Goal: Task Accomplishment & Management: Complete application form

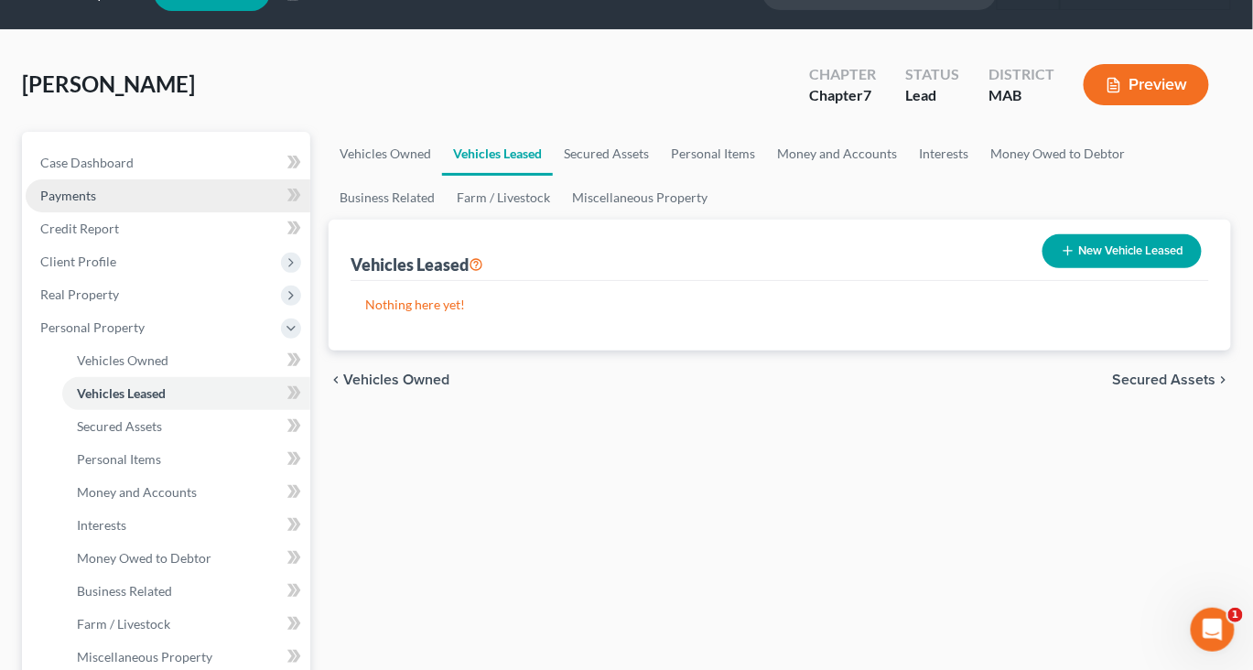
scroll to position [58, 0]
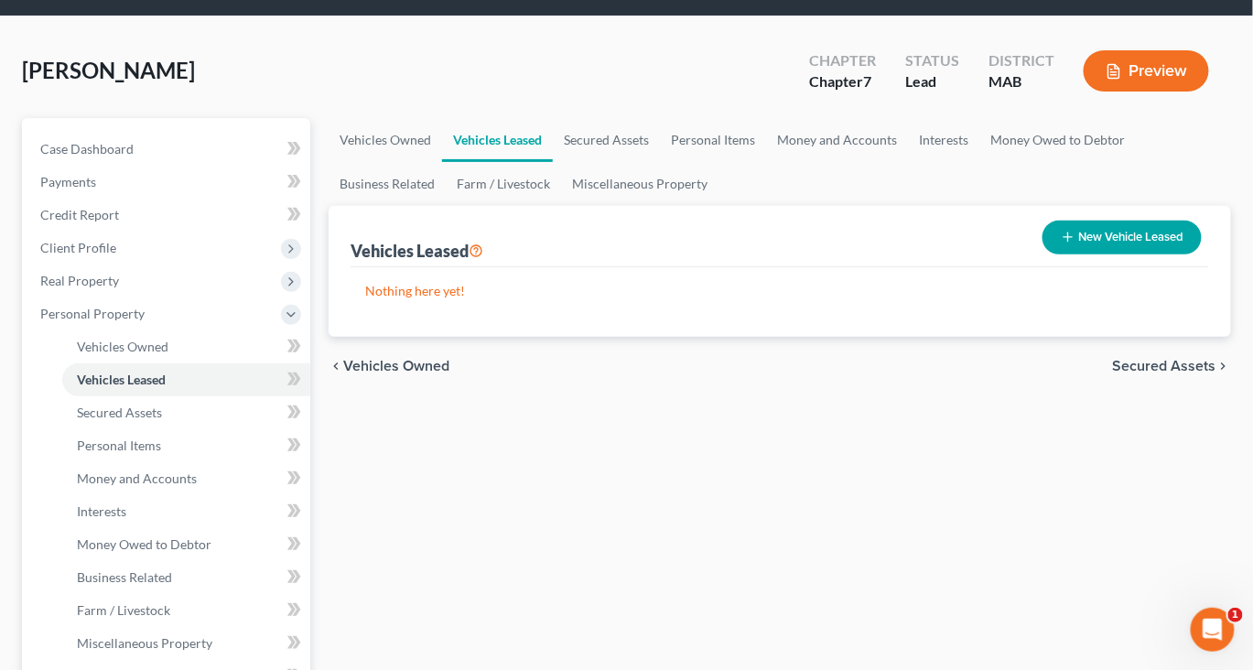
click at [1065, 254] on button "New Vehicle Leased" at bounding box center [1121, 238] width 159 height 34
select select "0"
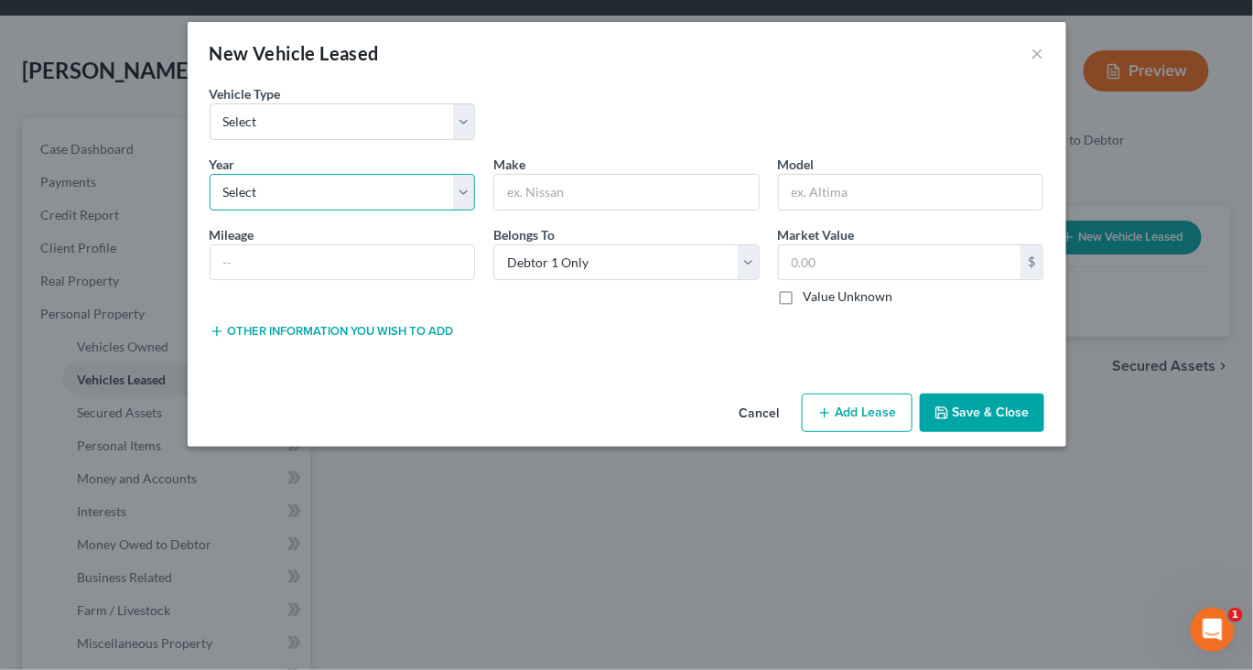
click at [424, 210] on select "Select 2026 2025 2024 2023 2022 2021 2020 2019 2018 2017 2016 2015 2014 2013 20…" at bounding box center [343, 192] width 266 height 37
select select "2"
click at [210, 210] on select "Select 2026 2025 2024 2023 2022 2021 2020 2019 2018 2017 2016 2015 2014 2013 20…" at bounding box center [343, 192] width 266 height 37
click at [607, 210] on input "text" at bounding box center [626, 192] width 264 height 35
type input "Honda"
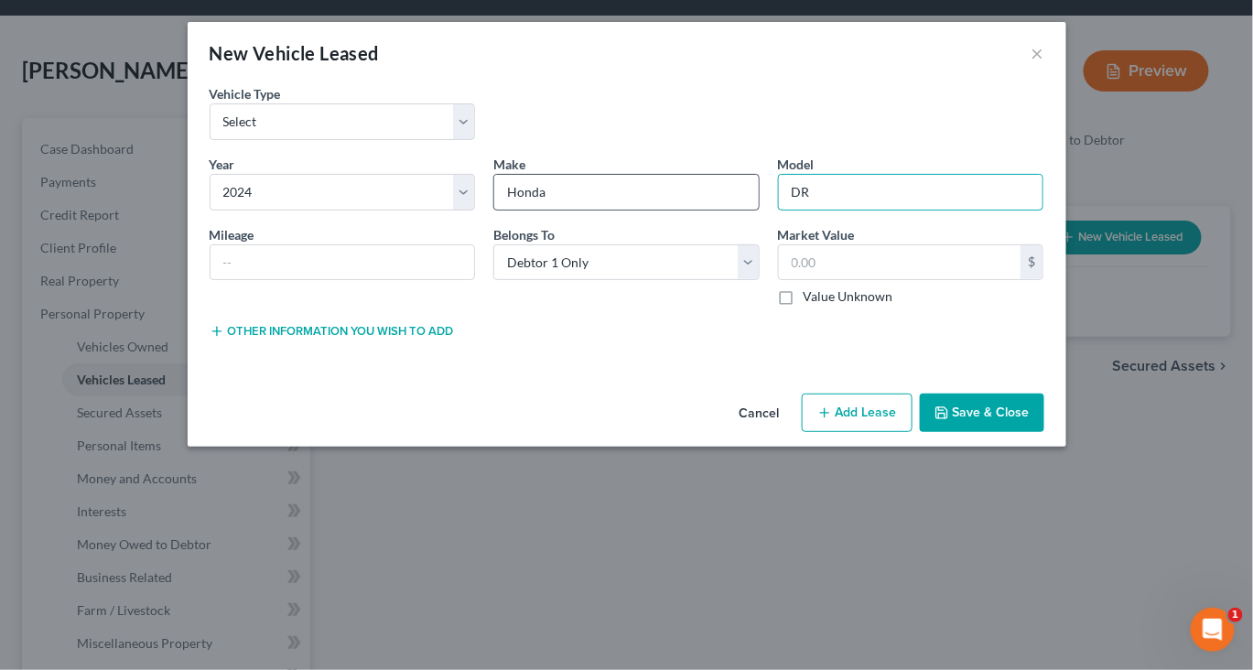
type input "D"
type input "CR-4"
click at [210, 280] on input "text" at bounding box center [342, 262] width 264 height 35
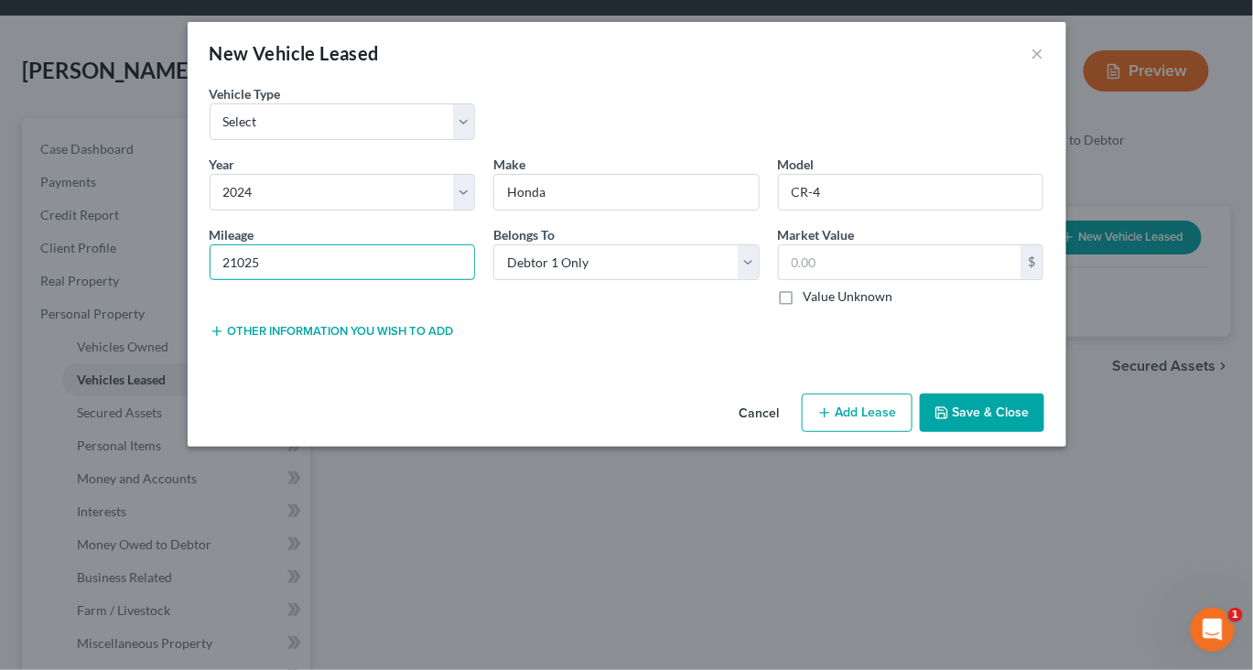
type input "21025"
click at [323, 339] on button "Other information you wish to add" at bounding box center [332, 331] width 244 height 15
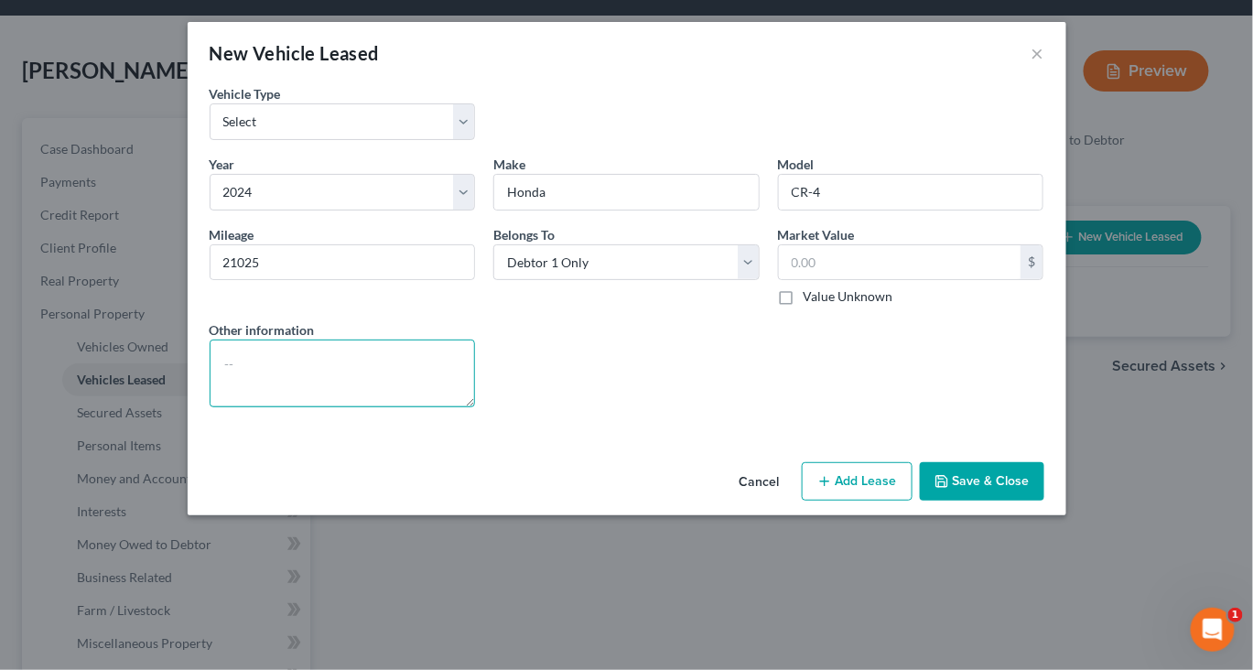
click at [243, 407] on textarea at bounding box center [343, 374] width 266 height 68
type textarea "Leased vehicle see schedule G for details"
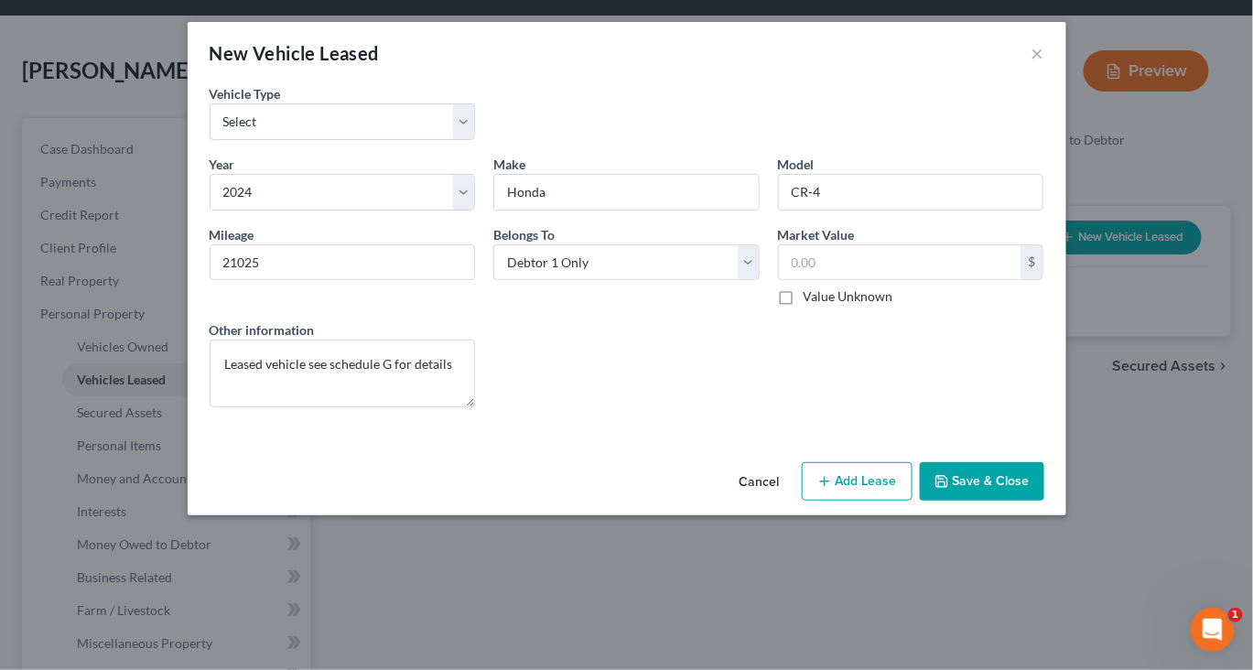
click at [1044, 501] on button "Save & Close" at bounding box center [982, 481] width 124 height 38
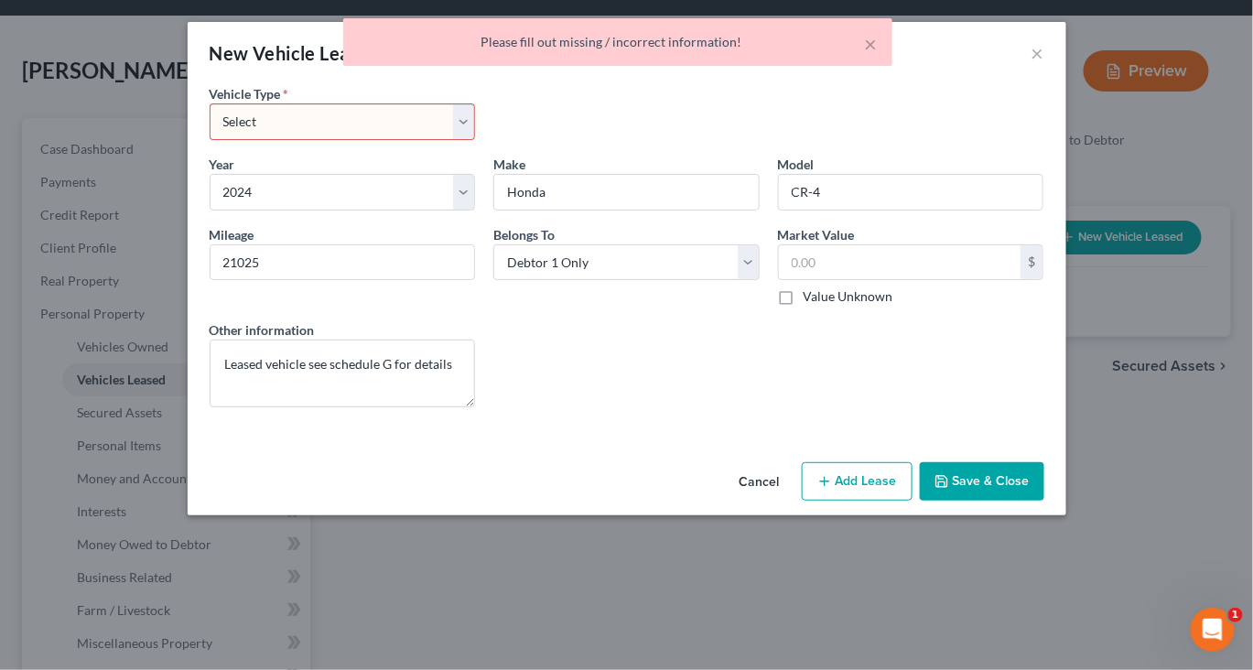
click at [411, 140] on select "Select Automobile Truck Trailer Watercraft Aircraft Motor Home Atv Other Vehicle" at bounding box center [343, 121] width 266 height 37
select select "0"
click at [210, 129] on select "Select Automobile Truck Trailer Watercraft Aircraft Motor Home Atv Other Vehicle" at bounding box center [343, 121] width 266 height 37
click at [1044, 501] on button "Save & Close" at bounding box center [982, 481] width 124 height 38
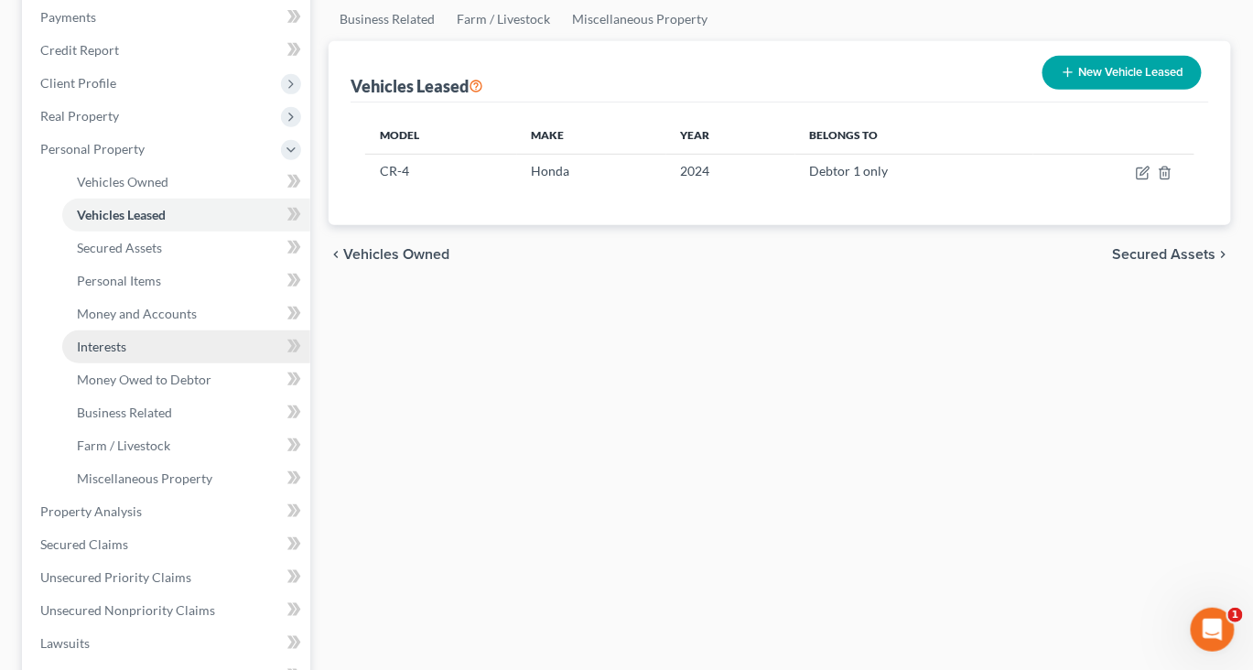
scroll to position [242, 0]
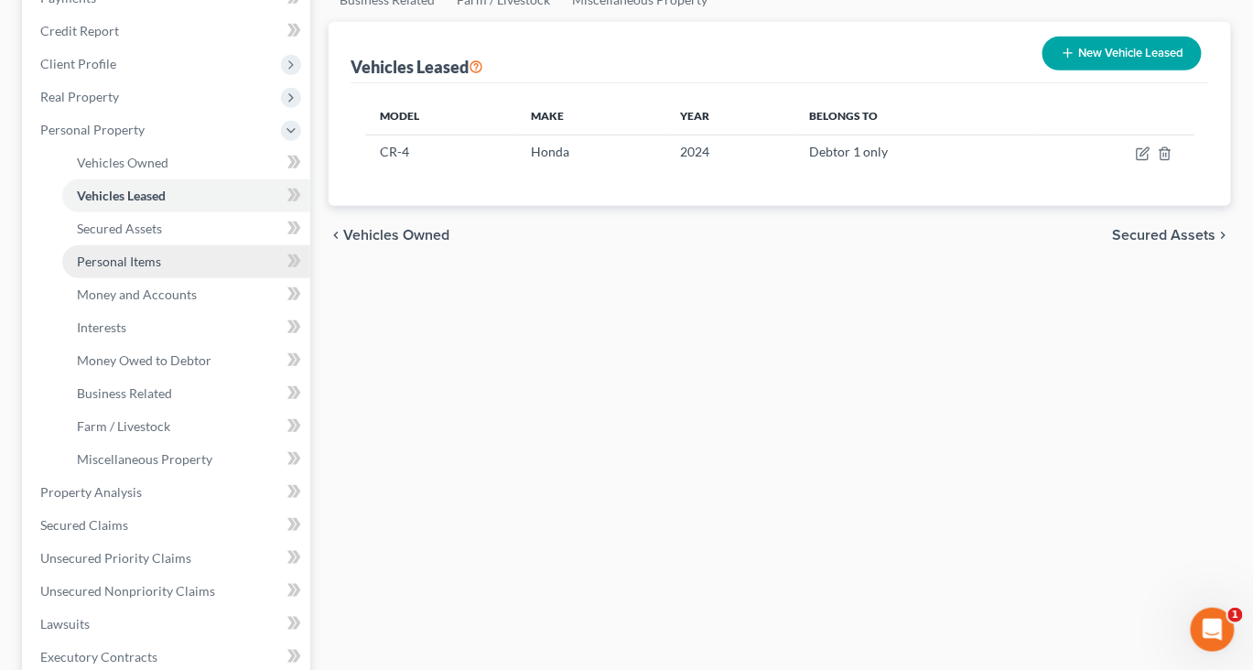
click at [149, 269] on span "Personal Items" at bounding box center [119, 261] width 84 height 16
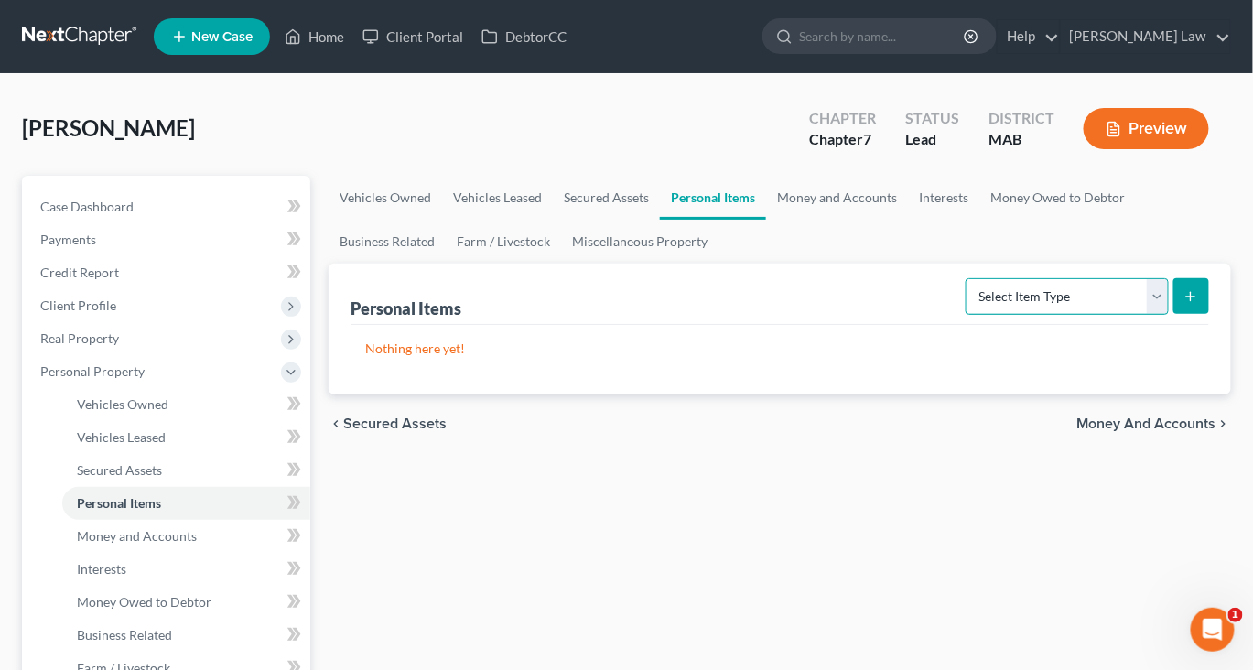
click at [1142, 315] on select "Select Item Type Clothing Collectibles Of Value Electronics Firearms Household …" at bounding box center [1066, 296] width 203 height 37
select select "clothing"
click at [965, 315] on select "Select Item Type Clothing Collectibles Of Value Electronics Firearms Household …" at bounding box center [1066, 296] width 203 height 37
click at [1183, 304] on icon "submit" at bounding box center [1190, 296] width 15 height 15
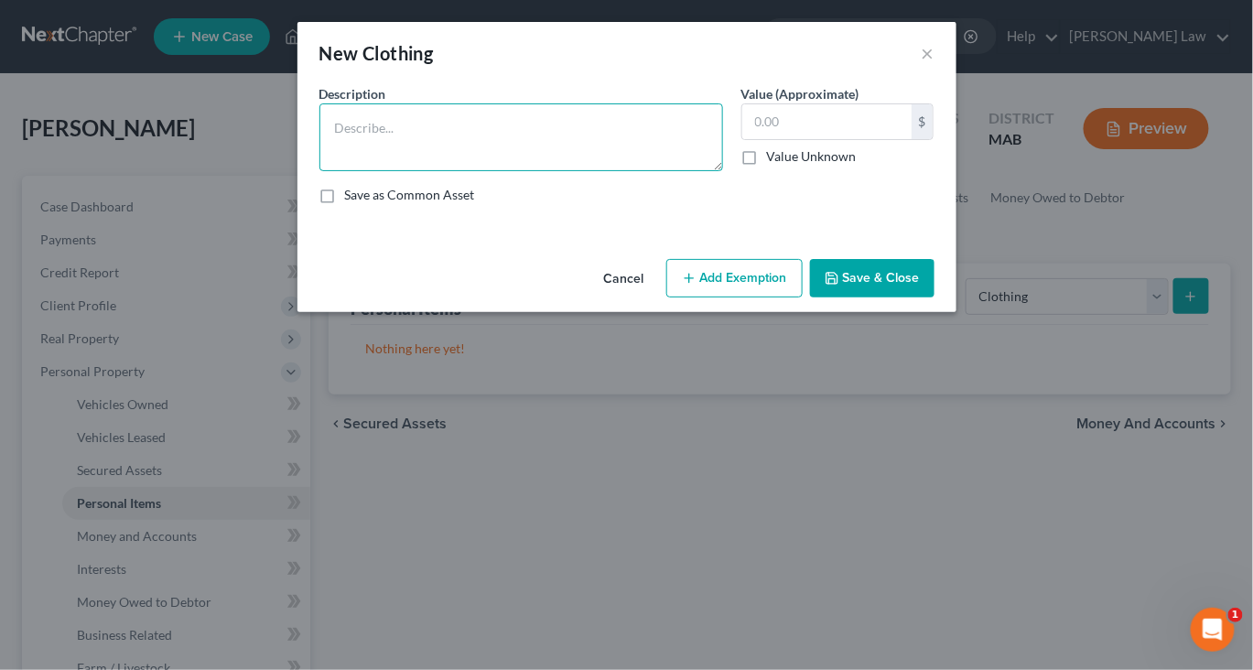
click at [523, 171] on textarea at bounding box center [521, 137] width 404 height 68
type textarea "Ordinary clothing"
type input "1,000"
click at [753, 297] on button "Add Exemption" at bounding box center [734, 278] width 136 height 38
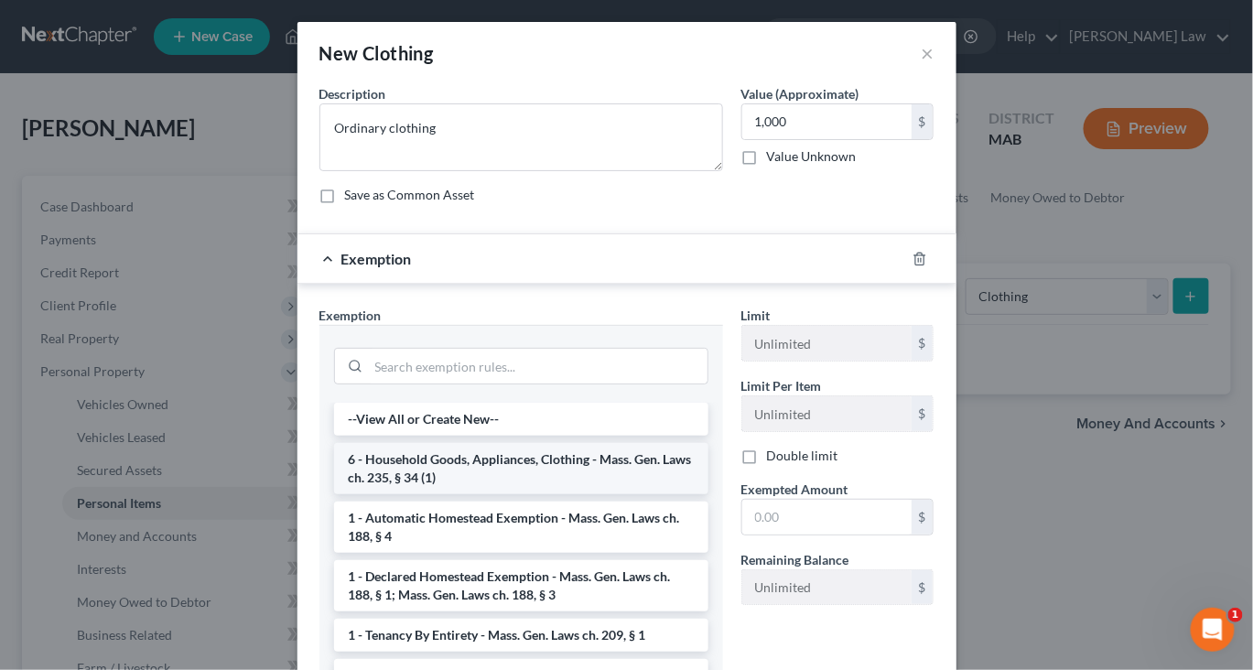
click at [502, 494] on li "6 - Household Goods, Appliances, Clothing - Mass. Gen. Laws ch. 235, § 34 (1)" at bounding box center [521, 468] width 374 height 51
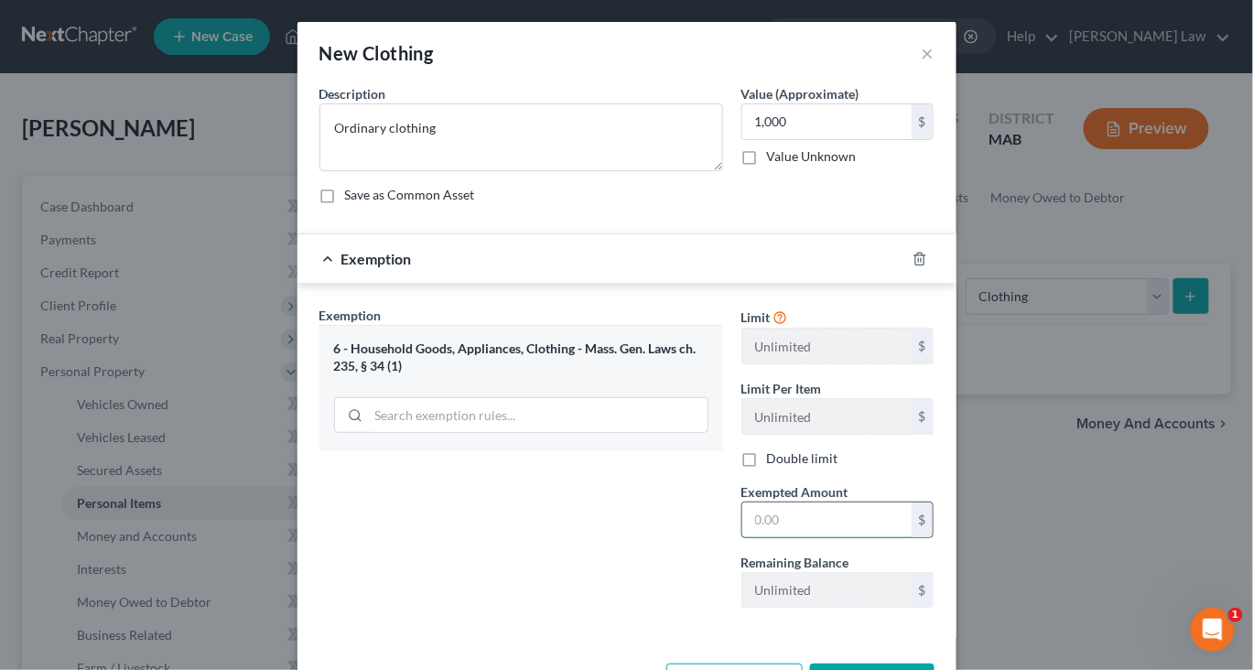
click at [817, 537] on input "text" at bounding box center [826, 519] width 169 height 35
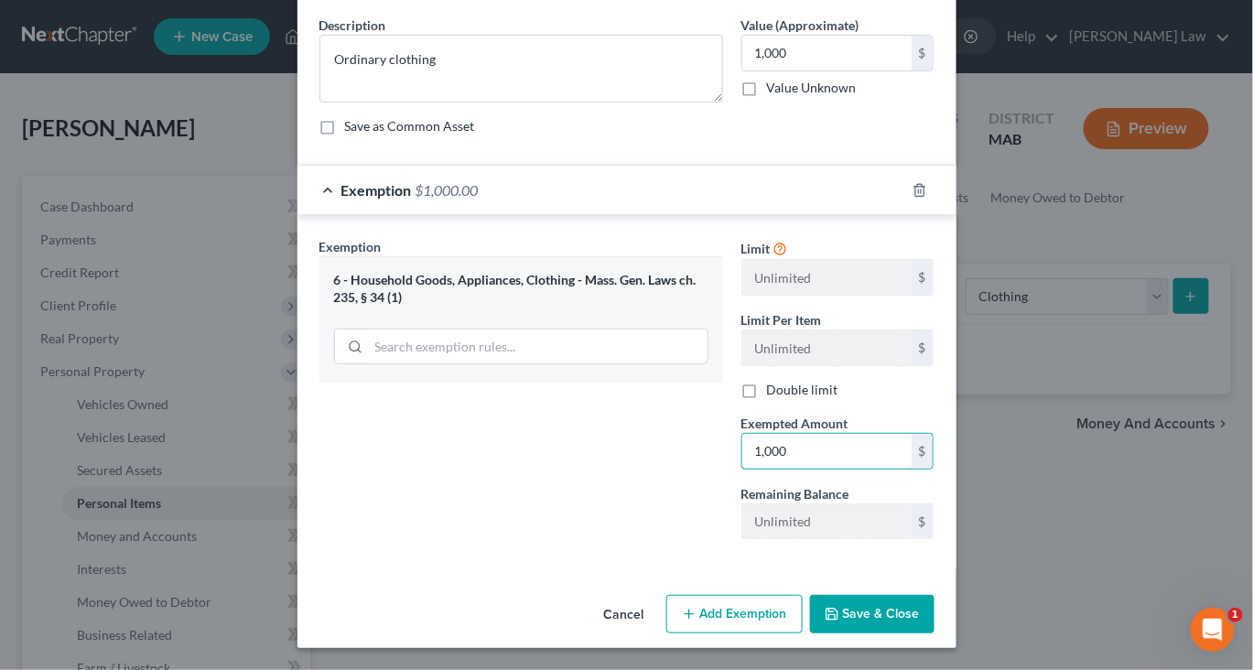
scroll to position [246, 0]
type input "1,000"
click at [934, 609] on button "Save & Close" at bounding box center [872, 614] width 124 height 38
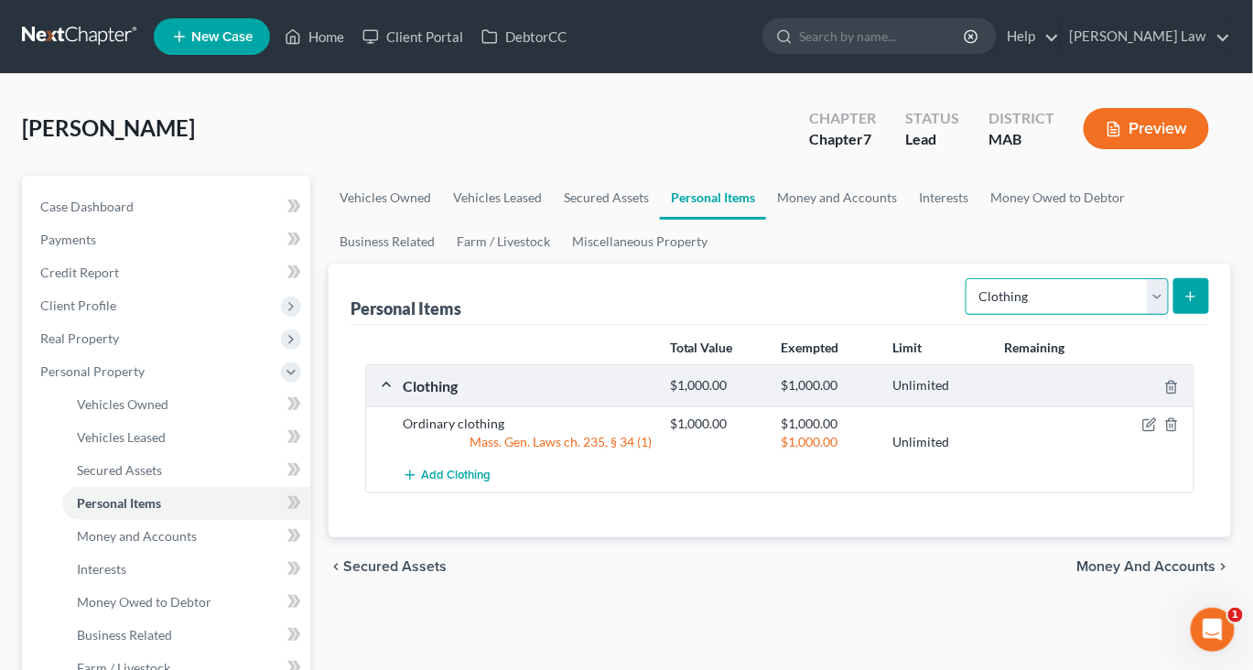
click at [1131, 315] on select "Select Item Type Clothing Collectibles Of Value Electronics Firearms Household …" at bounding box center [1066, 296] width 203 height 37
select select "electronics"
click at [965, 315] on select "Select Item Type Clothing Collectibles Of Value Electronics Firearms Household …" at bounding box center [1066, 296] width 203 height 37
click at [1182, 314] on button "submit" at bounding box center [1191, 296] width 36 height 36
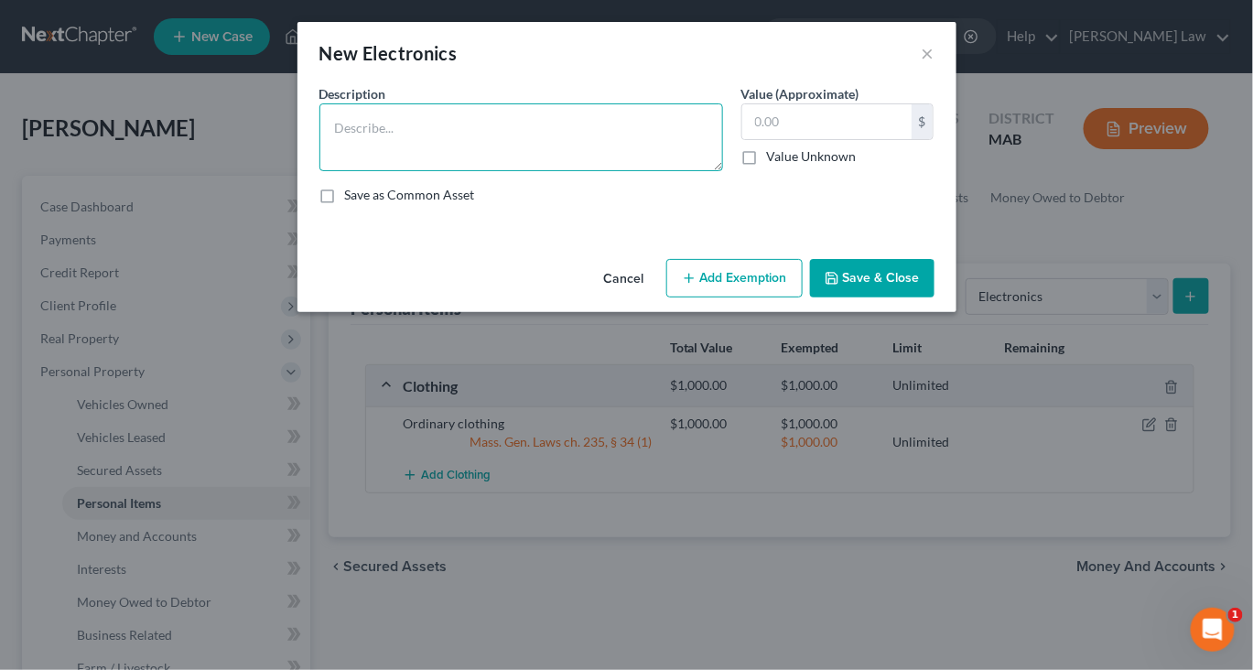
click at [504, 170] on textarea at bounding box center [521, 137] width 404 height 68
type textarea "Misc. Electronics"
type input "2,000"
click at [791, 297] on button "Add Exemption" at bounding box center [734, 278] width 136 height 38
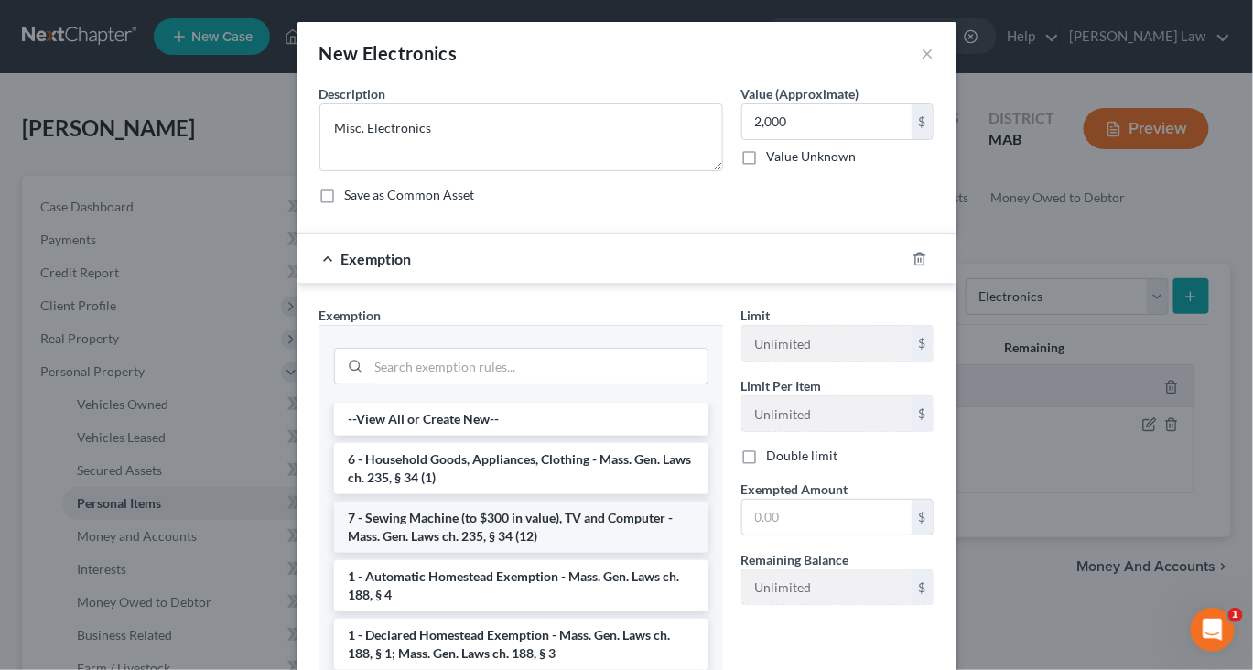
click at [486, 553] on li "7 - Sewing Machine (to $300 in value), TV and Computer - Mass. Gen. Laws ch. 23…" at bounding box center [521, 527] width 374 height 51
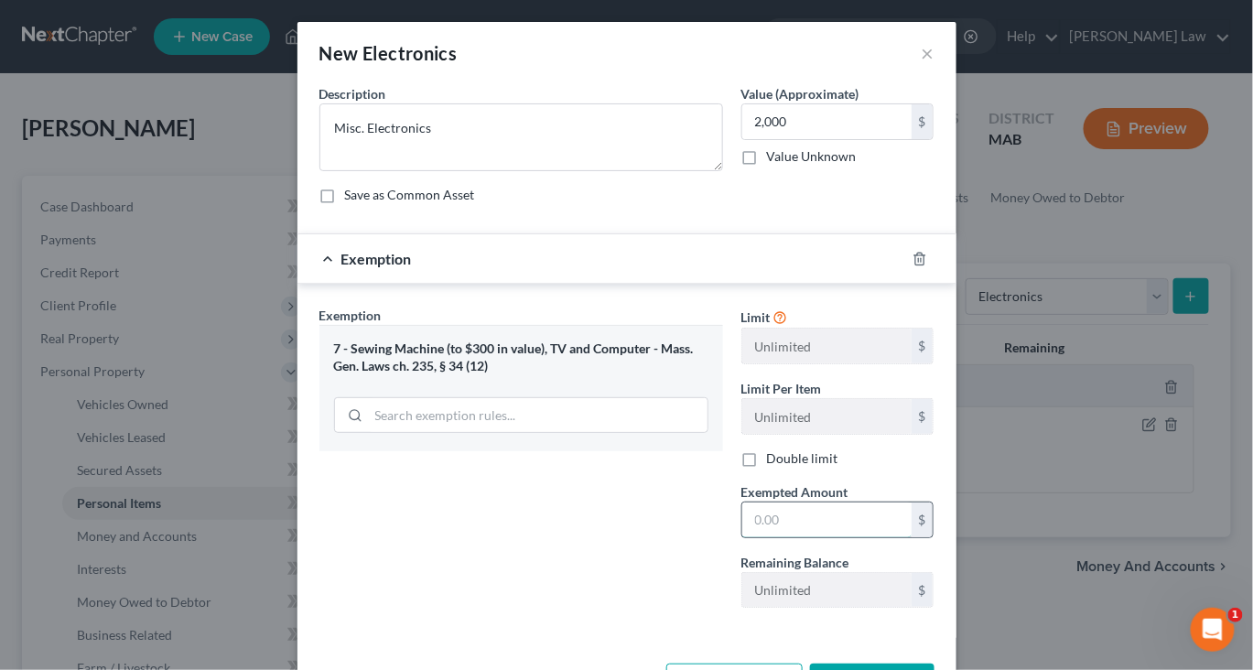
click at [842, 537] on input "text" at bounding box center [826, 519] width 169 height 35
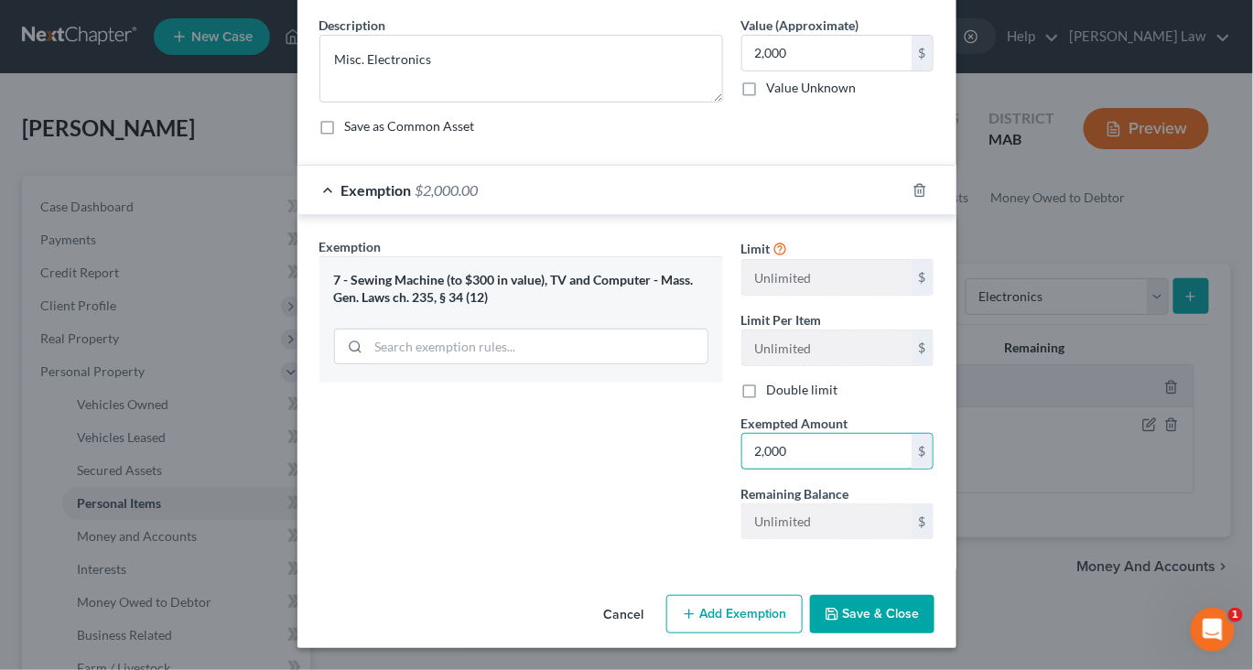
scroll to position [209, 0]
type input "2,000"
click at [934, 633] on button "Save & Close" at bounding box center [872, 614] width 124 height 38
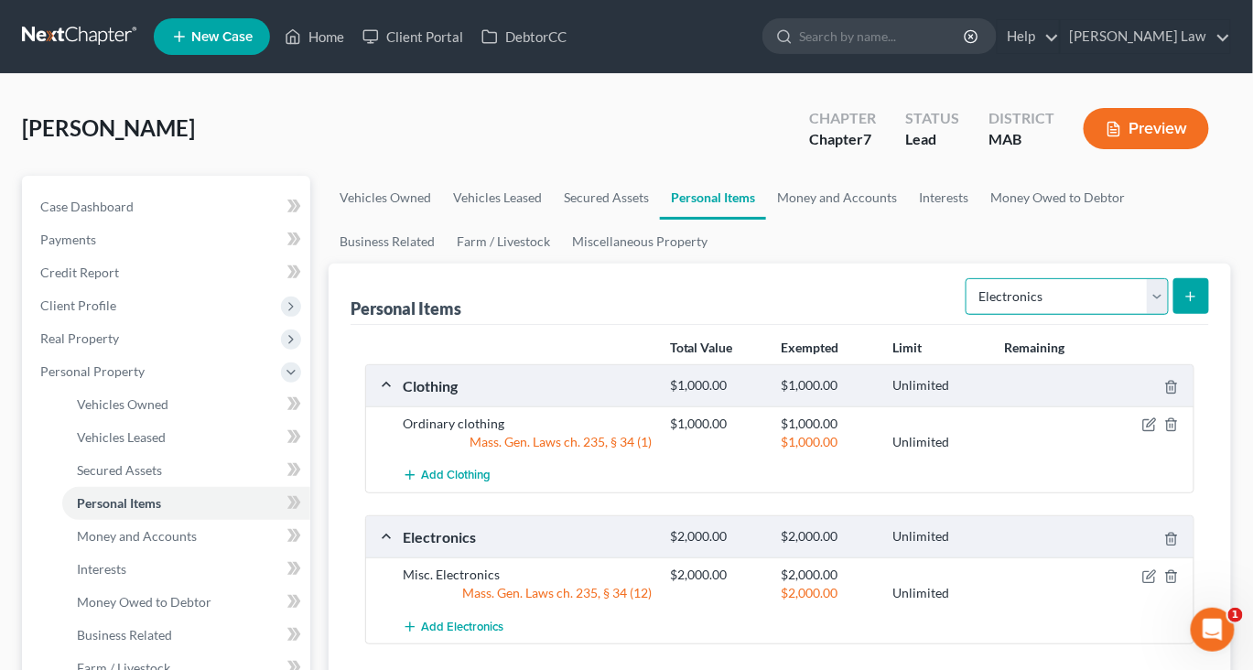
click at [1134, 315] on select "Select Item Type Clothing Collectibles Of Value Electronics Firearms Household …" at bounding box center [1066, 296] width 203 height 37
select select "household_goods"
click at [965, 315] on select "Select Item Type Clothing Collectibles Of Value Electronics Firearms Household …" at bounding box center [1066, 296] width 203 height 37
click at [1184, 314] on button "submit" at bounding box center [1191, 296] width 36 height 36
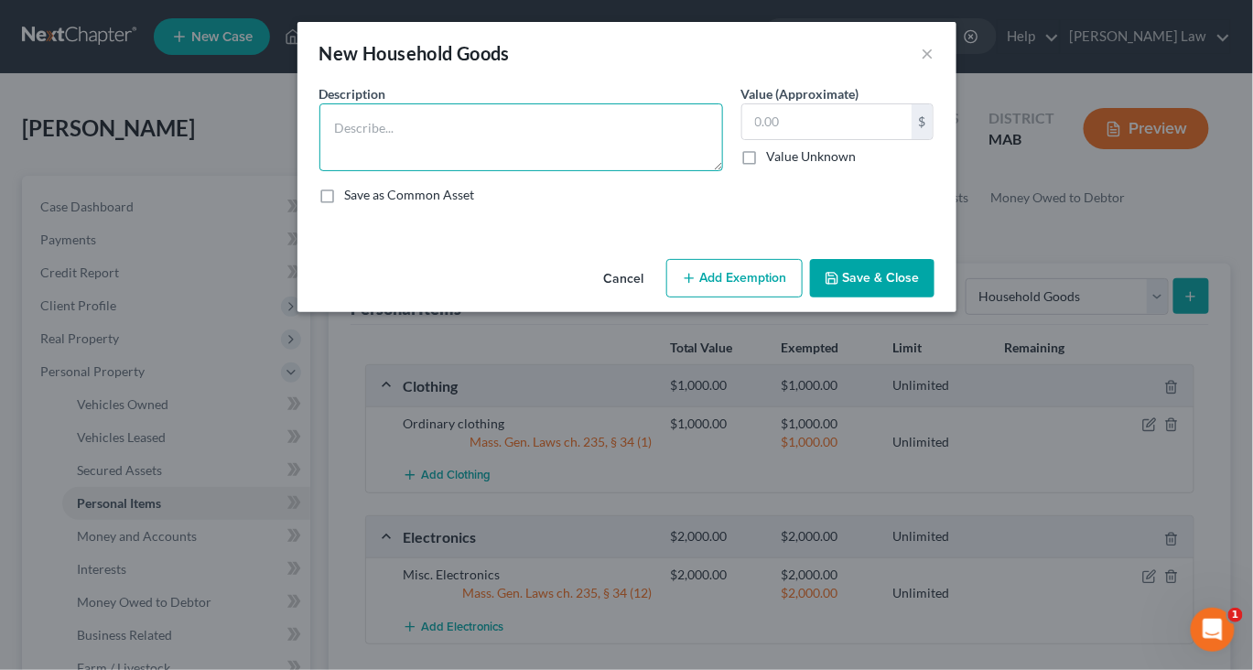
click at [517, 156] on textarea at bounding box center [521, 137] width 404 height 68
type textarea "Ordinary and usual household contents"
type input "3,000"
click at [758, 297] on button "Add Exemption" at bounding box center [734, 278] width 136 height 38
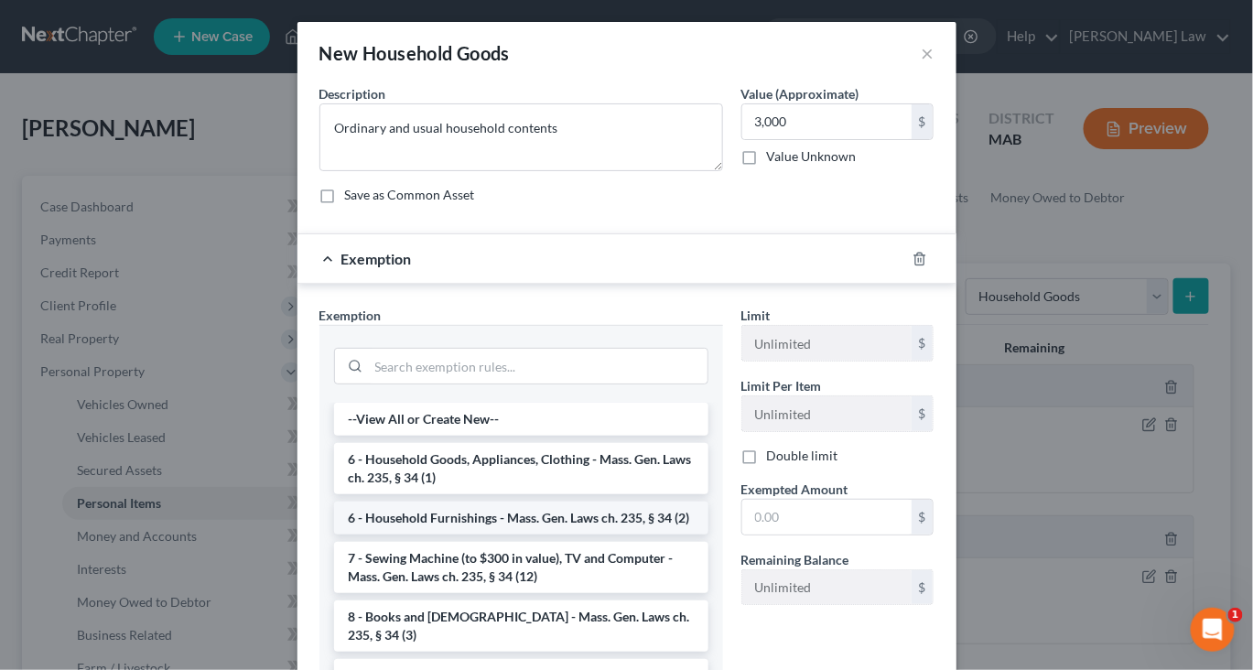
click at [528, 534] on li "6 - Household Furnishings - Mass. Gen. Laws ch. 235, § 34 (2)" at bounding box center [521, 518] width 374 height 33
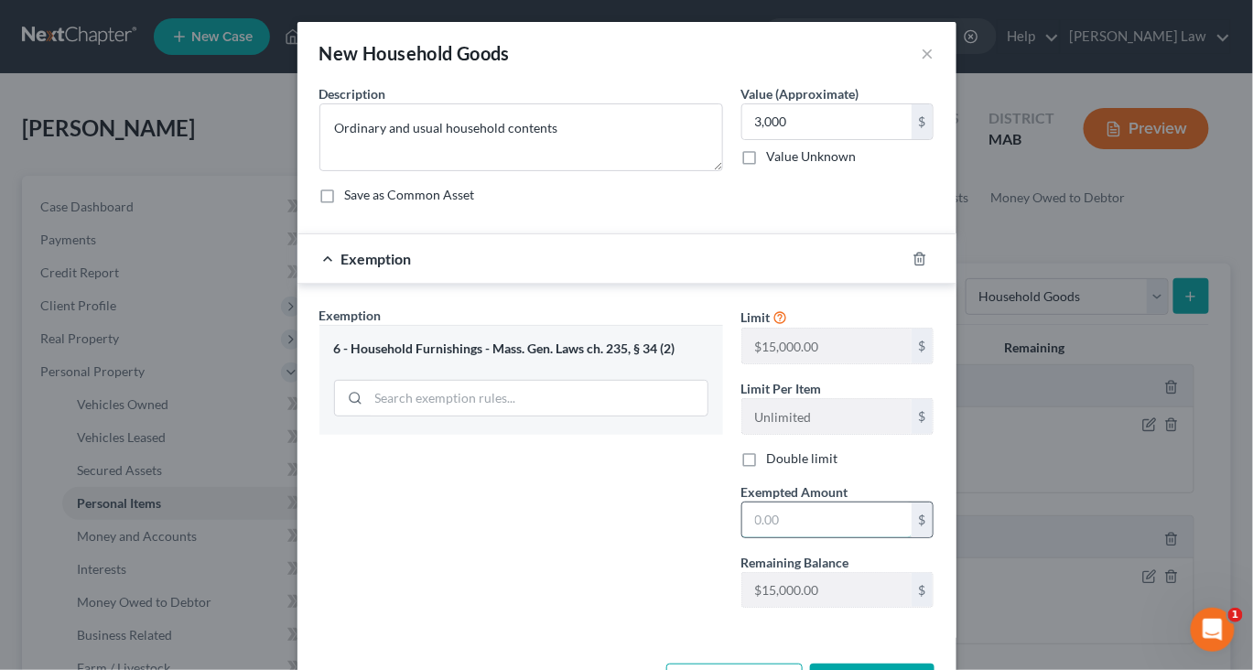
click at [843, 537] on input "text" at bounding box center [826, 519] width 169 height 35
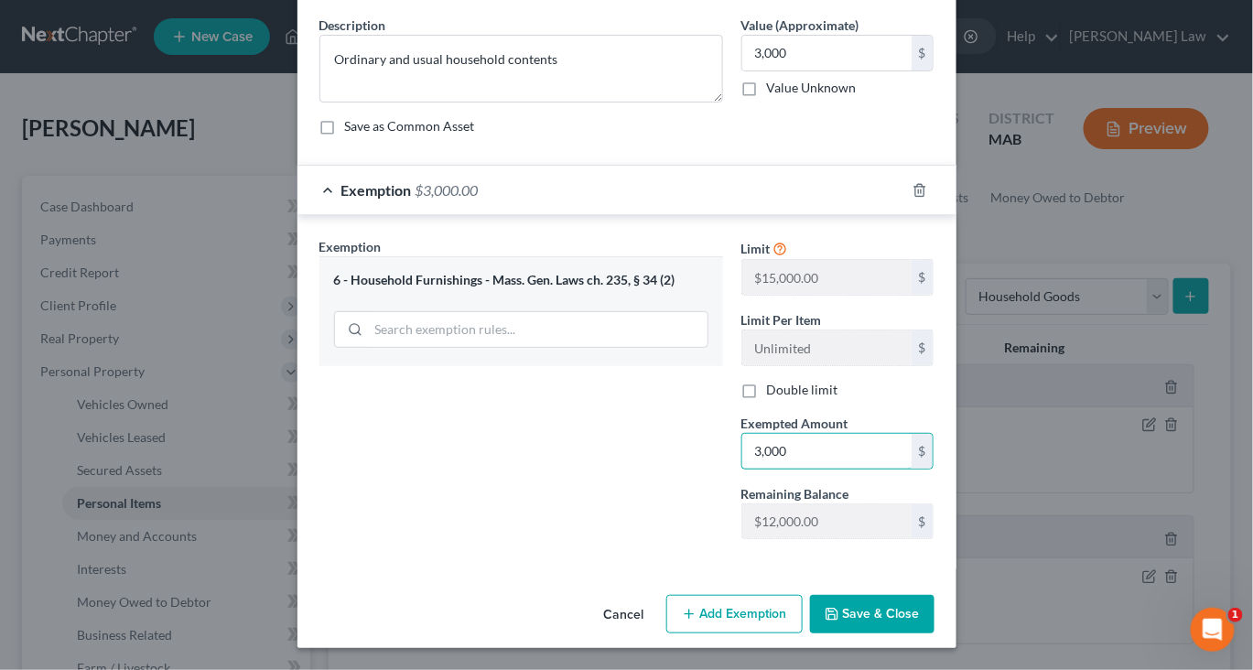
scroll to position [246, 0]
type input "3,000"
click at [934, 595] on button "Save & Close" at bounding box center [872, 614] width 124 height 38
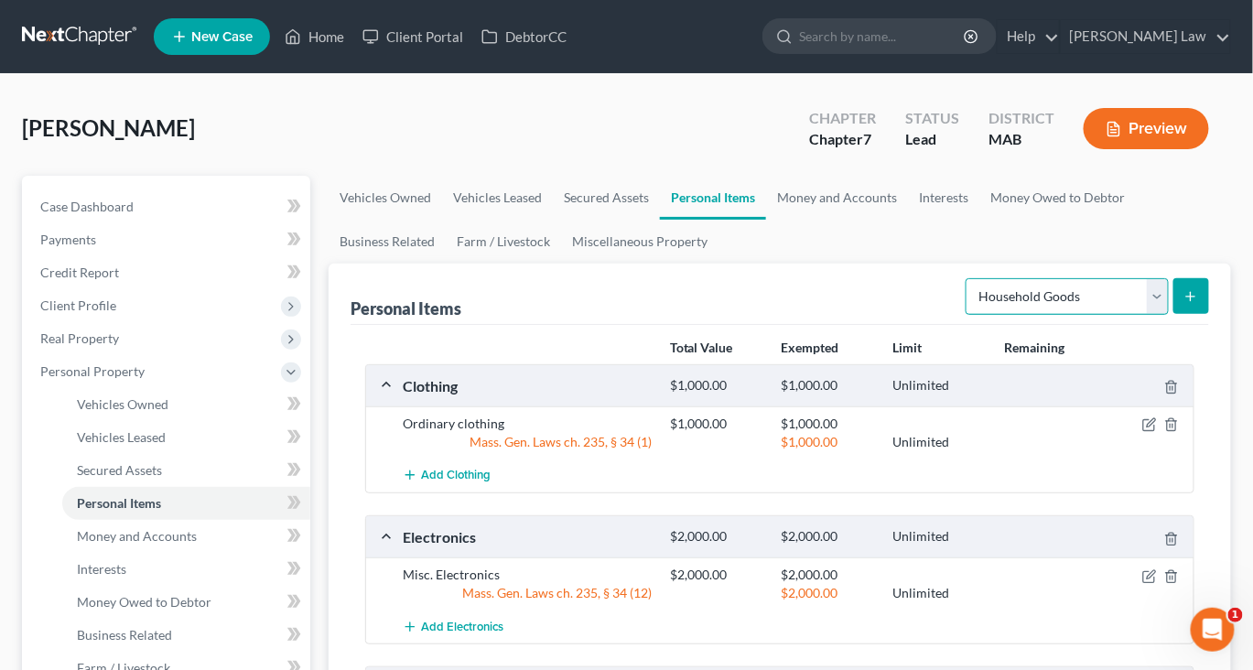
click at [1130, 315] on select "Select Item Type Clothing Collectibles Of Value Electronics Firearms Household …" at bounding box center [1066, 296] width 203 height 37
select select "jewelry"
click at [965, 315] on select "Select Item Type Clothing Collectibles Of Value Electronics Firearms Household …" at bounding box center [1066, 296] width 203 height 37
click at [1191, 300] on line "submit" at bounding box center [1191, 296] width 0 height 8
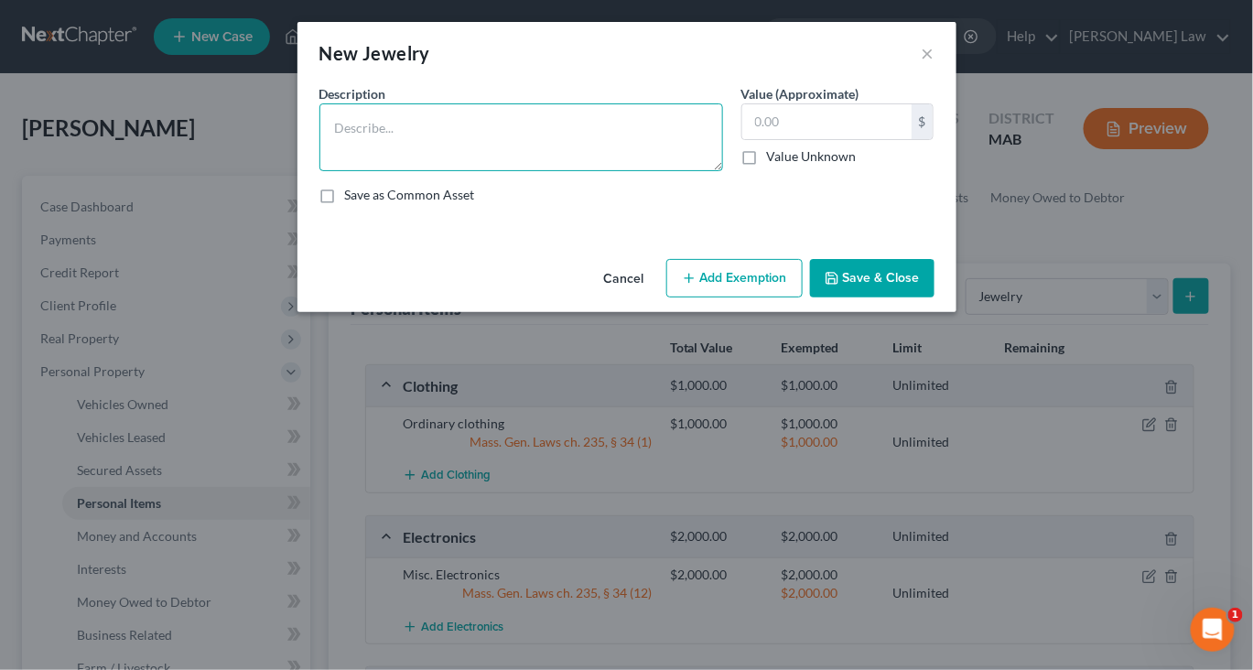
click at [496, 171] on textarea at bounding box center [521, 137] width 404 height 68
type textarea "Misc. Jewelry"
type input "750"
click at [739, 297] on button "Add Exemption" at bounding box center [734, 278] width 136 height 38
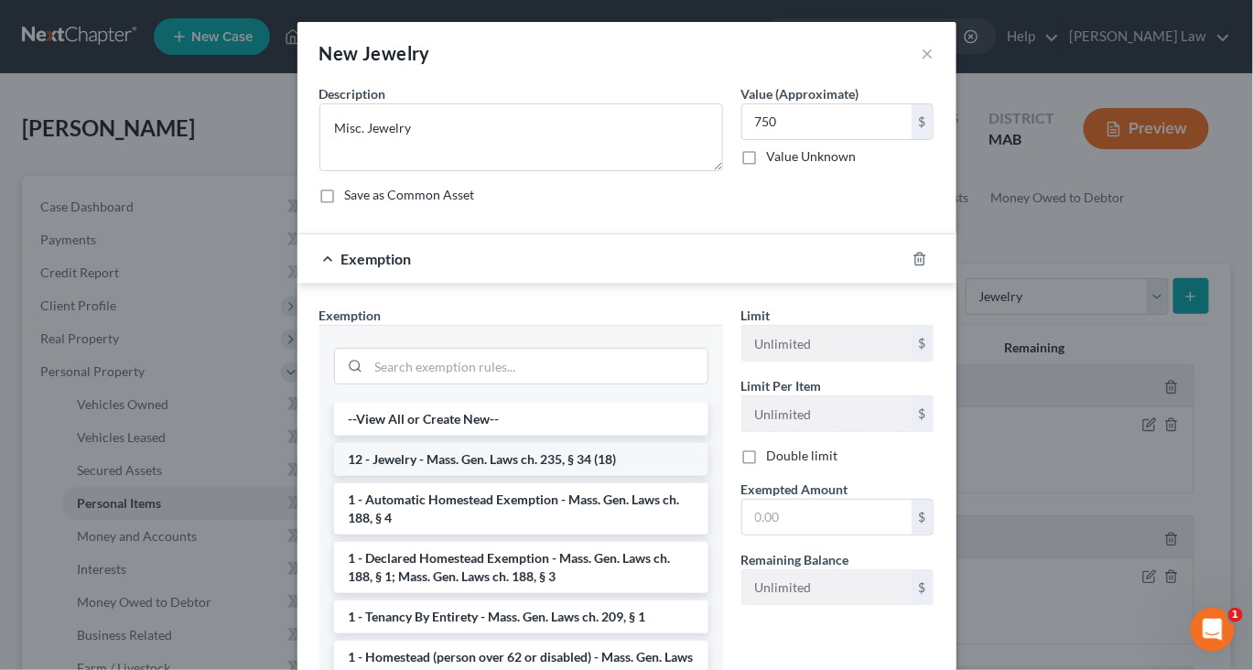
click at [523, 476] on li "12 - Jewelry - Mass. Gen. Laws ch. 235, § 34 (18)" at bounding box center [521, 459] width 374 height 33
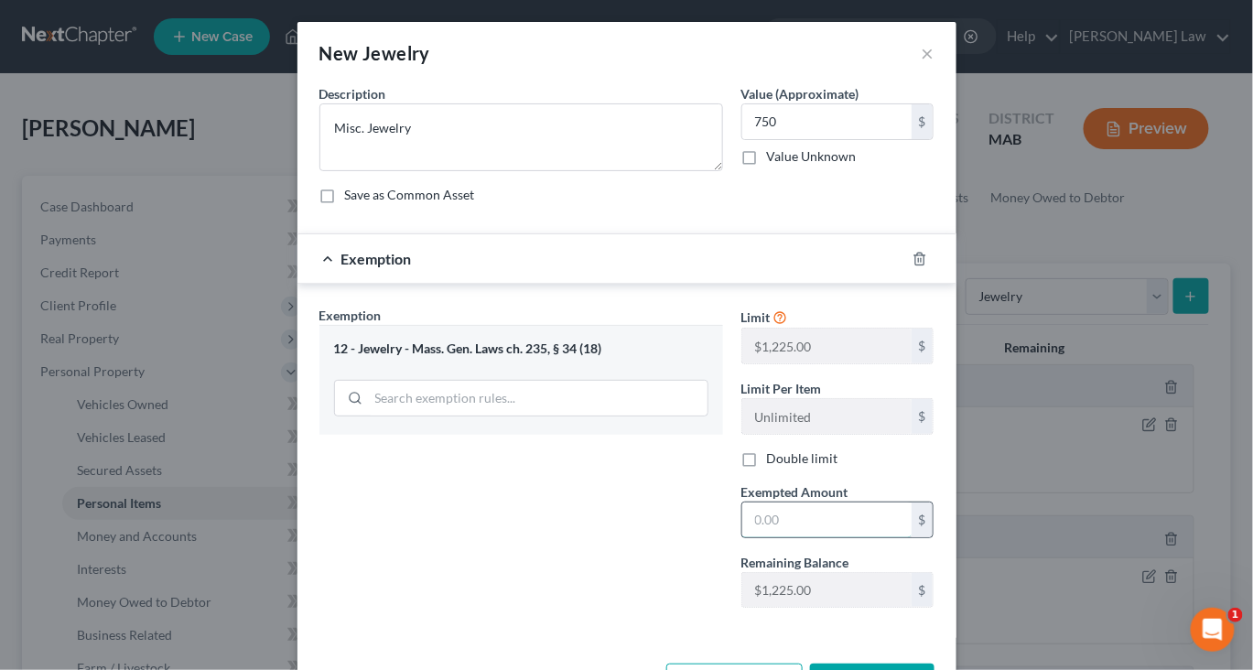
click at [875, 537] on input "text" at bounding box center [826, 519] width 169 height 35
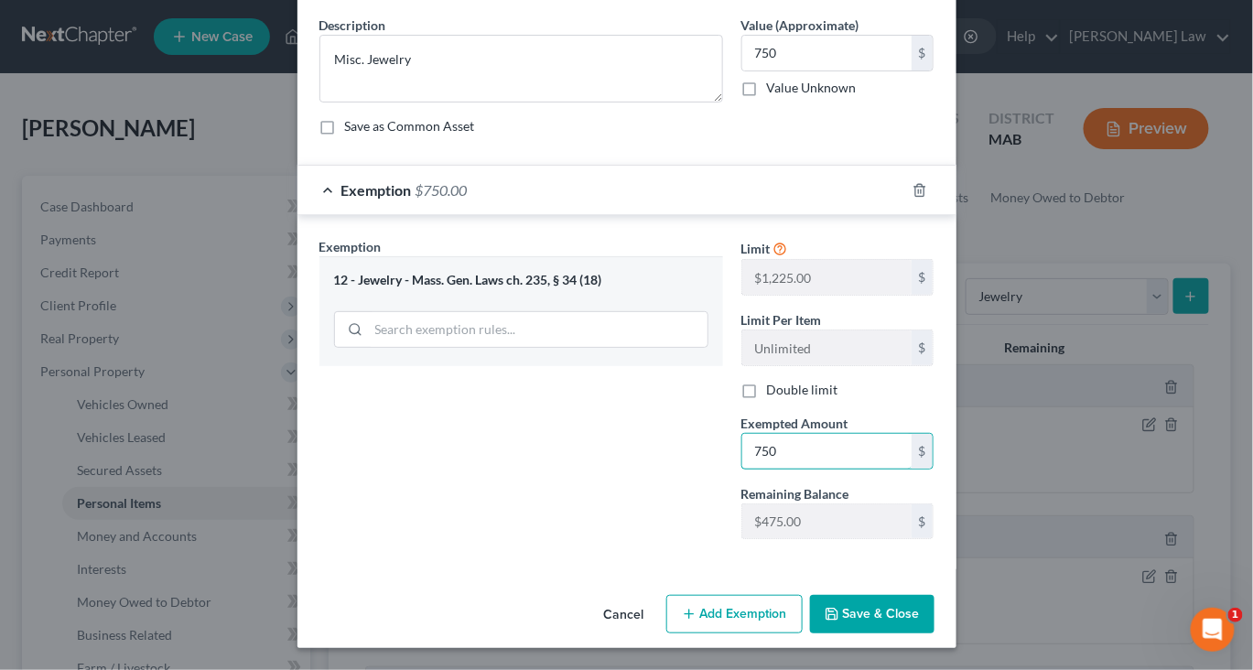
type input "750"
click at [934, 599] on button "Save & Close" at bounding box center [872, 614] width 124 height 38
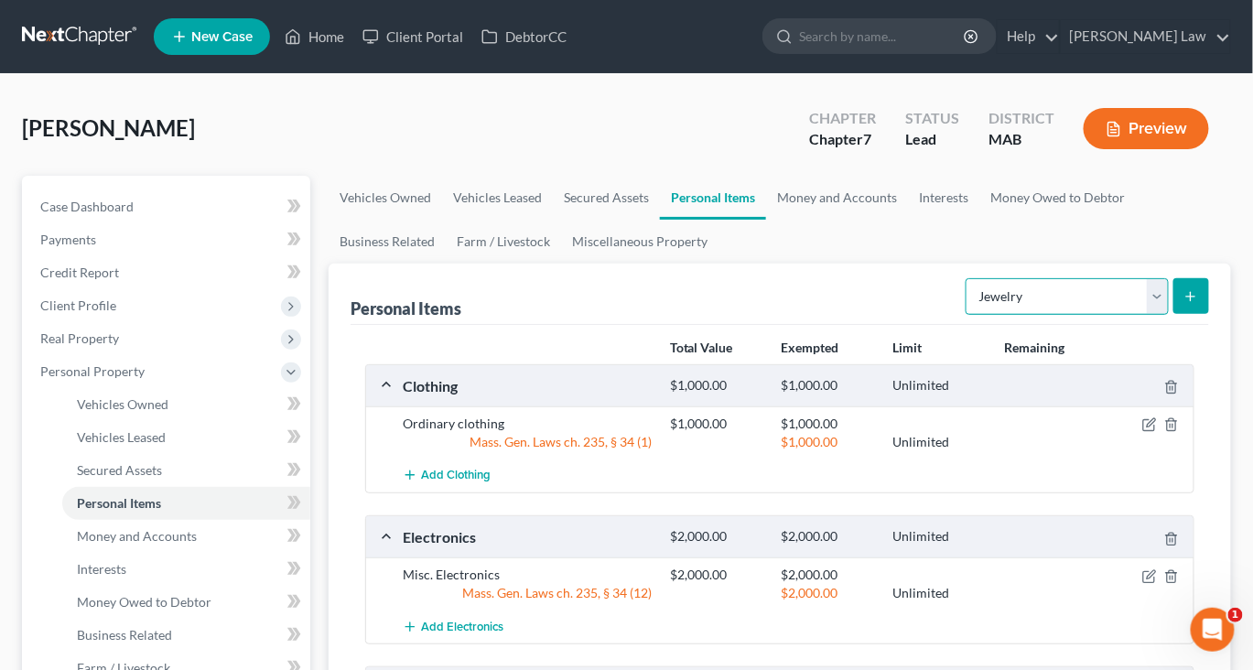
click at [1137, 315] on select "Select Item Type Clothing Collectibles Of Value Electronics Firearms Household …" at bounding box center [1066, 296] width 203 height 37
select select "pets"
click at [965, 315] on select "Select Item Type Clothing Collectibles Of Value Electronics Firearms Household …" at bounding box center [1066, 296] width 203 height 37
click at [1183, 304] on icon "submit" at bounding box center [1190, 296] width 15 height 15
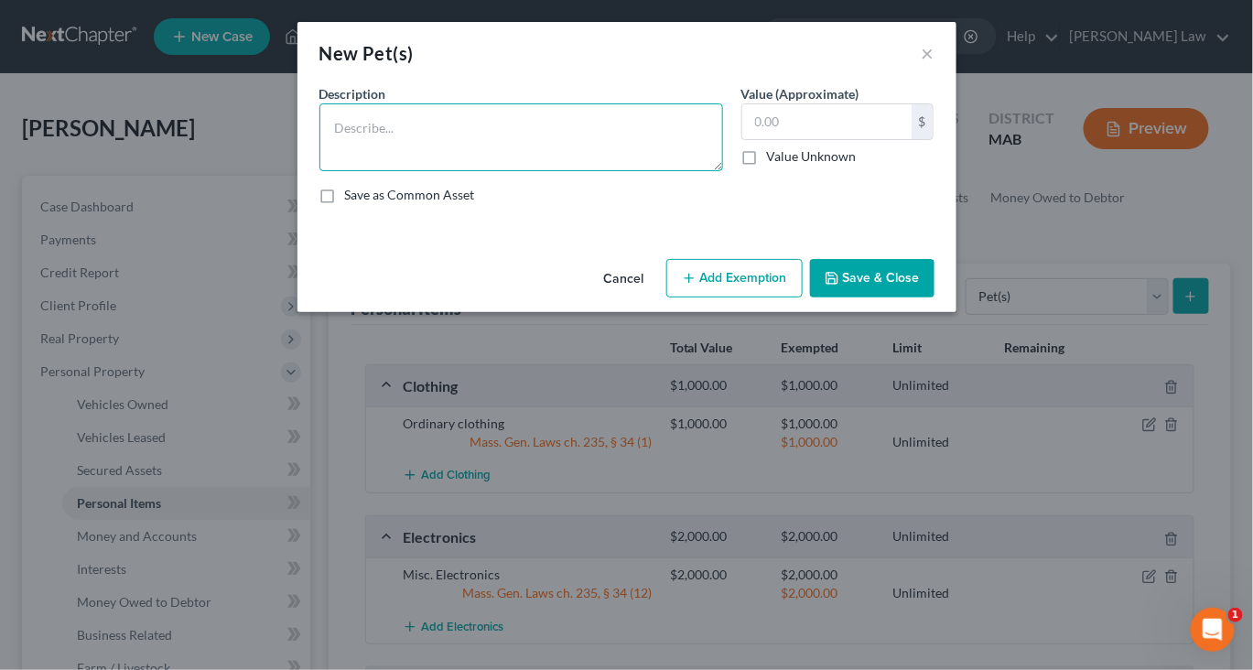
click at [536, 171] on textarea at bounding box center [521, 137] width 404 height 68
type textarea "2 cats and 1 dog (pets)"
type input "3.00"
click at [741, 297] on button "Add Exemption" at bounding box center [734, 278] width 136 height 38
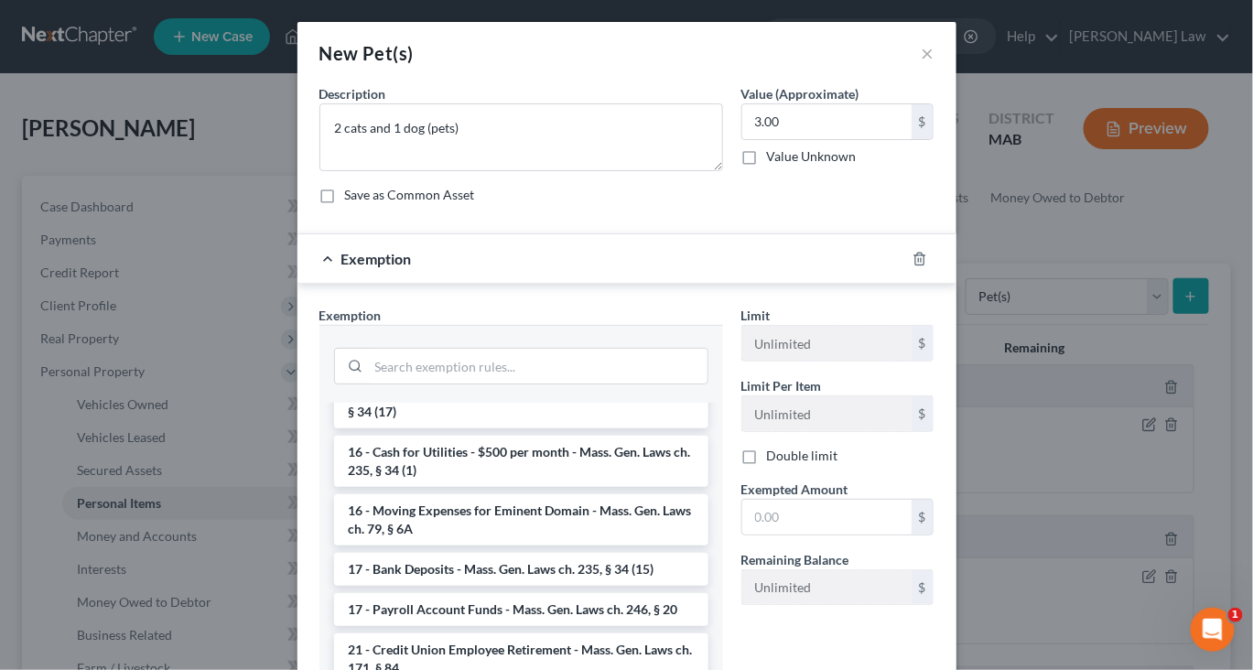
scroll to position [522, 0]
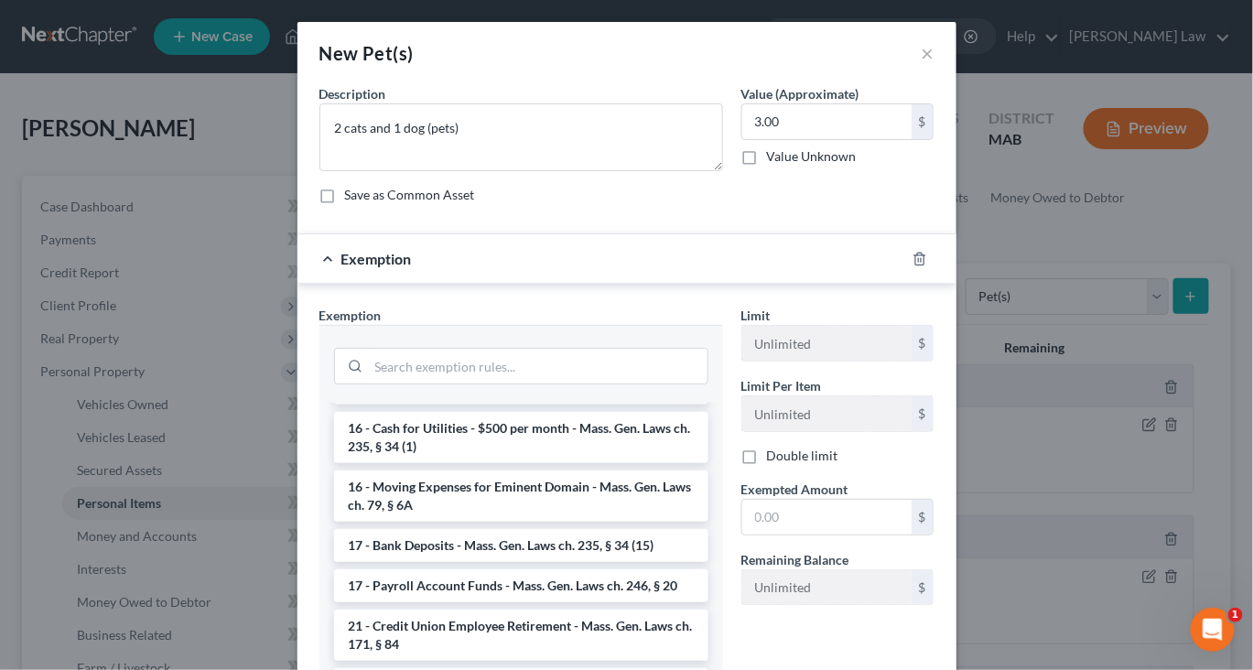
click at [515, 404] on li "14 - Wildcard - $1,000 plus up to $5,000 unused car, furniture, trade tools exe…" at bounding box center [521, 370] width 374 height 70
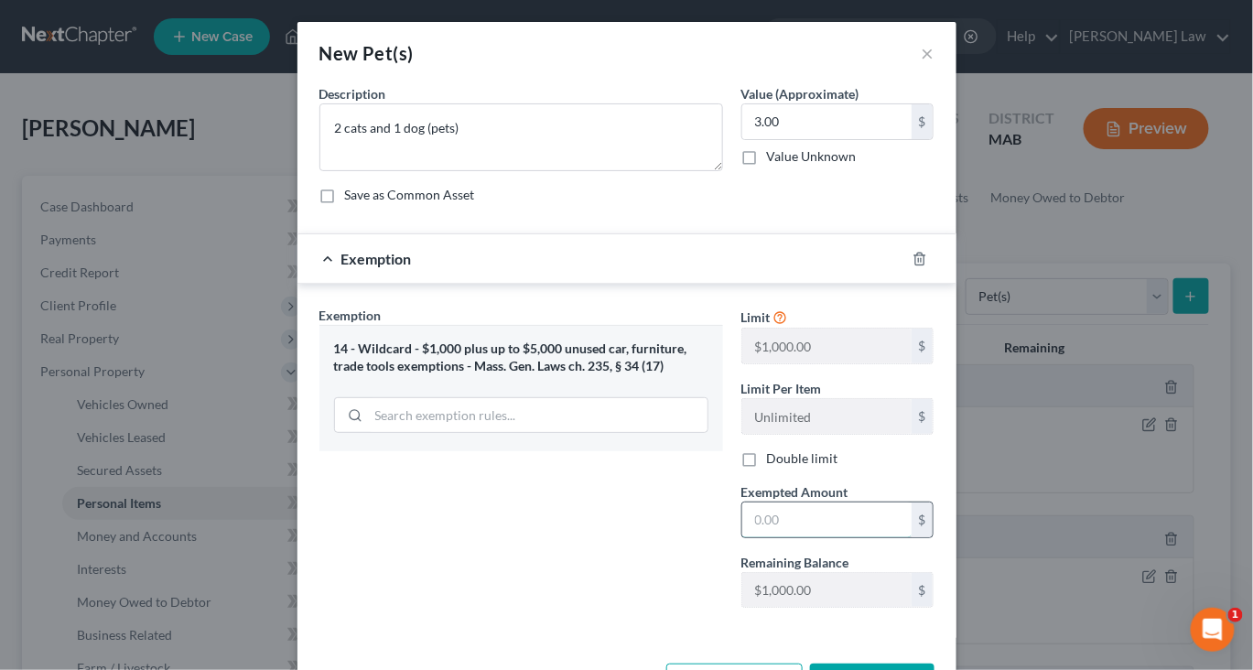
click at [830, 537] on input "text" at bounding box center [826, 519] width 169 height 35
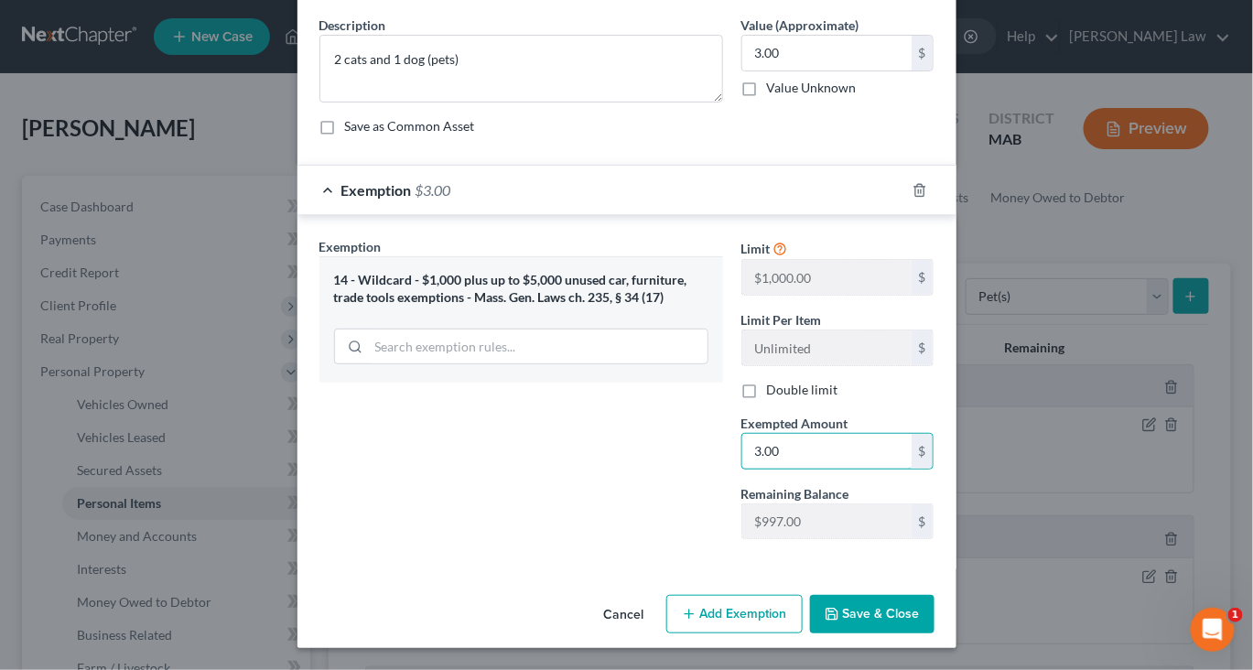
scroll to position [246, 0]
type input "3.00"
click at [934, 605] on button "Save & Close" at bounding box center [872, 614] width 124 height 38
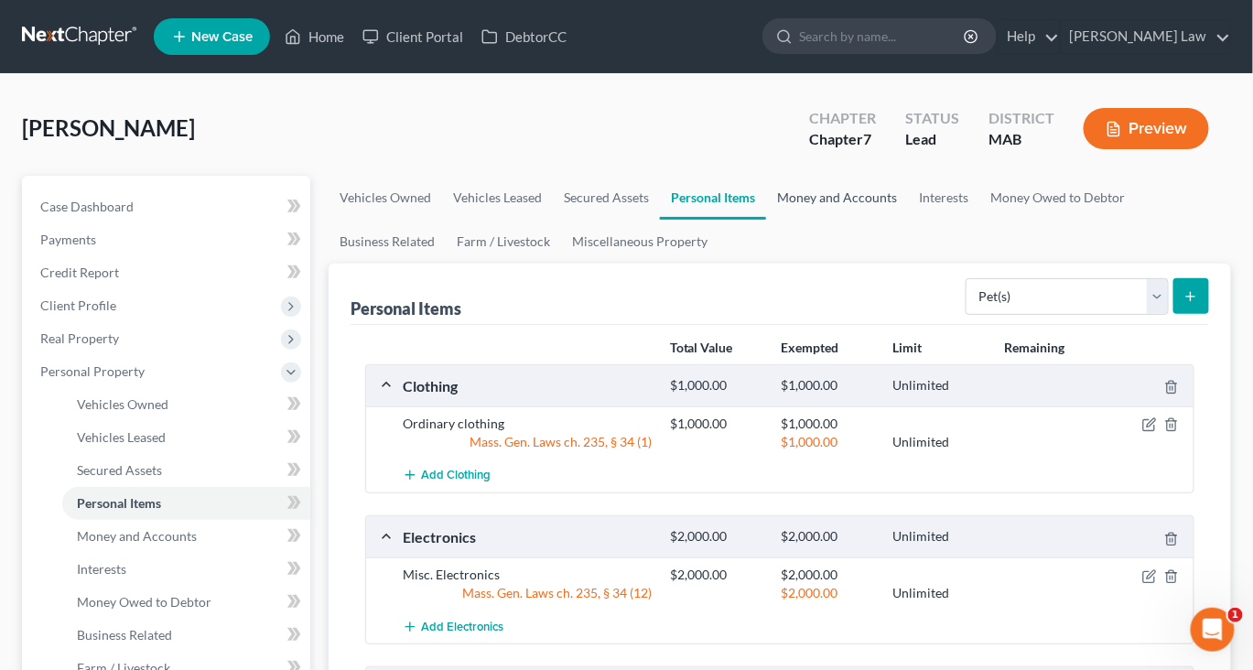
click at [908, 220] on link "Money and Accounts" at bounding box center [837, 198] width 142 height 44
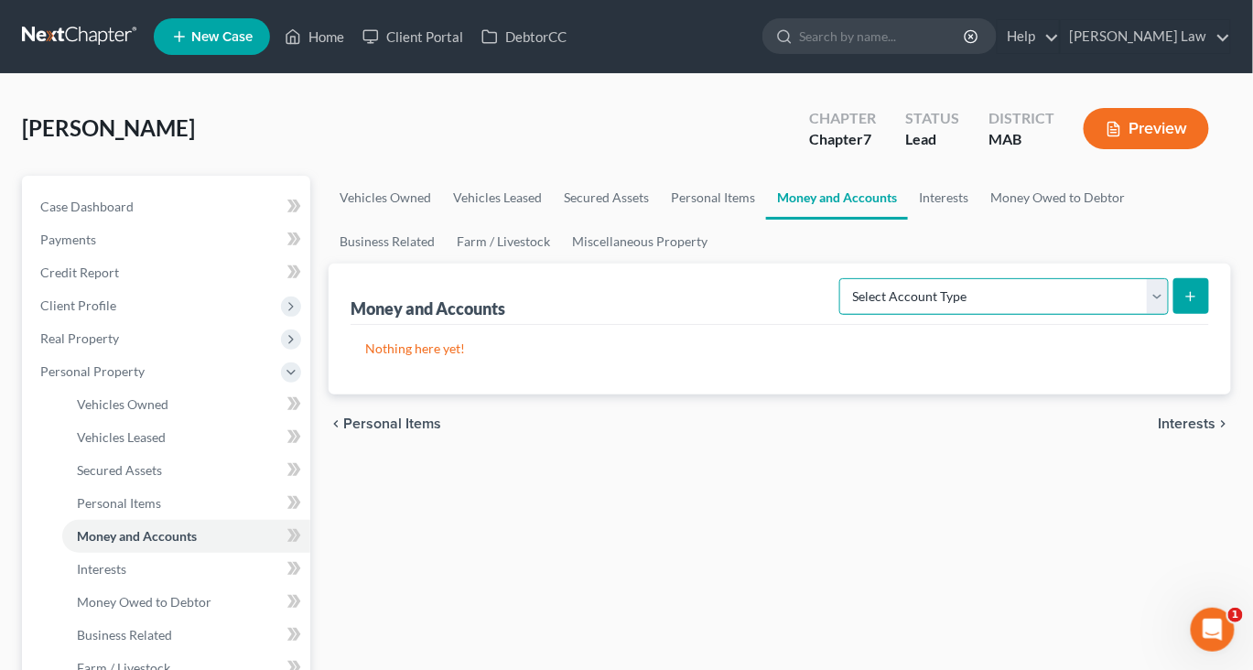
click at [1138, 315] on select "Select Account Type Brokerage Cash on Hand Certificates of Deposit Checking Acc…" at bounding box center [1003, 296] width 329 height 37
select select "checking"
click at [839, 315] on select "Select Account Type Brokerage Cash on Hand Certificates of Deposit Checking Acc…" at bounding box center [1003, 296] width 329 height 37
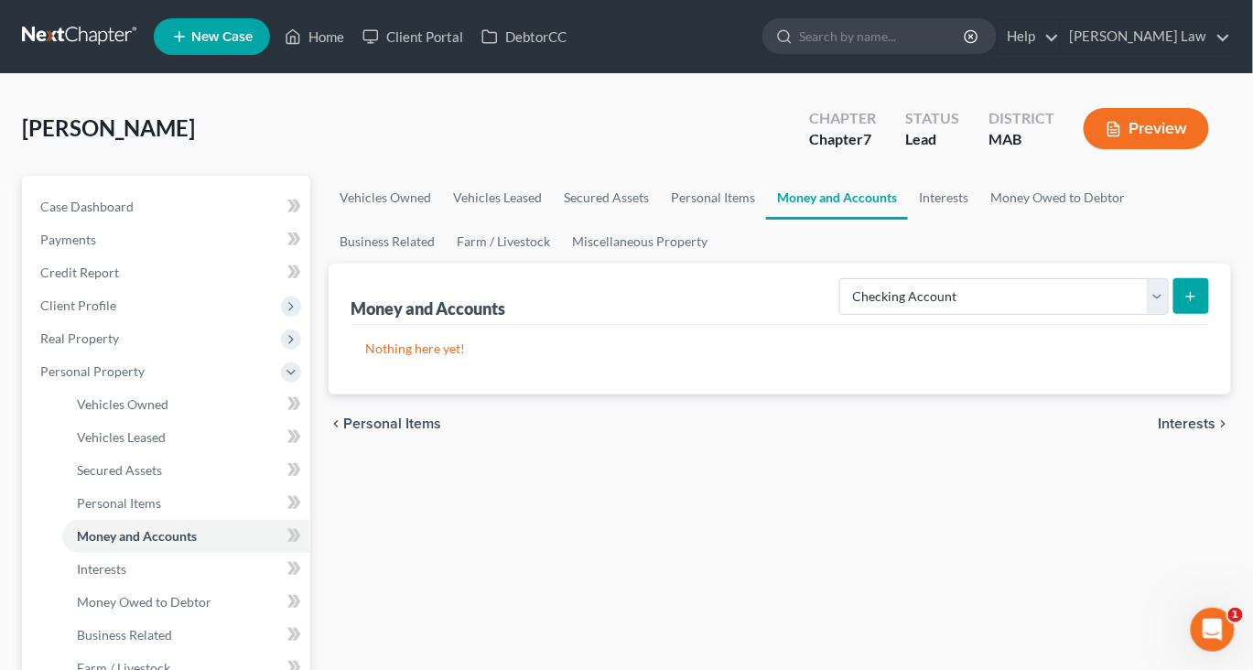
click at [1183, 304] on icon "submit" at bounding box center [1190, 296] width 15 height 15
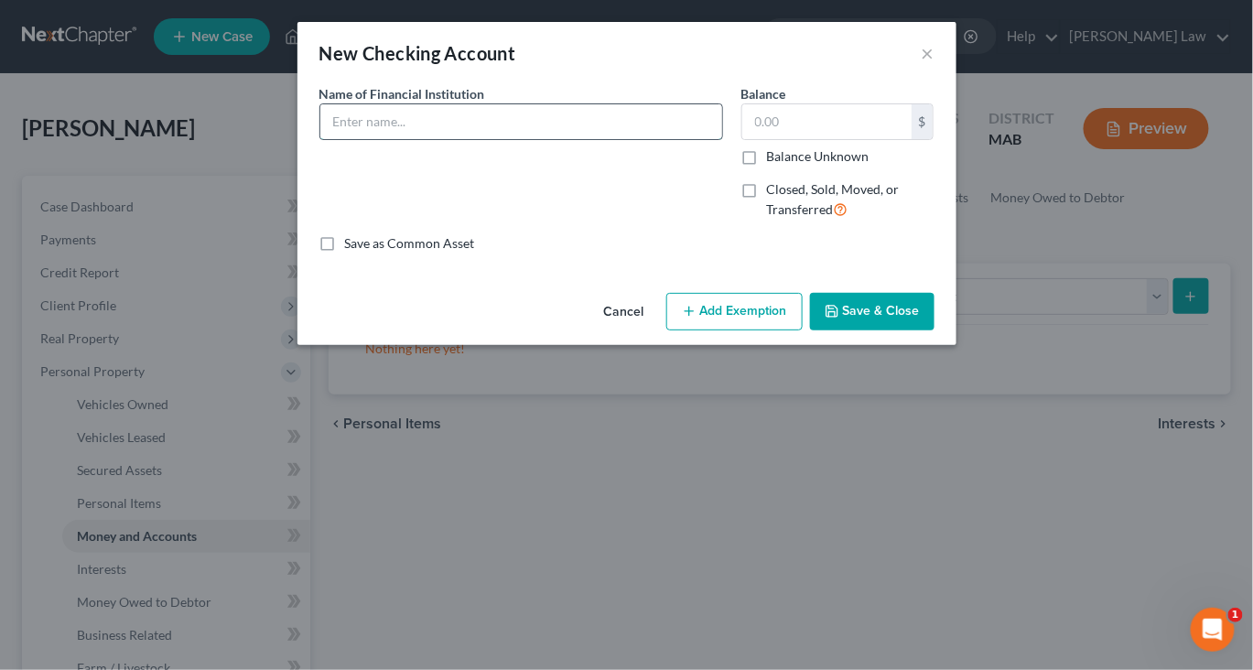
click at [448, 139] on input "text" at bounding box center [521, 121] width 402 height 35
click at [511, 139] on input "Taunton Federal Credit Unnion" at bounding box center [521, 121] width 402 height 35
type input "Taunton Federal Credit Union"
type input "405"
click at [765, 331] on button "Add Exemption" at bounding box center [734, 312] width 136 height 38
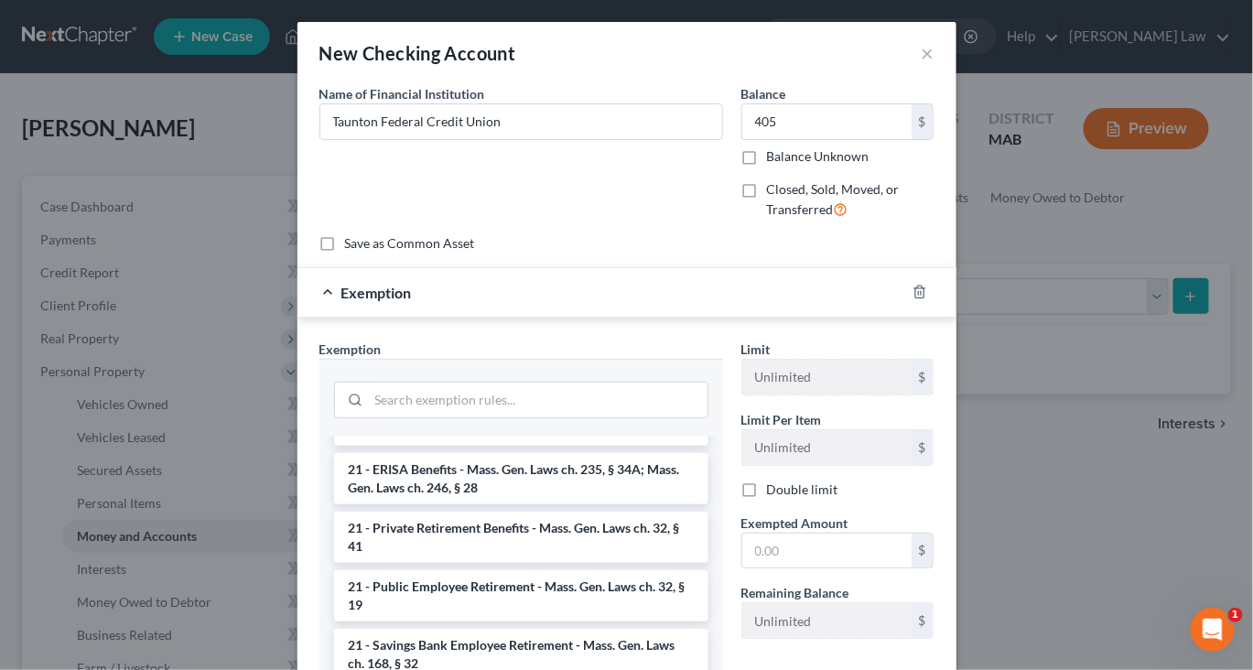
scroll to position [781, 0]
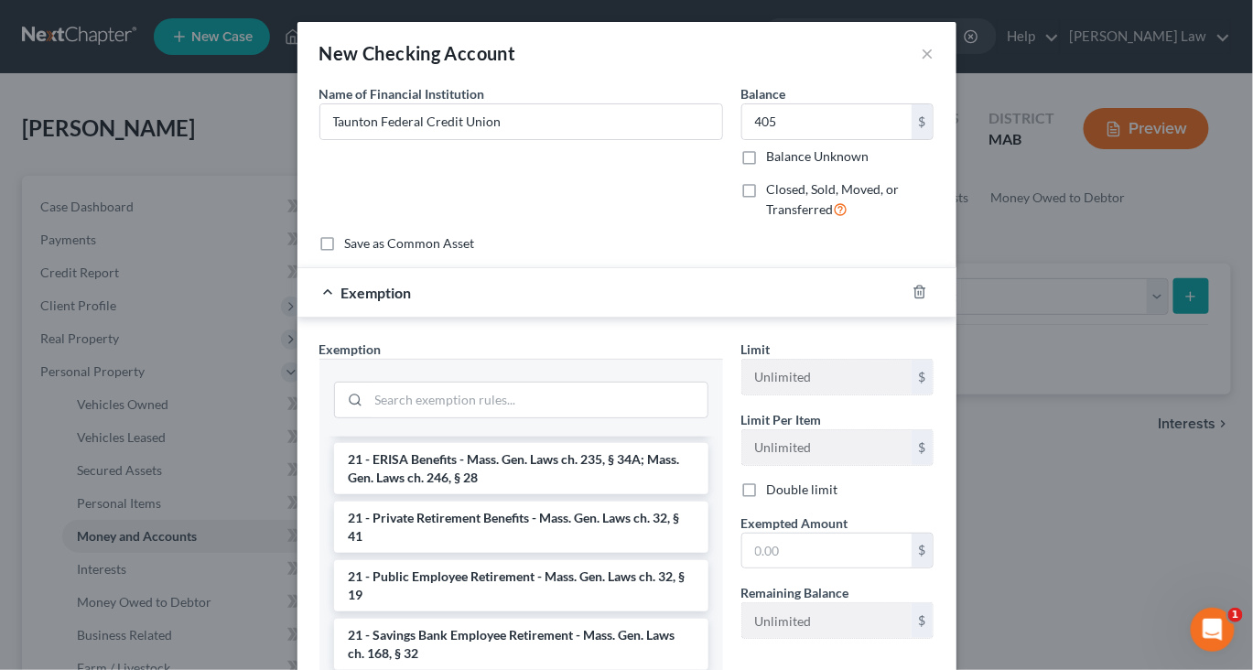
click at [581, 337] on li "17 - Bank Deposits - Mass. Gen. Laws ch. 235, § 34 (15)" at bounding box center [521, 320] width 374 height 33
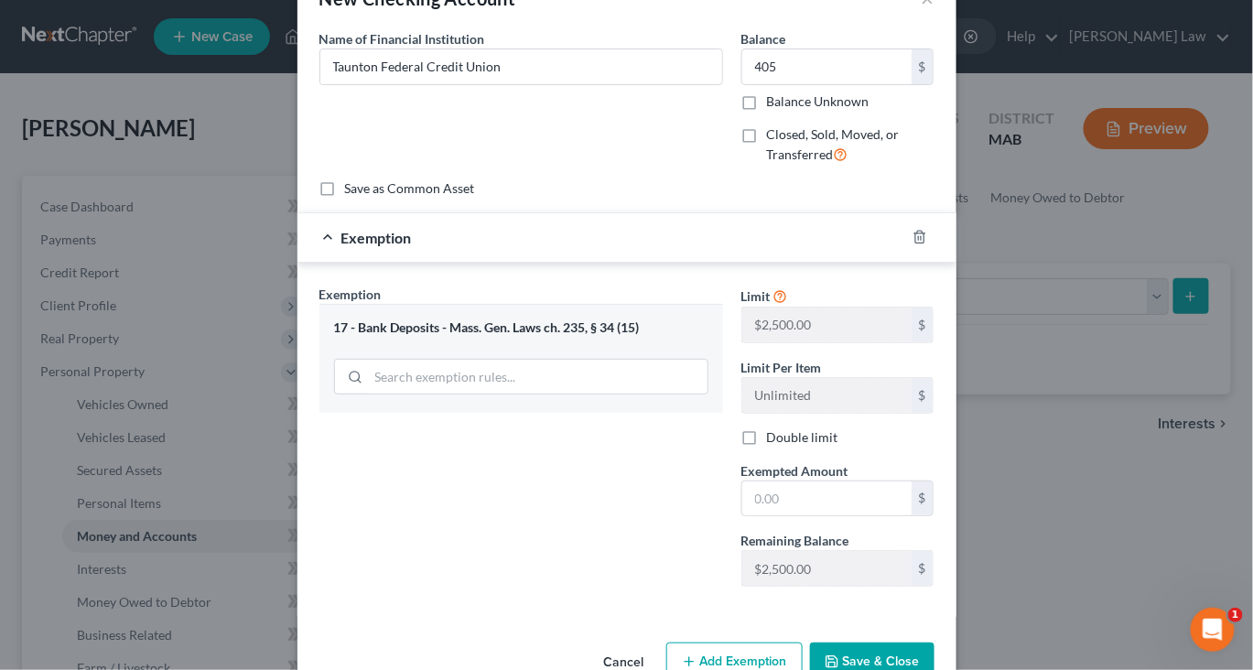
scroll to position [81, 0]
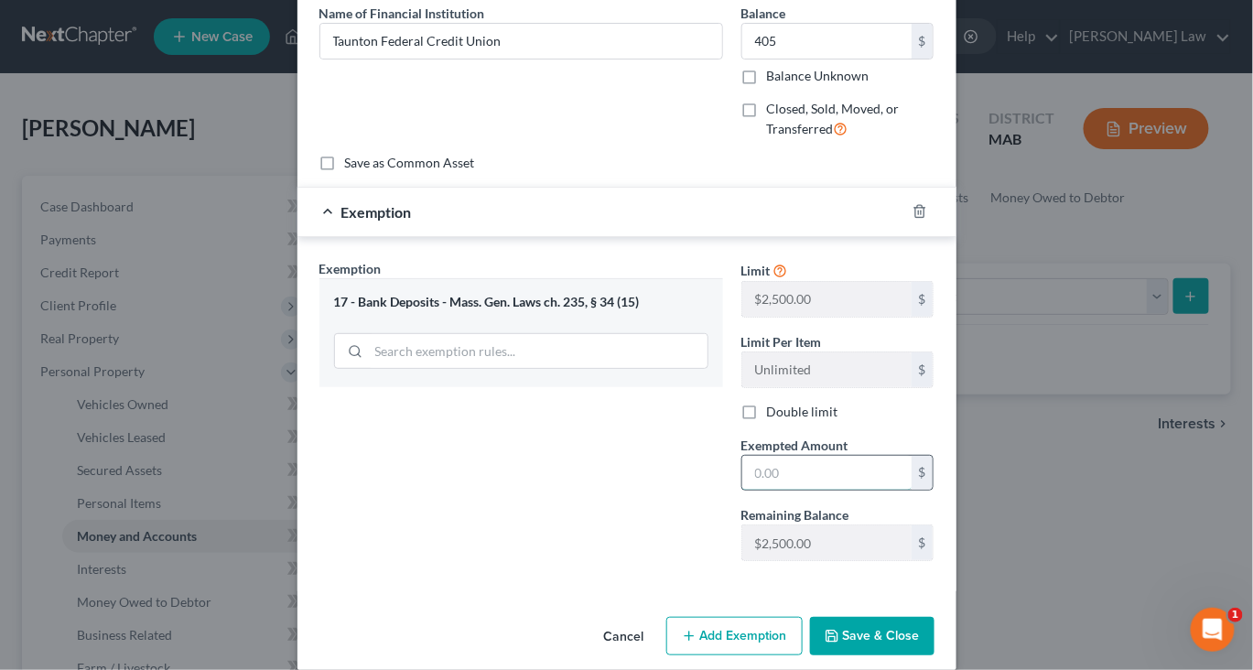
click at [842, 491] on input "text" at bounding box center [826, 473] width 169 height 35
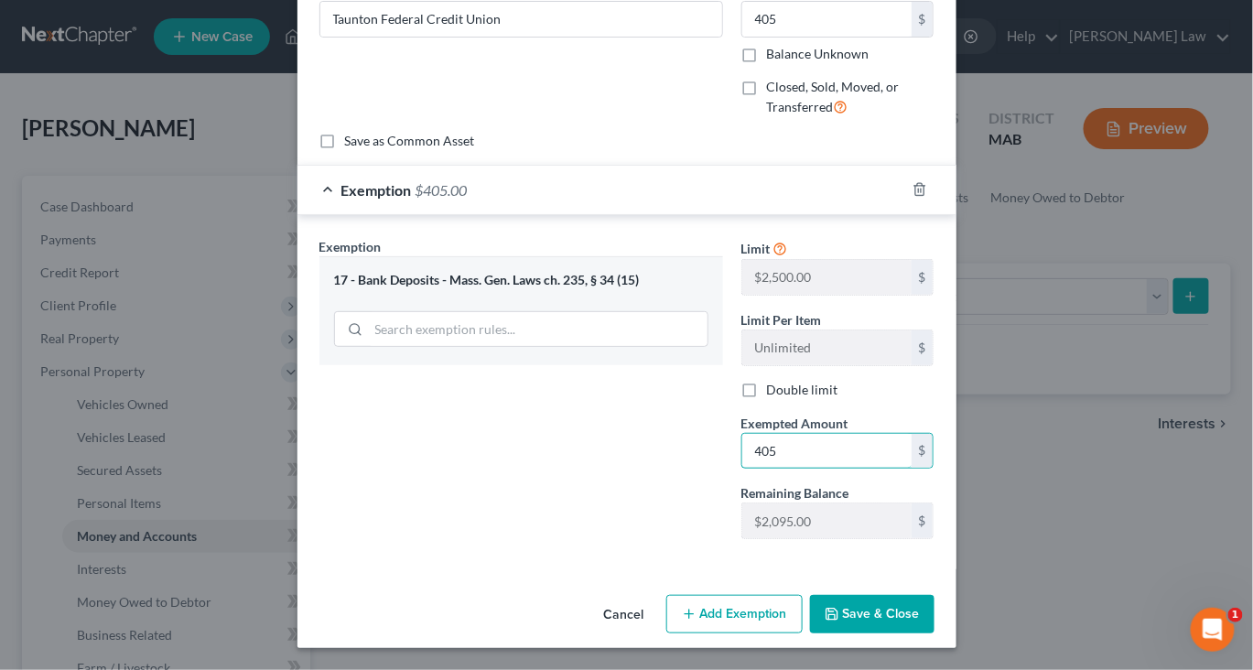
scroll to position [287, 0]
type input "405"
click at [934, 615] on button "Save & Close" at bounding box center [872, 614] width 124 height 38
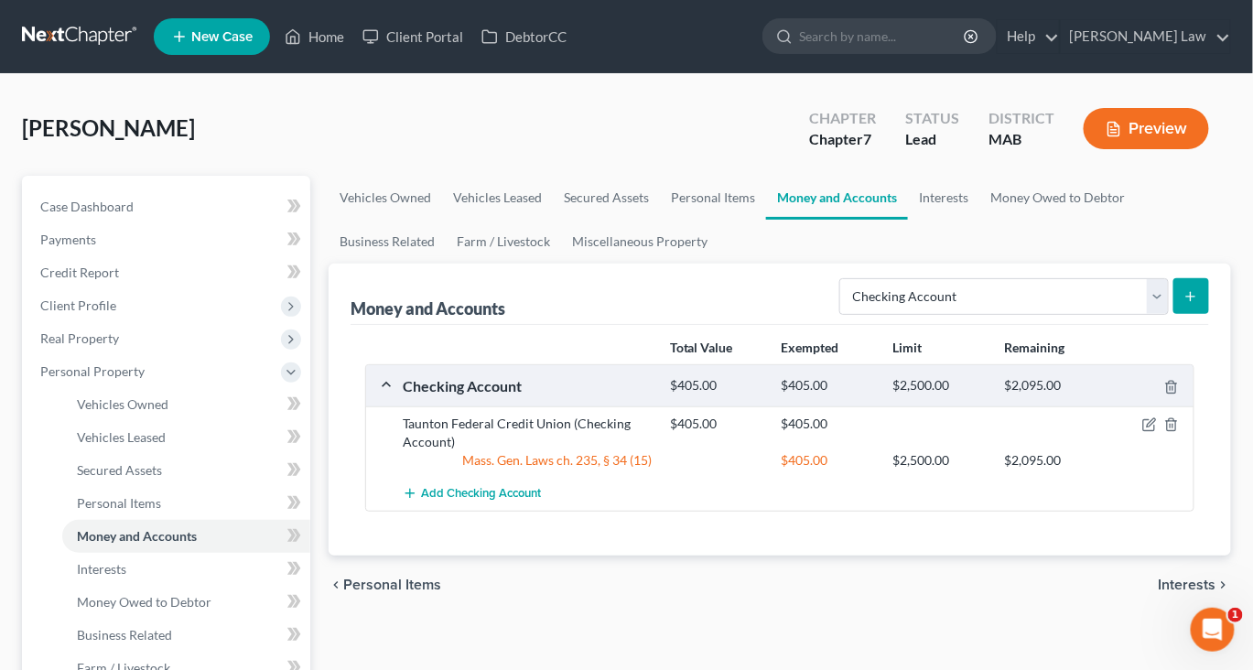
click at [1183, 304] on icon "submit" at bounding box center [1190, 296] width 15 height 15
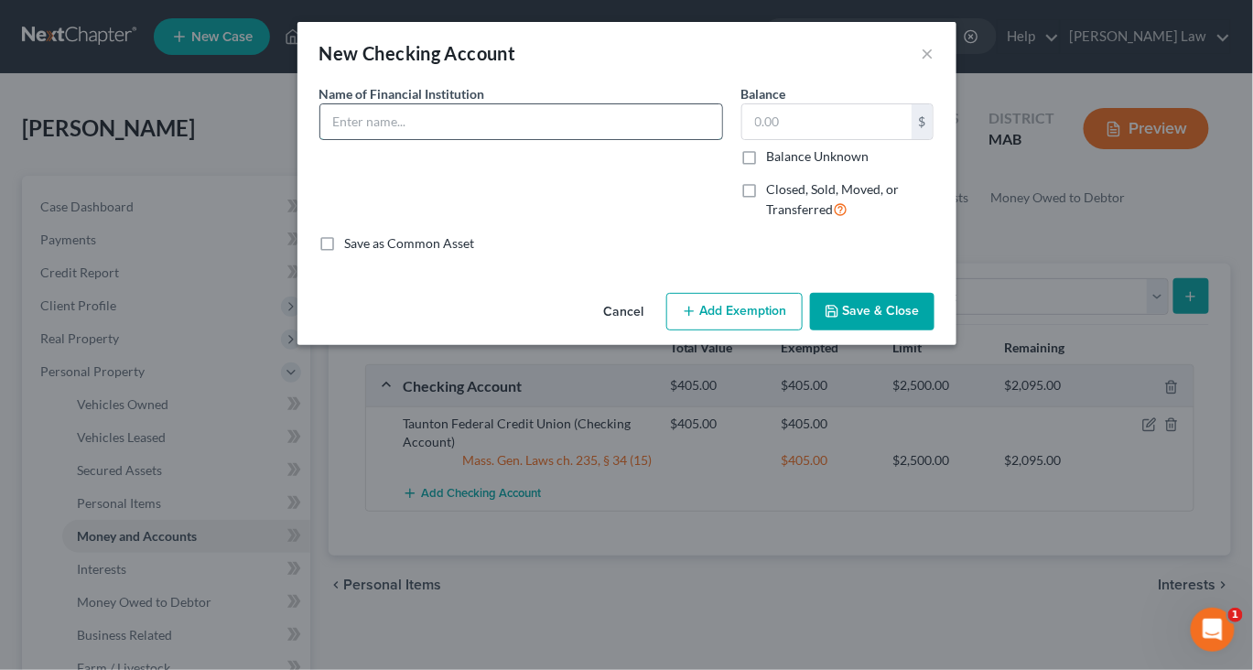
click at [483, 139] on input "text" at bounding box center [521, 121] width 402 height 35
type input "First Citizens Federal Credit Union"
click at [834, 139] on input "text" at bounding box center [826, 121] width 169 height 35
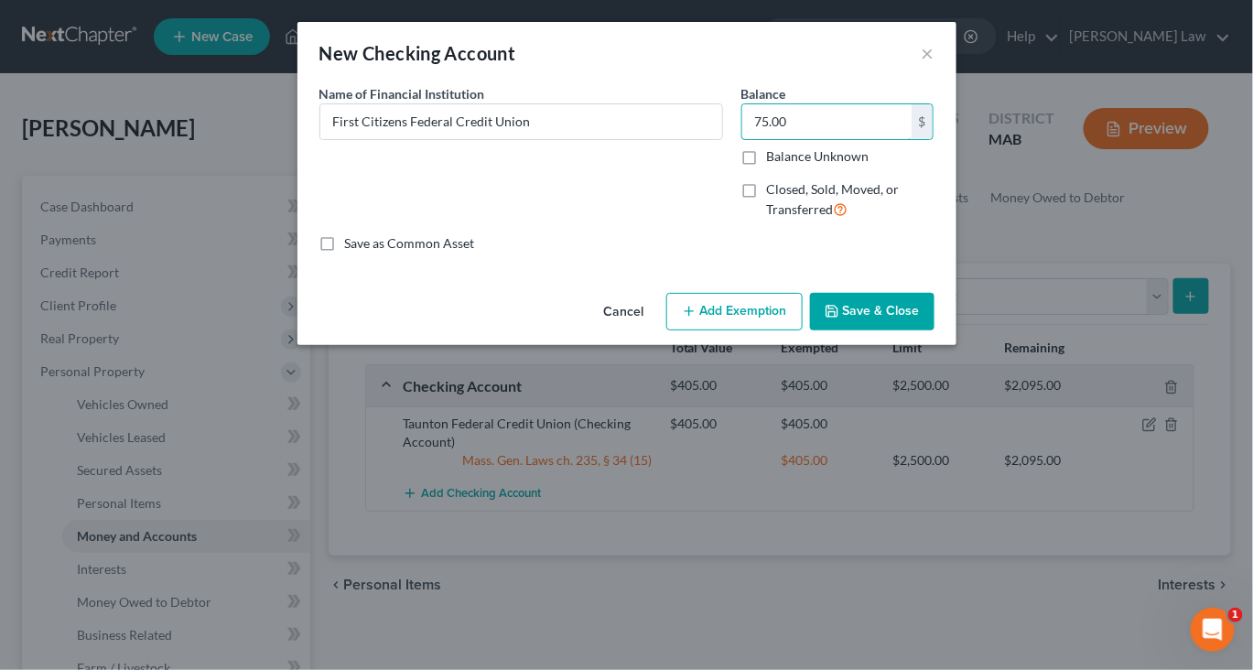
type input "75.00"
click at [752, 331] on button "Add Exemption" at bounding box center [734, 312] width 136 height 38
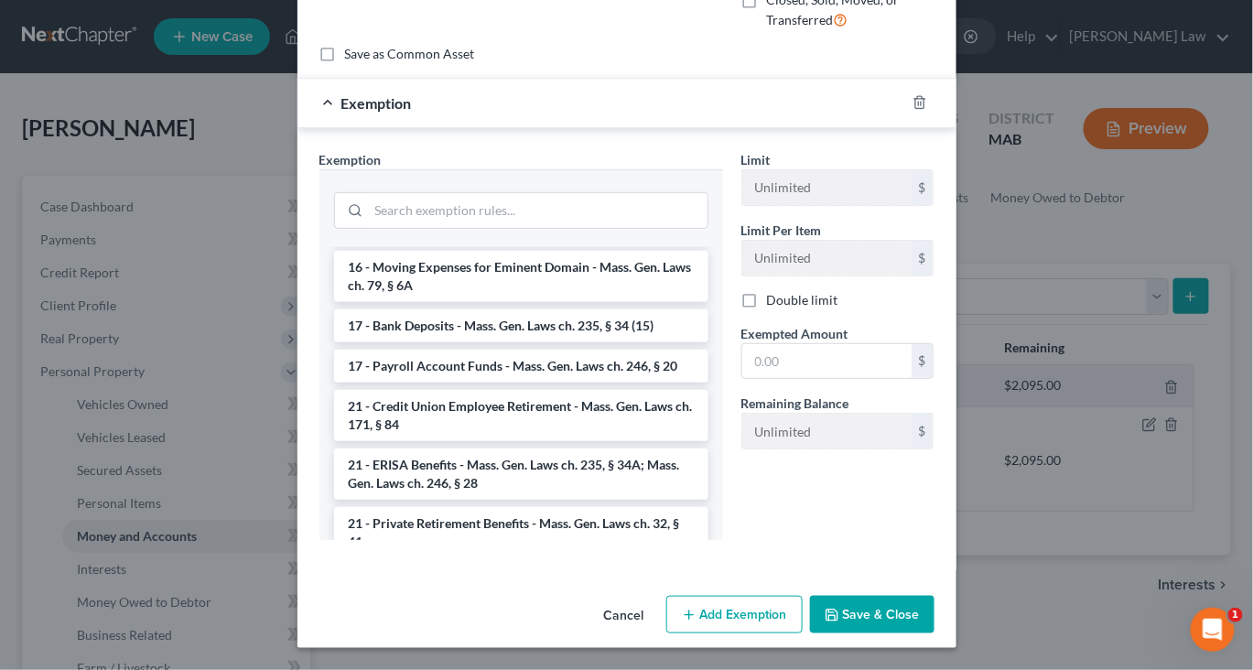
scroll to position [593, 0]
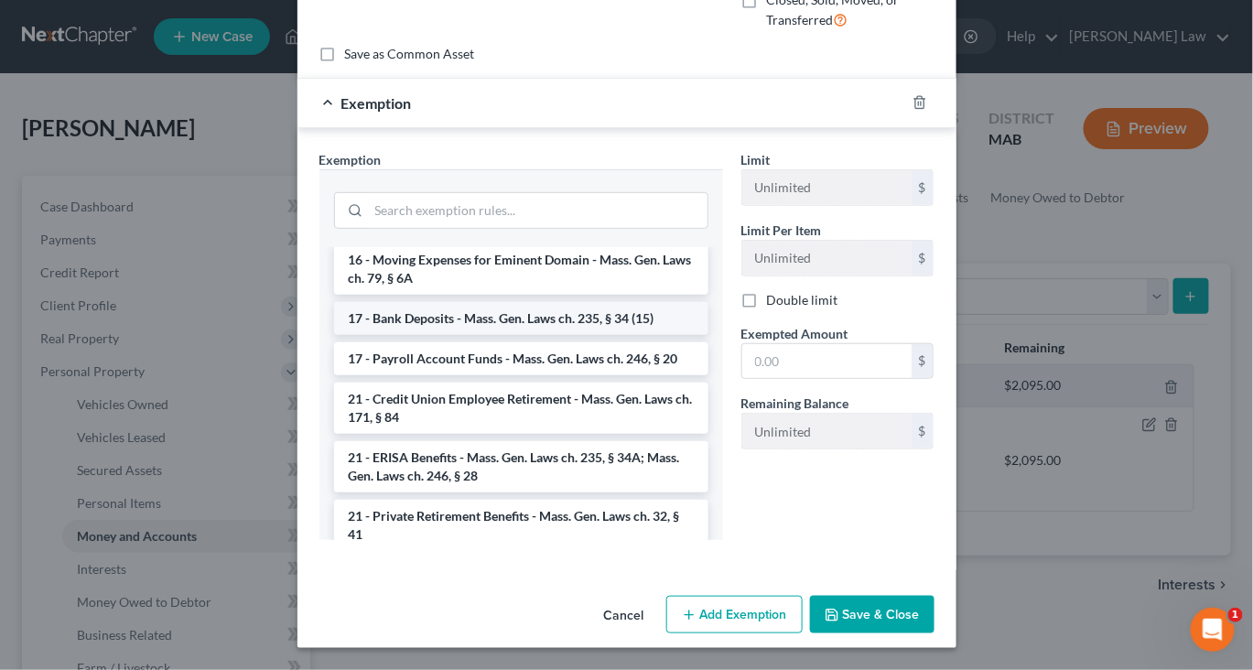
click at [551, 335] on li "17 - Bank Deposits - Mass. Gen. Laws ch. 235, § 34 (15)" at bounding box center [521, 318] width 374 height 33
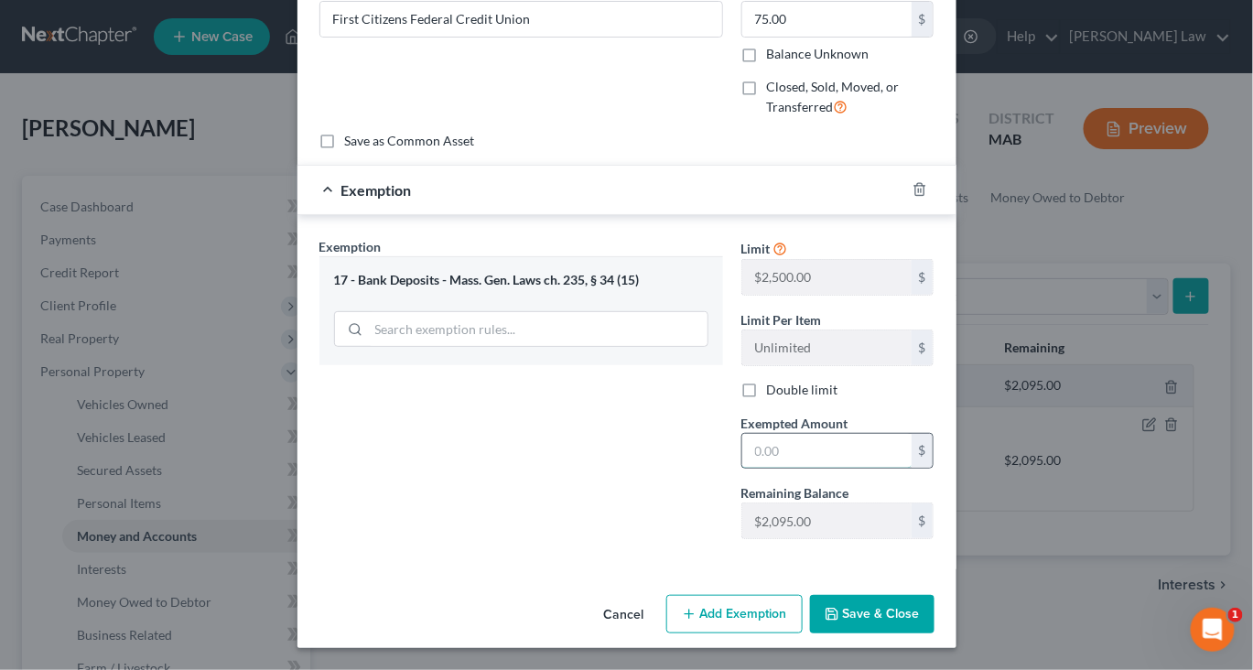
click at [883, 465] on input "text" at bounding box center [826, 451] width 169 height 35
type input "75.00"
click at [930, 596] on button "Save & Close" at bounding box center [872, 614] width 124 height 38
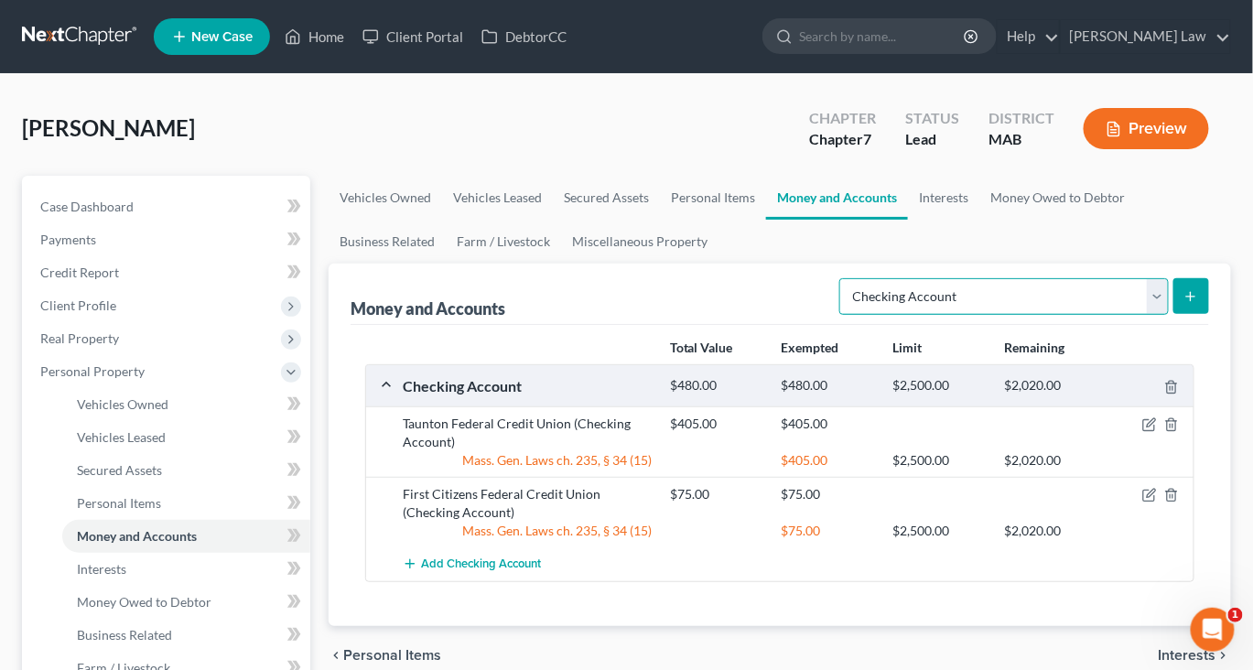
click at [1137, 315] on select "Select Account Type Brokerage Cash on Hand Certificates of Deposit Checking Acc…" at bounding box center [1003, 296] width 329 height 37
select select "savings"
click at [839, 315] on select "Select Account Type Brokerage Cash on Hand Certificates of Deposit Checking Acc…" at bounding box center [1003, 296] width 329 height 37
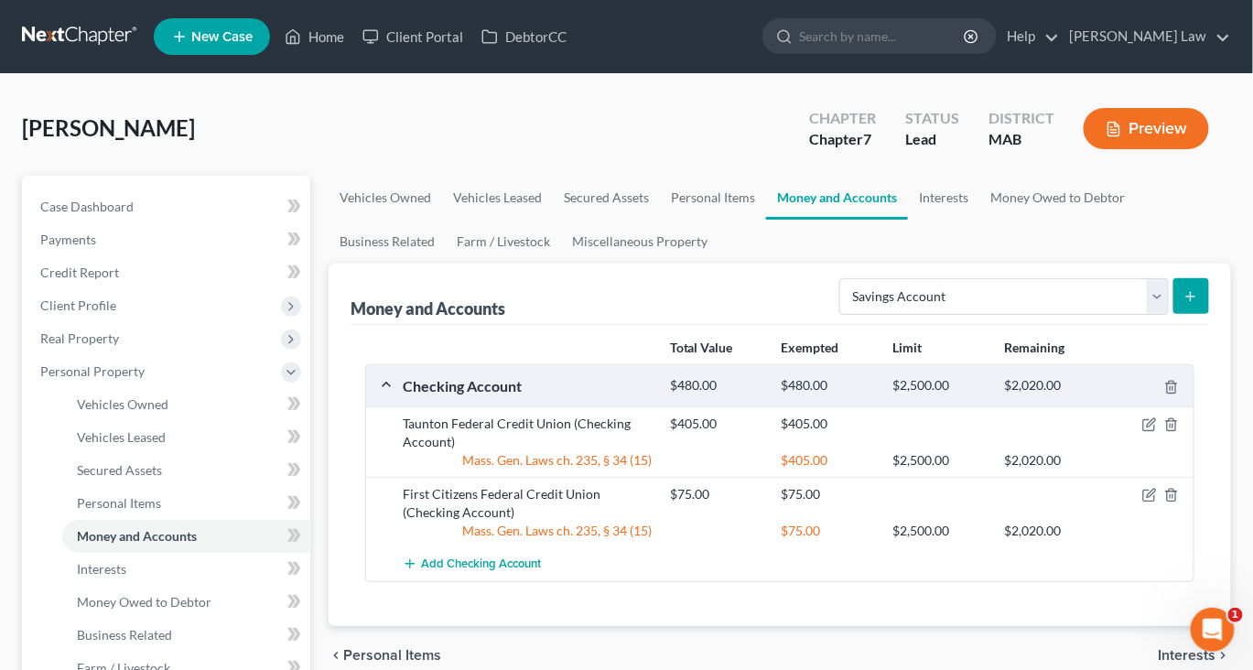
click at [1183, 304] on icon "submit" at bounding box center [1190, 296] width 15 height 15
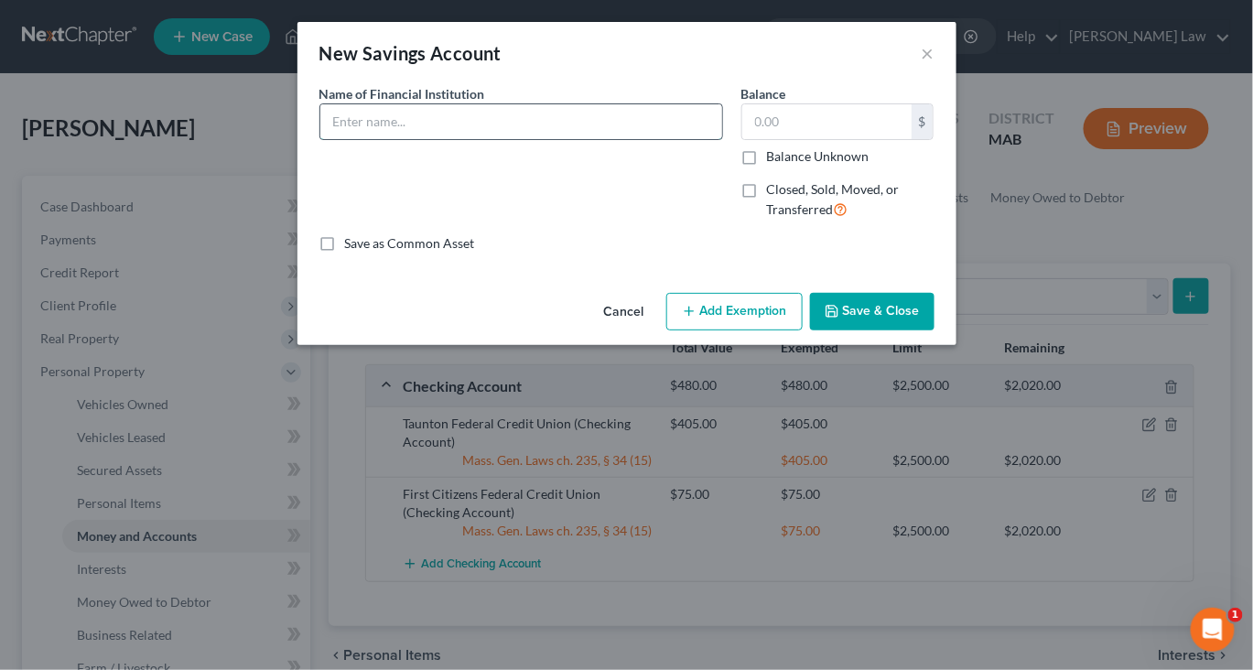
click at [452, 139] on input "text" at bounding box center [521, 121] width 402 height 35
type input "Taunton Federal Credit Union"
click at [829, 135] on input "text" at bounding box center [826, 121] width 169 height 35
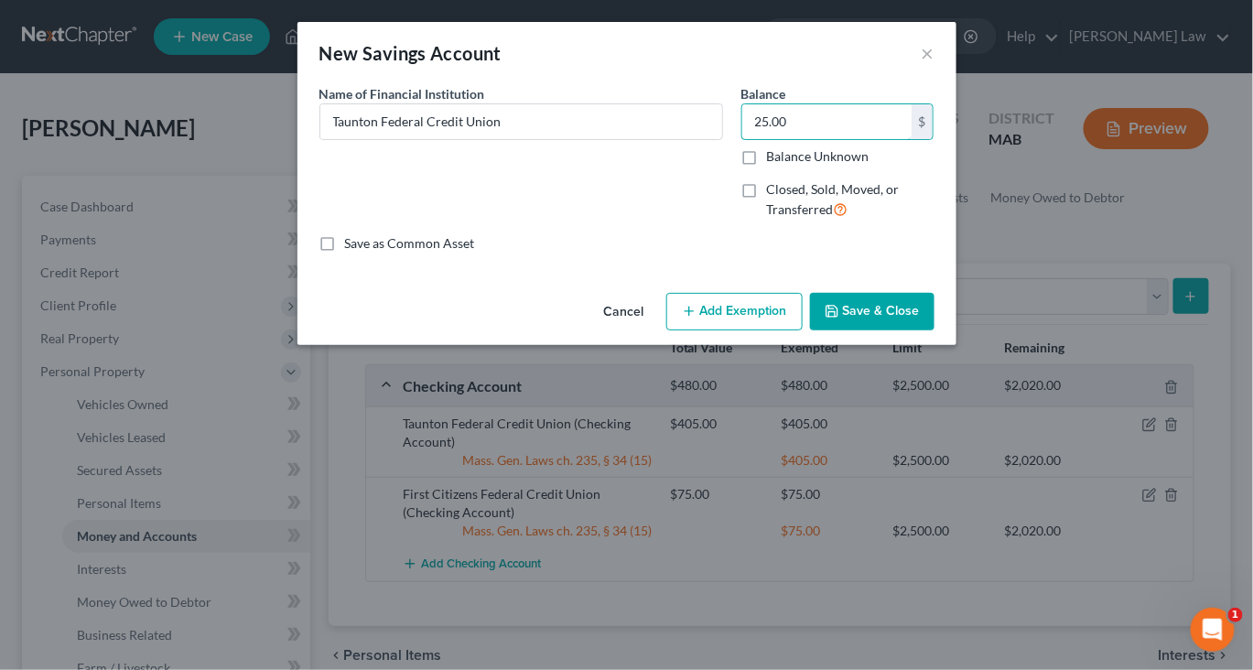
type input "25.00"
click at [773, 331] on button "Add Exemption" at bounding box center [734, 312] width 136 height 38
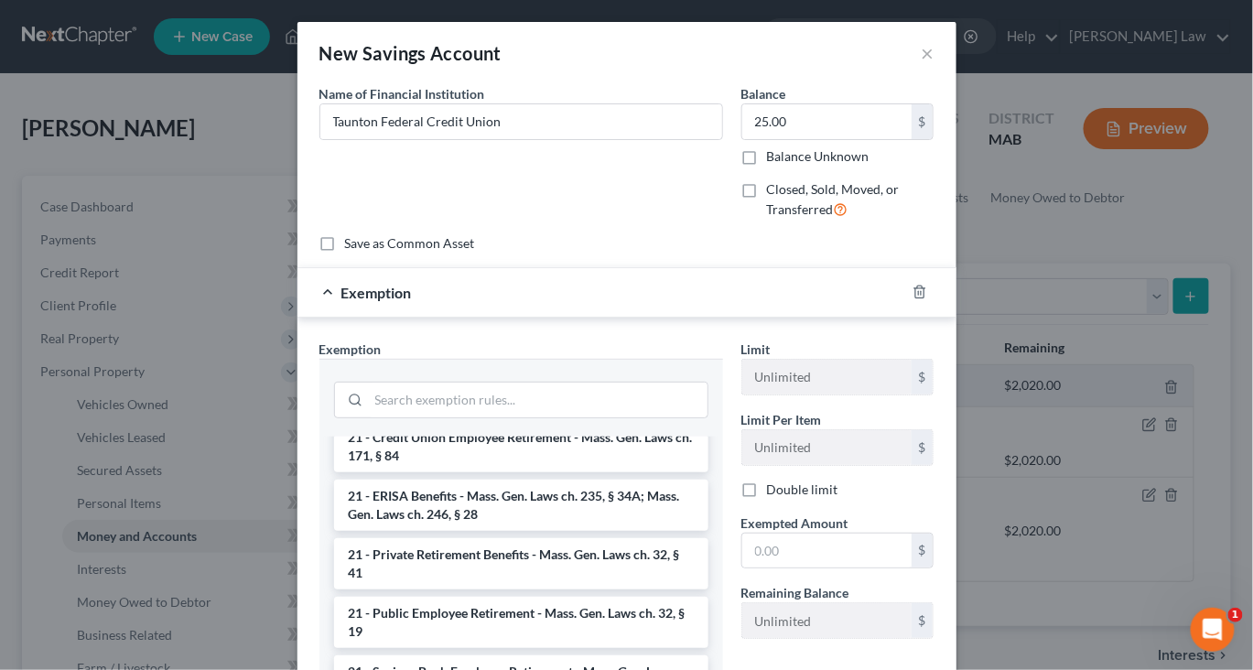
scroll to position [789, 0]
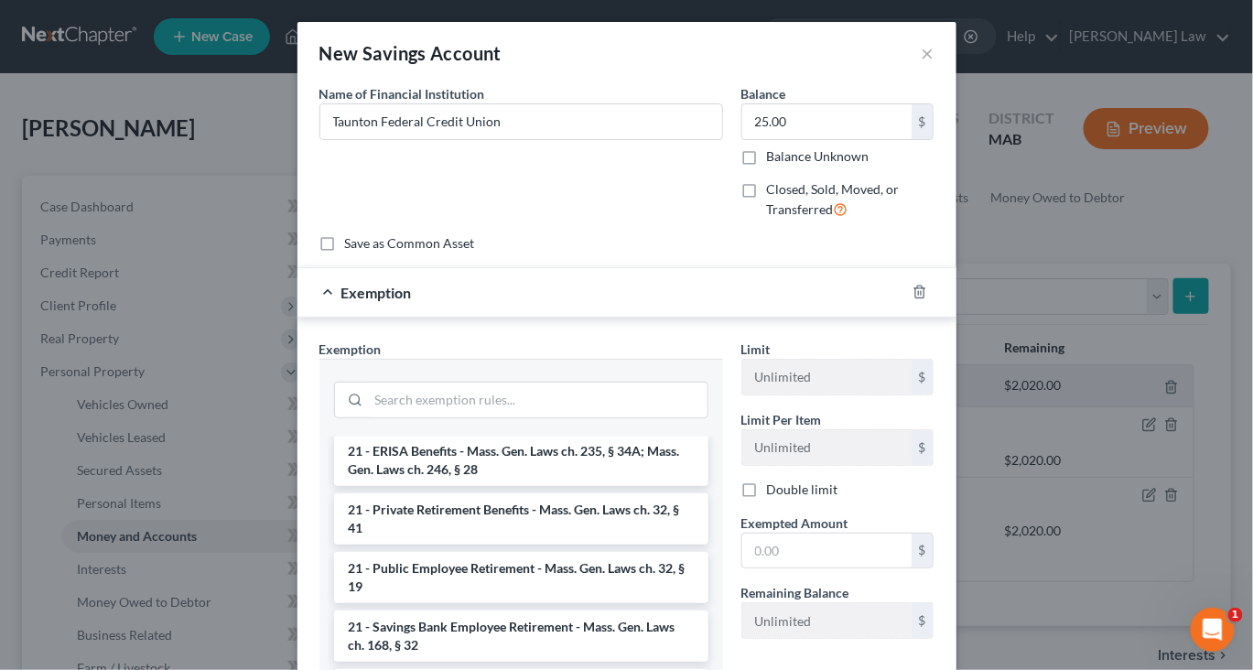
click at [624, 329] on li "17 - Bank Deposits - Mass. Gen. Laws ch. 235, § 34 (15)" at bounding box center [521, 312] width 374 height 33
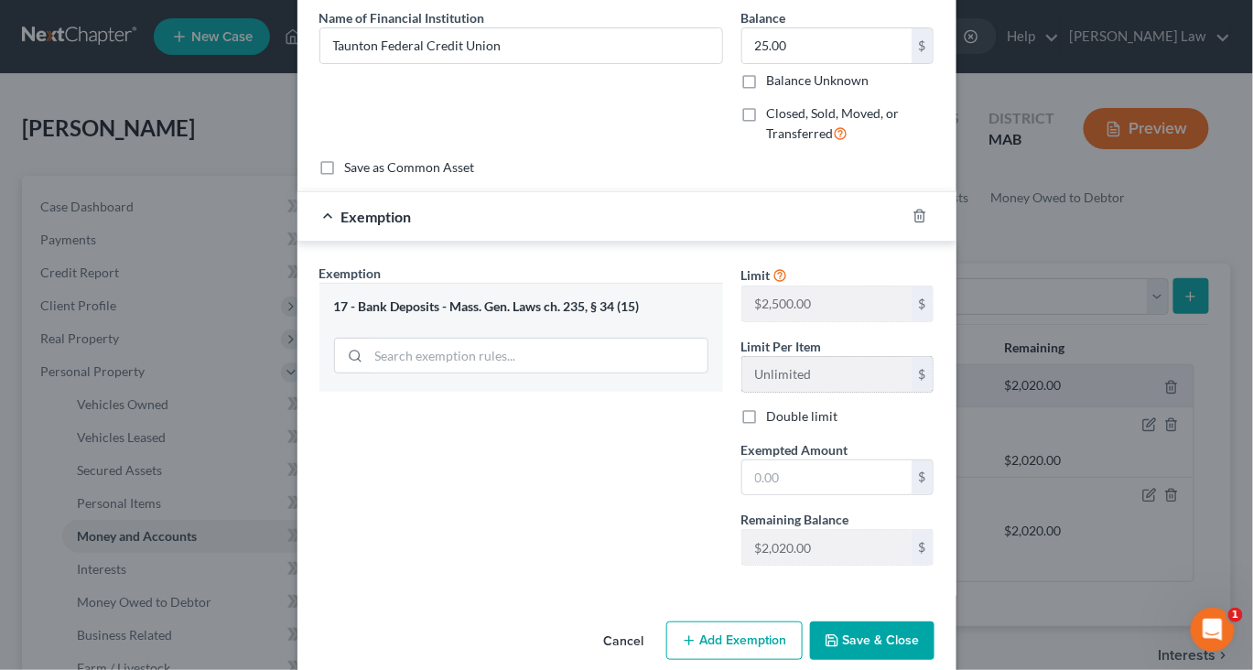
scroll to position [156, 0]
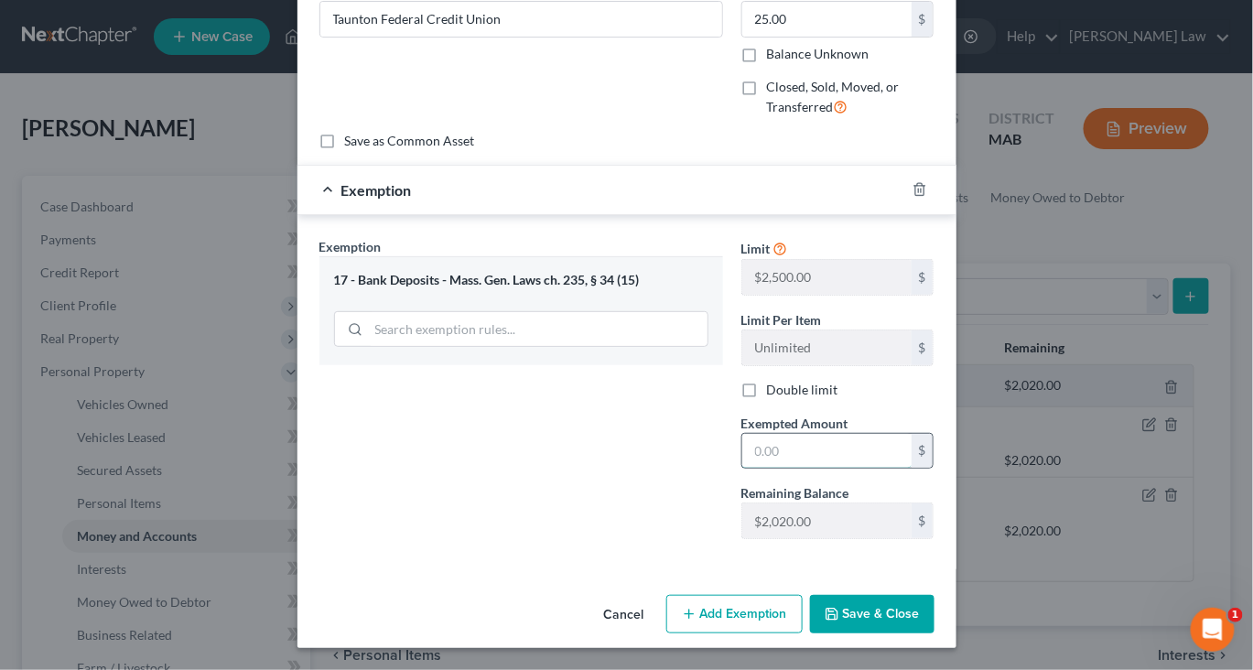
click at [836, 469] on input "text" at bounding box center [826, 451] width 169 height 35
type input "25.00"
click at [934, 596] on button "Save & Close" at bounding box center [872, 614] width 124 height 38
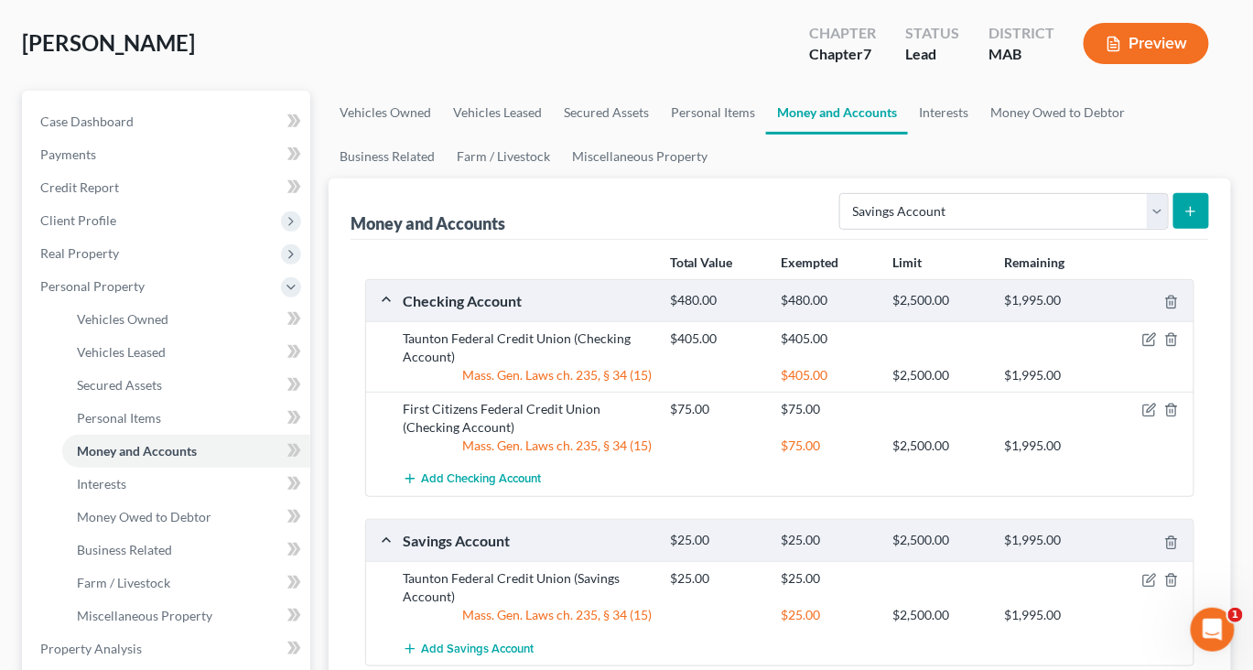
scroll to position [93, 0]
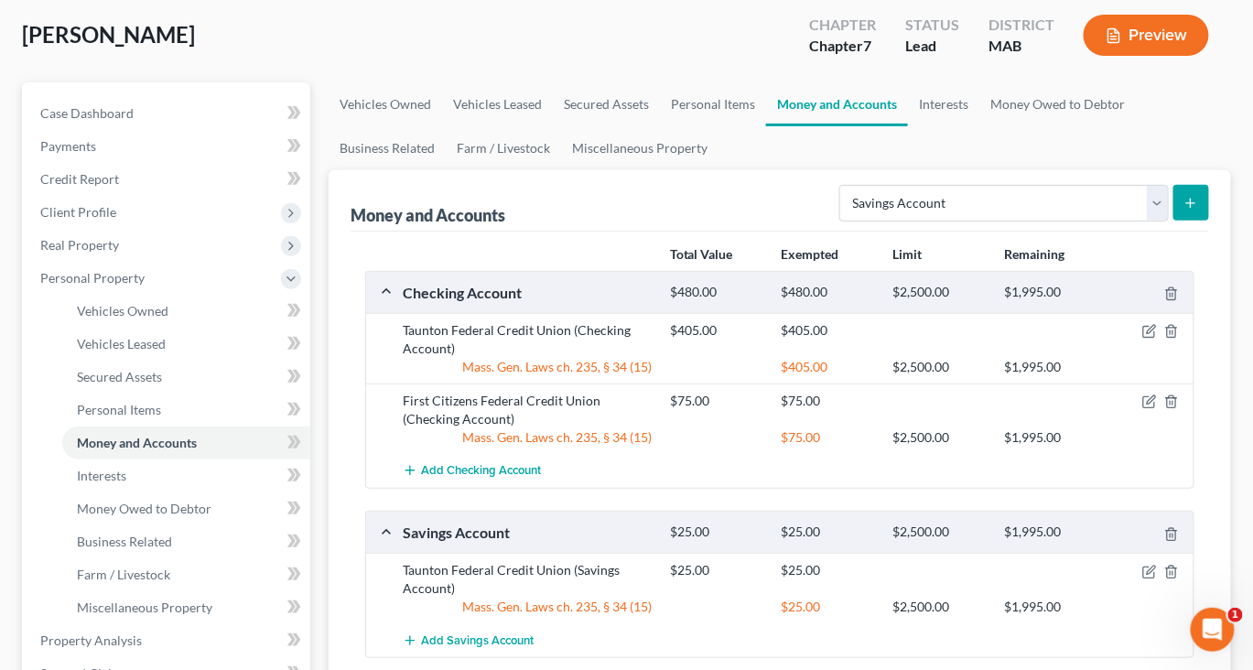
click at [1173, 221] on button "submit" at bounding box center [1191, 203] width 36 height 36
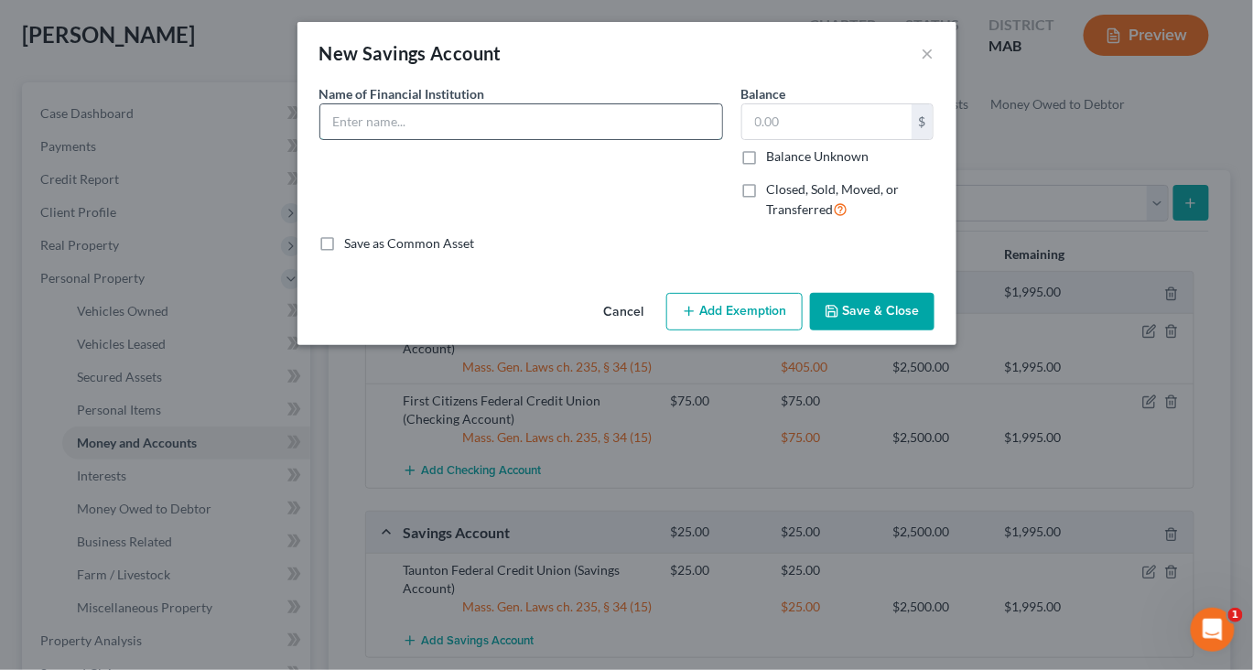
click at [536, 139] on input "text" at bounding box center [521, 121] width 402 height 35
type input "First Citizens Federal Credit Union"
click at [893, 139] on input "text" at bounding box center [826, 121] width 169 height 35
type input "225"
click at [750, 331] on button "Add Exemption" at bounding box center [734, 312] width 136 height 38
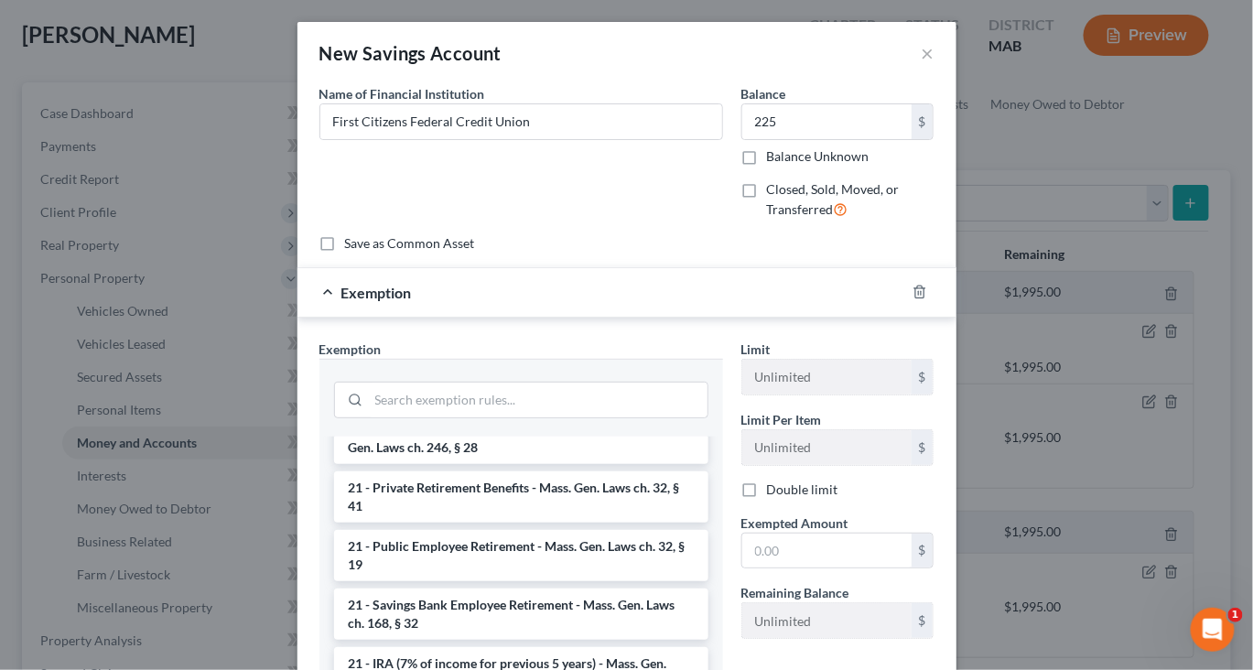
scroll to position [804, 0]
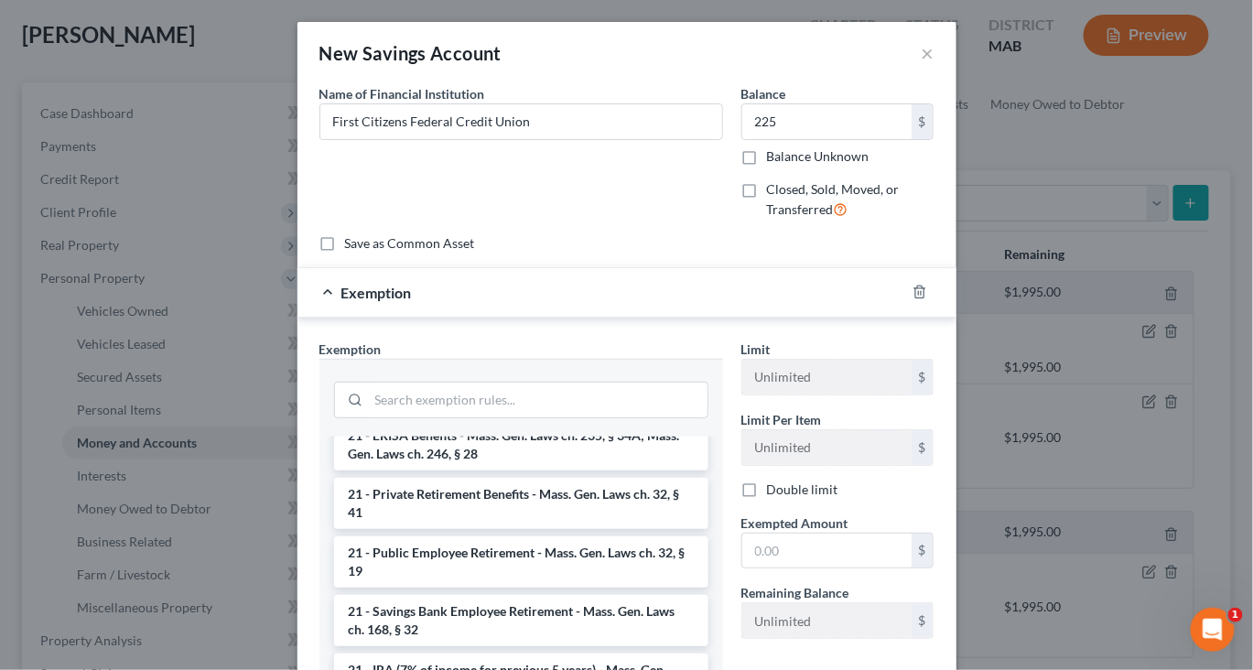
click at [629, 313] on li "17 - Bank Deposits - Mass. Gen. Laws ch. 235, § 34 (15)" at bounding box center [521, 296] width 374 height 33
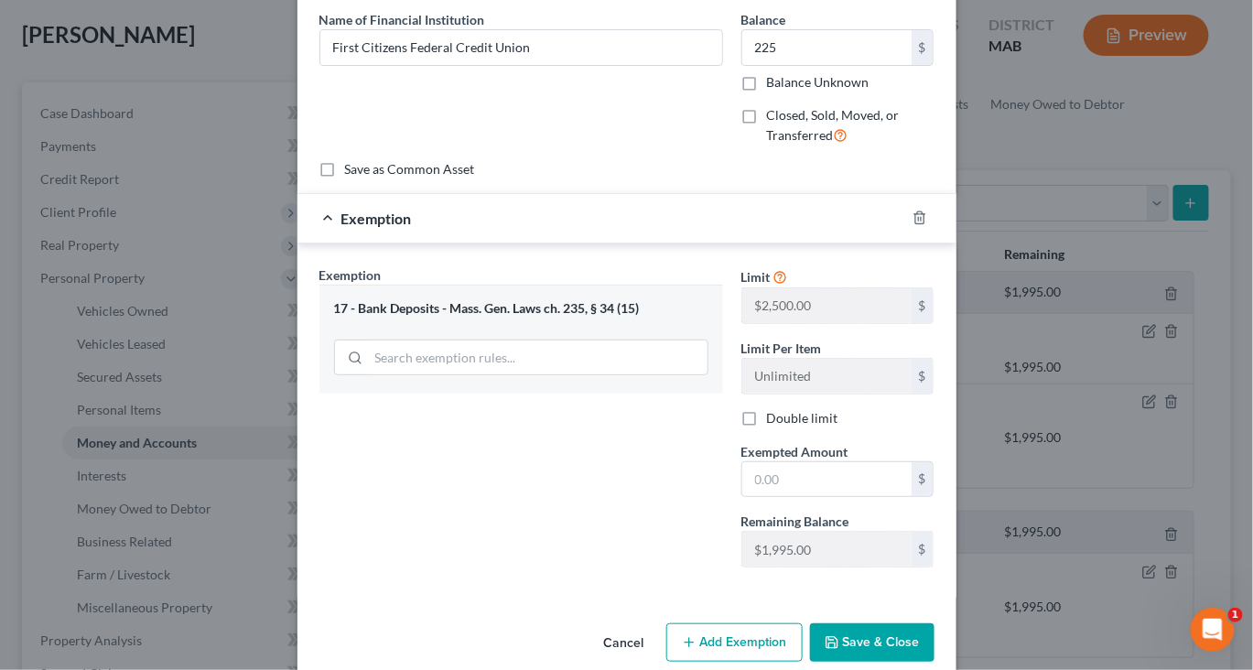
scroll to position [139, 0]
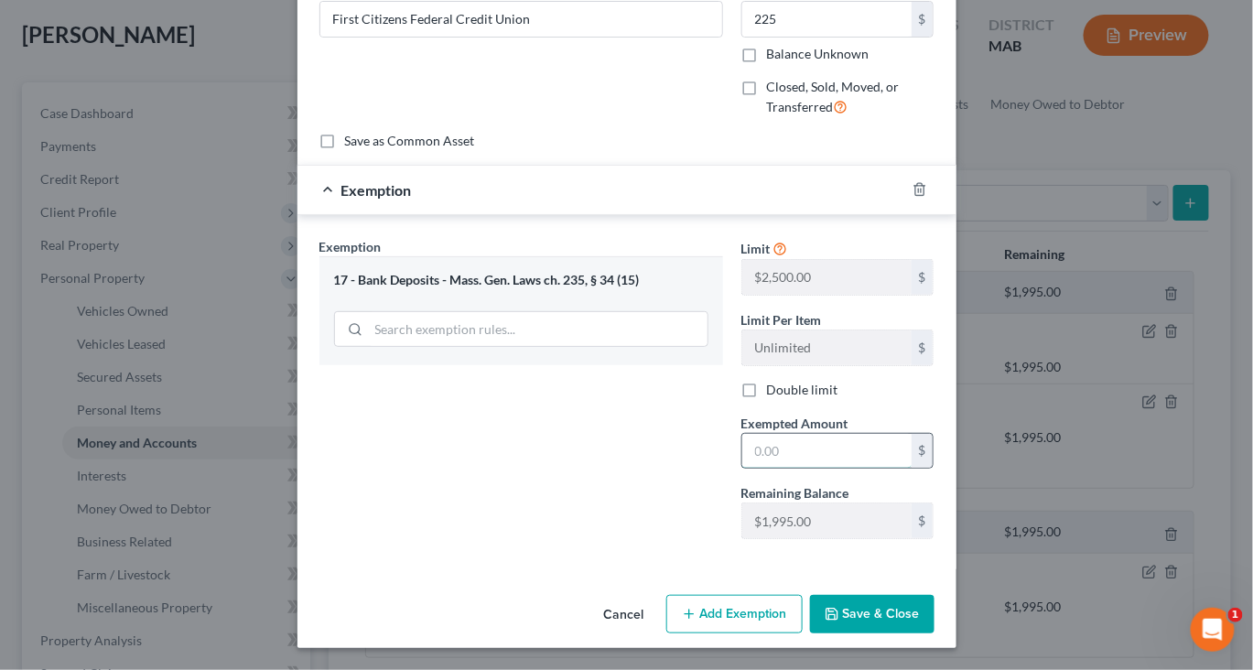
click at [831, 469] on input "text" at bounding box center [826, 451] width 169 height 35
type input "225"
click at [934, 604] on button "Save & Close" at bounding box center [872, 614] width 124 height 38
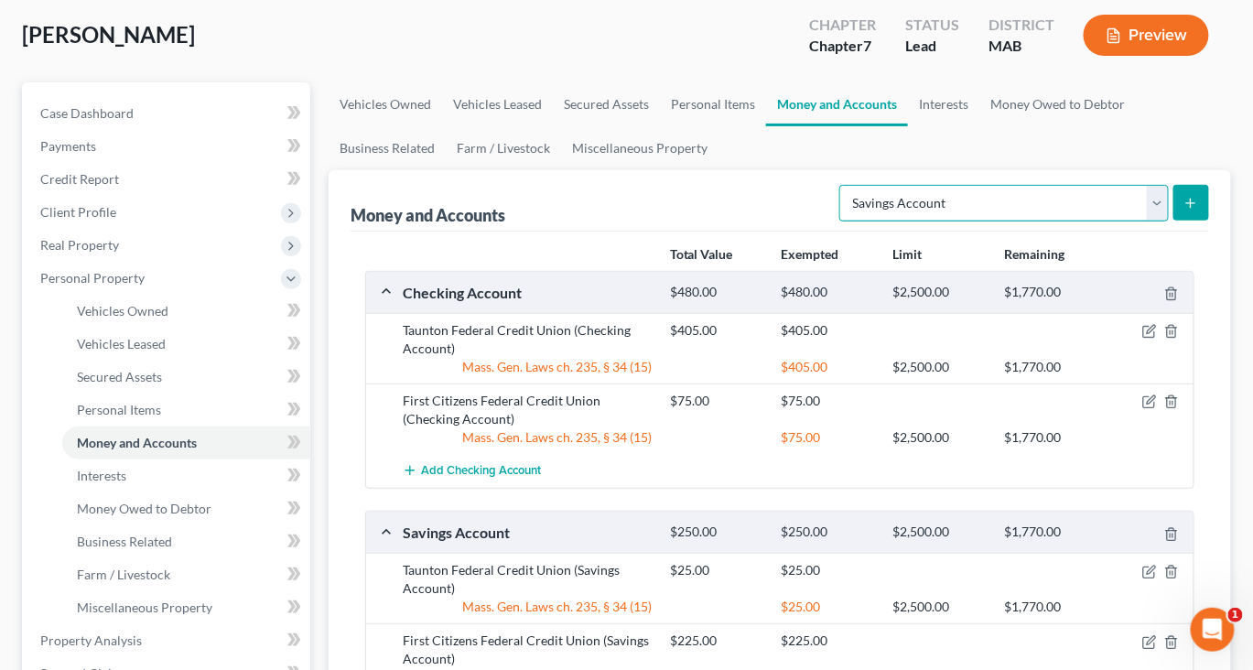
click at [1133, 221] on select "Select Account Type Brokerage Cash on Hand Certificates of Deposit Checking Acc…" at bounding box center [1003, 203] width 329 height 37
click at [979, 126] on link "Interests" at bounding box center [943, 104] width 71 height 44
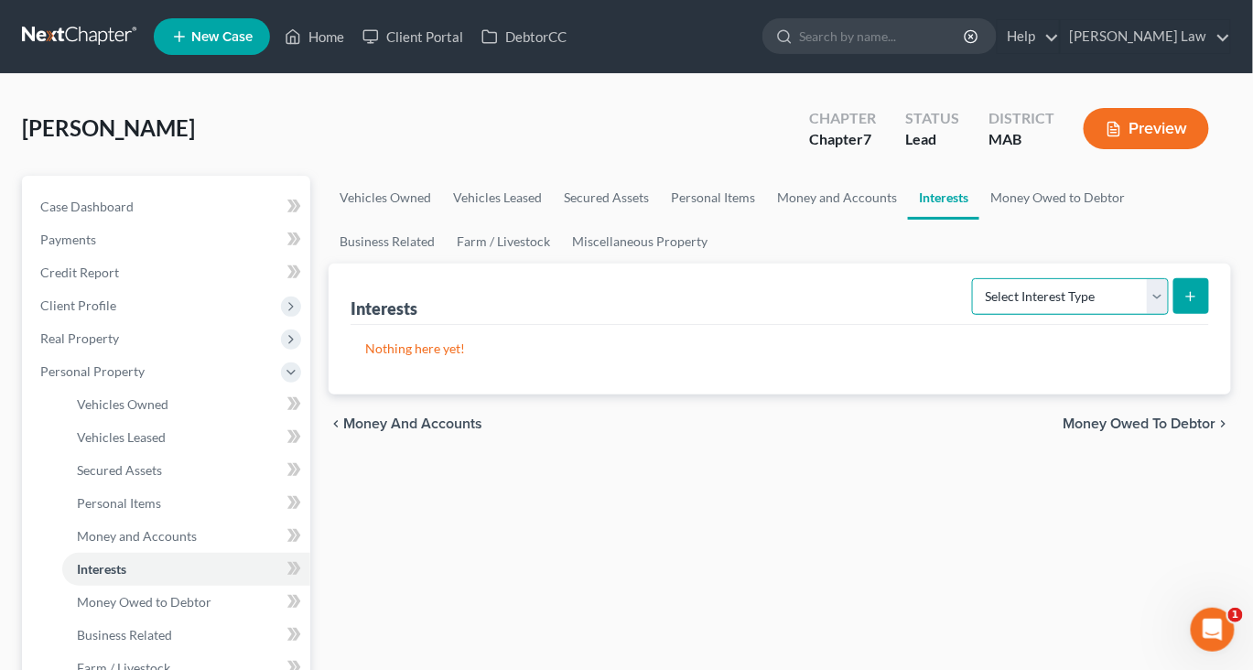
click at [1135, 315] on select "Select Interest Type 401K Annuity Bond Education IRA Government Bond Government…" at bounding box center [1070, 296] width 197 height 37
select select "term_life_insurance"
click at [972, 315] on select "Select Interest Type 401K Annuity Bond Education IRA Government Bond Government…" at bounding box center [1070, 296] width 197 height 37
click at [1183, 304] on icon "submit" at bounding box center [1190, 296] width 15 height 15
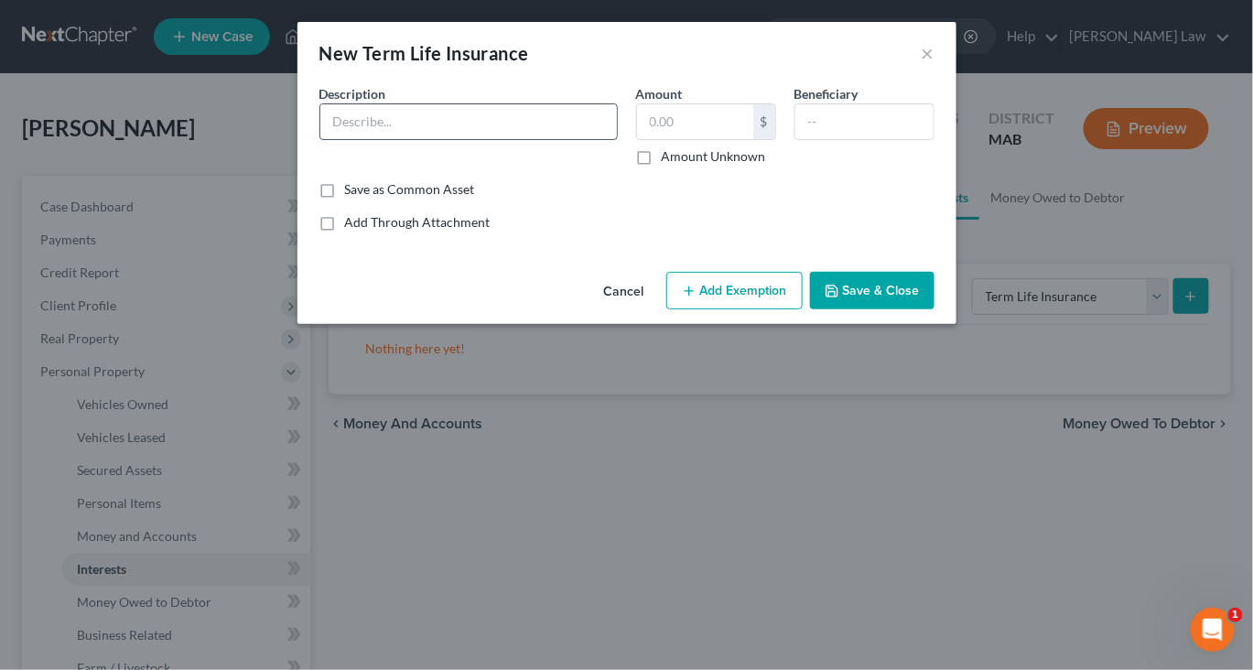
click at [506, 139] on input "text" at bounding box center [468, 121] width 297 height 35
type input "Term Life need info"
click at [934, 310] on button "Save & Close" at bounding box center [872, 291] width 124 height 38
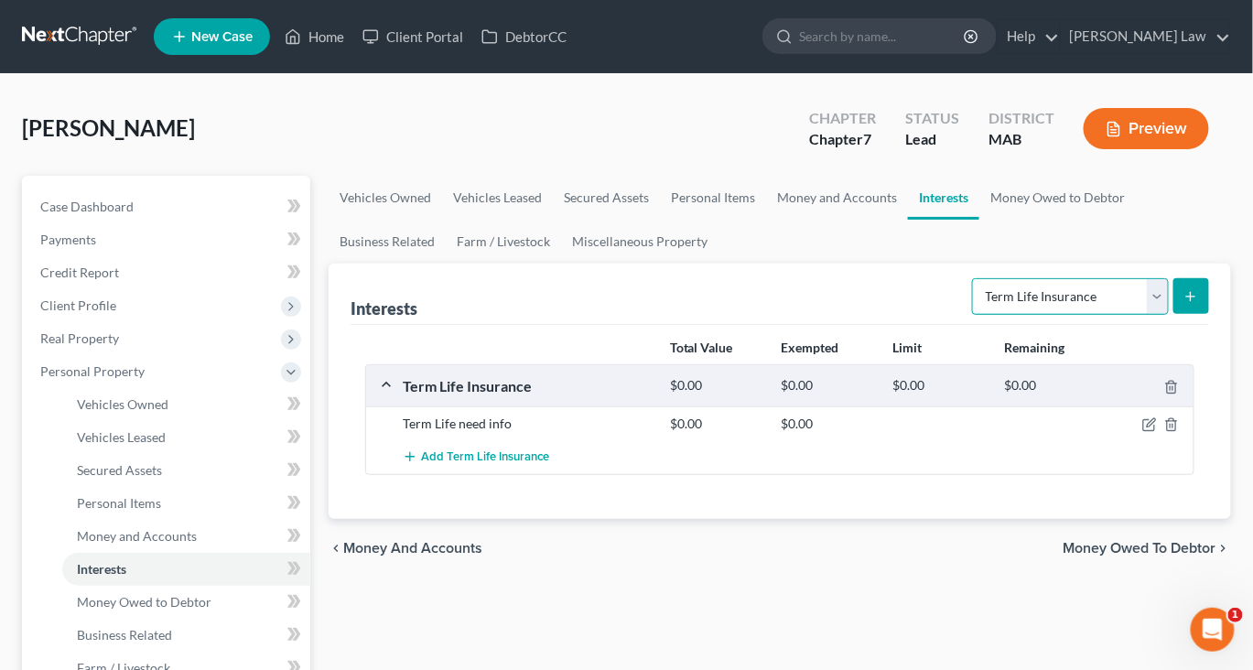
click at [1126, 315] on select "Select Interest Type 401K Annuity Bond Education IRA Government Bond Government…" at bounding box center [1070, 296] width 197 height 37
select select "whole_life_insurance"
click at [972, 315] on select "Select Interest Type 401K Annuity Bond Education IRA Government Bond Government…" at bounding box center [1070, 296] width 197 height 37
click at [1190, 314] on button "submit" at bounding box center [1191, 296] width 36 height 36
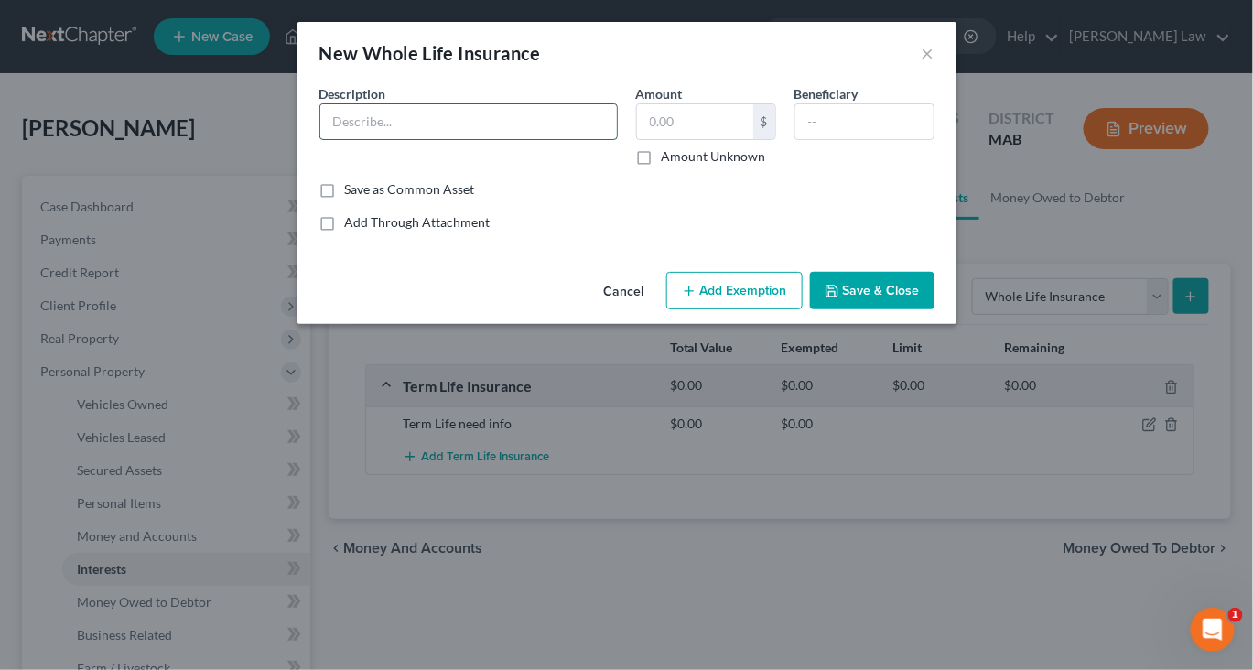
click at [383, 139] on input "text" at bounding box center [468, 121] width 297 height 35
type input "Whole Life need info"
click at [911, 310] on button "Save & Close" at bounding box center [872, 291] width 124 height 38
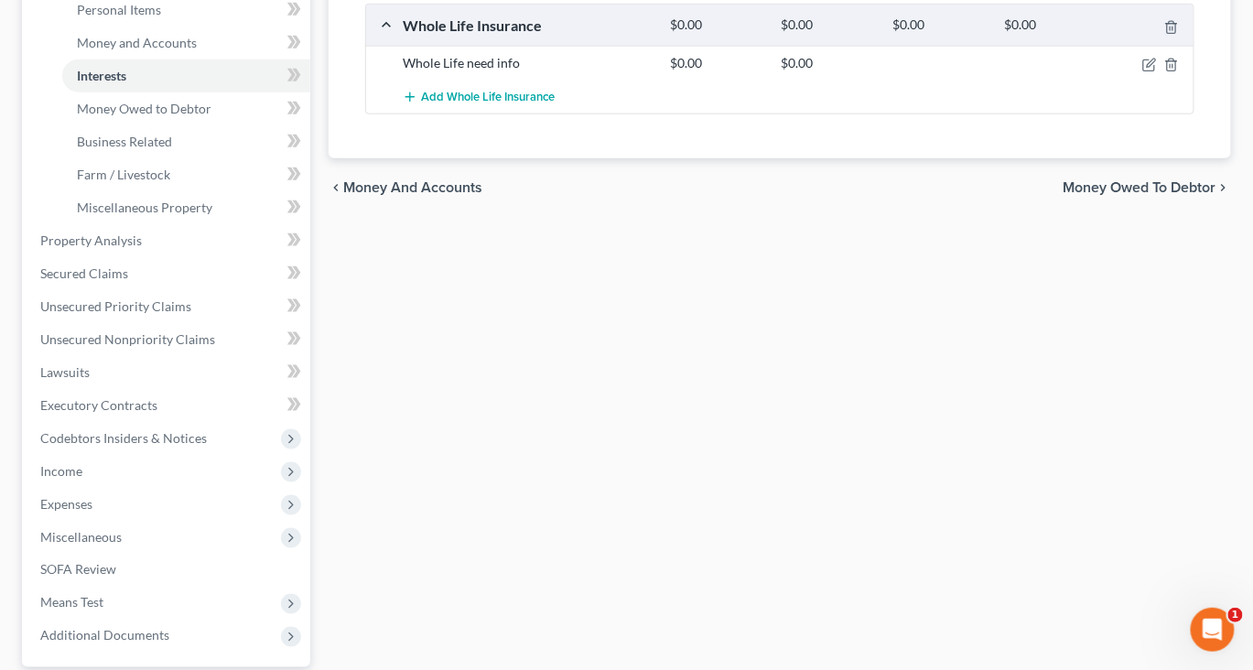
scroll to position [499, 0]
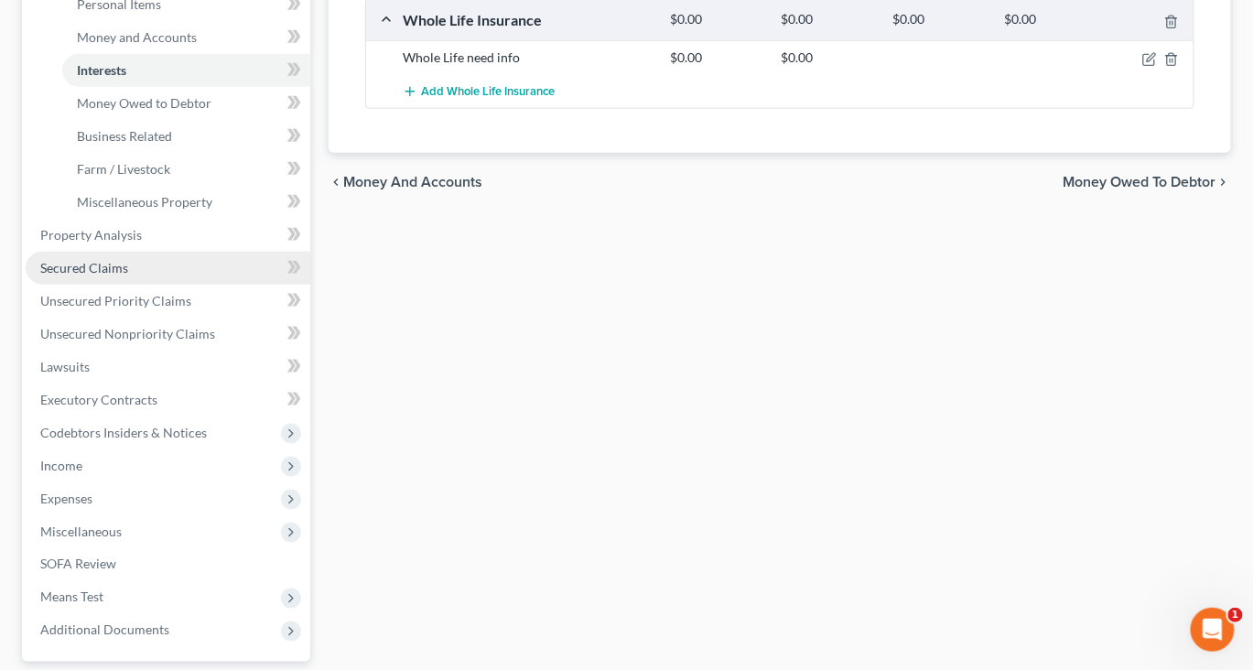
click at [124, 275] on span "Secured Claims" at bounding box center [84, 268] width 88 height 16
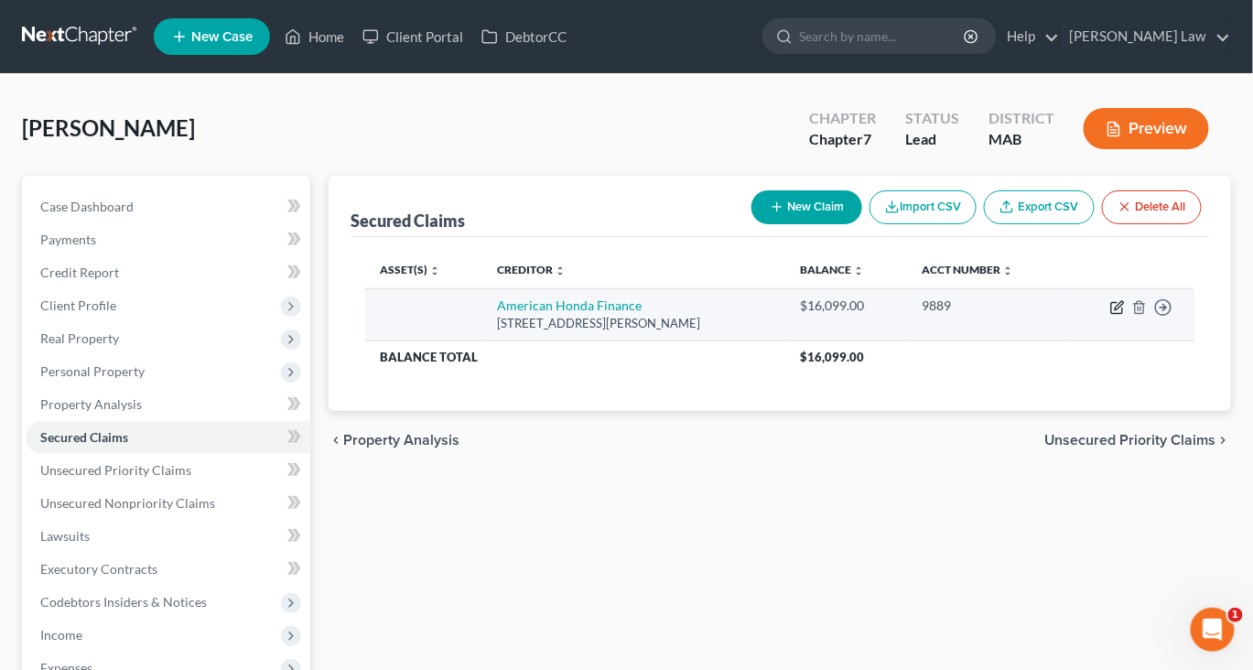
click at [1115, 309] on icon "button" at bounding box center [1119, 305] width 8 height 8
select select "22"
select select "0"
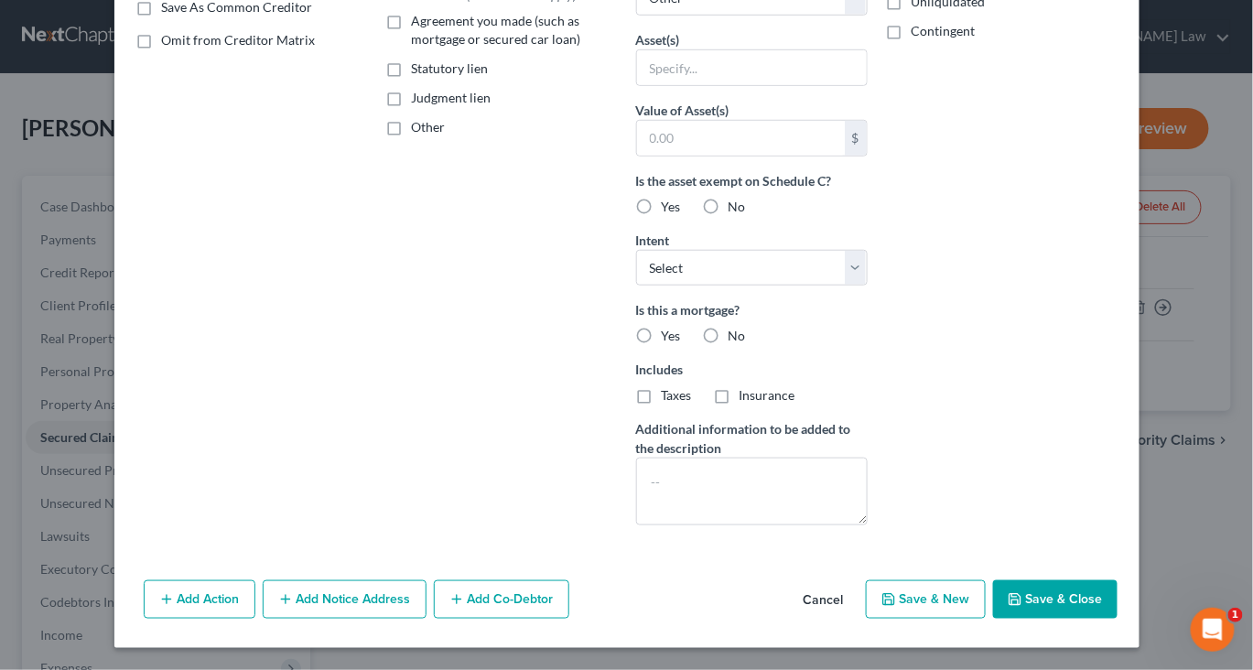
scroll to position [422, 0]
click at [1117, 601] on button "Save & Close" at bounding box center [1055, 599] width 124 height 38
select select
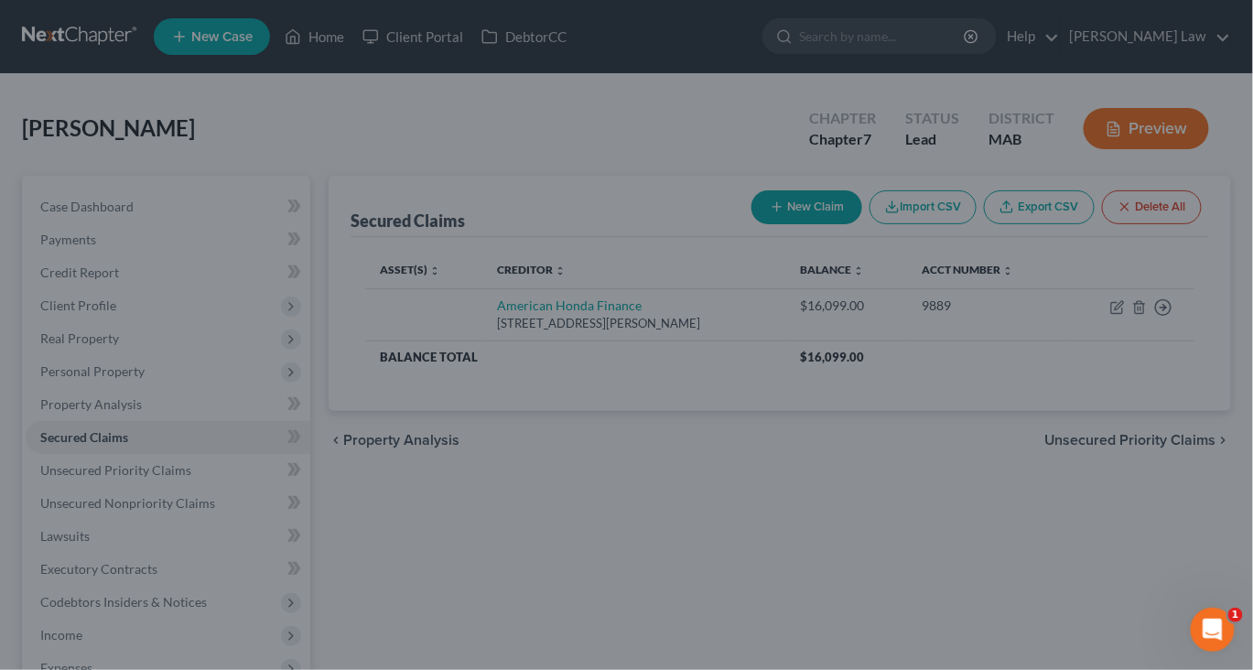
scroll to position [361, 0]
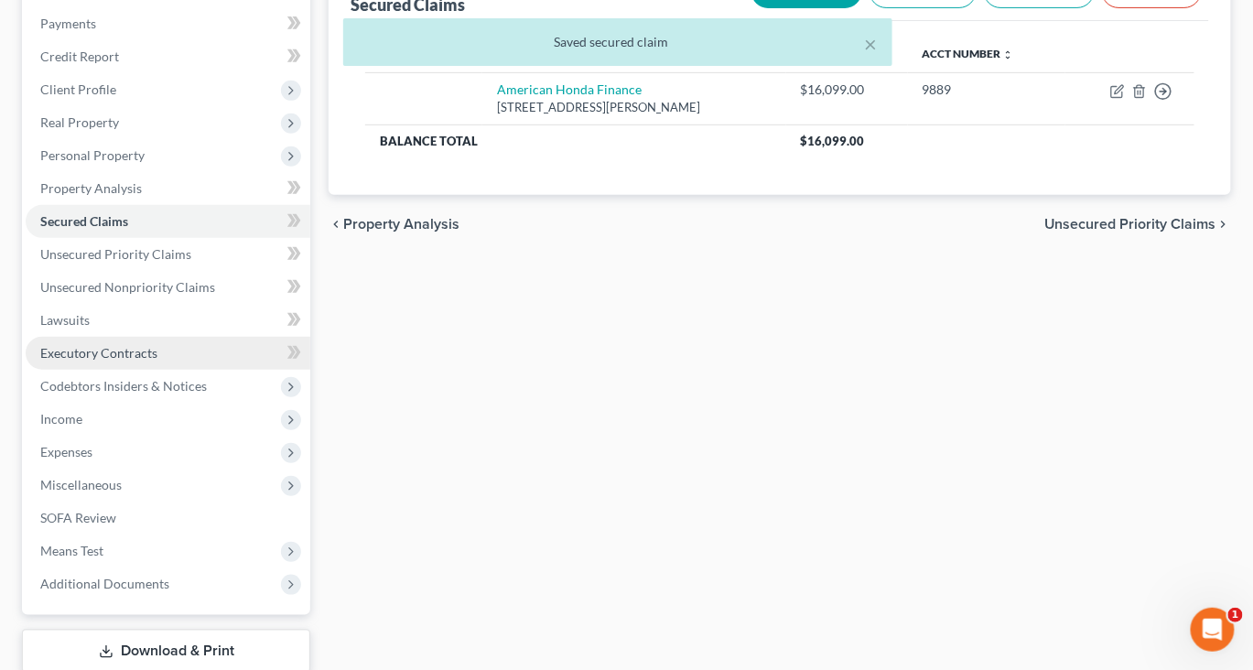
click at [157, 361] on span "Executory Contracts" at bounding box center [98, 353] width 117 height 16
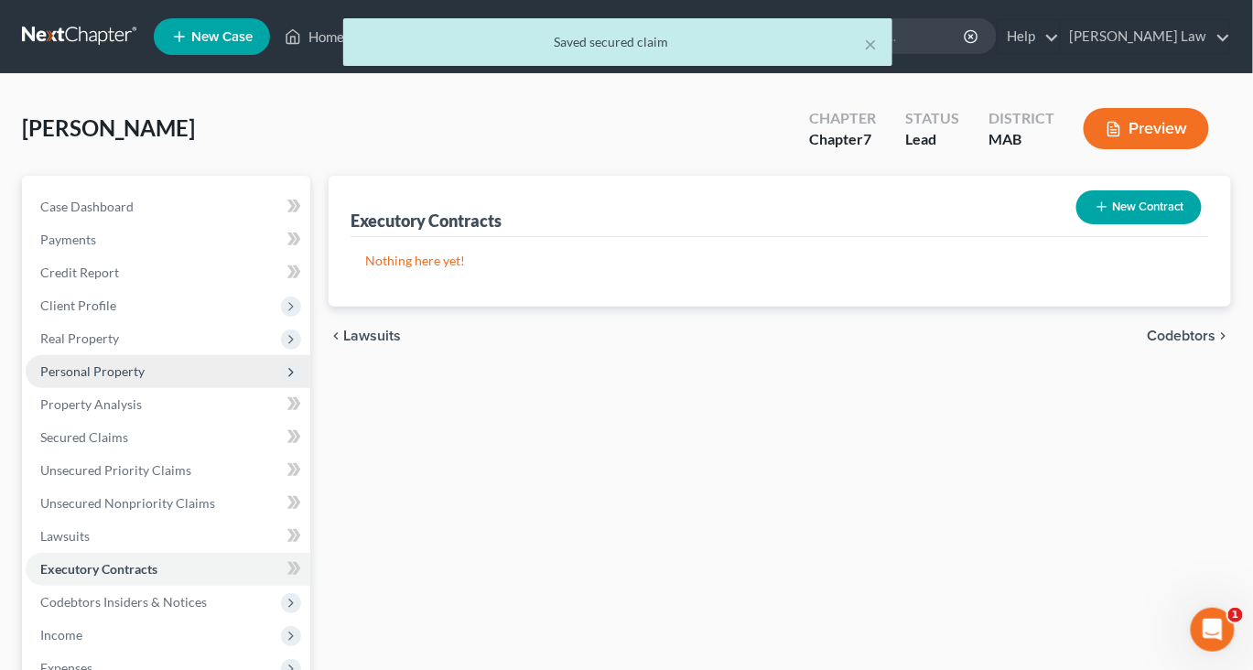
click at [112, 379] on span "Personal Property" at bounding box center [92, 371] width 104 height 16
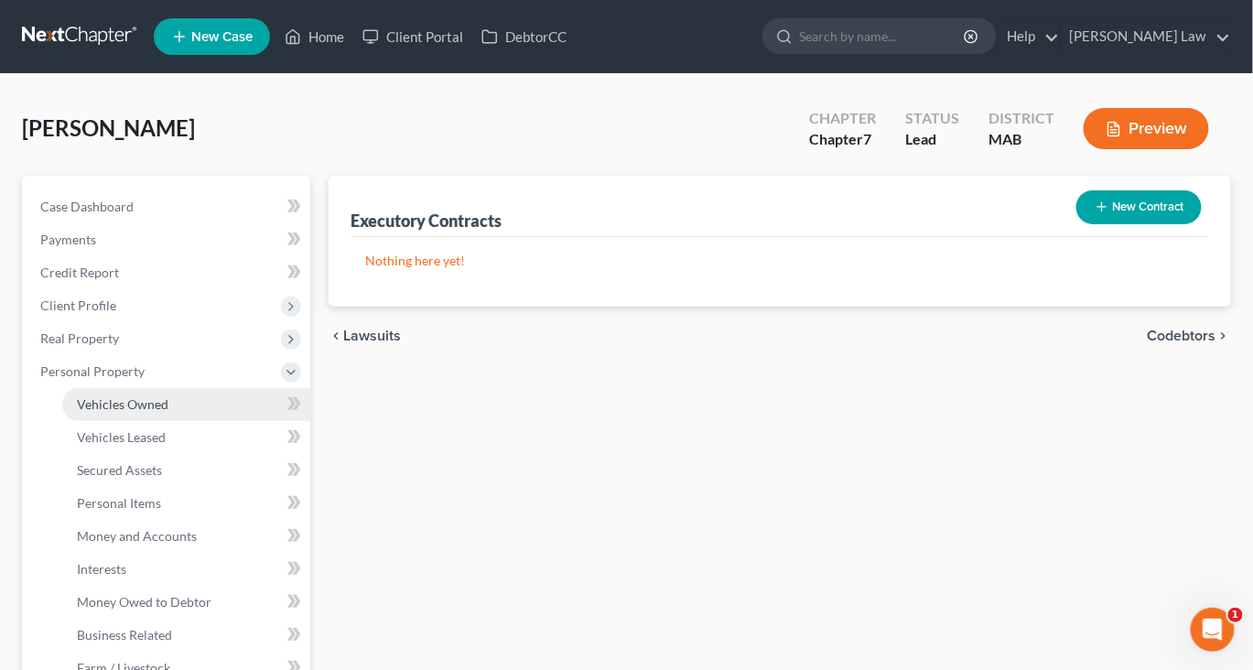
click at [156, 412] on span "Vehicles Owned" at bounding box center [123, 404] width 92 height 16
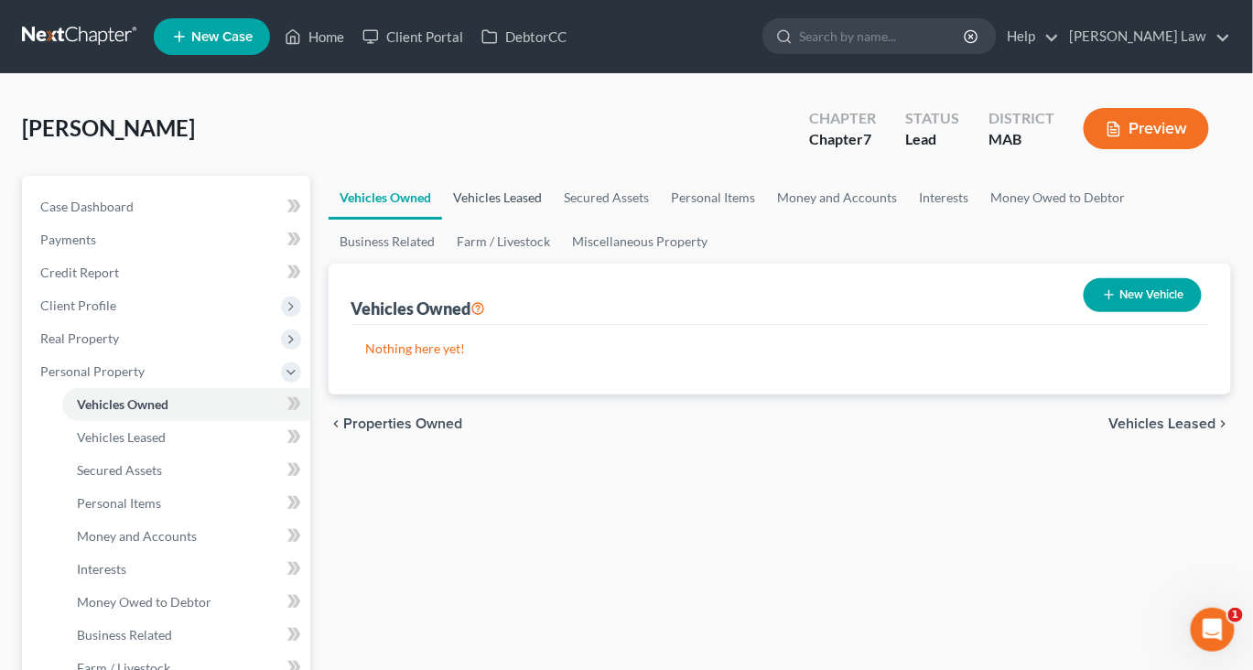
click at [523, 220] on link "Vehicles Leased" at bounding box center [497, 198] width 111 height 44
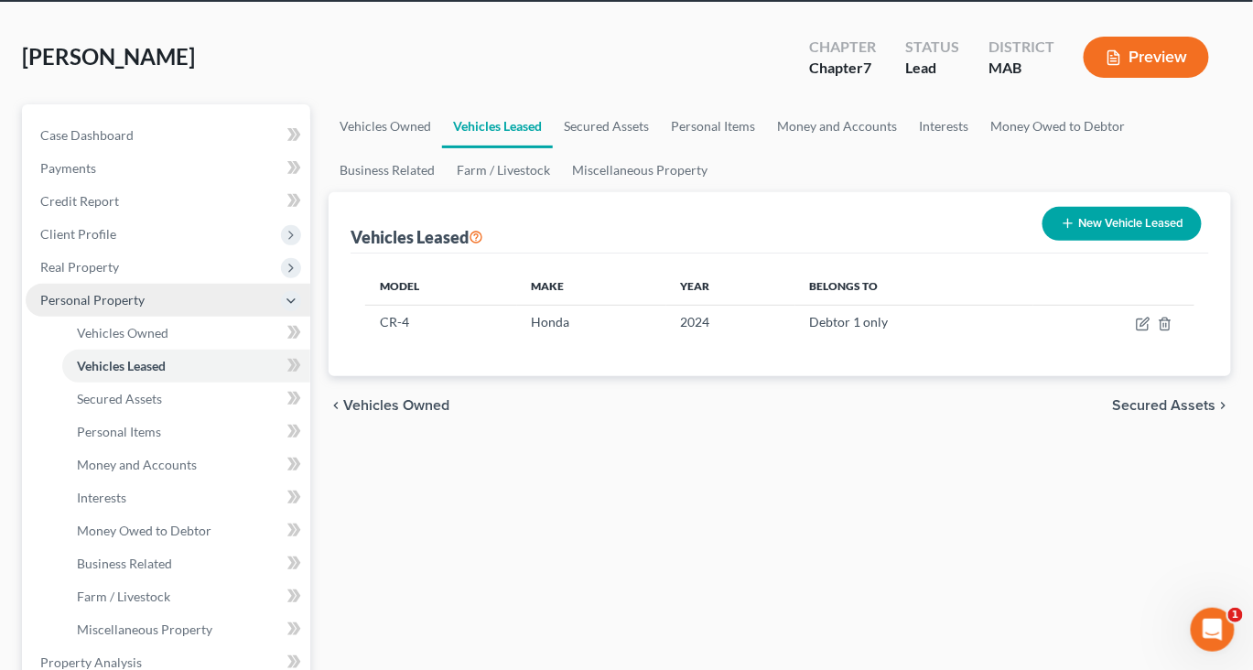
scroll to position [73, 0]
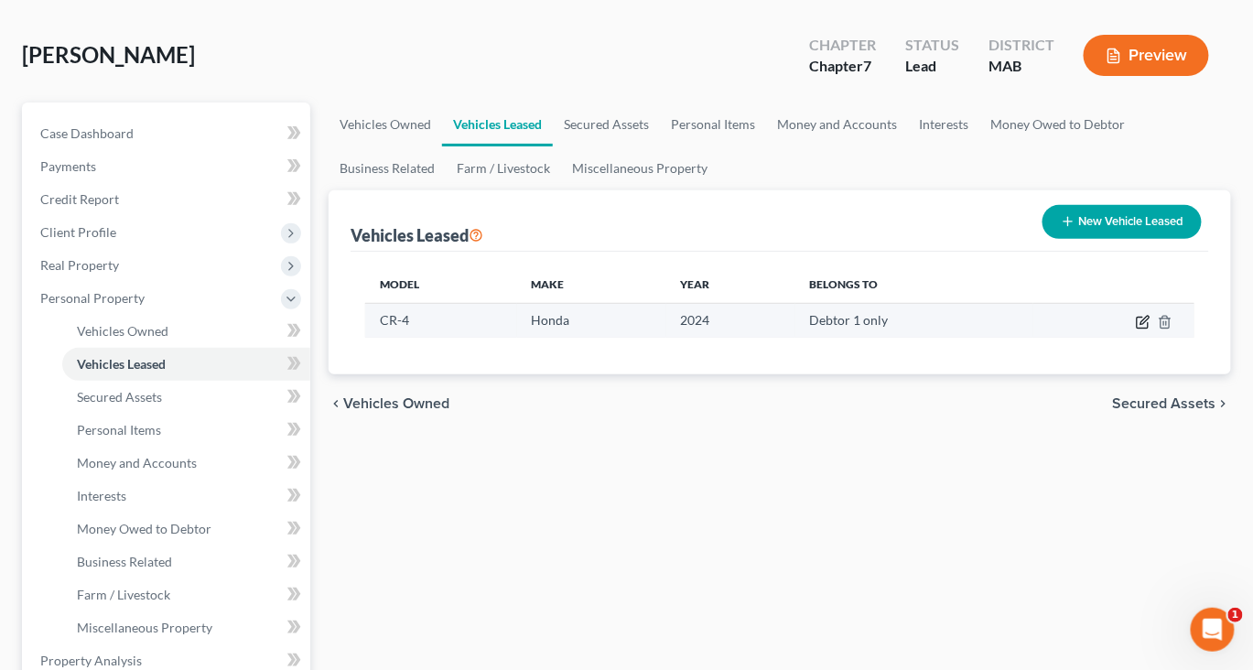
click at [1136, 329] on icon "button" at bounding box center [1143, 322] width 15 height 15
select select "0"
select select "2"
select select "0"
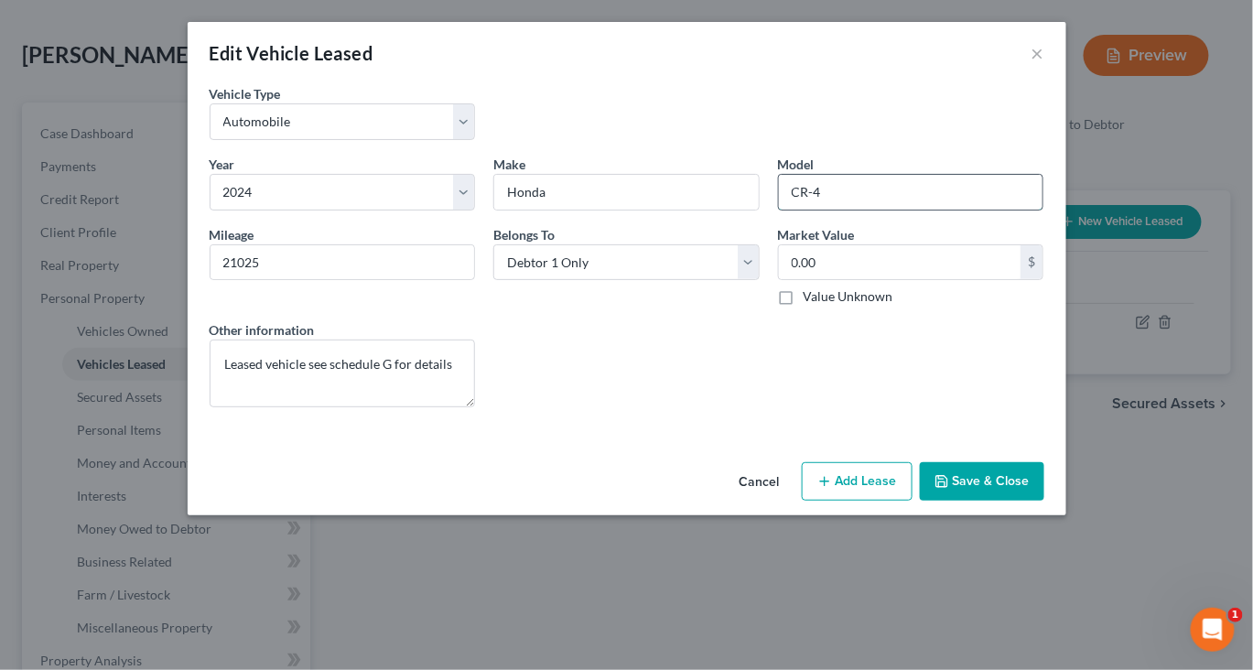
click at [886, 210] on input "CR-4" at bounding box center [911, 192] width 264 height 35
type input "CRV"
click at [1044, 501] on button "Save & Close" at bounding box center [982, 481] width 124 height 38
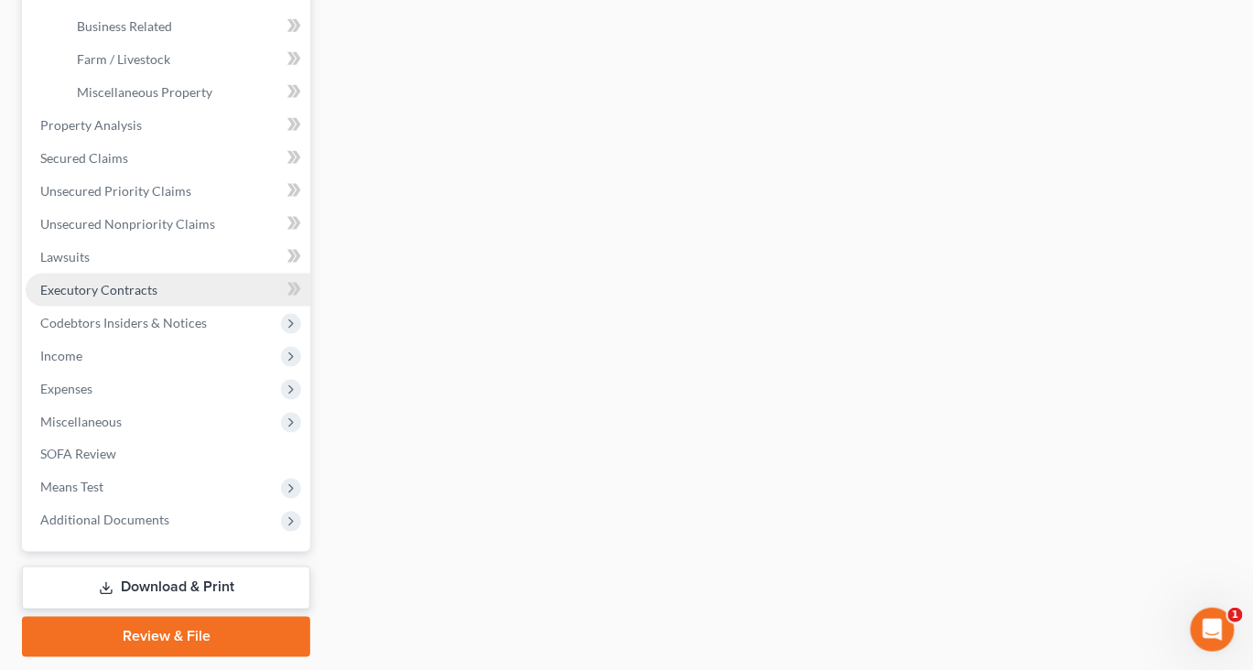
click at [131, 297] on span "Executory Contracts" at bounding box center [98, 290] width 117 height 16
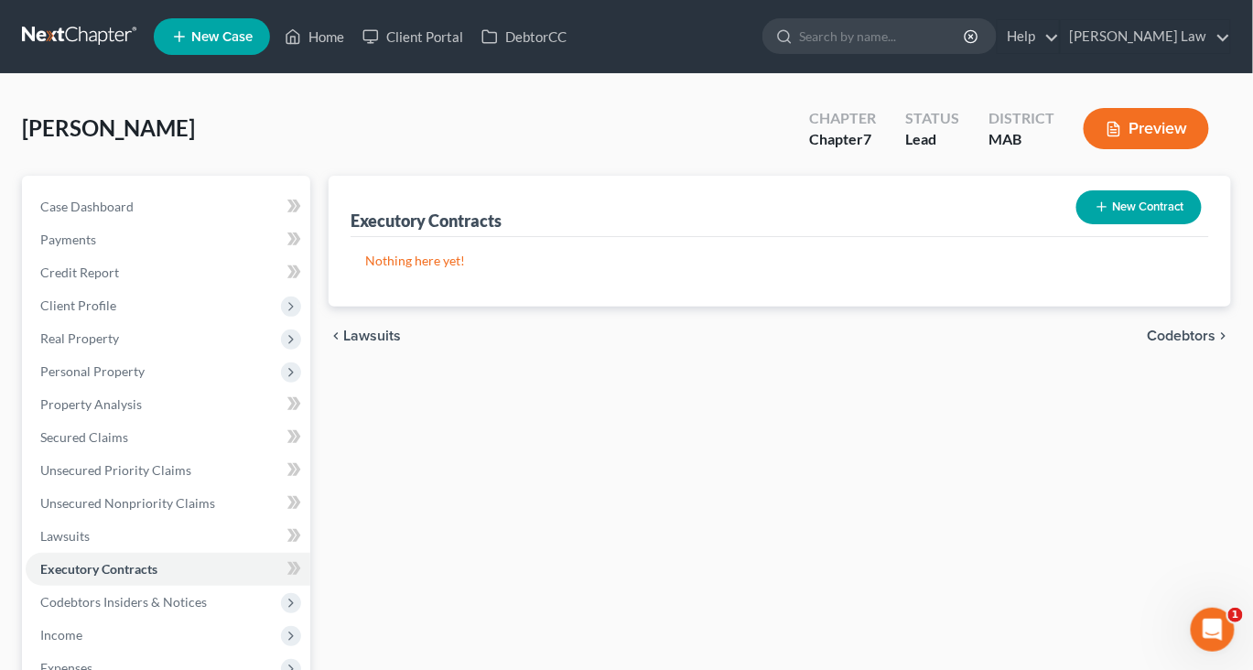
click at [1104, 224] on button "New Contract" at bounding box center [1138, 207] width 125 height 34
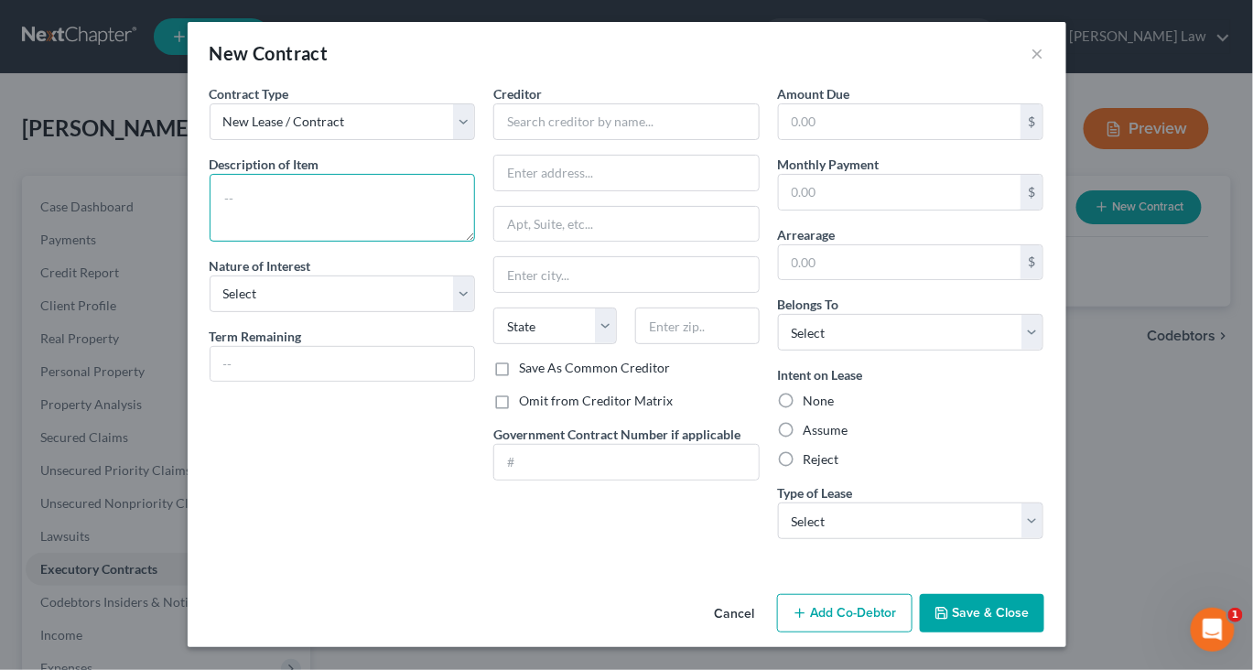
click at [215, 242] on textarea at bounding box center [343, 208] width 266 height 68
type textarea "2024 Honda CRV"
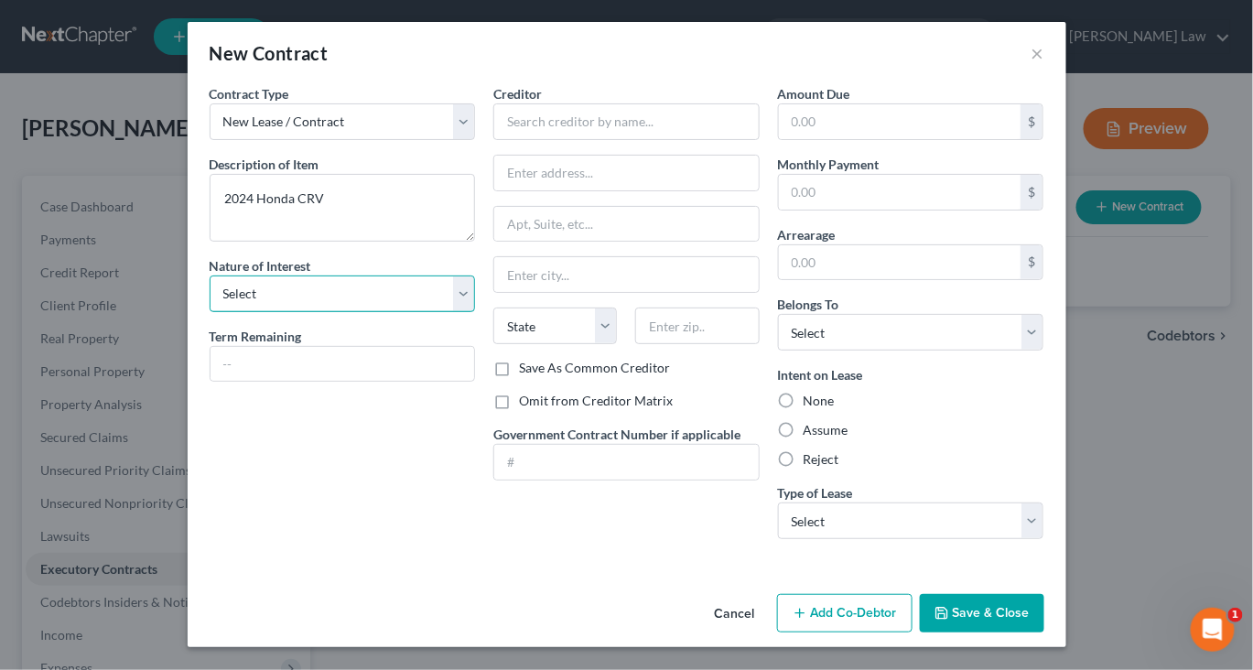
click at [433, 312] on select "Select Purchaser Agent Lessor Lessee" at bounding box center [343, 293] width 266 height 37
select select "2"
click at [210, 312] on select "Select Purchaser Agent Lessor Lessee" at bounding box center [343, 293] width 266 height 37
click at [250, 382] on input "text" at bounding box center [342, 364] width 264 height 35
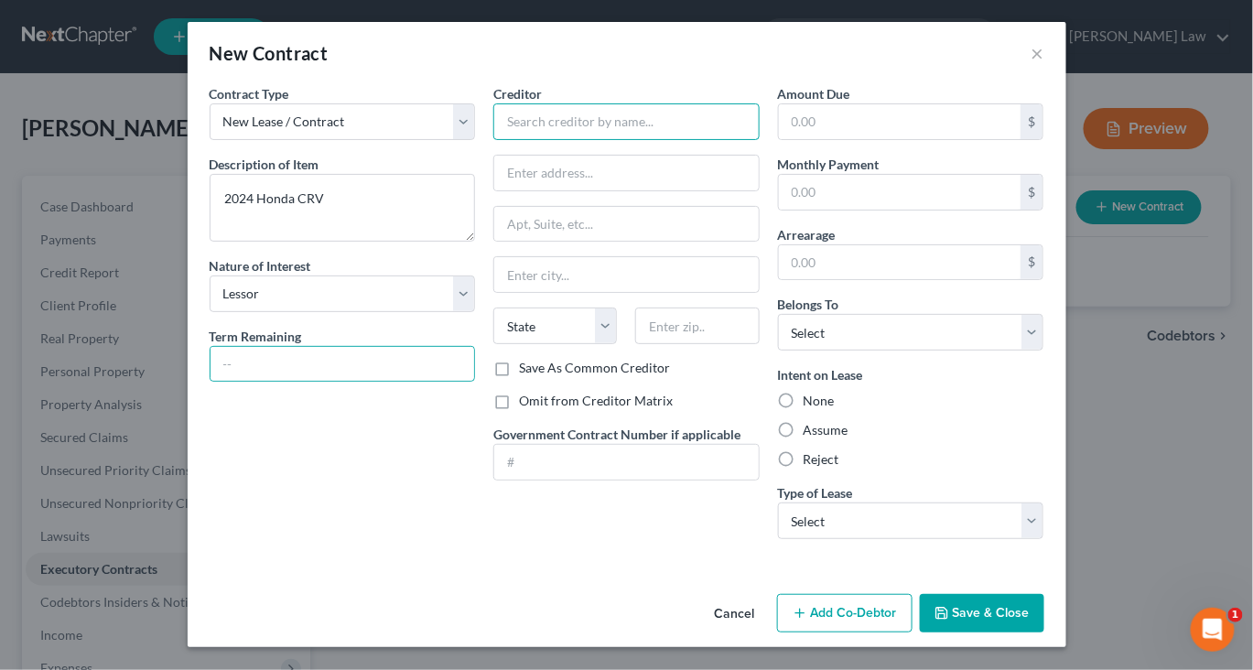
click at [550, 140] on input "text" at bounding box center [626, 121] width 266 height 37
type input "American Honda Finance"
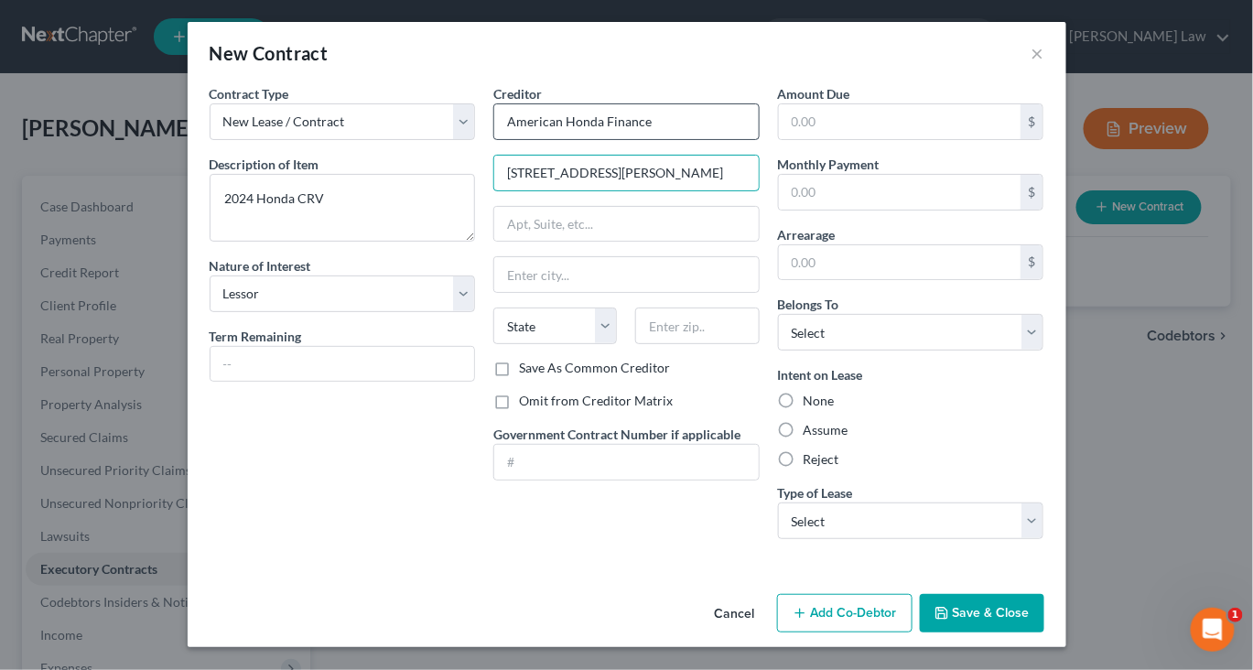
type input "600 Kelly Way"
type input "Holyoke"
select select "22"
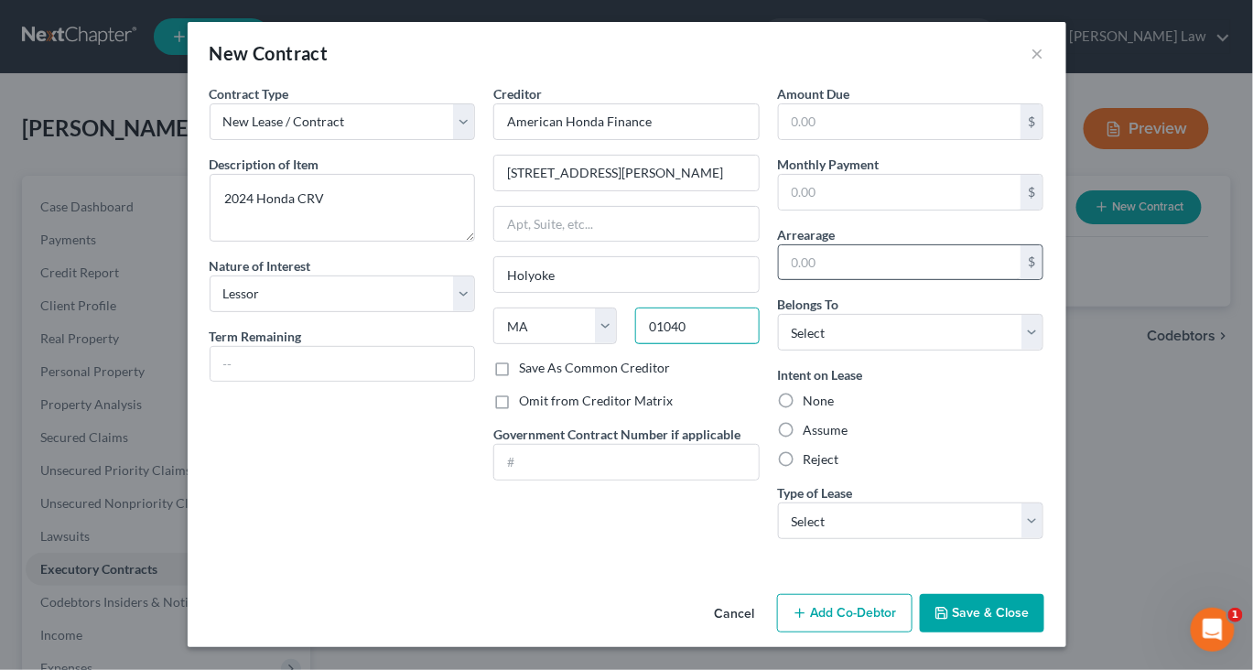
scroll to position [73, 0]
type input "01040"
click at [819, 439] on label "Assume" at bounding box center [826, 430] width 45 height 18
click at [819, 433] on input "Assume" at bounding box center [817, 427] width 12 height 12
radio input "true"
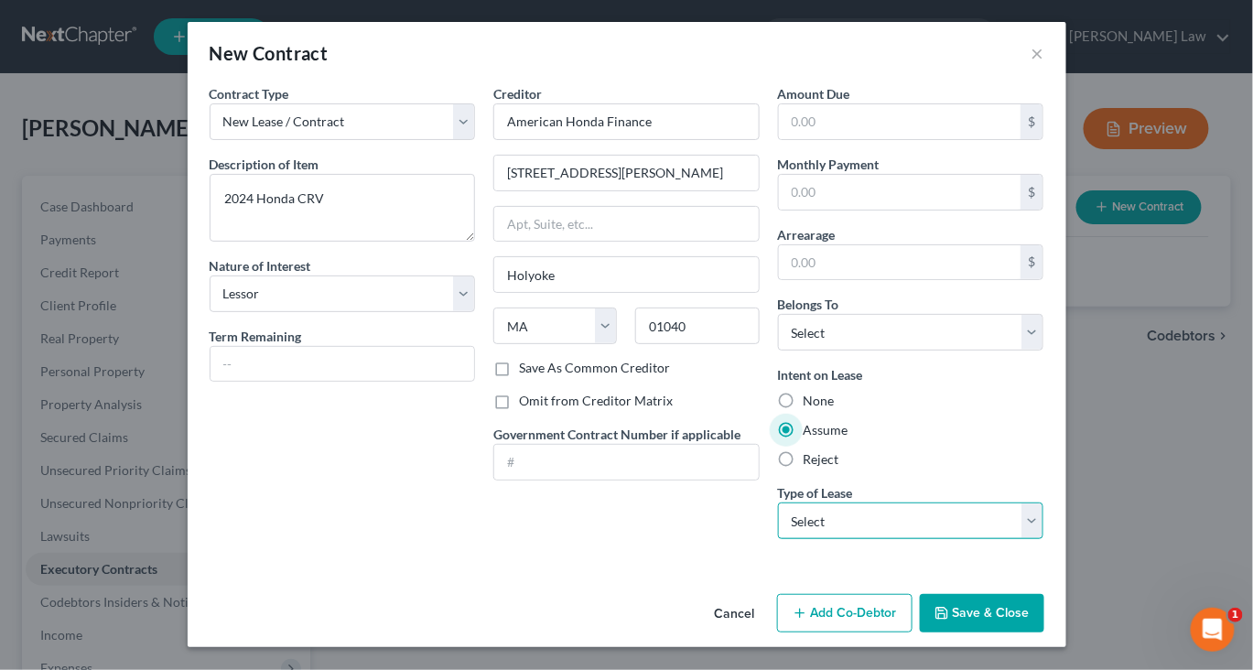
click at [1044, 539] on select "Select Real Estate Car Other" at bounding box center [911, 520] width 266 height 37
select select "1"
click at [813, 539] on select "Select Real Estate Car Other" at bounding box center [911, 520] width 266 height 37
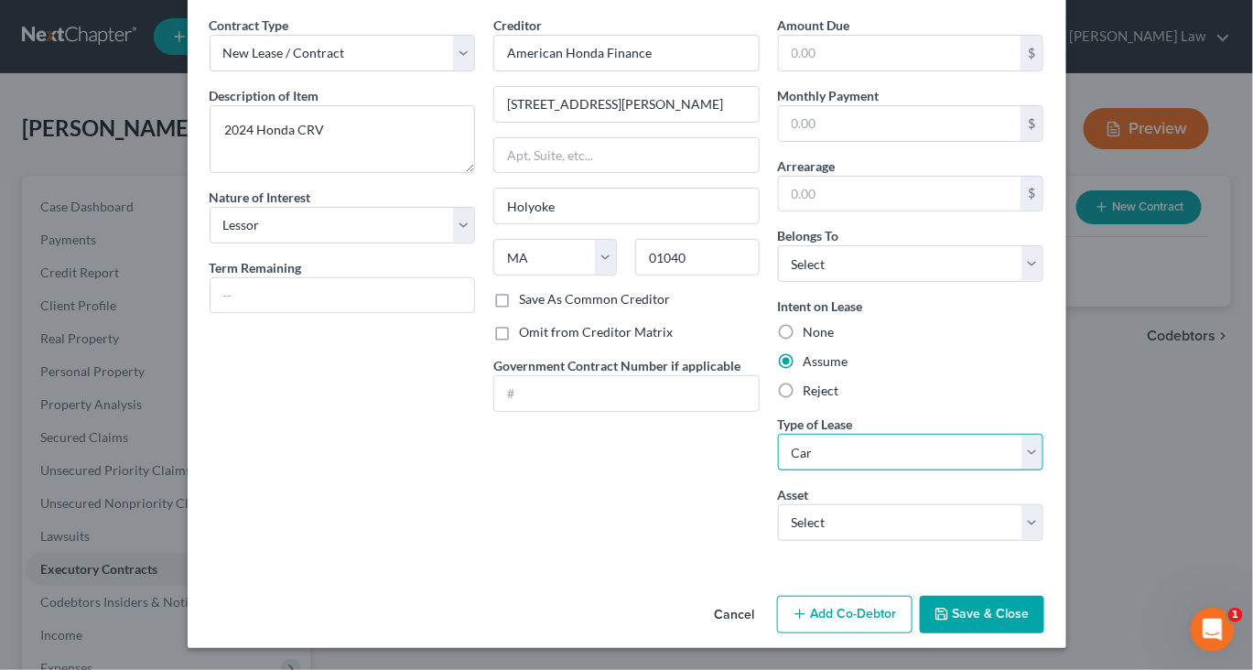
scroll to position [246, 0]
click at [1044, 610] on button "Save & Close" at bounding box center [982, 615] width 124 height 38
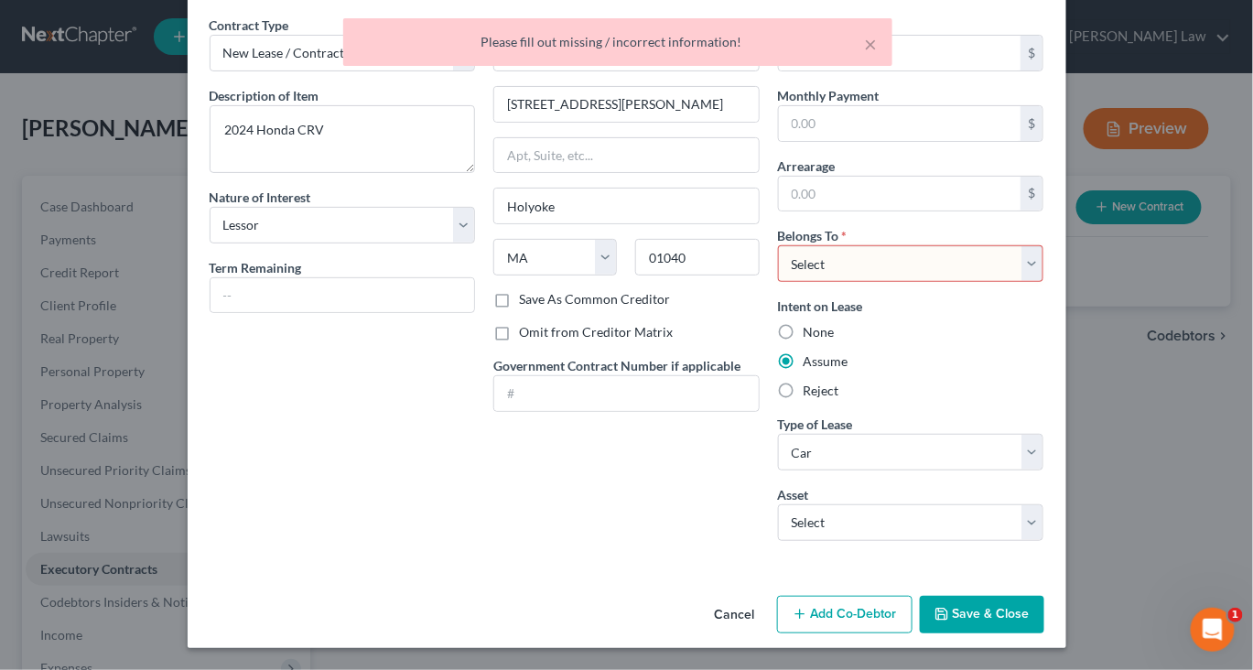
click at [1044, 245] on select "Select Debtor 1 Only Debtor 2 Only Debtor 1 And Debtor 2 Only At Least One Of T…" at bounding box center [911, 263] width 266 height 37
select select "0"
click at [813, 245] on select "Select Debtor 1 Only Debtor 2 Only Debtor 1 And Debtor 2 Only At Least One Of T…" at bounding box center [911, 263] width 266 height 37
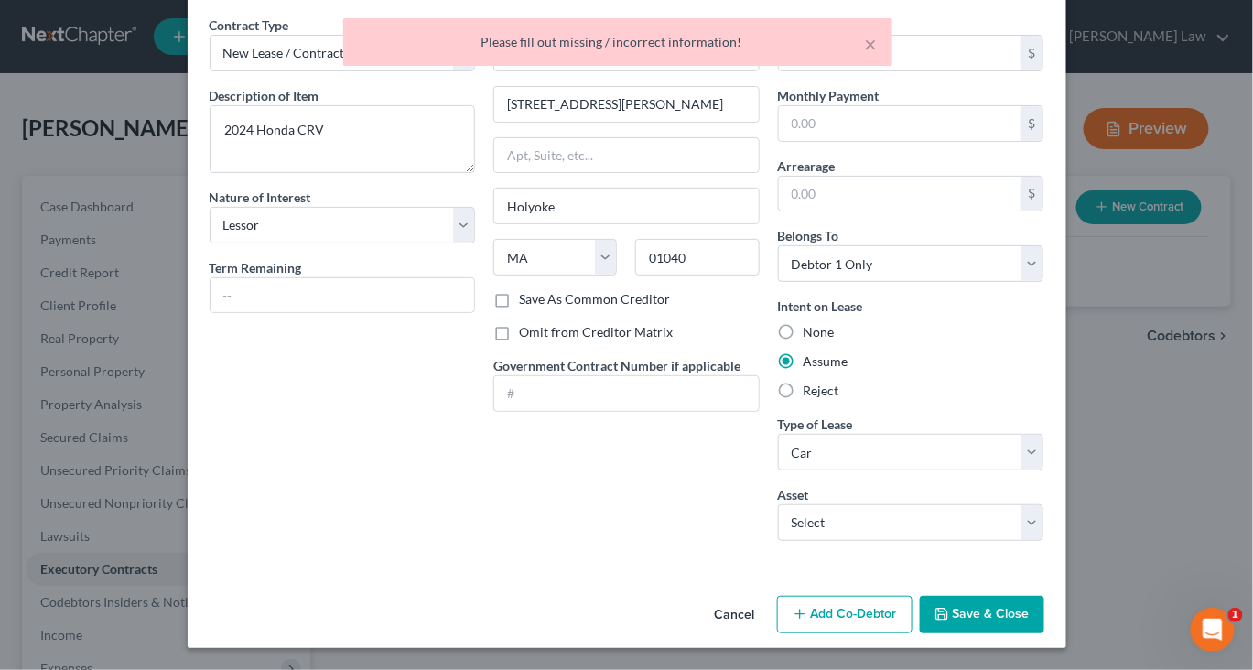
click at [1044, 600] on button "Save & Close" at bounding box center [982, 615] width 124 height 38
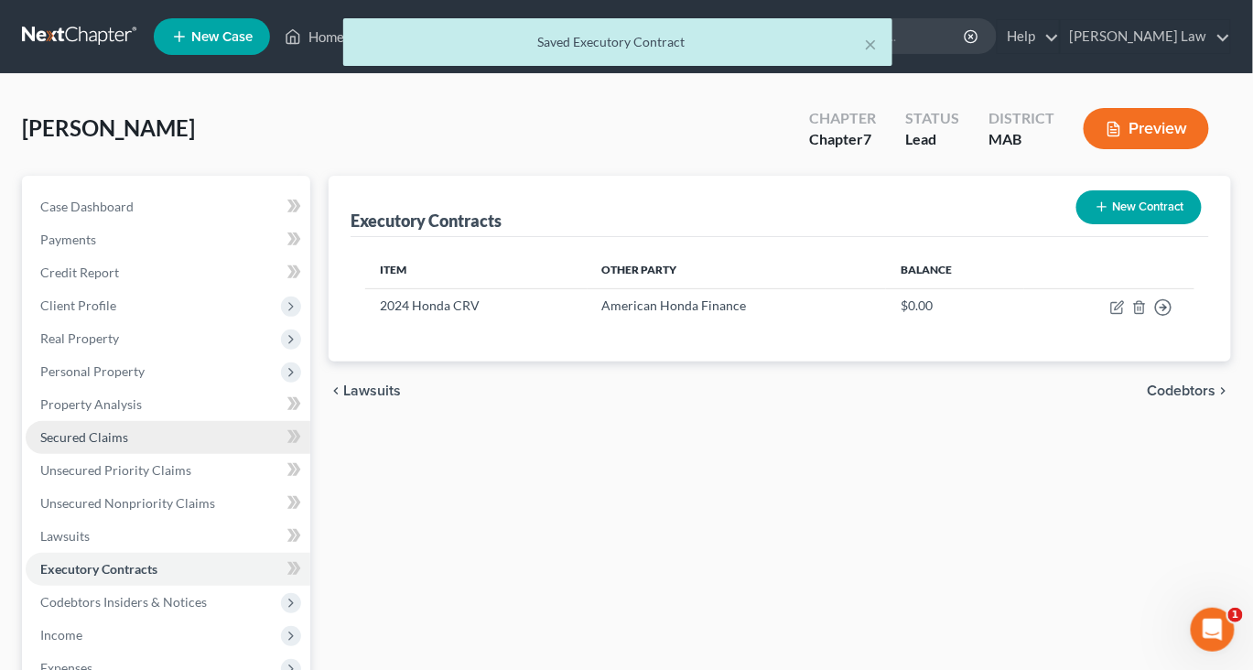
click at [128, 445] on span "Secured Claims" at bounding box center [84, 437] width 88 height 16
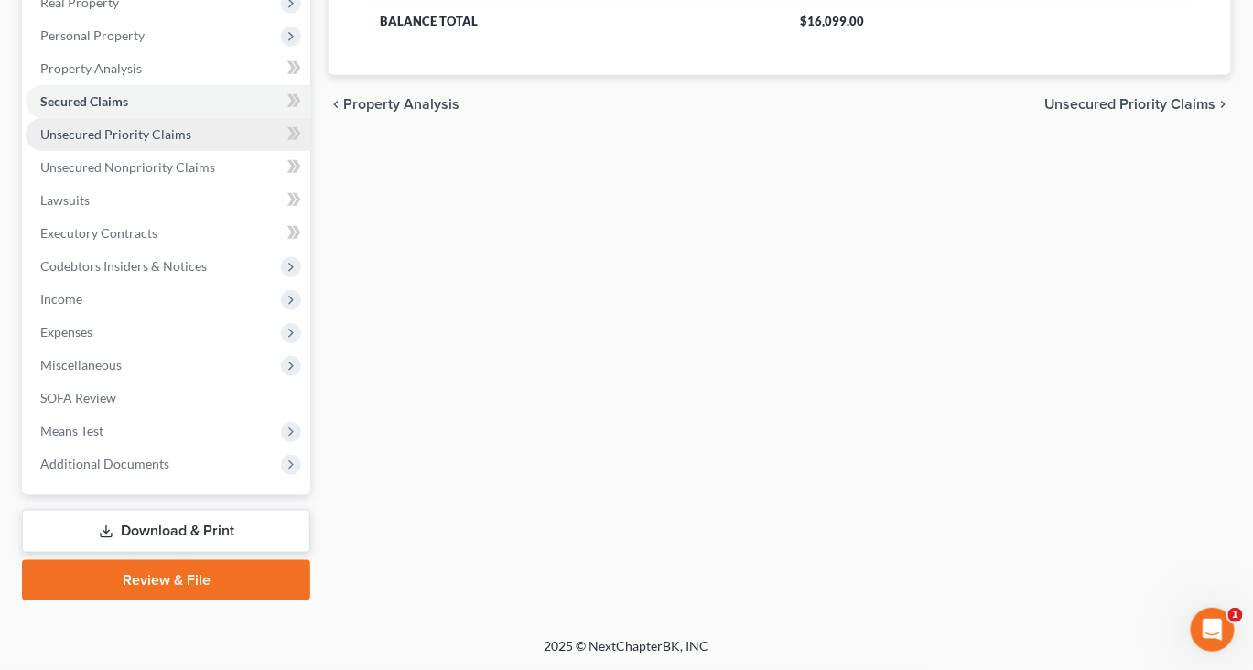
scroll to position [479, 0]
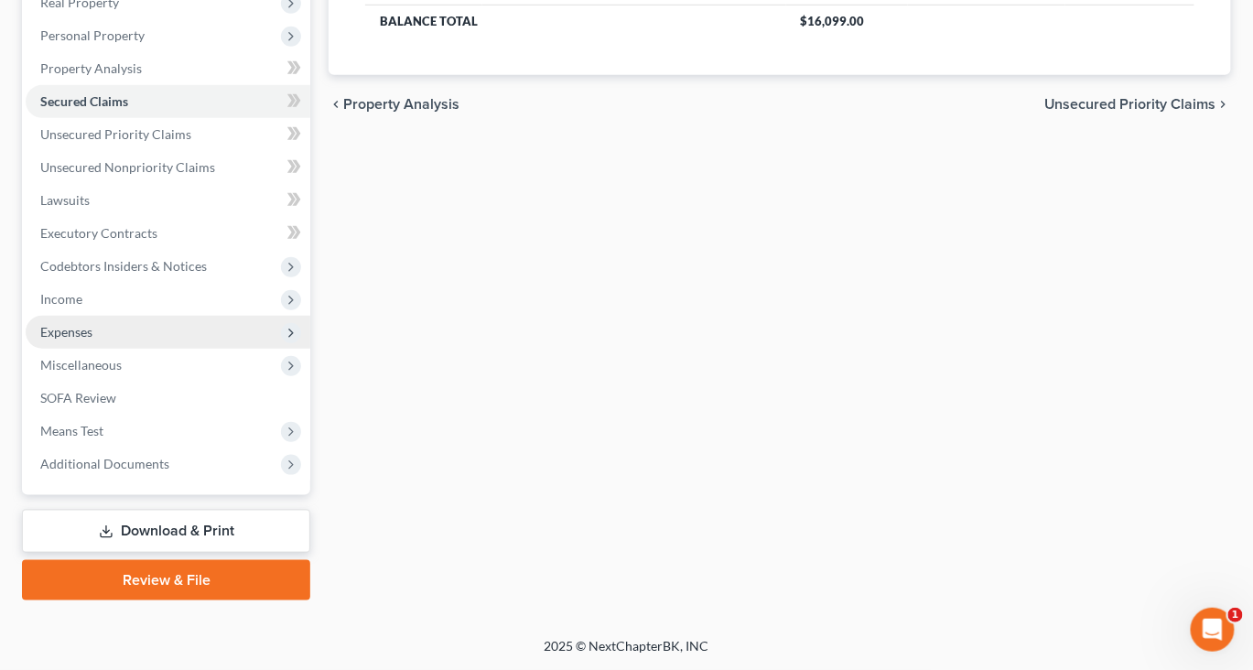
click at [117, 349] on span "Expenses" at bounding box center [168, 332] width 285 height 33
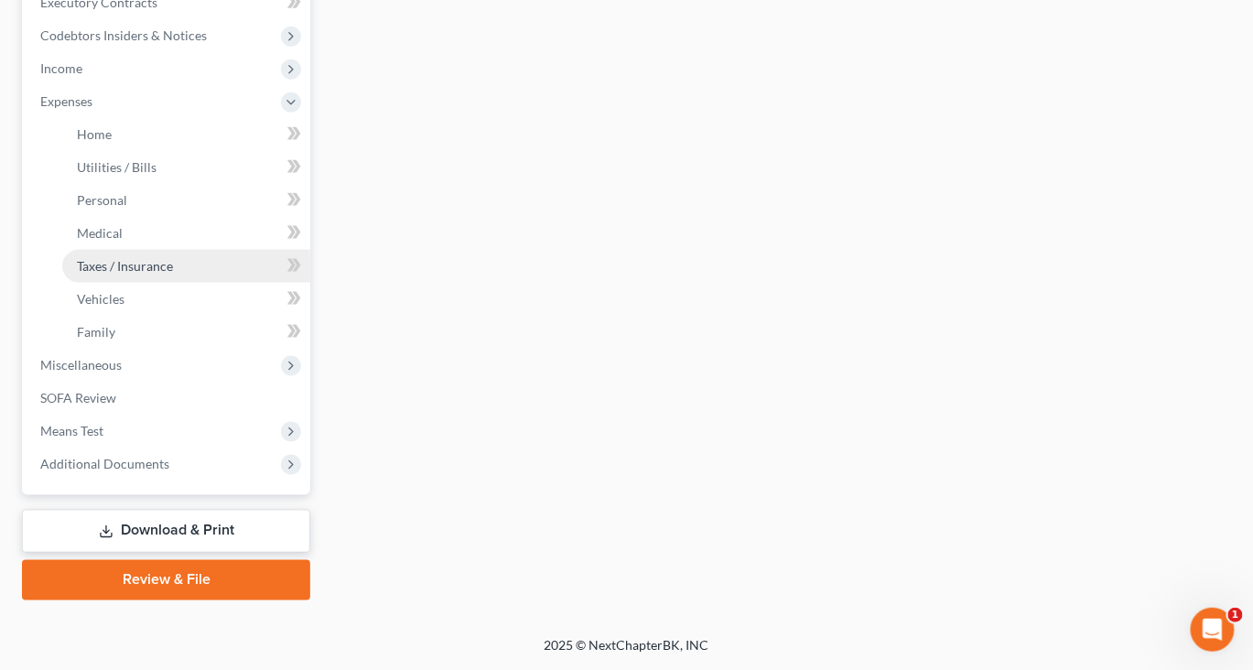
scroll to position [618, 0]
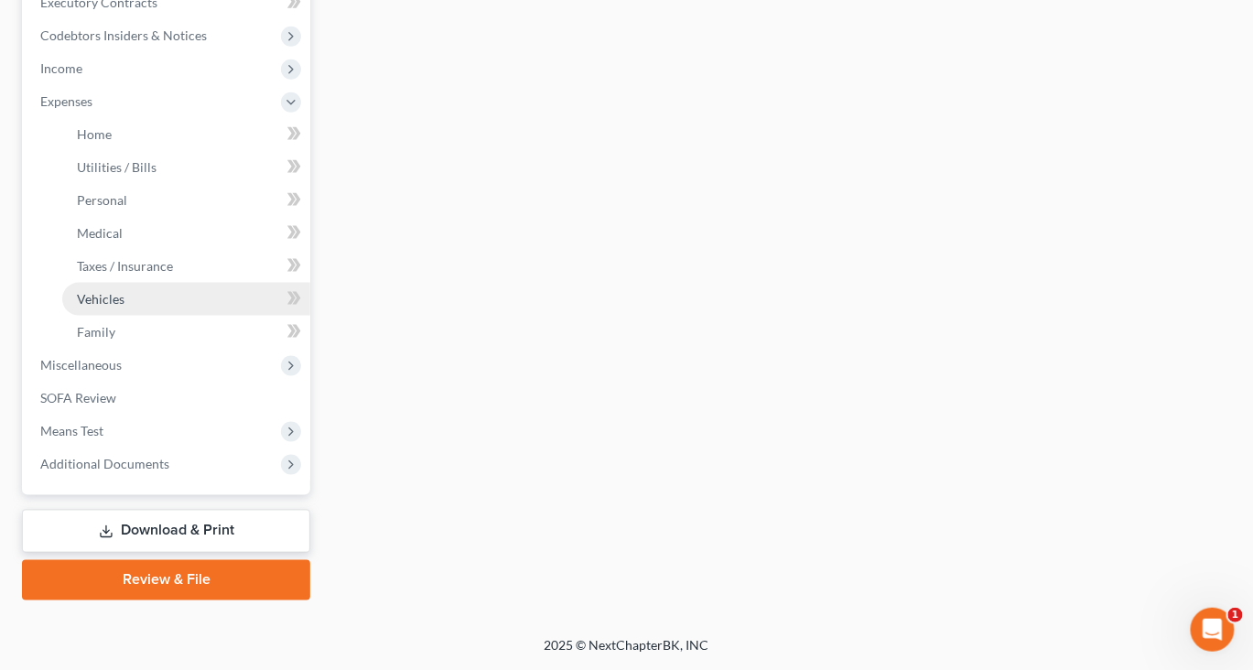
click at [124, 307] on span "Vehicles" at bounding box center [101, 299] width 48 height 16
type input "0.00"
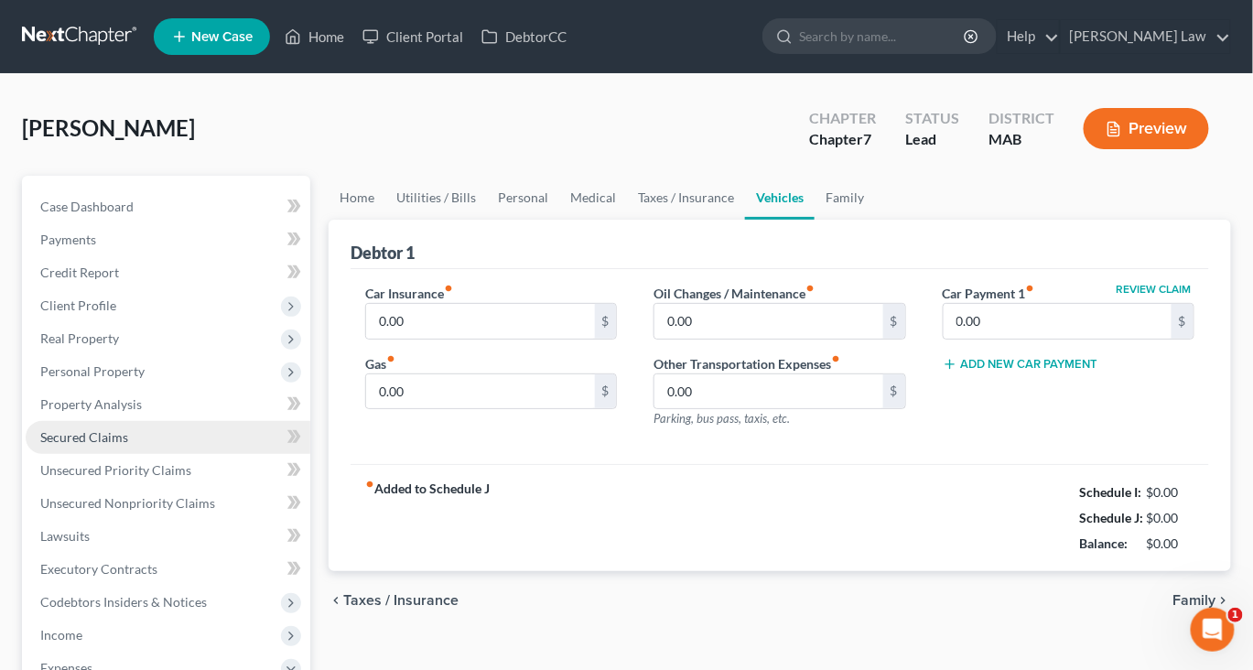
click at [121, 445] on span "Secured Claims" at bounding box center [84, 437] width 88 height 16
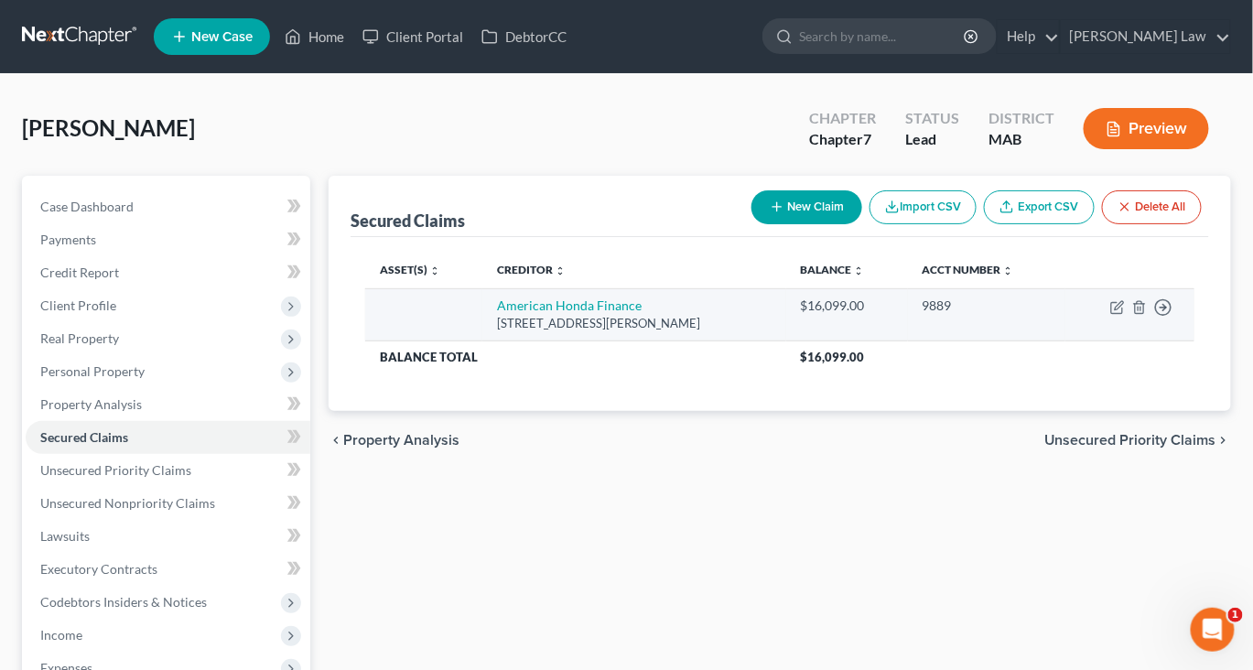
click at [1094, 340] on td "Move to E Move to F Move to G Move to Notice Only" at bounding box center [1129, 314] width 129 height 52
click at [1110, 315] on icon "button" at bounding box center [1117, 307] width 15 height 15
select select "22"
select select "0"
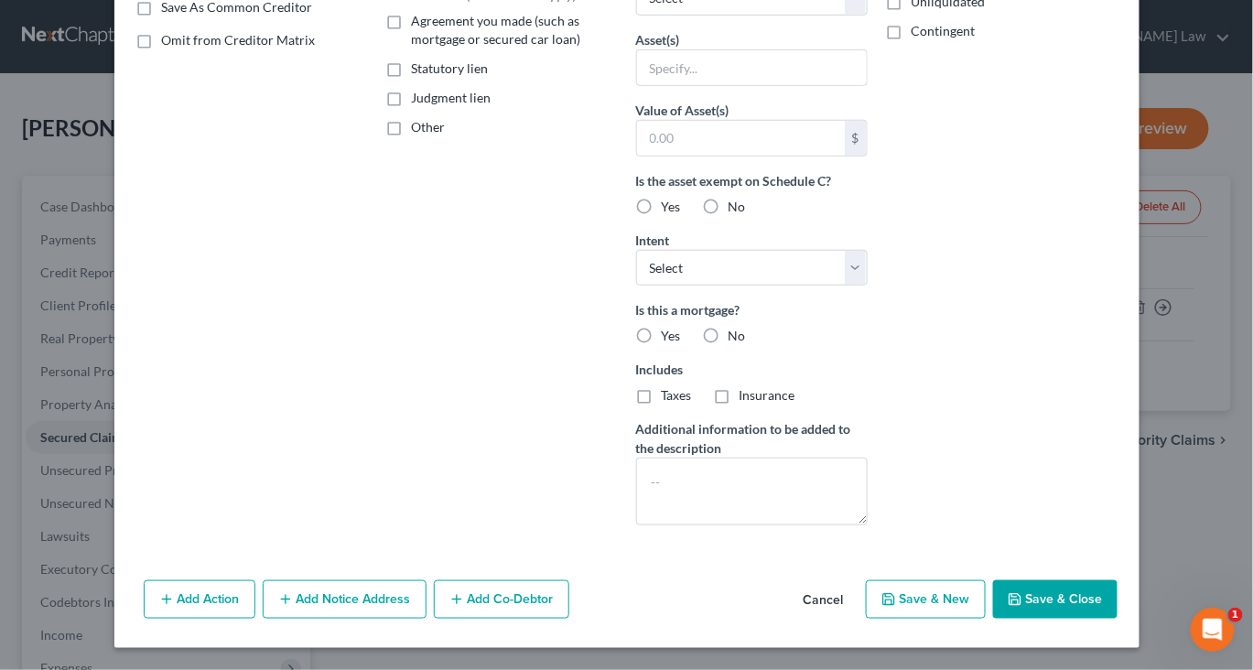
click at [1116, 600] on button "Save & Close" at bounding box center [1055, 599] width 124 height 38
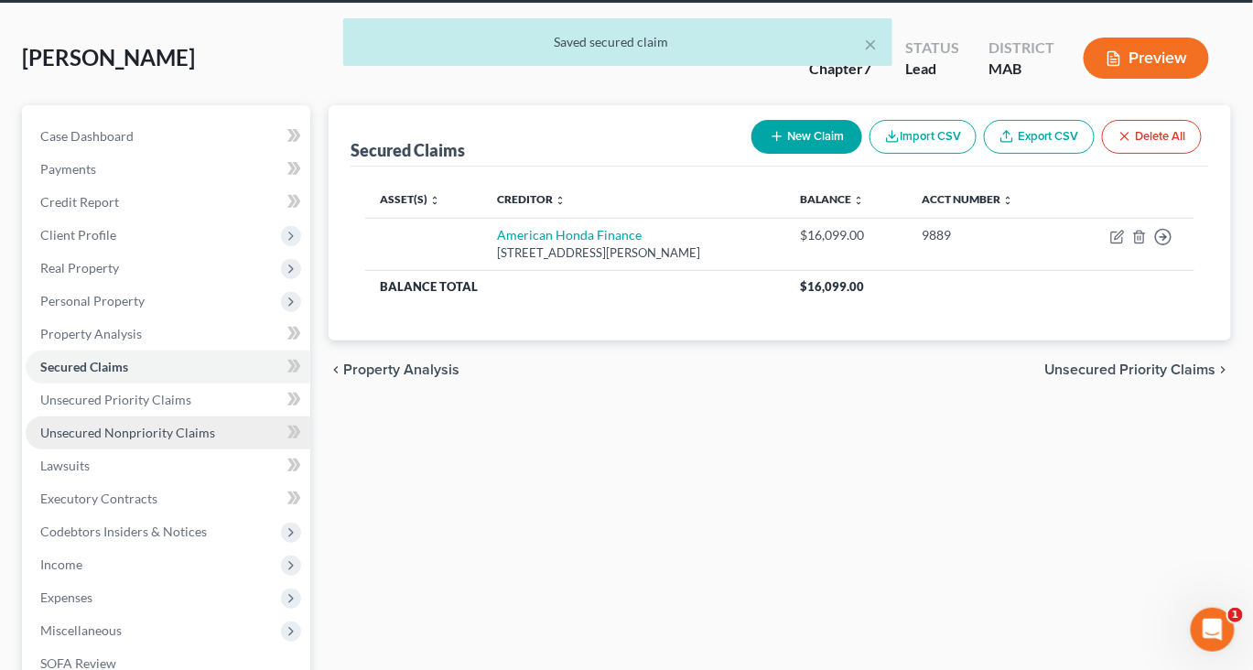
scroll to position [100, 0]
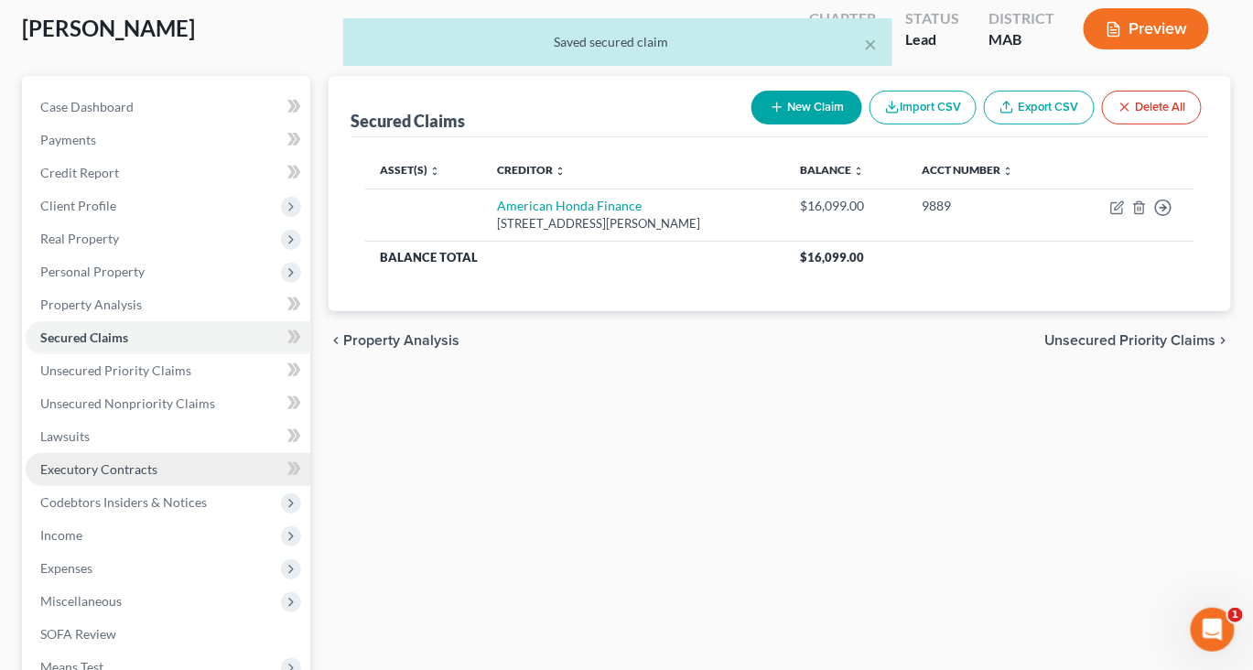
click at [126, 486] on link "Executory Contracts" at bounding box center [168, 469] width 285 height 33
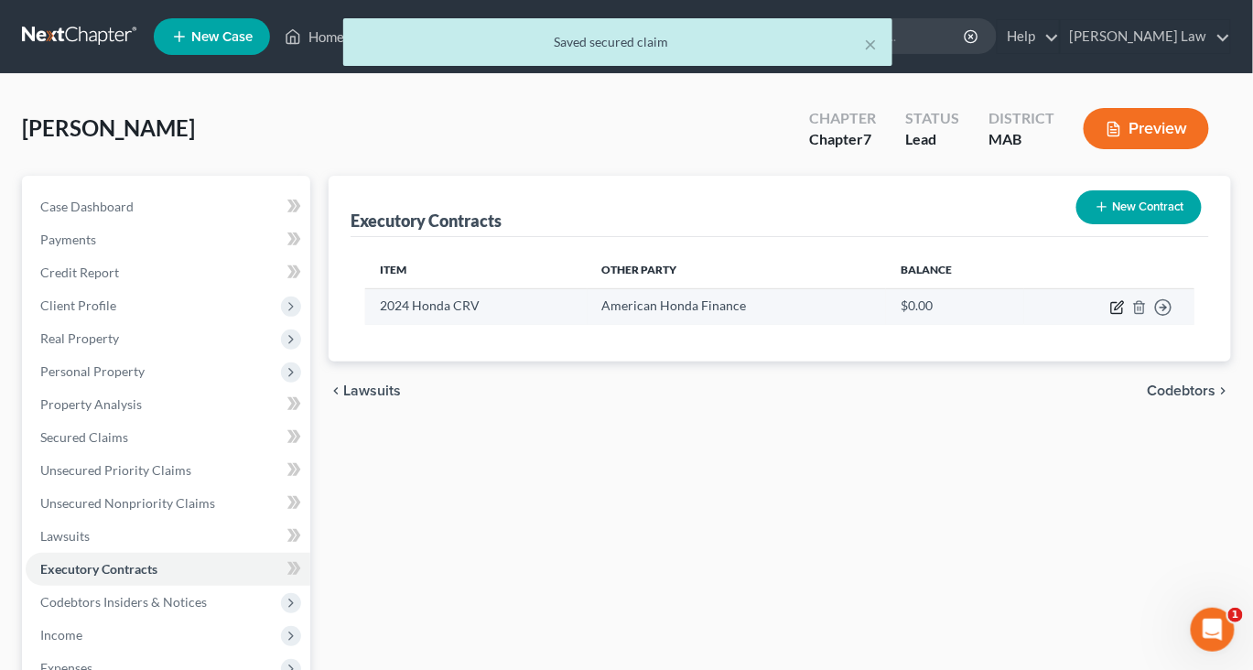
click at [1110, 315] on icon "button" at bounding box center [1117, 307] width 15 height 15
select select "2"
select select "22"
select select "0"
select select "1"
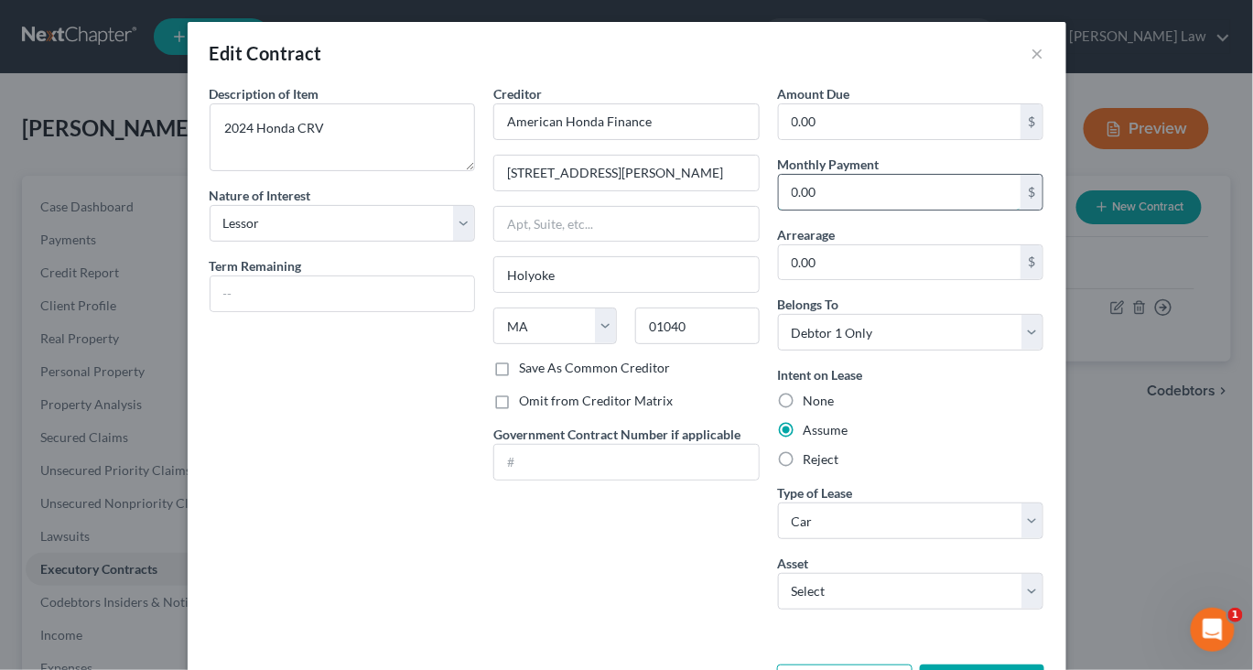
click at [876, 210] on input "0.00" at bounding box center [900, 192] width 243 height 35
type input "459"
click at [878, 139] on input "0.00" at bounding box center [900, 121] width 243 height 35
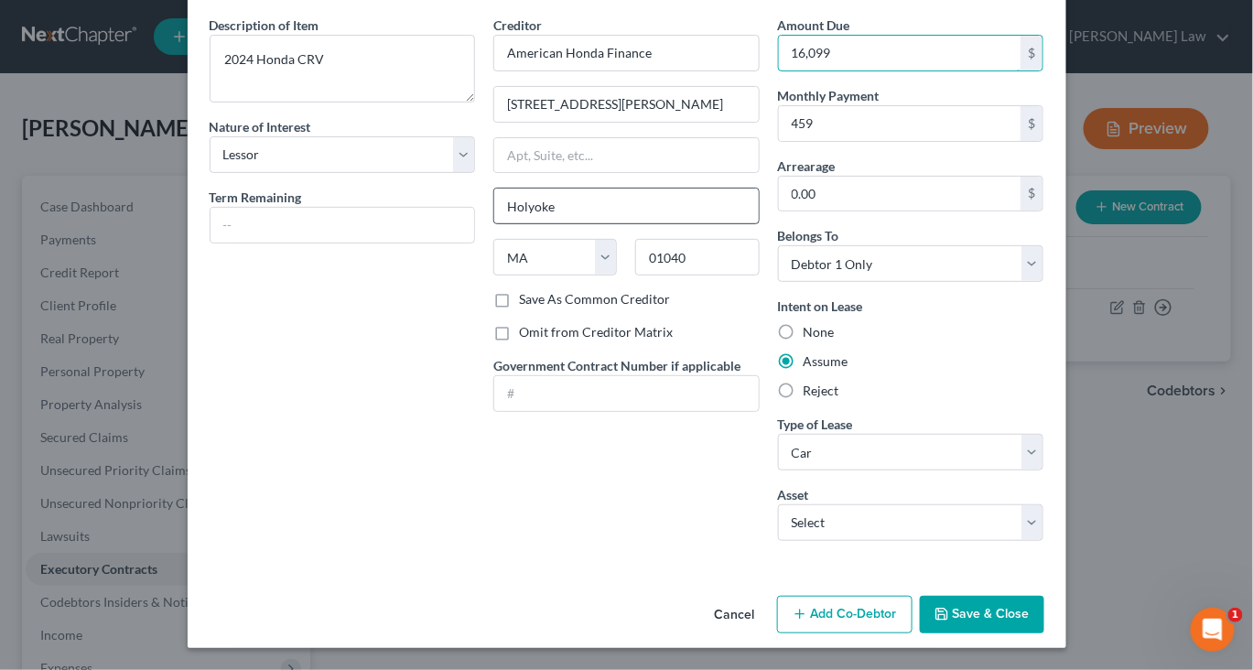
scroll to position [246, 0]
type input "16,099"
click at [1044, 504] on select "Select 2024 Honda CRV - $0.0" at bounding box center [911, 522] width 266 height 37
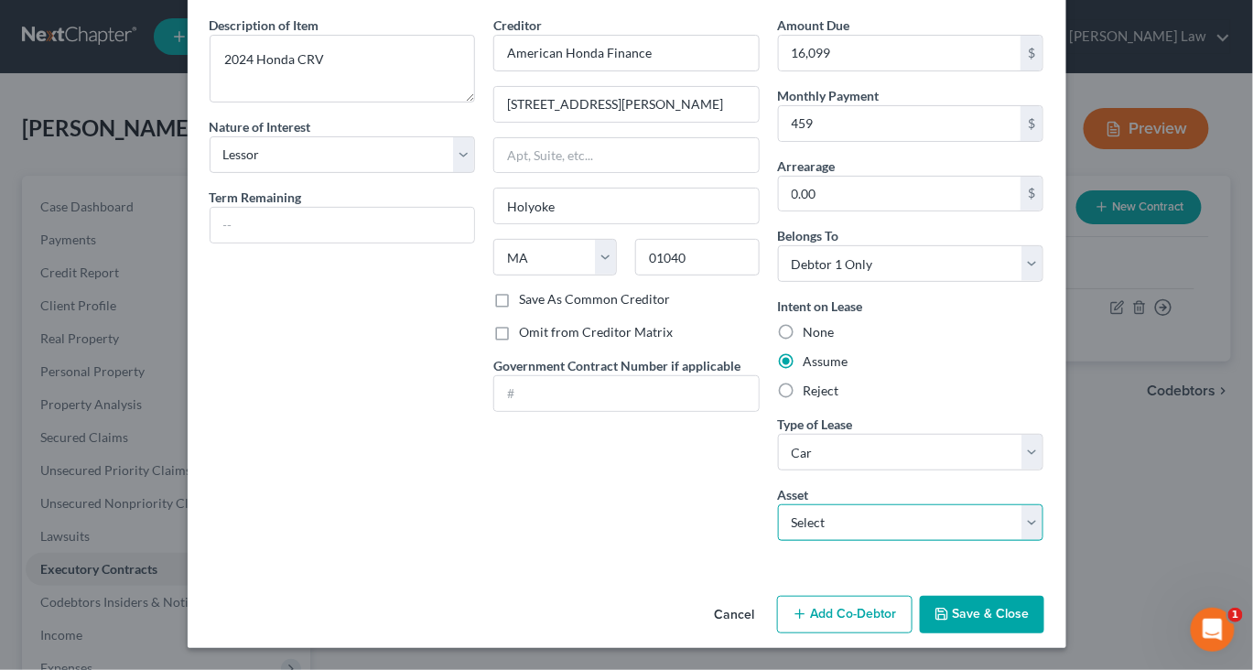
select select "0"
click at [813, 504] on select "Select 2024 Honda CRV - $0.0" at bounding box center [911, 522] width 266 height 37
click at [1044, 608] on button "Save & Close" at bounding box center [982, 615] width 124 height 38
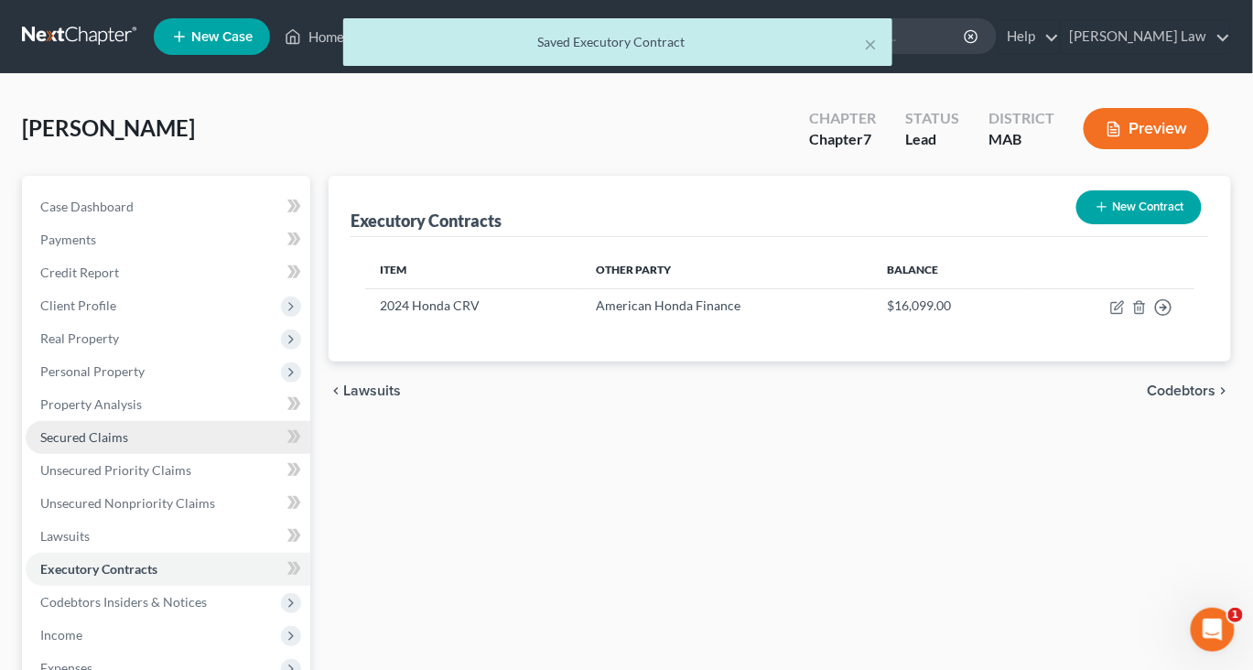
click at [125, 454] on link "Secured Claims" at bounding box center [168, 437] width 285 height 33
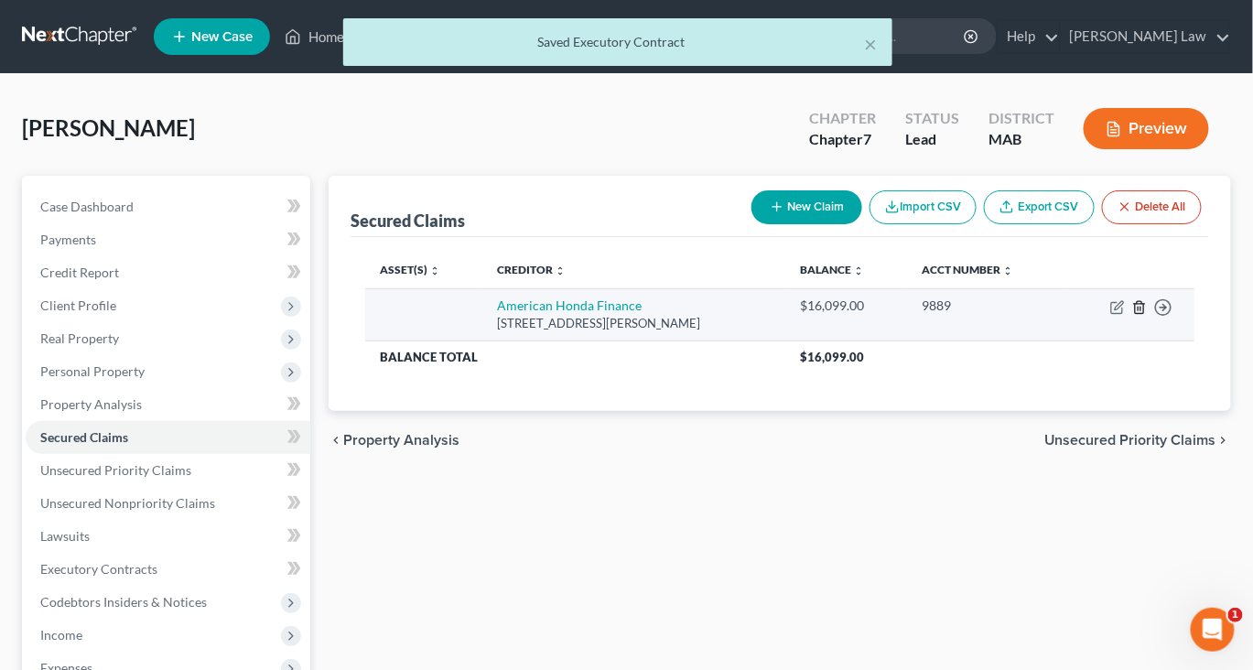
click at [1132, 315] on icon "button" at bounding box center [1139, 307] width 15 height 15
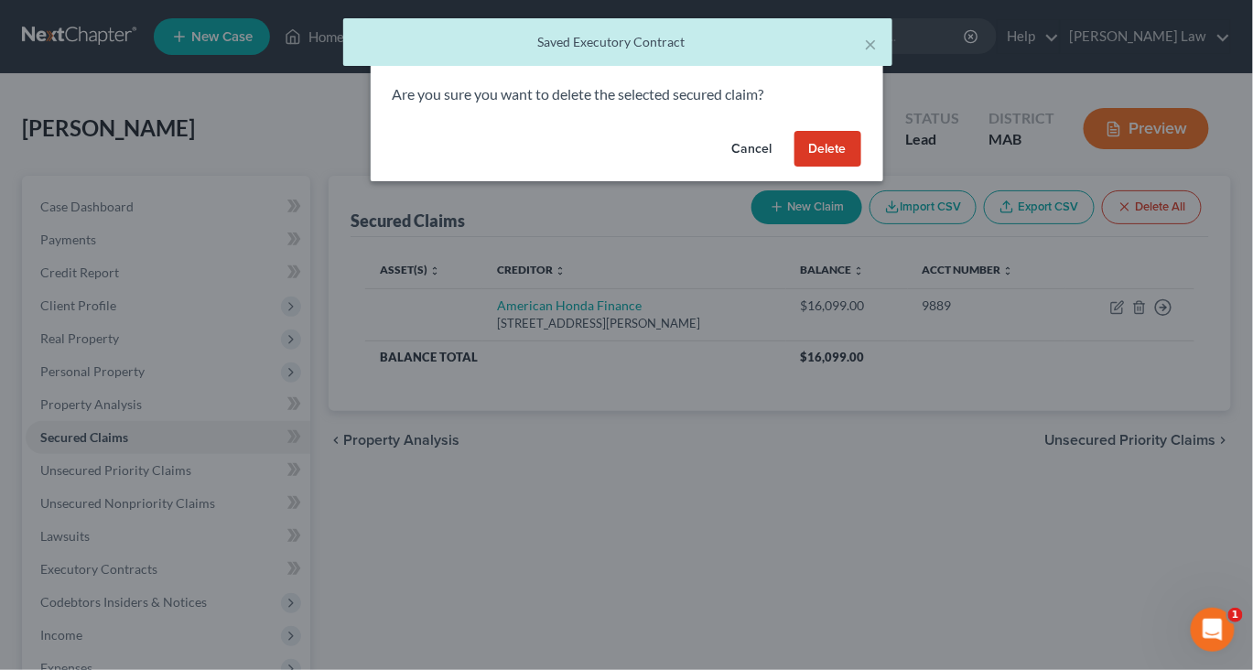
click at [861, 167] on button "Delete" at bounding box center [827, 149] width 67 height 37
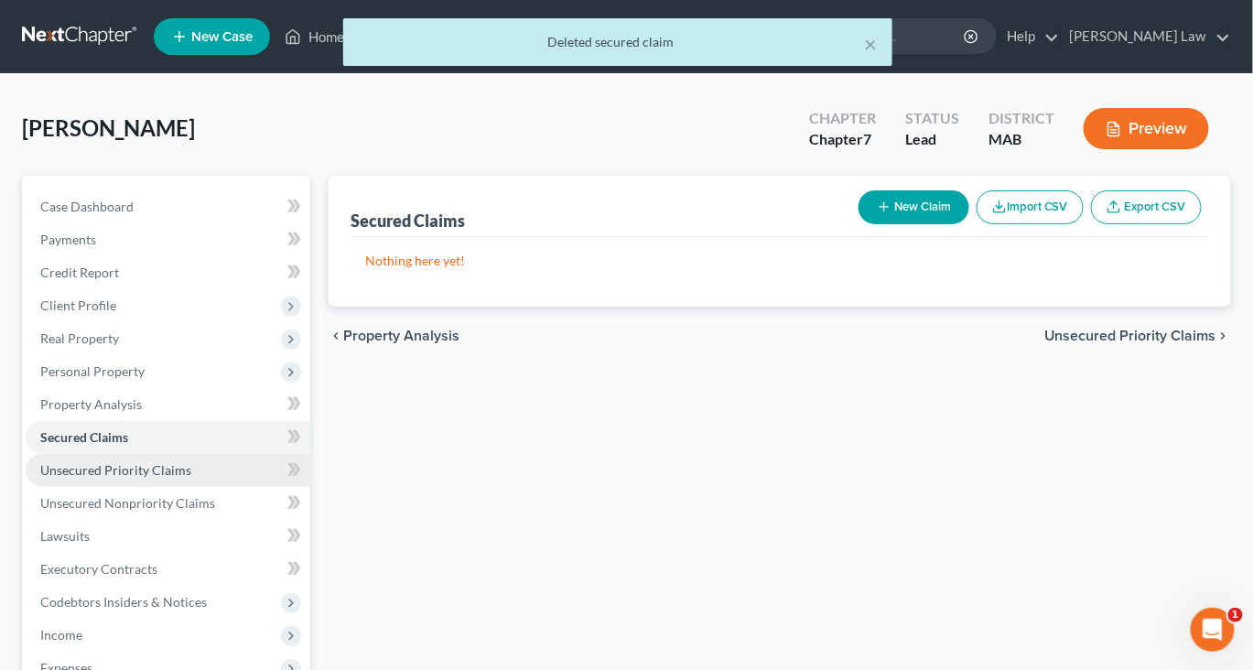
click at [145, 478] on span "Unsecured Priority Claims" at bounding box center [115, 470] width 151 height 16
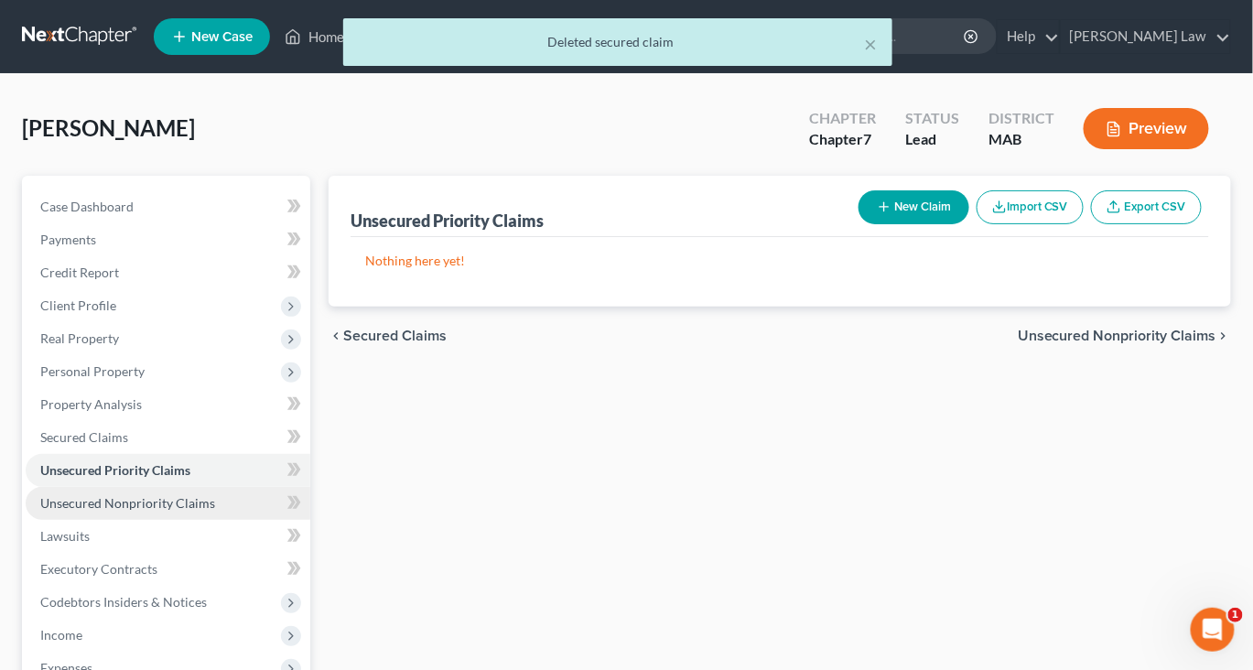
click at [189, 511] on span "Unsecured Nonpriority Claims" at bounding box center [127, 503] width 175 height 16
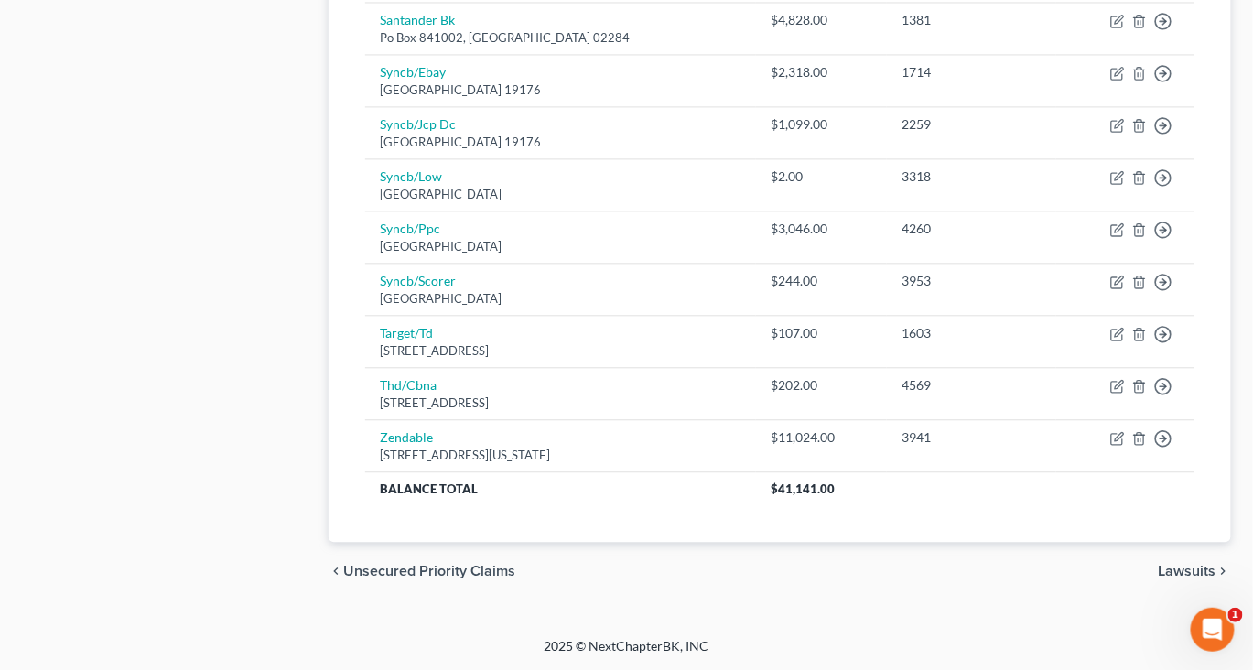
scroll to position [1566, 0]
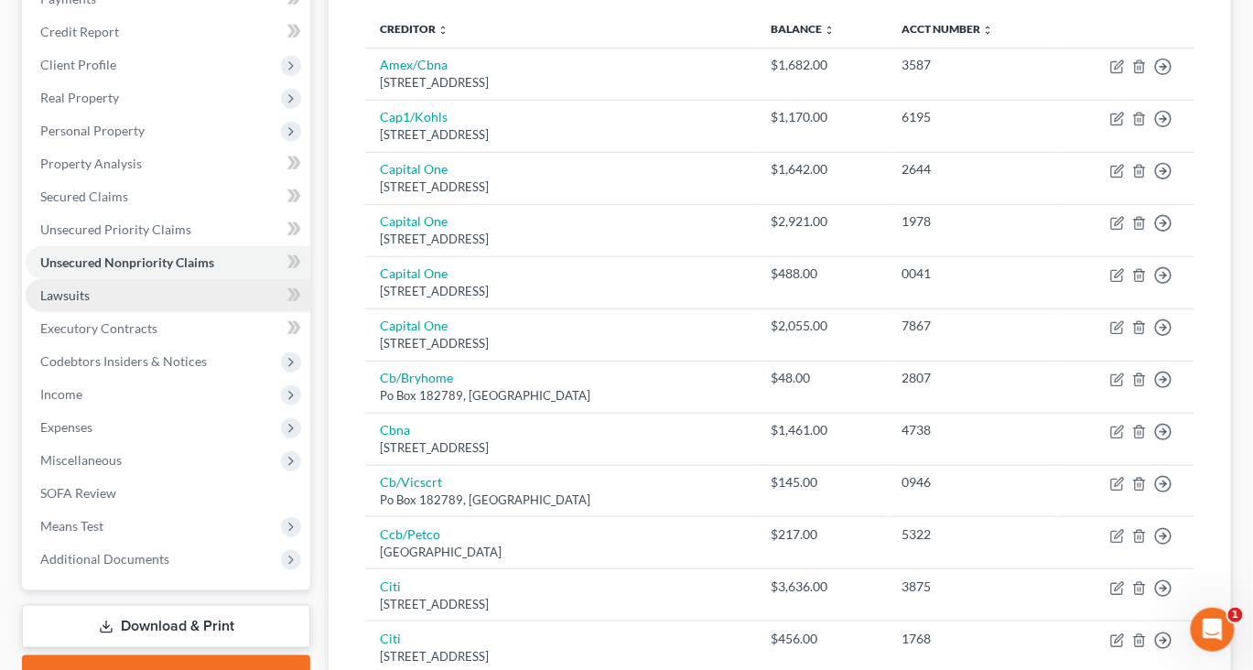
click at [124, 312] on link "Lawsuits" at bounding box center [168, 295] width 285 height 33
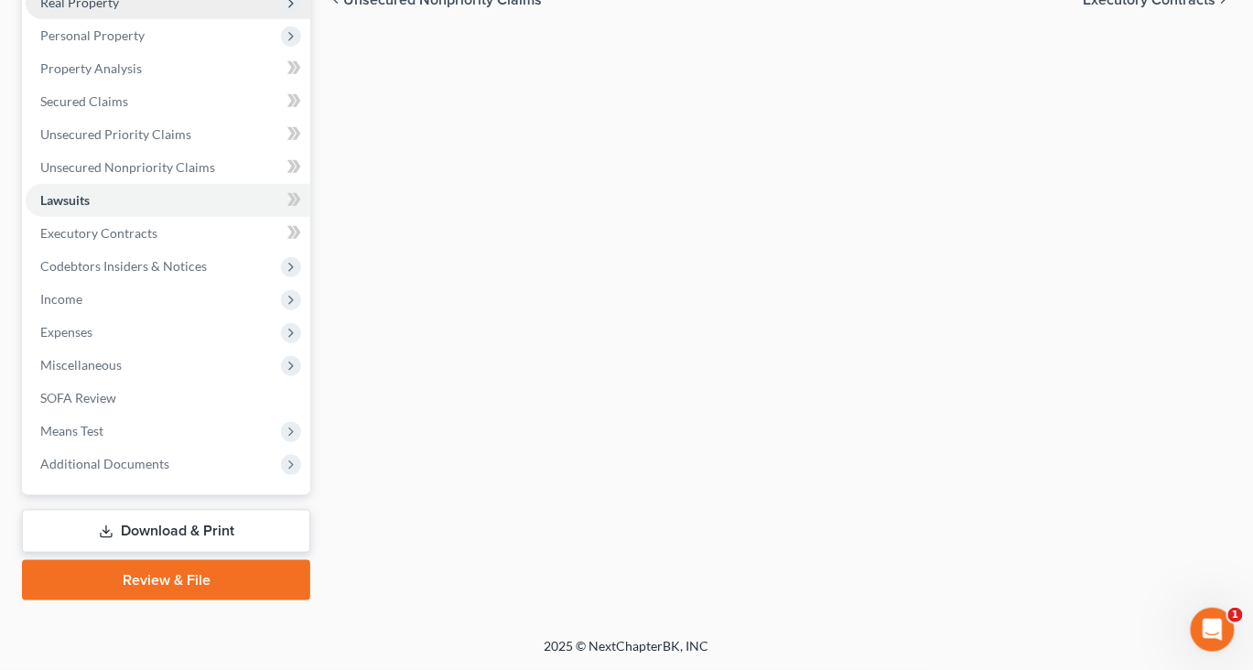
scroll to position [429, 0]
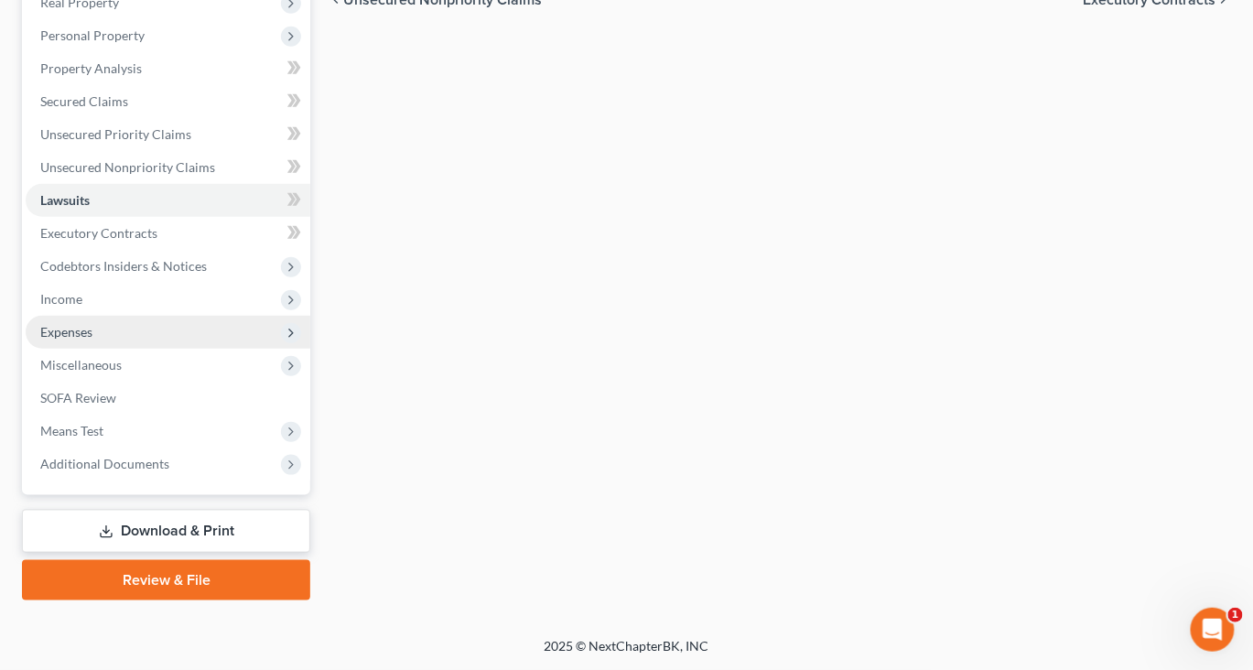
click at [92, 340] on span "Expenses" at bounding box center [66, 332] width 52 height 16
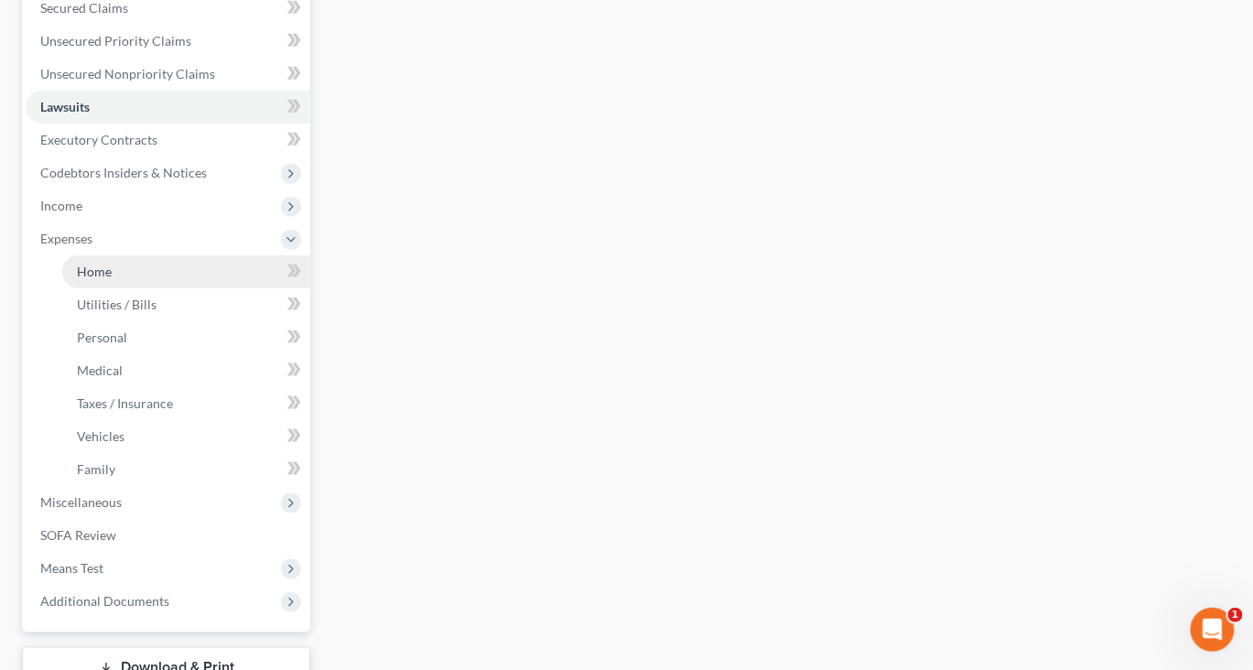
click at [112, 279] on span "Home" at bounding box center [94, 272] width 35 height 16
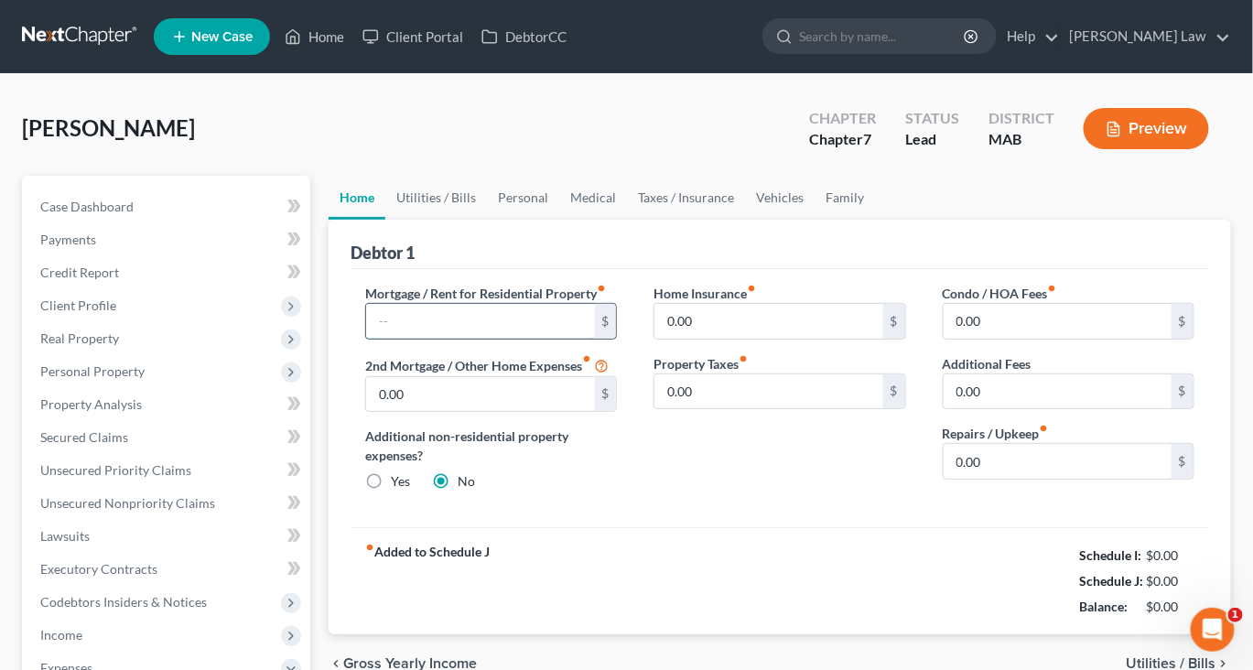
click at [418, 339] on input "text" at bounding box center [480, 321] width 228 height 35
type input "1,100"
click at [726, 339] on input "0.00" at bounding box center [768, 321] width 228 height 35
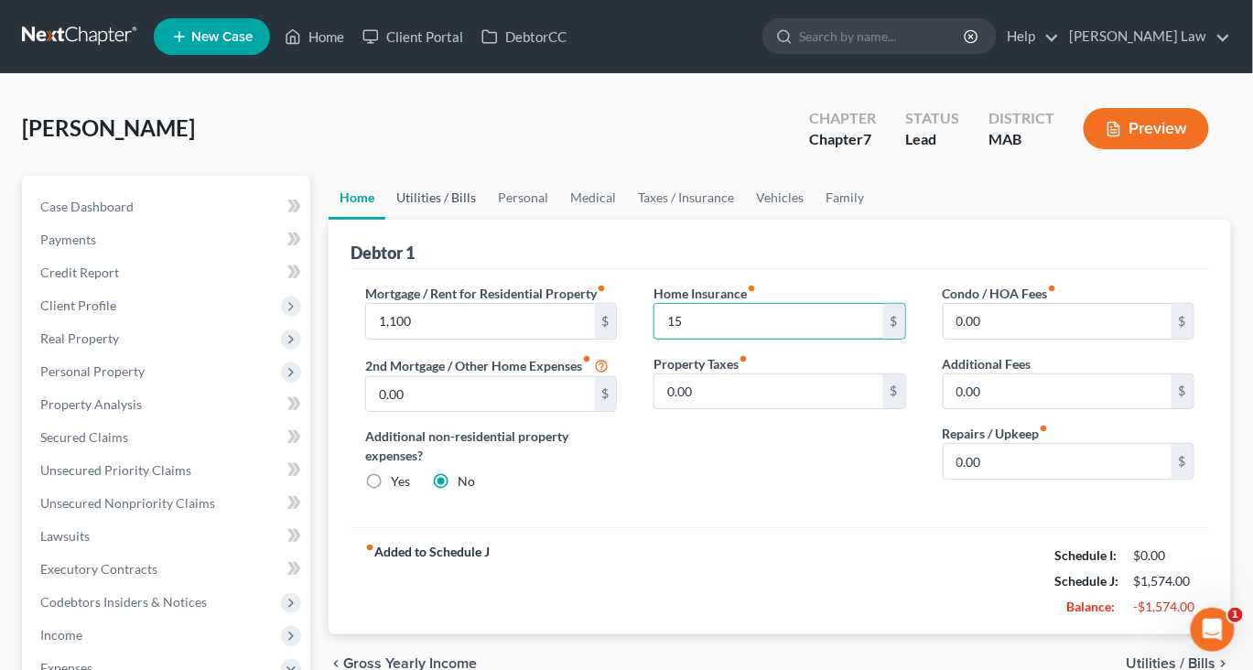
type input "15"
click at [462, 220] on link "Utilities / Bills" at bounding box center [436, 198] width 102 height 44
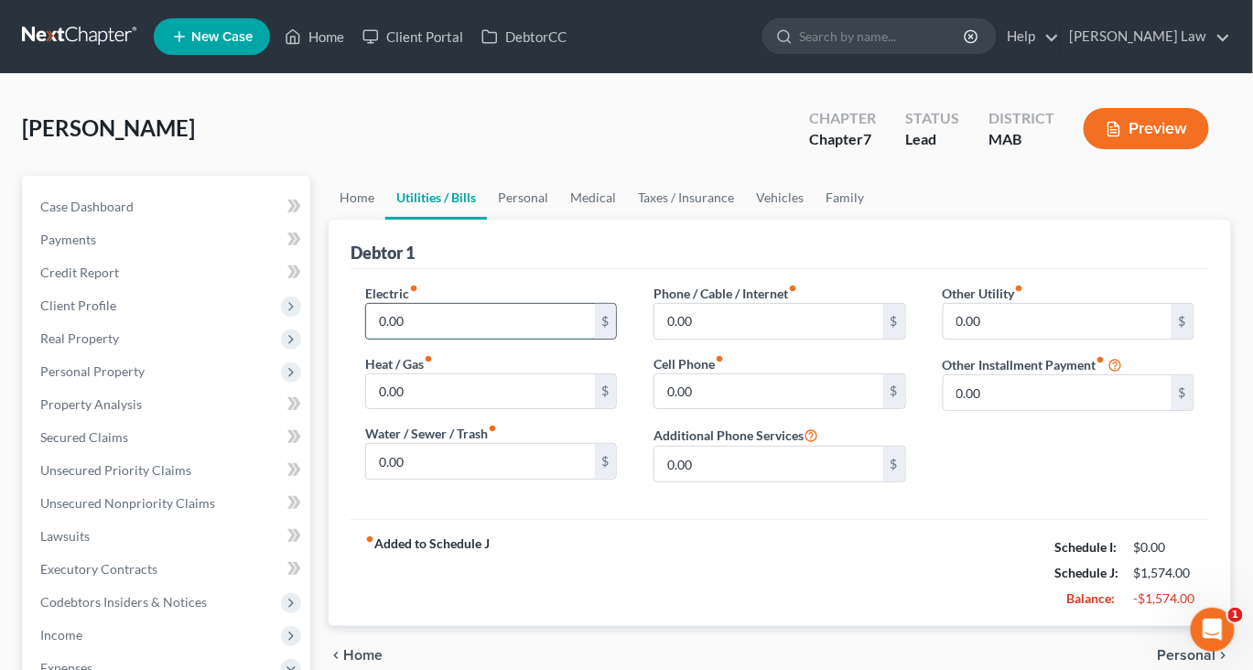
click at [441, 339] on input "0.00" at bounding box center [480, 321] width 228 height 35
type input "105"
click at [440, 409] on input "0.00" at bounding box center [480, 391] width 228 height 35
type input "100"
click at [725, 339] on input "0.00" at bounding box center [768, 321] width 228 height 35
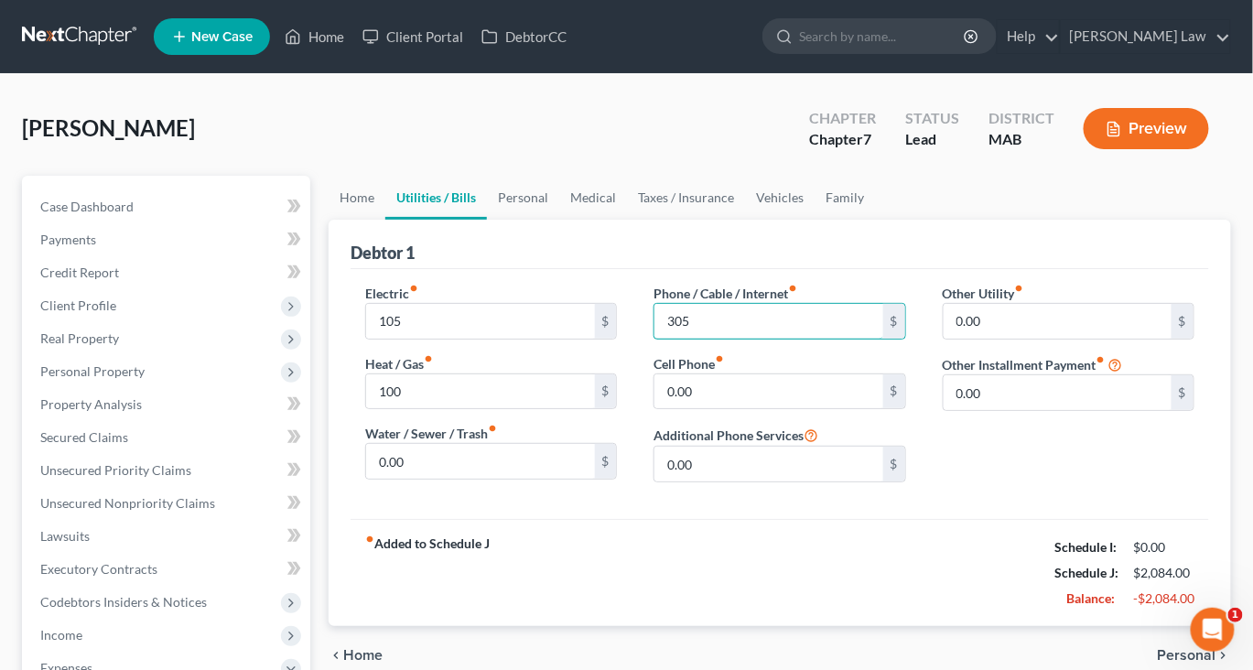
type input "305"
click at [559, 220] on link "Personal" at bounding box center [523, 198] width 72 height 44
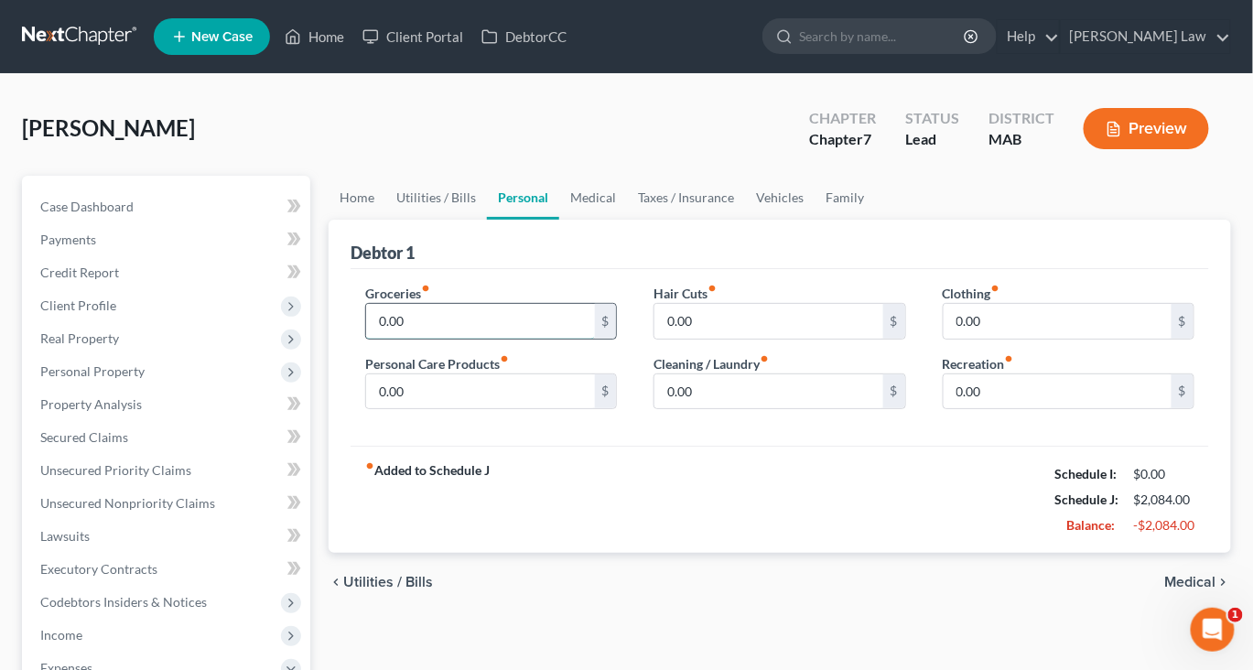
click at [450, 339] on input "0.00" at bounding box center [480, 321] width 228 height 35
type input "400"
click at [727, 339] on input "0.00" at bounding box center [768, 321] width 228 height 35
type input "100"
click at [457, 409] on input "0.00" at bounding box center [480, 391] width 228 height 35
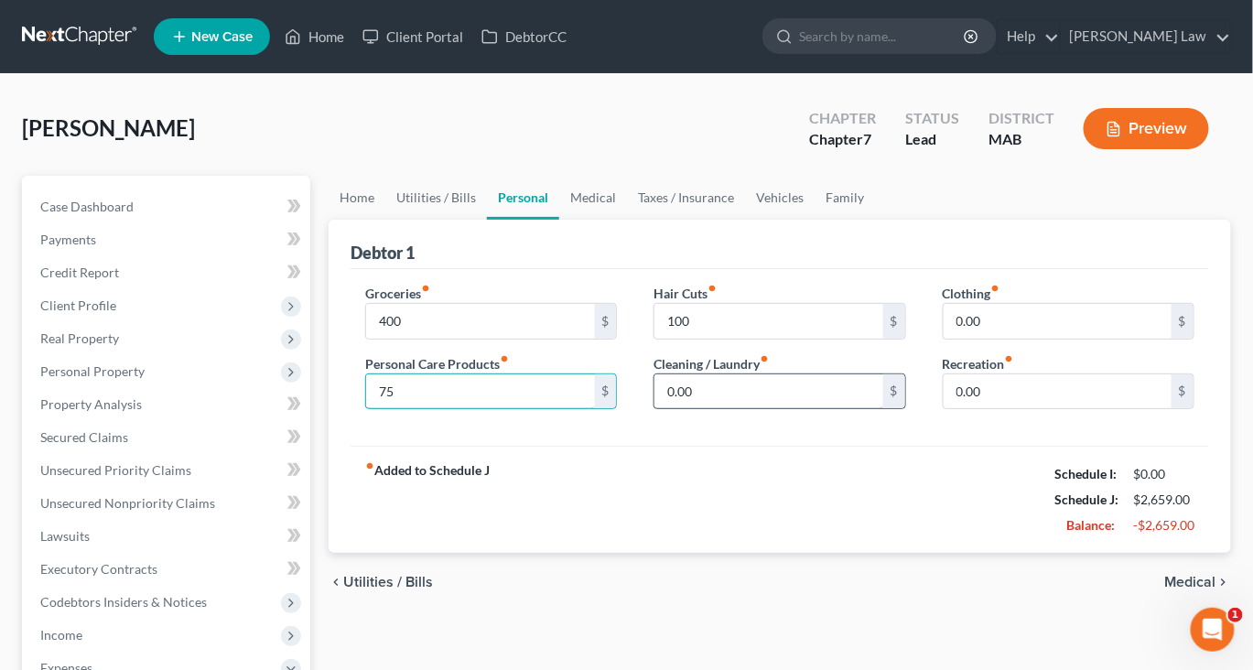
type input "75"
click at [762, 409] on input "0.00" at bounding box center [768, 391] width 228 height 35
type input "85"
click at [1029, 339] on input "0.00" at bounding box center [1058, 321] width 228 height 35
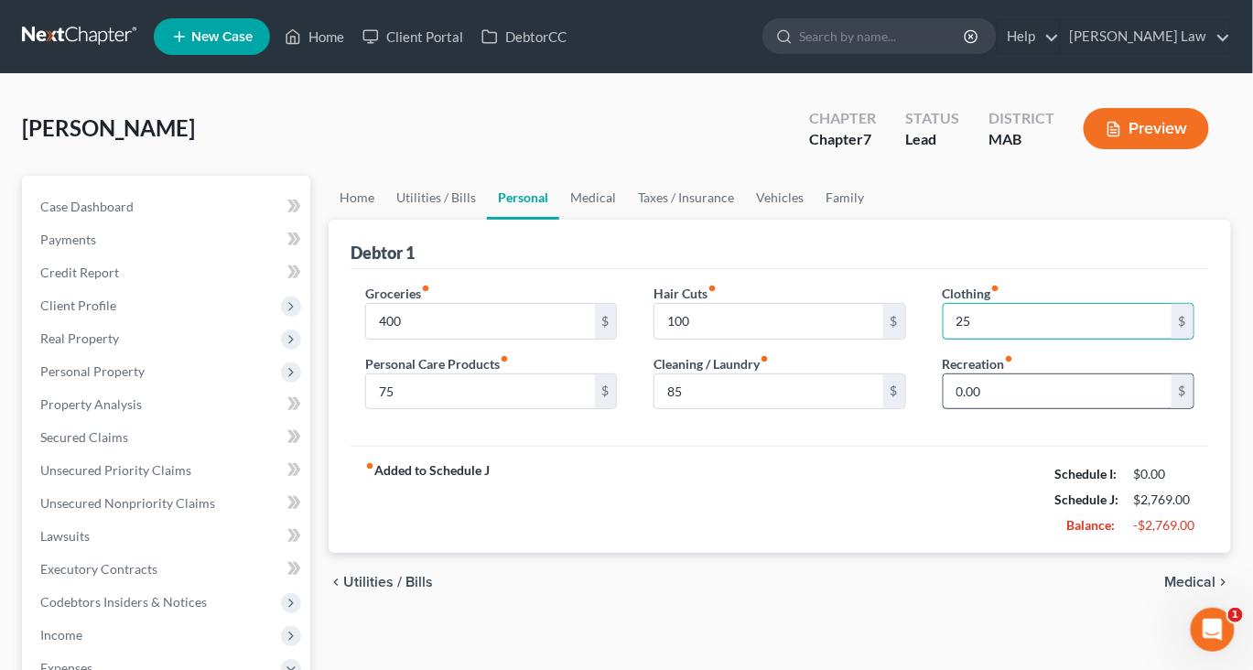
type input "25"
click at [982, 409] on input "0.00" at bounding box center [1058, 391] width 228 height 35
type input "150"
click at [627, 220] on link "Medical" at bounding box center [593, 198] width 68 height 44
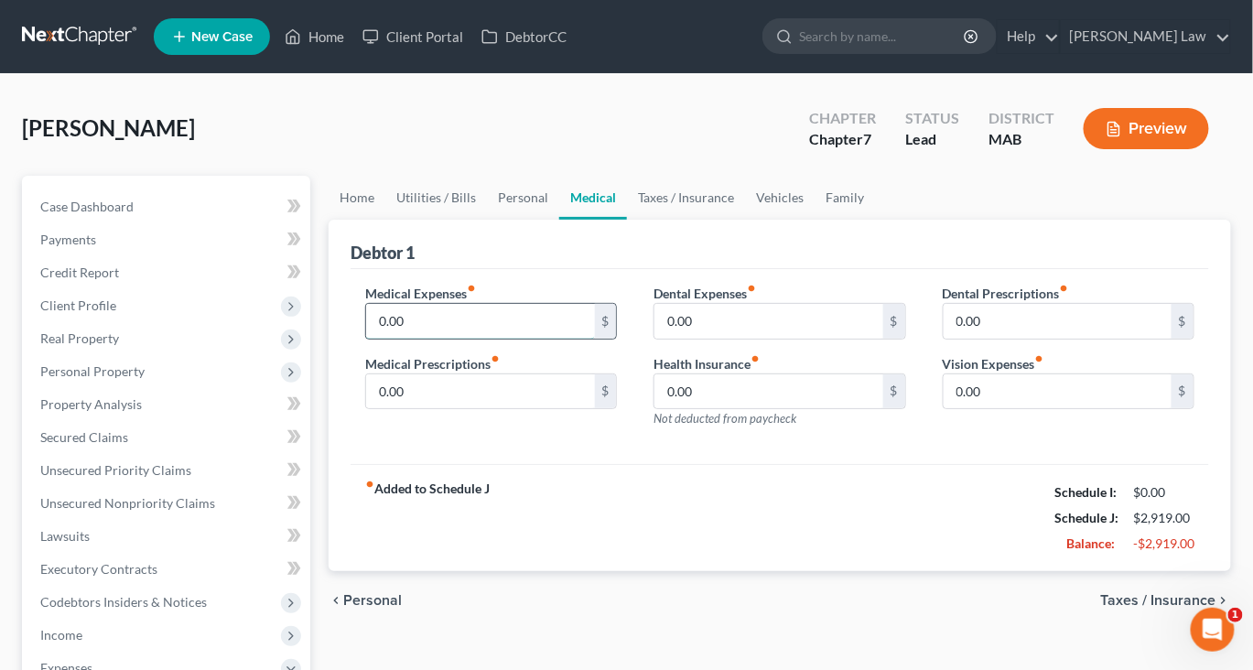
click at [433, 339] on input "0.00" at bounding box center [480, 321] width 228 height 35
type input "125"
click at [740, 220] on link "Taxes / Insurance" at bounding box center [686, 198] width 118 height 44
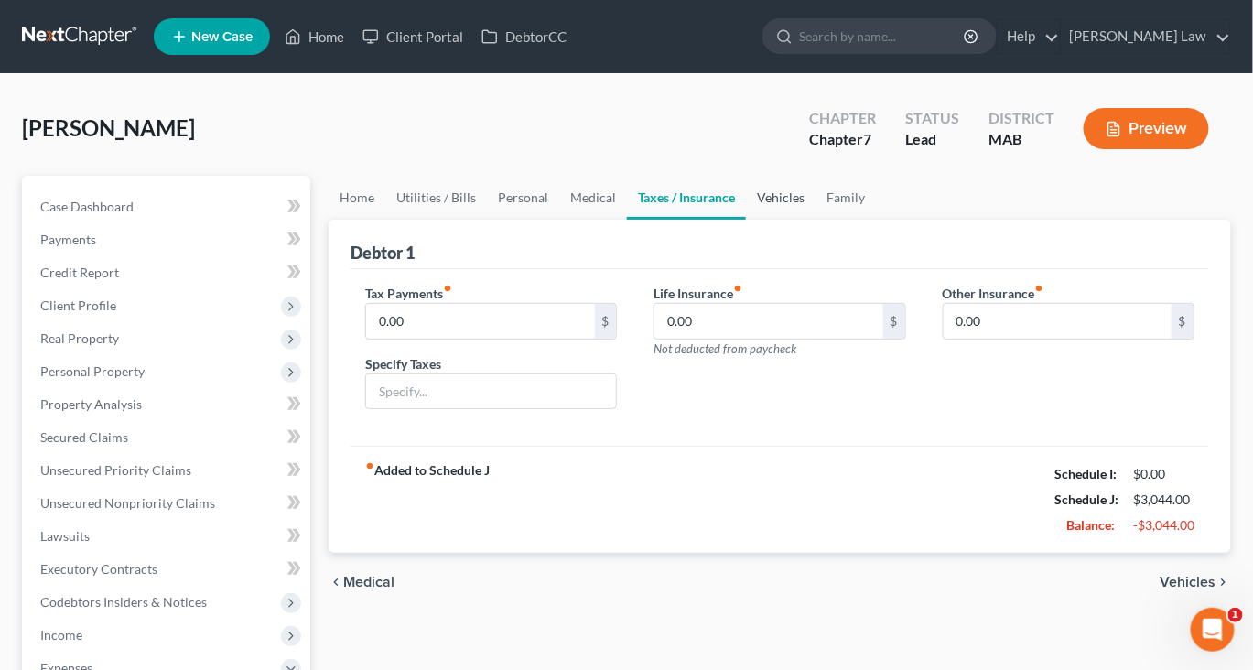
click at [815, 220] on link "Vehicles" at bounding box center [781, 198] width 70 height 44
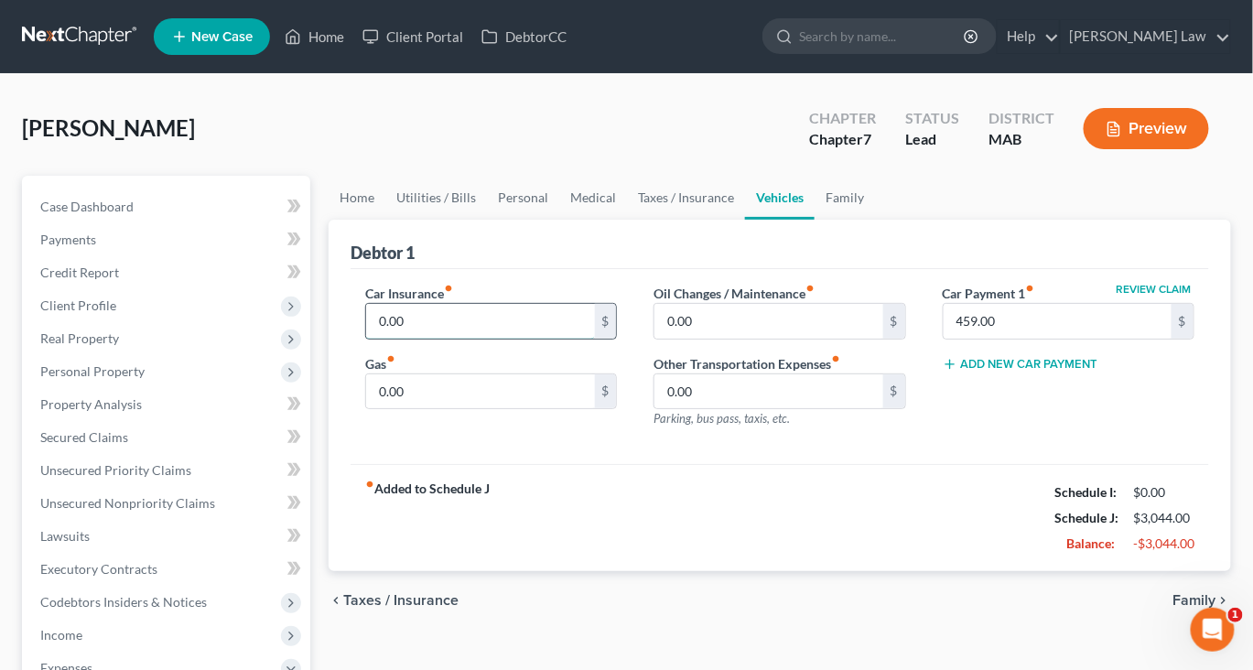
click at [454, 339] on input "0.00" at bounding box center [480, 321] width 228 height 35
type input "127"
click at [471, 409] on input "0.00" at bounding box center [480, 391] width 228 height 35
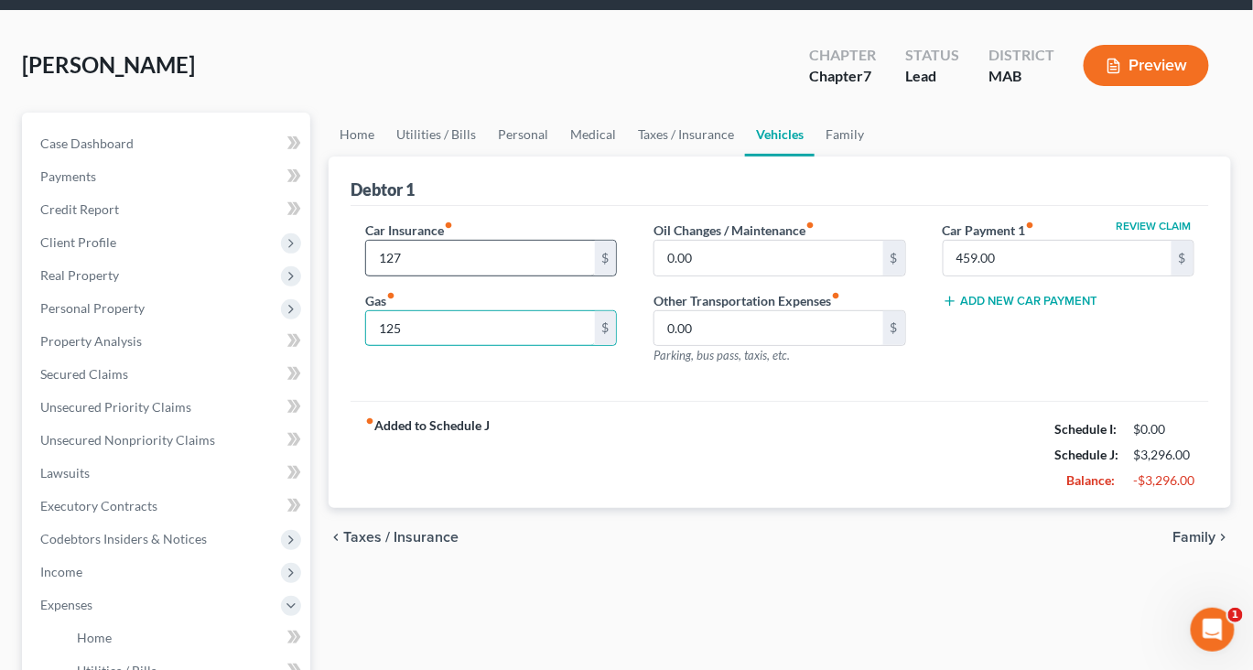
scroll to position [67, 0]
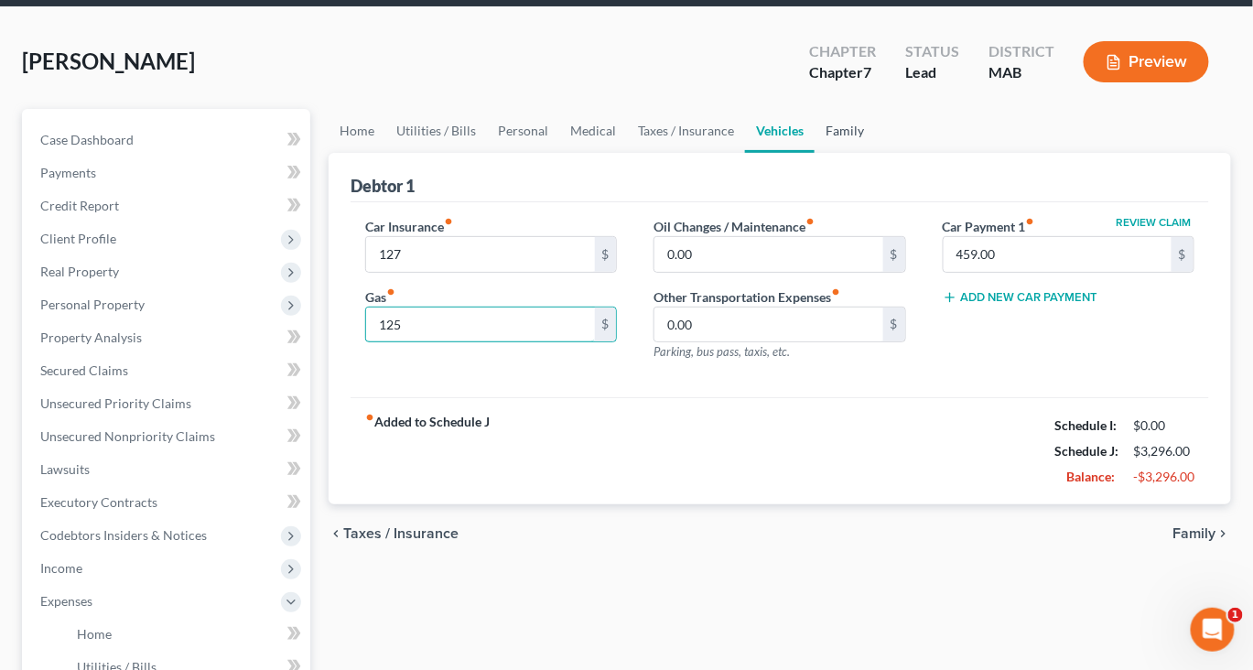
type input "125"
click at [875, 153] on link "Family" at bounding box center [844, 131] width 60 height 44
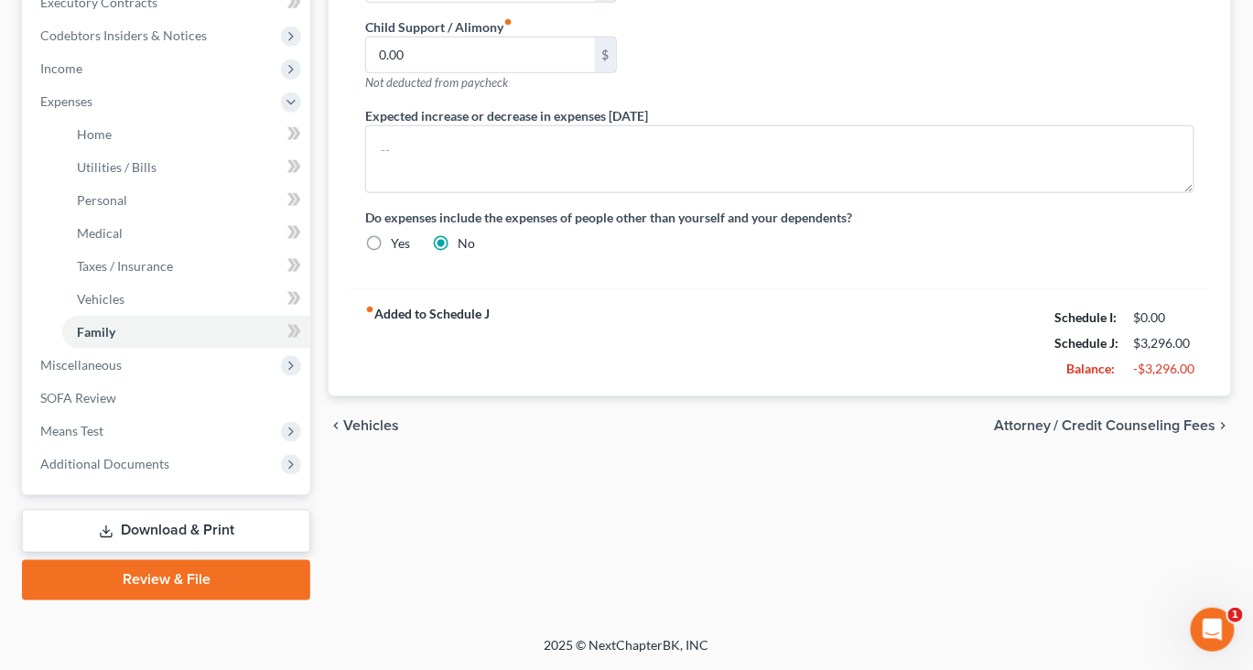
scroll to position [870, 0]
click at [169, 456] on span "Additional Documents" at bounding box center [104, 464] width 129 height 16
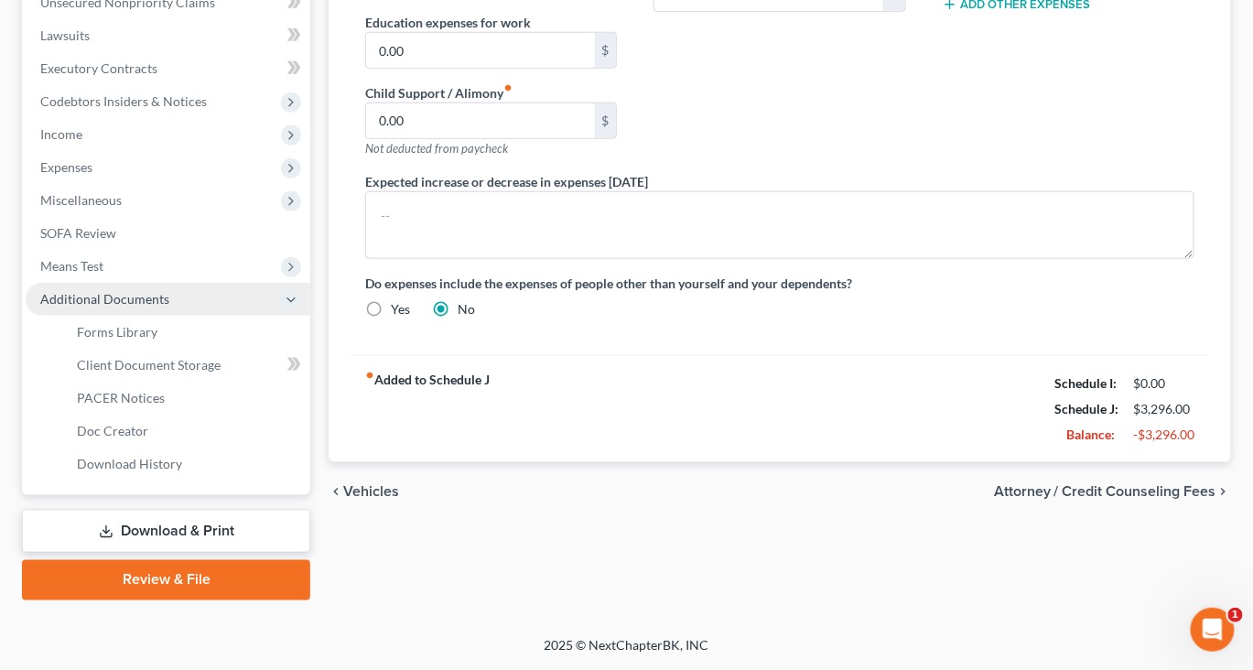
scroll to position [788, 0]
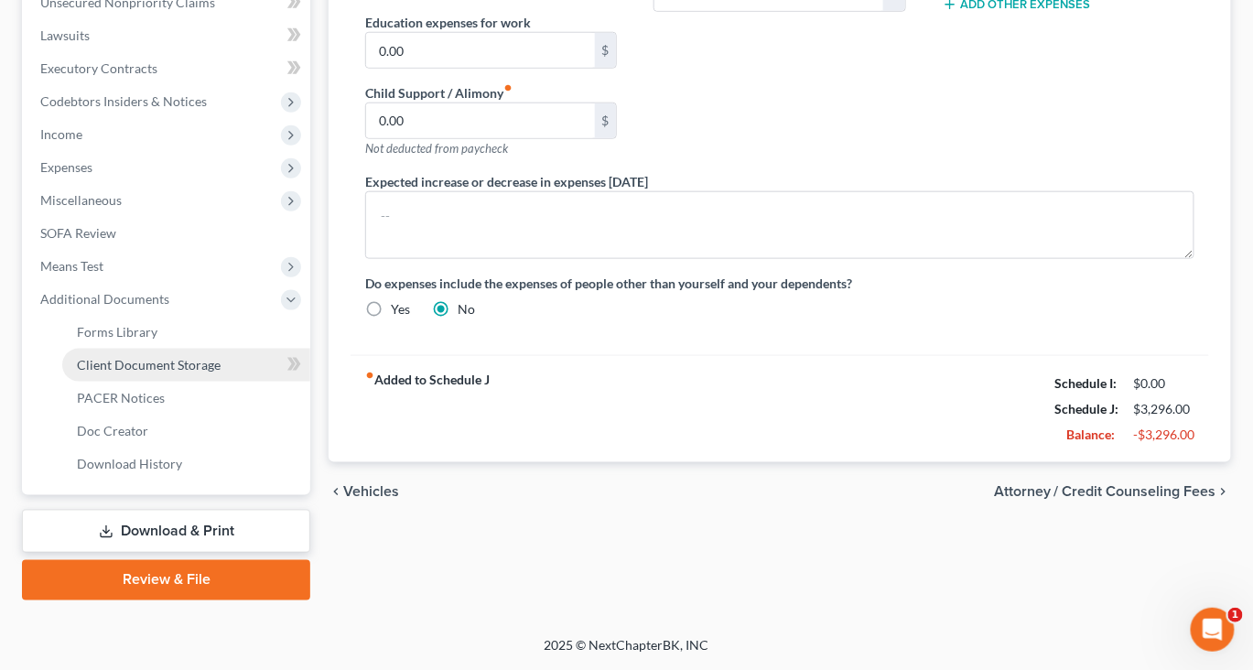
click at [221, 357] on span "Client Document Storage" at bounding box center [149, 365] width 144 height 16
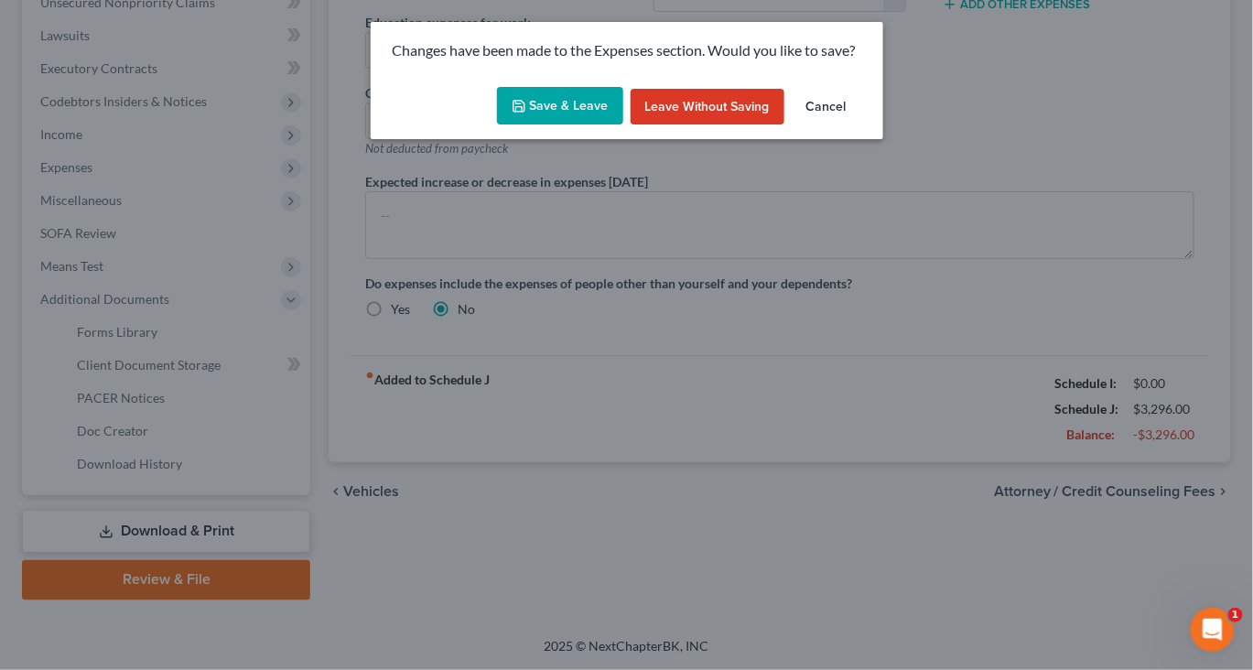
click at [531, 125] on button "Save & Leave" at bounding box center [560, 106] width 126 height 38
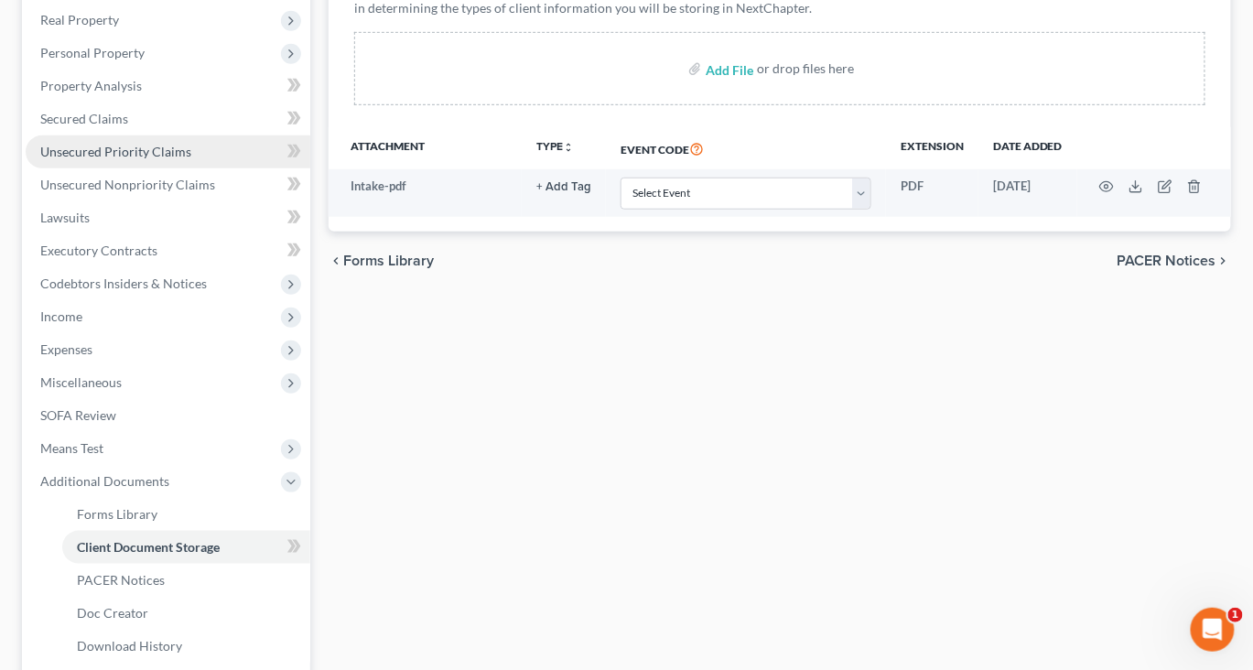
scroll to position [312, 0]
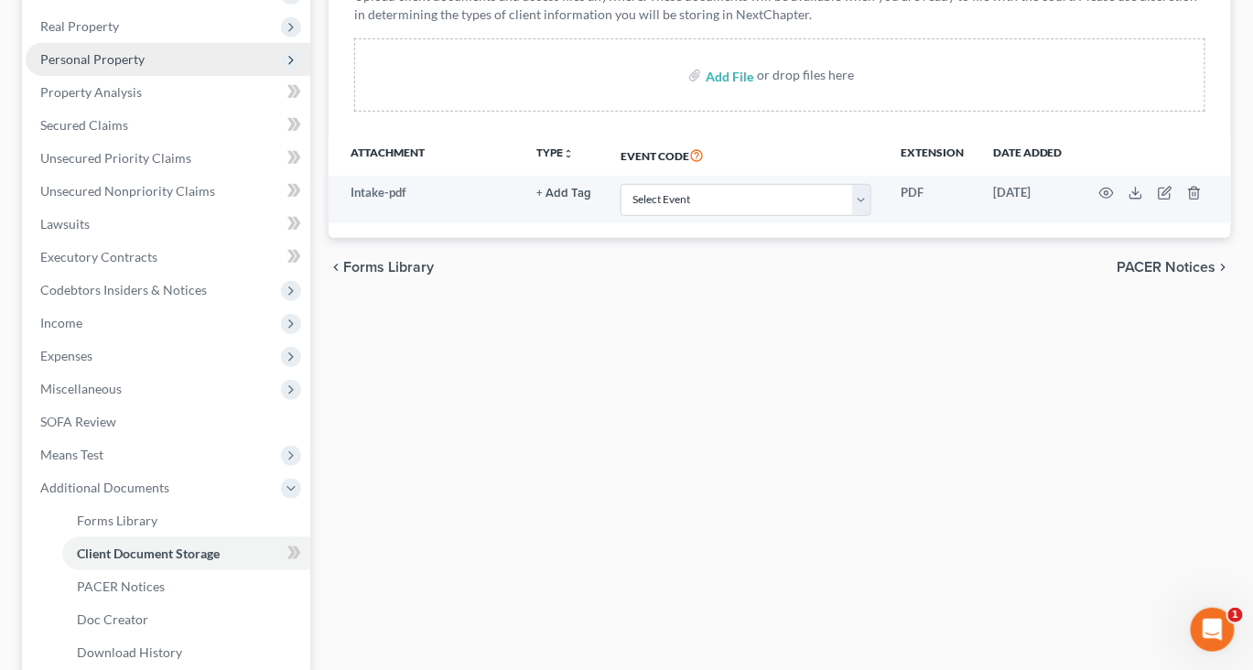
click at [115, 76] on span "Personal Property" at bounding box center [168, 59] width 285 height 33
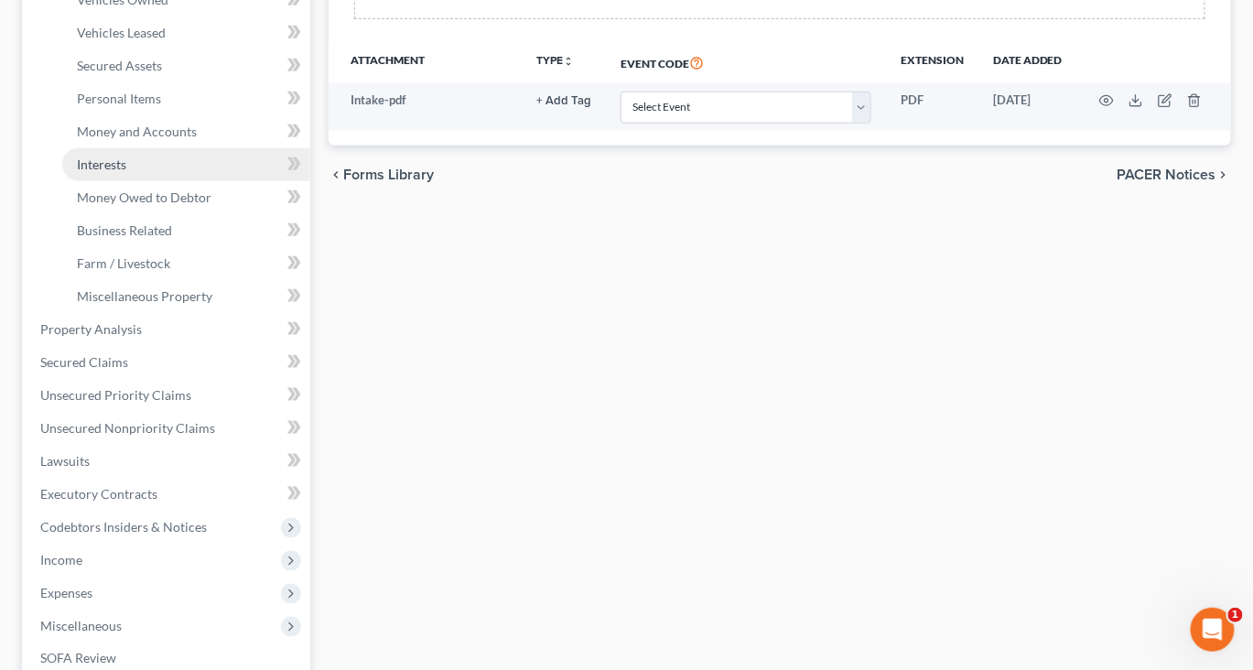
click at [126, 172] on span "Interests" at bounding box center [101, 164] width 49 height 16
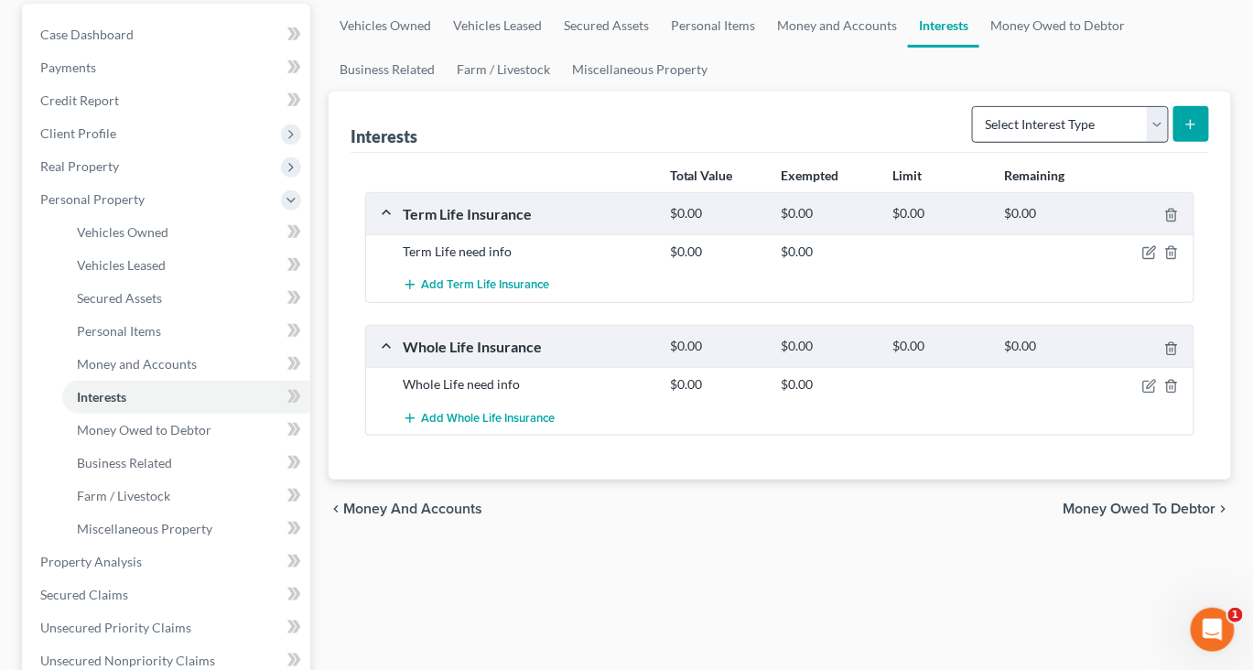
scroll to position [173, 0]
click at [1142, 259] on icon "button" at bounding box center [1149, 251] width 15 height 15
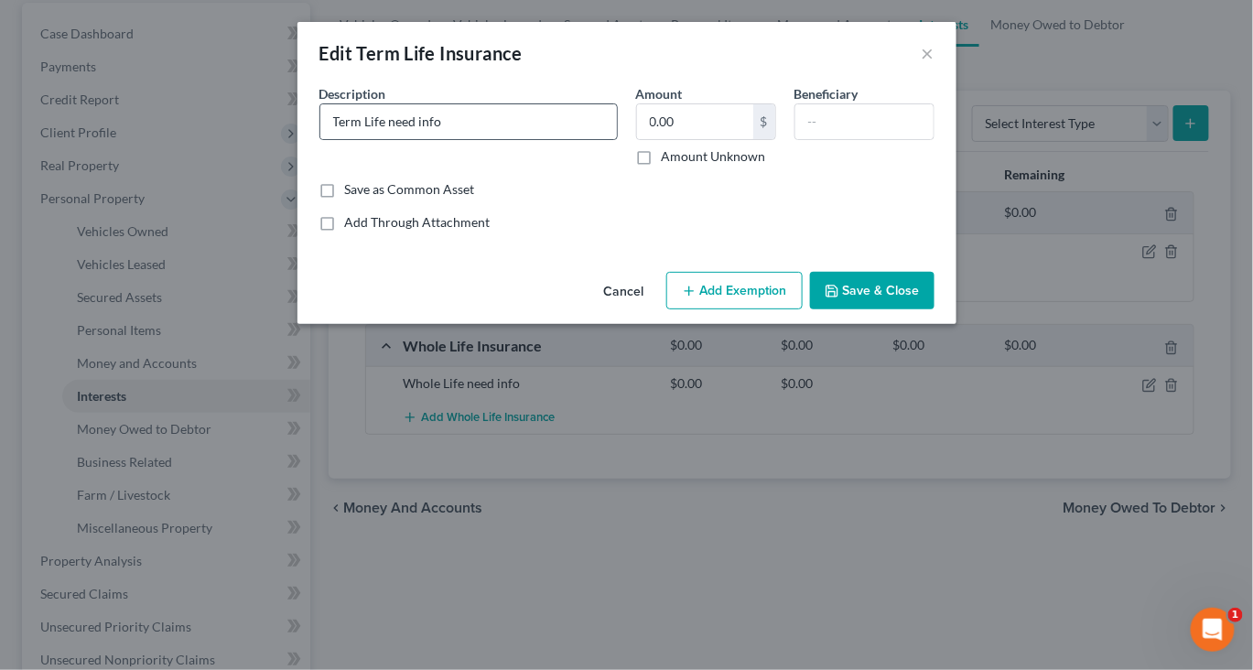
click at [502, 140] on div "Term Life need info" at bounding box center [468, 121] width 298 height 37
click at [491, 139] on input "Term Life need info" at bounding box center [468, 121] width 297 height 35
drag, startPoint x: 502, startPoint y: 171, endPoint x: 170, endPoint y: 167, distance: 332.2
click at [169, 167] on div "Edit Term Life Insurance × An exemption set must first be selected from the Fil…" at bounding box center [626, 335] width 1253 height 670
drag, startPoint x: 401, startPoint y: 150, endPoint x: -6, endPoint y: 57, distance: 417.8
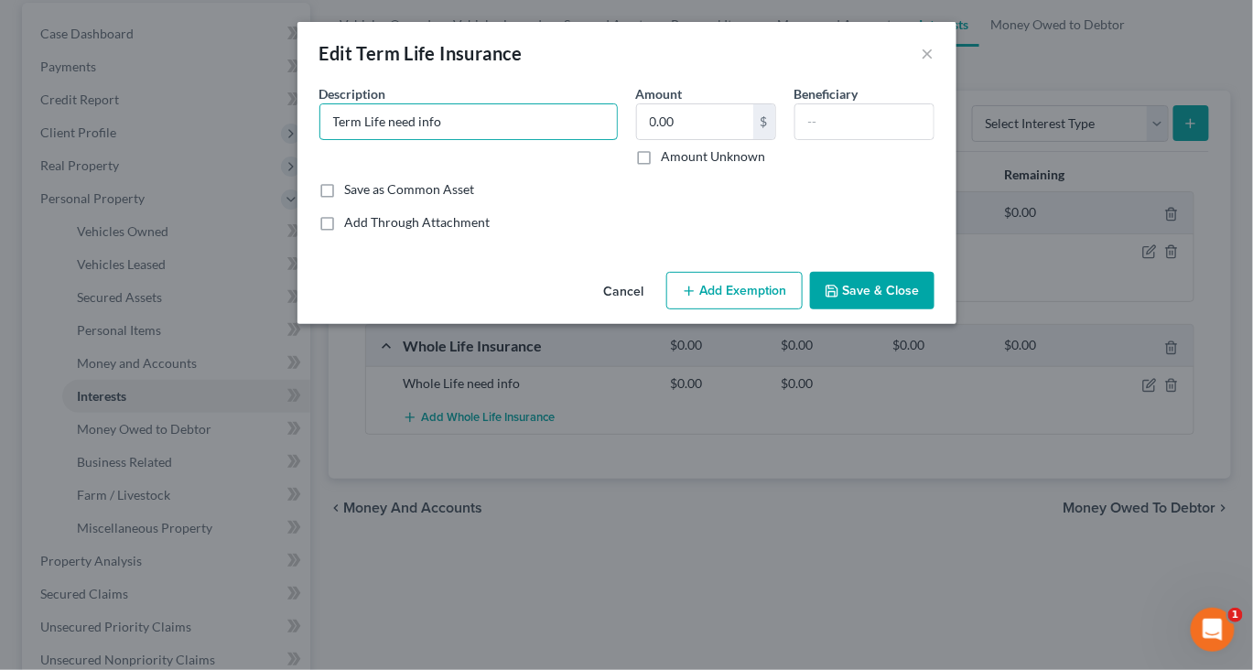
click at [0, 57] on html "Home New Case Client Portal DebtorCC Benner Law tbenner@tbennerlaw.com My Accou…" at bounding box center [626, 494] width 1253 height 1335
type input "NY LIfe Term Life Policy (50k death benefit)"
type input "Family"
click at [934, 310] on button "Save & Close" at bounding box center [872, 291] width 124 height 38
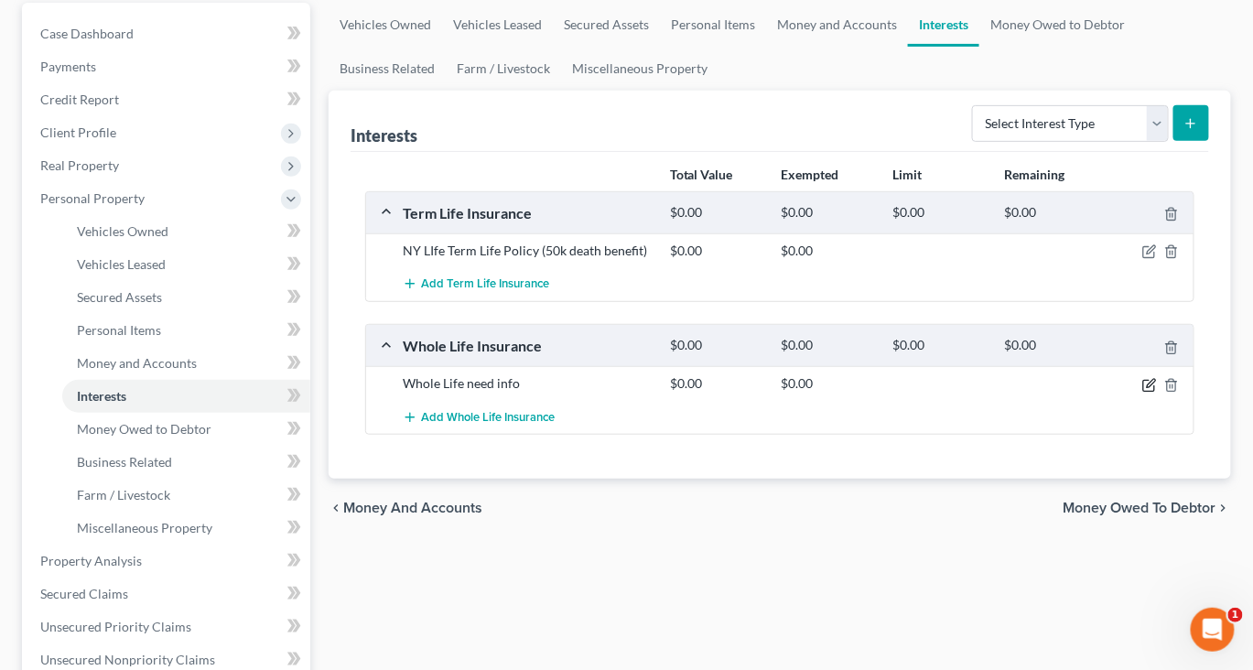
click at [1147, 387] on icon "button" at bounding box center [1151, 383] width 8 height 8
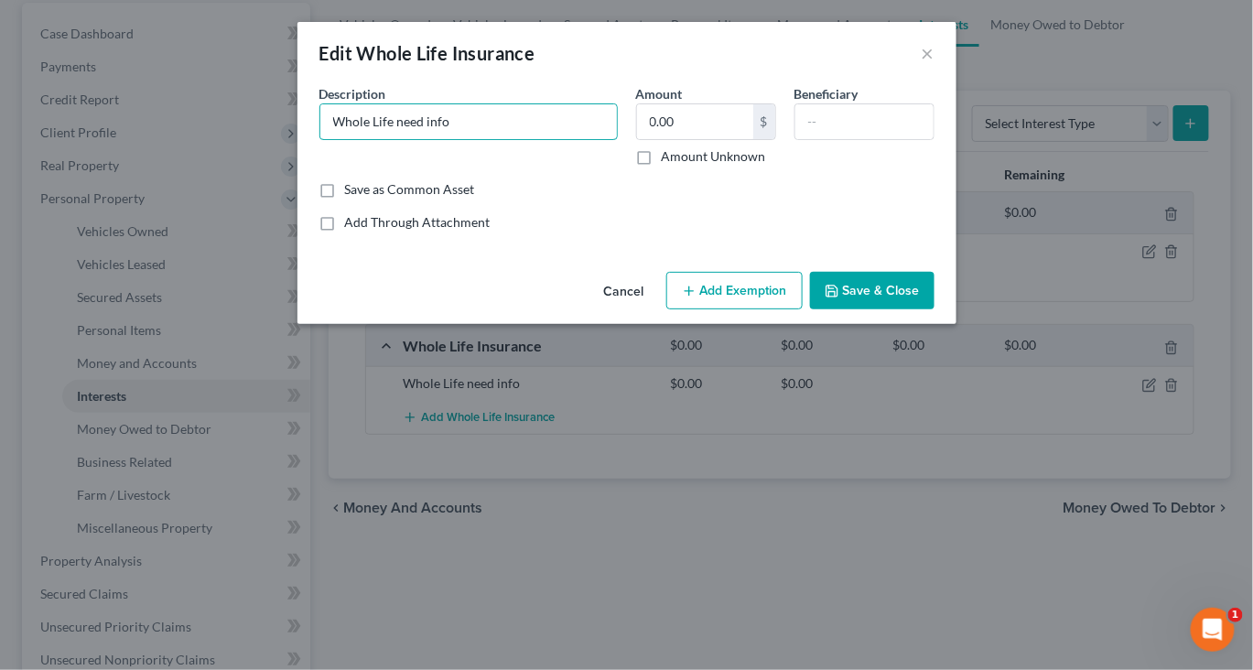
drag, startPoint x: 440, startPoint y: 155, endPoint x: -6, endPoint y: 125, distance: 447.6
click at [0, 125] on html "Home New Case Client Portal DebtorCC Benner Law tbenner@tbennerlaw.com My Accou…" at bounding box center [626, 494] width 1253 height 1335
type input "NY Whole Life Policy (20k death benefit)"
type input "959"
click at [750, 310] on button "Add Exemption" at bounding box center [734, 291] width 136 height 38
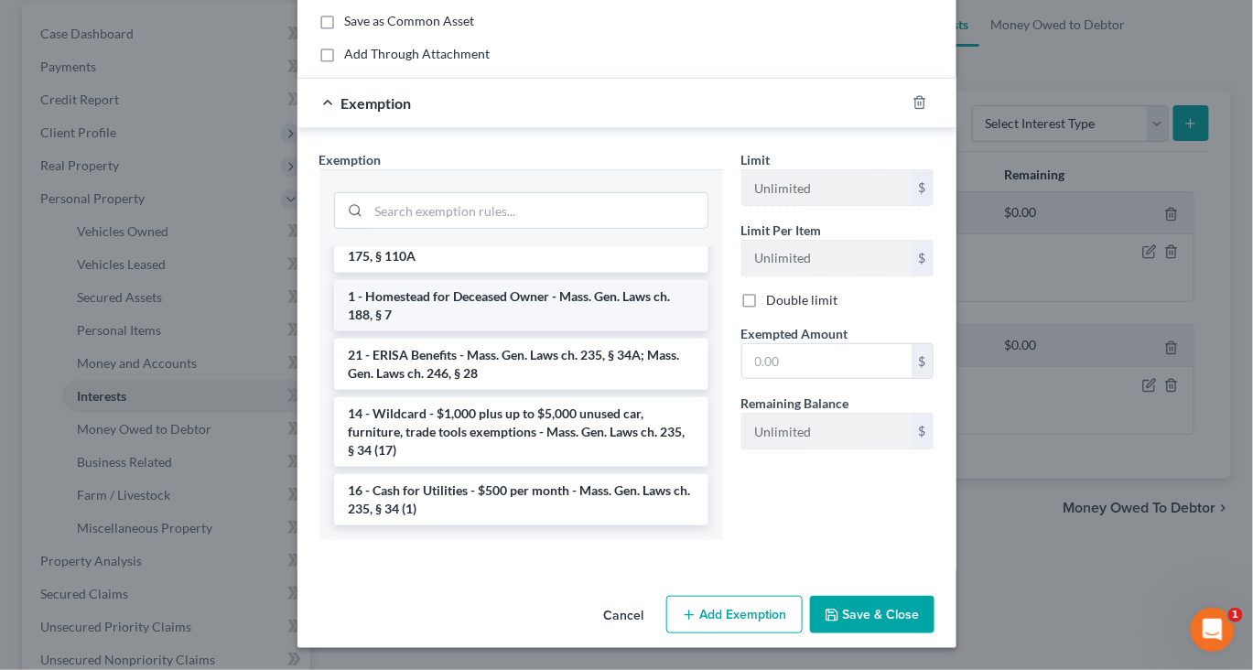
scroll to position [193, 0]
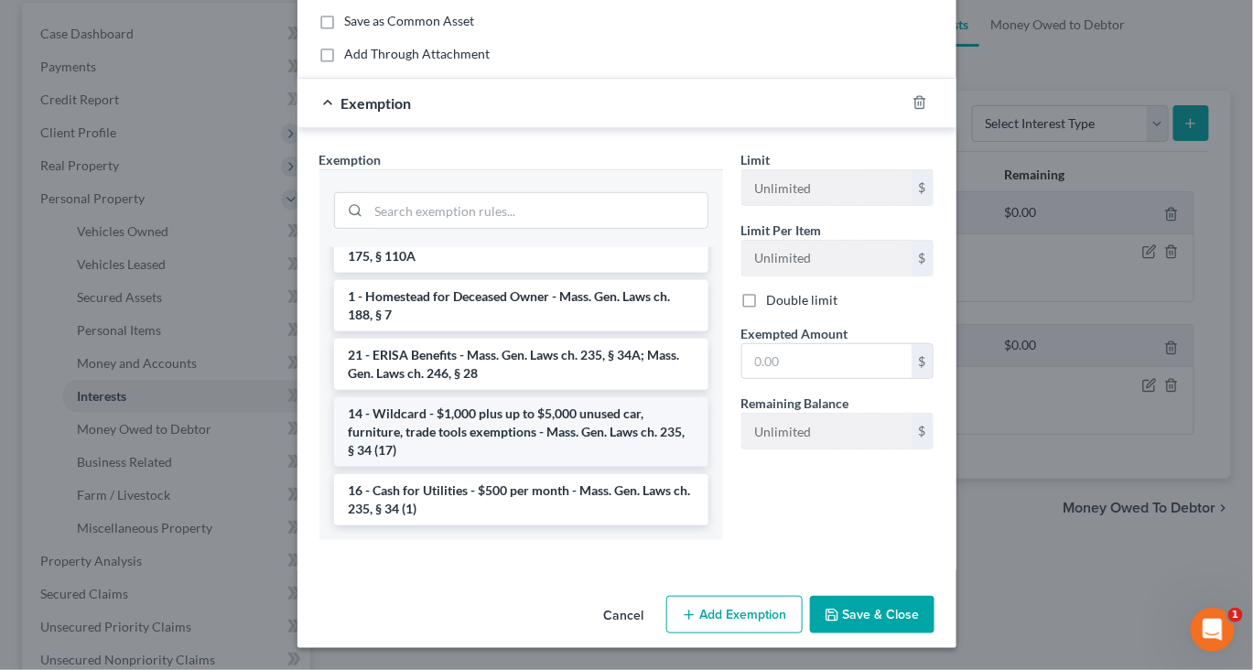
click at [517, 467] on li "14 - Wildcard - $1,000 plus up to $5,000 unused car, furniture, trade tools exe…" at bounding box center [521, 432] width 374 height 70
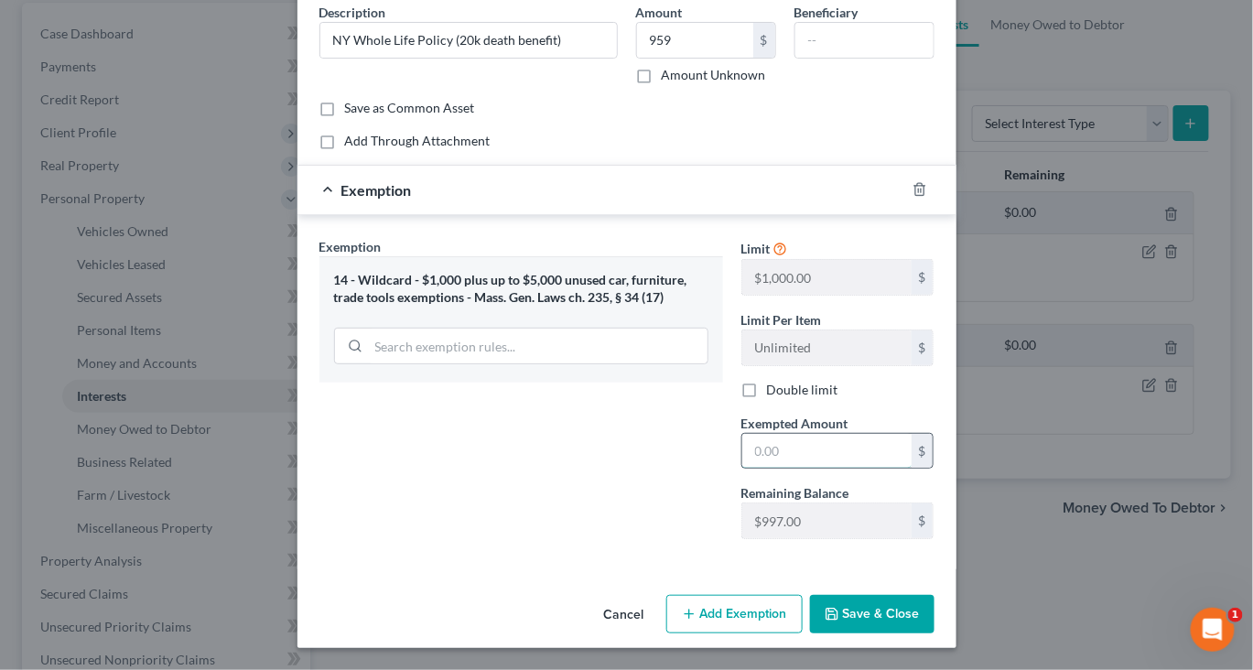
click at [816, 469] on input "text" at bounding box center [826, 451] width 169 height 35
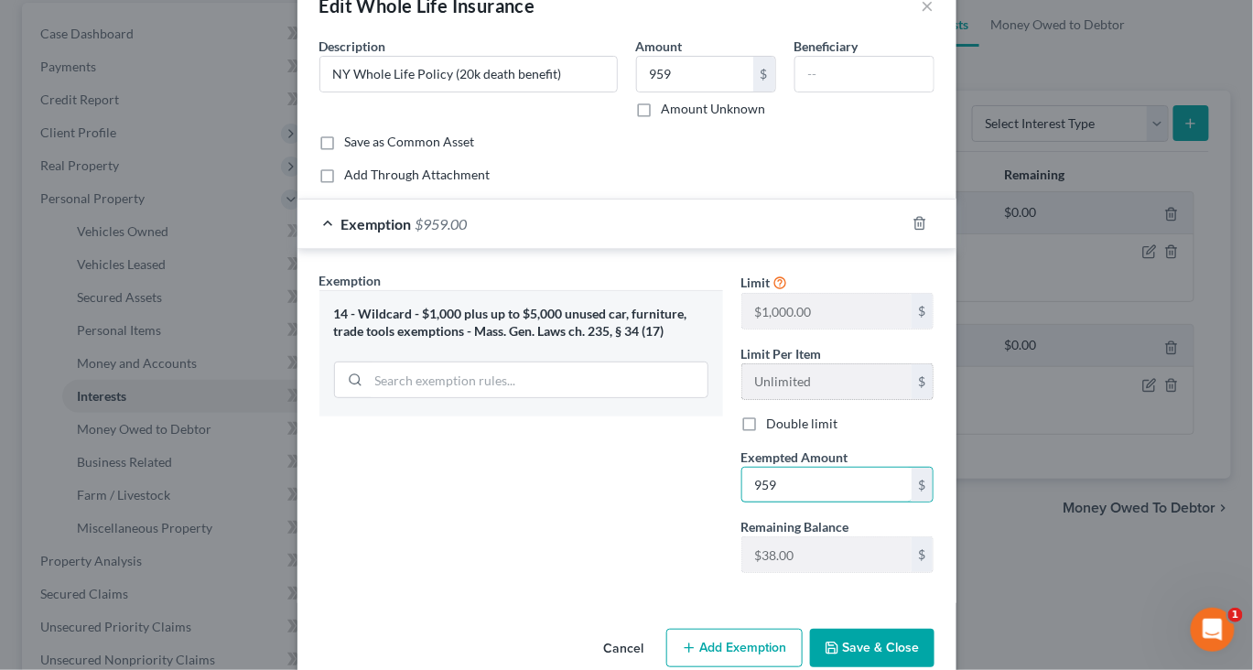
scroll to position [0, 0]
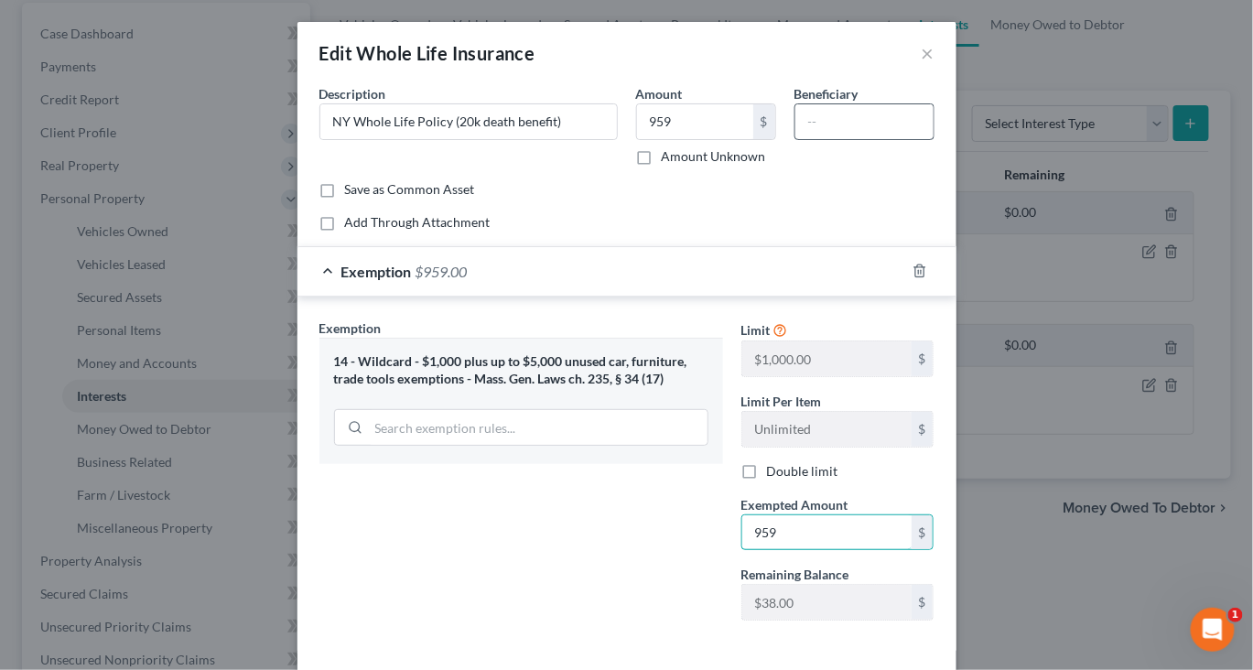
type input "959"
click at [882, 139] on input "text" at bounding box center [864, 121] width 138 height 35
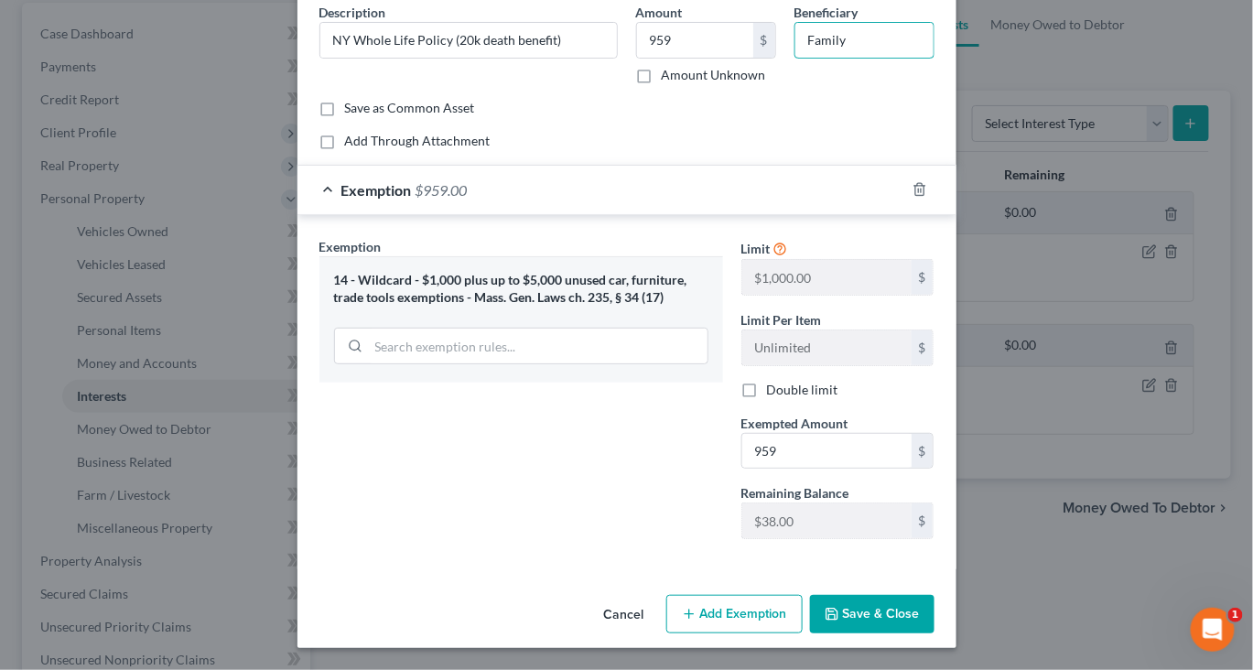
scroll to position [262, 0]
type input "Family"
click at [914, 596] on button "Save & Close" at bounding box center [872, 614] width 124 height 38
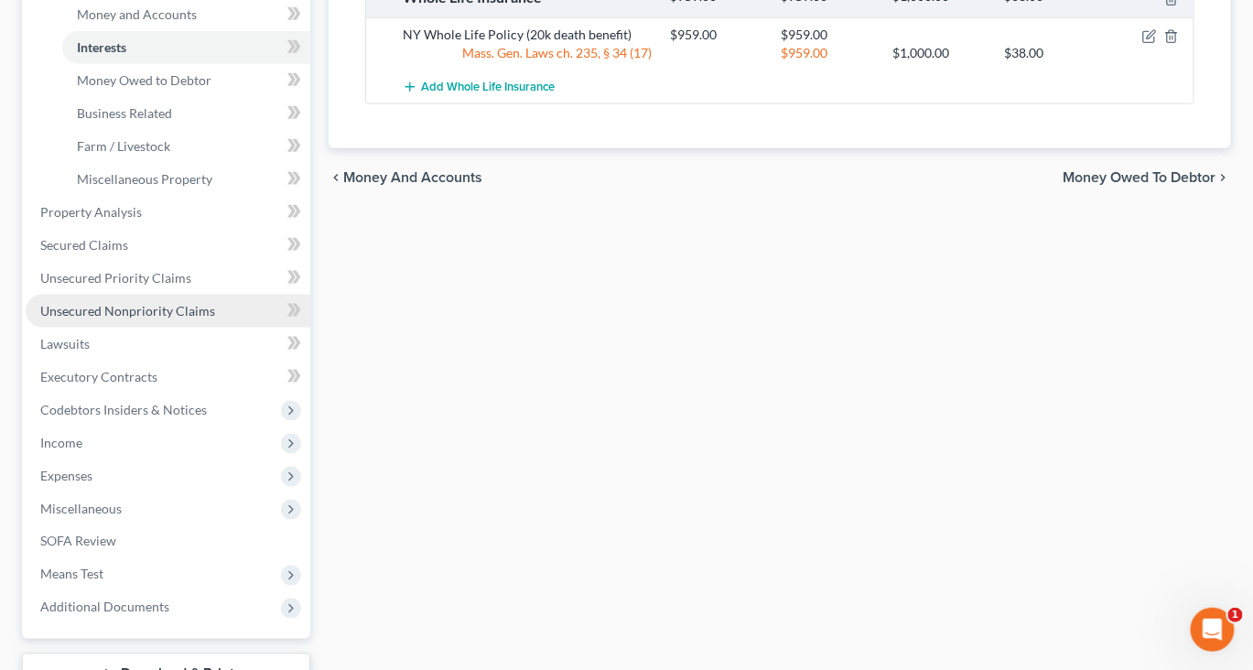
click at [178, 318] on span "Unsecured Nonpriority Claims" at bounding box center [127, 311] width 175 height 16
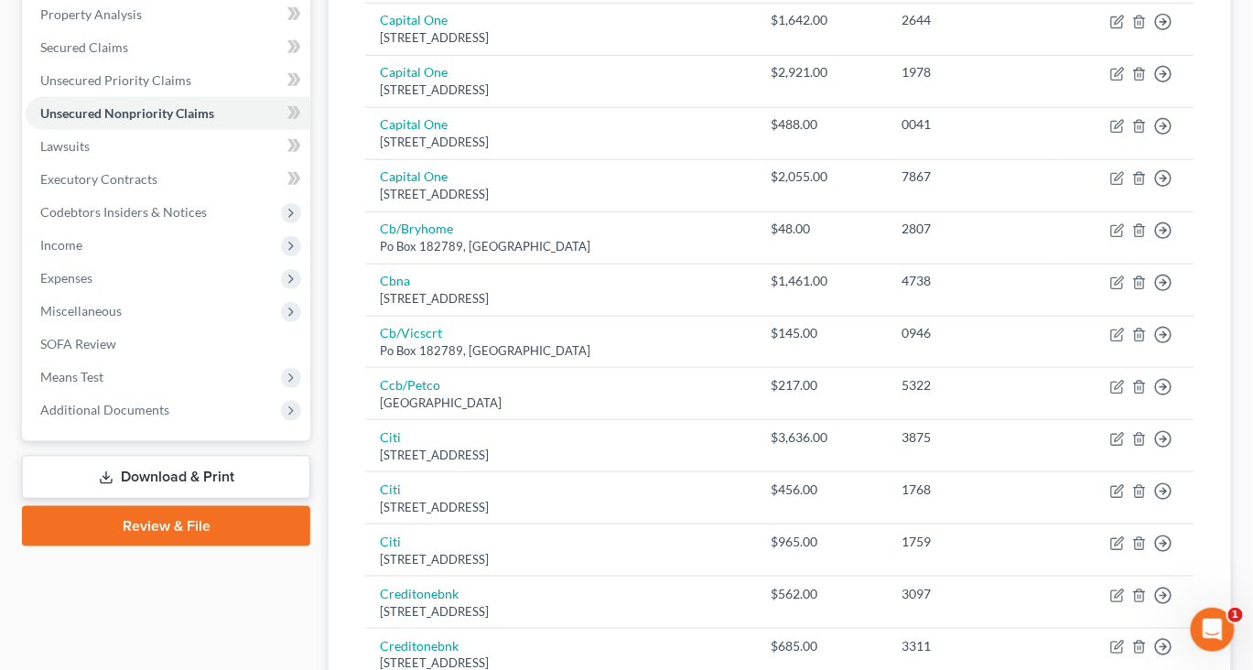
scroll to position [391, 0]
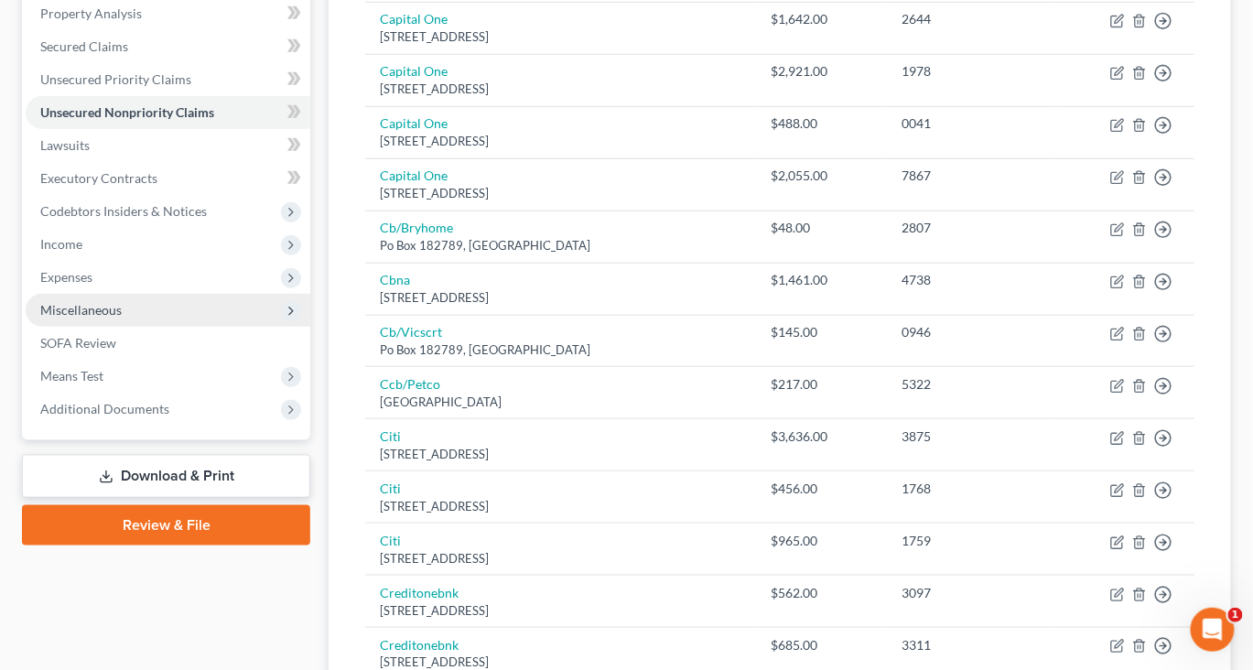
click at [115, 318] on span "Miscellaneous" at bounding box center [80, 310] width 81 height 16
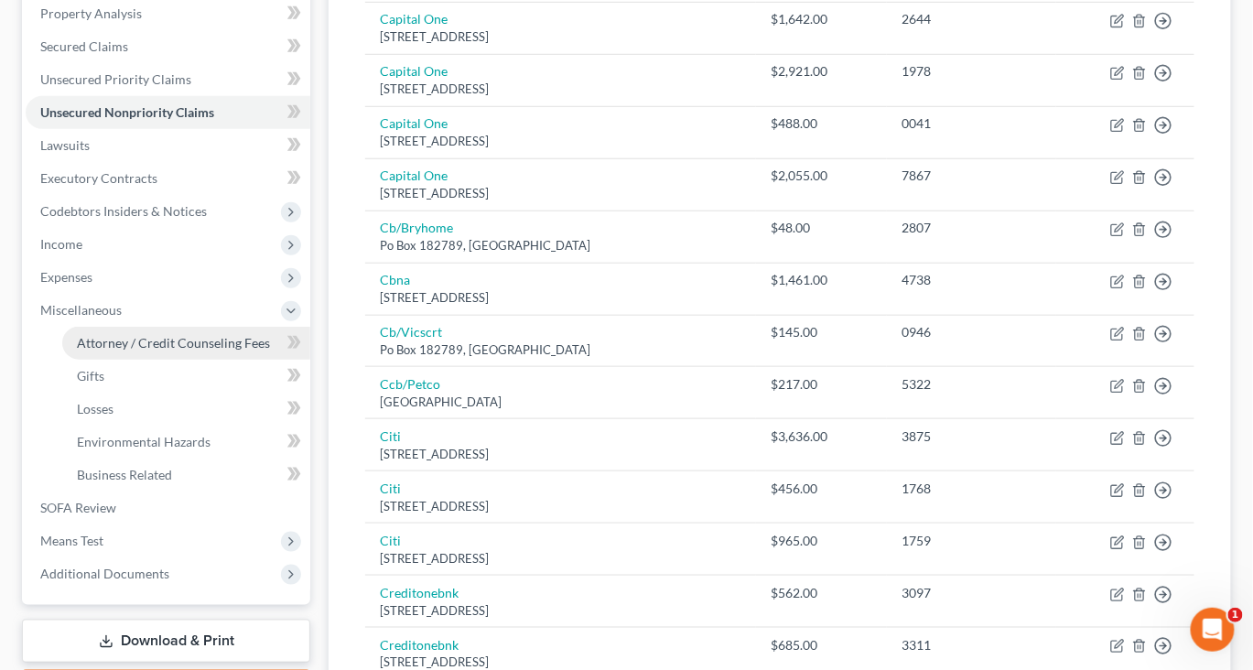
click at [182, 351] on span "Attorney / Credit Counseling Fees" at bounding box center [173, 343] width 193 height 16
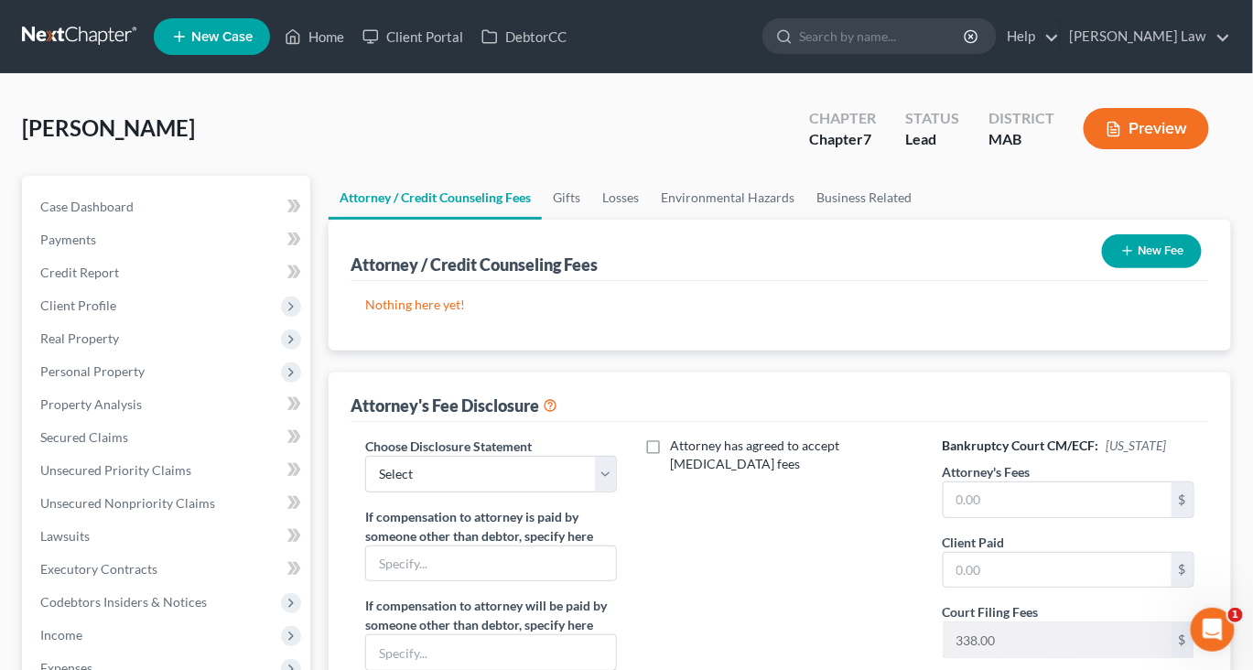
click at [1122, 268] on button "New Fee" at bounding box center [1152, 251] width 100 height 34
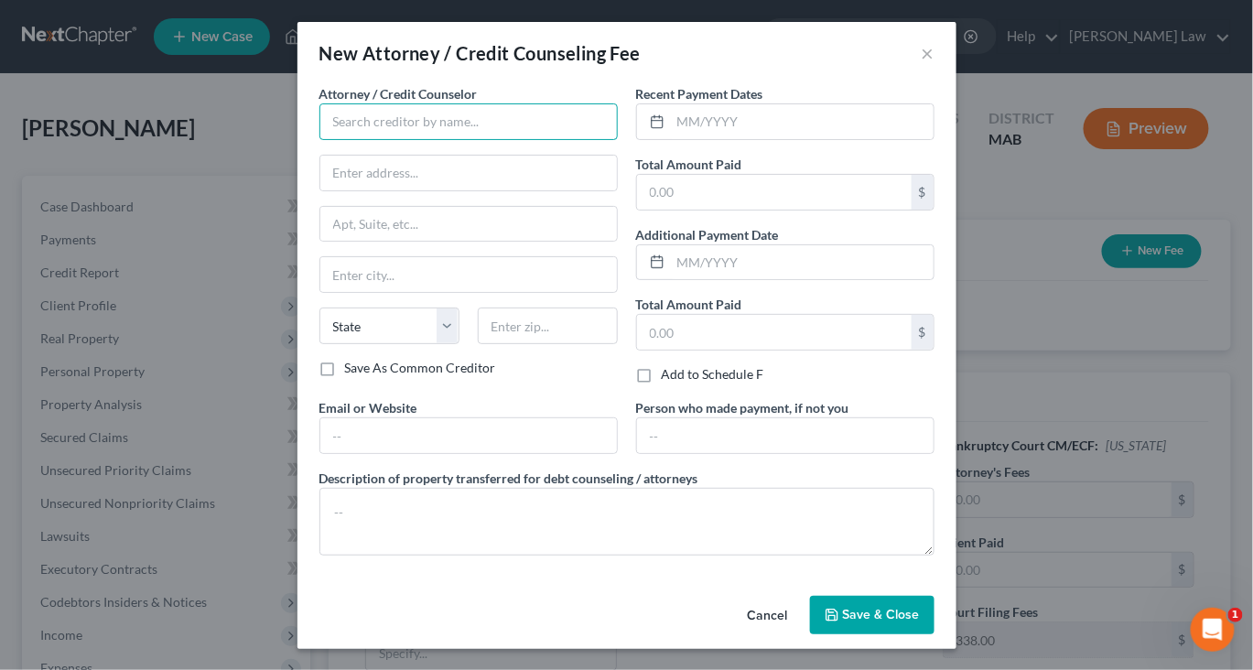
click at [516, 140] on input "text" at bounding box center [468, 121] width 298 height 37
type input "Benner Law, P.C."
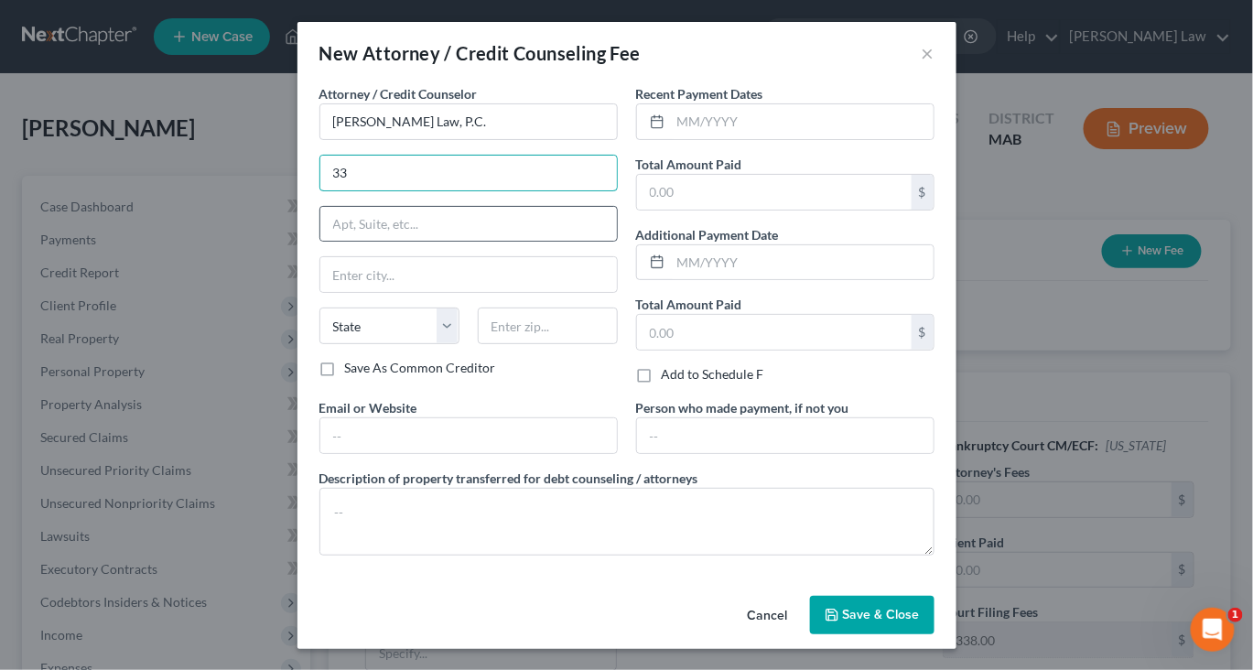
type input "33 Samoset Street"
type input "[GEOGRAPHIC_DATA]"
select select "22"
type input "02360"
click at [742, 210] on input "text" at bounding box center [774, 192] width 275 height 35
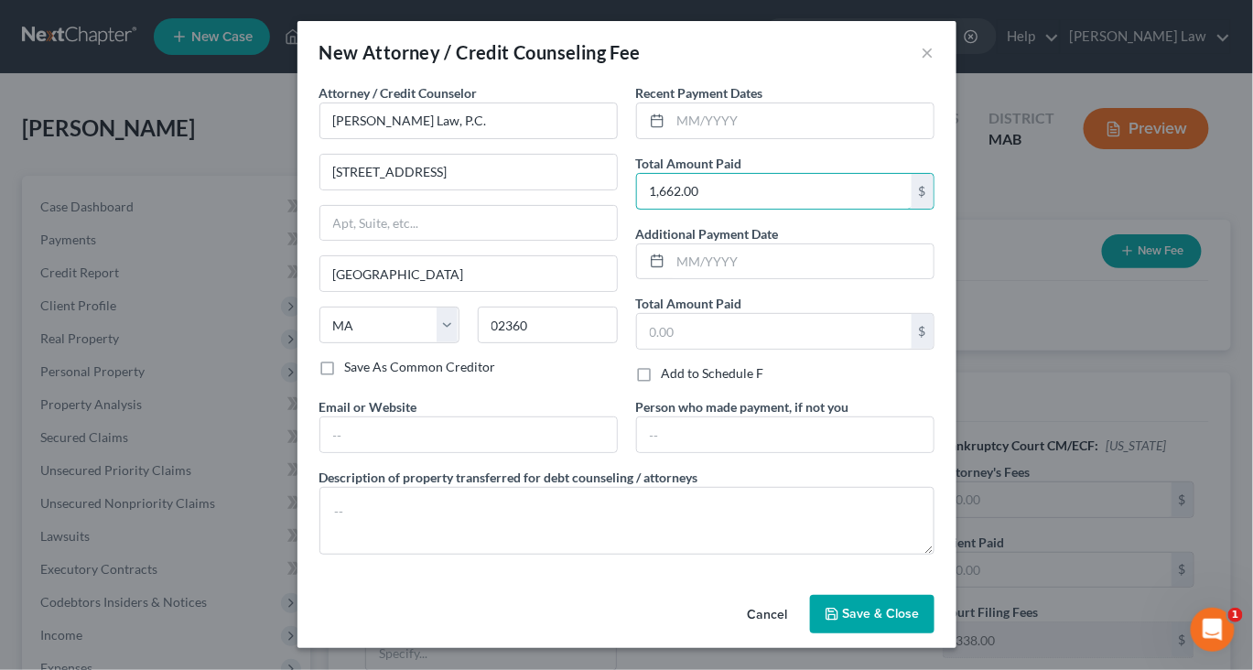
scroll to position [161, 0]
type input "1,662.00"
click at [909, 606] on span "Save & Close" at bounding box center [881, 614] width 77 height 16
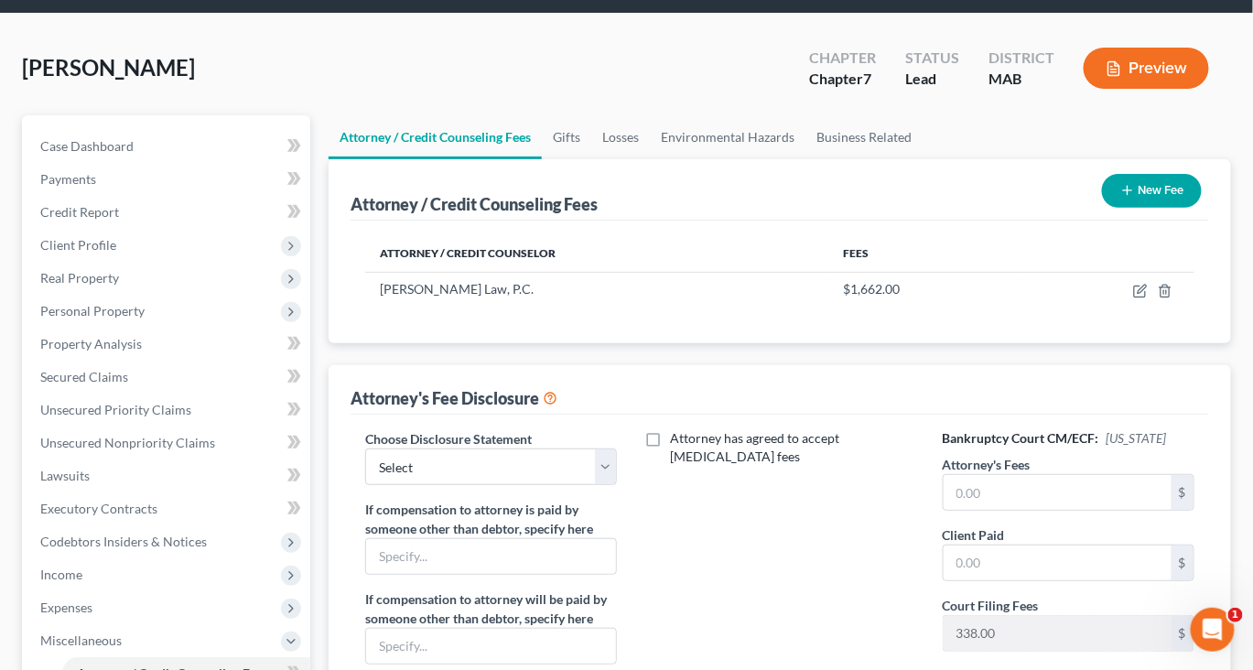
scroll to position [65, 0]
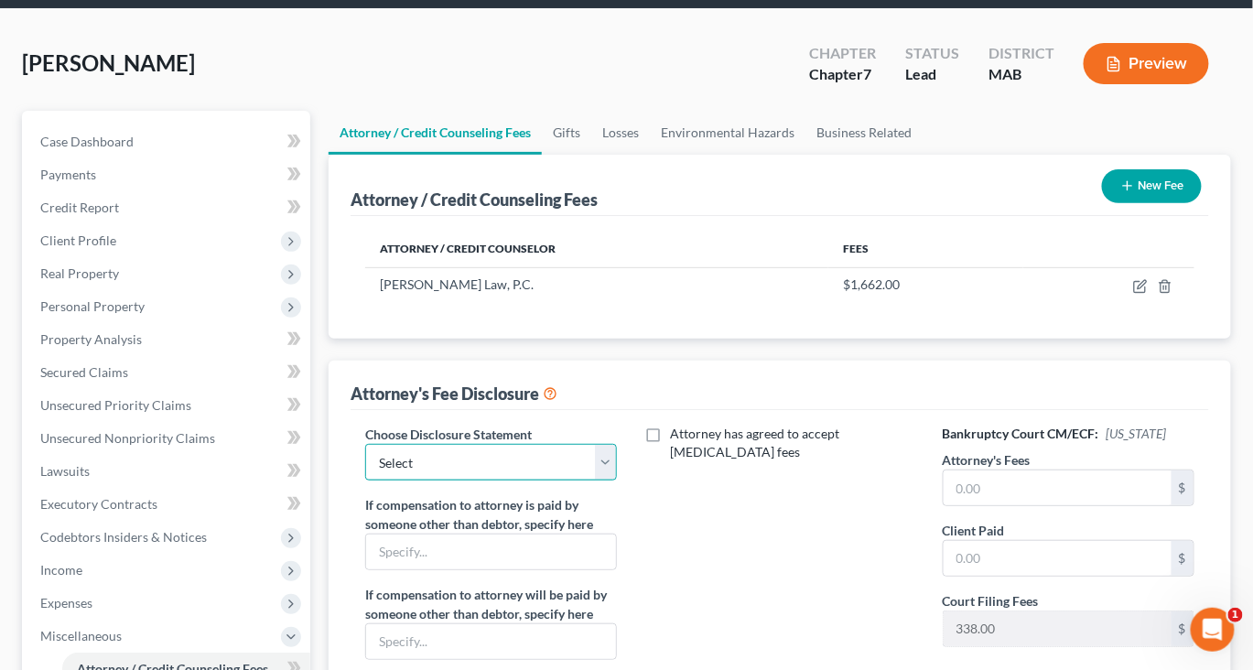
click at [607, 480] on select "Select Attorney Compensation" at bounding box center [491, 462] width 252 height 37
select select "0"
click at [377, 480] on select "Select Attorney Compensation" at bounding box center [491, 462] width 252 height 37
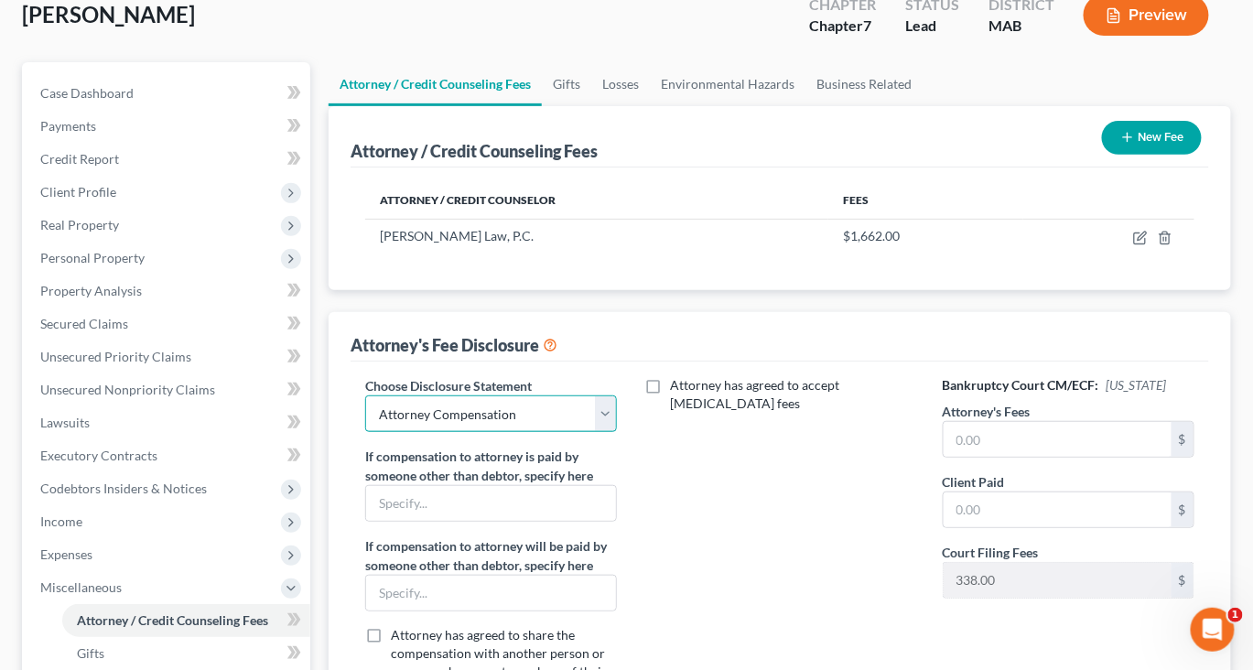
scroll to position [125, 0]
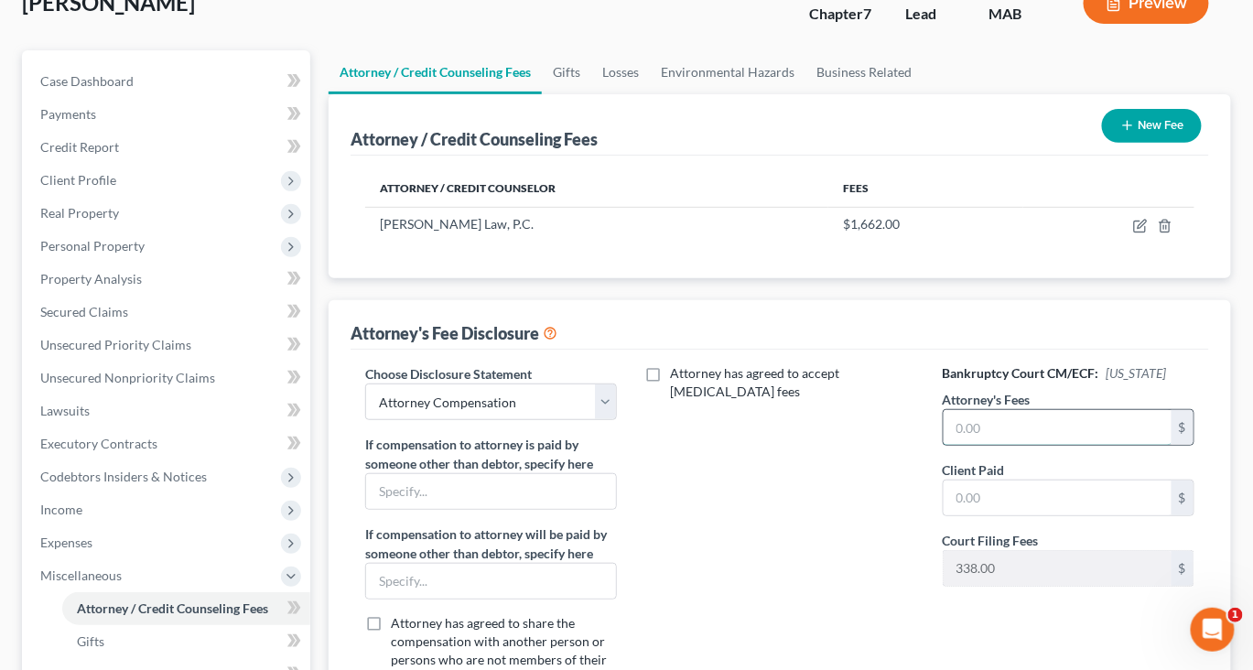
click at [1018, 445] on input "text" at bounding box center [1058, 427] width 228 height 35
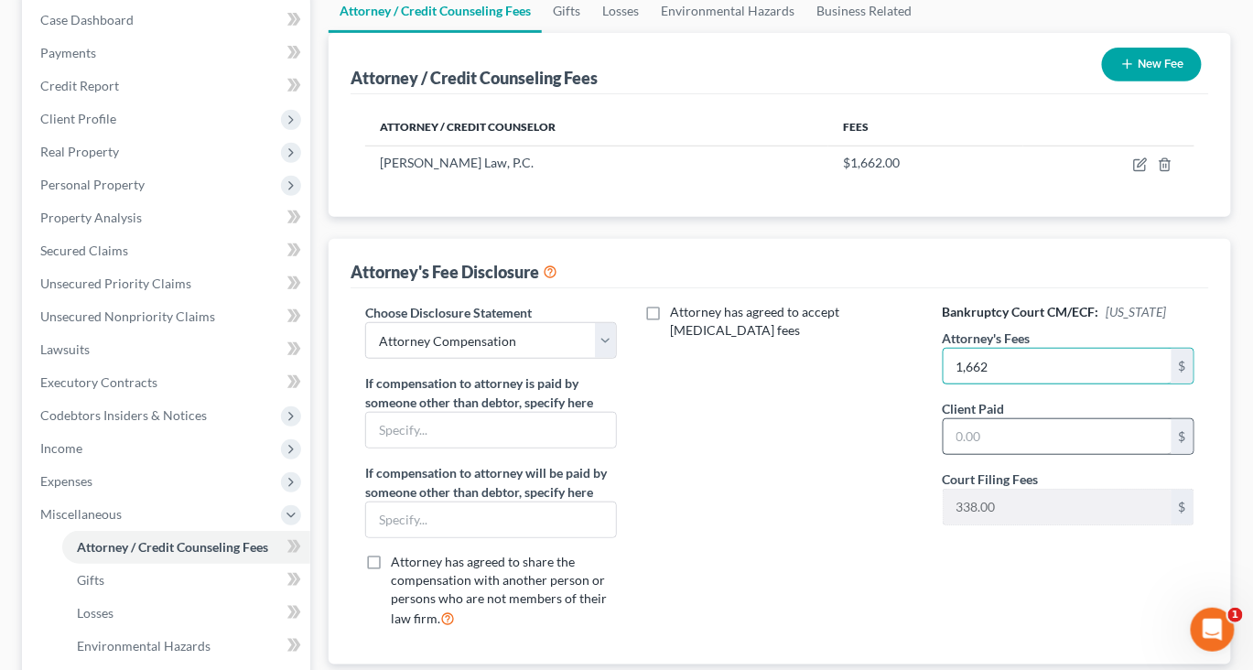
scroll to position [194, 0]
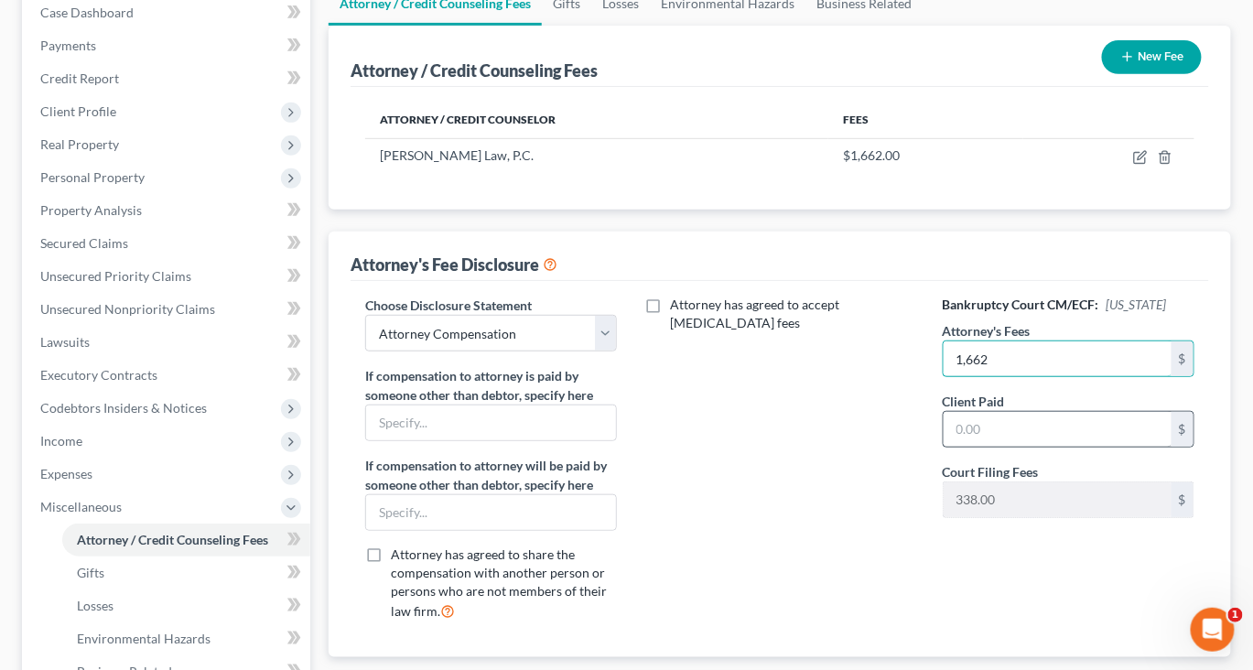
type input "1,662"
click at [1030, 447] on input "text" at bounding box center [1058, 429] width 228 height 35
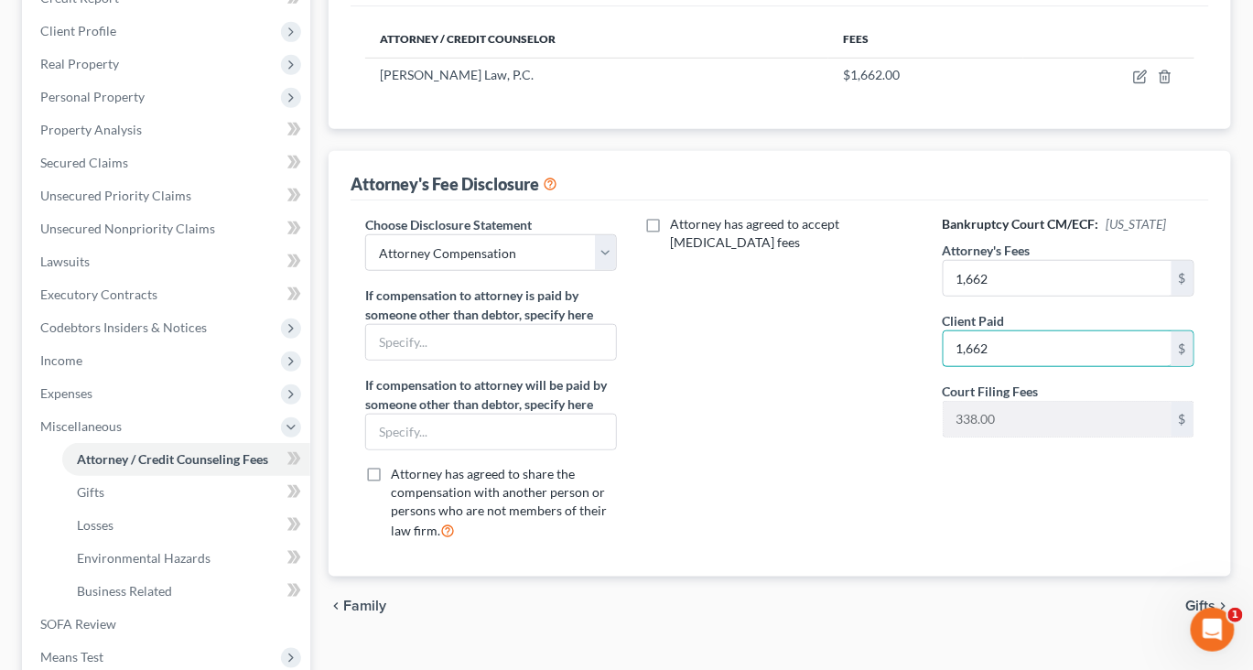
scroll to position [0, 0]
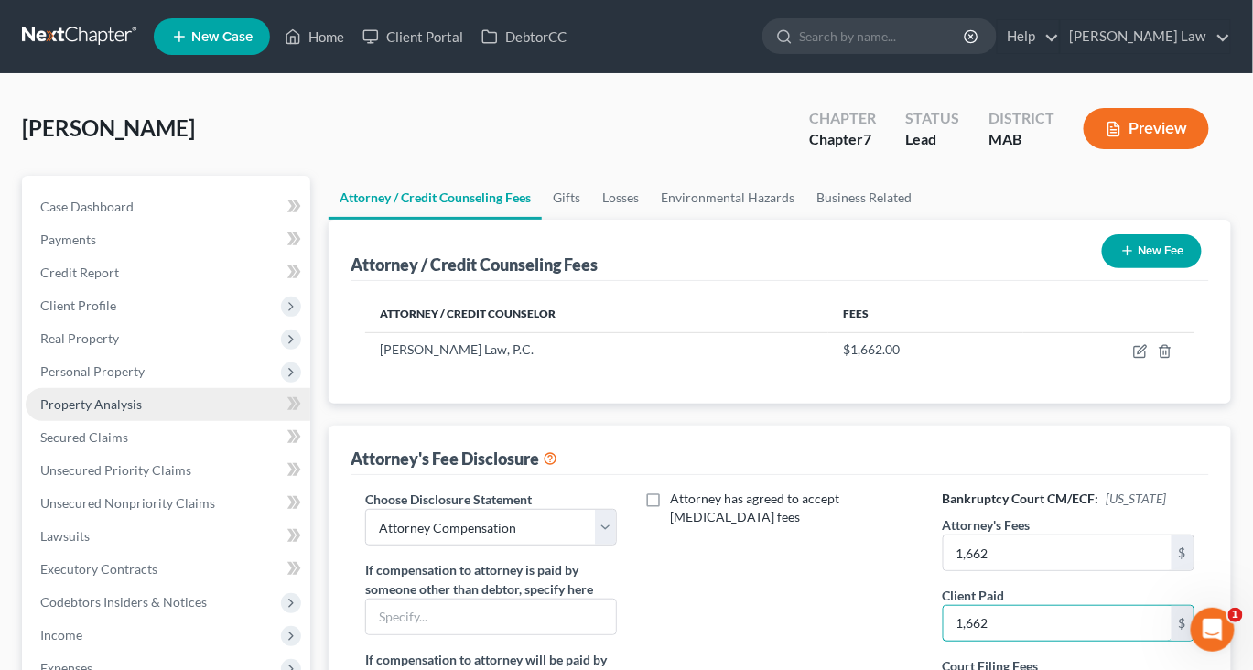
type input "1,662"
click at [137, 412] on span "Property Analysis" at bounding box center [91, 404] width 102 height 16
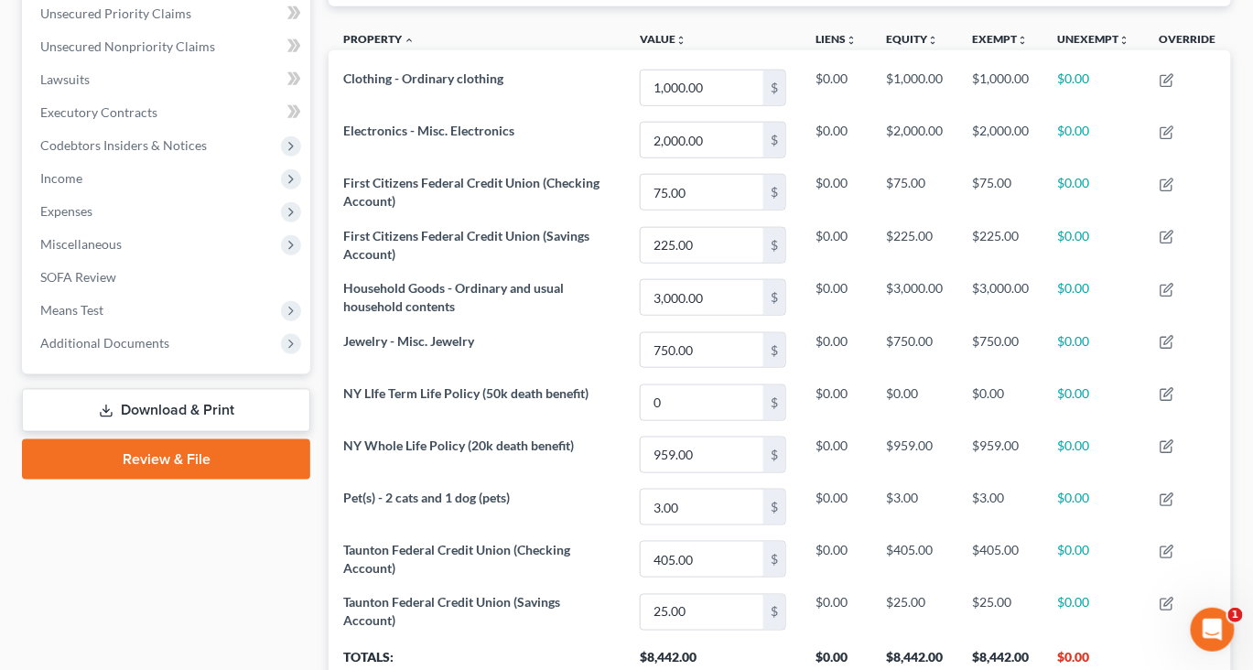
scroll to position [471, 0]
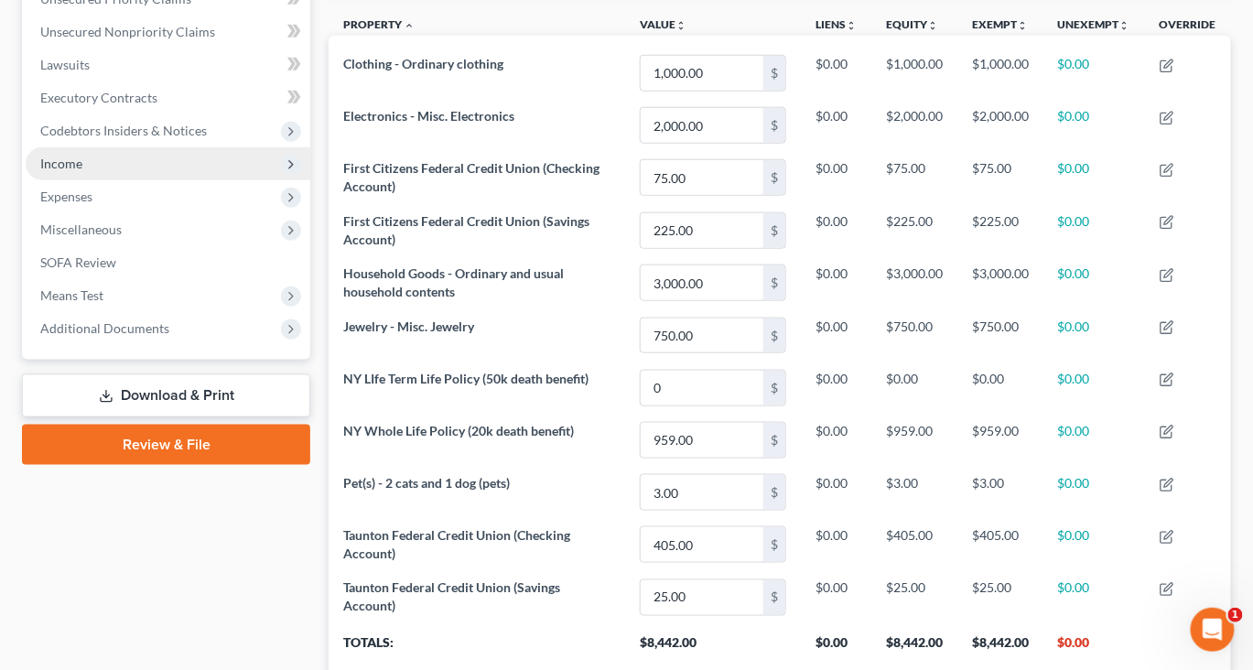
click at [82, 171] on span "Income" at bounding box center [61, 164] width 42 height 16
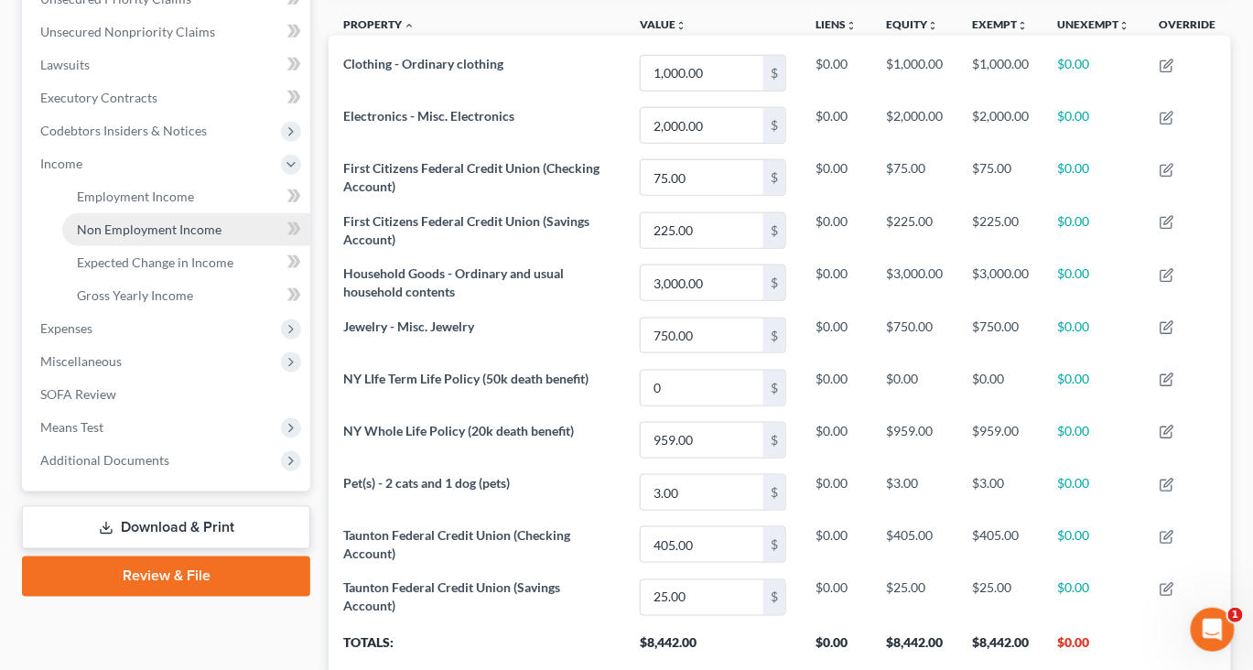
click at [170, 237] on span "Non Employment Income" at bounding box center [149, 229] width 145 height 16
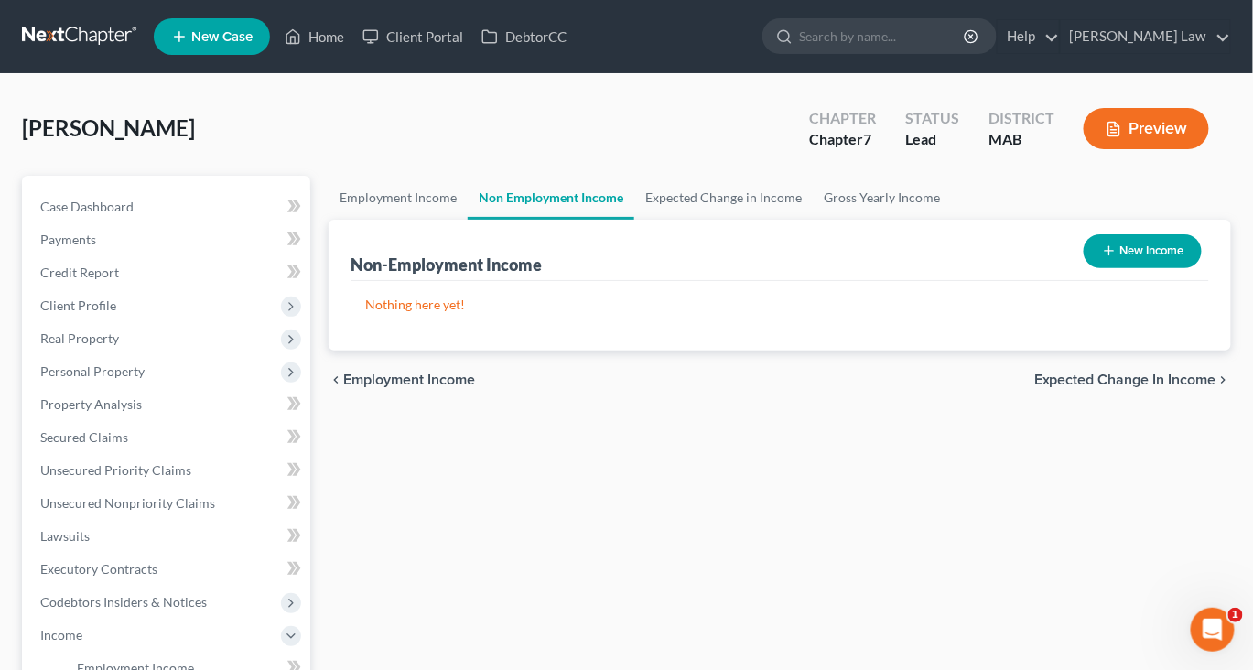
click at [1098, 268] on button "New Income" at bounding box center [1143, 251] width 118 height 34
select select "0"
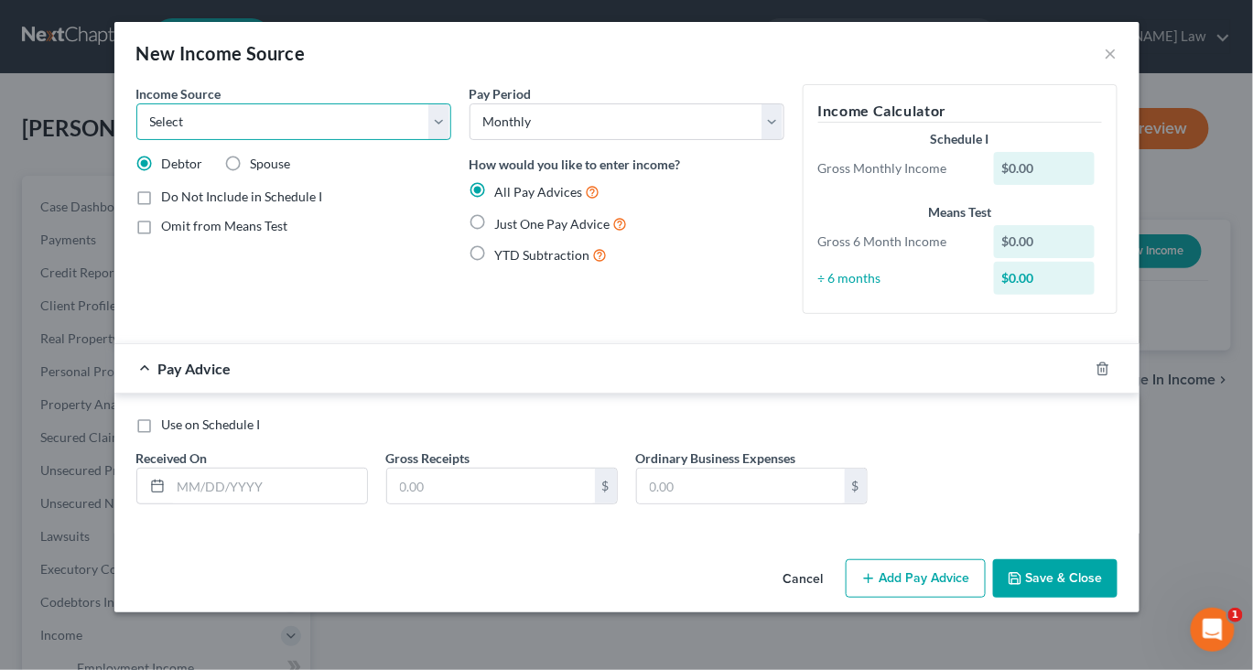
click at [413, 140] on select "Select Unemployment Disability (from employer) Pension Retirement Social Securi…" at bounding box center [293, 121] width 315 height 37
select select "4"
click at [136, 129] on select "Select Unemployment Disability (from employer) Pension Retirement Social Securi…" at bounding box center [293, 121] width 315 height 37
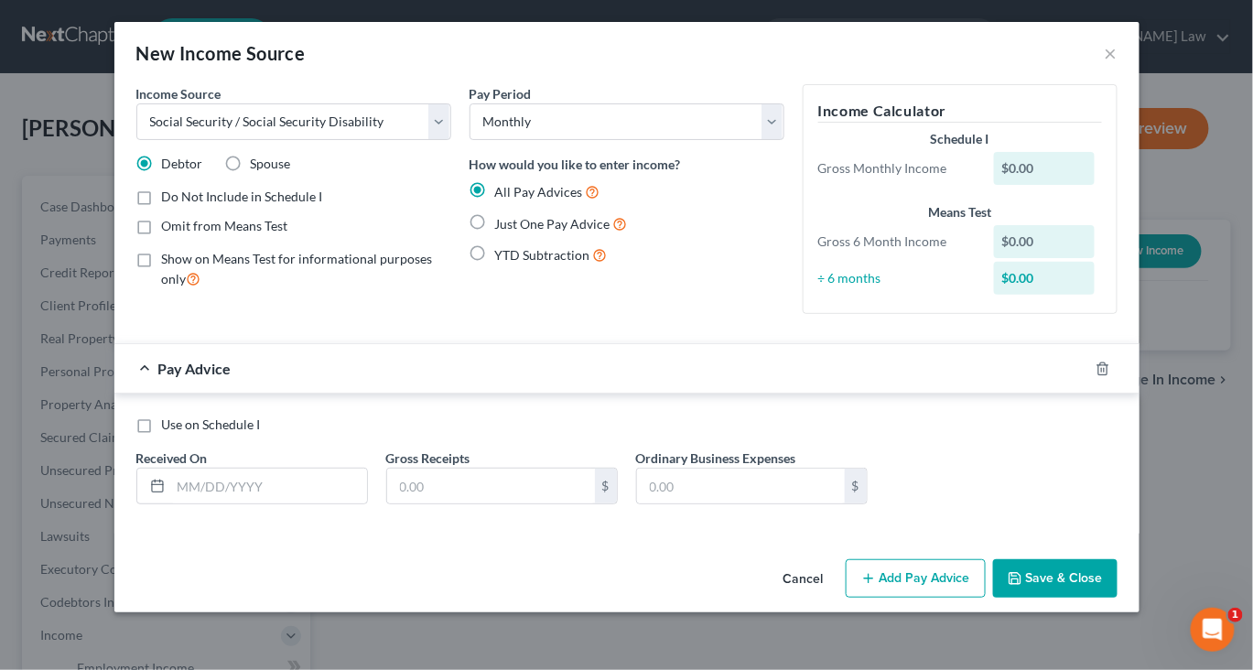
click at [495, 234] on label "Just One Pay Advice" at bounding box center [561, 223] width 133 height 21
click at [502, 225] on input "Just One Pay Advice" at bounding box center [508, 219] width 12 height 12
radio input "true"
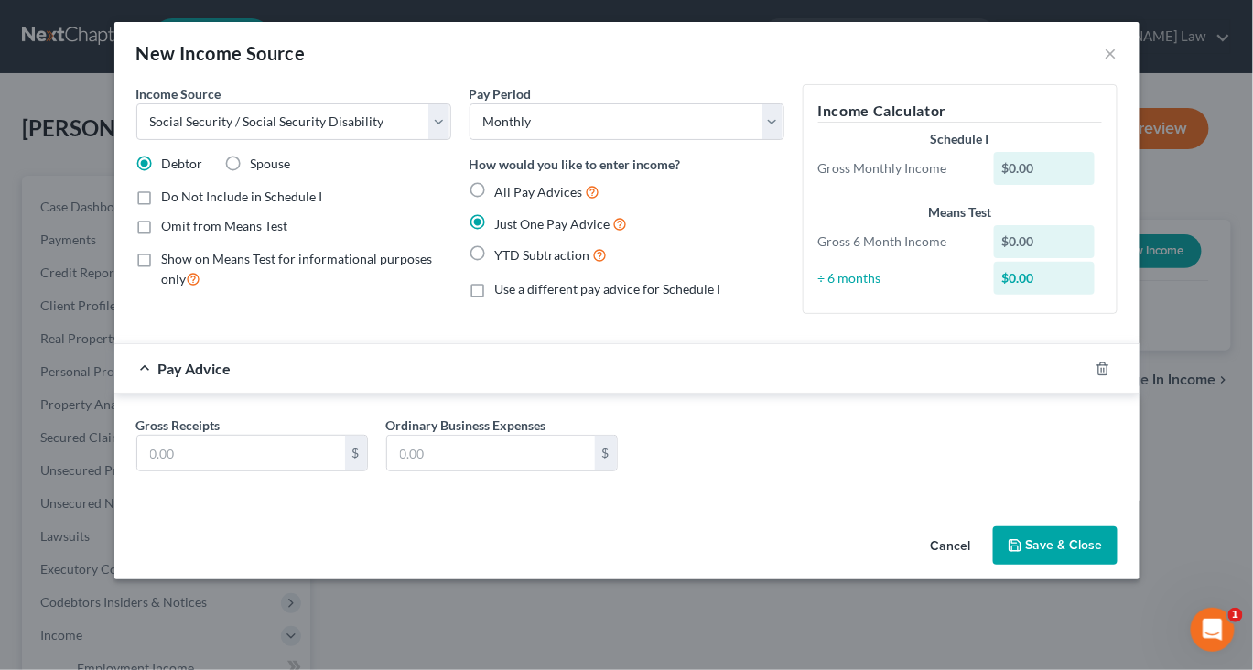
click at [162, 235] on label "Omit from Means Test" at bounding box center [225, 226] width 126 height 18
click at [169, 229] on input "Omit from Means Test" at bounding box center [175, 223] width 12 height 12
checkbox input "true"
click at [137, 470] on input "text" at bounding box center [241, 453] width 208 height 35
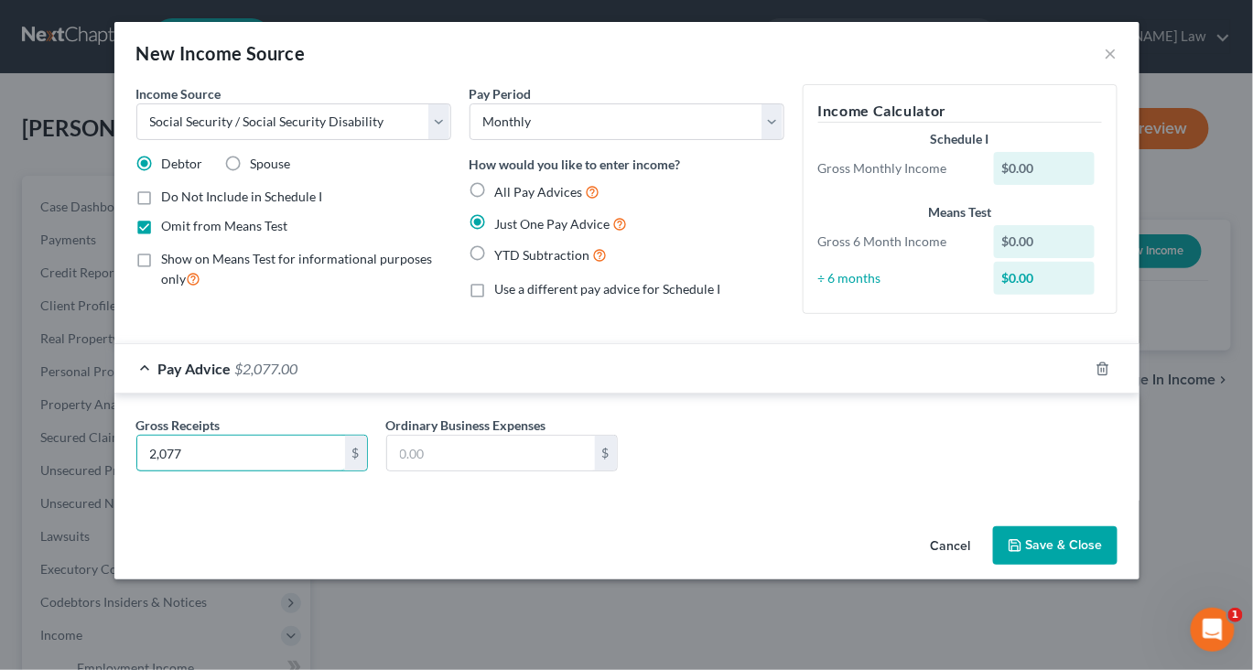
type input "2,077"
click at [1099, 565] on button "Save & Close" at bounding box center [1055, 545] width 124 height 38
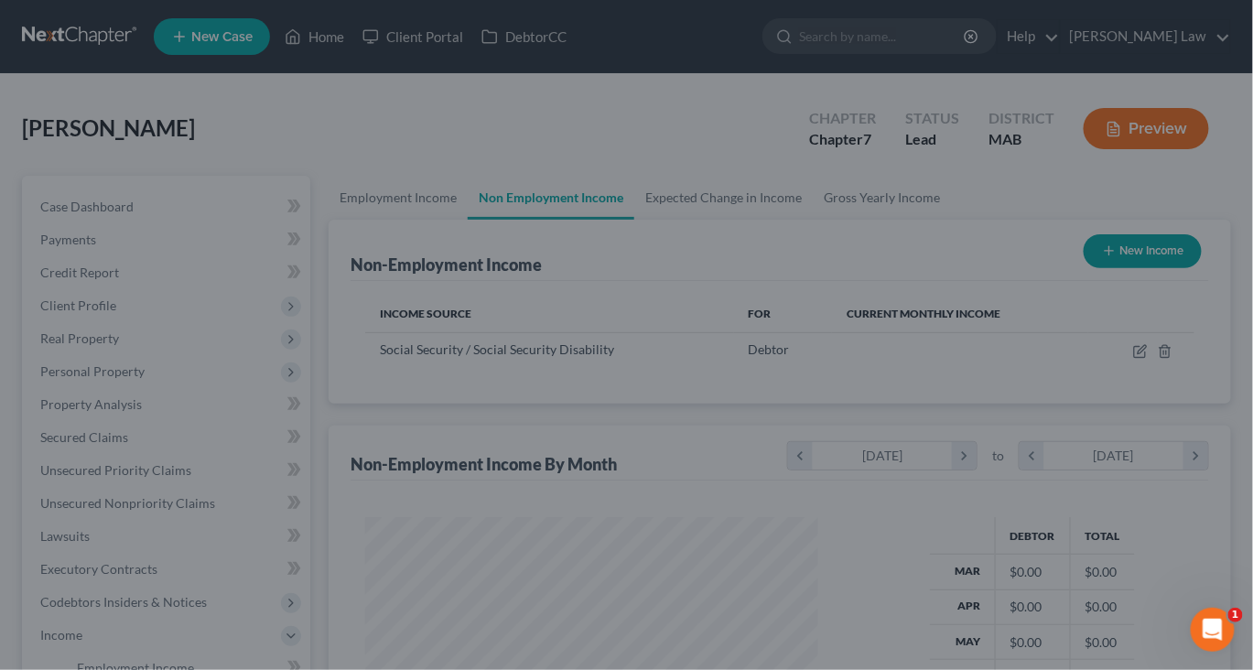
scroll to position [406, 489]
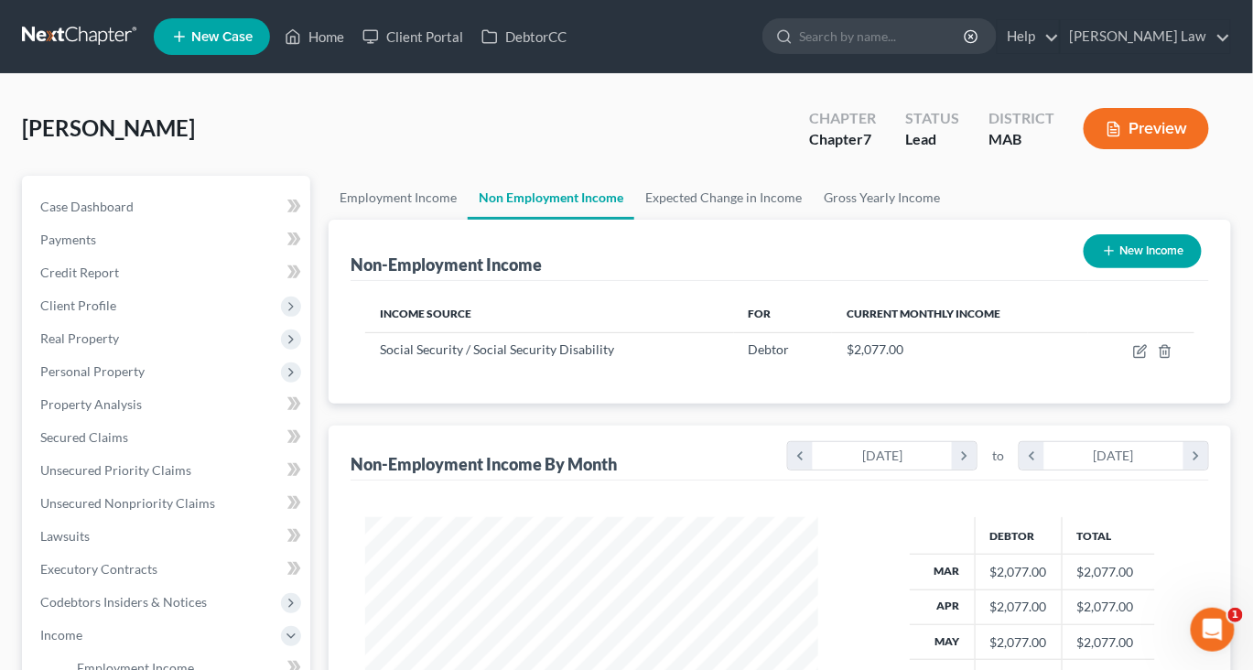
click at [1084, 268] on button "New Income" at bounding box center [1143, 251] width 118 height 34
select select "0"
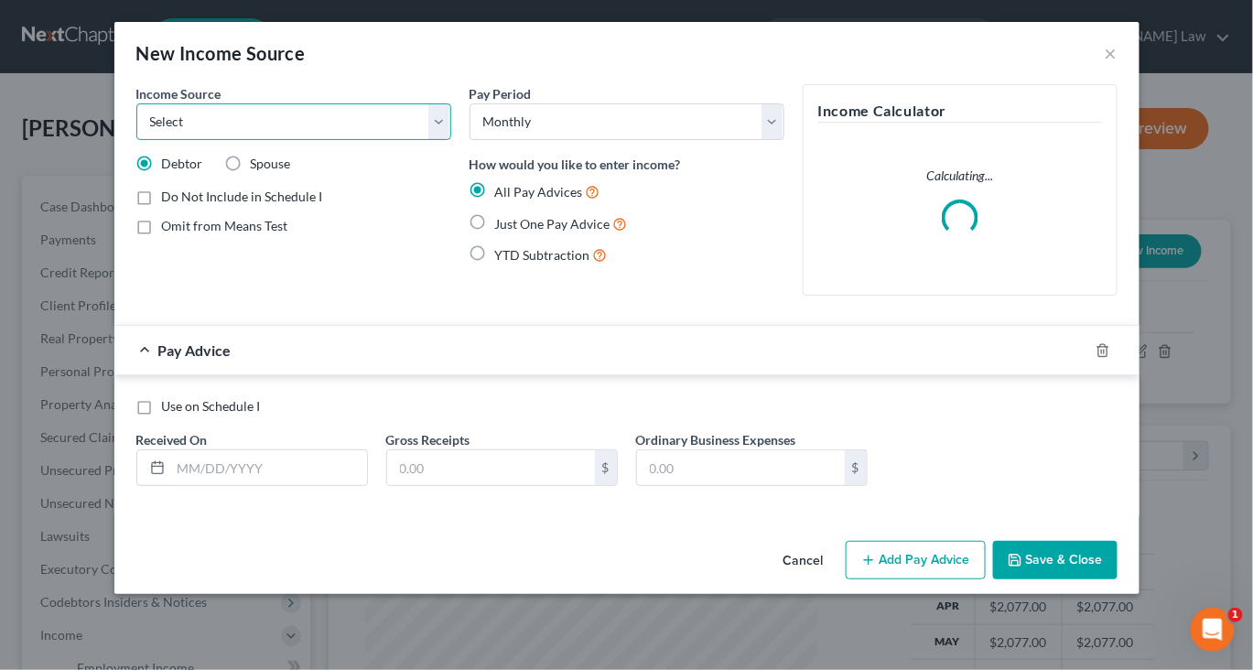
click at [413, 140] on select "Select Unemployment Disability (from employer) Pension Retirement Social Securi…" at bounding box center [293, 121] width 315 height 37
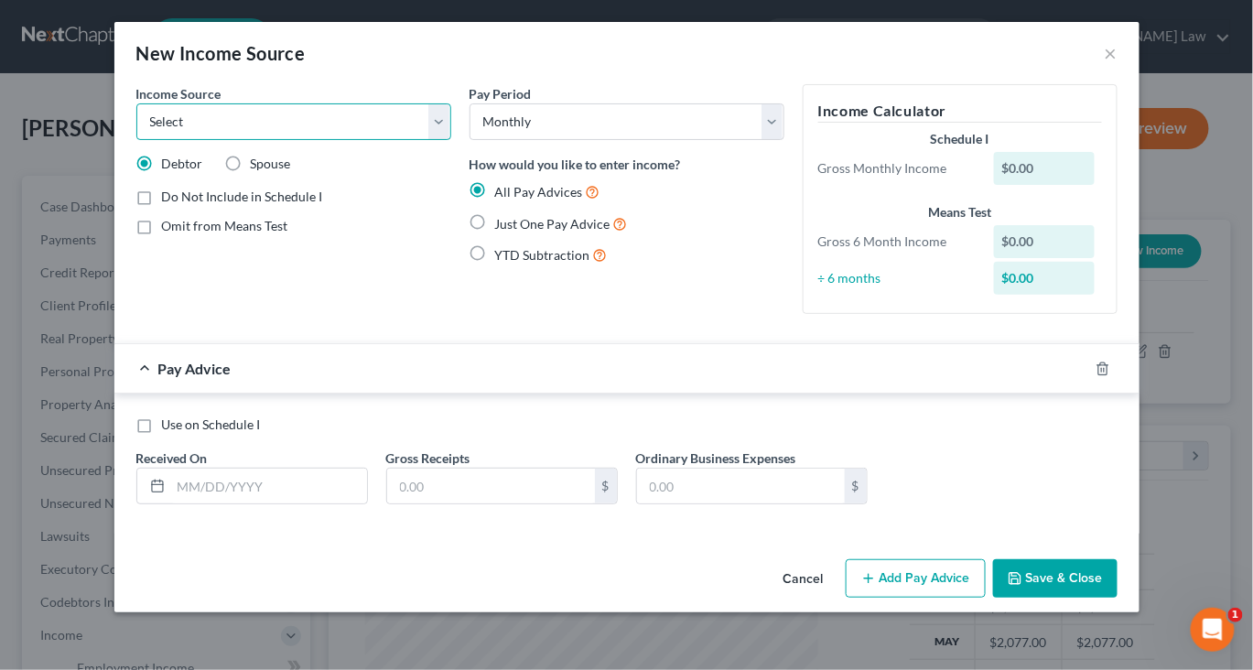
select select "13"
click at [136, 129] on select "Select Unemployment Disability (from employer) Pension Retirement Social Securi…" at bounding box center [293, 121] width 315 height 37
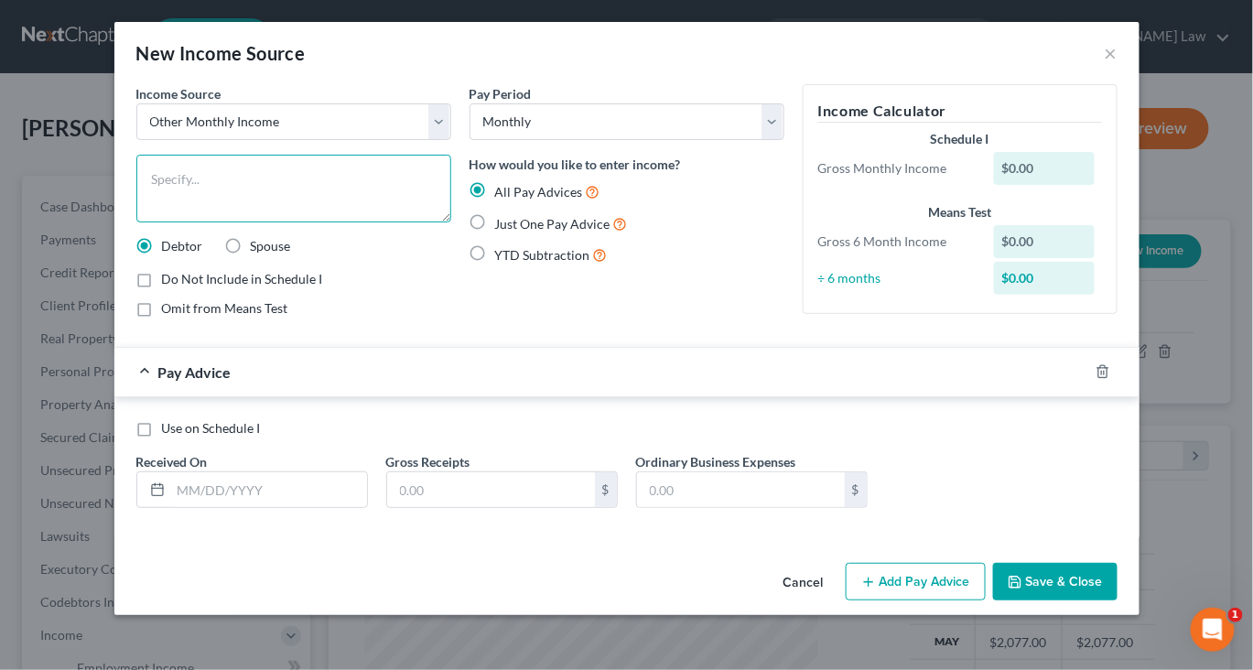
click at [312, 222] on textarea at bounding box center [293, 189] width 315 height 68
type textarea "Adult Foster Care income"
click at [495, 234] on label "Just One Pay Advice" at bounding box center [561, 223] width 133 height 21
click at [502, 225] on input "Just One Pay Advice" at bounding box center [508, 219] width 12 height 12
radio input "true"
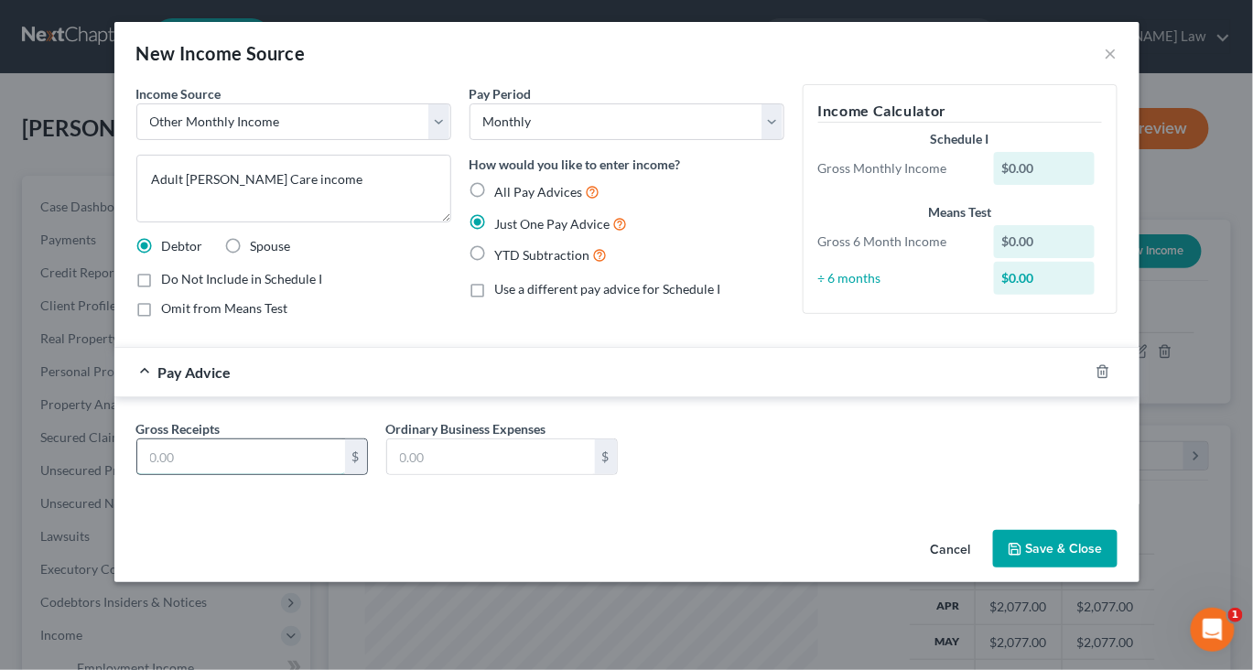
click at [138, 474] on input "text" at bounding box center [241, 456] width 208 height 35
type input "3,182"
click at [1112, 568] on button "Save & Close" at bounding box center [1055, 549] width 124 height 38
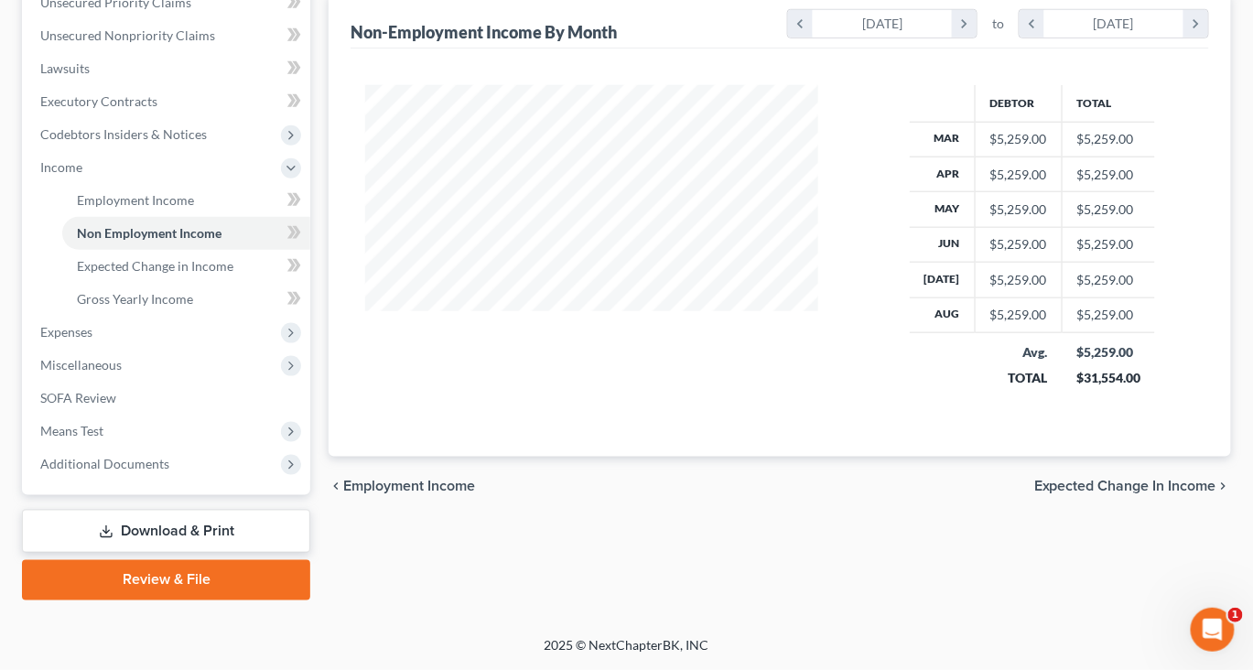
scroll to position [602, 0]
click at [92, 340] on span "Expenses" at bounding box center [66, 332] width 52 height 16
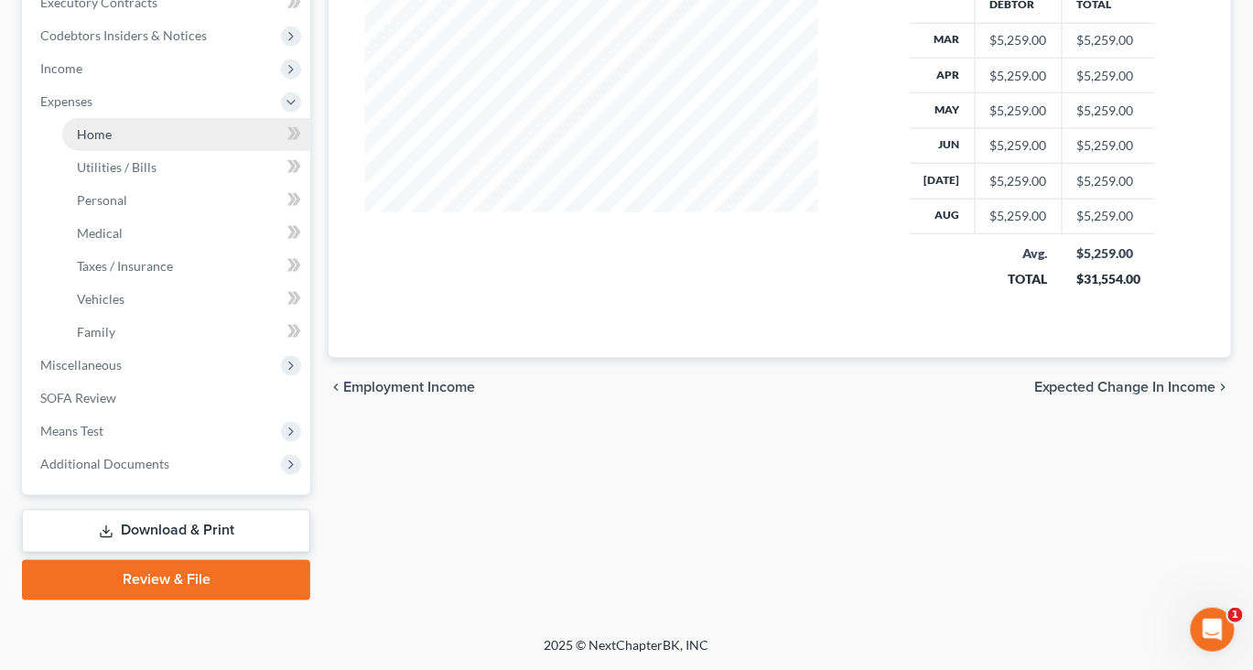
click at [112, 142] on span "Home" at bounding box center [94, 134] width 35 height 16
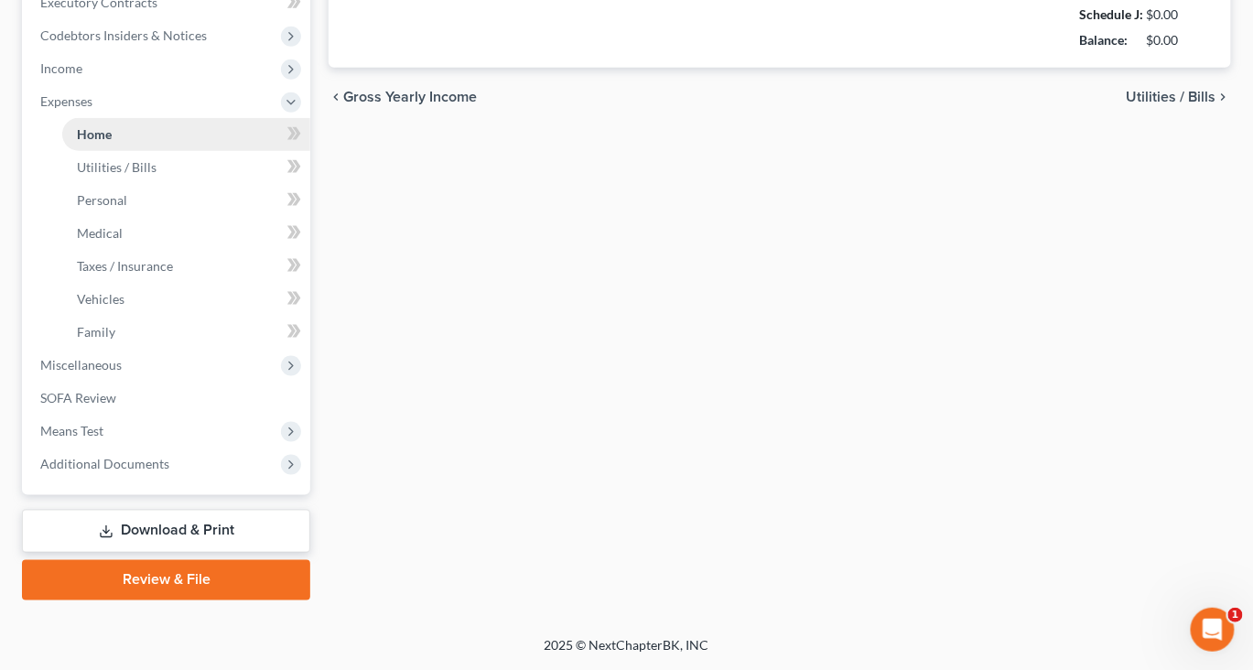
type input "1,100.00"
type input "0.00"
radio input "true"
type input "15.00"
type input "0.00"
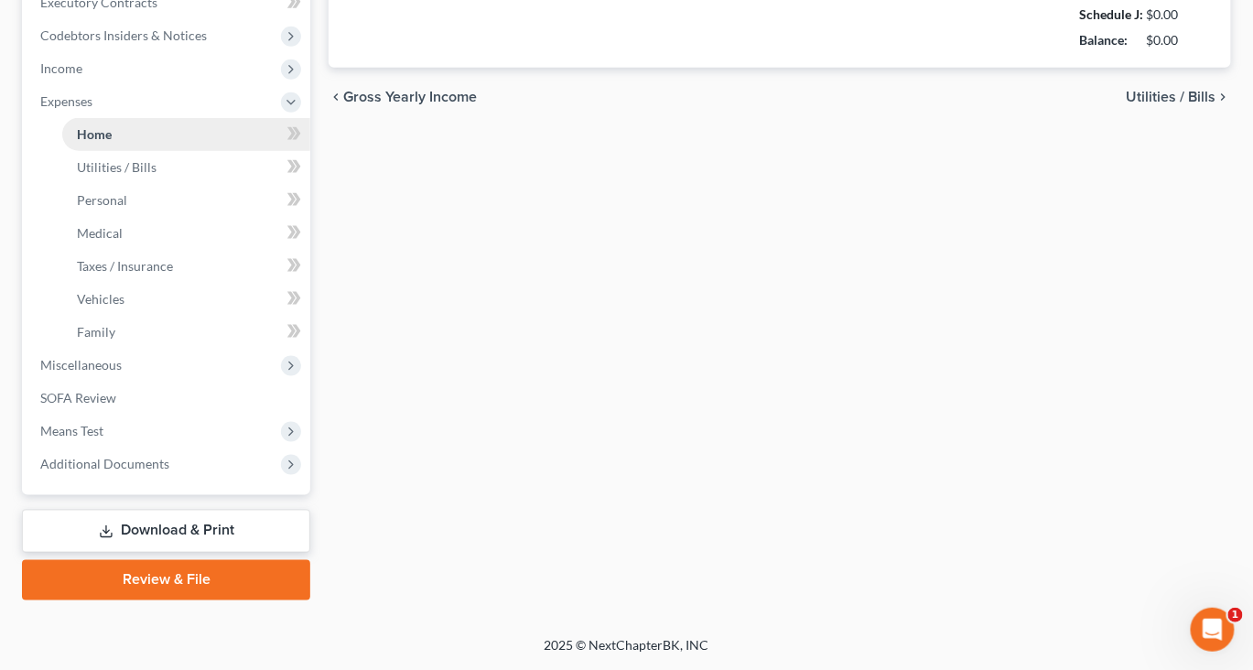
type input "0.00"
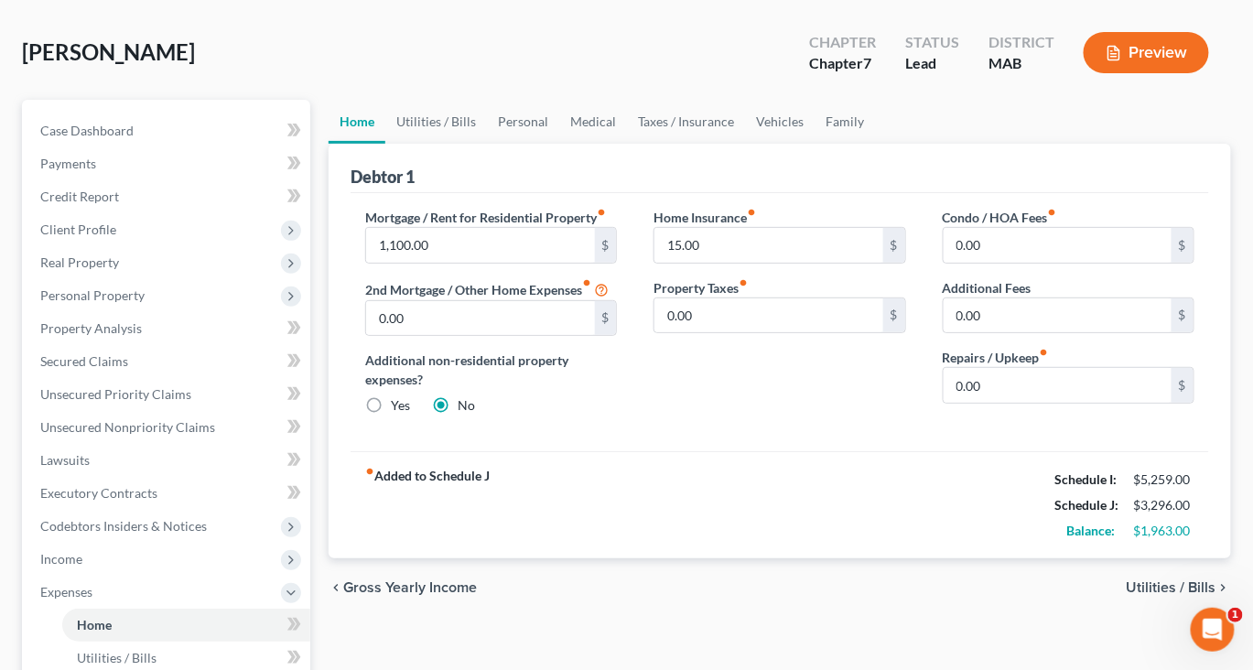
scroll to position [65, 0]
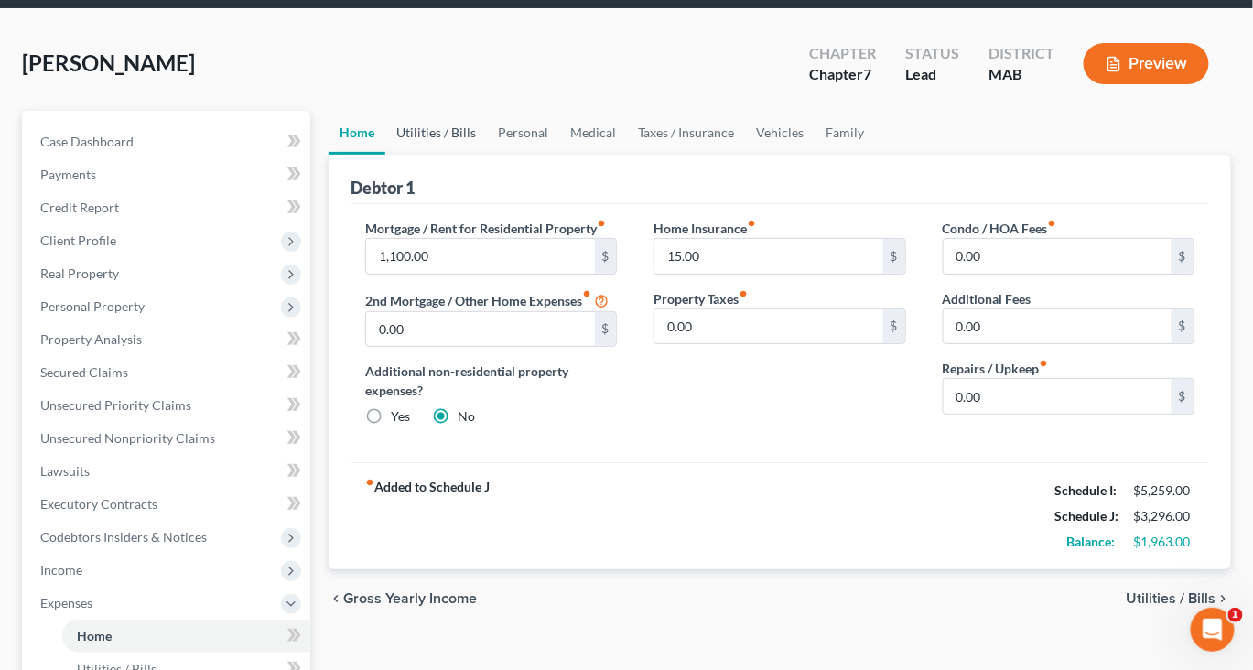
click at [469, 155] on link "Utilities / Bills" at bounding box center [436, 133] width 102 height 44
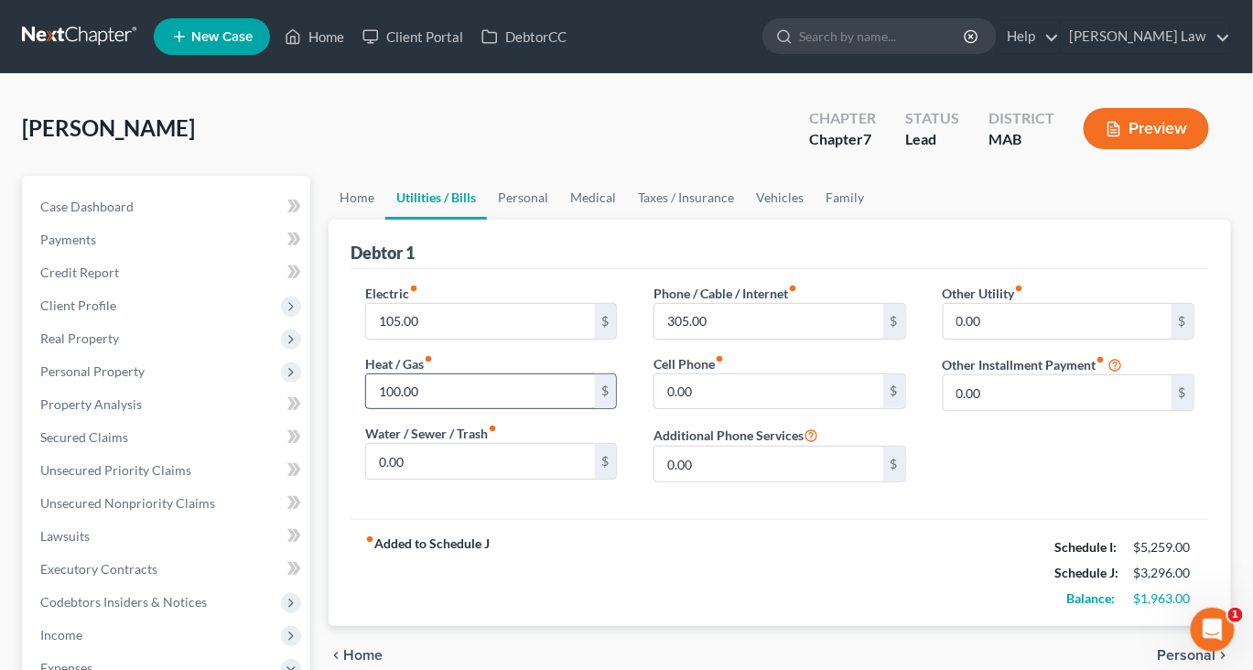
click at [451, 409] on input "100.00" at bounding box center [480, 391] width 228 height 35
type input "150"
click at [559, 220] on link "Personal" at bounding box center [523, 198] width 72 height 44
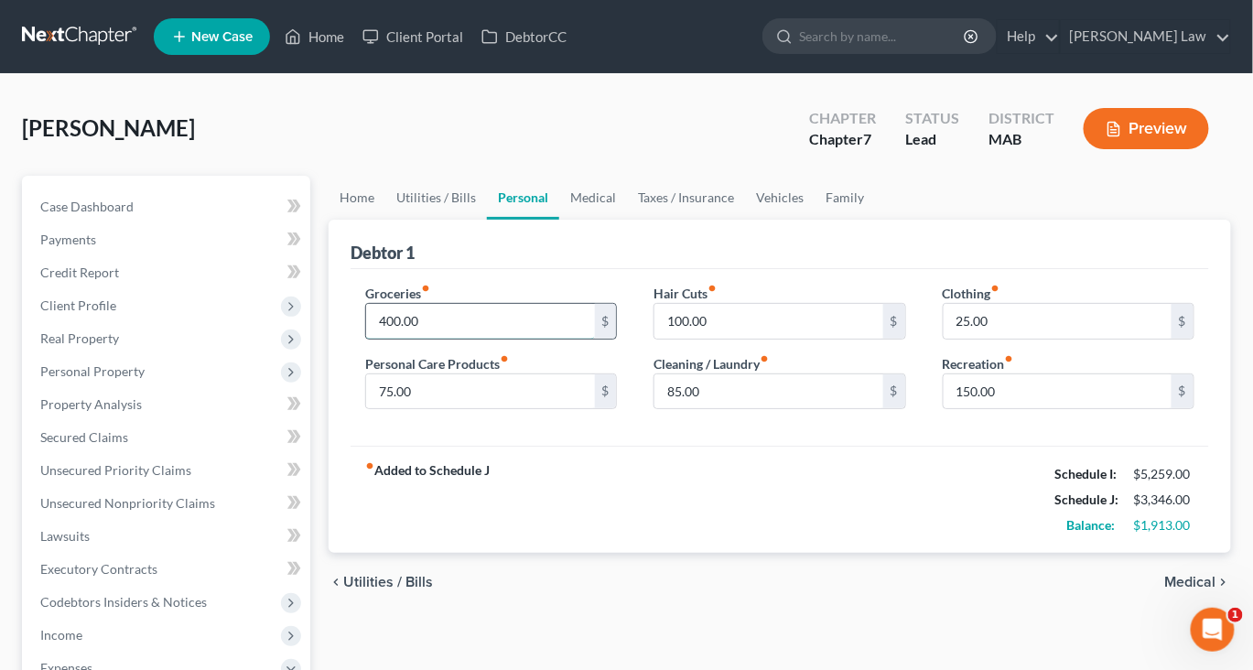
click at [479, 339] on input "400.00" at bounding box center [480, 321] width 228 height 35
type input "1,000"
click at [503, 409] on input "75.00" at bounding box center [480, 391] width 228 height 35
type input "125"
click at [1019, 339] on input "25.00" at bounding box center [1058, 321] width 228 height 35
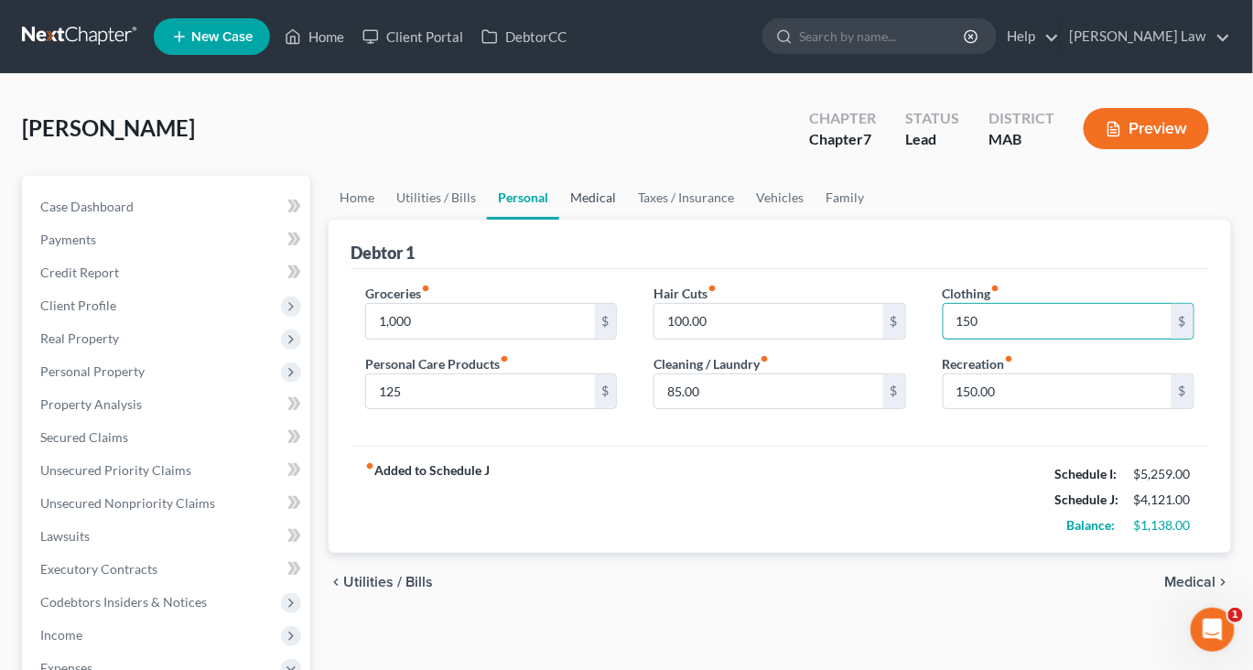
type input "150"
click at [627, 220] on link "Medical" at bounding box center [593, 198] width 68 height 44
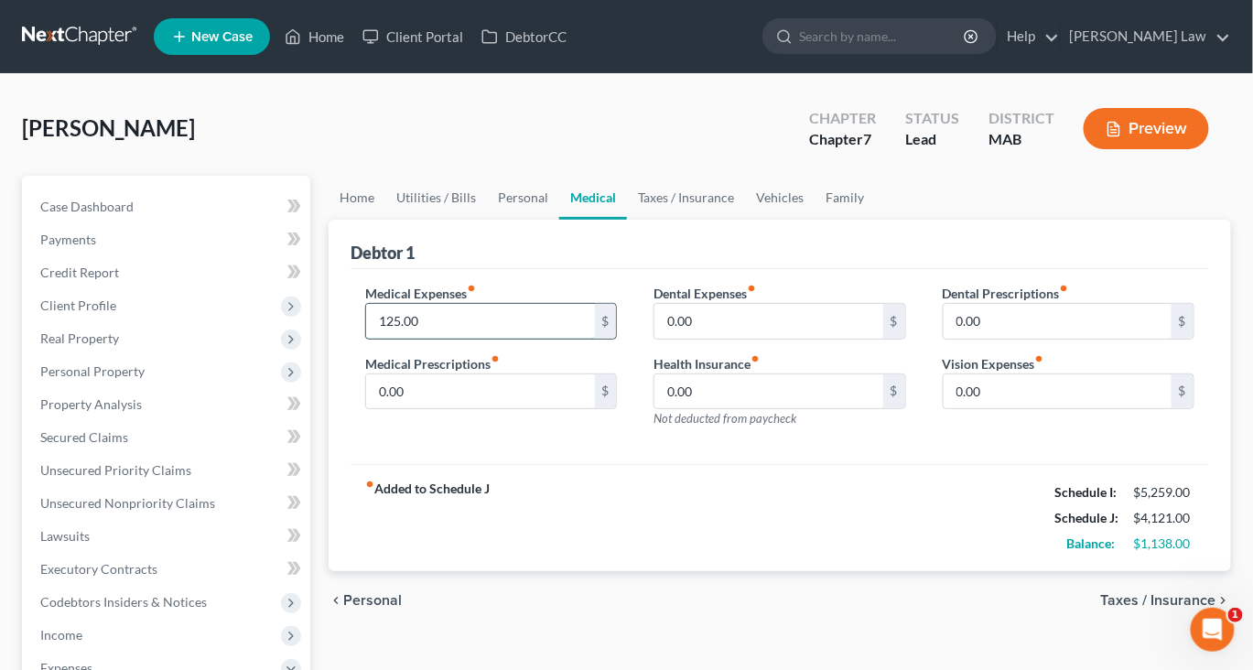
click at [466, 339] on input "125.00" at bounding box center [480, 321] width 228 height 35
type input "250"
click at [745, 220] on link "Taxes / Insurance" at bounding box center [686, 198] width 118 height 44
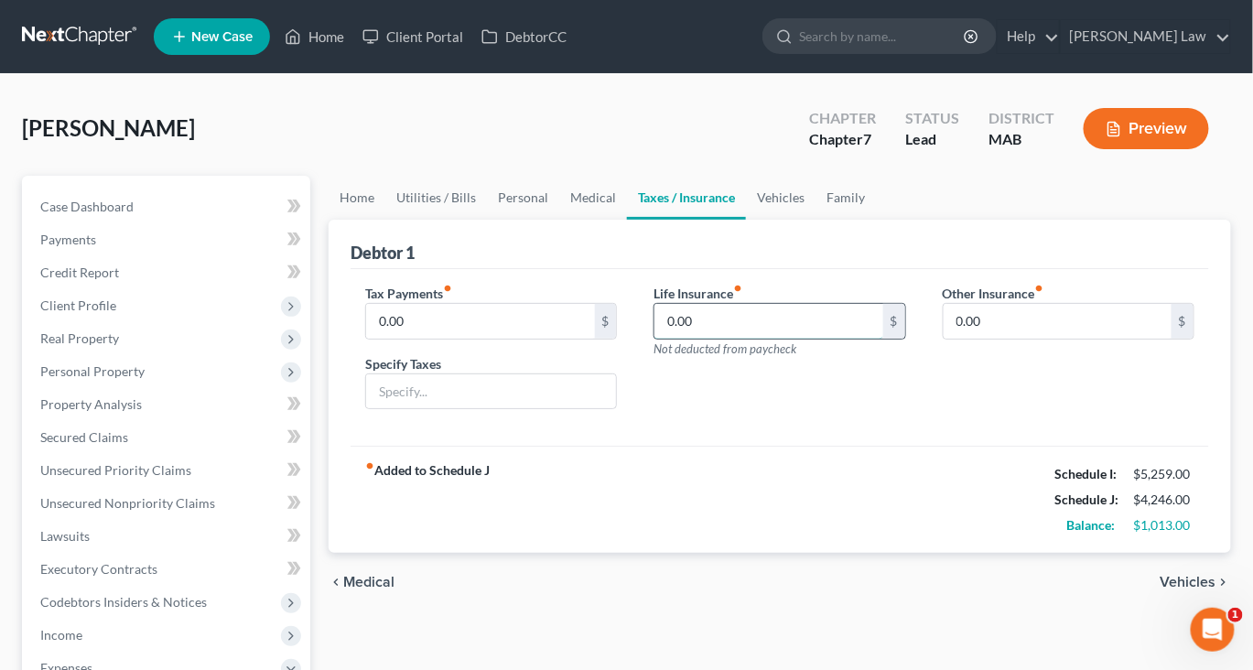
click at [746, 339] on input "0.00" at bounding box center [768, 321] width 228 height 35
type input "128"
click at [815, 220] on link "Vehicles" at bounding box center [781, 198] width 70 height 44
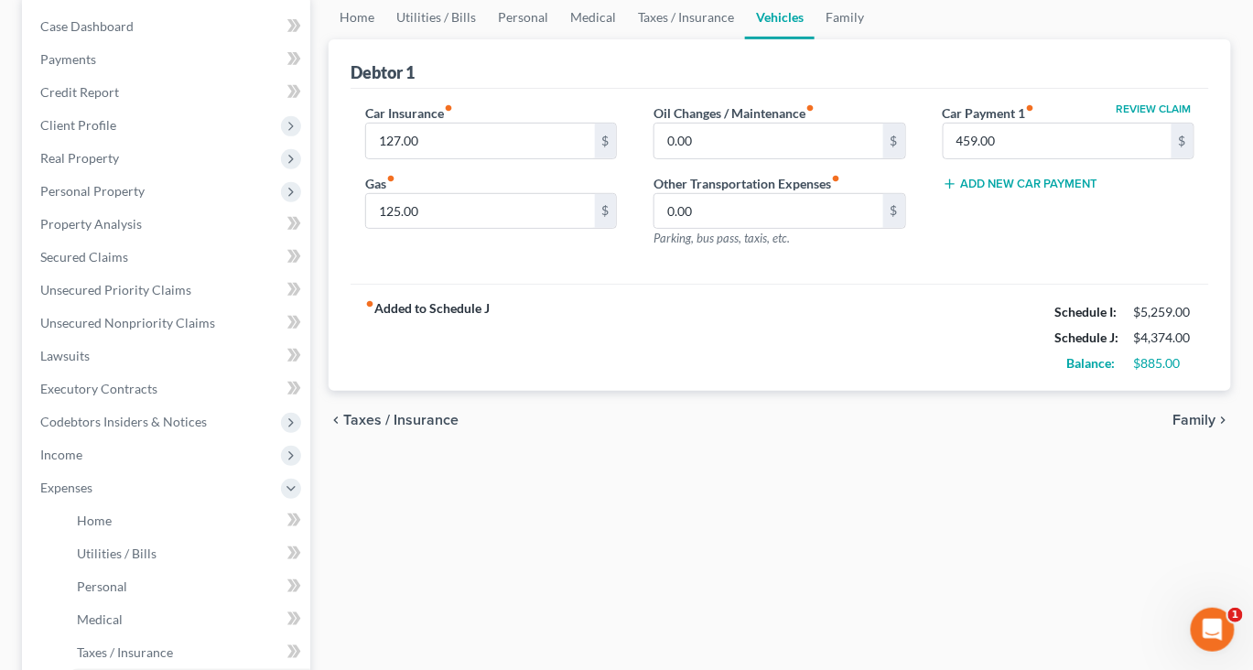
scroll to position [164, 0]
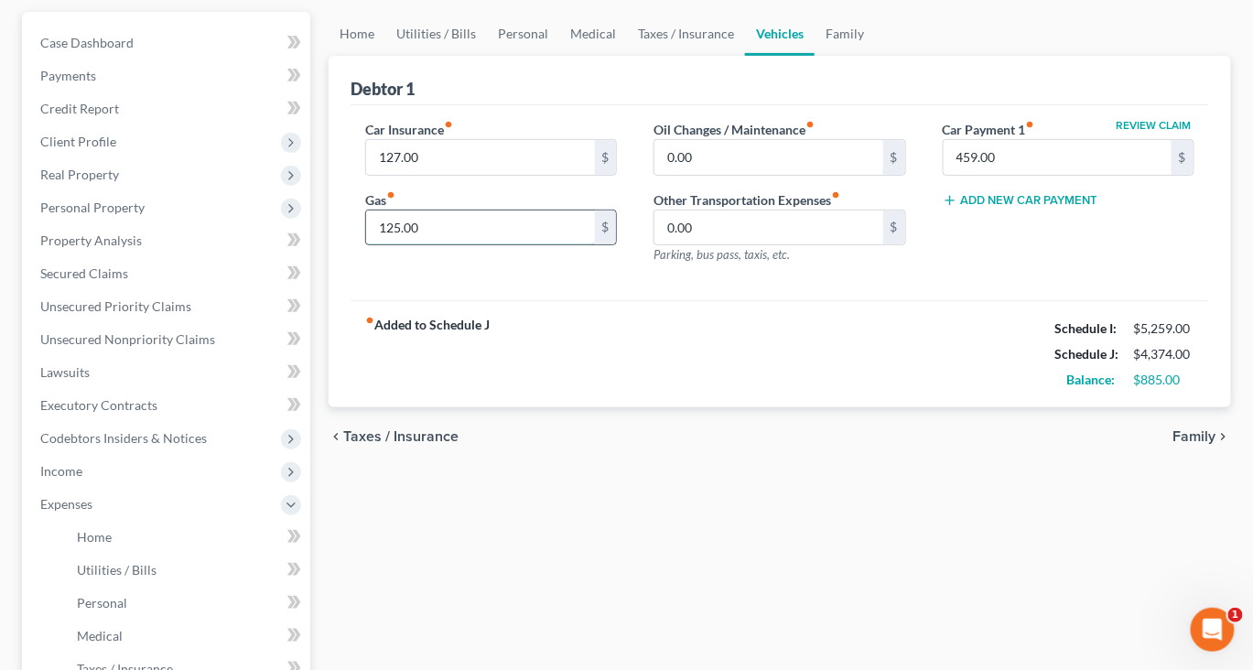
click at [489, 245] on input "125.00" at bounding box center [480, 227] width 228 height 35
type input "375"
click at [878, 407] on div "fiber_manual_record Added to Schedule J Schedule I: $5,259.00 Schedule J: $4,62…" at bounding box center [780, 353] width 858 height 107
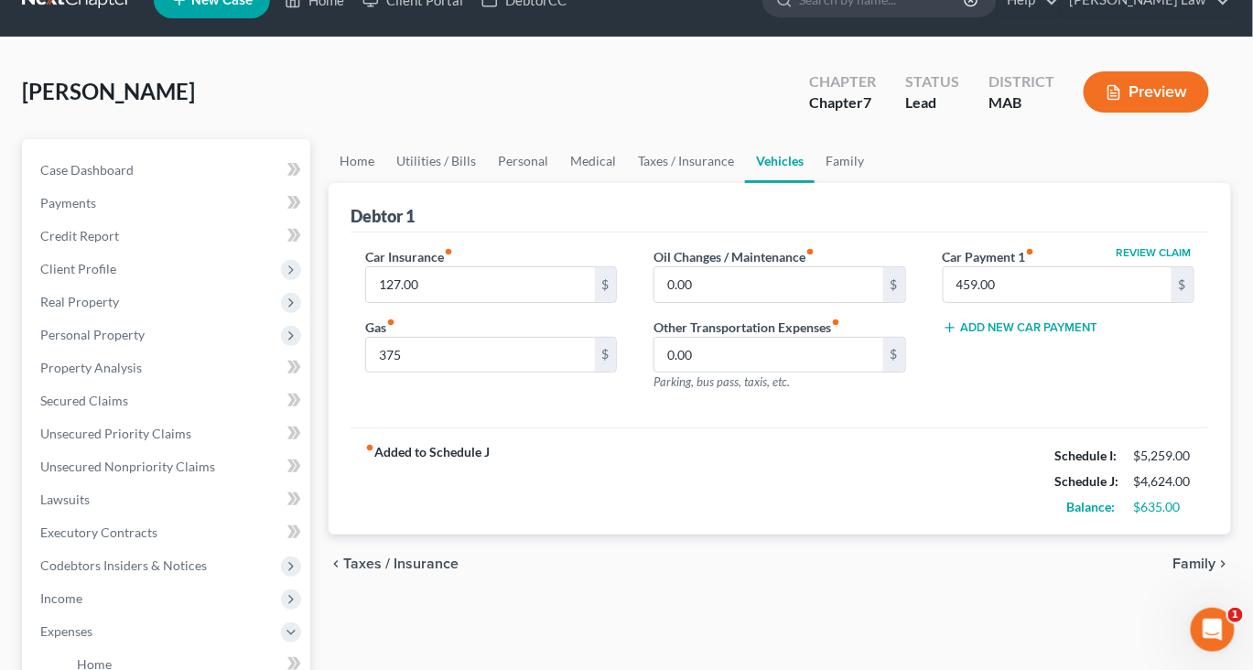
scroll to position [0, 0]
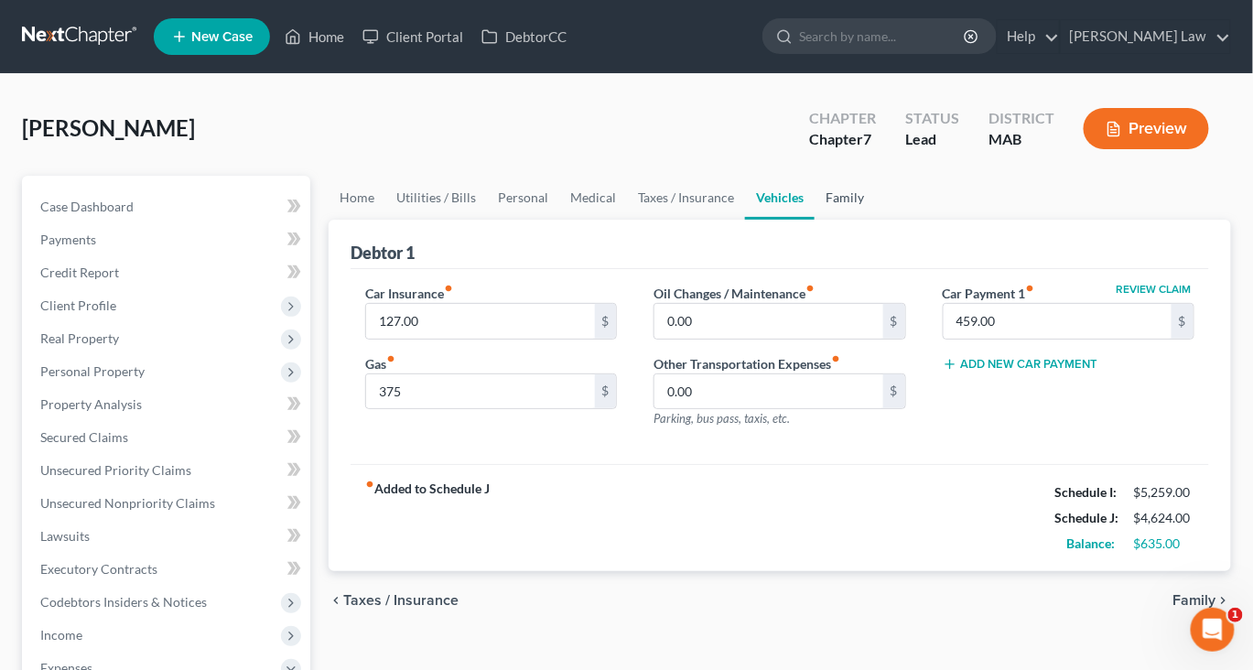
click at [875, 220] on link "Family" at bounding box center [844, 198] width 60 height 44
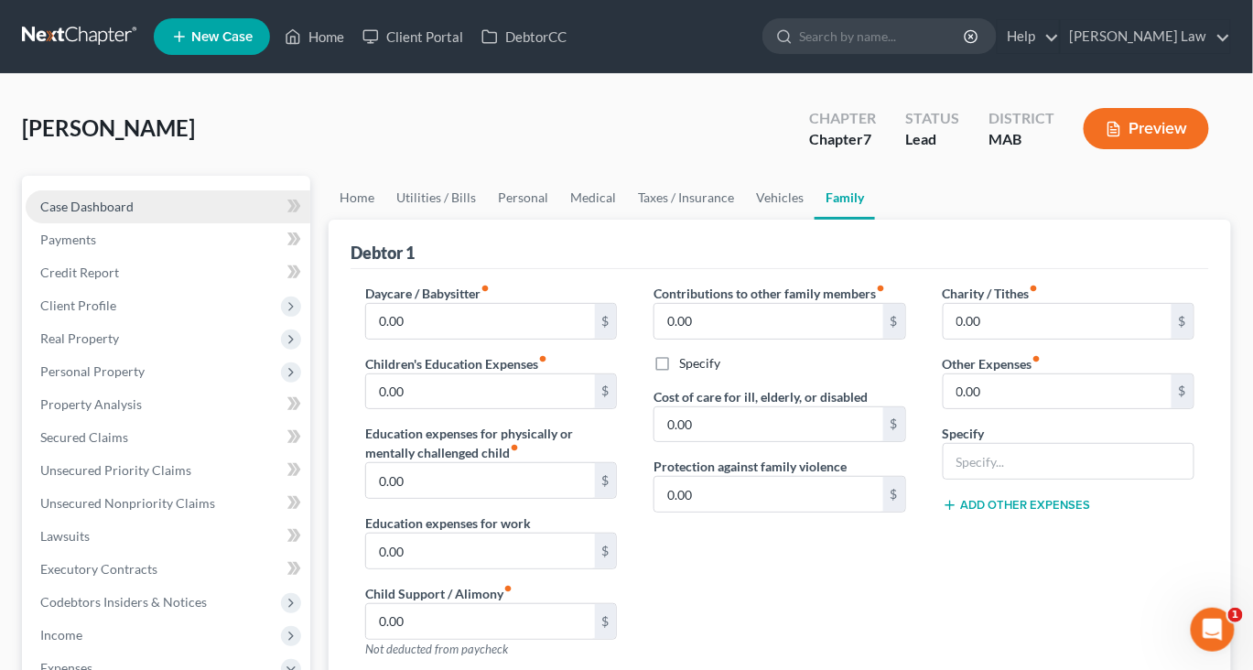
click at [134, 214] on span "Case Dashboard" at bounding box center [86, 207] width 93 height 16
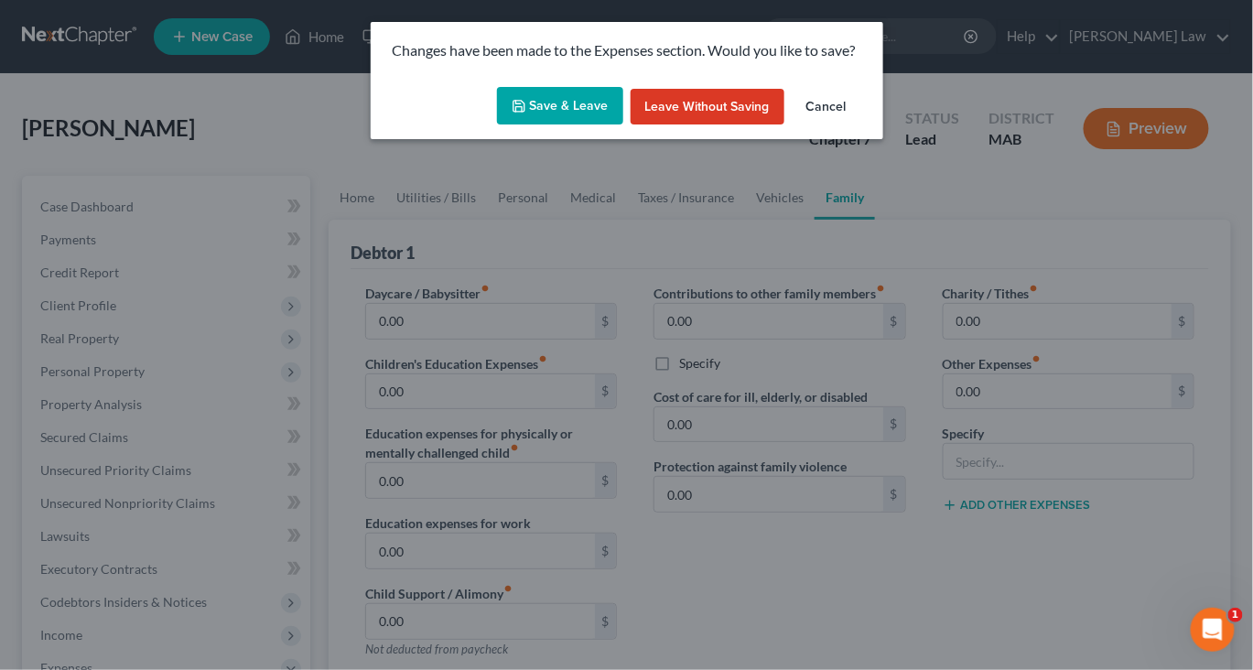
click at [555, 125] on button "Save & Leave" at bounding box center [560, 106] width 126 height 38
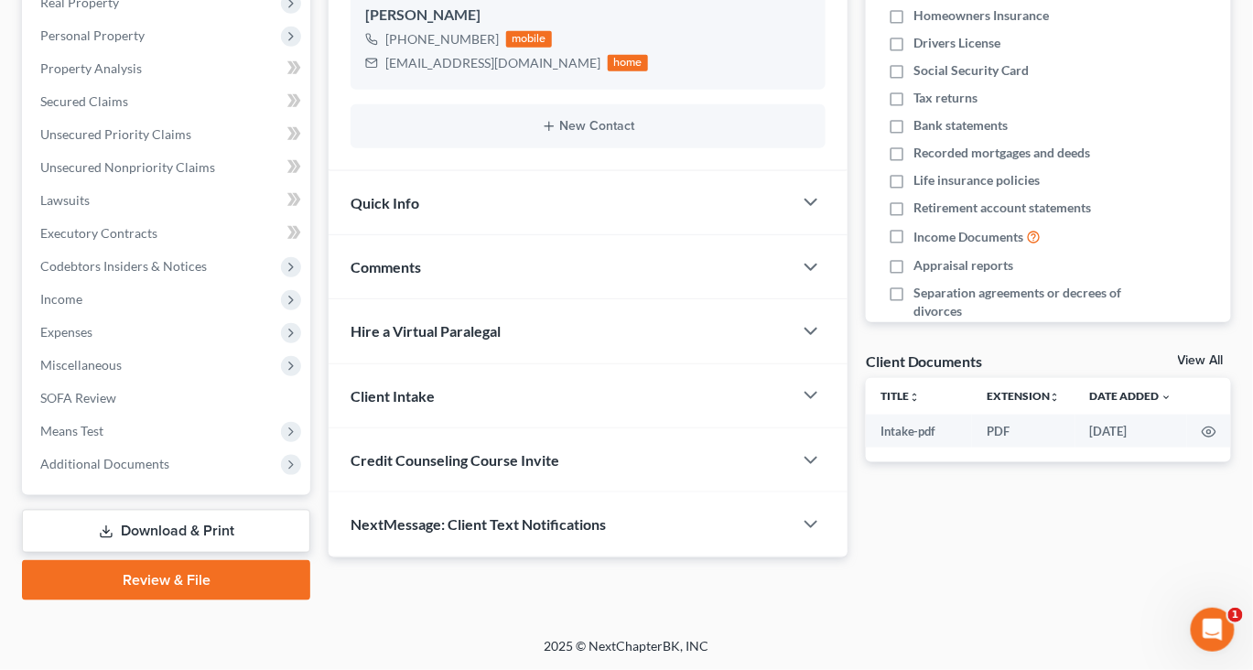
scroll to position [430, 0]
click at [419, 275] on span "Comments" at bounding box center [386, 266] width 70 height 17
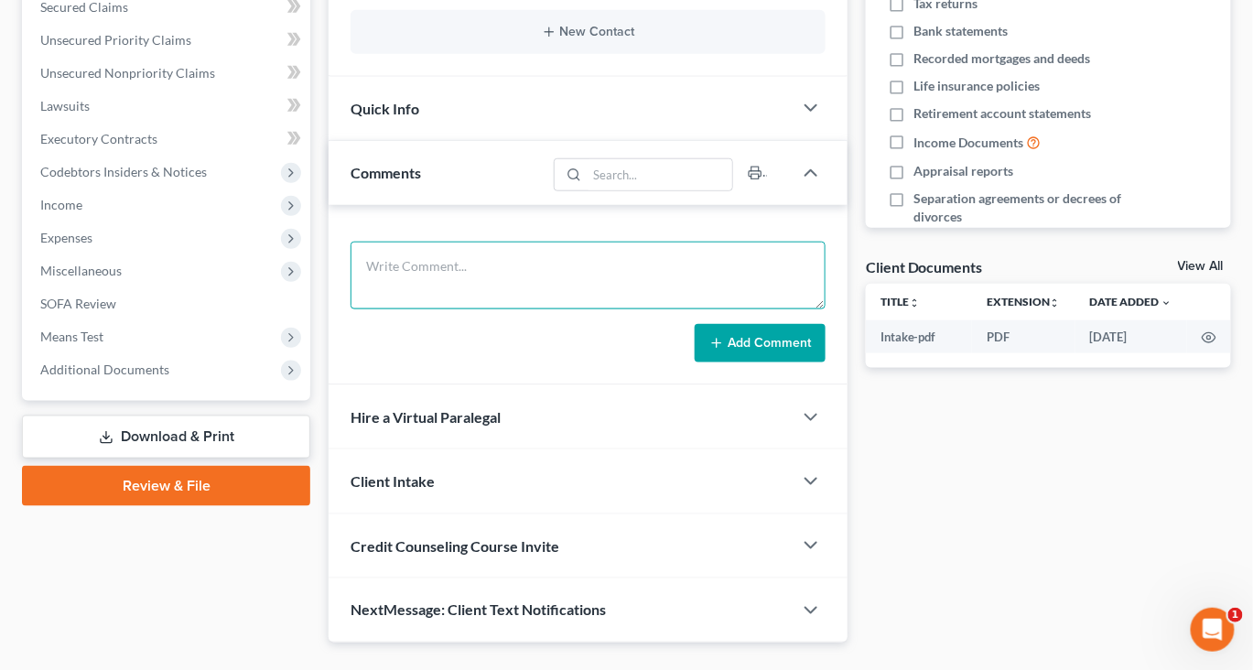
click at [411, 309] on textarea at bounding box center [588, 276] width 475 height 68
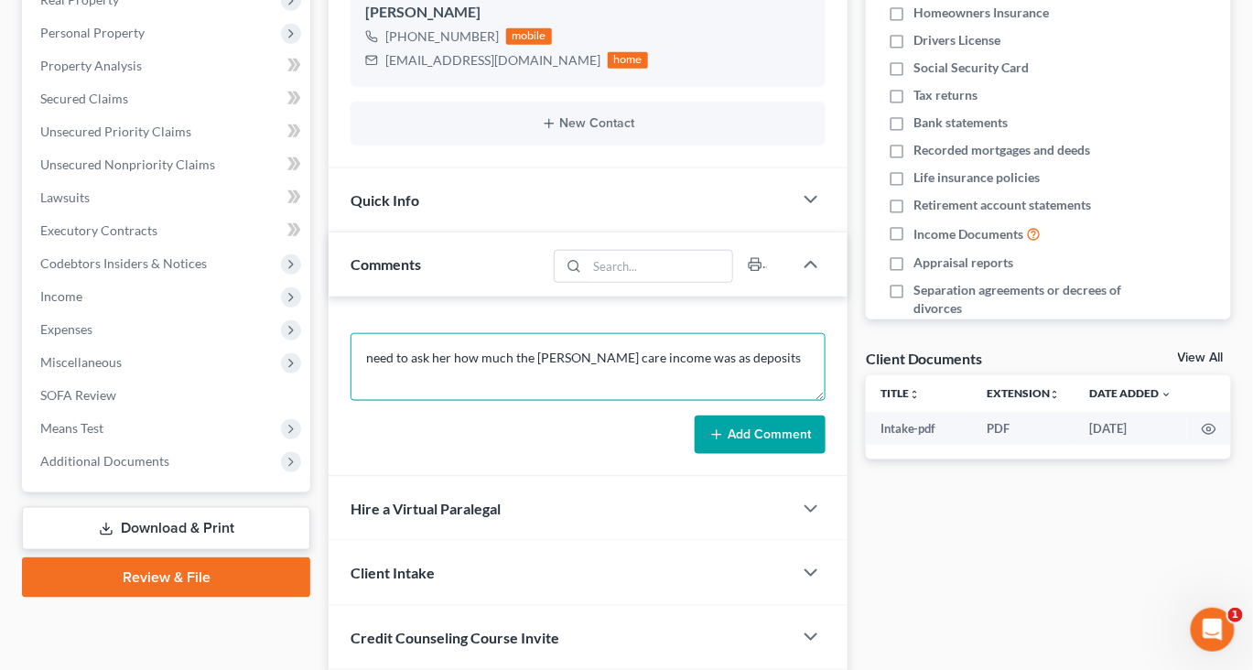
scroll to position [323, 0]
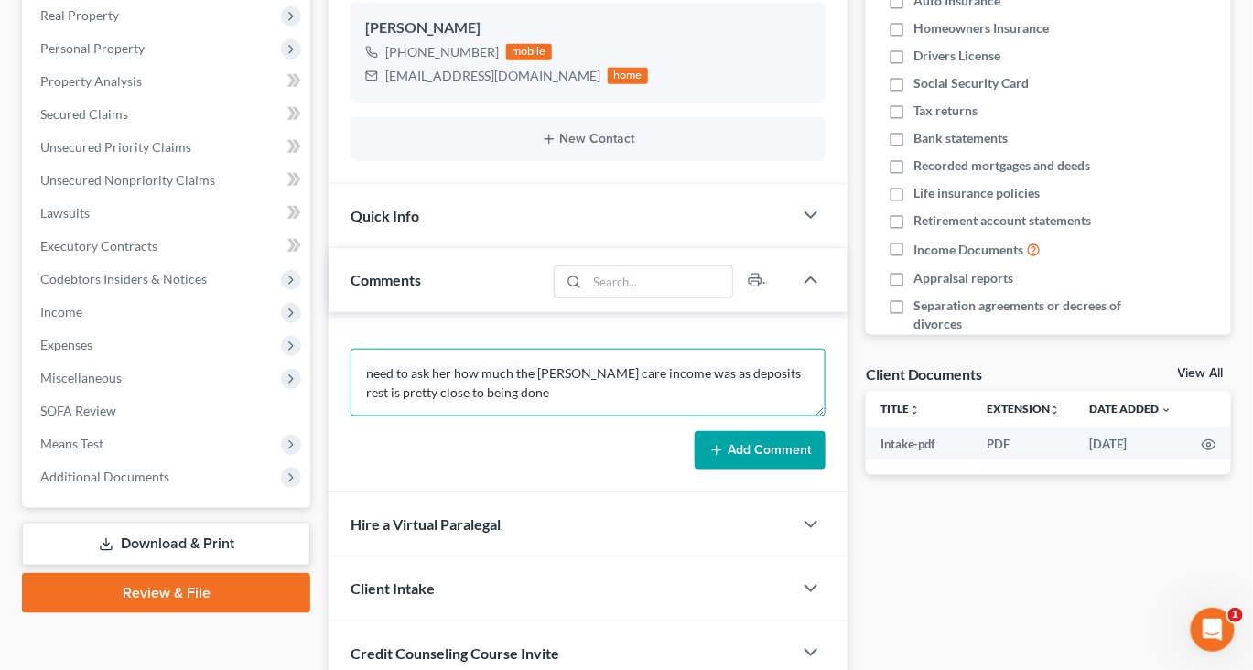
type textarea "need to ask her how much the foster care income was as deposits rest is pretty …"
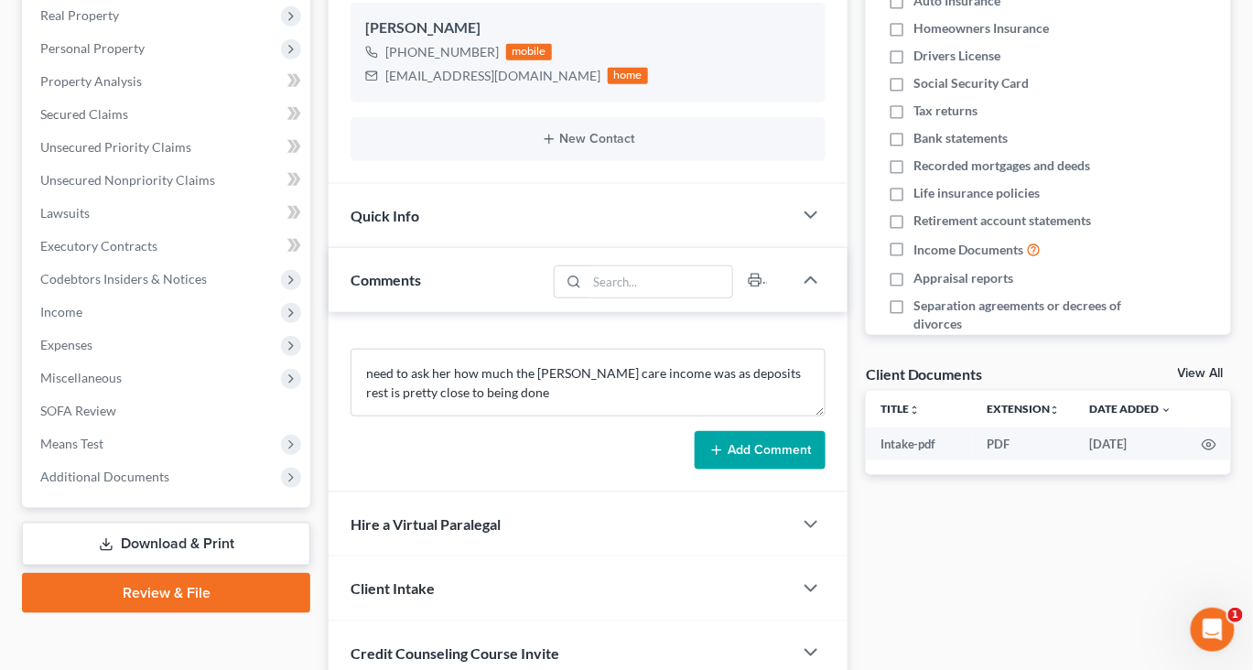
click at [742, 469] on button "Add Comment" at bounding box center [760, 450] width 131 height 38
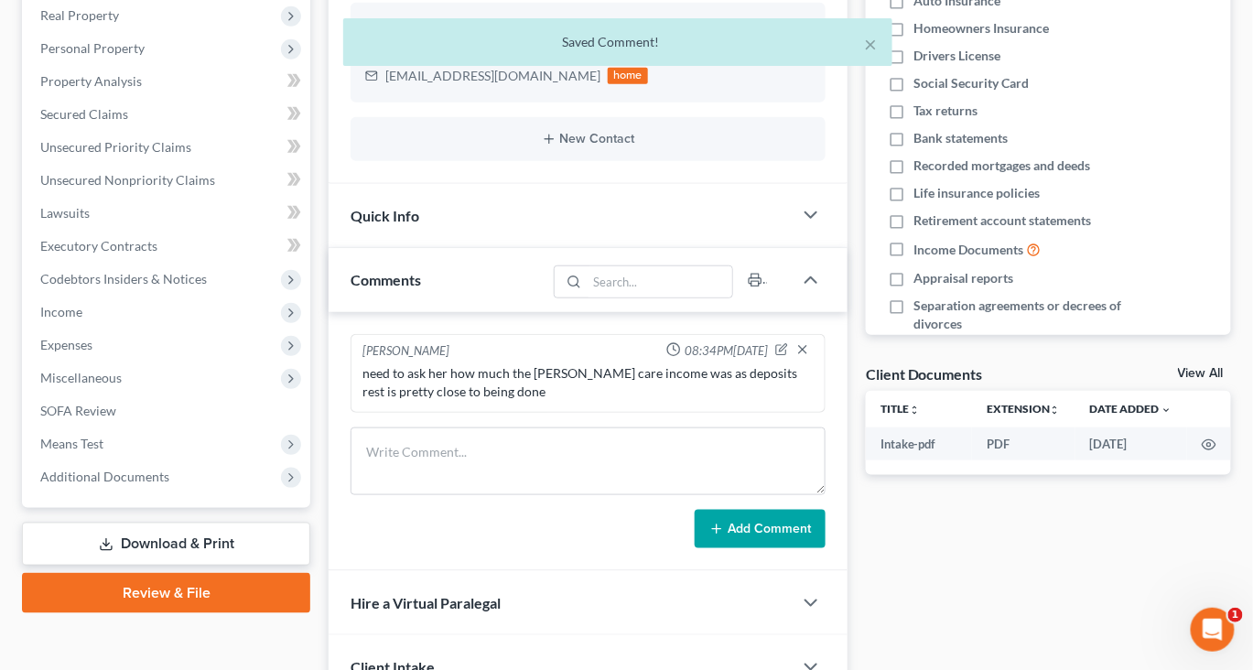
scroll to position [0, 0]
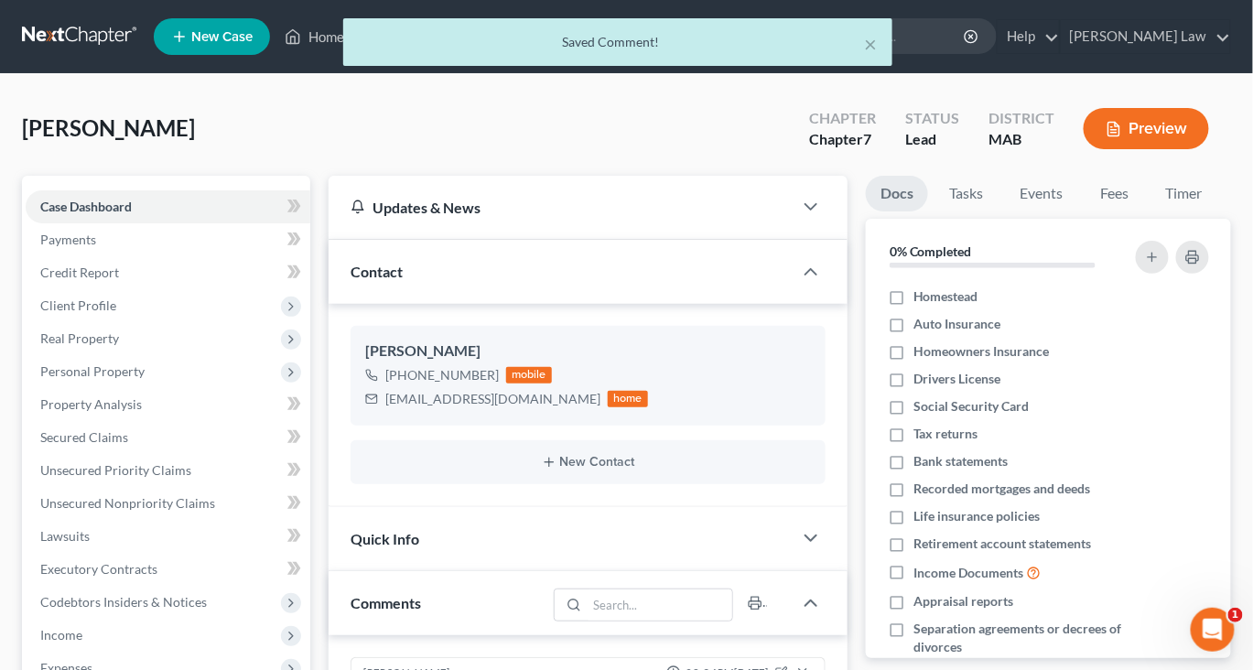
click at [340, 48] on div "× Saved Comment!" at bounding box center [617, 46] width 1253 height 57
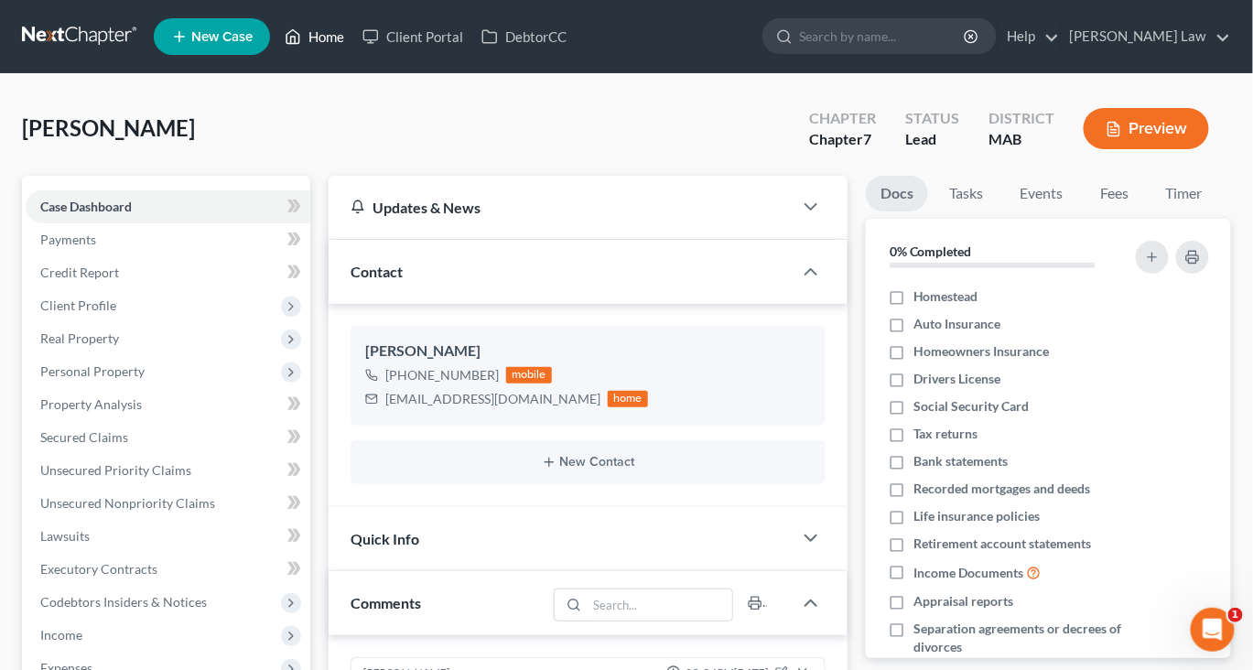
click at [301, 48] on icon at bounding box center [293, 37] width 16 height 22
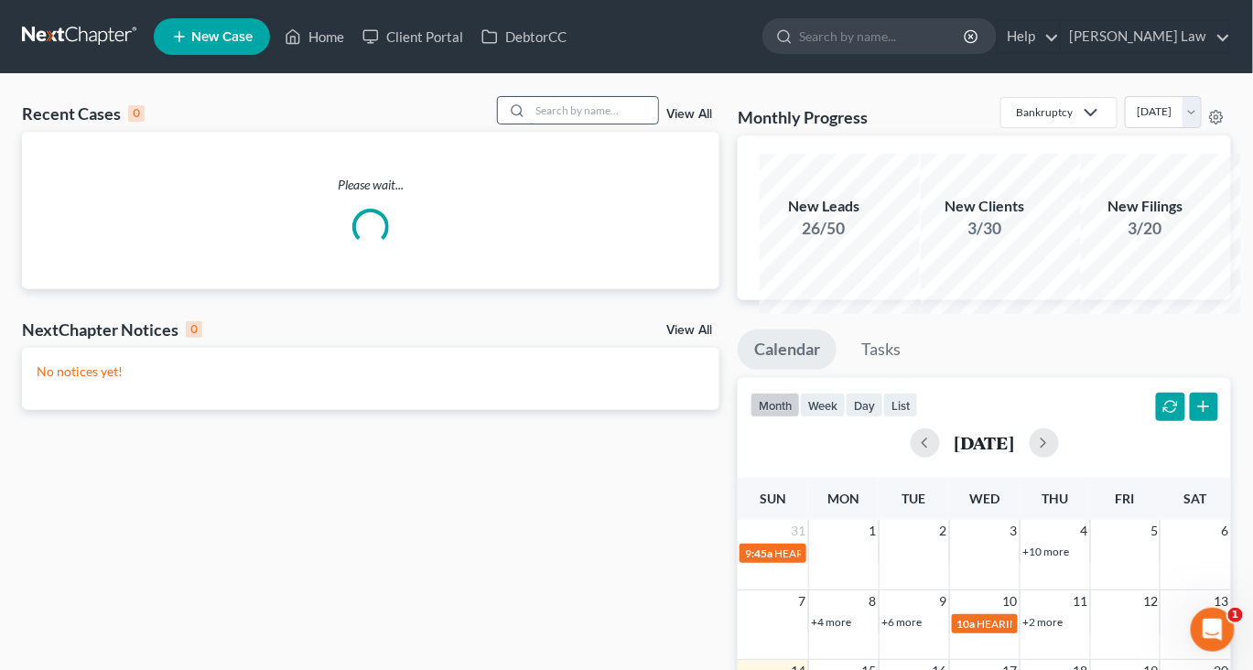
click at [530, 124] on input "search" at bounding box center [594, 110] width 128 height 27
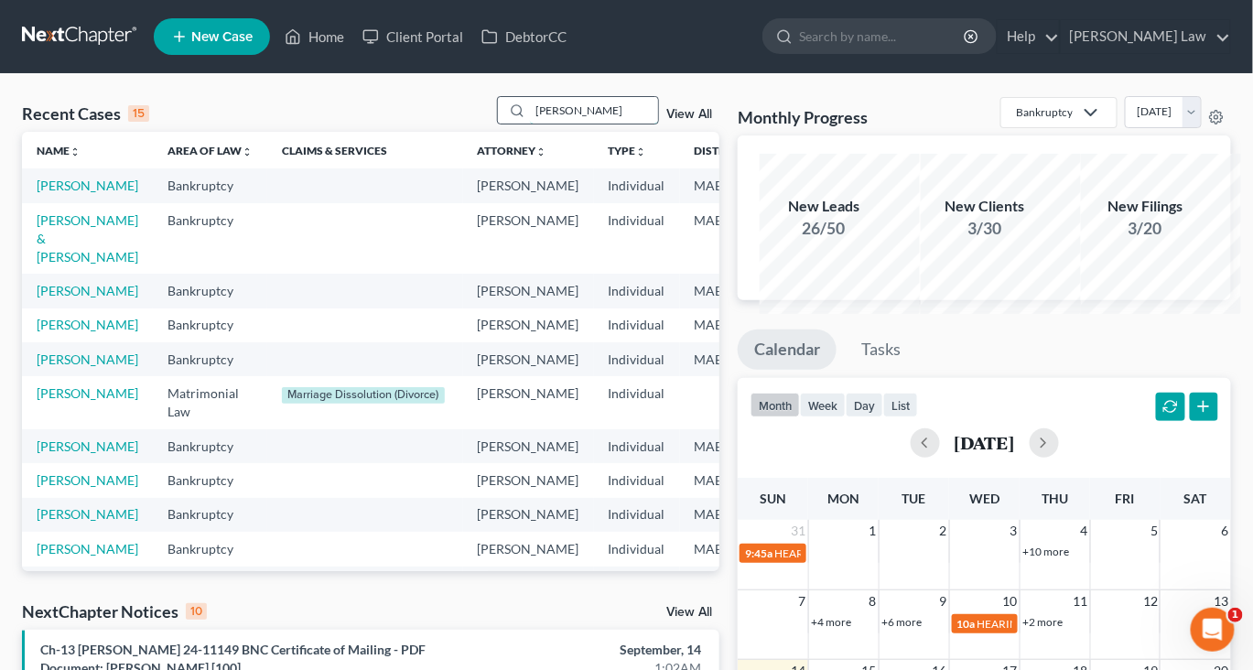
type input "terry"
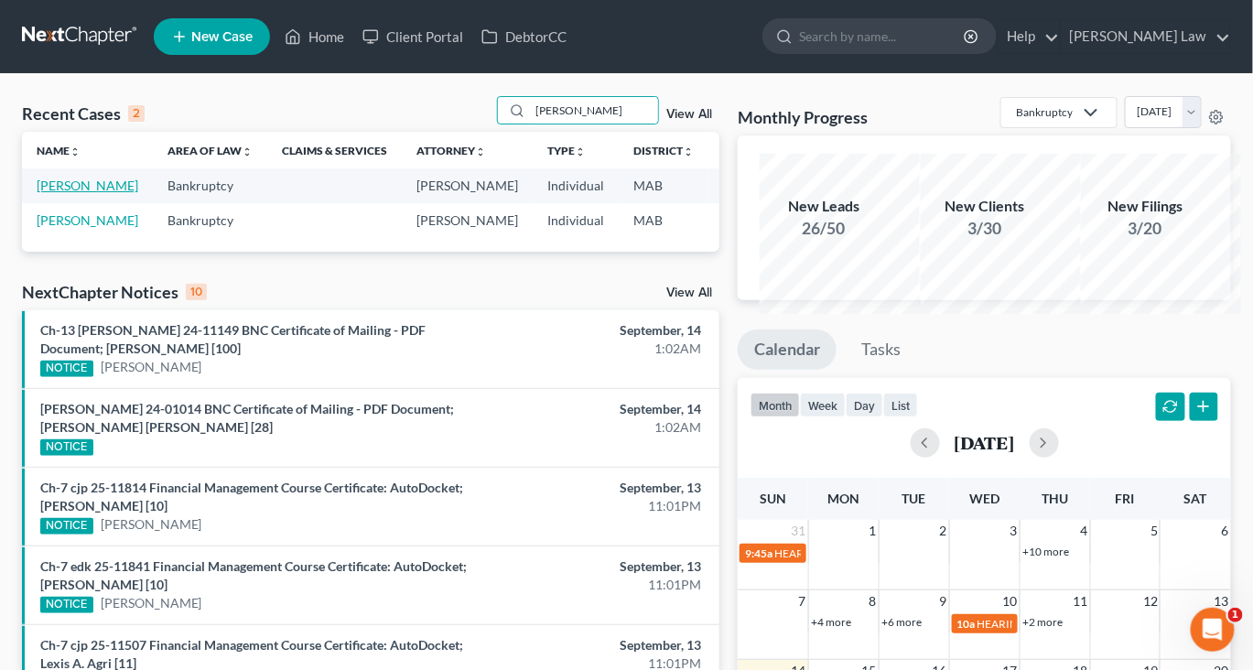
click at [57, 193] on link "[PERSON_NAME]" at bounding box center [88, 186] width 102 height 16
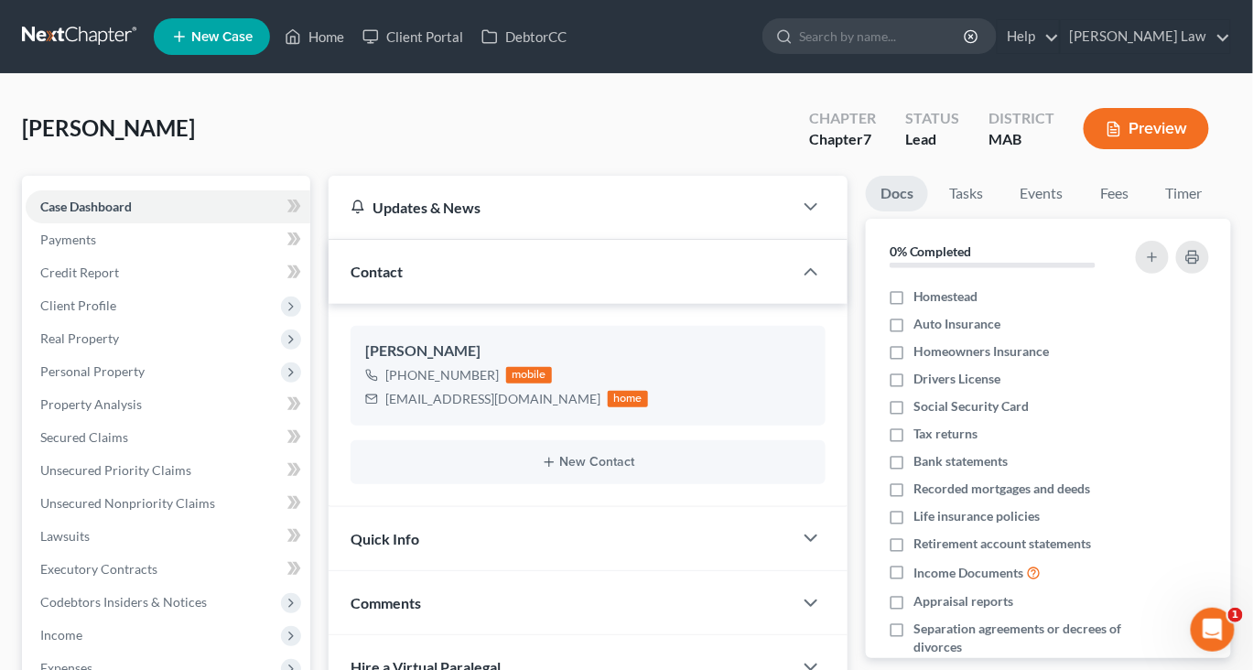
click at [1089, 149] on button "Preview" at bounding box center [1146, 128] width 125 height 41
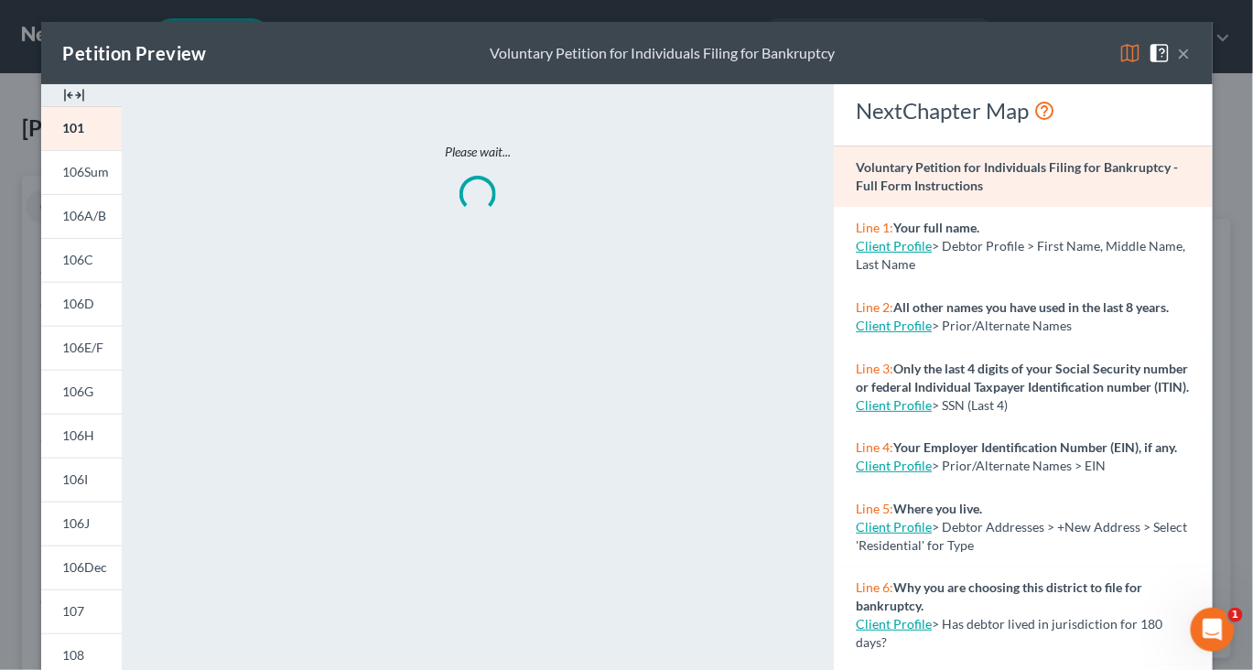
click at [70, 106] on img at bounding box center [74, 95] width 22 height 22
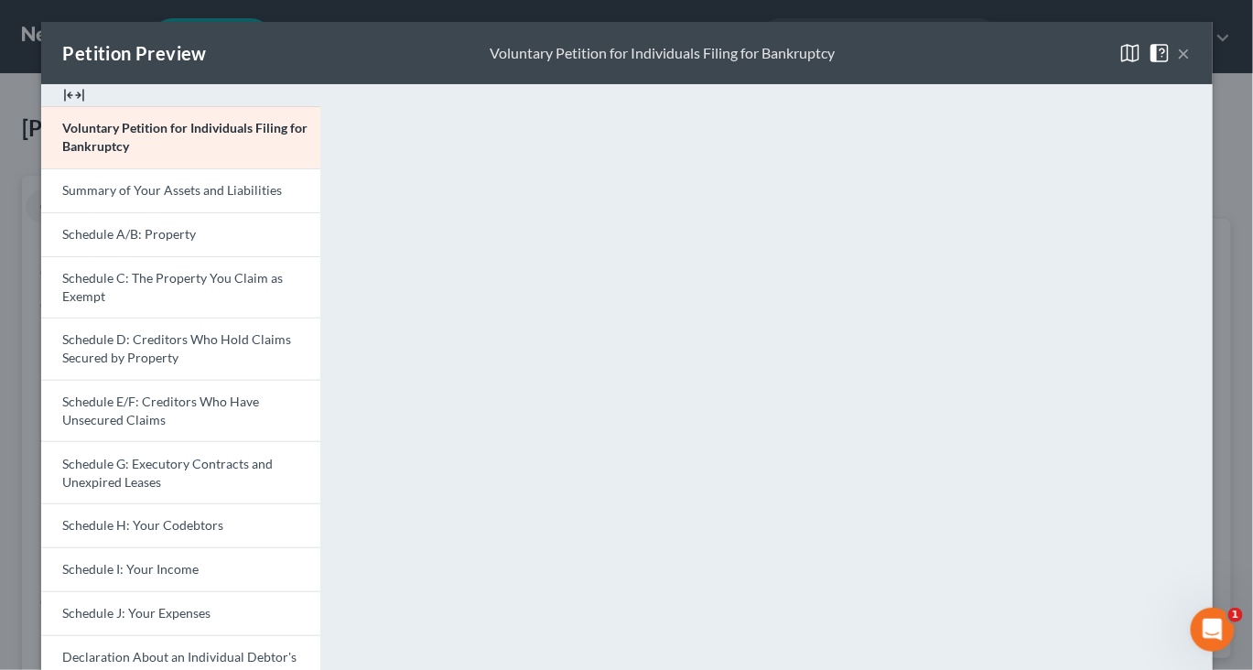
click at [67, 106] on img at bounding box center [74, 95] width 22 height 22
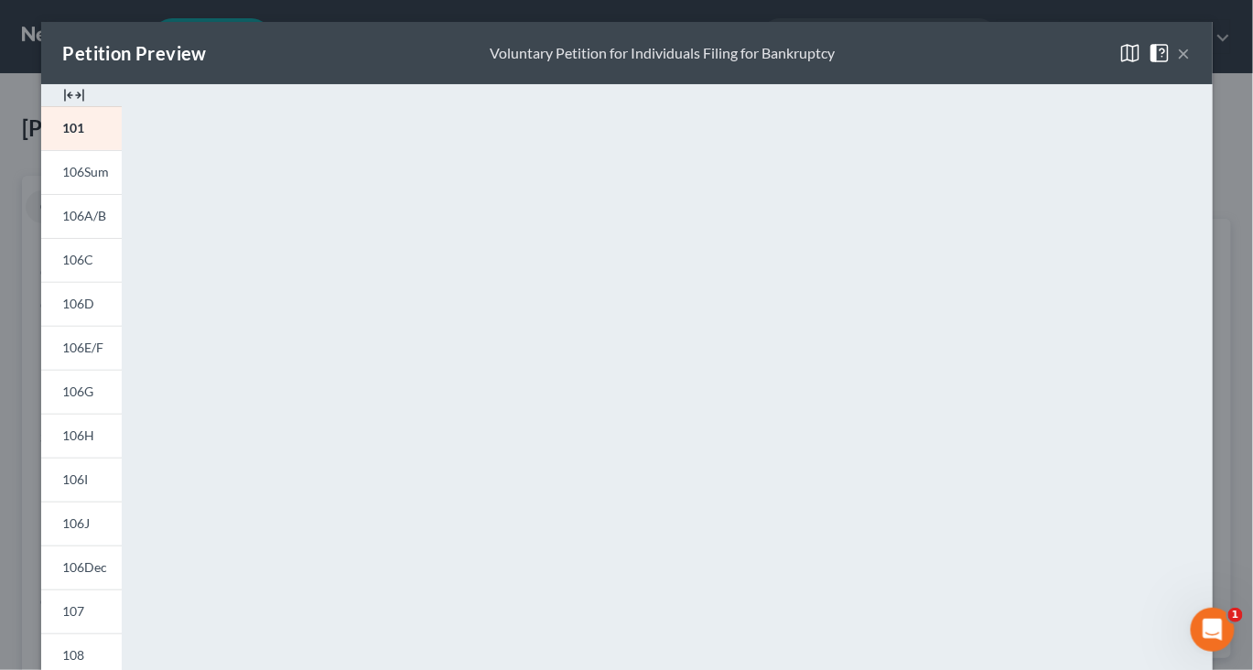
click at [67, 106] on img at bounding box center [74, 95] width 22 height 22
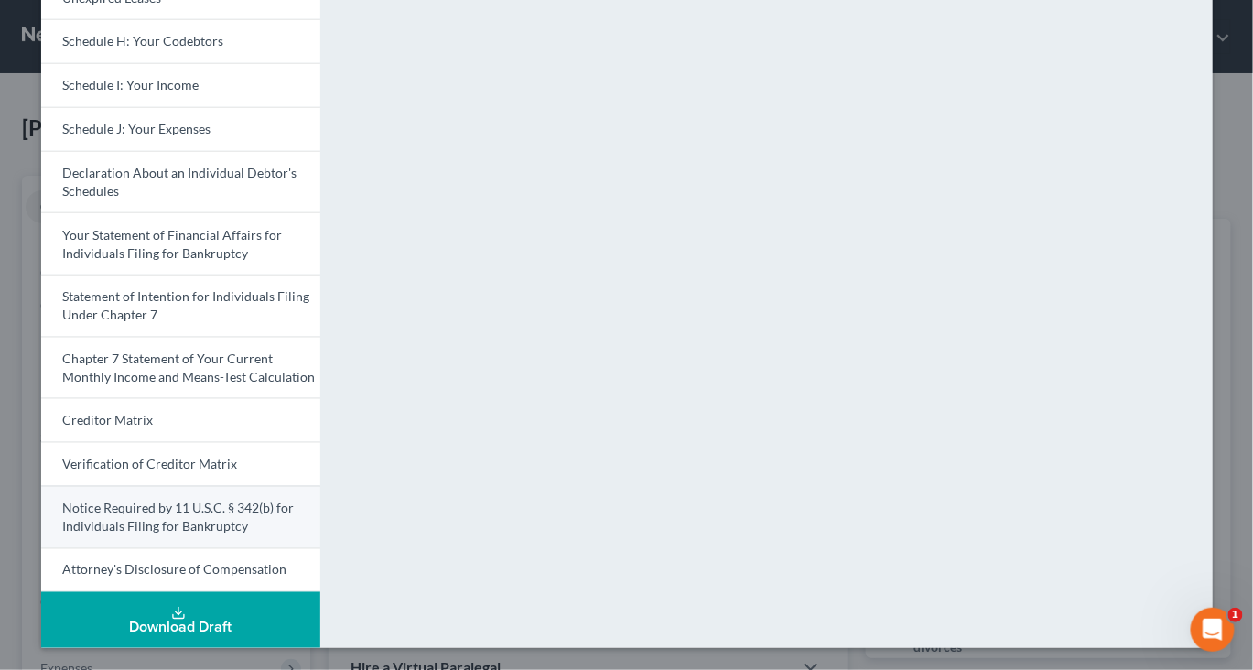
scroll to position [836, 0]
click at [156, 628] on div "Download Draft" at bounding box center [181, 627] width 250 height 15
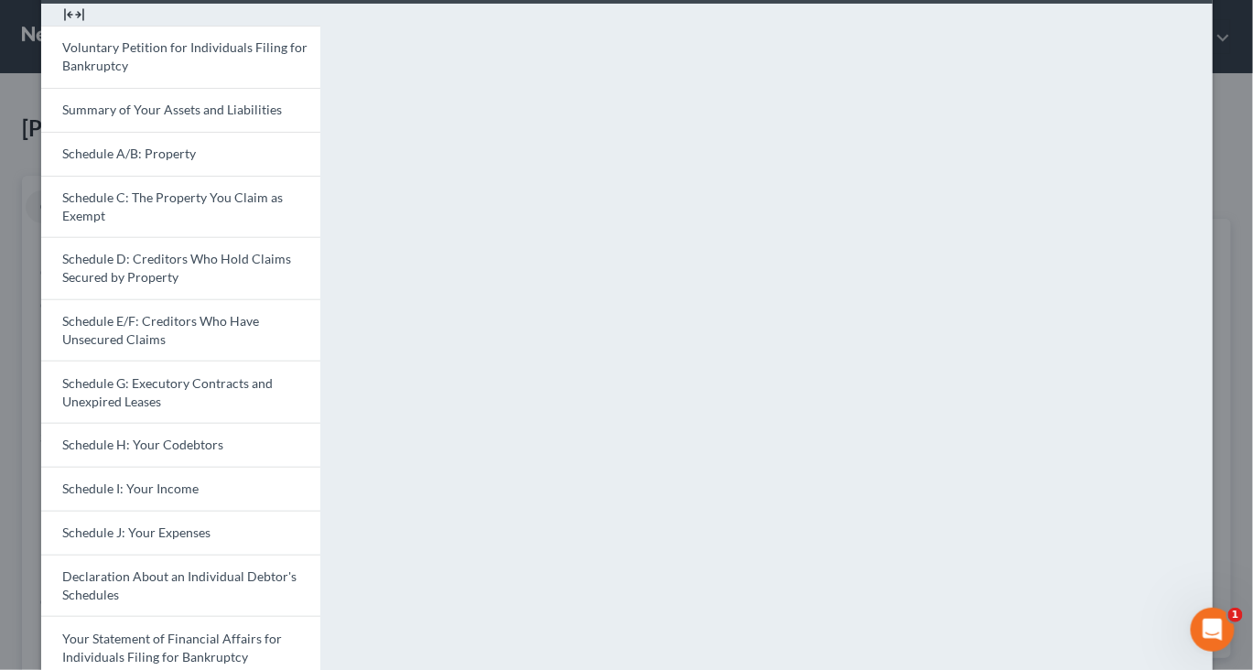
scroll to position [0, 0]
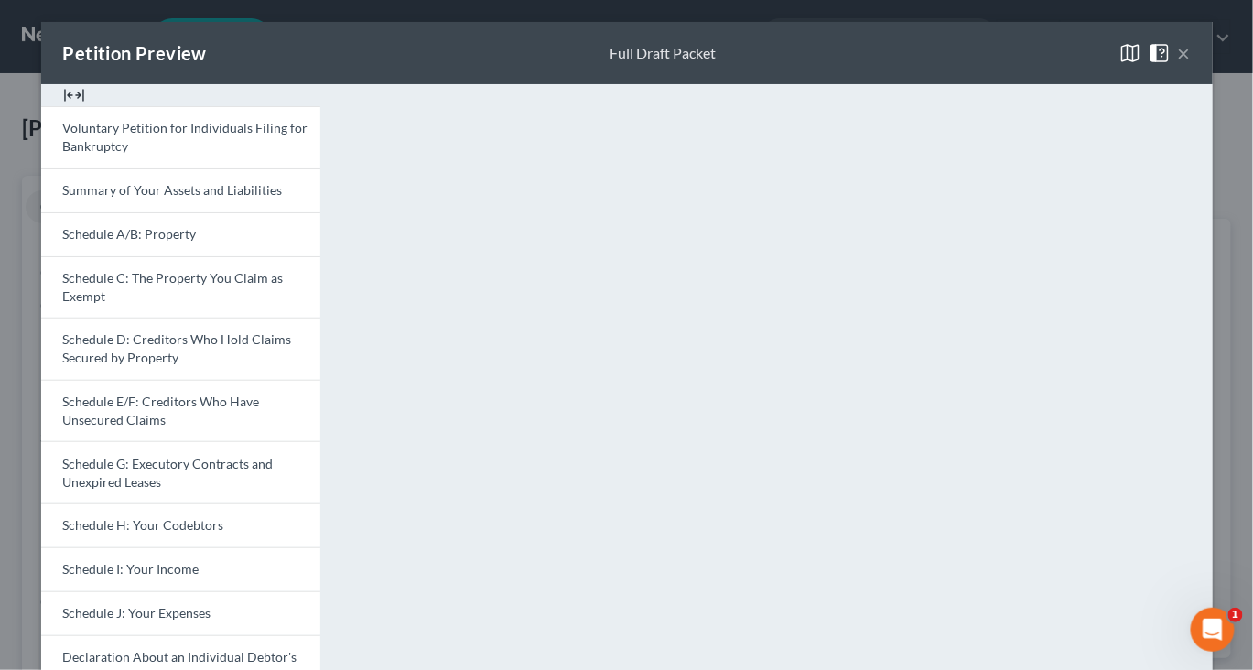
click at [1190, 64] on button "×" at bounding box center [1184, 53] width 13 height 22
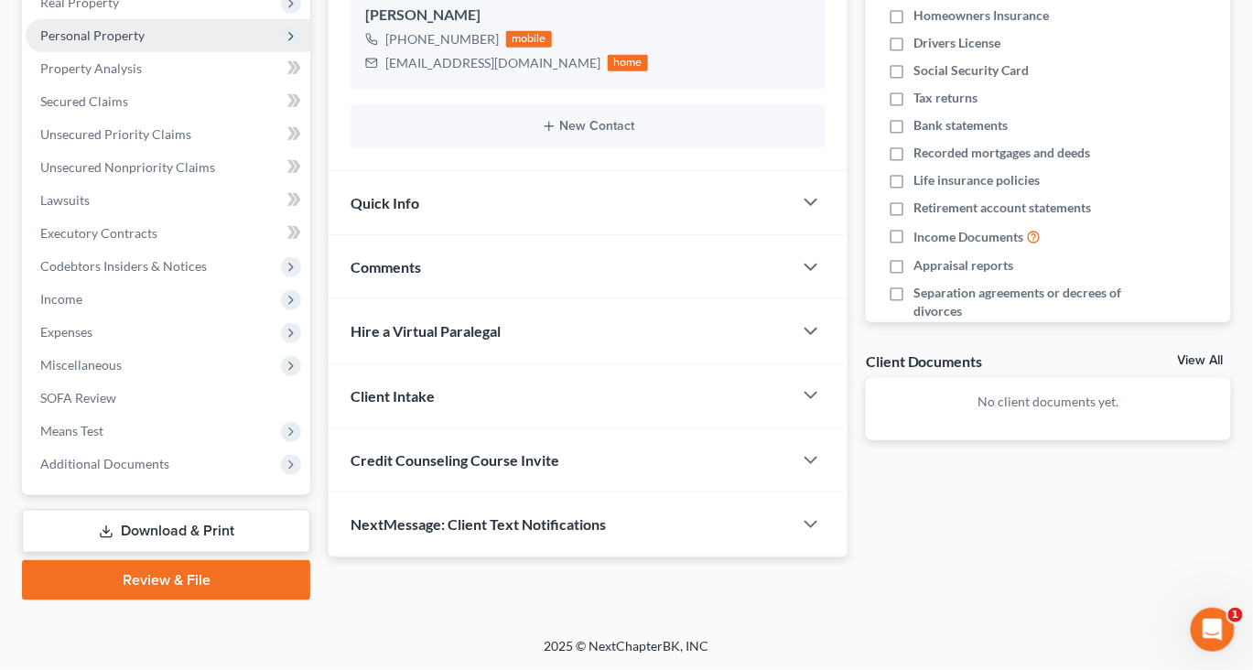
scroll to position [418, 0]
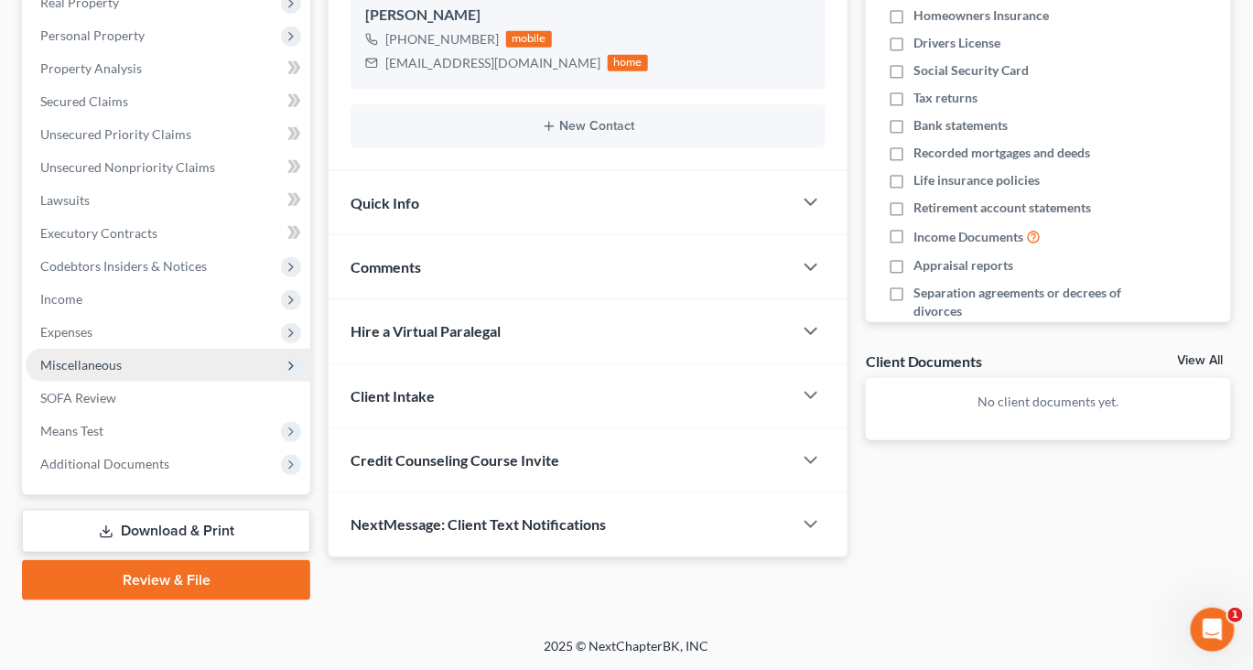
click at [122, 372] on span "Miscellaneous" at bounding box center [80, 365] width 81 height 16
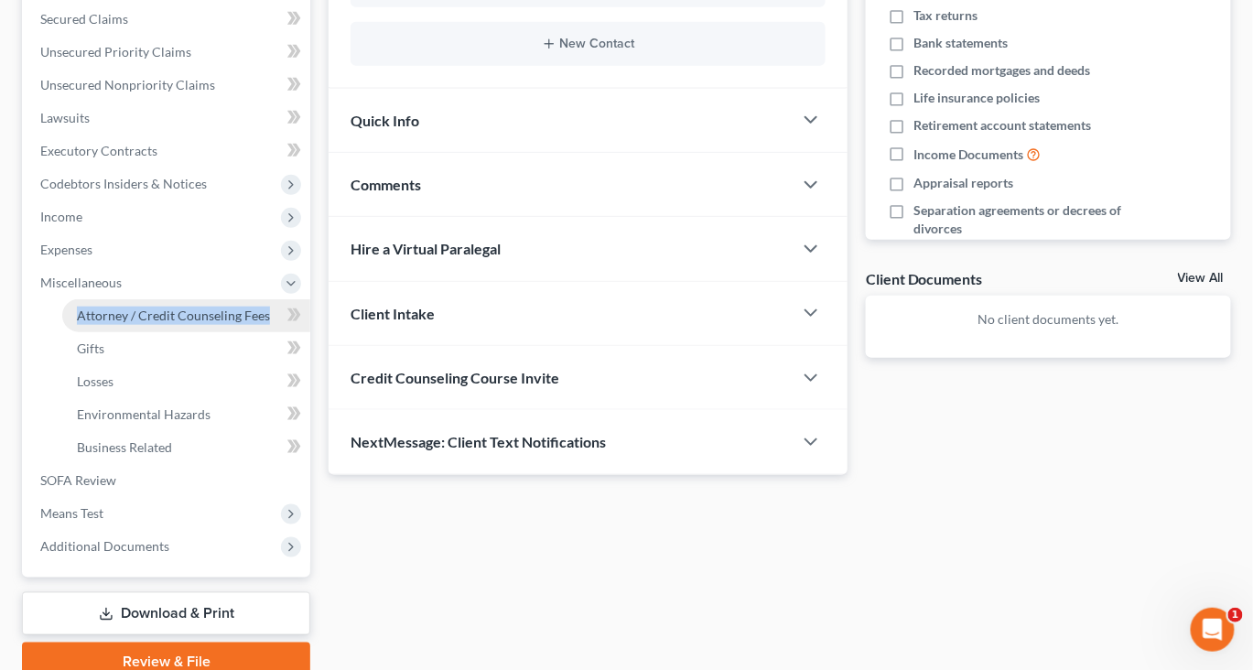
click at [107, 323] on span "Attorney / Credit Counseling Fees" at bounding box center [173, 315] width 193 height 16
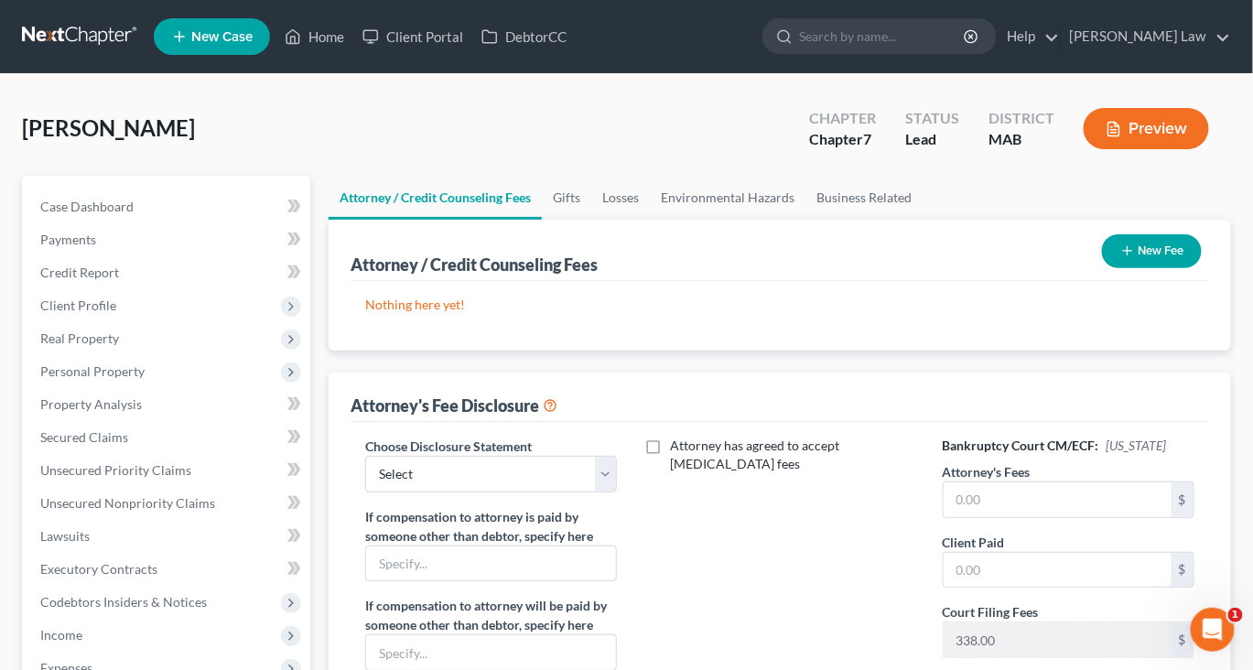
click at [1121, 268] on button "New Fee" at bounding box center [1152, 251] width 100 height 34
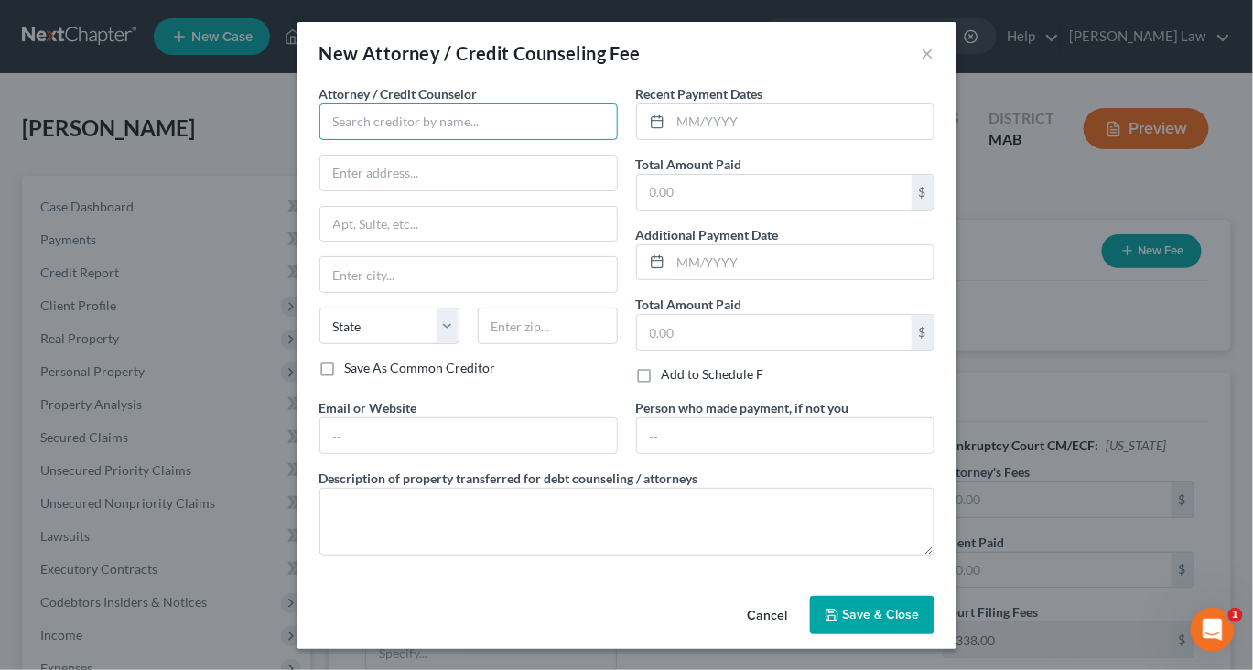
click at [459, 140] on input "text" at bounding box center [468, 121] width 298 height 37
type input "Benner Law, P.C."
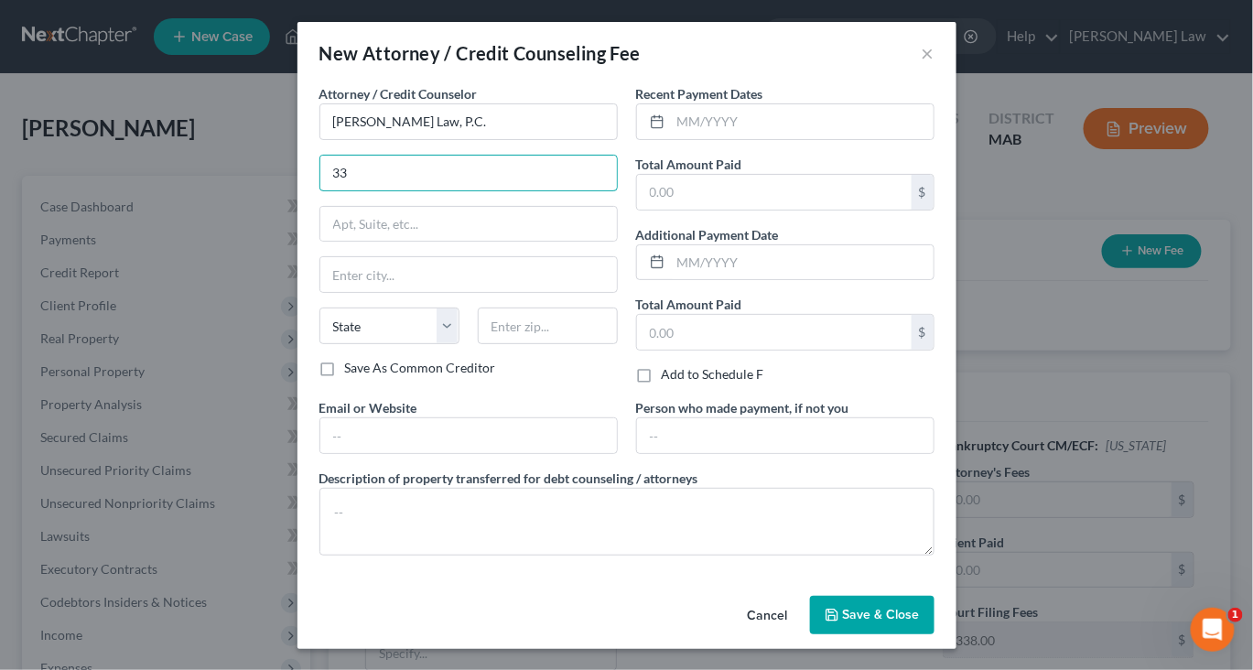
type input "33 Samoset Street"
type input "[GEOGRAPHIC_DATA]"
select select "22"
type input "02360"
click at [728, 210] on input "text" at bounding box center [774, 192] width 275 height 35
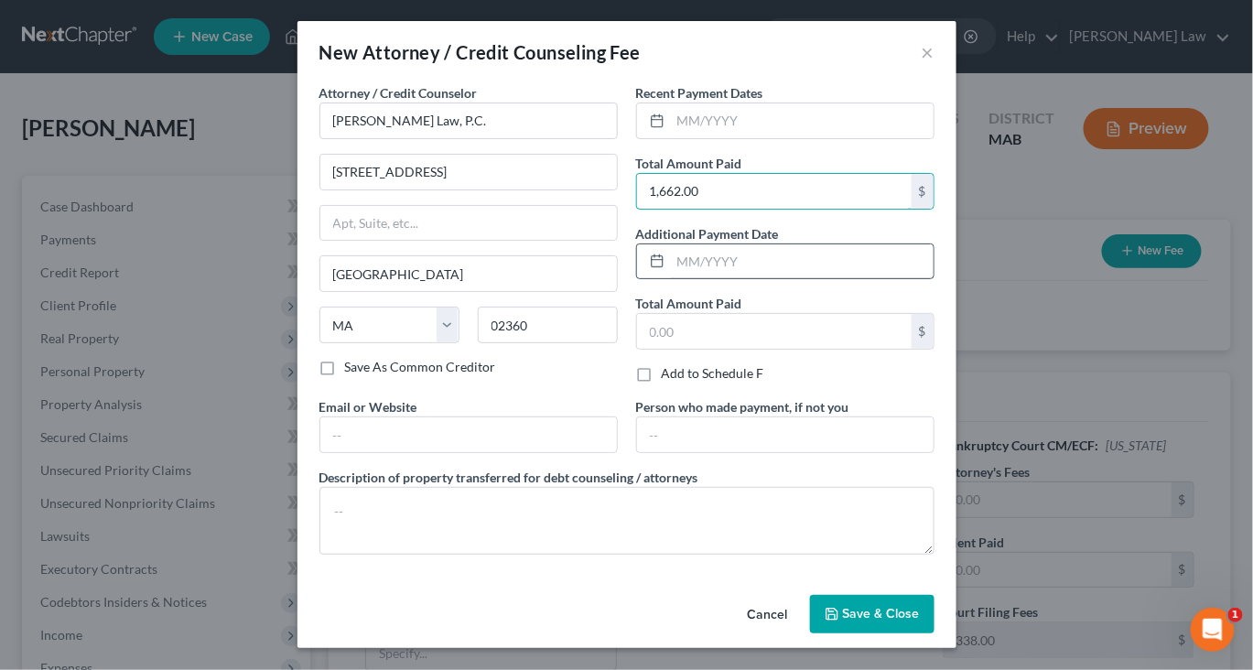
scroll to position [161, 0]
type input "1,662.00"
click at [920, 606] on span "Save & Close" at bounding box center [881, 614] width 77 height 16
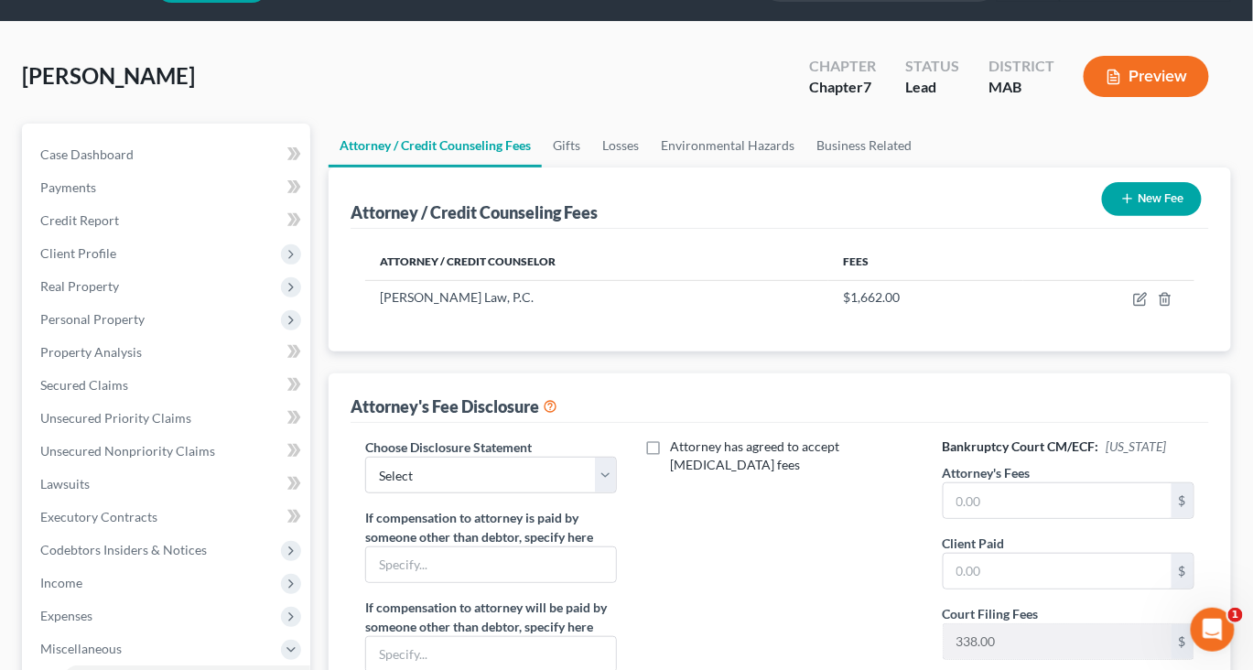
scroll to position [95, 0]
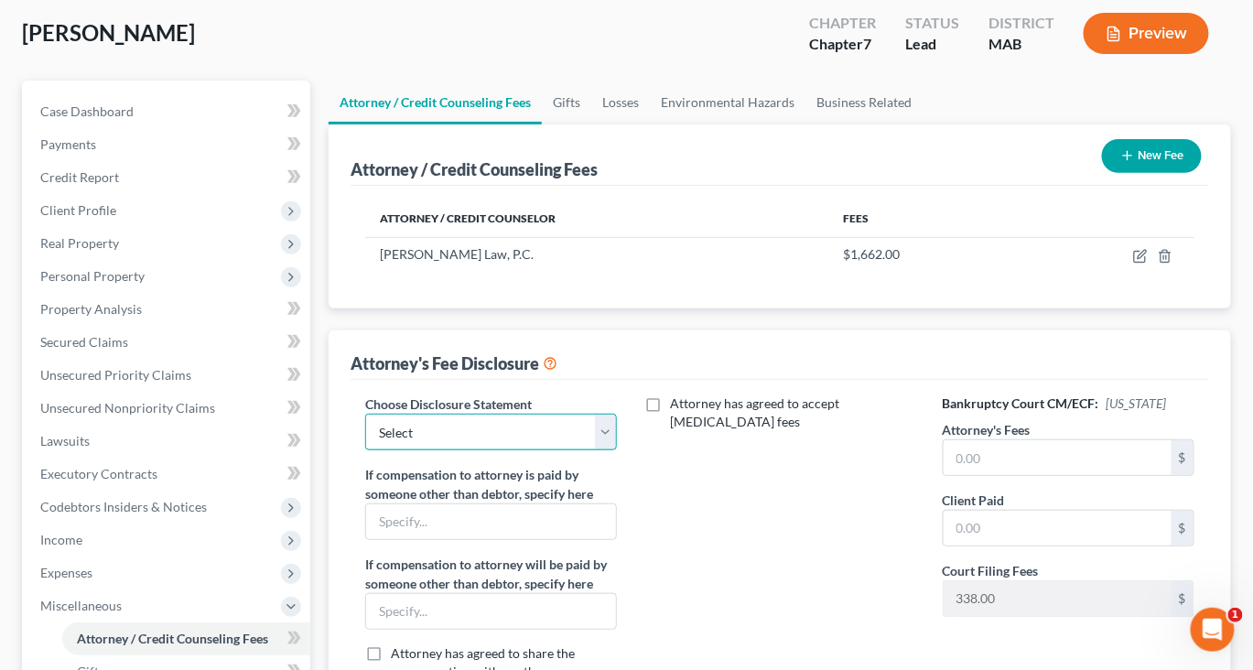
click at [609, 450] on select "Select Attorney Compensation" at bounding box center [491, 432] width 252 height 37
select select "0"
click at [377, 450] on select "Select Attorney Compensation" at bounding box center [491, 432] width 252 height 37
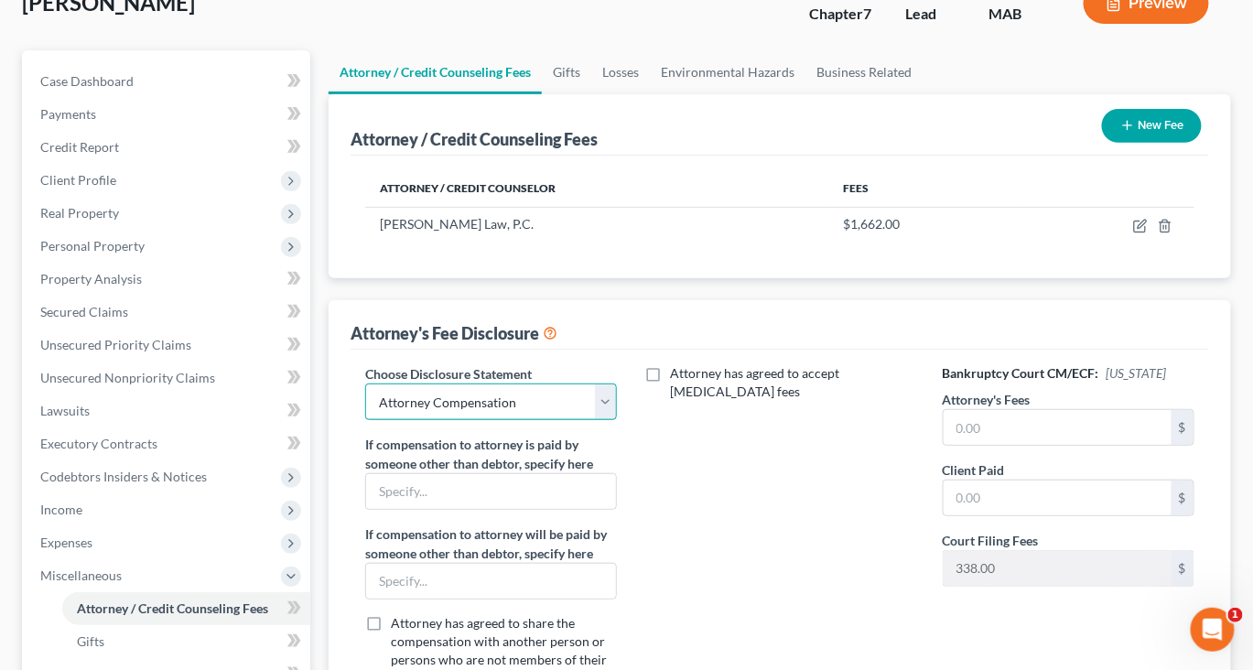
scroll to position [171, 0]
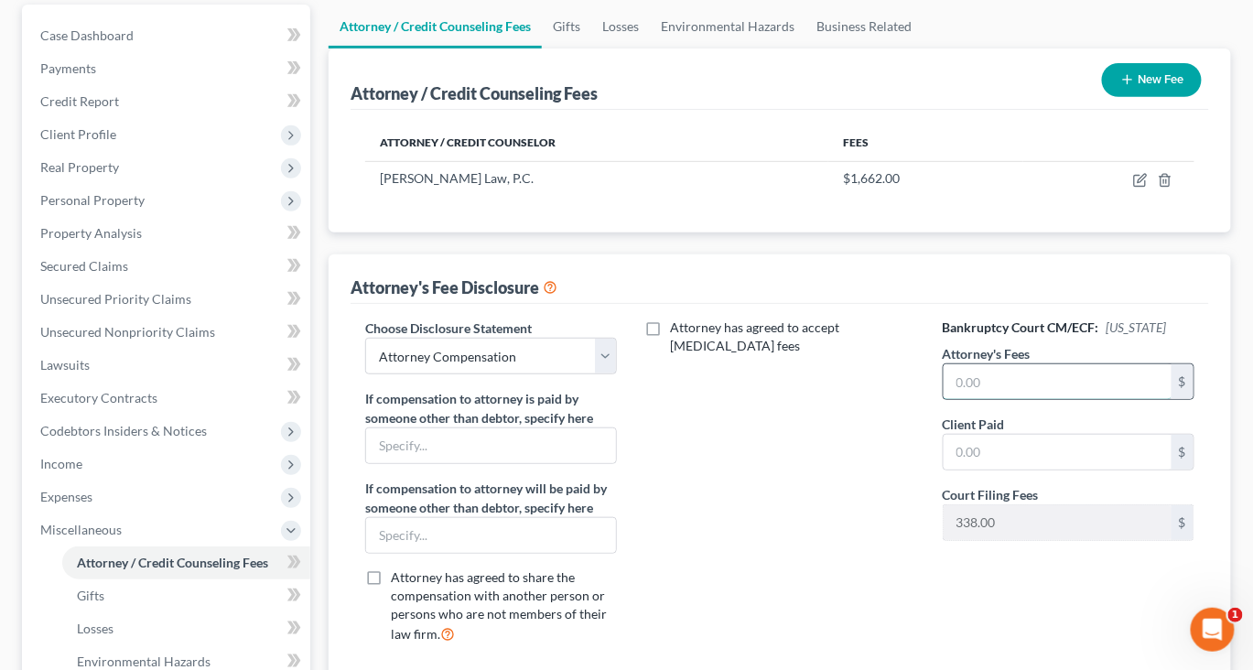
click at [1000, 399] on input "text" at bounding box center [1058, 381] width 228 height 35
type input "1,662"
click at [996, 469] on input "text" at bounding box center [1058, 452] width 228 height 35
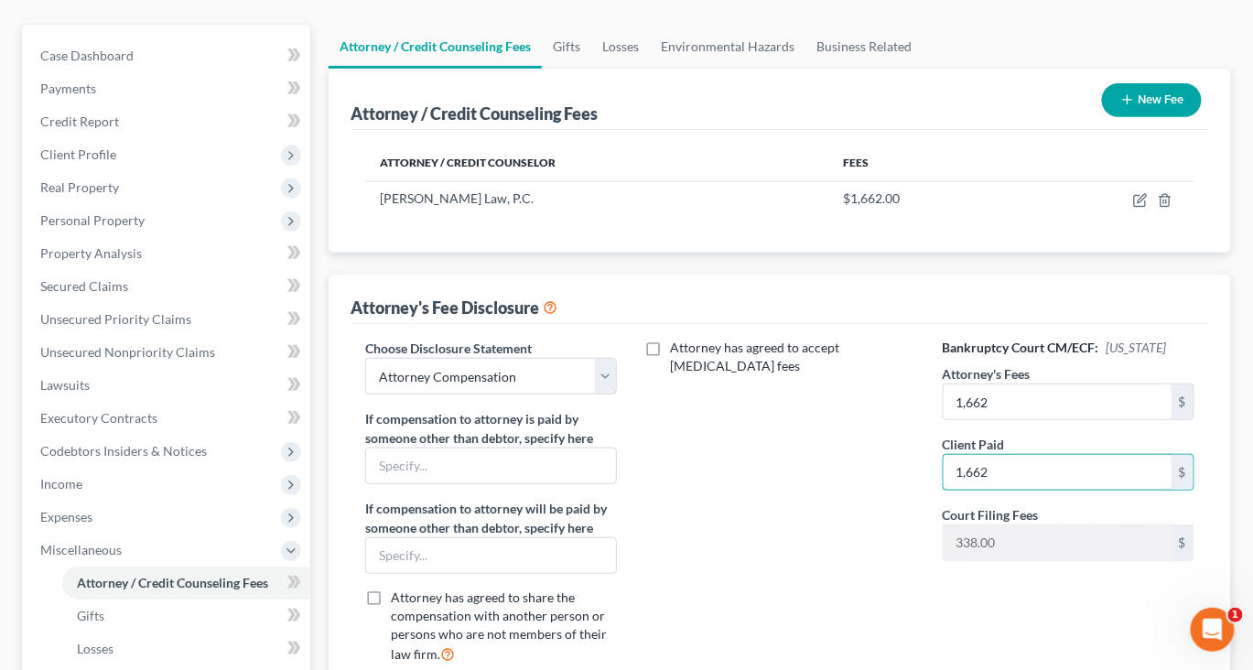
scroll to position [124, 0]
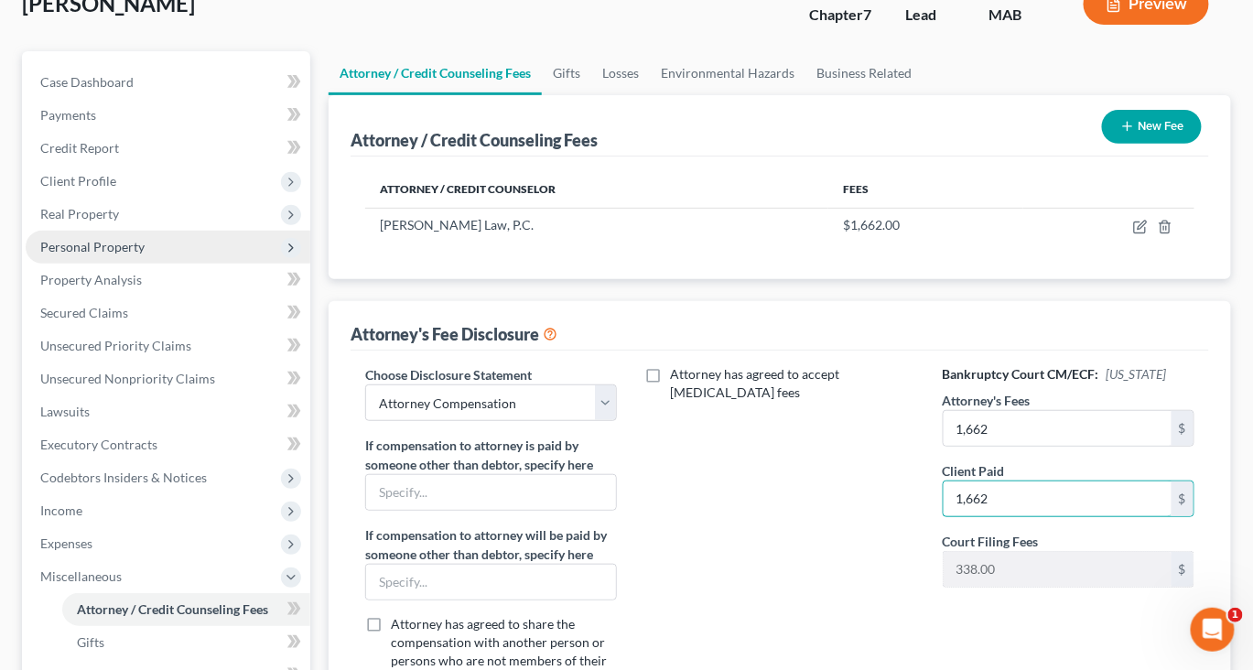
type input "1,662"
click at [111, 254] on span "Personal Property" at bounding box center [92, 247] width 104 height 16
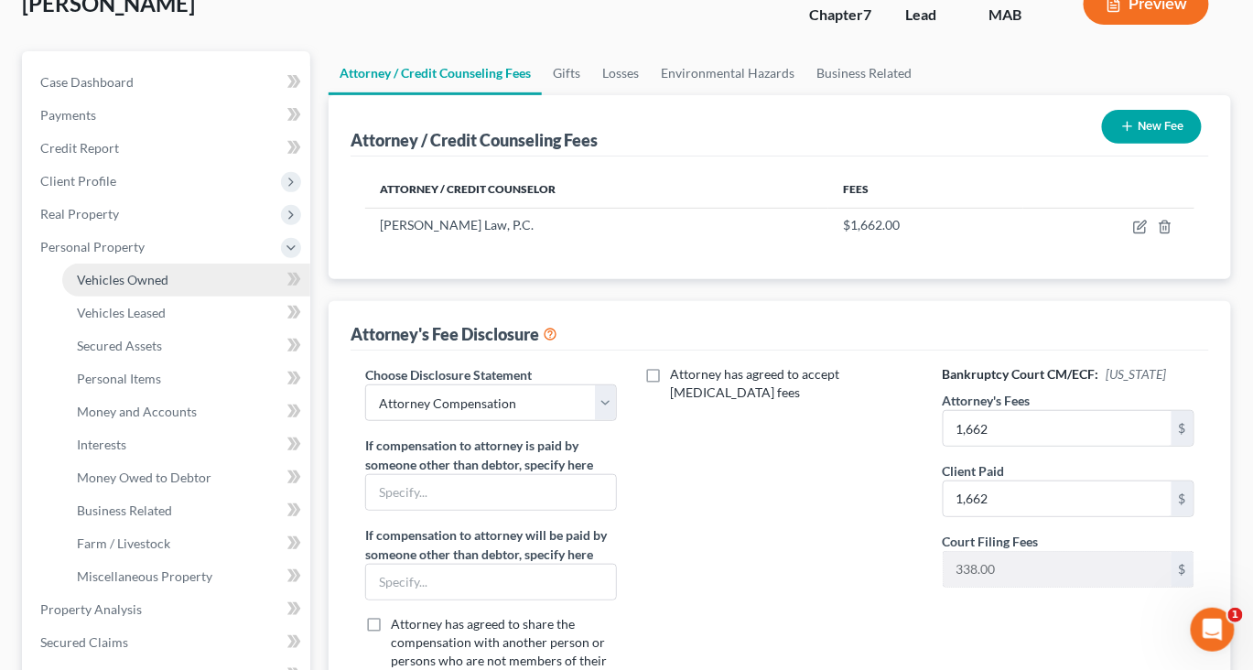
click at [127, 287] on span "Vehicles Owned" at bounding box center [123, 280] width 92 height 16
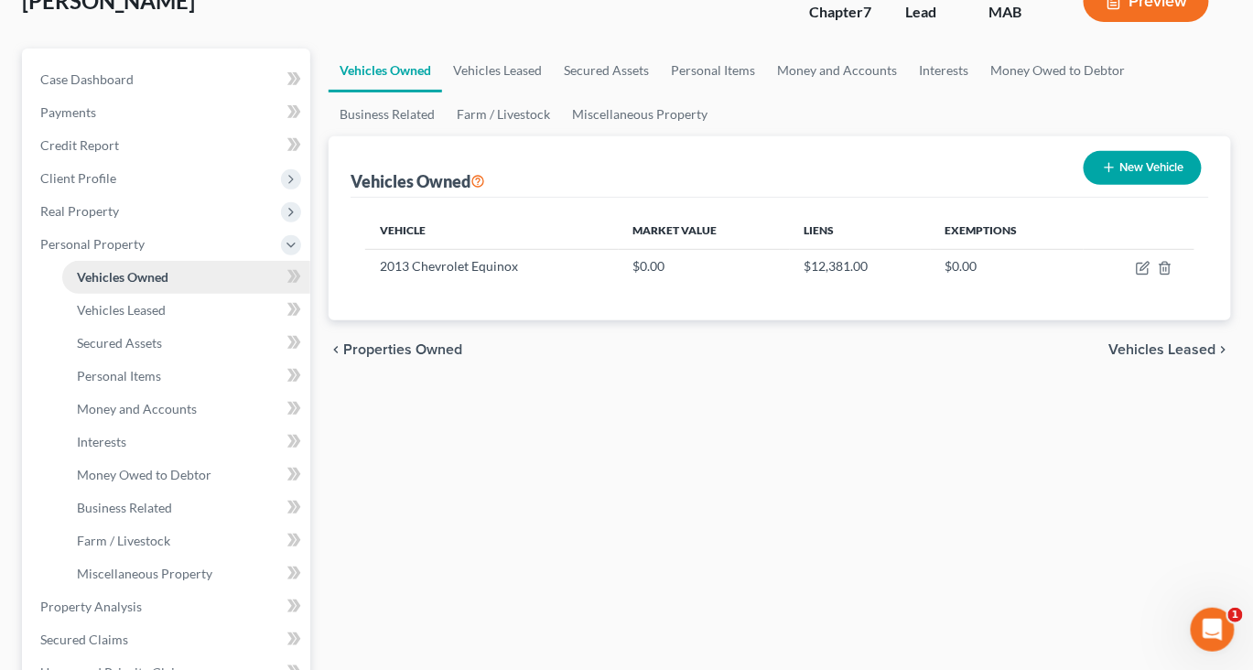
scroll to position [135, 0]
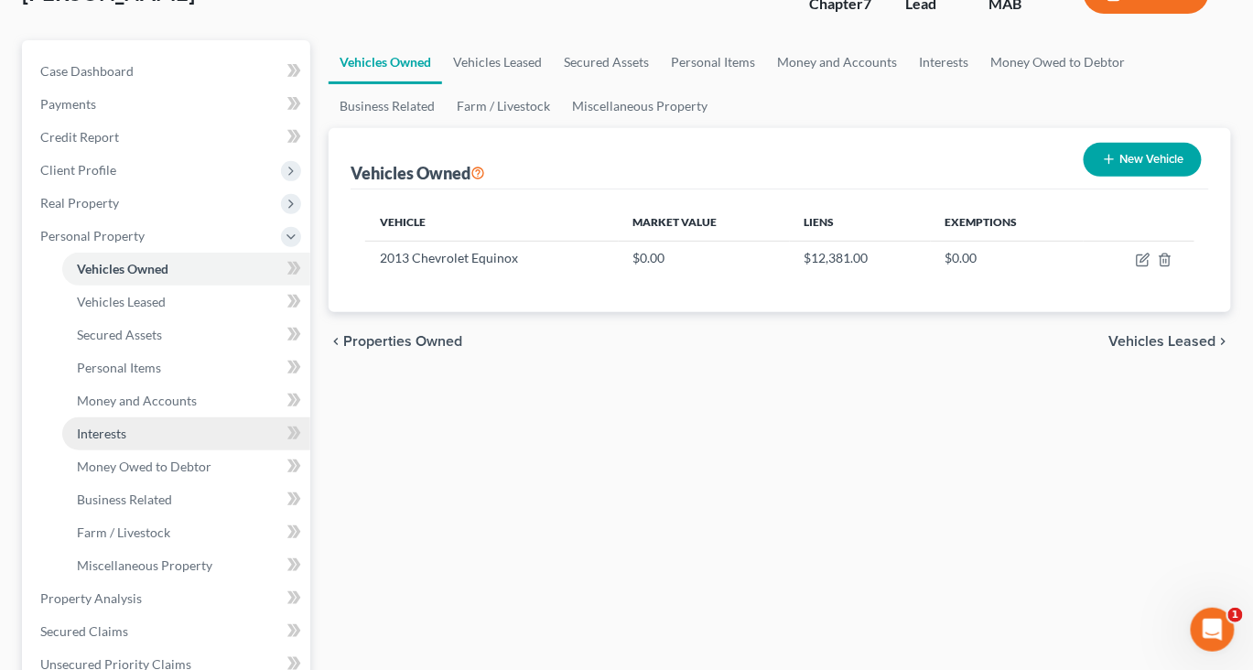
click at [167, 450] on link "Interests" at bounding box center [186, 433] width 248 height 33
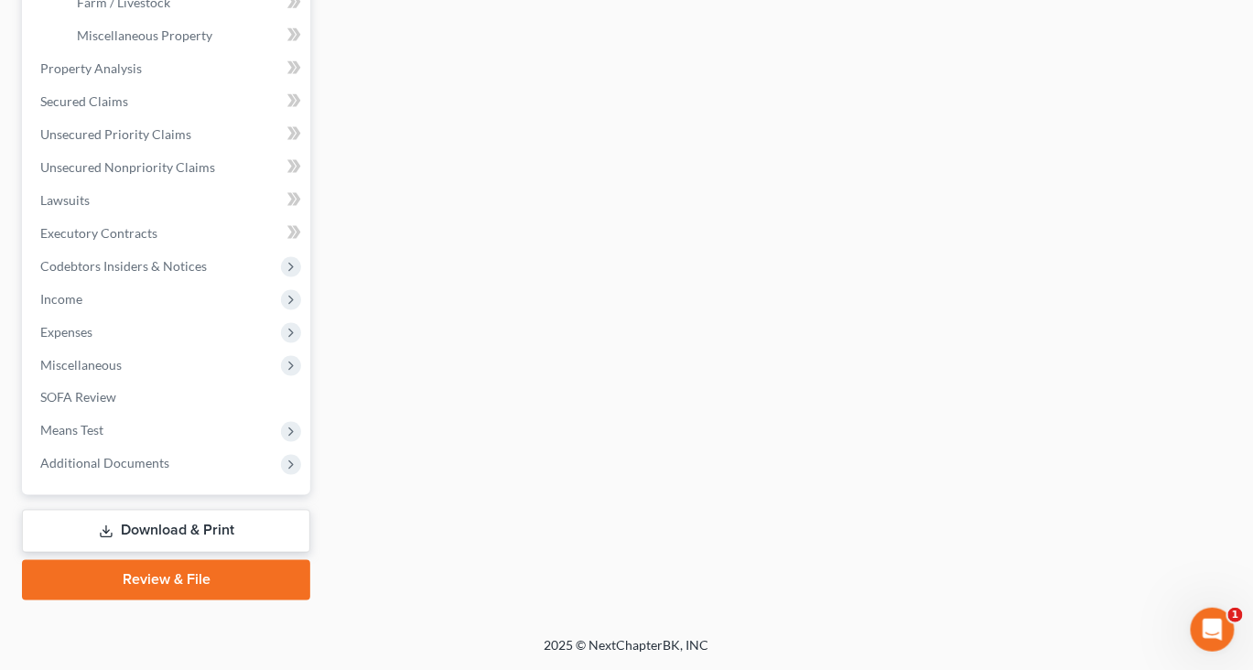
scroll to position [787, 0]
click at [92, 340] on span "Expenses" at bounding box center [66, 332] width 52 height 16
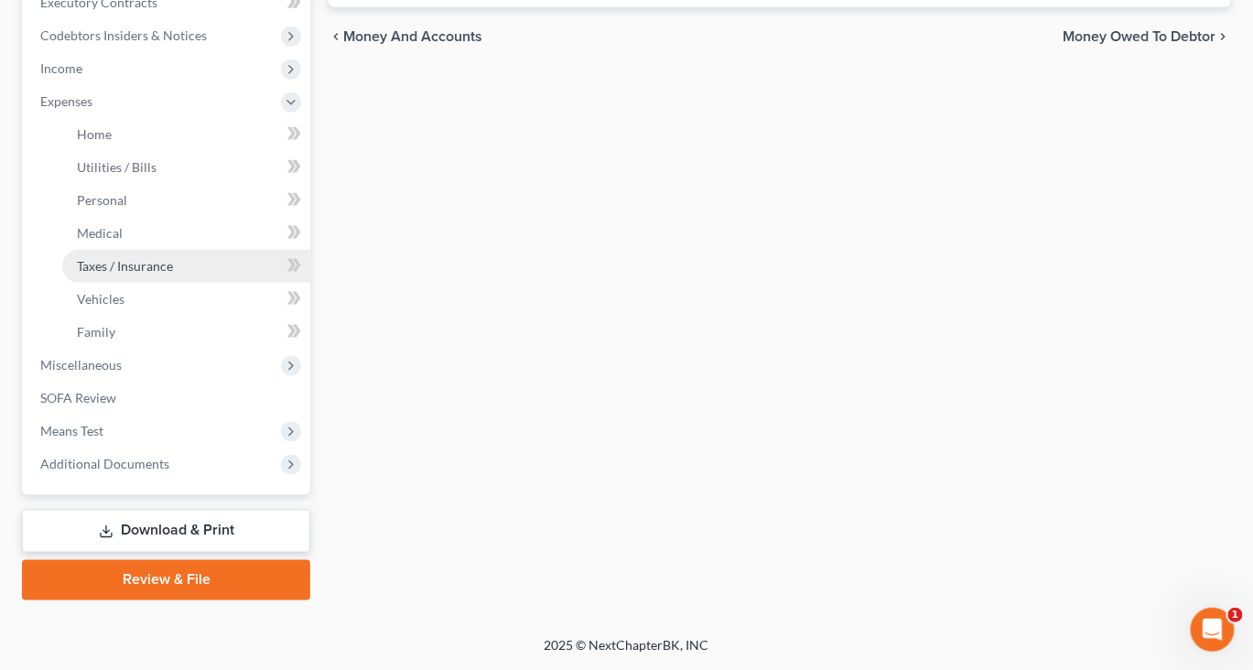
click at [133, 259] on link "Taxes / Insurance" at bounding box center [186, 266] width 248 height 33
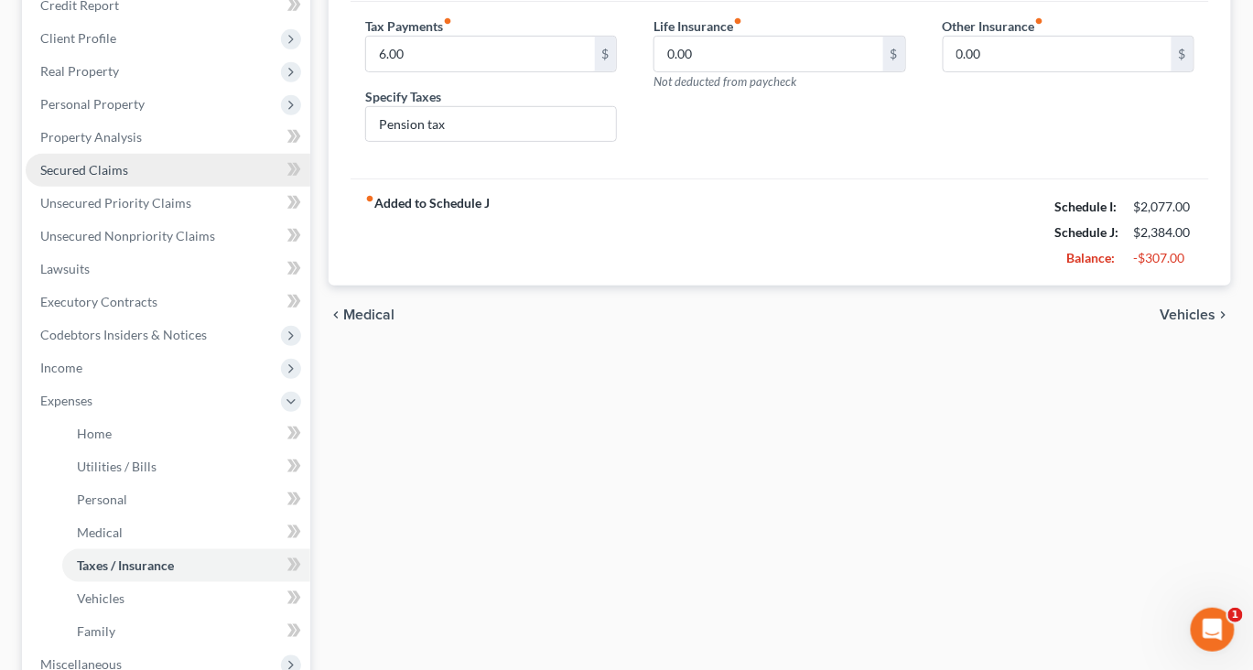
scroll to position [297, 0]
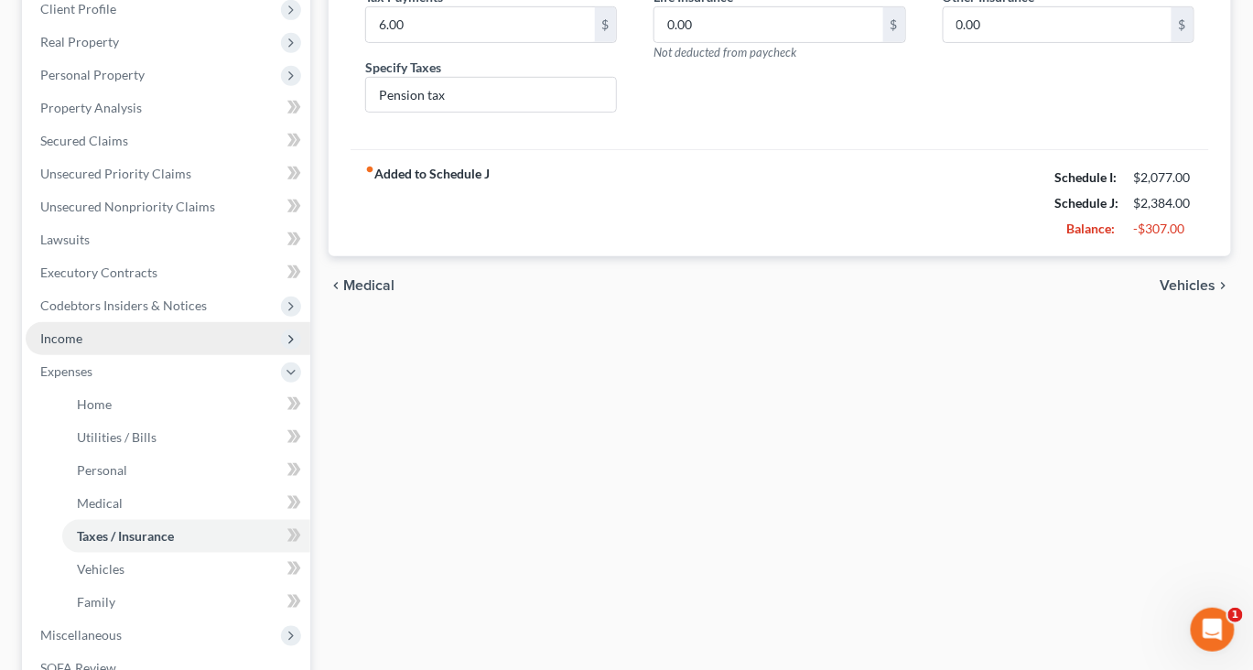
click at [82, 346] on span "Income" at bounding box center [61, 338] width 42 height 16
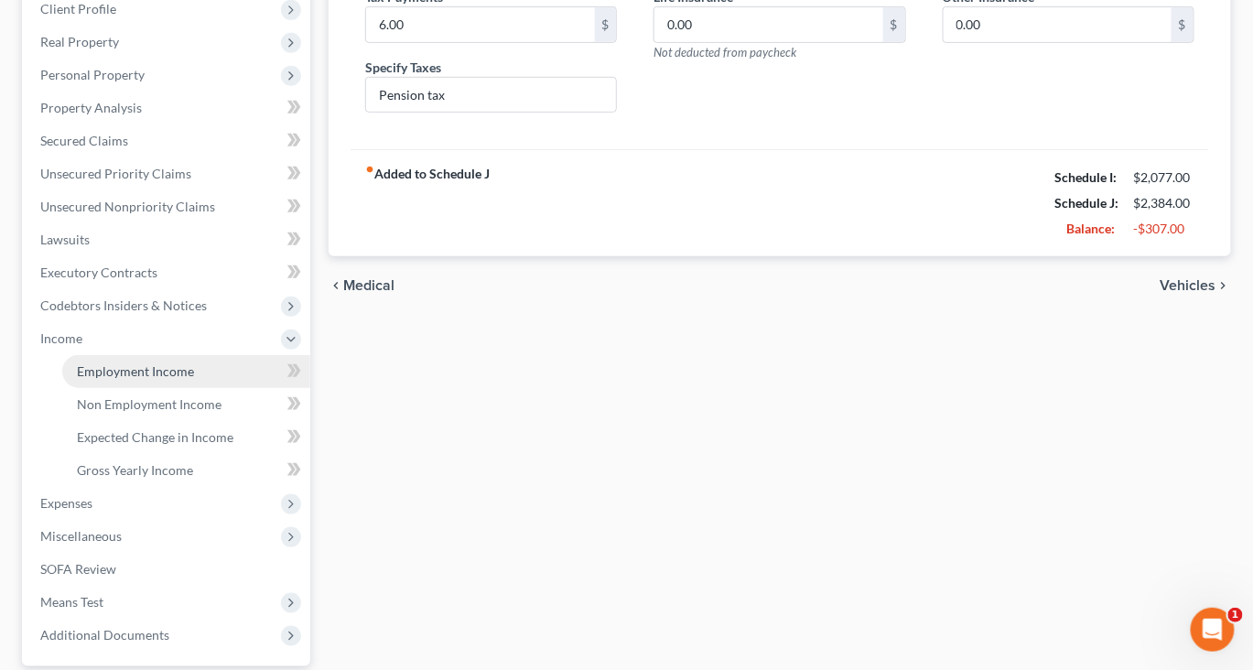
click at [155, 379] on span "Employment Income" at bounding box center [135, 371] width 117 height 16
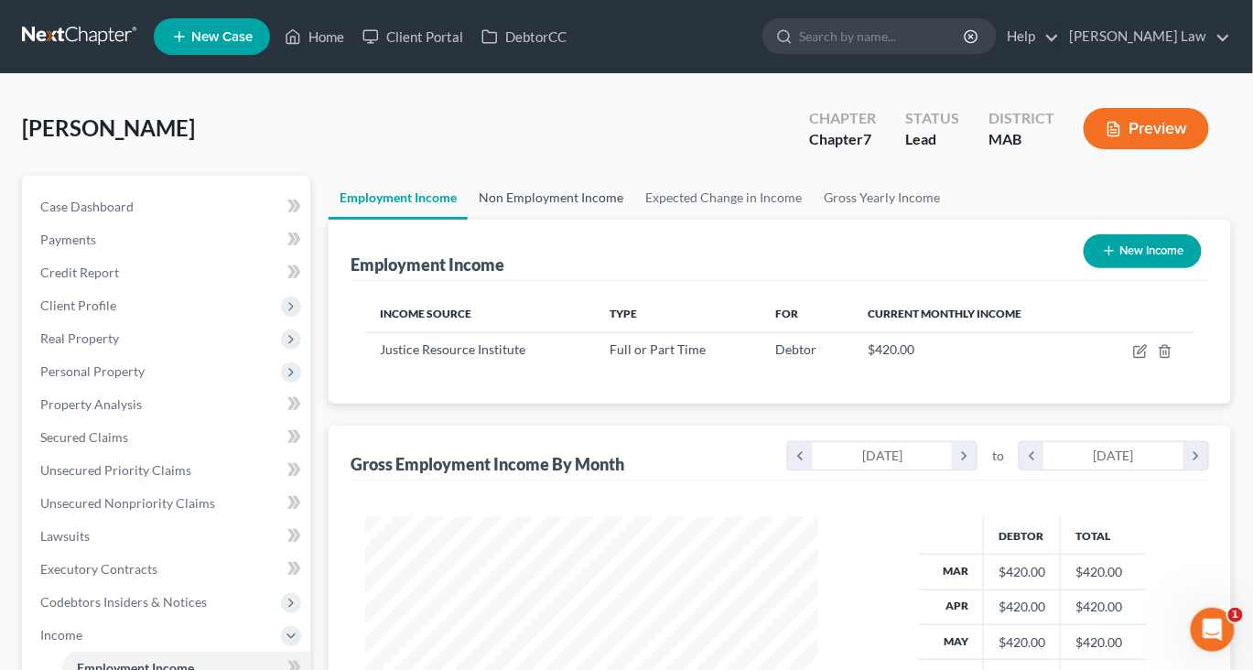
click at [577, 220] on link "Non Employment Income" at bounding box center [551, 198] width 167 height 44
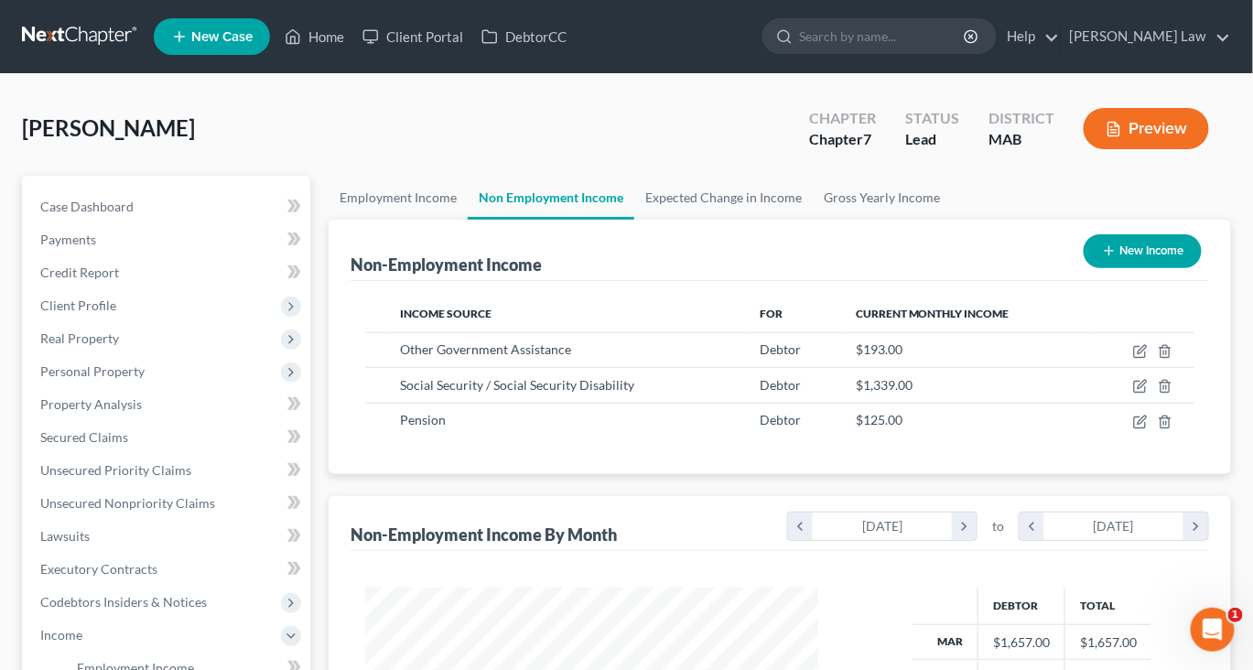
scroll to position [406, 489]
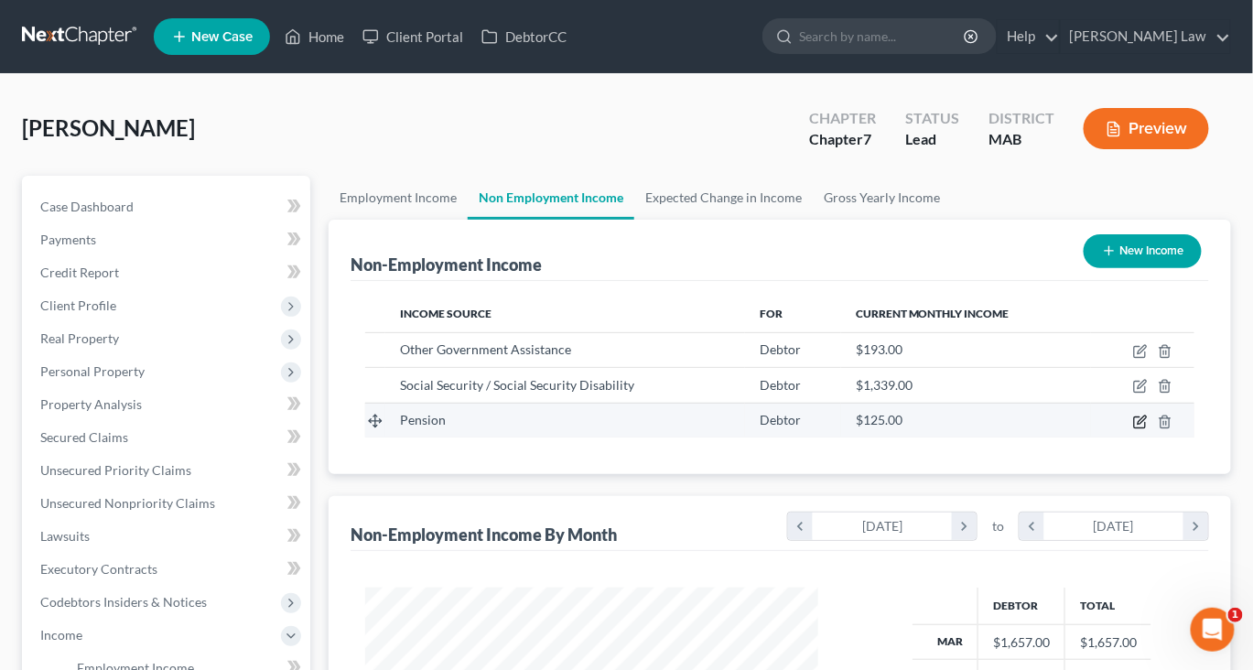
click at [1138, 424] on icon "button" at bounding box center [1142, 419] width 8 height 8
select select "2"
select select "0"
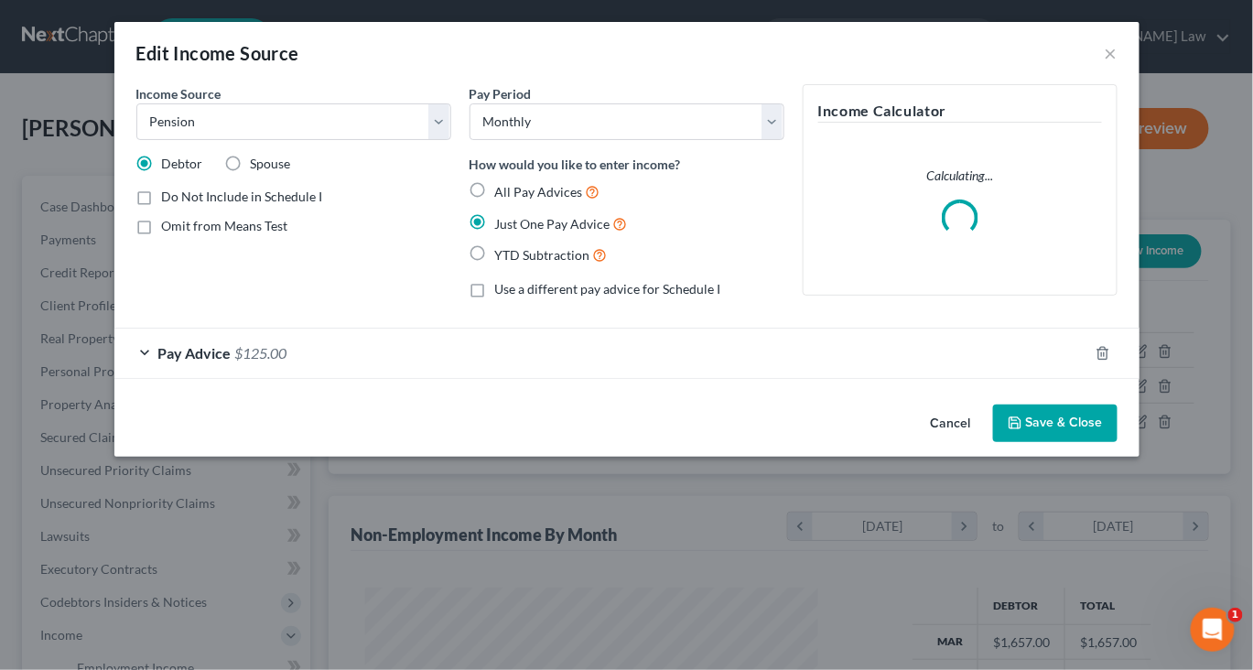
click at [274, 377] on div "Pay Advice $125.00" at bounding box center [601, 353] width 974 height 49
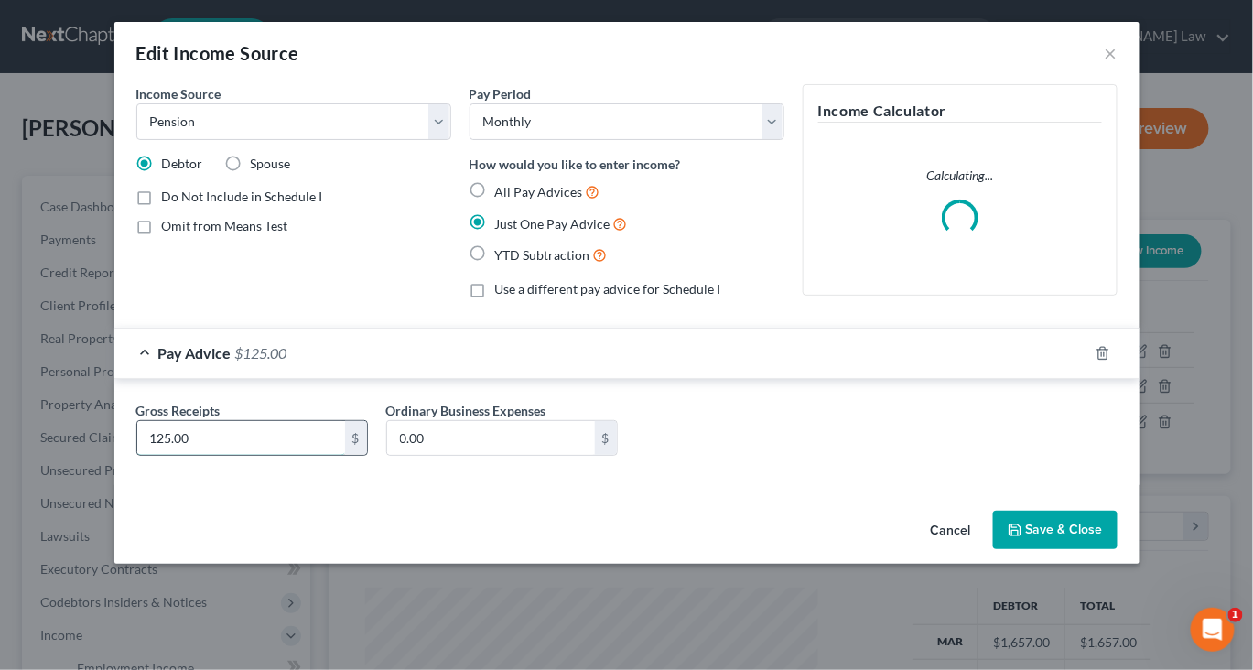
click at [156, 456] on input "125.00" at bounding box center [241, 438] width 208 height 35
type input "126"
click at [1117, 549] on button "Save & Close" at bounding box center [1055, 530] width 124 height 38
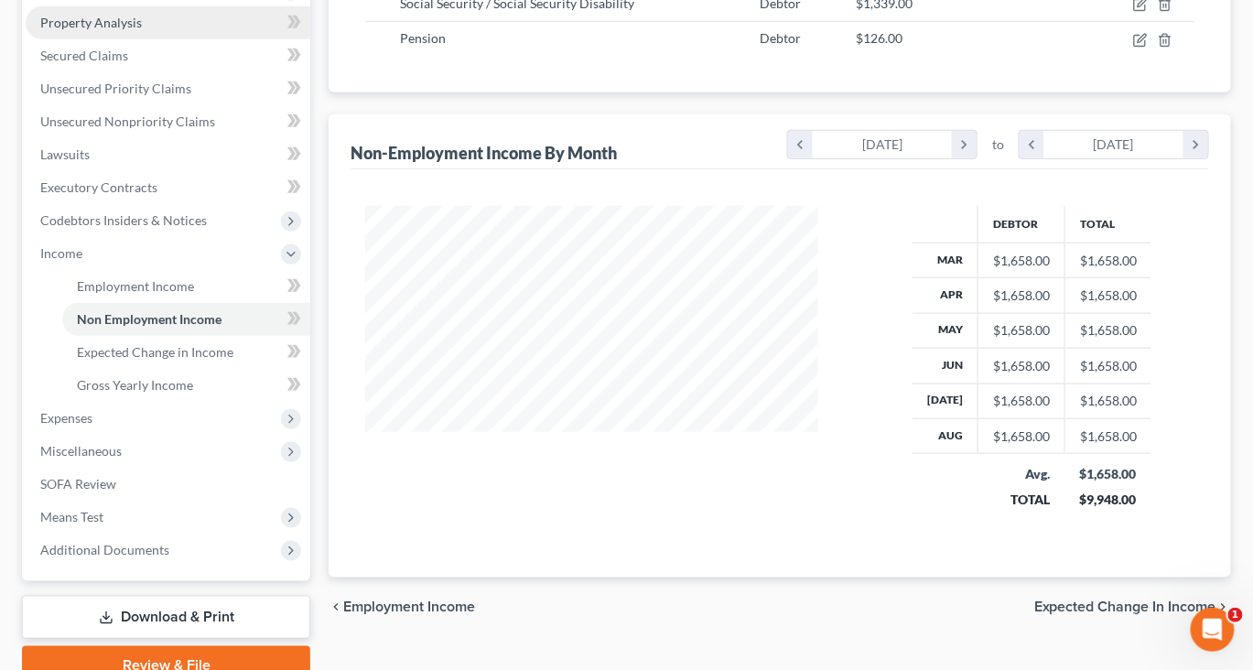
scroll to position [387, 0]
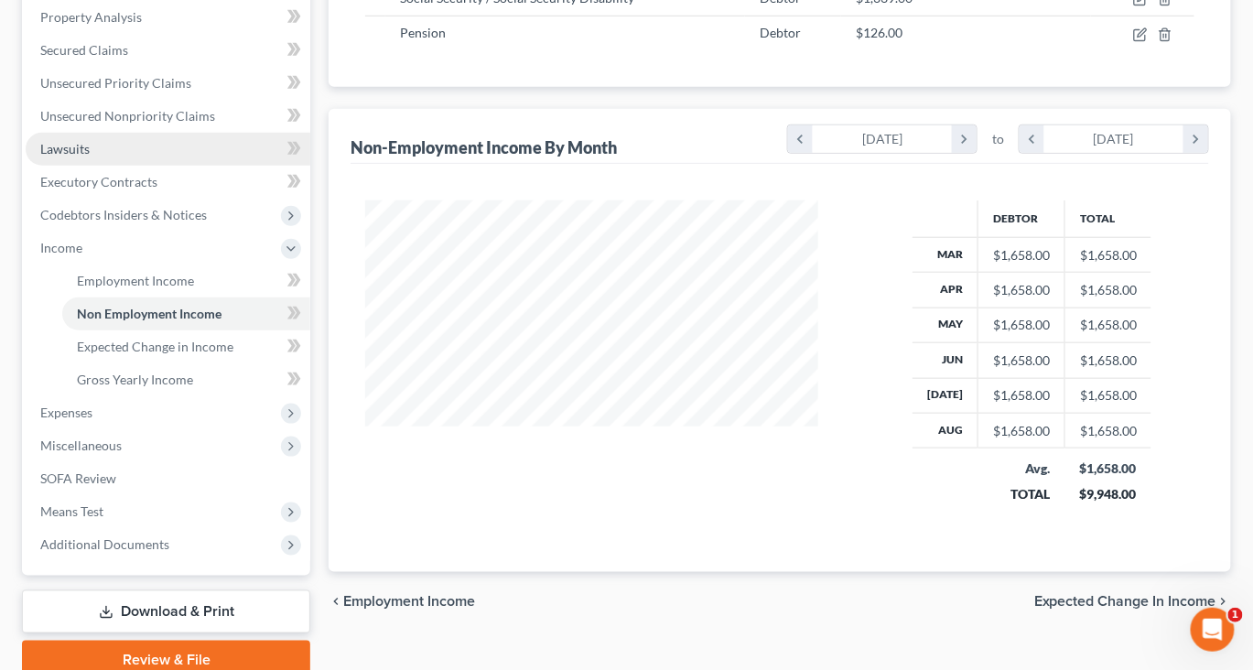
click at [90, 156] on span "Lawsuits" at bounding box center [64, 149] width 49 height 16
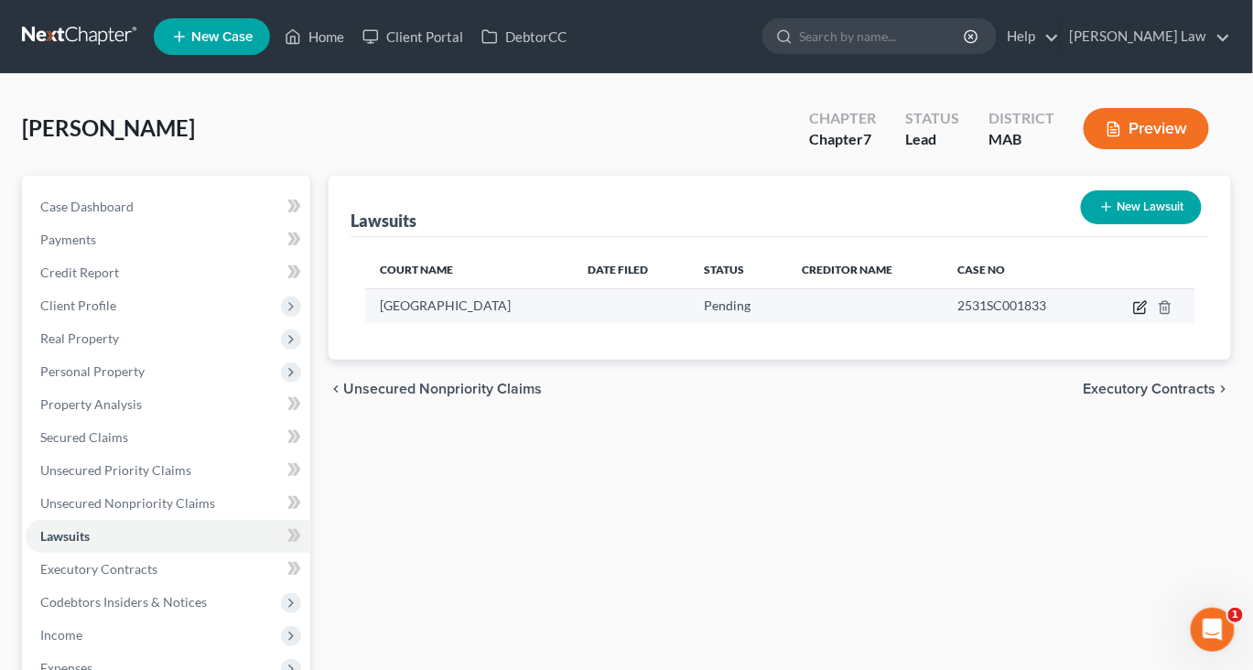
click at [1138, 309] on icon "button" at bounding box center [1142, 305] width 8 height 8
select select "22"
select select "0"
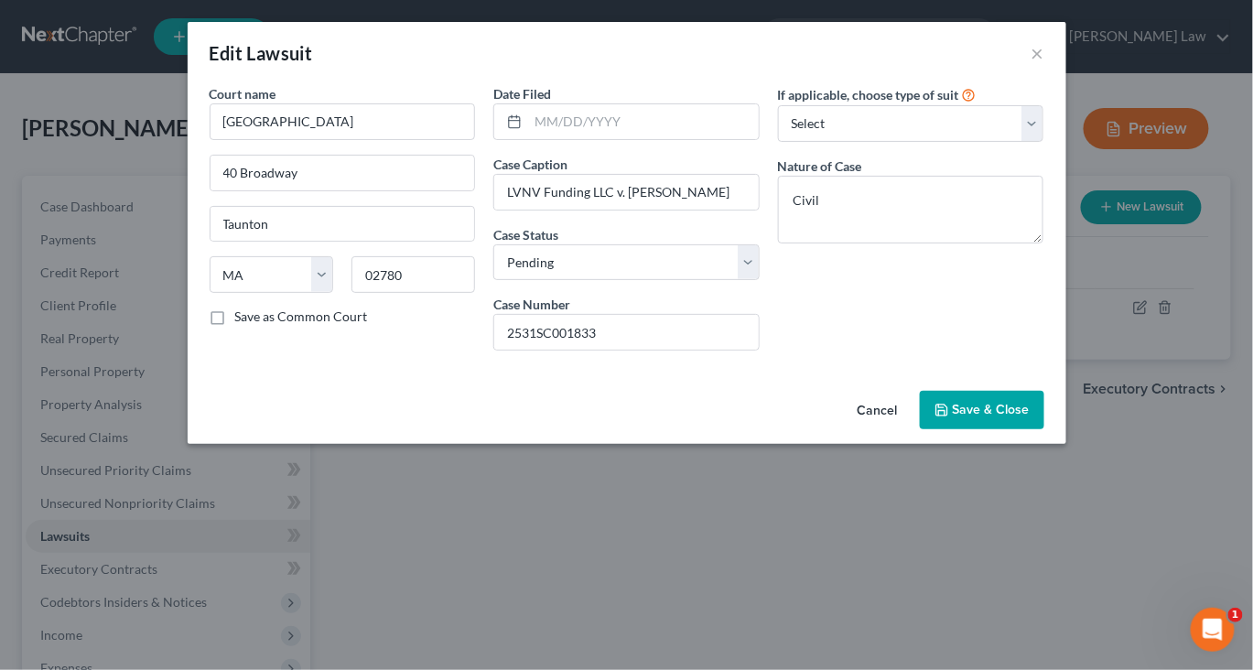
click at [1007, 429] on button "Save & Close" at bounding box center [982, 410] width 124 height 38
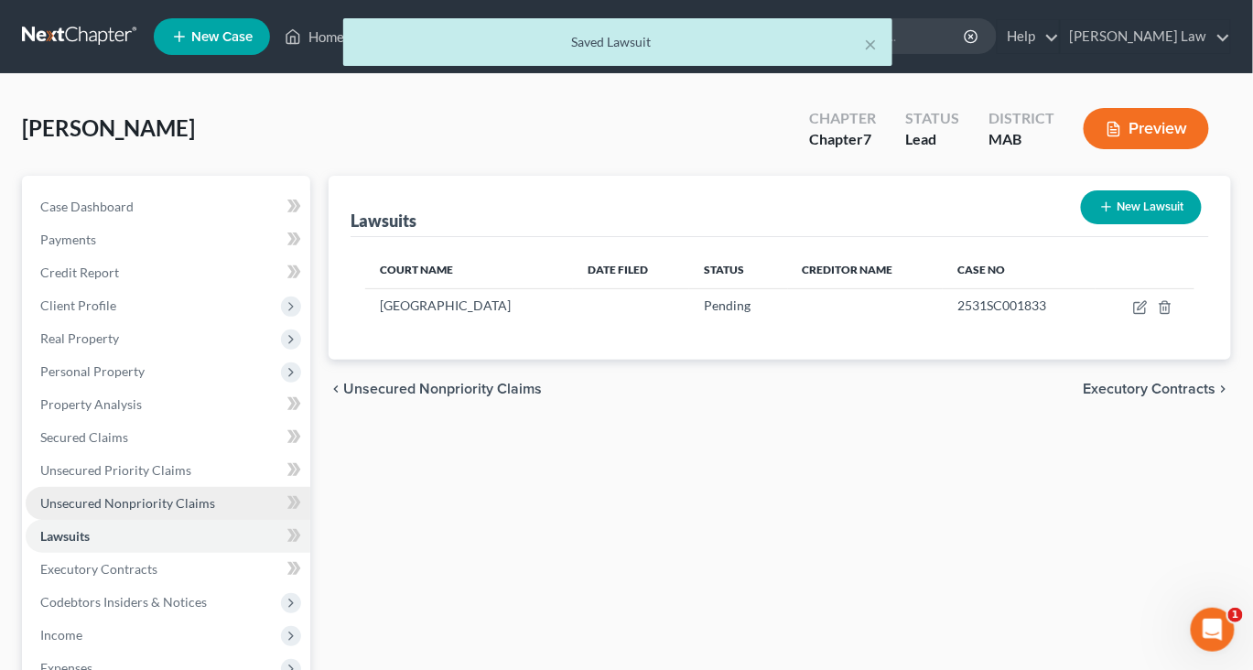
click at [215, 511] on span "Unsecured Nonpriority Claims" at bounding box center [127, 503] width 175 height 16
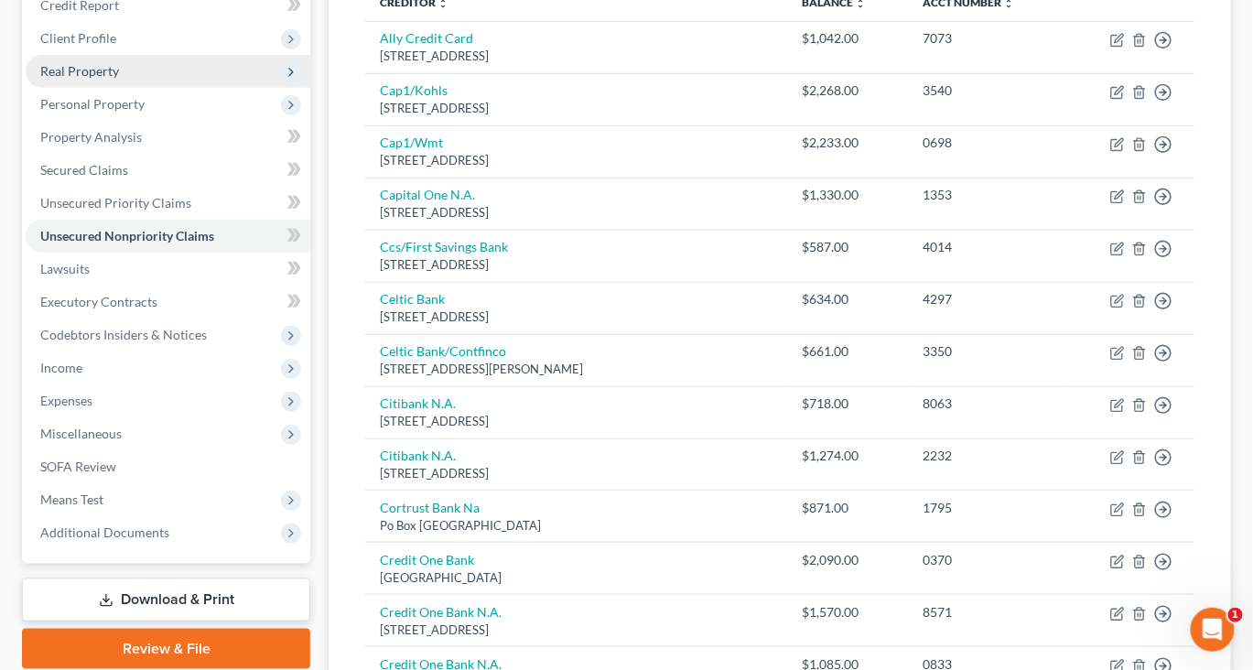
scroll to position [282, 0]
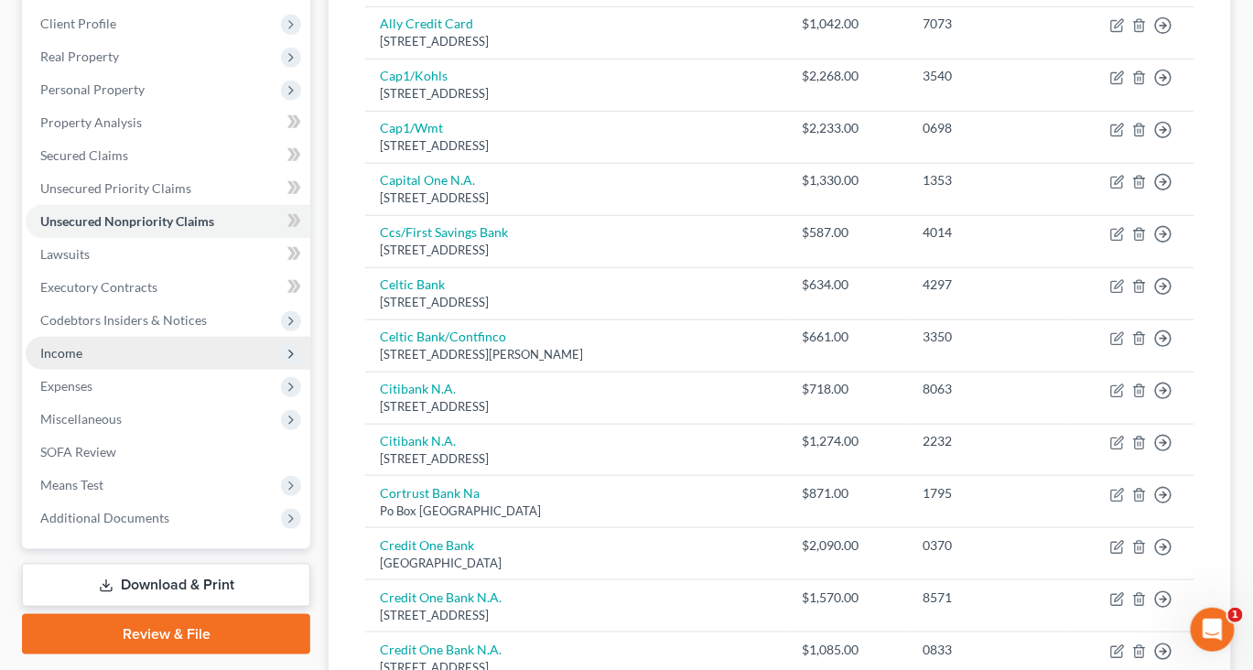
click at [82, 361] on span "Income" at bounding box center [61, 353] width 42 height 16
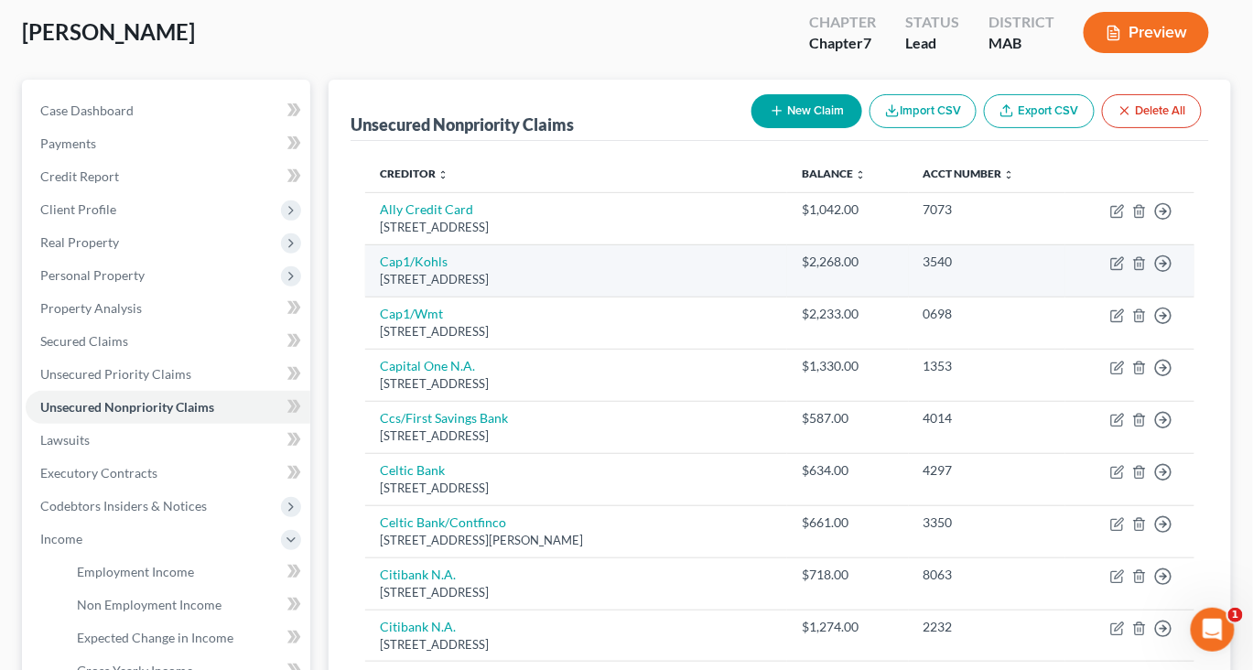
scroll to position [0, 0]
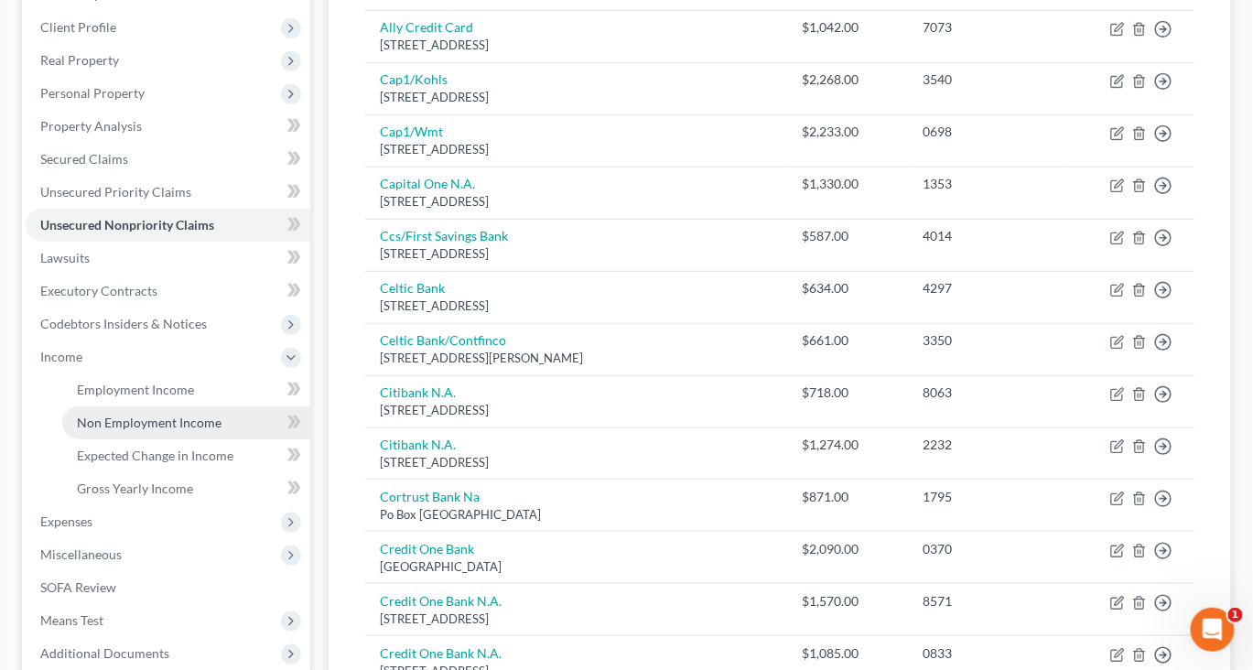
click at [190, 430] on span "Non Employment Income" at bounding box center [149, 423] width 145 height 16
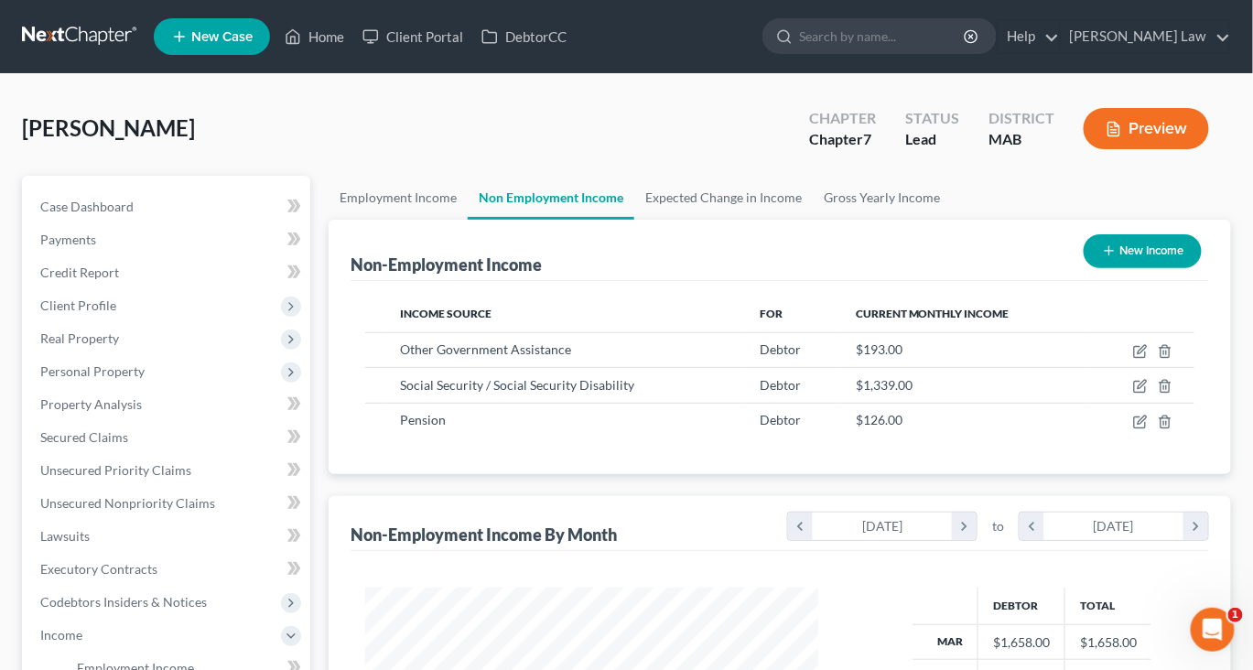
scroll to position [406, 489]
click at [1138, 353] on icon "button" at bounding box center [1142, 349] width 8 height 8
select select "5"
select select "0"
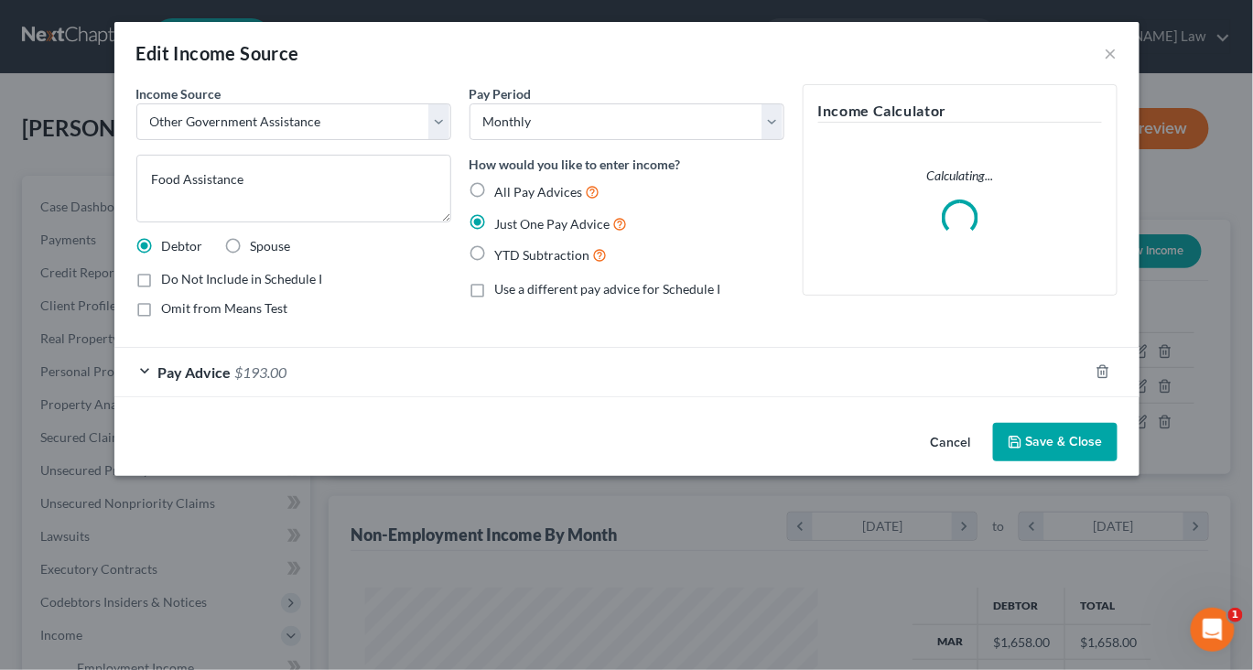
click at [1114, 461] on button "Save & Close" at bounding box center [1055, 442] width 124 height 38
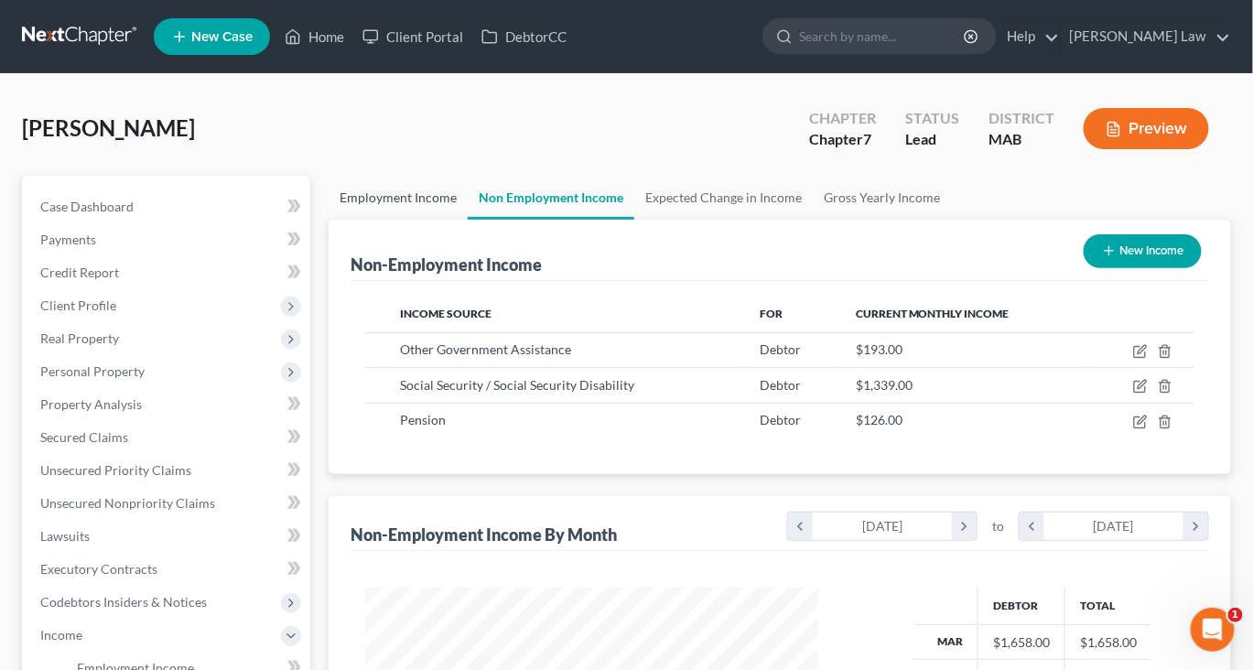
click at [437, 220] on link "Employment Income" at bounding box center [398, 198] width 139 height 44
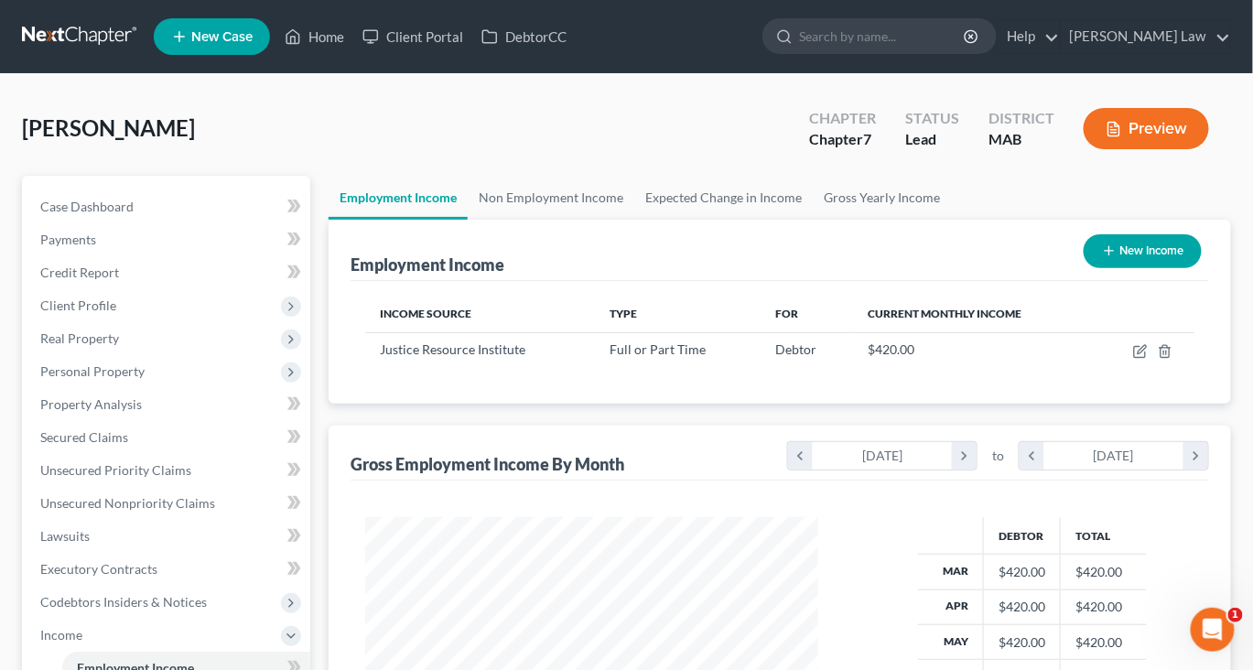
scroll to position [406, 489]
click at [1138, 353] on icon "button" at bounding box center [1142, 349] width 8 height 8
select select "0"
select select "22"
select select "0"
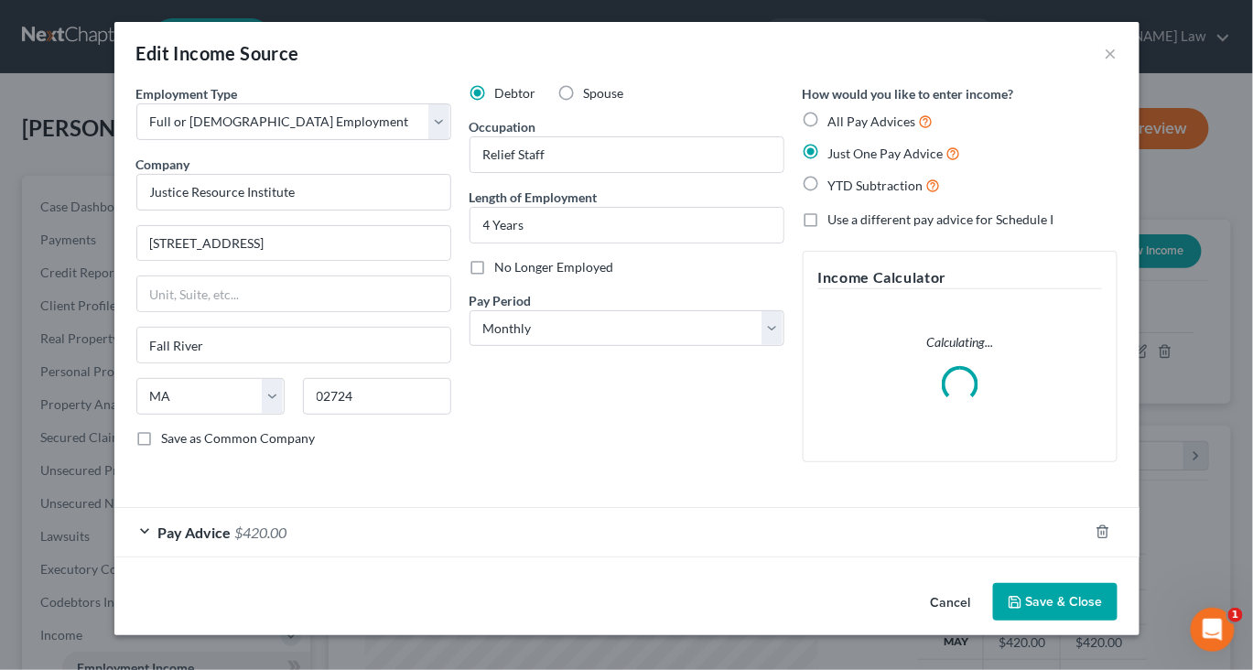
scroll to position [65, 0]
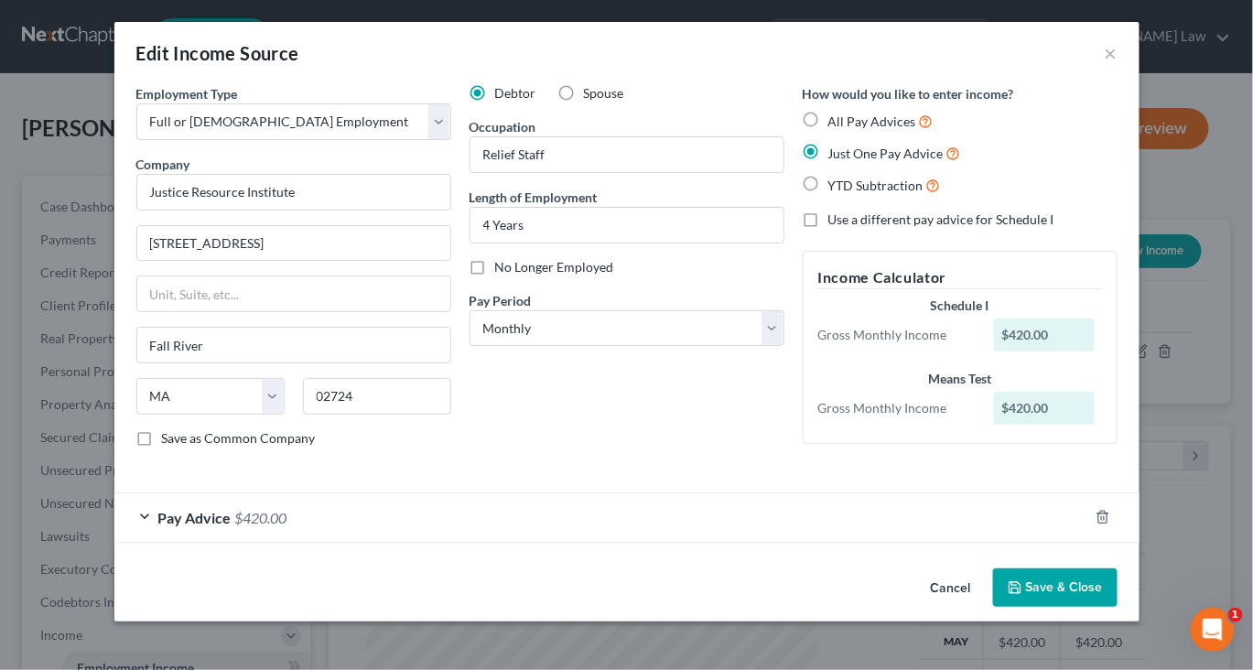
click at [1106, 607] on button "Save & Close" at bounding box center [1055, 587] width 124 height 38
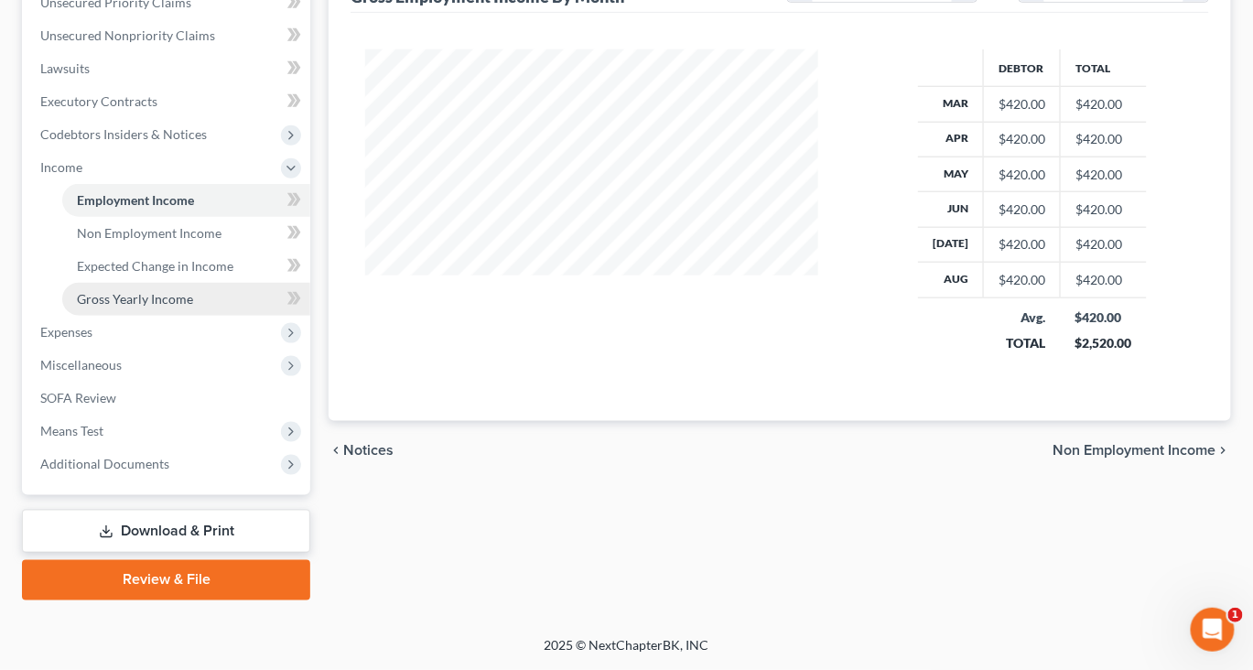
click at [130, 307] on span "Gross Yearly Income" at bounding box center [135, 299] width 116 height 16
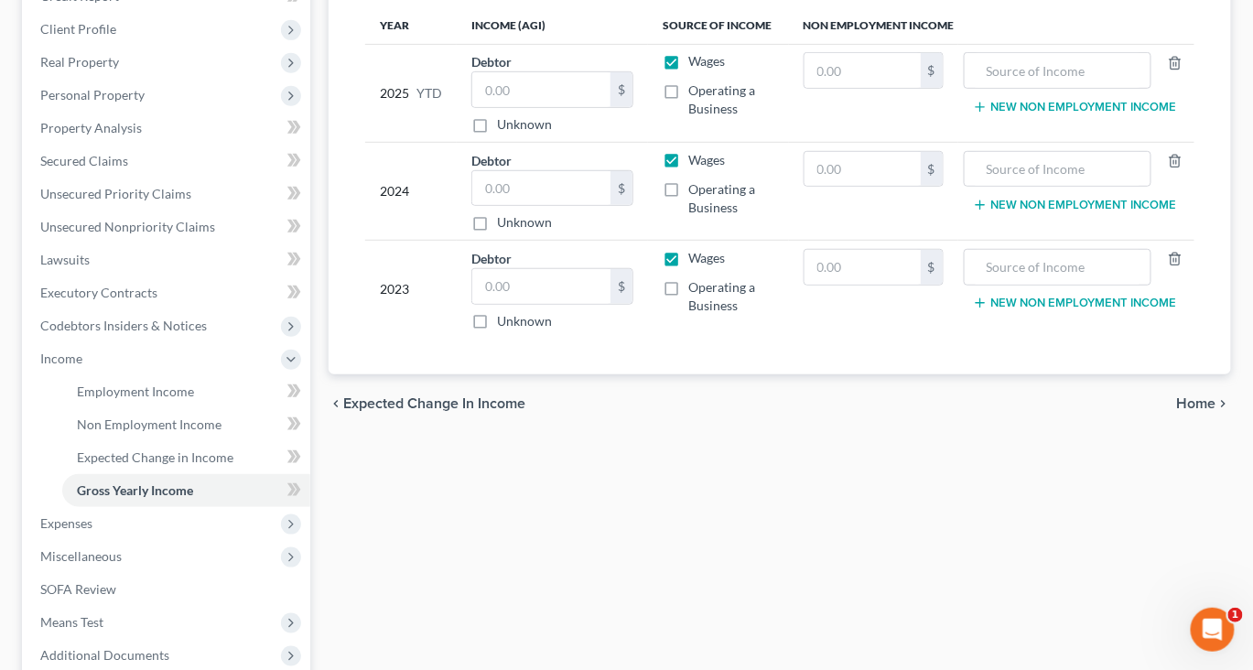
scroll to position [234, 0]
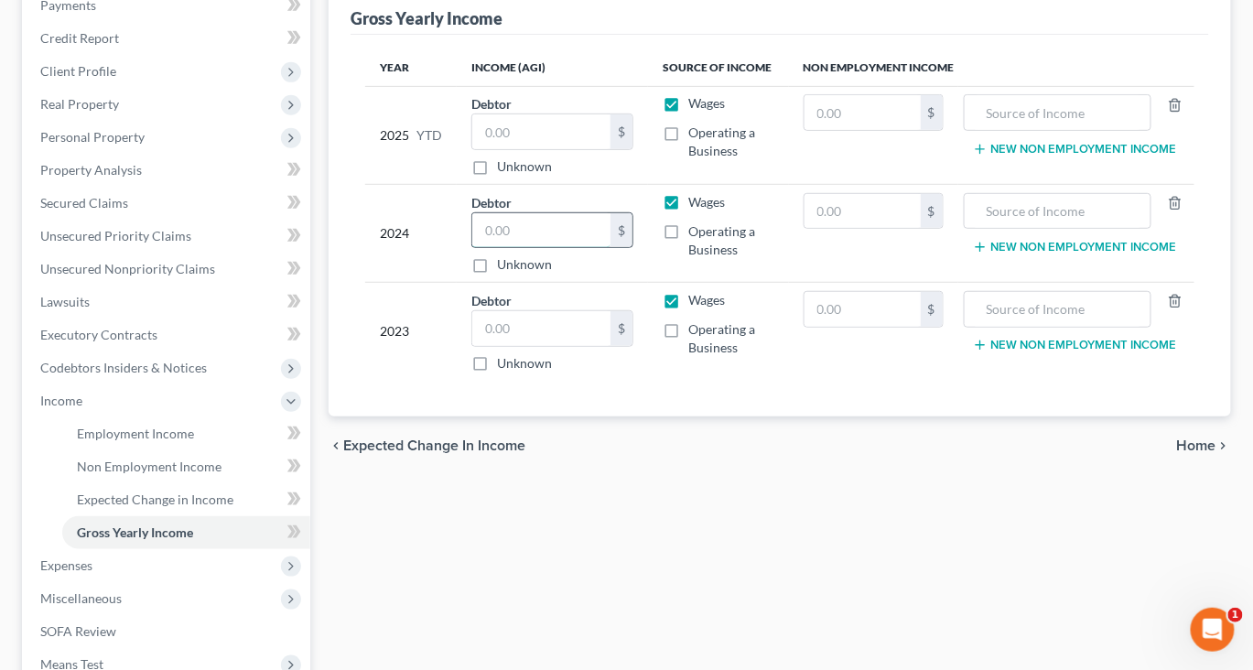
click at [564, 248] on input "text" at bounding box center [541, 230] width 138 height 35
type input "5,550"
click at [829, 229] on input "text" at bounding box center [862, 211] width 116 height 35
type input "15,671"
click at [1005, 229] on input "text" at bounding box center [1057, 211] width 167 height 35
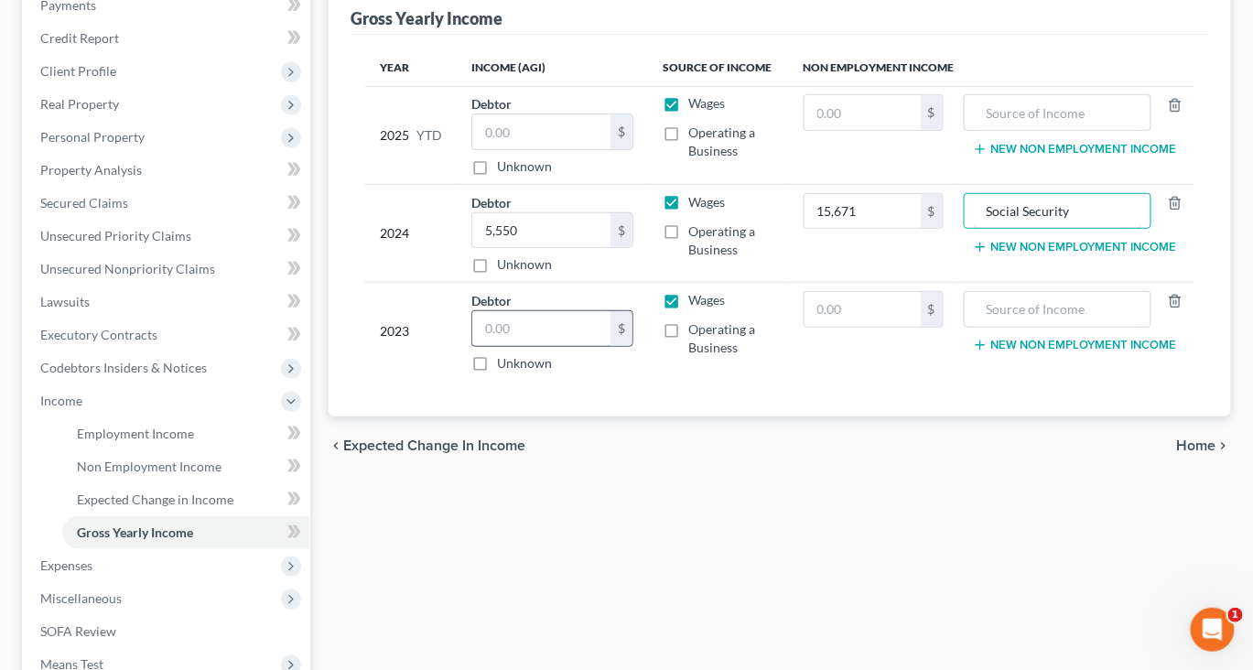
type input "Social Security"
click at [542, 346] on input "text" at bounding box center [541, 328] width 138 height 35
click at [551, 346] on input "text" at bounding box center [541, 328] width 138 height 35
type input "4,746"
click at [832, 327] on input "text" at bounding box center [862, 309] width 116 height 35
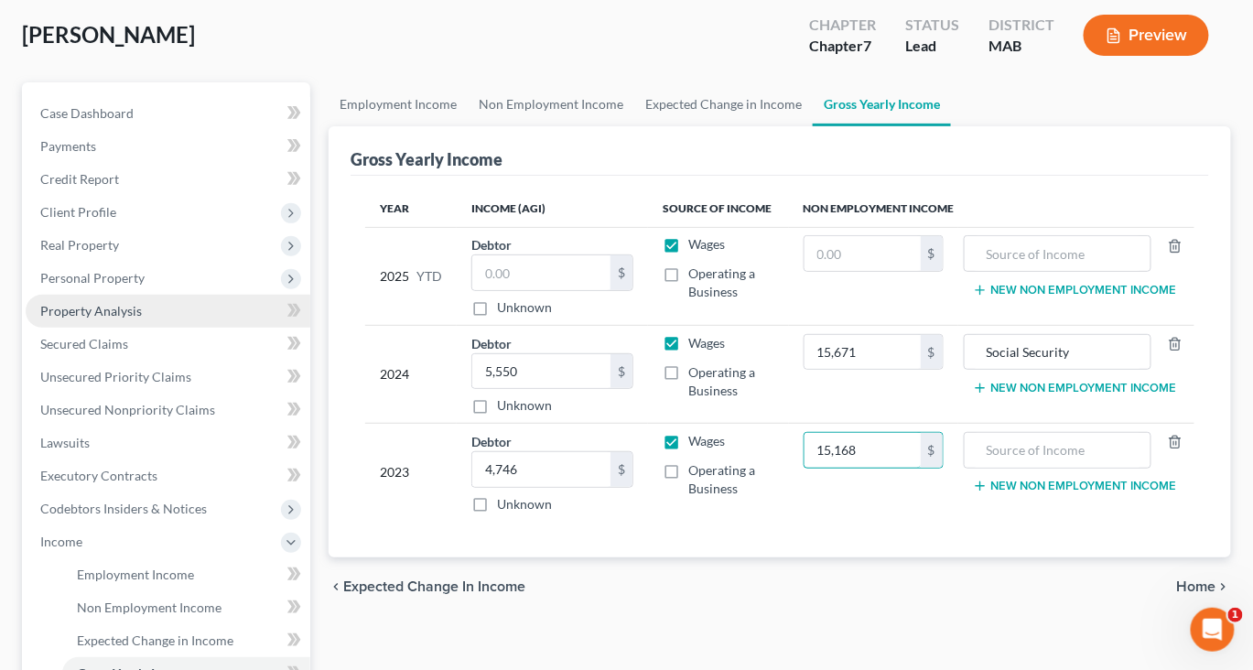
scroll to position [54, 0]
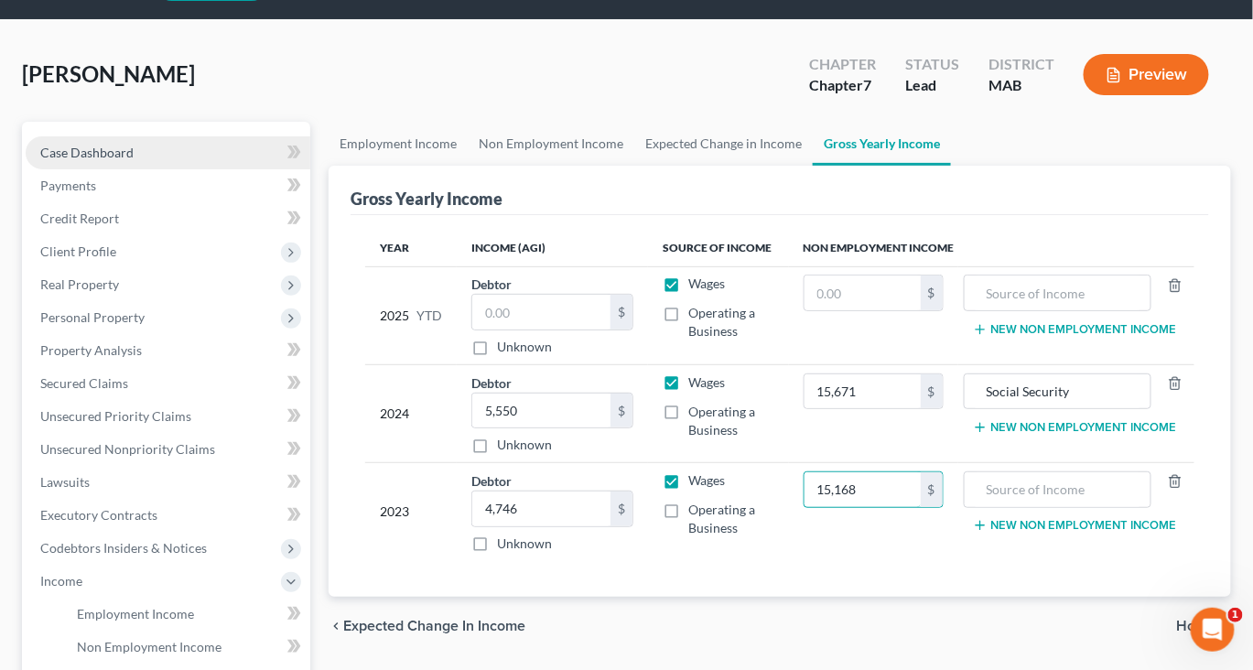
type input "15,168"
click at [134, 160] on span "Case Dashboard" at bounding box center [86, 153] width 93 height 16
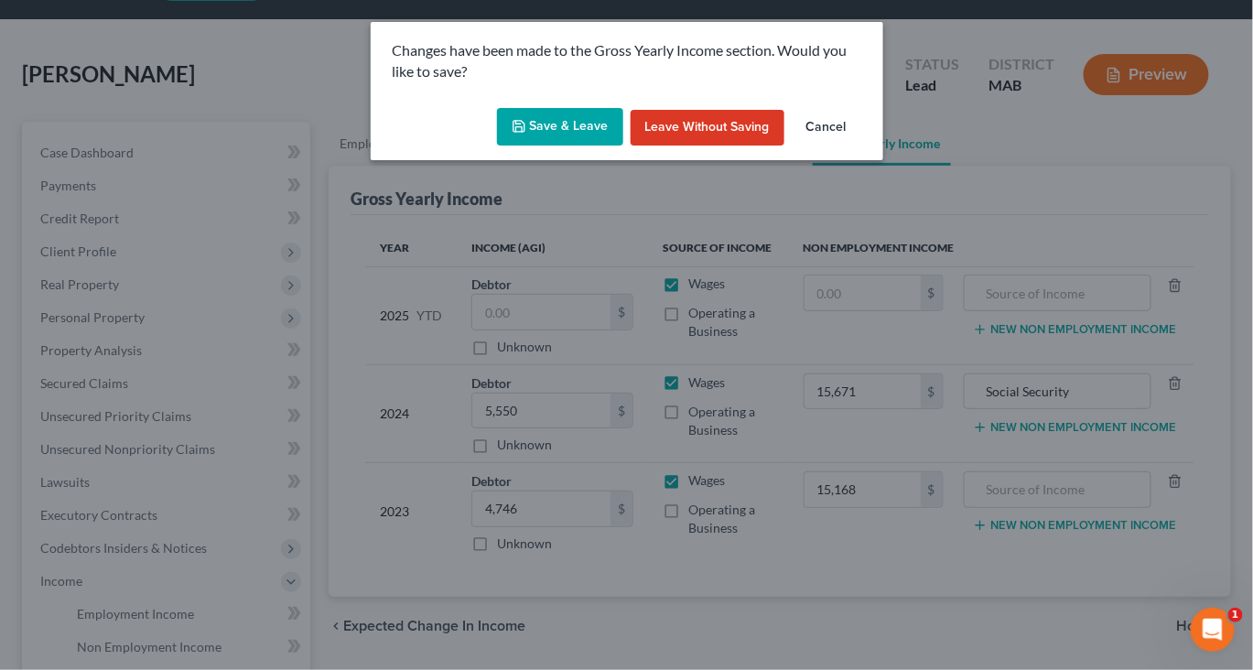
click at [563, 146] on button "Save & Leave" at bounding box center [560, 127] width 126 height 38
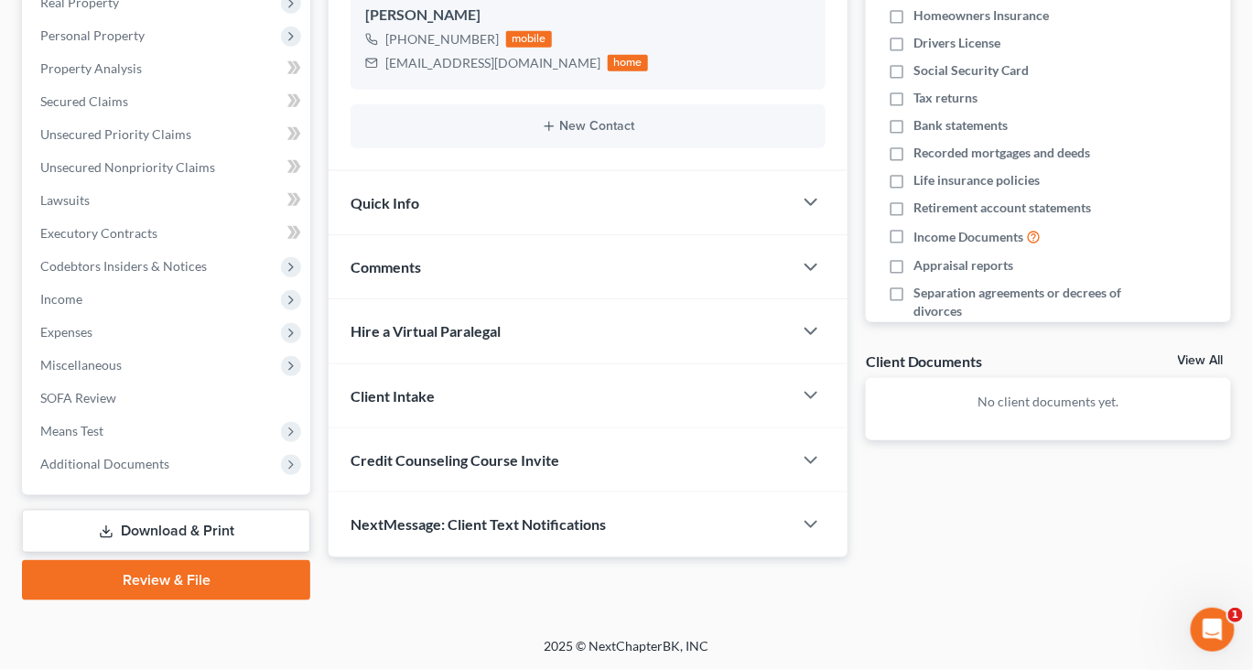
scroll to position [473, 0]
click at [413, 273] on span "Comments" at bounding box center [386, 266] width 70 height 17
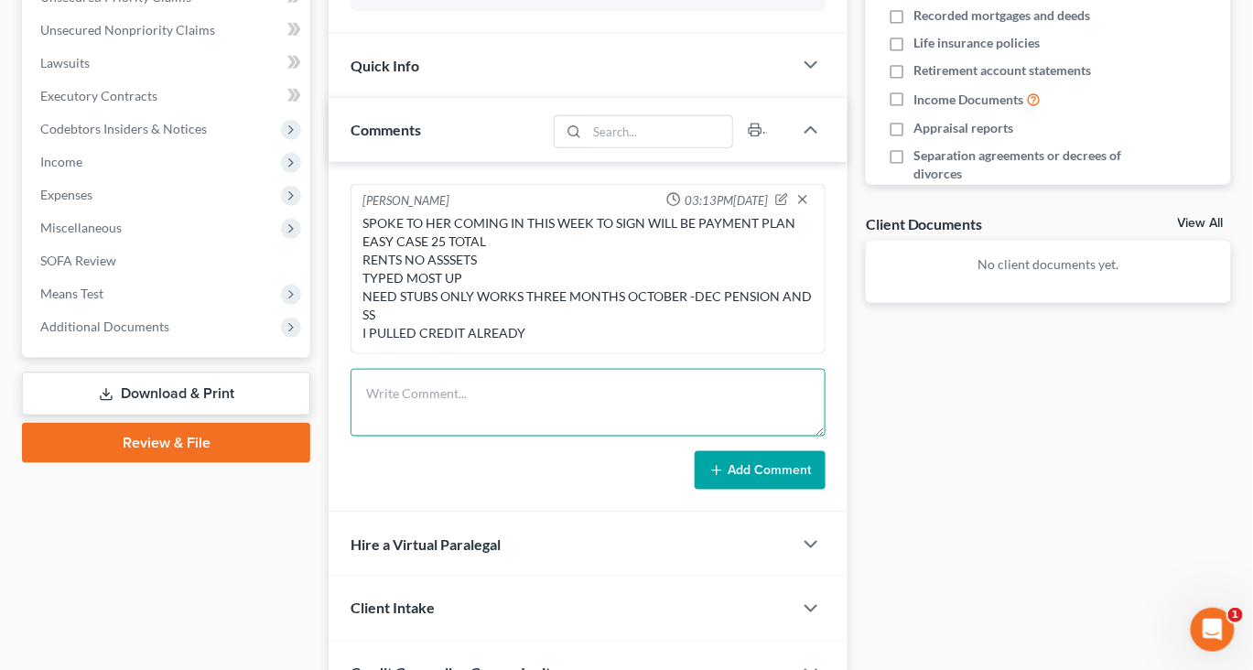
click at [481, 437] on textarea at bounding box center [588, 403] width 475 height 68
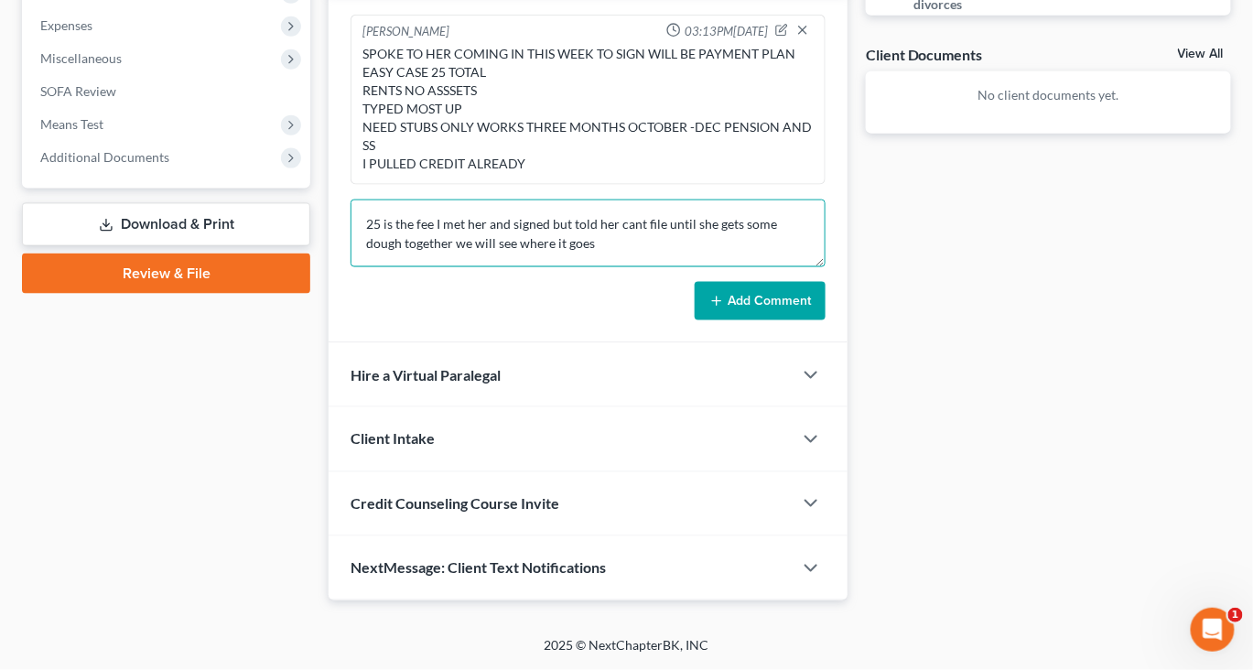
scroll to position [677, 0]
type textarea "25 is the fee I met her and signed but told her cant file until she gets some d…"
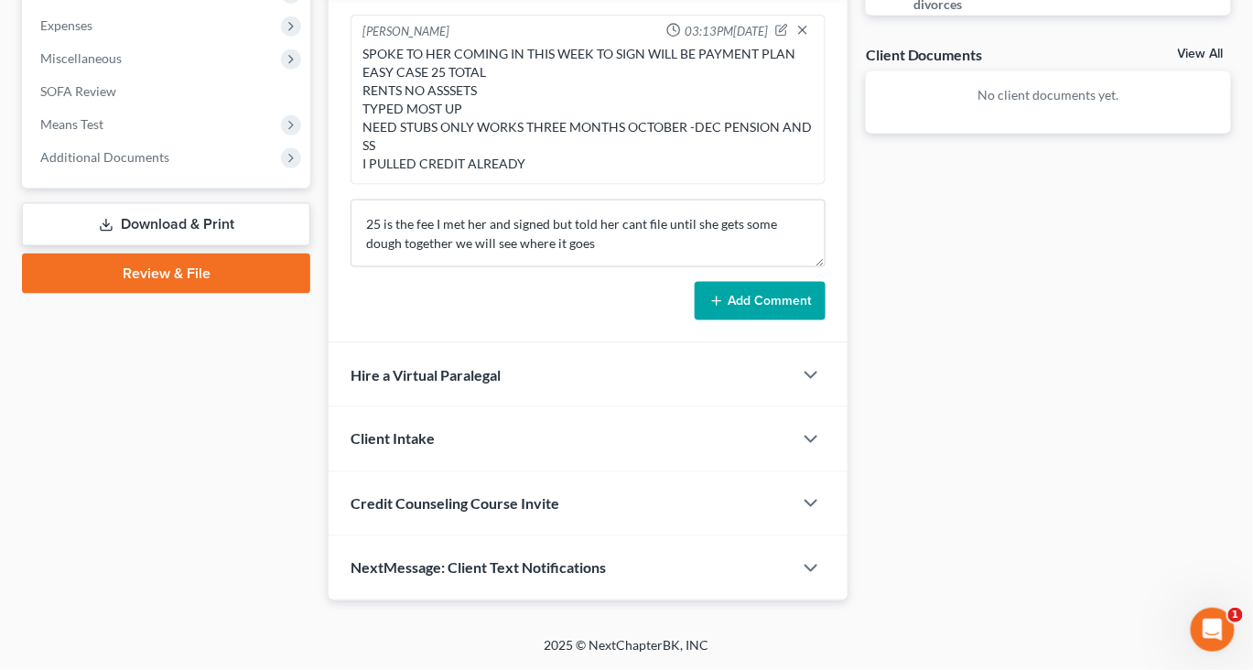
click at [771, 320] on button "Add Comment" at bounding box center [760, 301] width 131 height 38
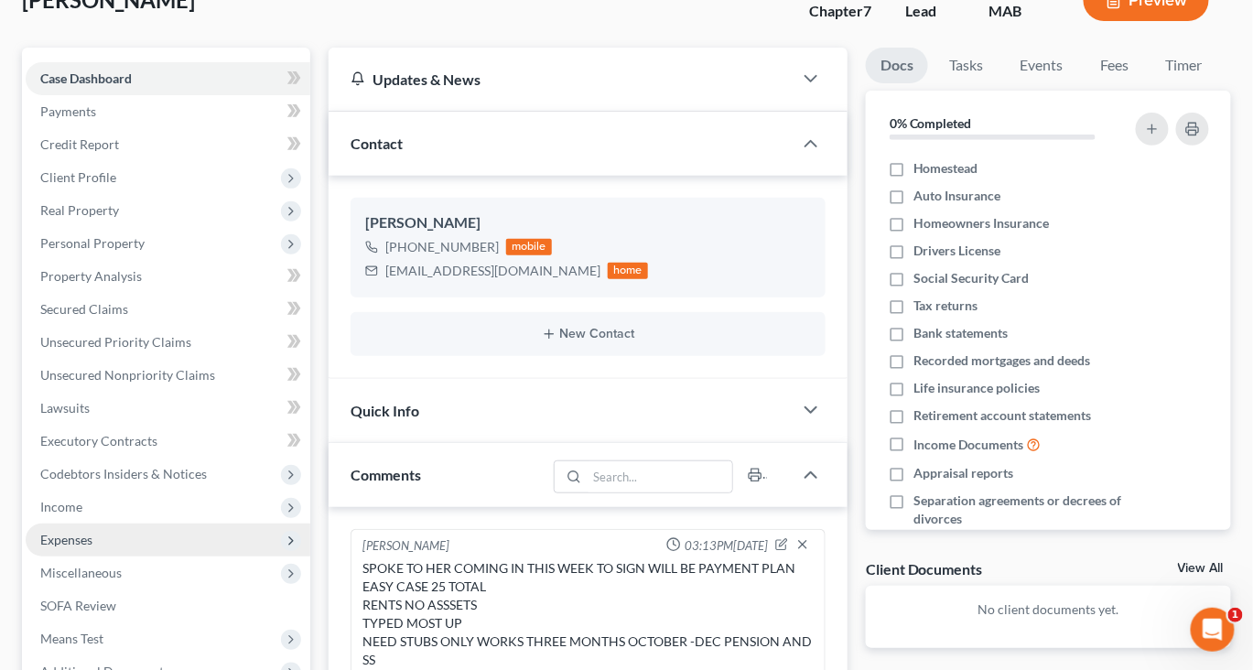
scroll to position [128, 0]
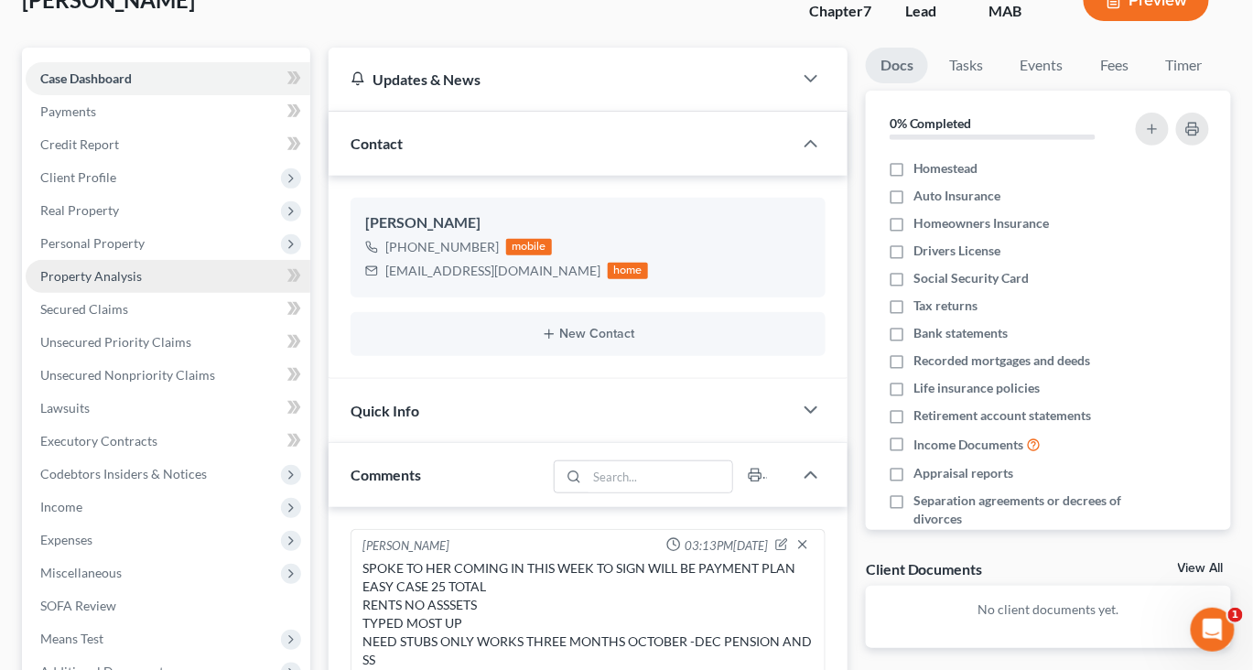
click at [116, 284] on span "Property Analysis" at bounding box center [91, 276] width 102 height 16
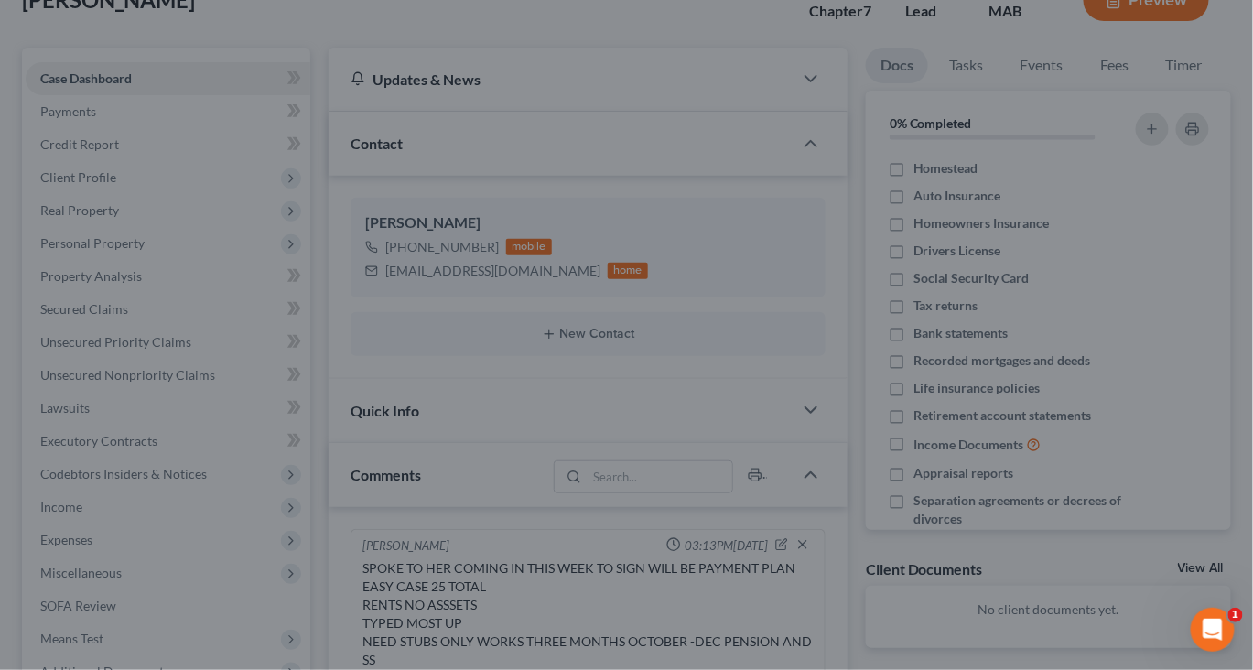
click at [134, 328] on div at bounding box center [626, 335] width 1253 height 670
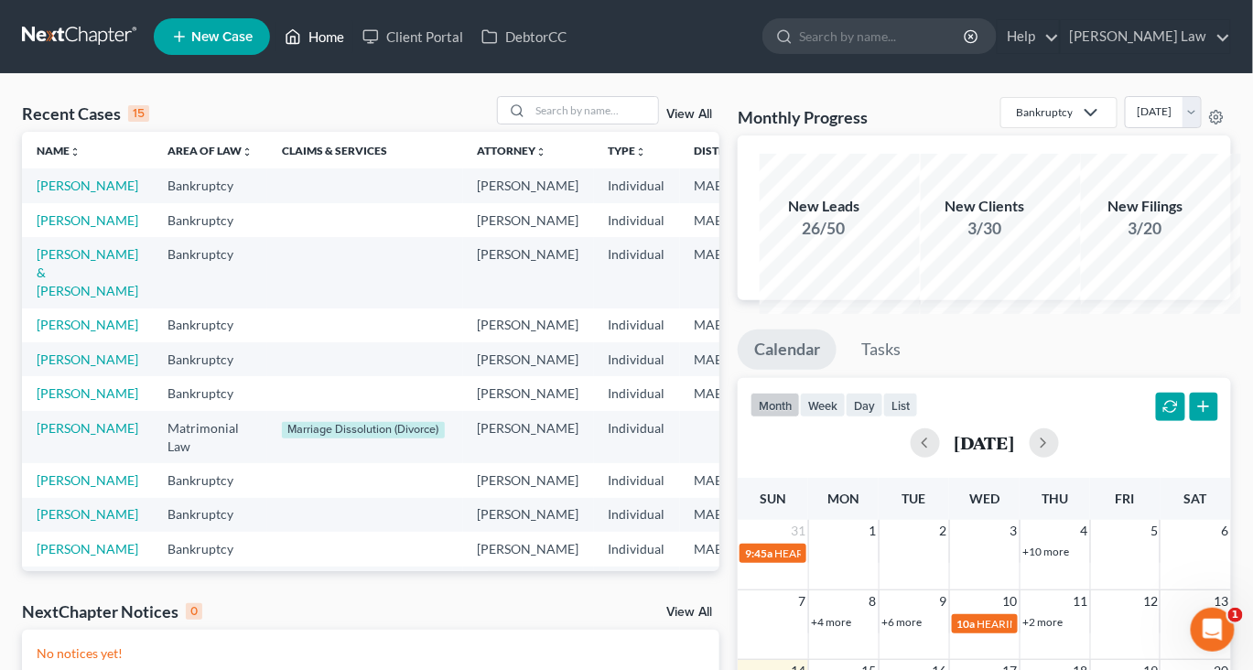
click at [353, 40] on link "Home" at bounding box center [314, 36] width 78 height 33
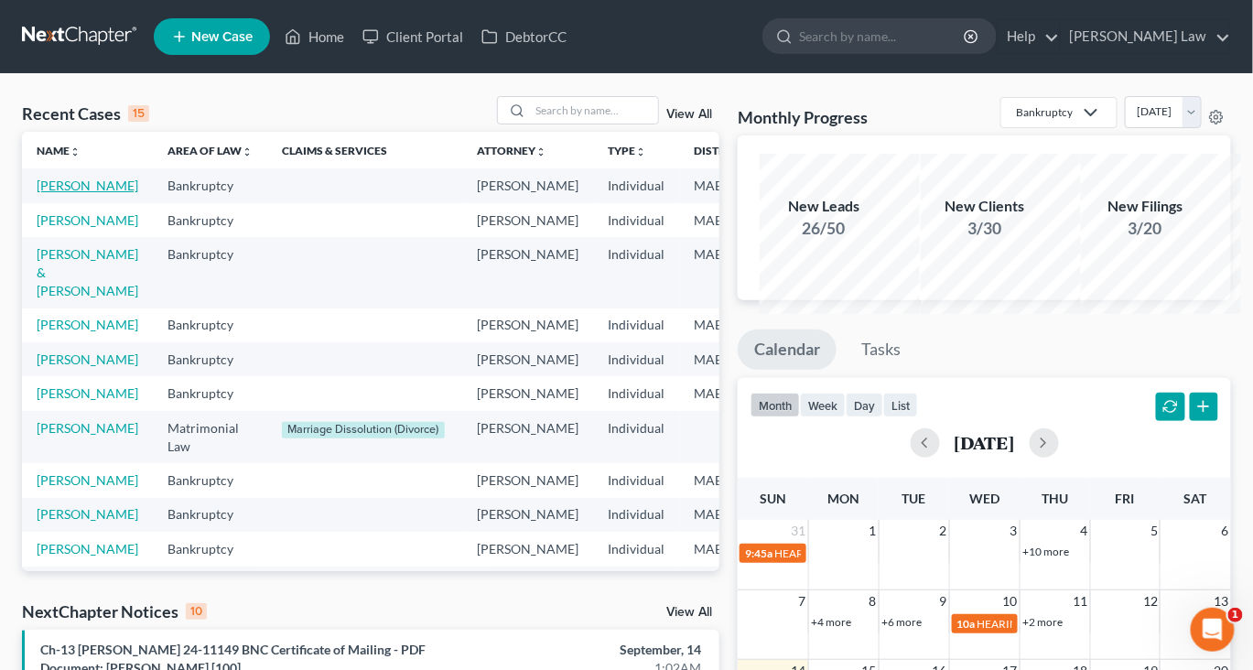
click at [82, 193] on link "[PERSON_NAME]" at bounding box center [88, 186] width 102 height 16
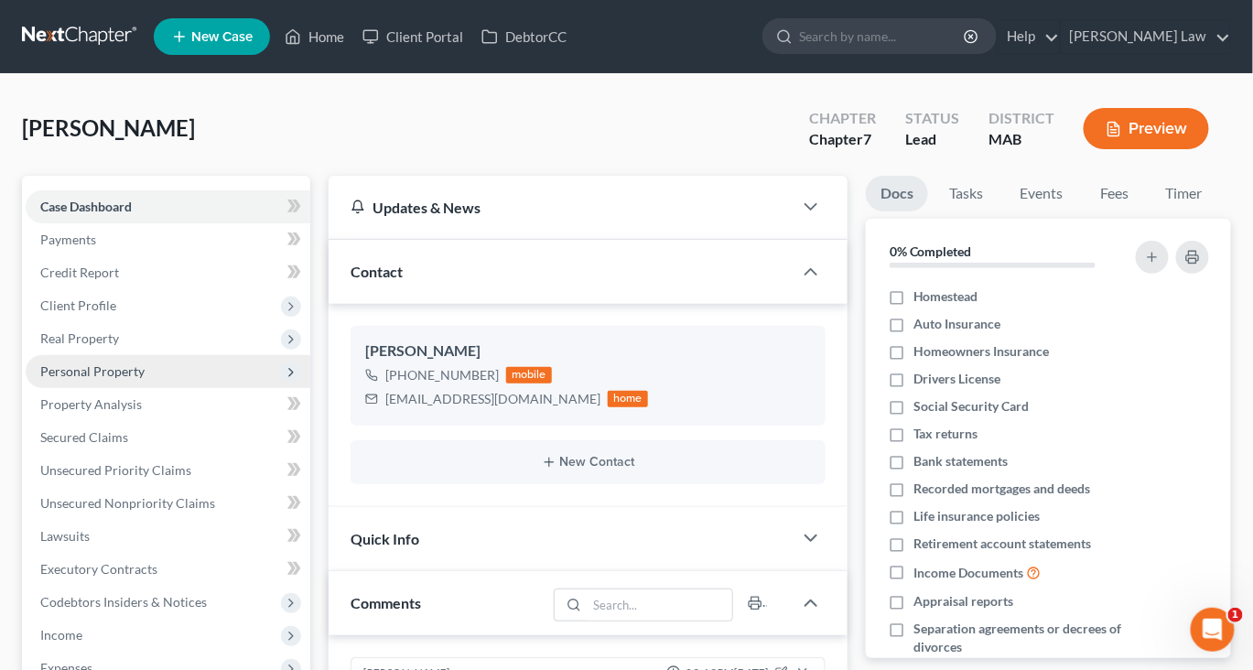
click at [113, 379] on span "Personal Property" at bounding box center [92, 371] width 104 height 16
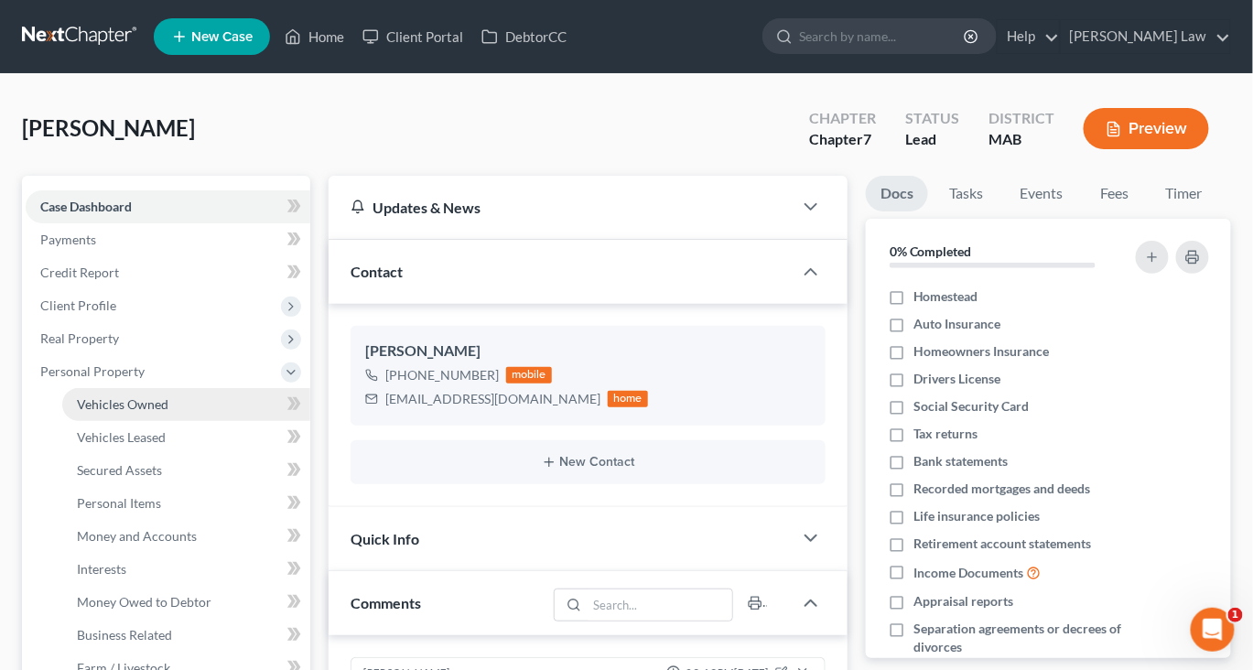
click at [133, 412] on span "Vehicles Owned" at bounding box center [123, 404] width 92 height 16
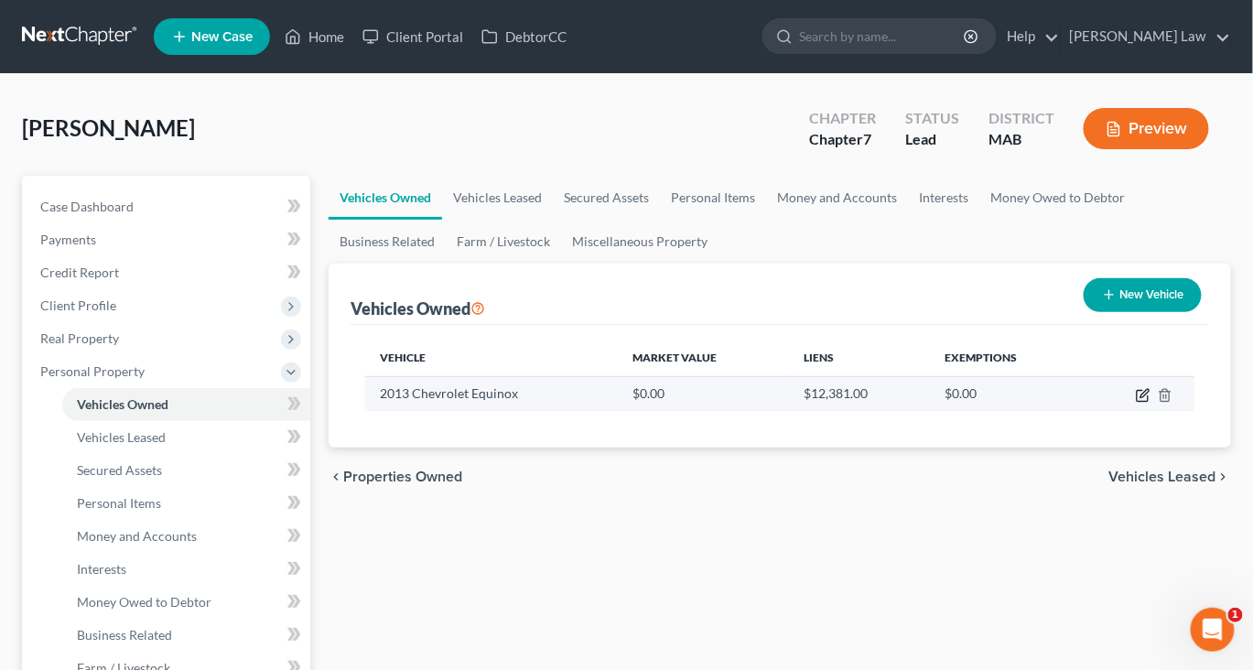
click at [1136, 403] on icon "button" at bounding box center [1143, 395] width 15 height 15
select select "0"
select select "13"
select select "0"
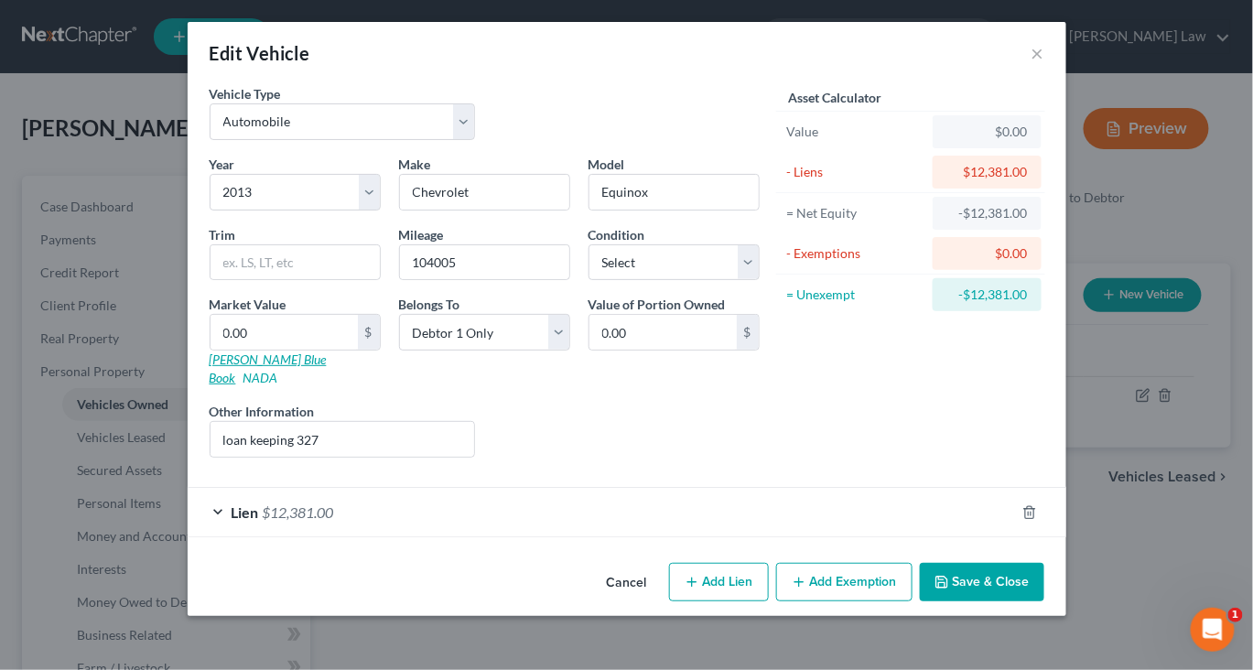
click at [210, 385] on link "[PERSON_NAME] Blue Book" at bounding box center [268, 368] width 117 height 34
click at [1044, 601] on button "Save & Close" at bounding box center [982, 582] width 124 height 38
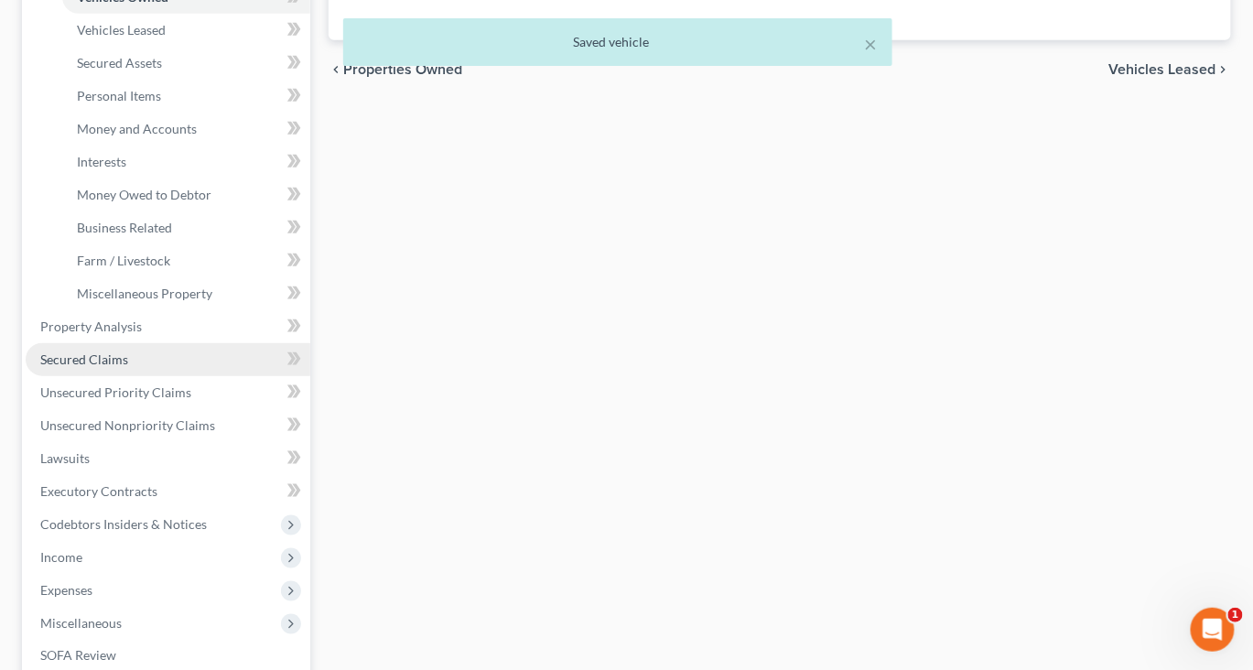
click at [114, 367] on span "Secured Claims" at bounding box center [84, 359] width 88 height 16
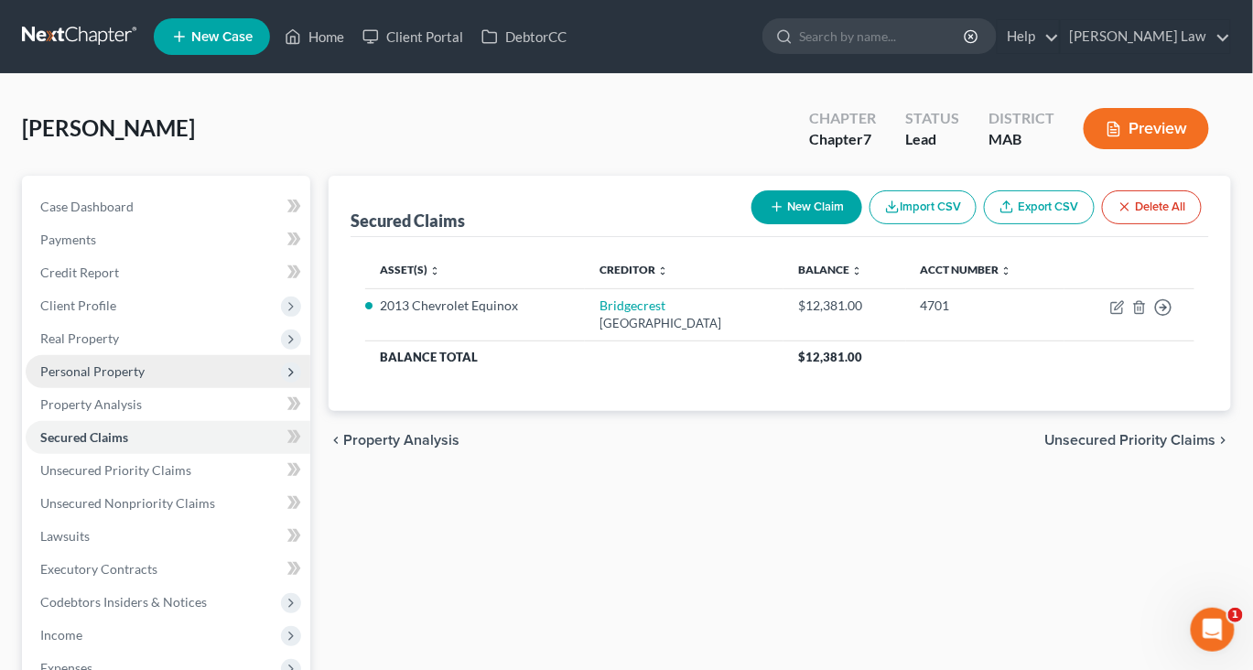
click at [120, 379] on span "Personal Property" at bounding box center [92, 371] width 104 height 16
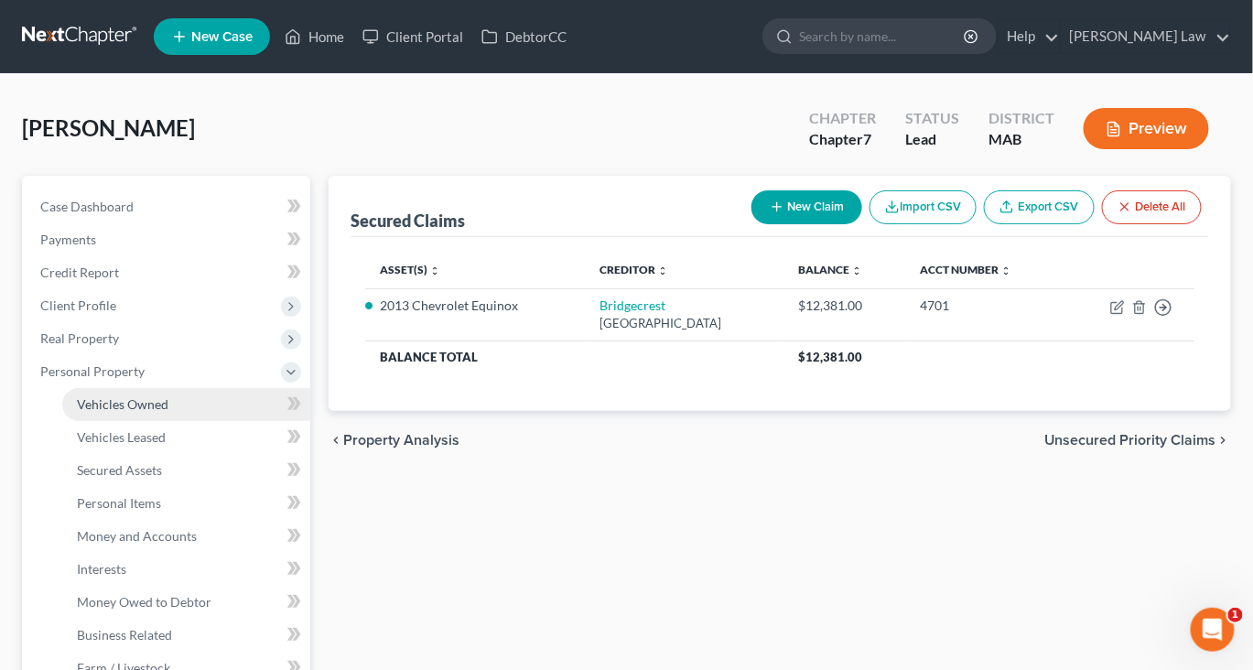
click at [168, 412] on span "Vehicles Owned" at bounding box center [123, 404] width 92 height 16
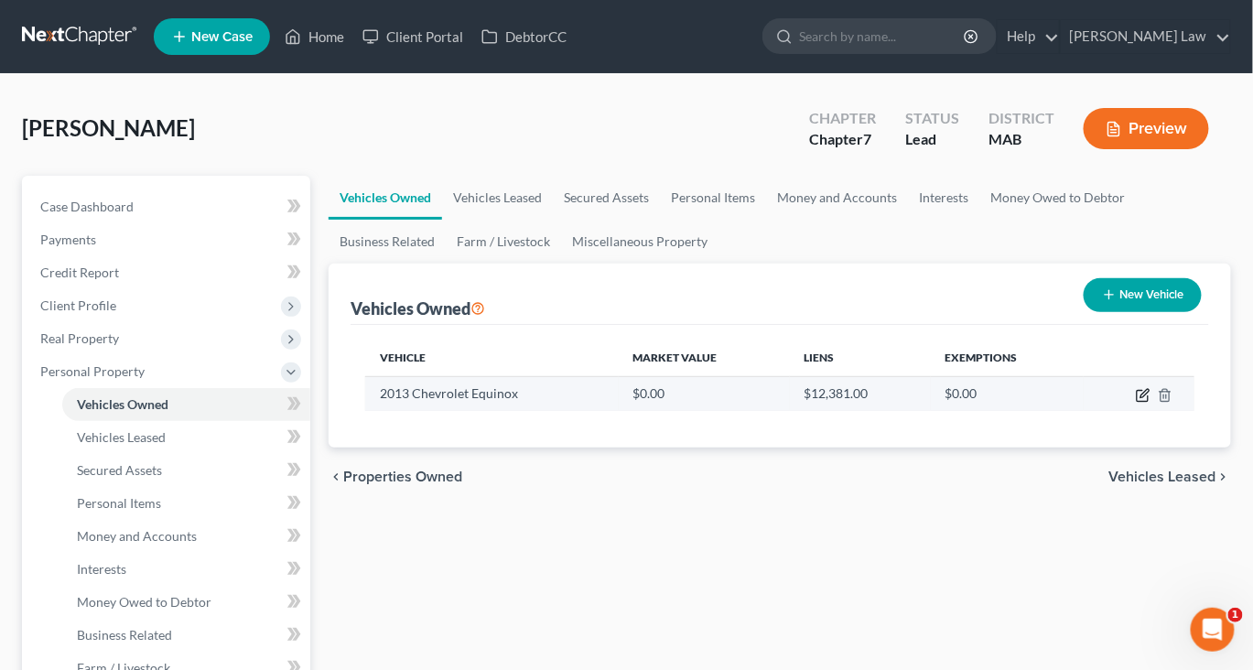
click at [1140, 397] on icon "button" at bounding box center [1144, 393] width 8 height 8
select select "0"
select select "13"
select select "0"
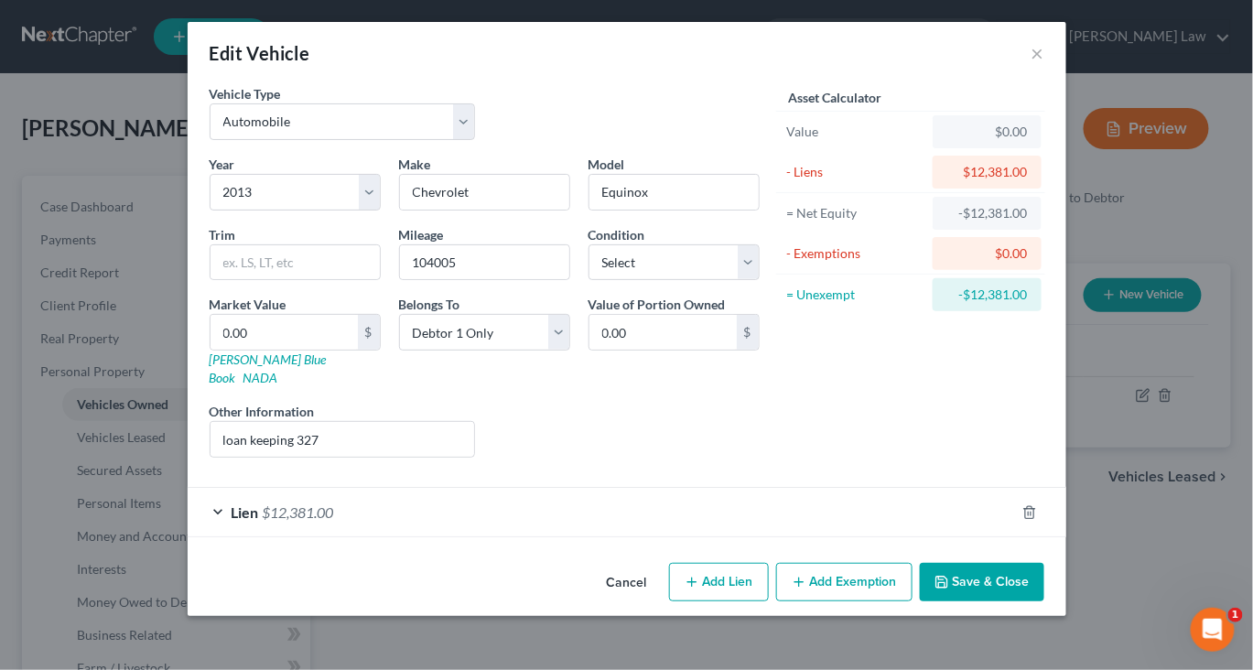
scroll to position [97, 0]
click at [1044, 601] on button "Save & Close" at bounding box center [982, 582] width 124 height 38
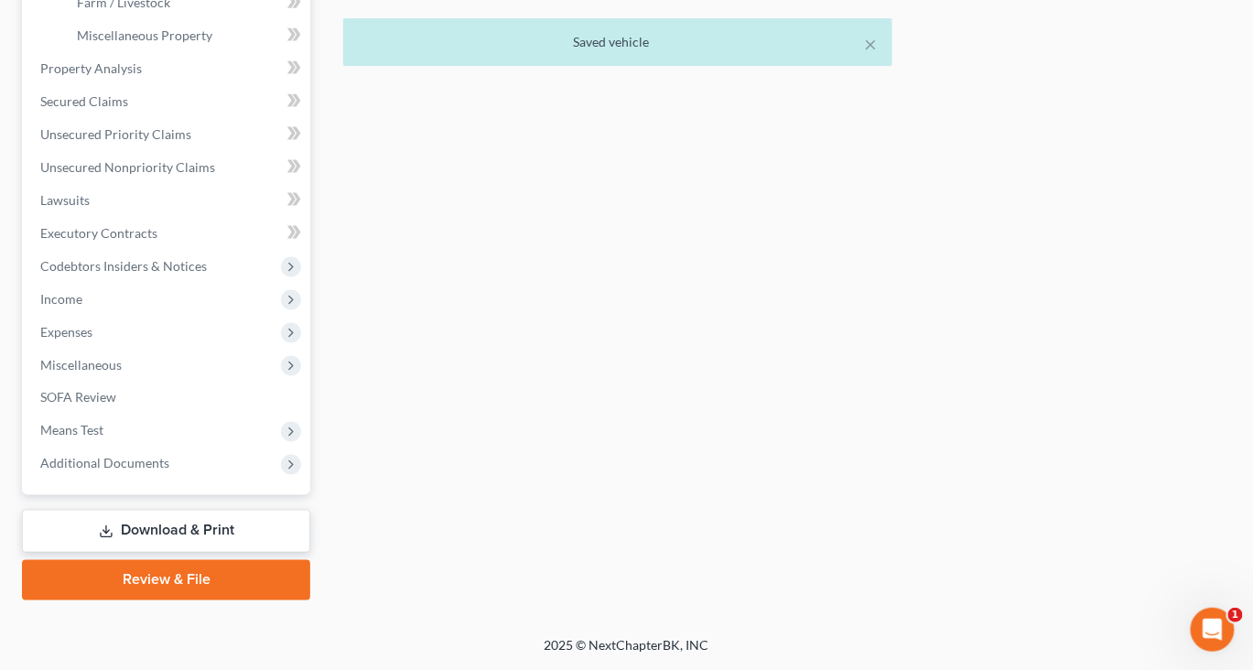
scroll to position [723, 0]
click at [140, 349] on span "Expenses" at bounding box center [168, 332] width 285 height 33
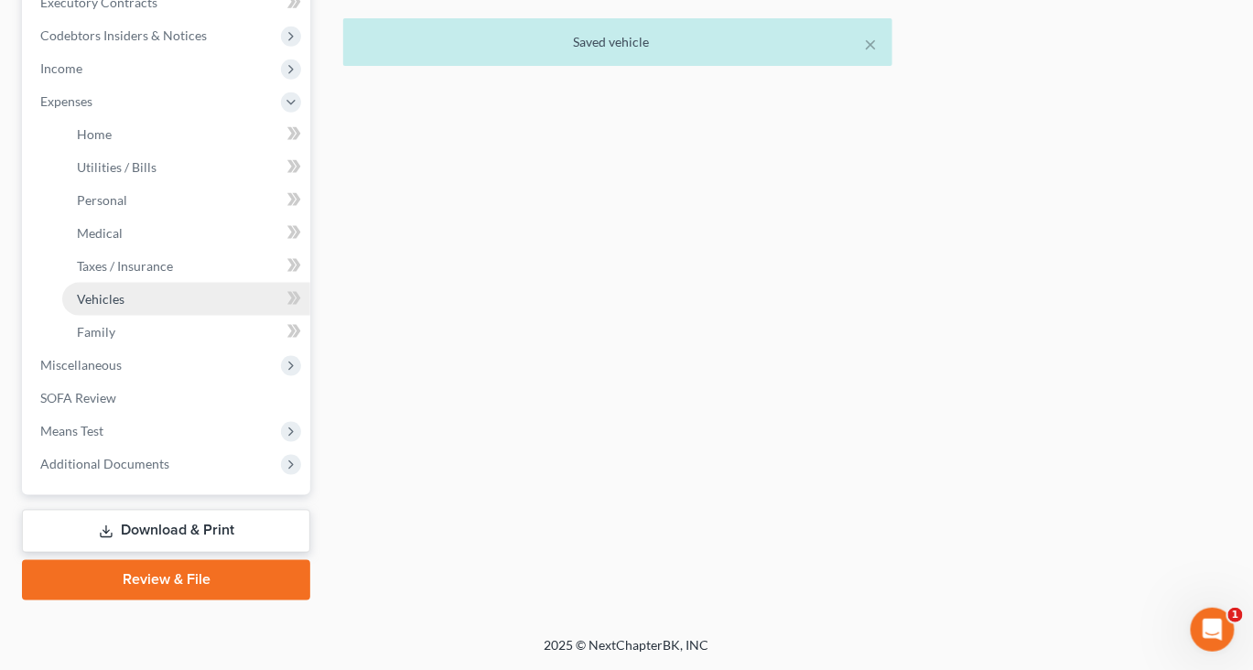
click at [157, 316] on link "Vehicles" at bounding box center [186, 299] width 248 height 33
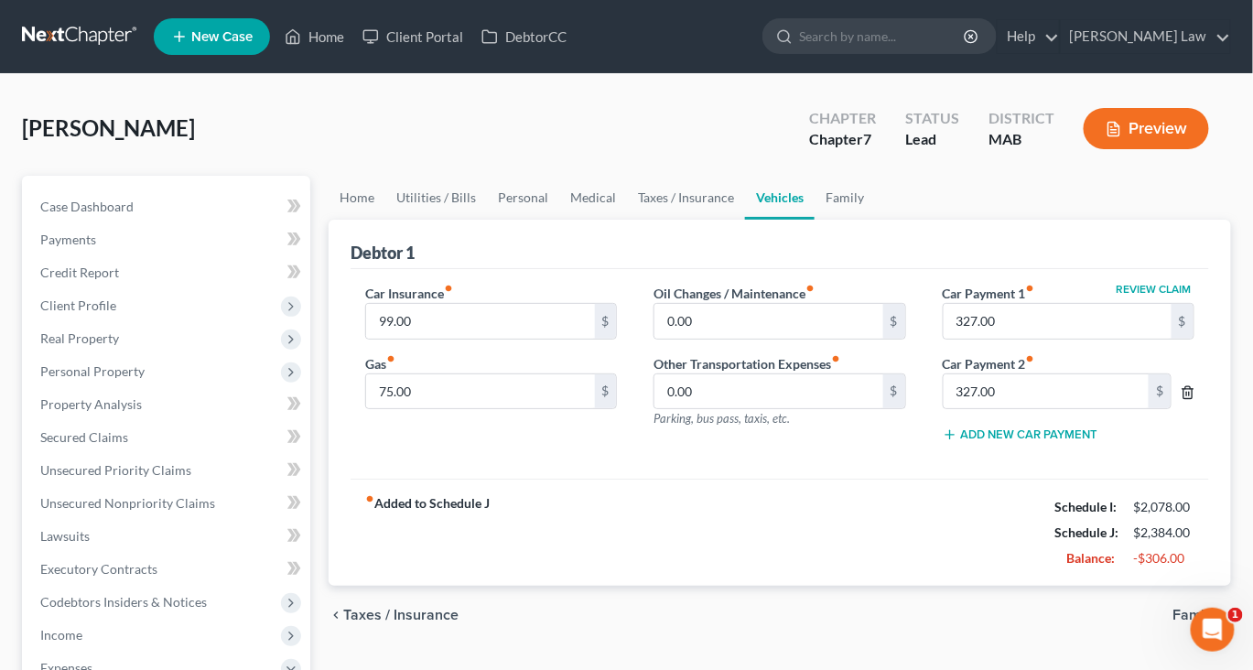
click at [1181, 400] on icon "button" at bounding box center [1188, 392] width 15 height 15
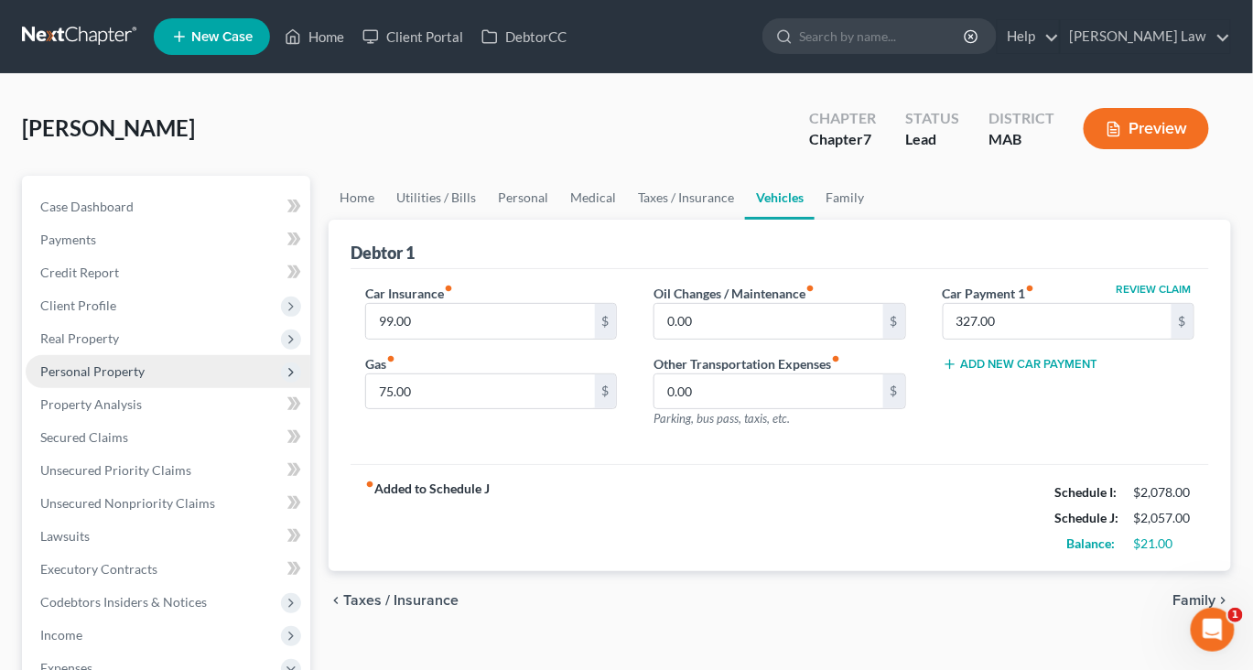
click at [129, 379] on span "Personal Property" at bounding box center [92, 371] width 104 height 16
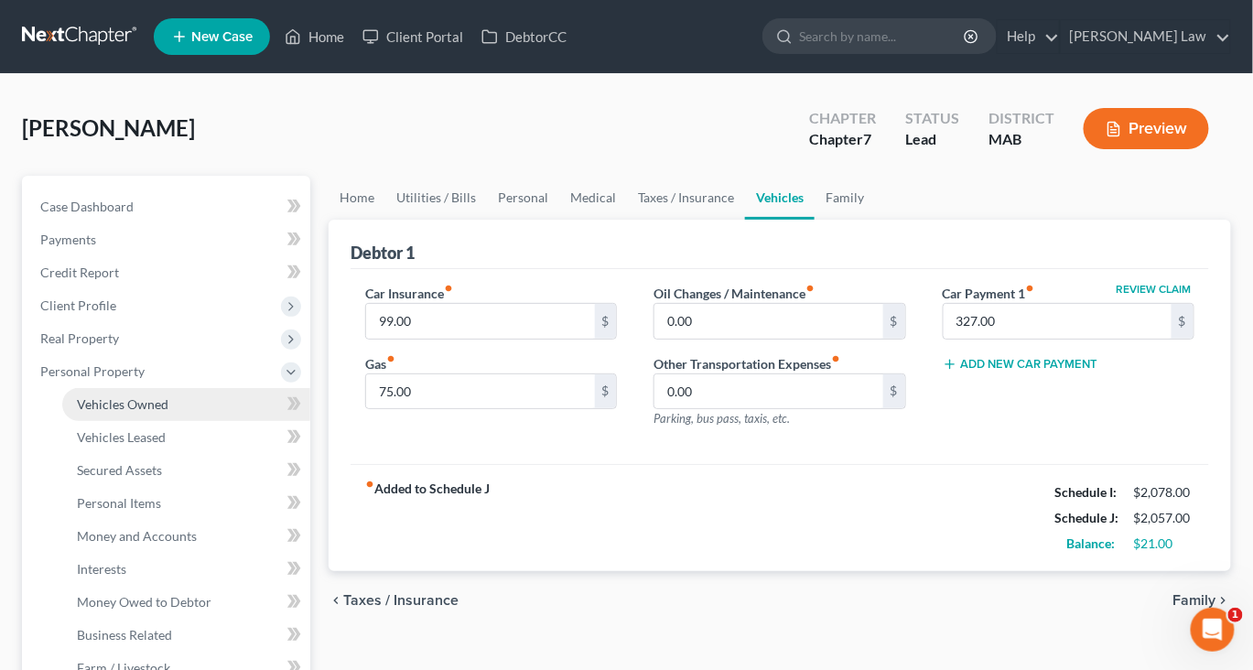
click at [167, 412] on span "Vehicles Owned" at bounding box center [123, 404] width 92 height 16
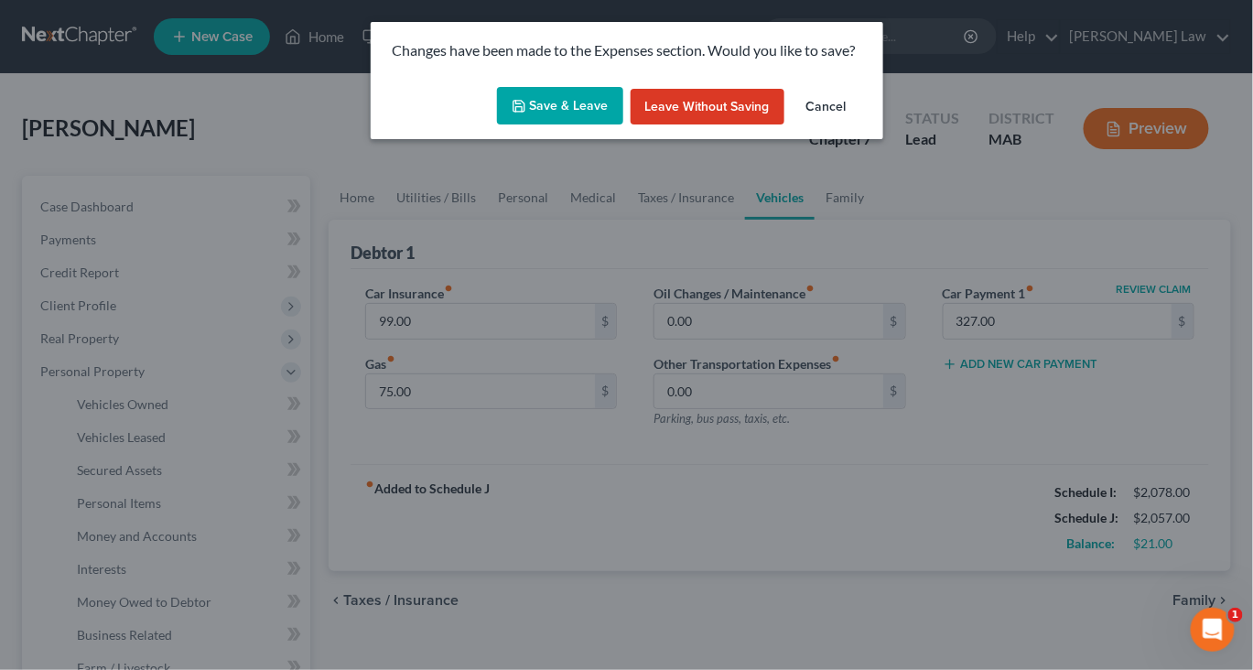
click at [552, 125] on button "Save & Leave" at bounding box center [560, 106] width 126 height 38
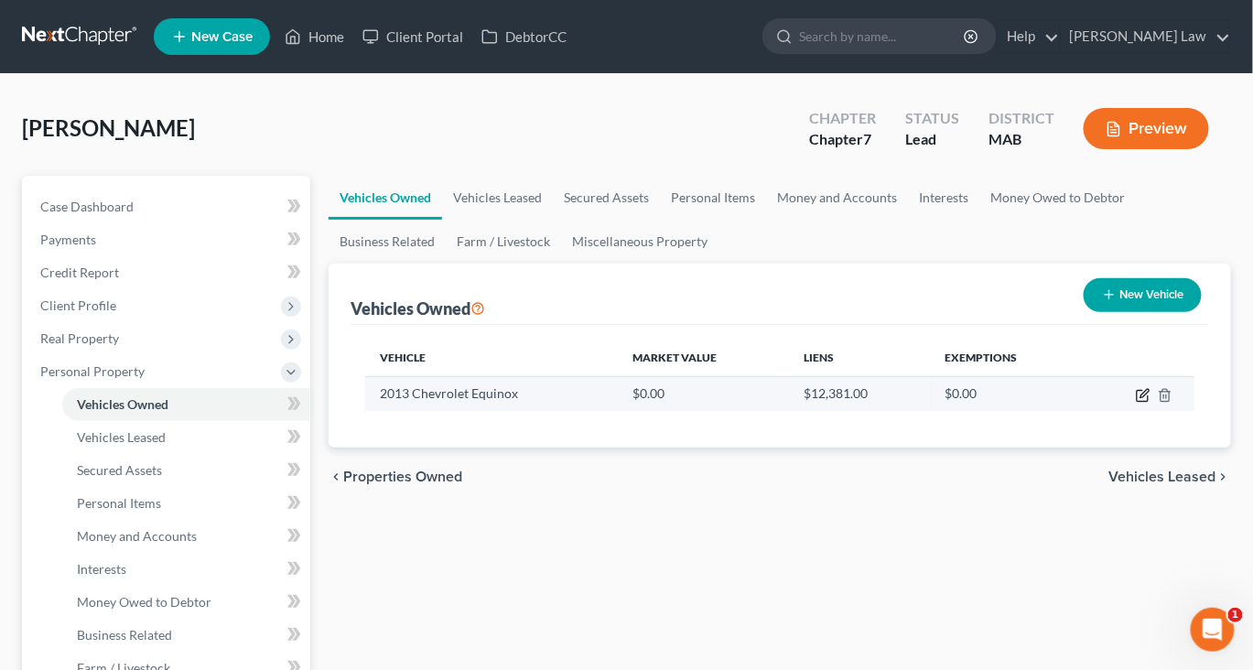
click at [1136, 403] on icon "button" at bounding box center [1143, 395] width 15 height 15
select select "0"
select select "13"
select select "0"
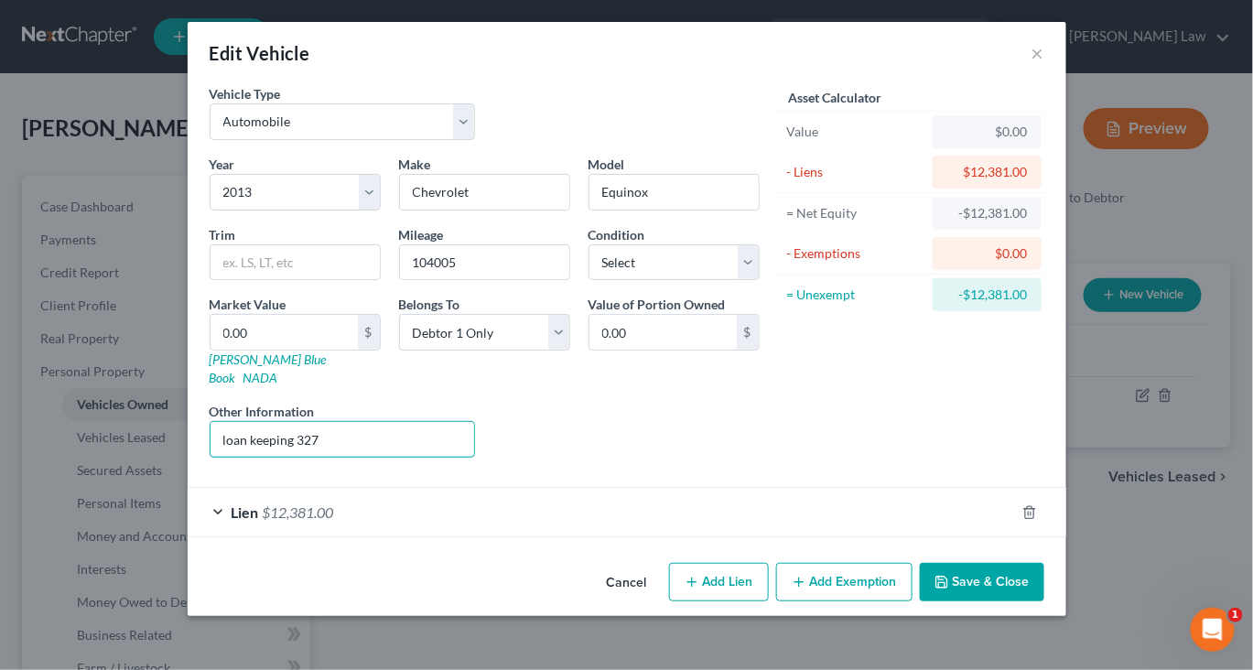
drag, startPoint x: 264, startPoint y: 527, endPoint x: 102, endPoint y: 525, distance: 161.1
click at [200, 458] on div "Other Information loan keeping 327" at bounding box center [342, 430] width 285 height 56
click at [210, 350] on input "0.00" at bounding box center [283, 332] width 147 height 35
type input "9"
type input "9.00"
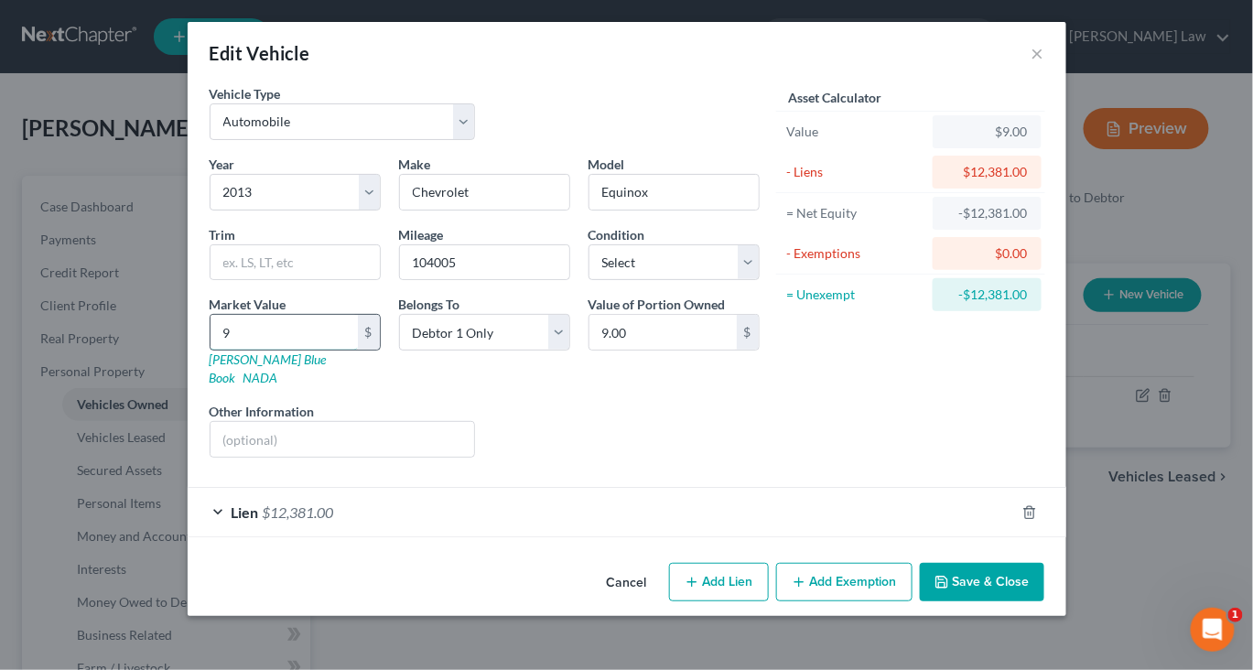
type input "98"
type input "98.00"
type input "987"
type input "987.00"
type input "9875"
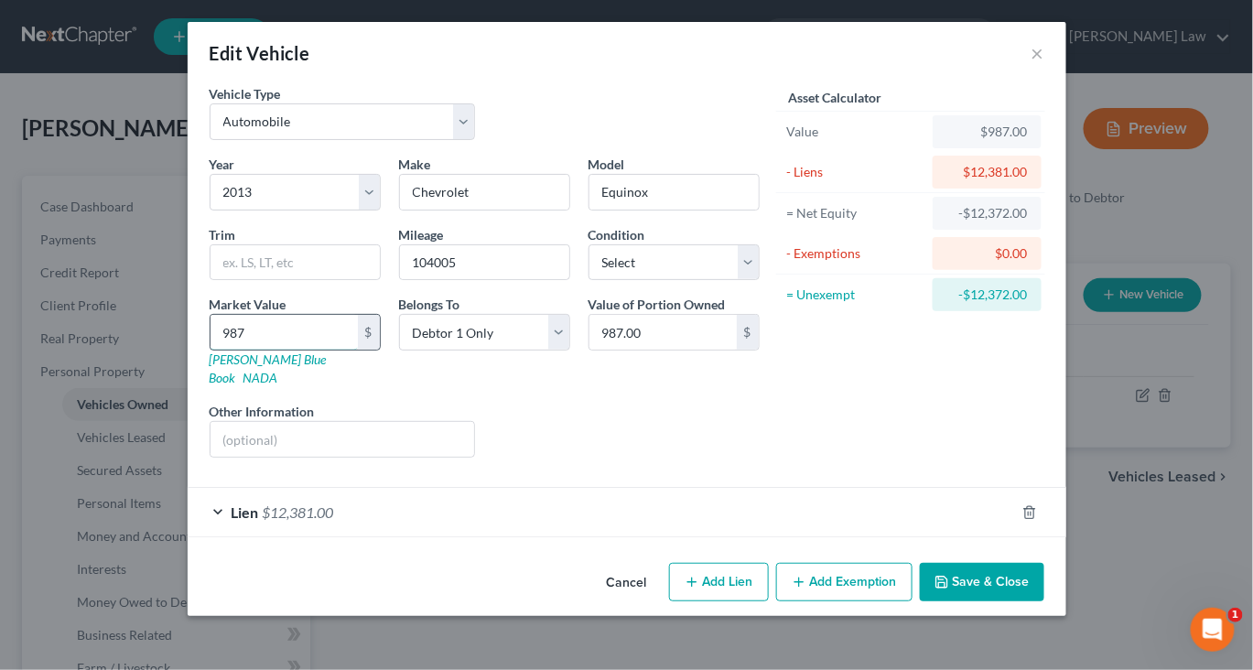
type input "9,875.00"
type input "9,875"
click at [886, 596] on button "Add Exemption" at bounding box center [844, 582] width 136 height 38
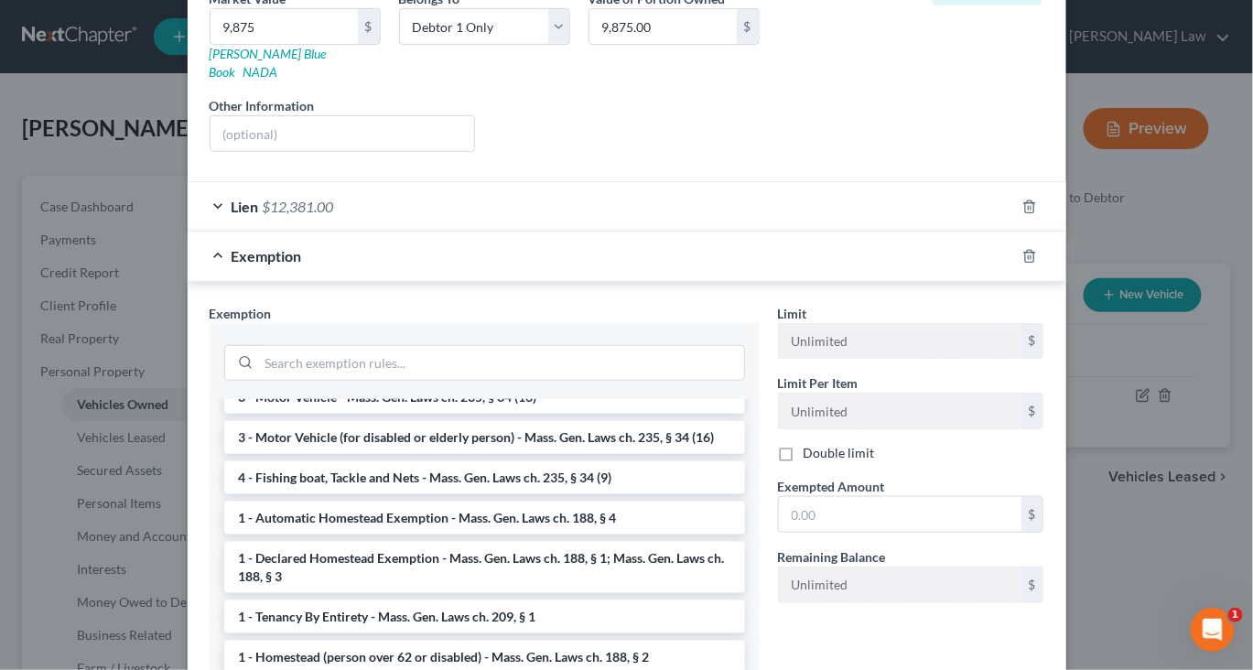
scroll to position [69, 0]
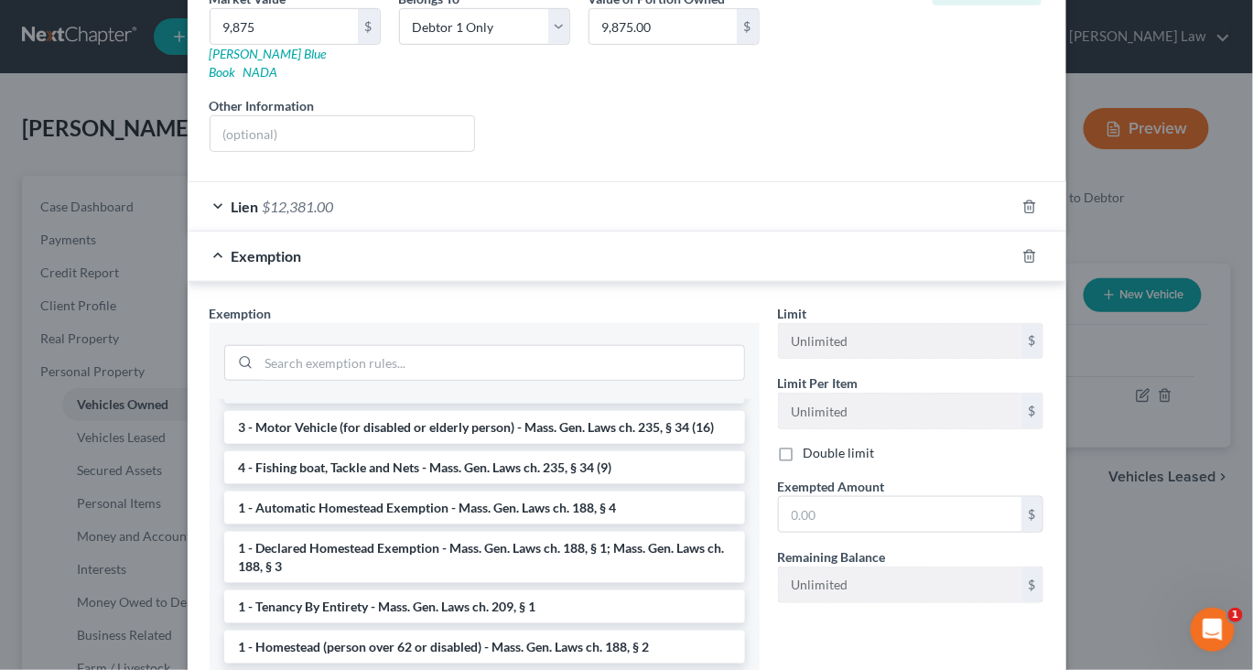
click at [618, 404] on li "3 - Motor Vehicle - Mass. Gen. Laws ch. 235, § 34 (16)" at bounding box center [484, 387] width 521 height 33
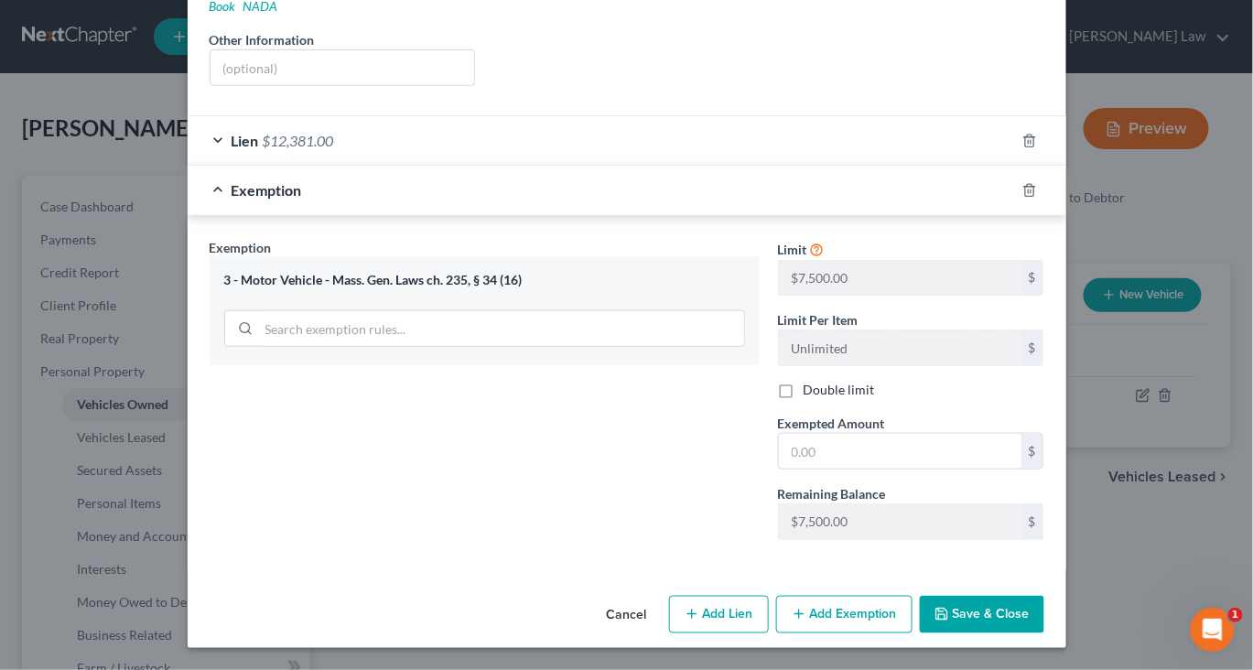
scroll to position [500, 0]
click at [879, 469] on input "text" at bounding box center [900, 451] width 243 height 35
type input "7,500"
click at [1044, 599] on button "Save & Close" at bounding box center [982, 615] width 124 height 38
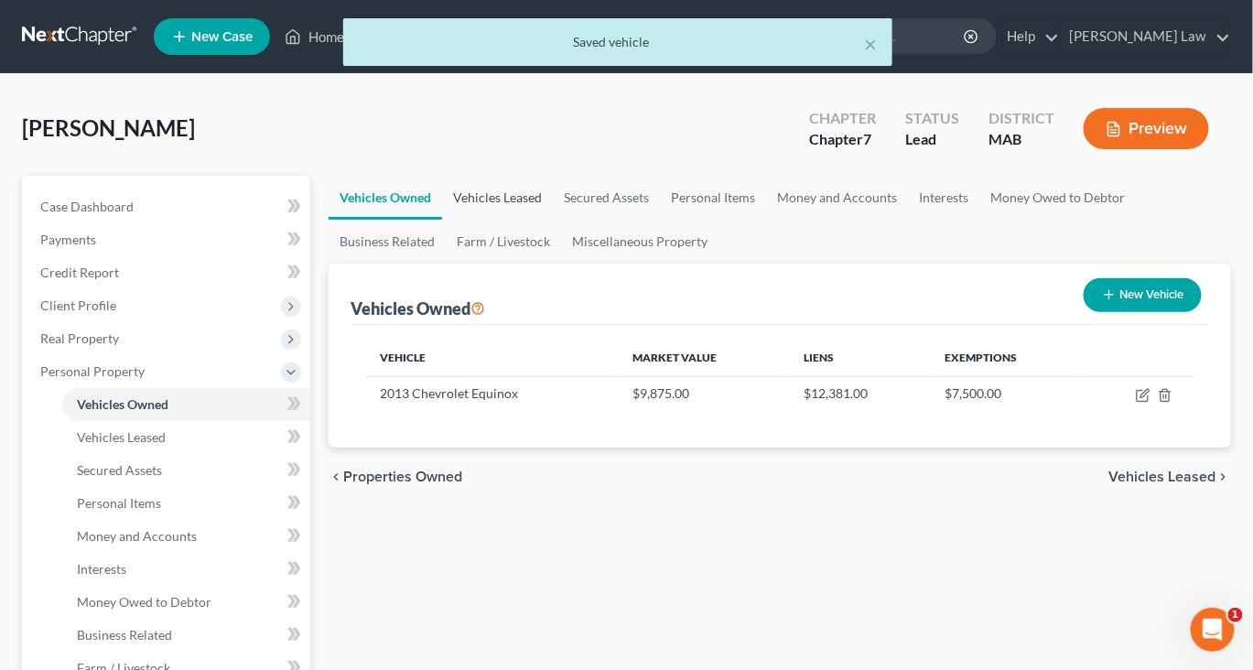
click at [553, 220] on link "Vehicles Leased" at bounding box center [497, 198] width 111 height 44
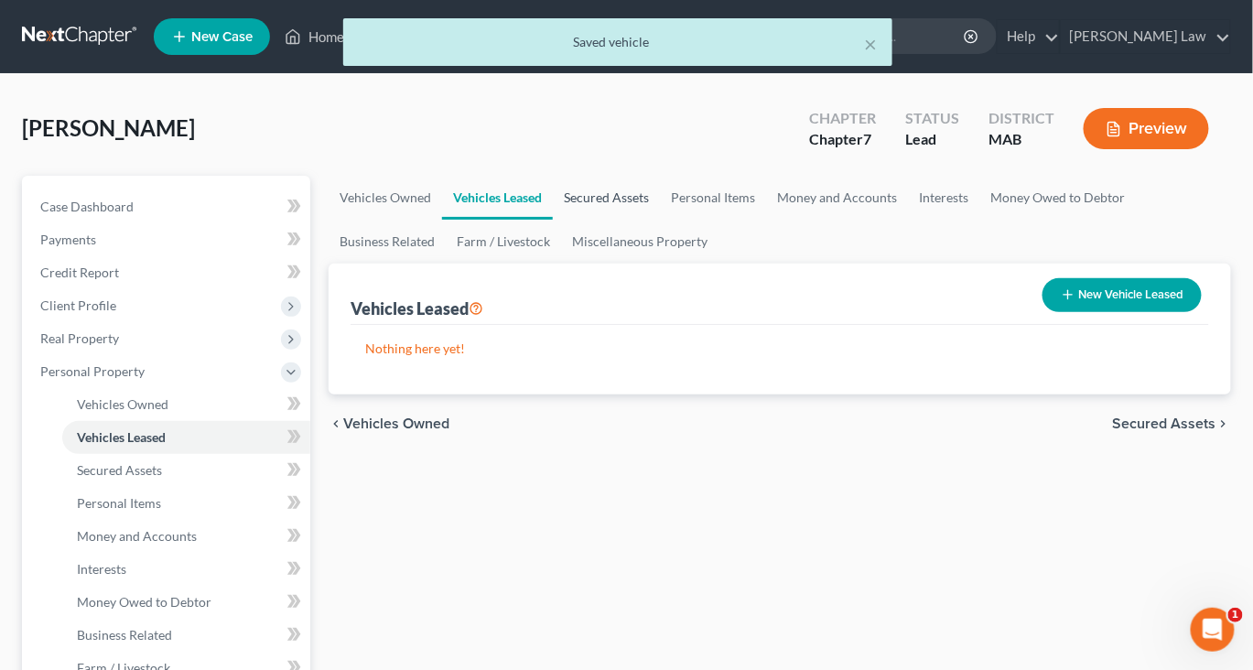
click at [660, 220] on link "Secured Assets" at bounding box center [606, 198] width 107 height 44
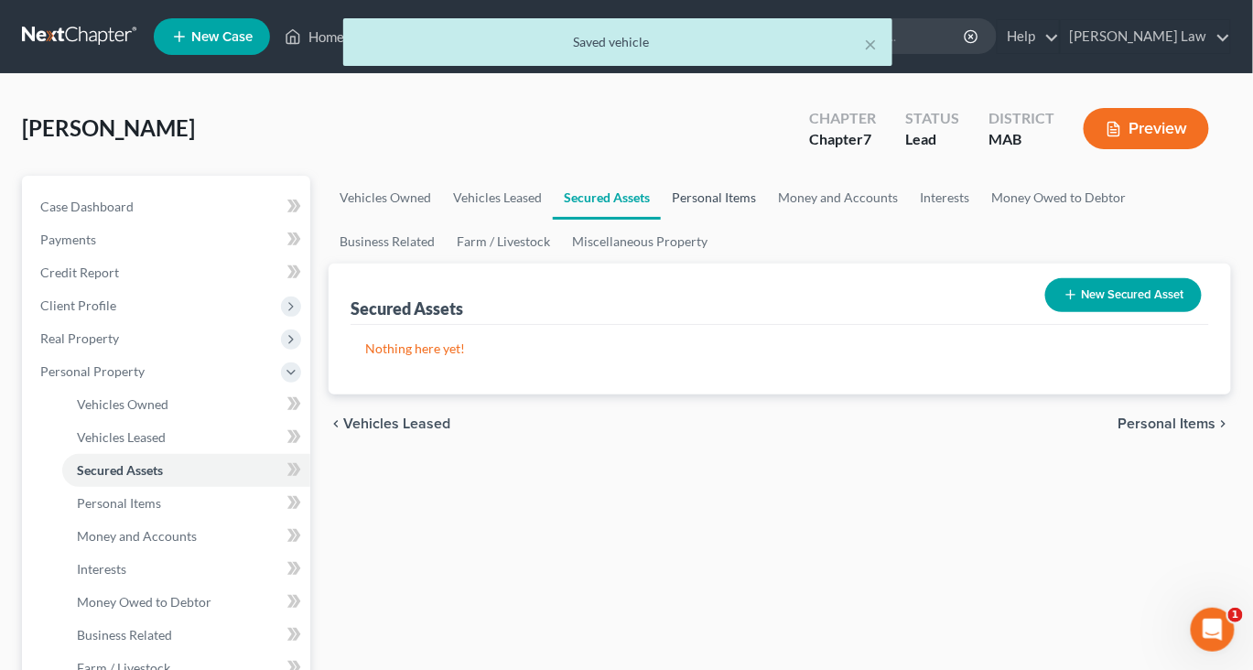
click at [767, 220] on link "Personal Items" at bounding box center [714, 198] width 106 height 44
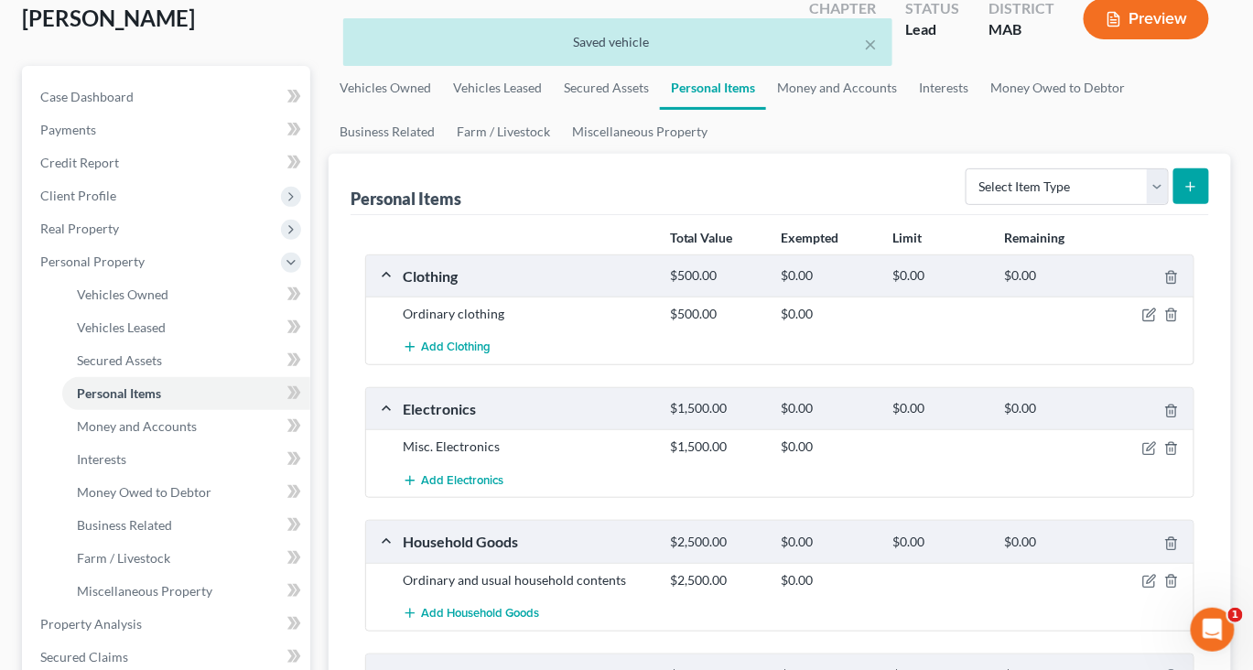
scroll to position [127, 0]
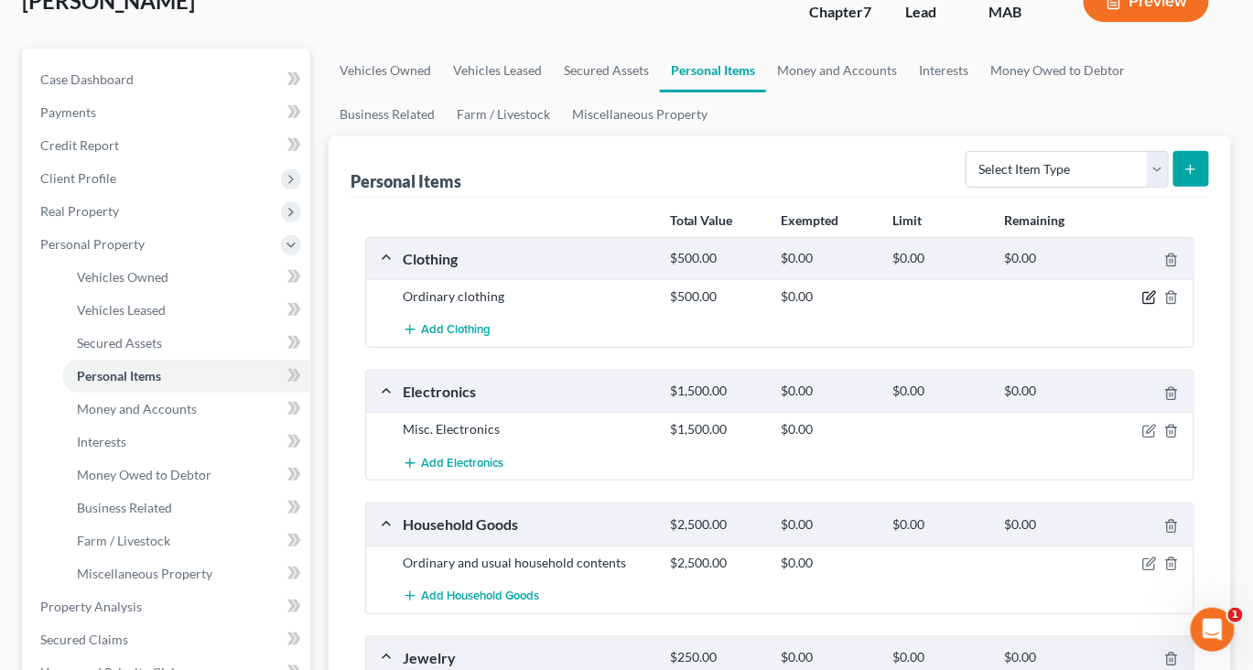
click at [1142, 305] on icon "button" at bounding box center [1149, 297] width 15 height 15
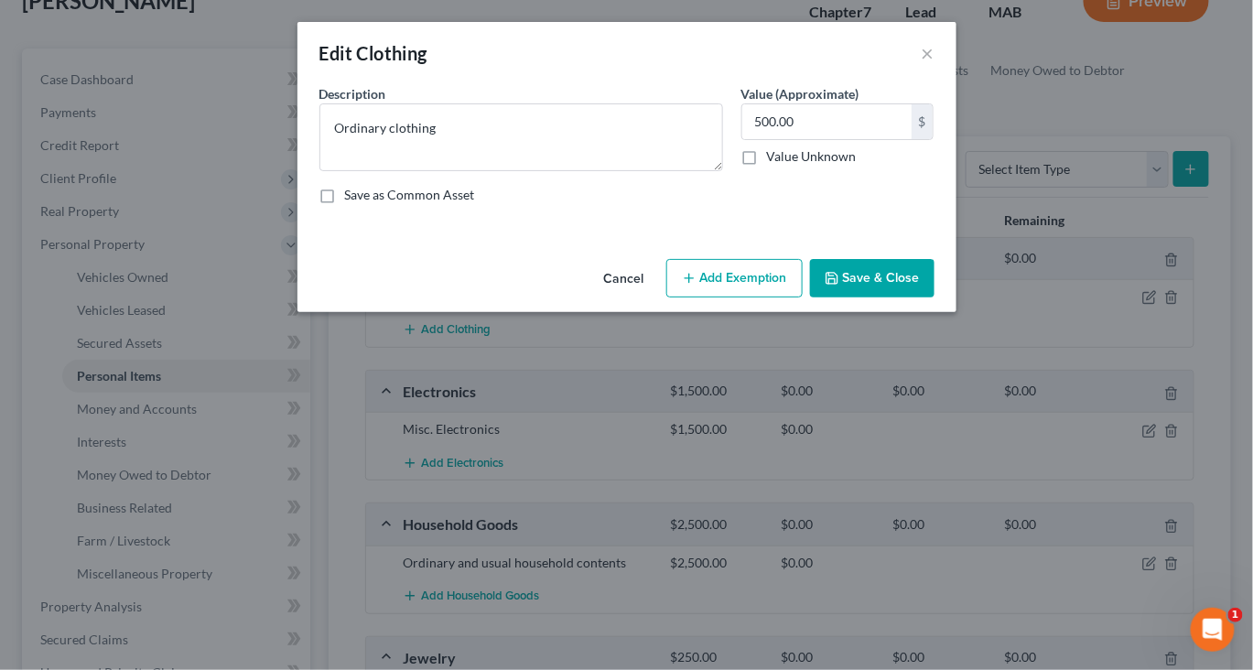
click at [767, 297] on button "Add Exemption" at bounding box center [734, 278] width 136 height 38
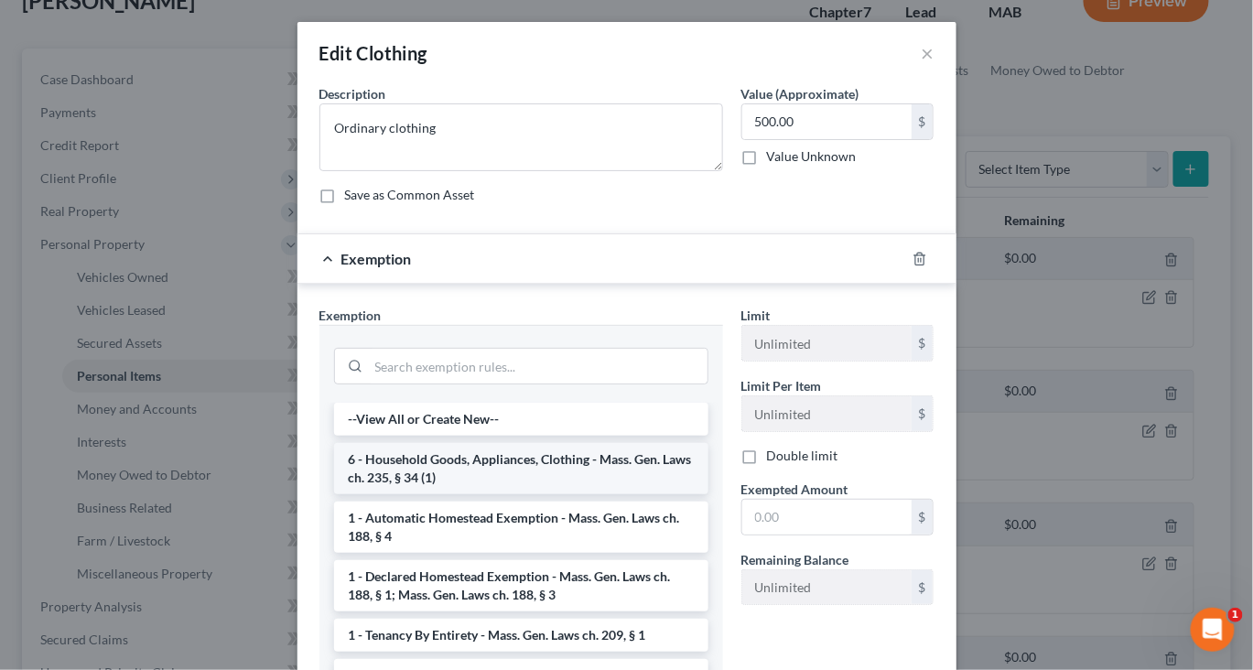
click at [487, 494] on li "6 - Household Goods, Appliances, Clothing - Mass. Gen. Laws ch. 235, § 34 (1)" at bounding box center [521, 468] width 374 height 51
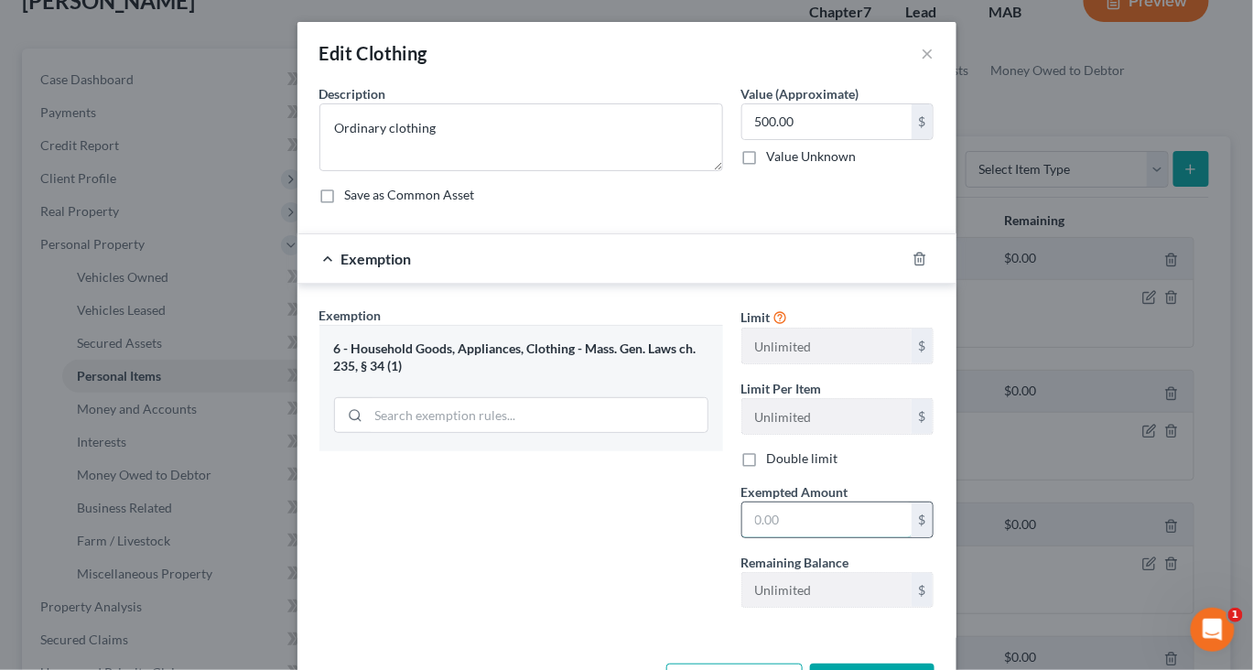
click at [819, 537] on input "text" at bounding box center [826, 519] width 169 height 35
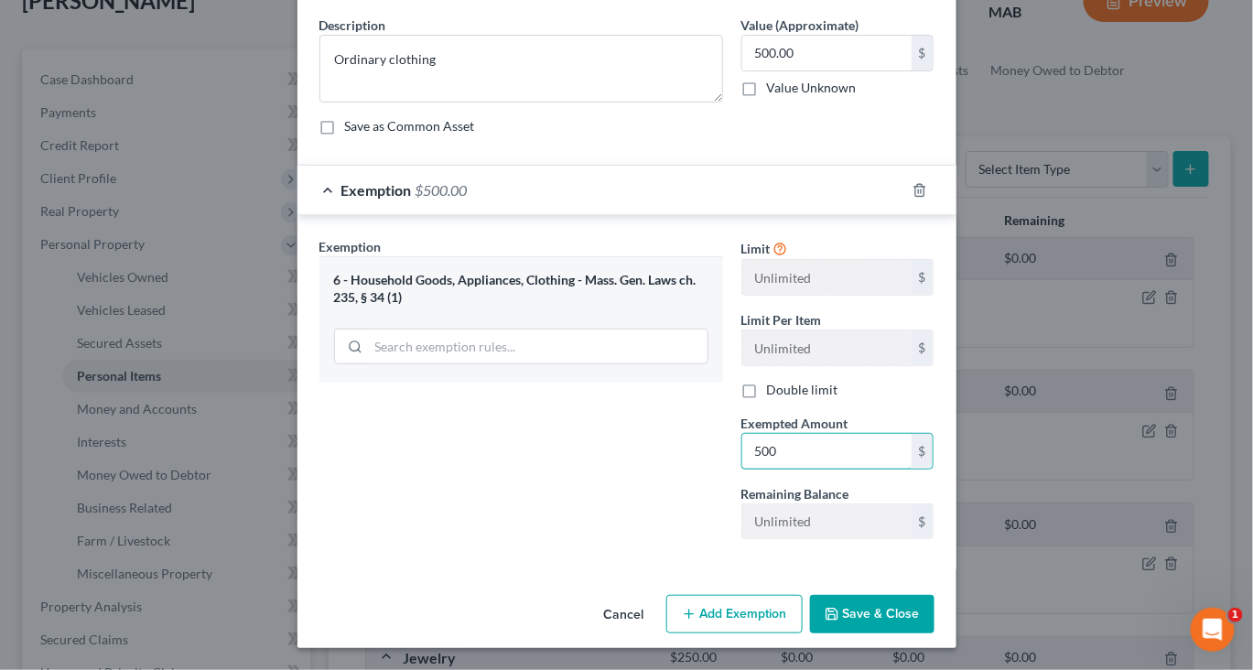
scroll to position [246, 0]
type input "500"
click at [934, 609] on button "Save & Close" at bounding box center [872, 614] width 124 height 38
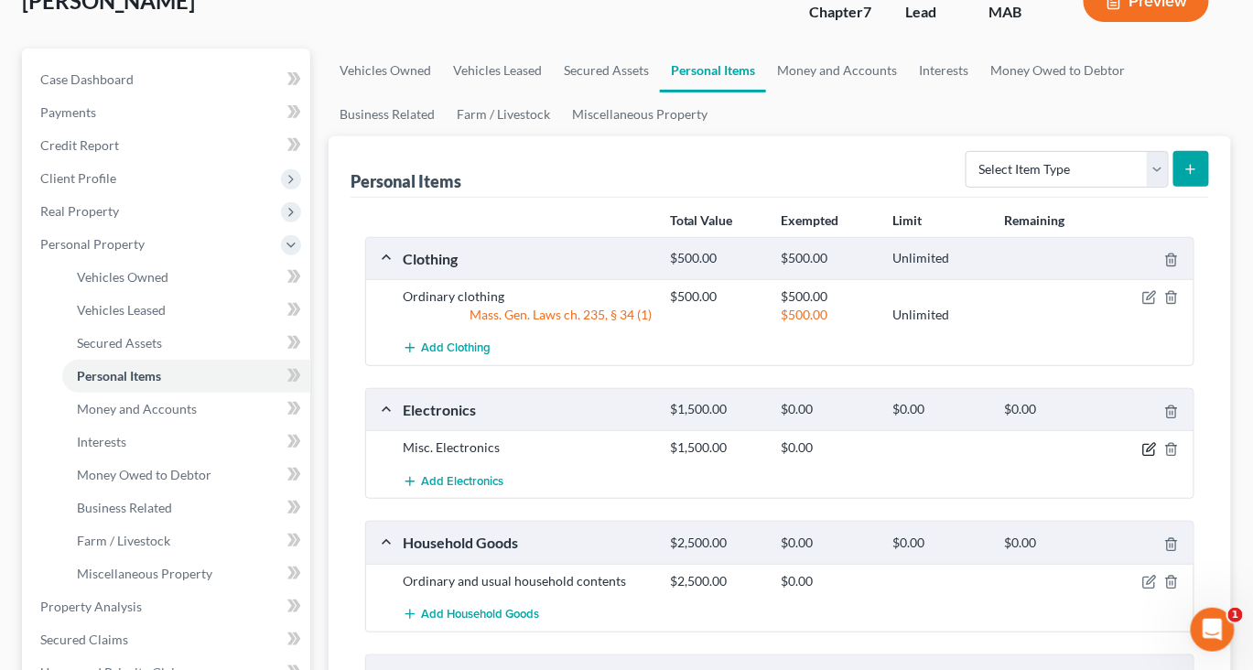
click at [1142, 457] on icon "button" at bounding box center [1149, 449] width 15 height 15
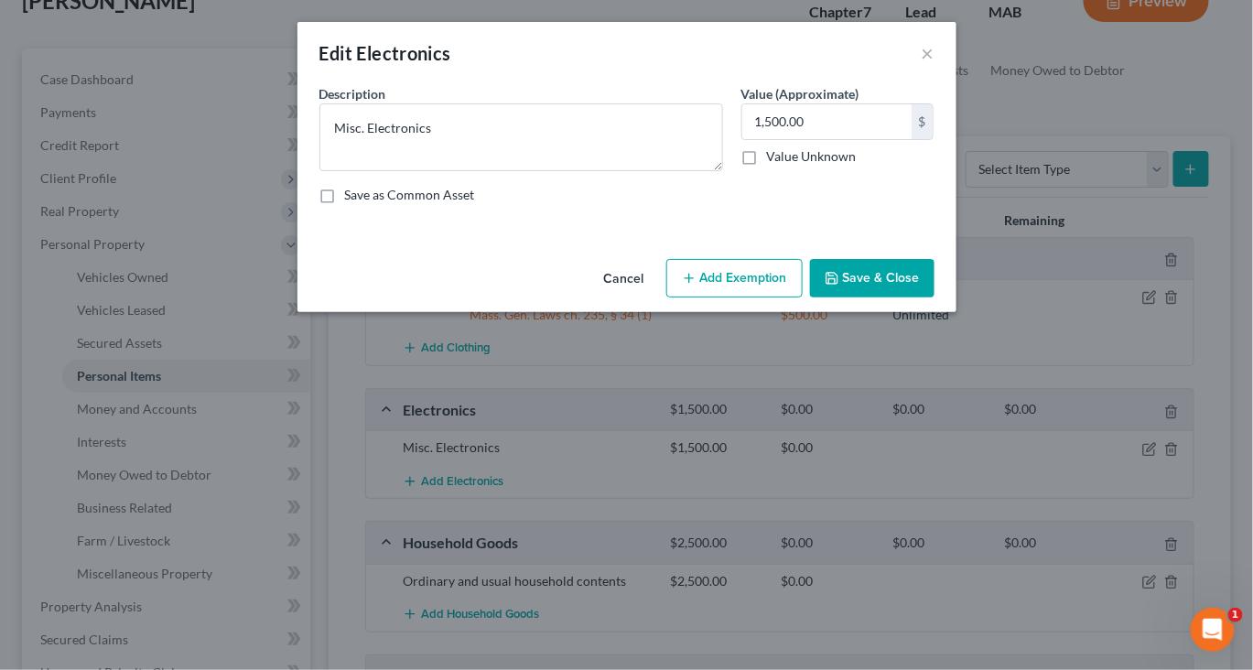
click at [791, 297] on button "Add Exemption" at bounding box center [734, 278] width 136 height 38
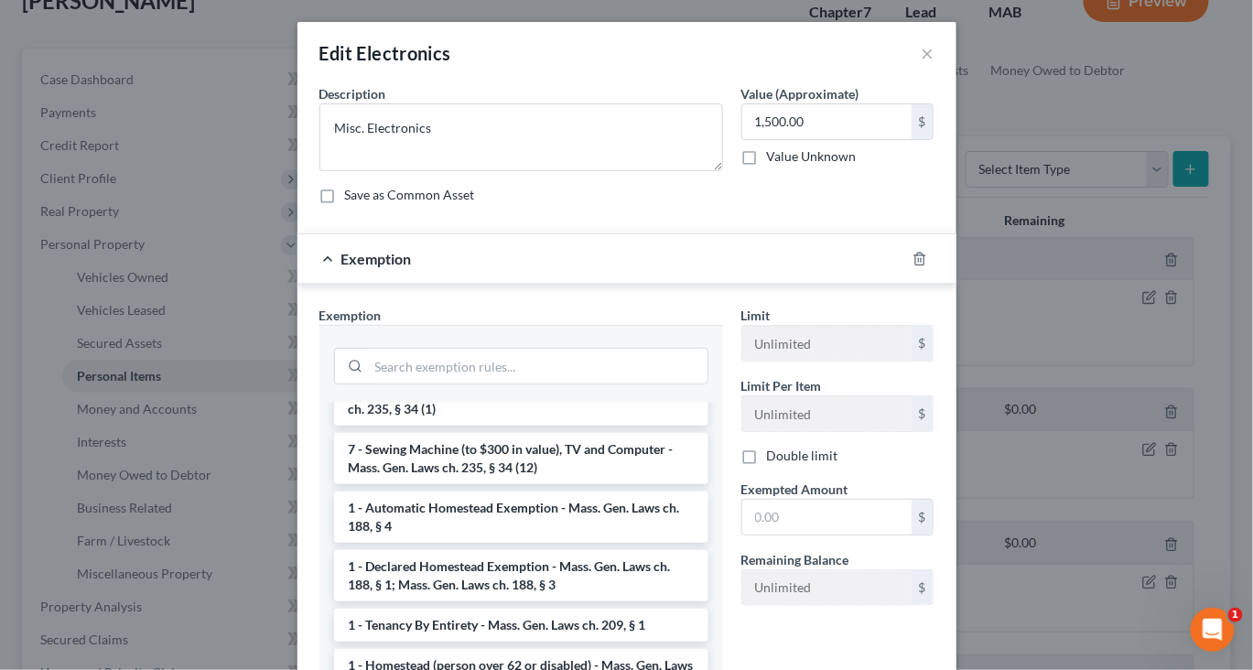
scroll to position [77, 0]
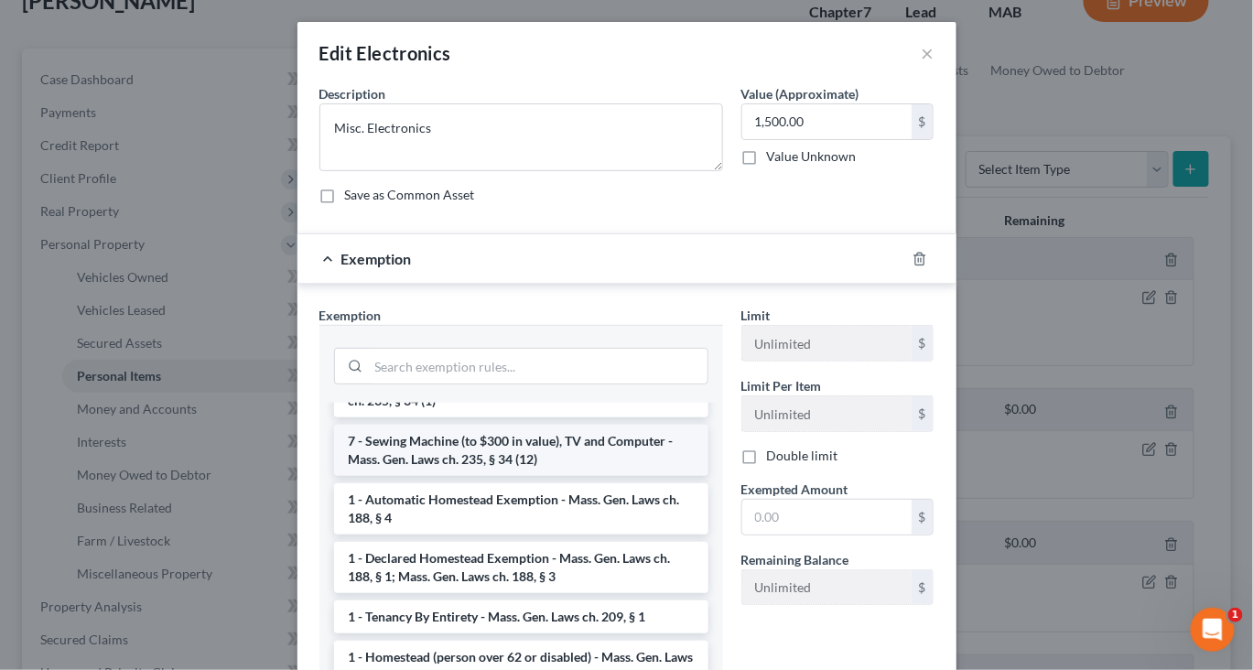
click at [553, 476] on li "7 - Sewing Machine (to $300 in value), TV and Computer - Mass. Gen. Laws ch. 23…" at bounding box center [521, 450] width 374 height 51
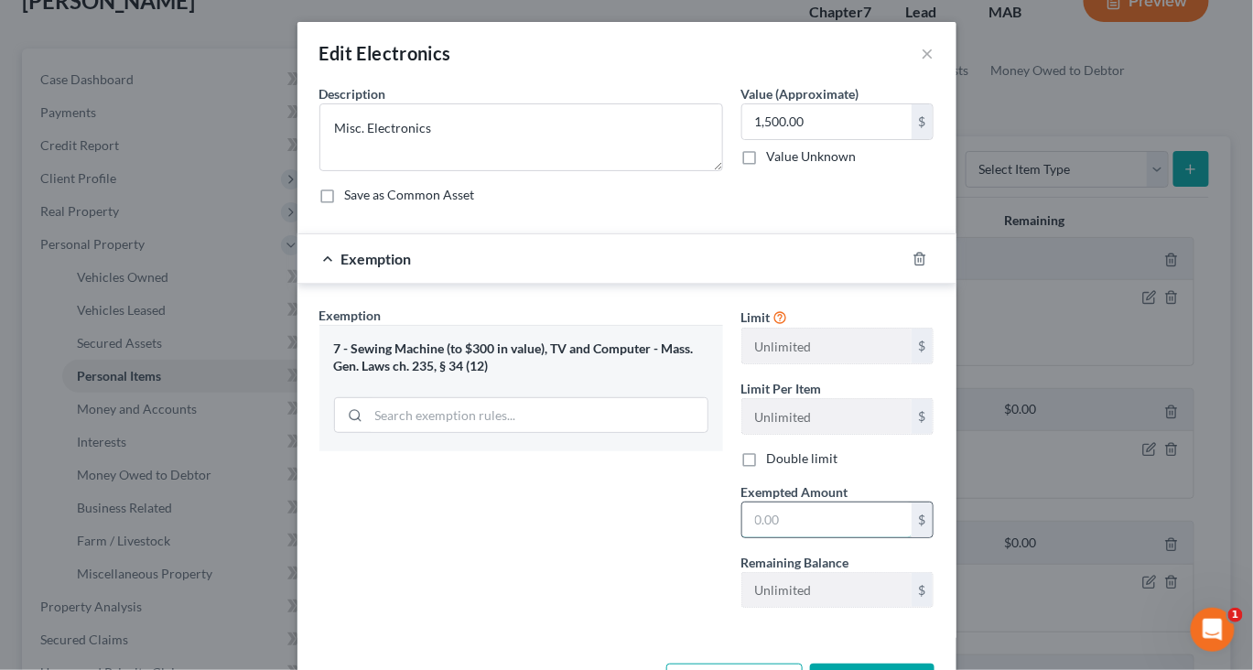
click at [804, 537] on input "text" at bounding box center [826, 519] width 169 height 35
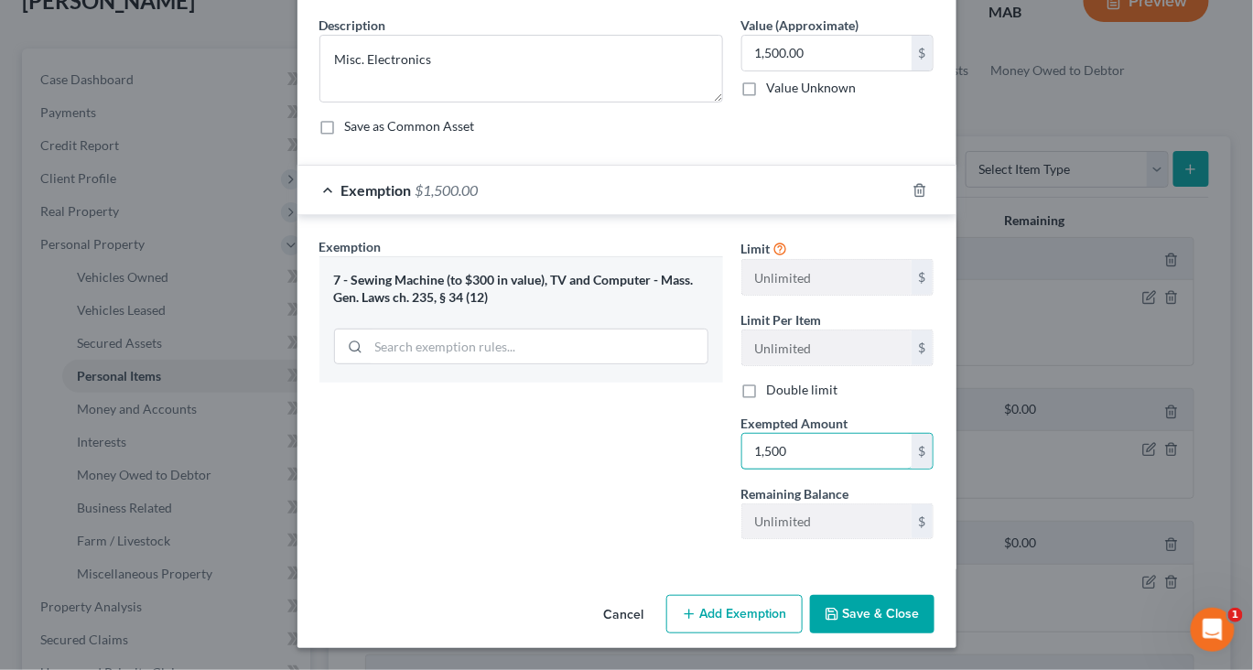
scroll to position [246, 0]
type input "1,500"
click at [934, 601] on button "Save & Close" at bounding box center [872, 614] width 124 height 38
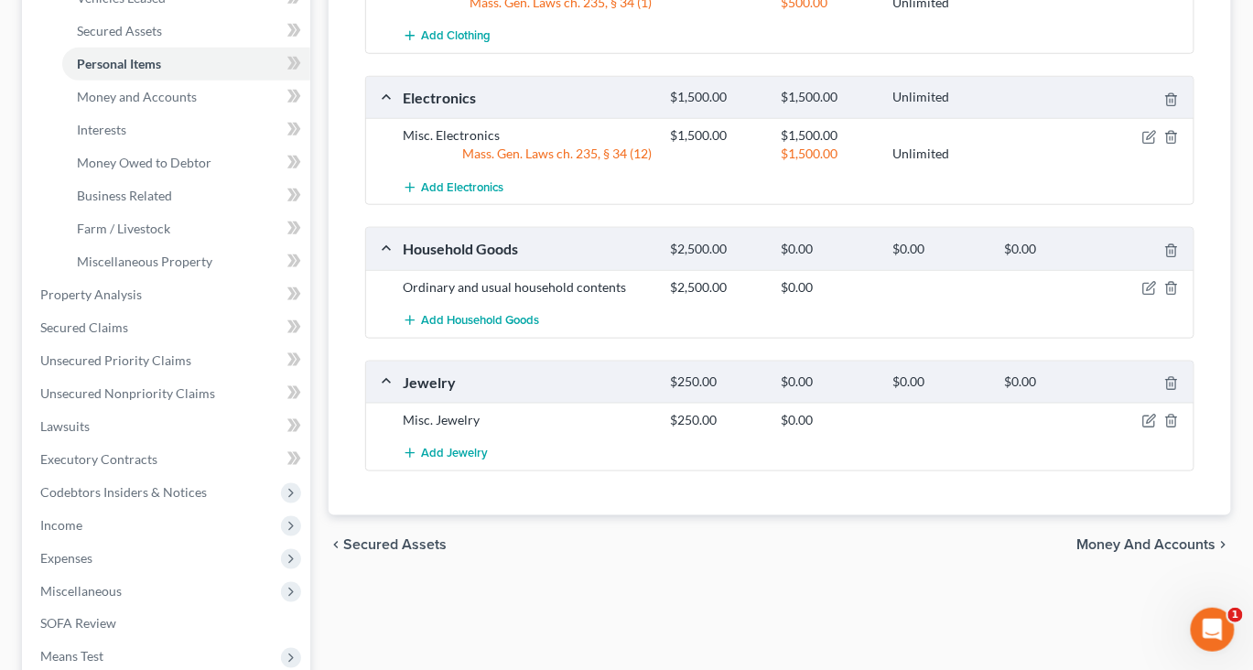
scroll to position [439, 0]
click at [1142, 296] on icon "button" at bounding box center [1149, 288] width 15 height 15
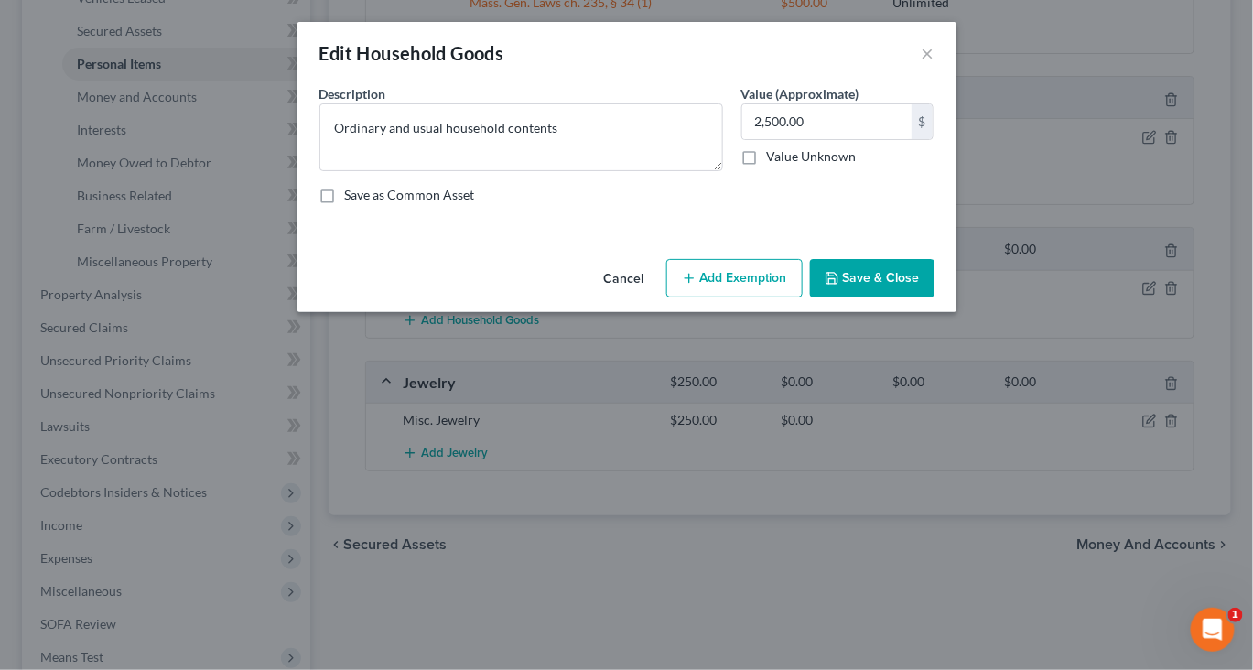
click at [744, 297] on button "Add Exemption" at bounding box center [734, 278] width 136 height 38
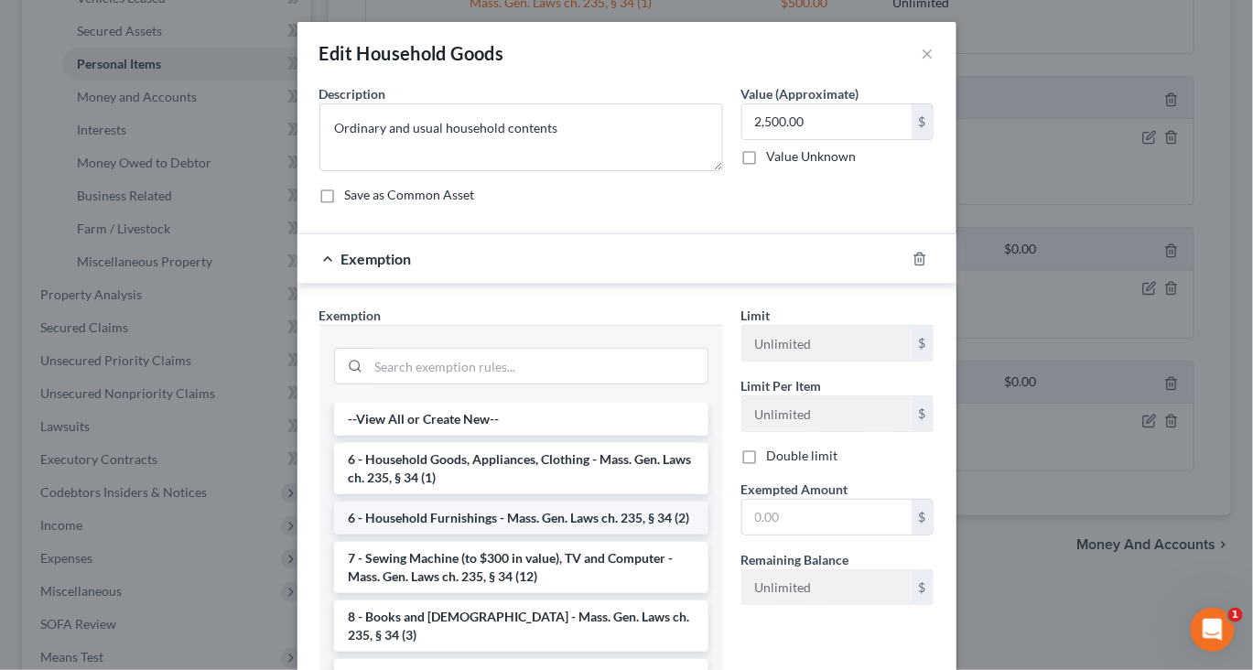
click at [523, 534] on li "6 - Household Furnishings - Mass. Gen. Laws ch. 235, § 34 (2)" at bounding box center [521, 518] width 374 height 33
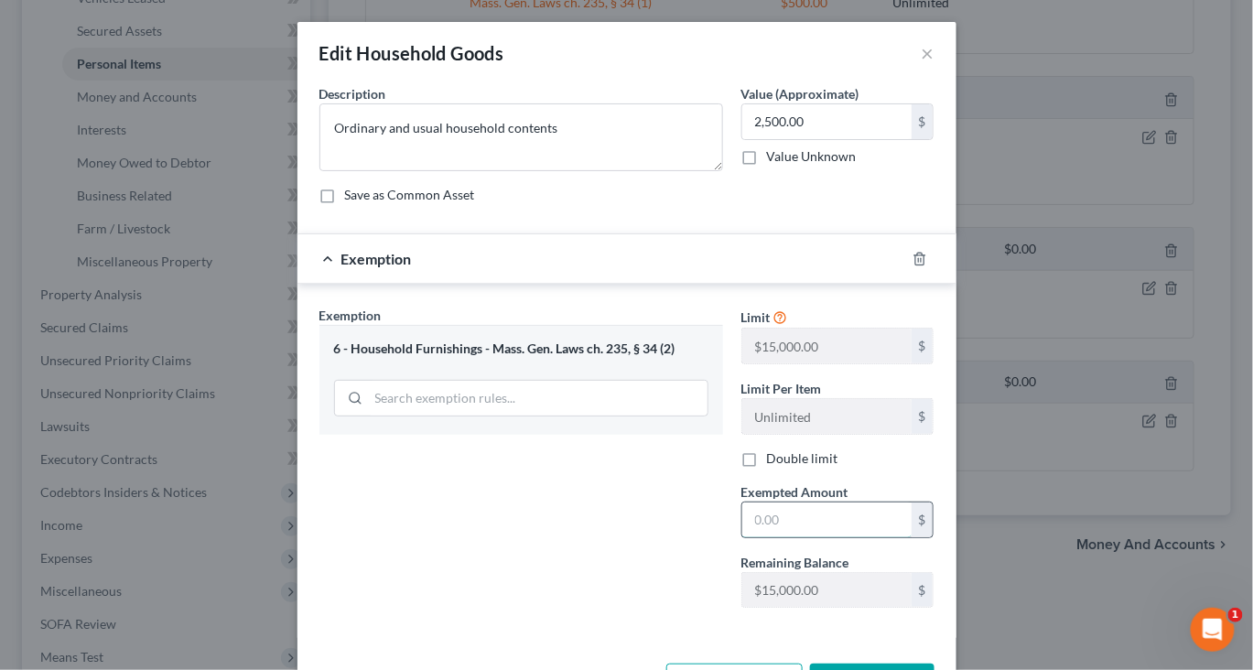
click at [844, 537] on input "text" at bounding box center [826, 519] width 169 height 35
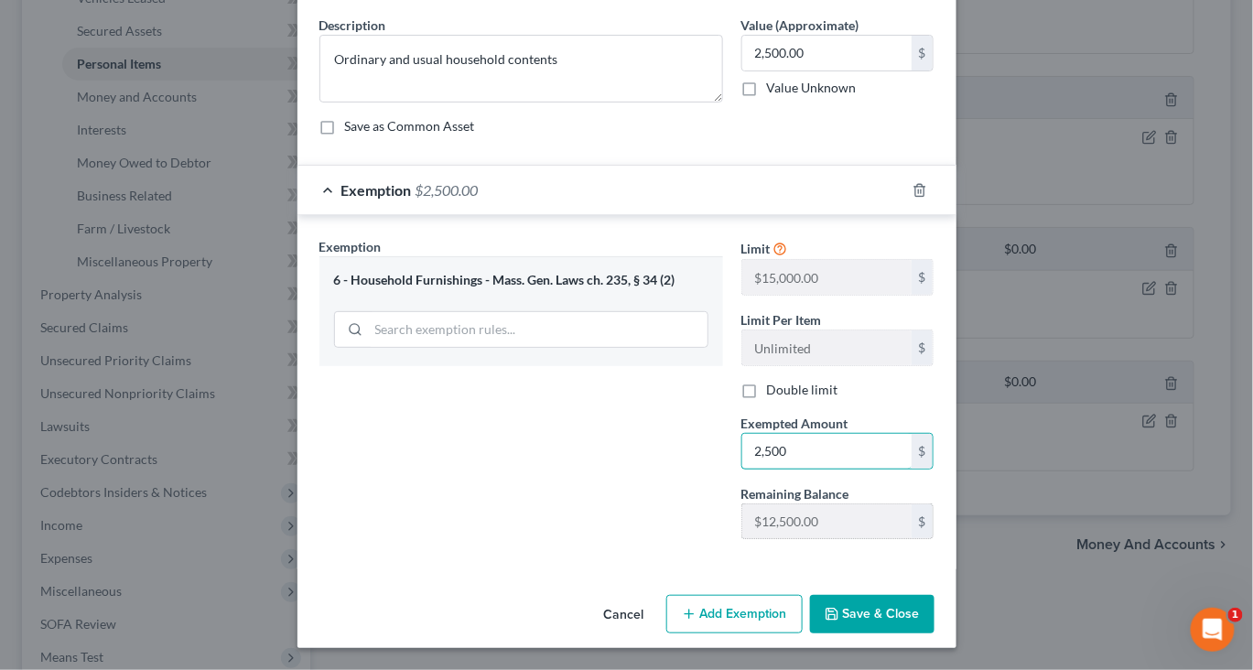
scroll to position [187, 0]
type input "2,500"
click at [934, 633] on button "Save & Close" at bounding box center [872, 614] width 124 height 38
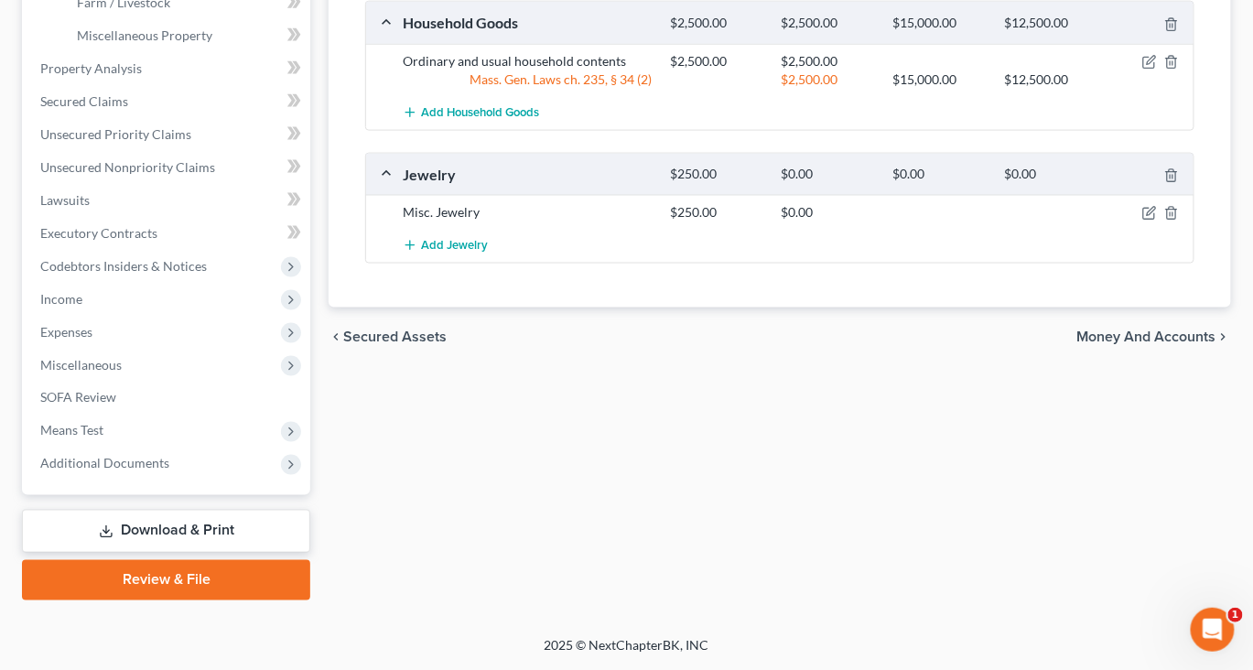
scroll to position [692, 0]
click at [1142, 221] on icon "button" at bounding box center [1149, 213] width 15 height 15
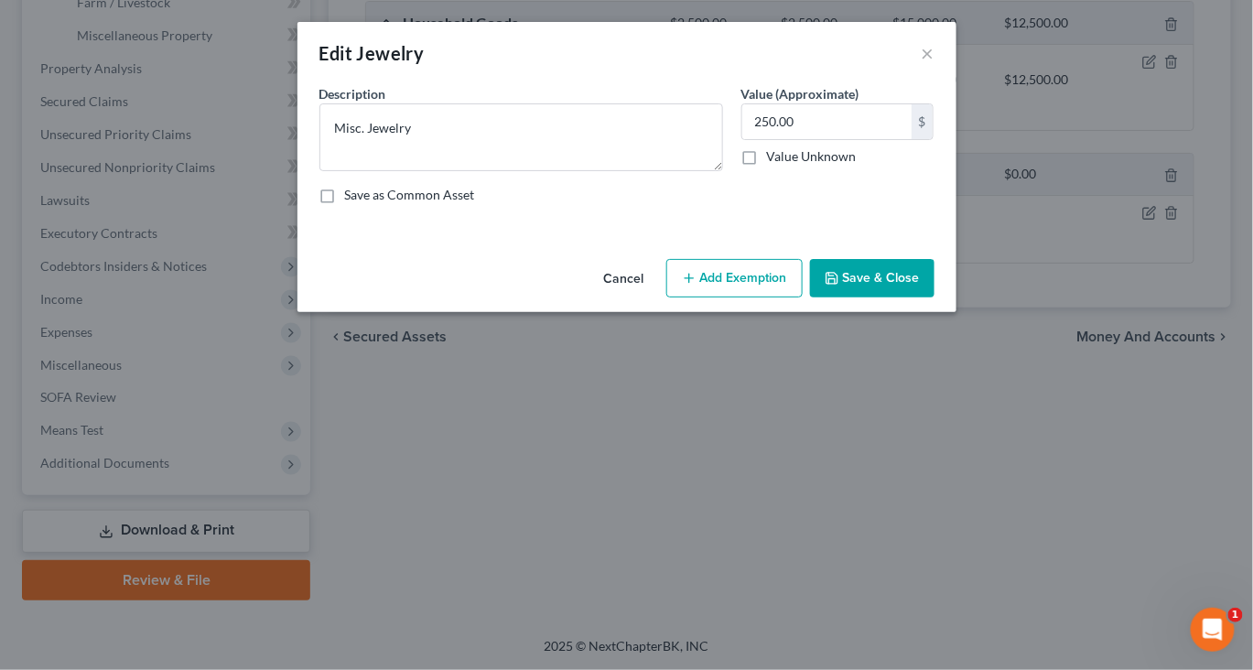
click at [796, 297] on button "Add Exemption" at bounding box center [734, 278] width 136 height 38
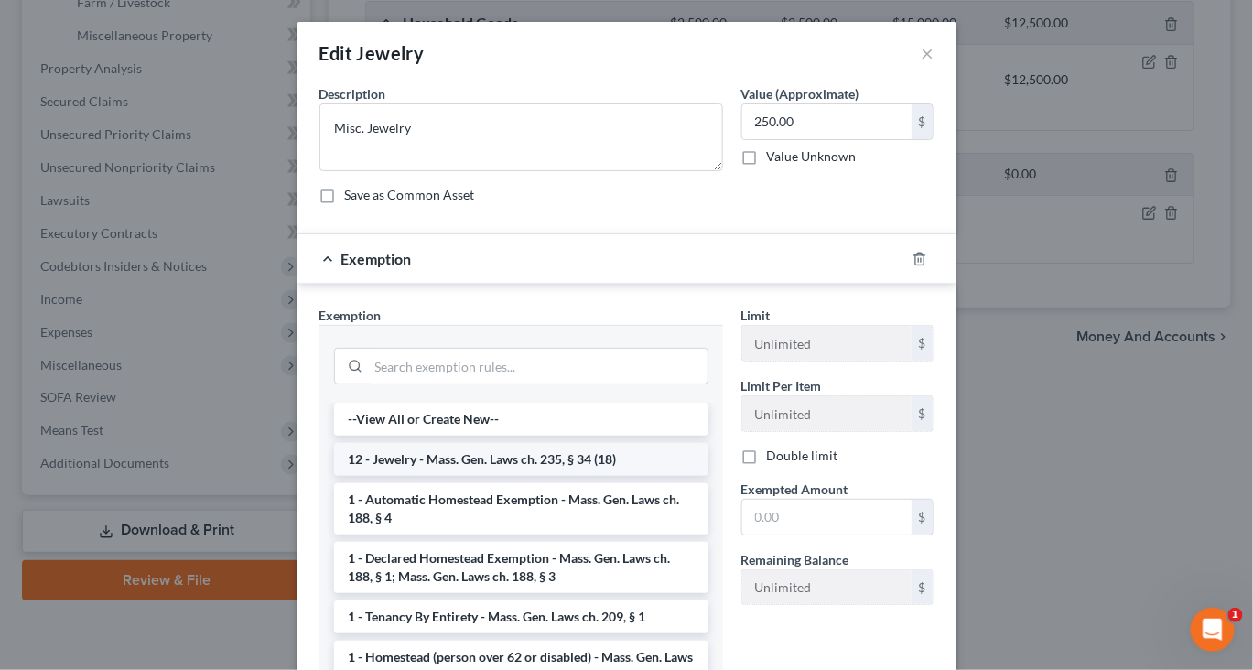
click at [464, 476] on li "12 - Jewelry - Mass. Gen. Laws ch. 235, § 34 (18)" at bounding box center [521, 459] width 374 height 33
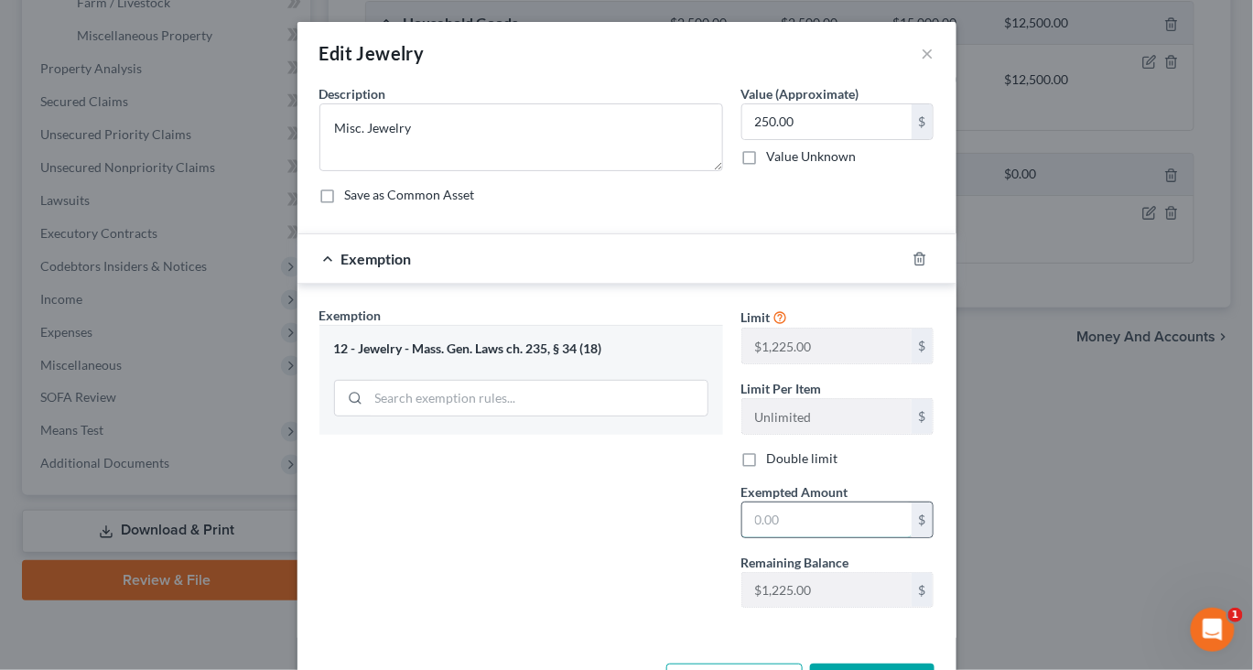
click at [837, 537] on input "text" at bounding box center [826, 519] width 169 height 35
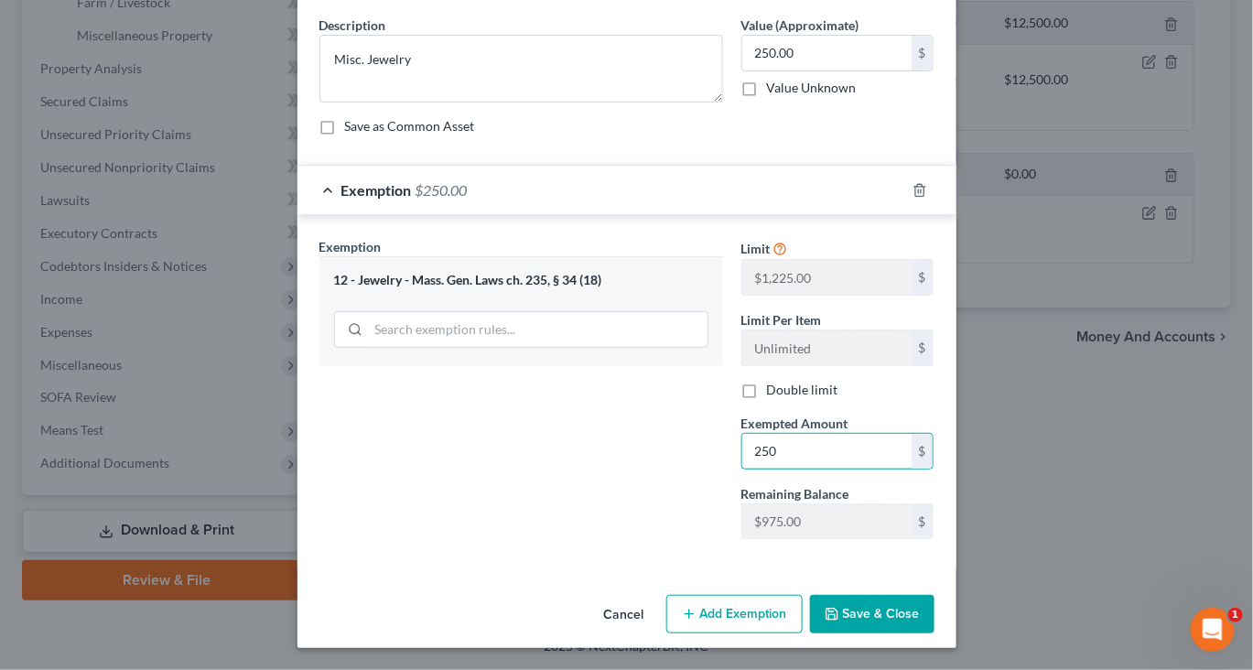
scroll to position [246, 0]
type input "250"
click at [934, 615] on button "Save & Close" at bounding box center [872, 614] width 124 height 38
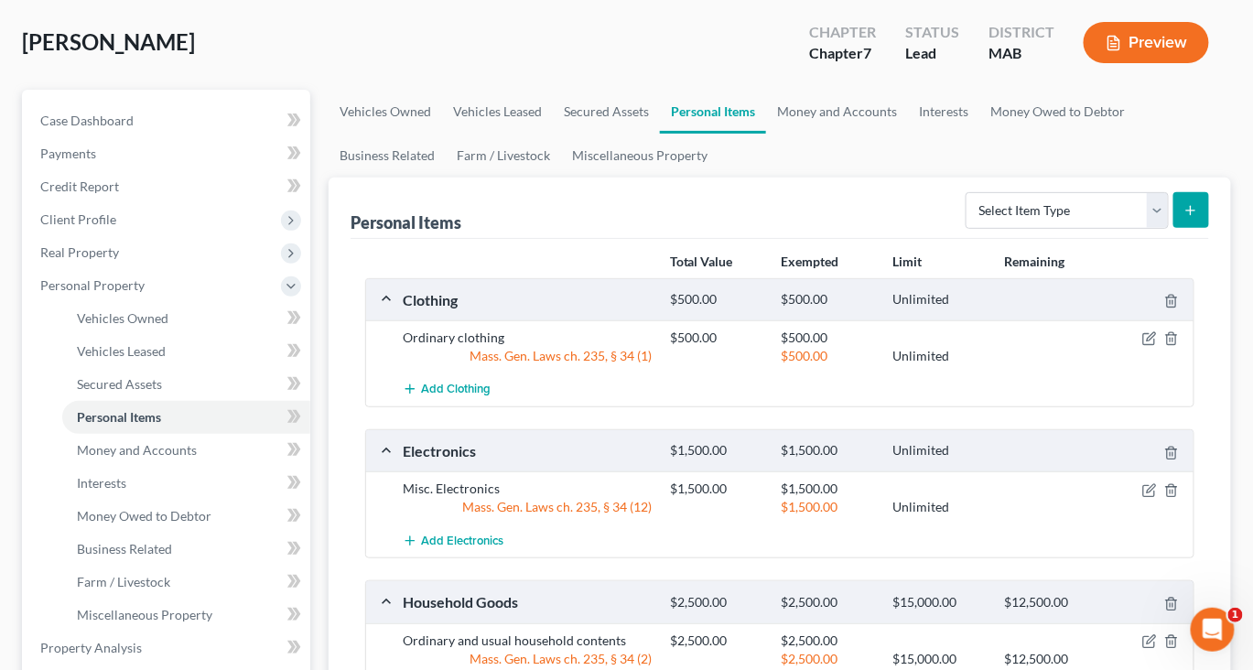
scroll to position [0, 0]
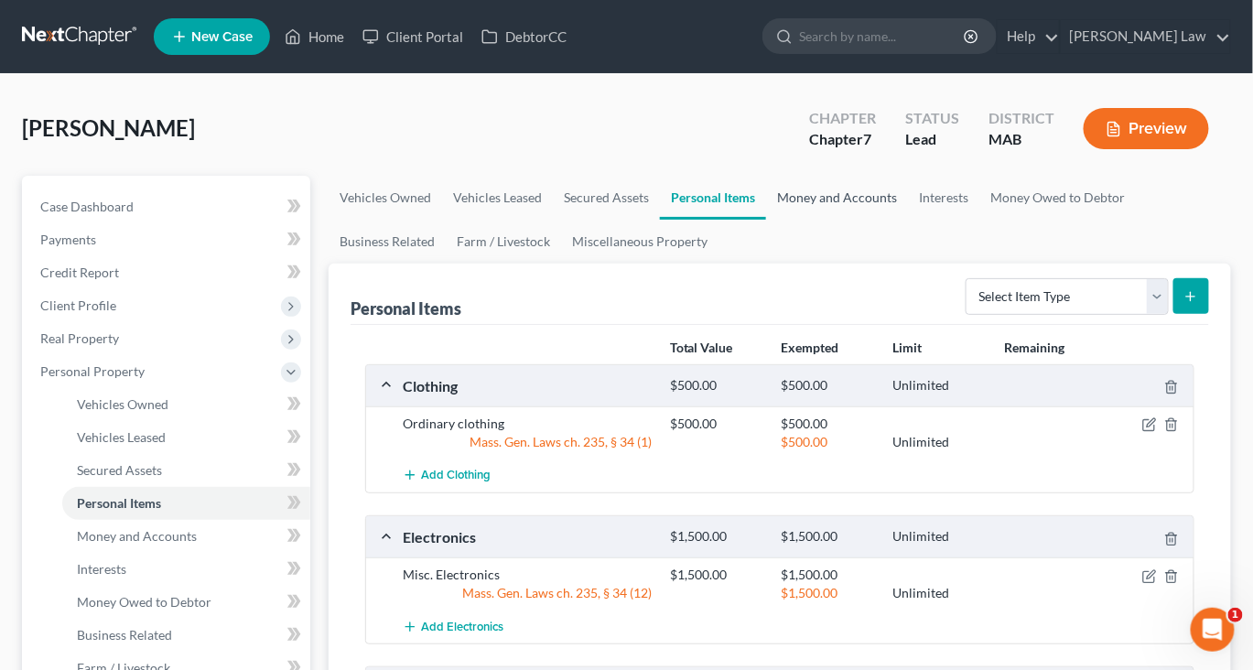
click at [908, 220] on link "Money and Accounts" at bounding box center [837, 198] width 142 height 44
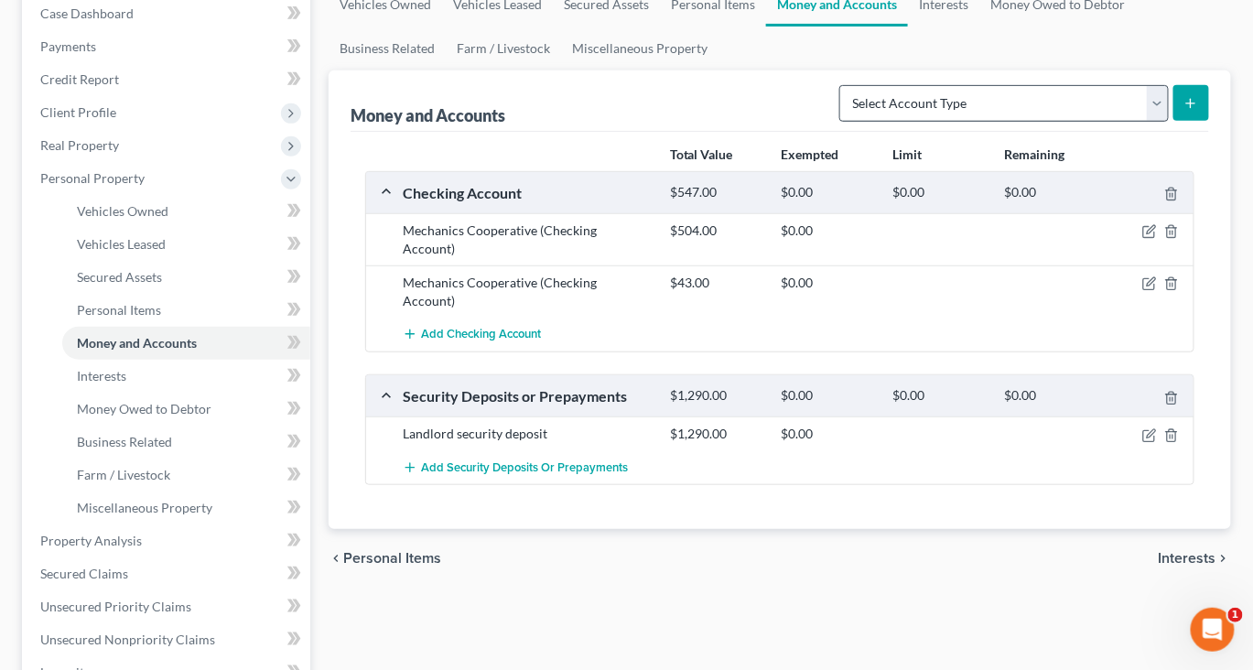
scroll to position [218, 0]
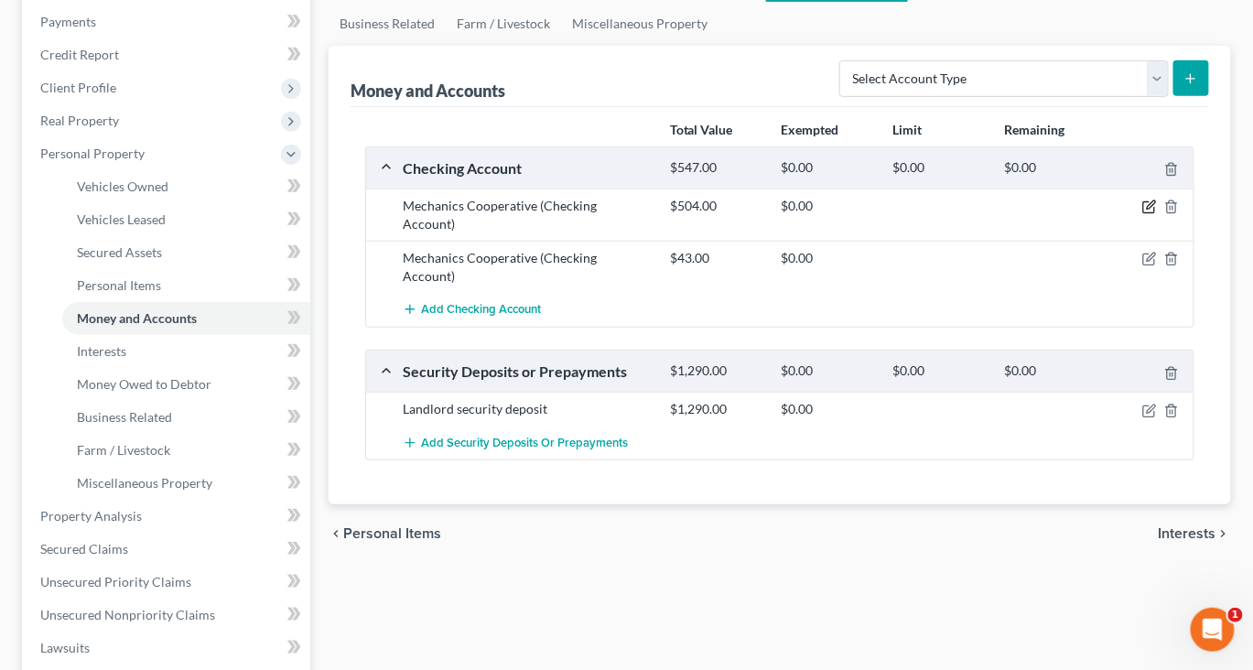
click at [1147, 210] on icon "button" at bounding box center [1151, 205] width 8 height 8
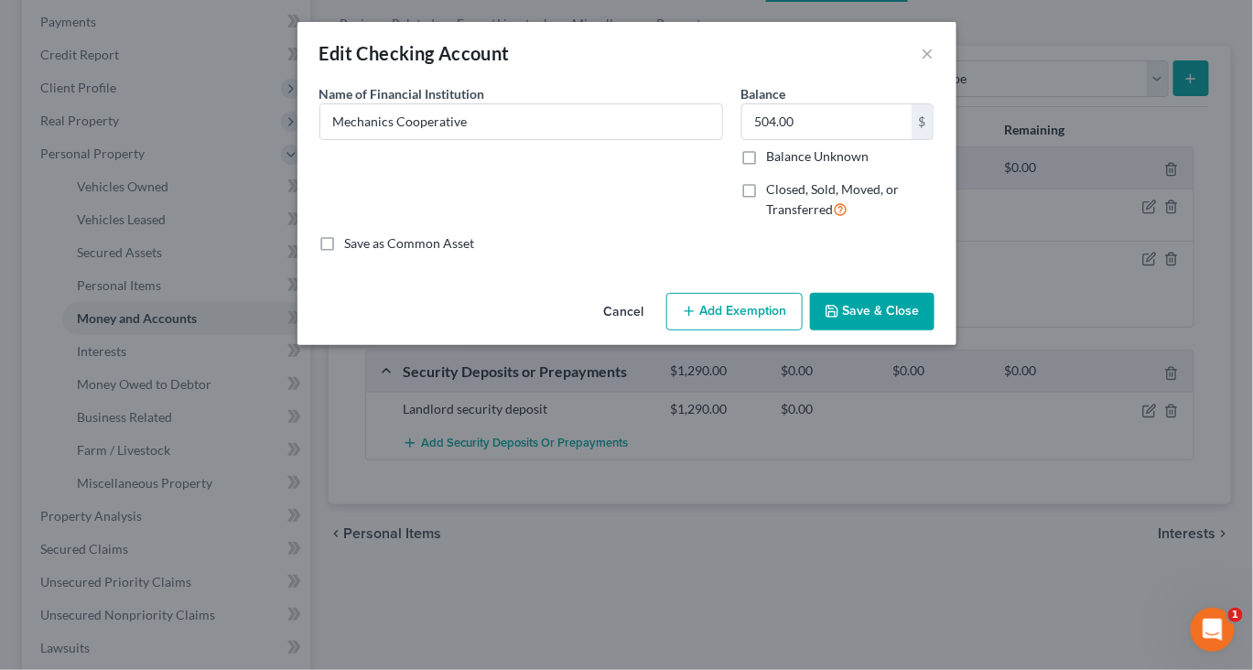
click at [760, 331] on button "Add Exemption" at bounding box center [734, 312] width 136 height 38
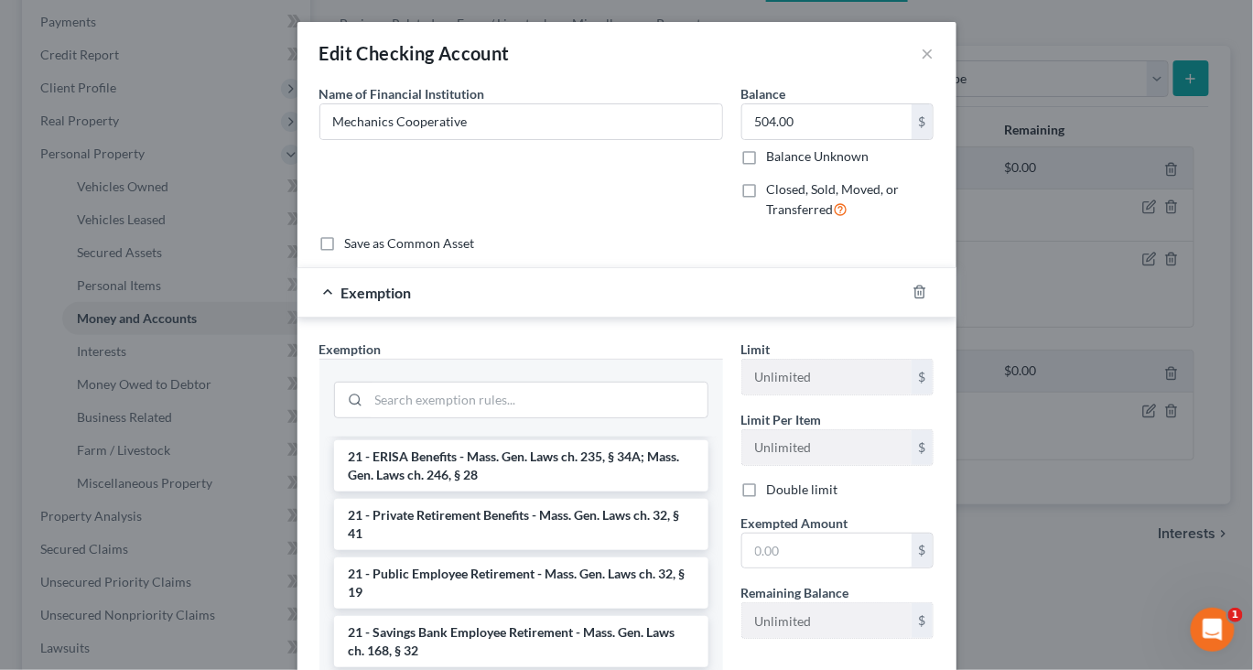
scroll to position [802, 0]
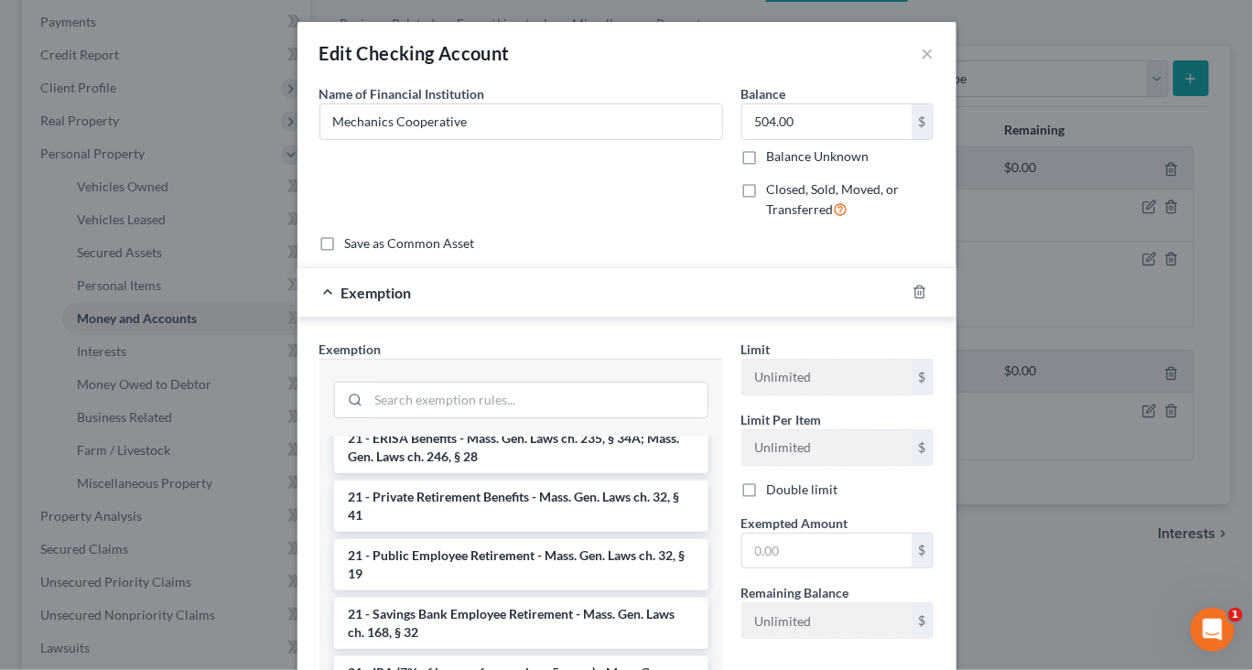
click at [598, 316] on li "17 - Bank Deposits - Mass. Gen. Laws ch. 235, § 34 (15)" at bounding box center [521, 299] width 374 height 33
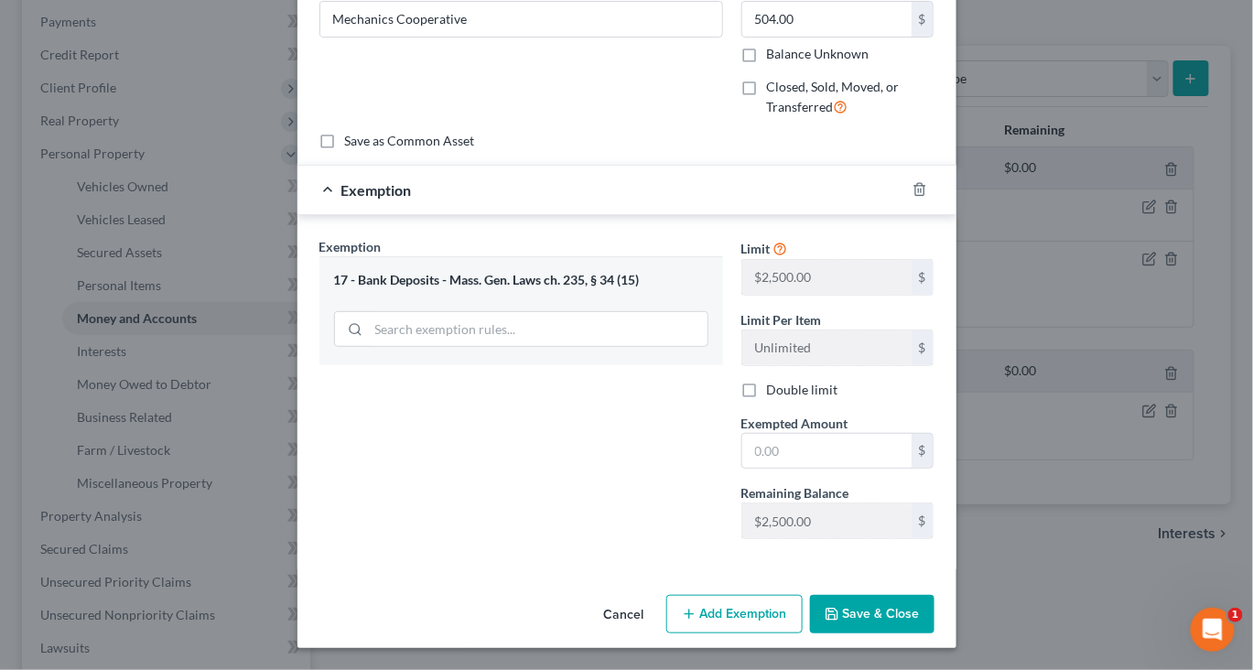
scroll to position [146, 0]
click at [822, 469] on input "text" at bounding box center [826, 451] width 169 height 35
type input "504"
click at [934, 595] on button "Save & Close" at bounding box center [872, 614] width 124 height 38
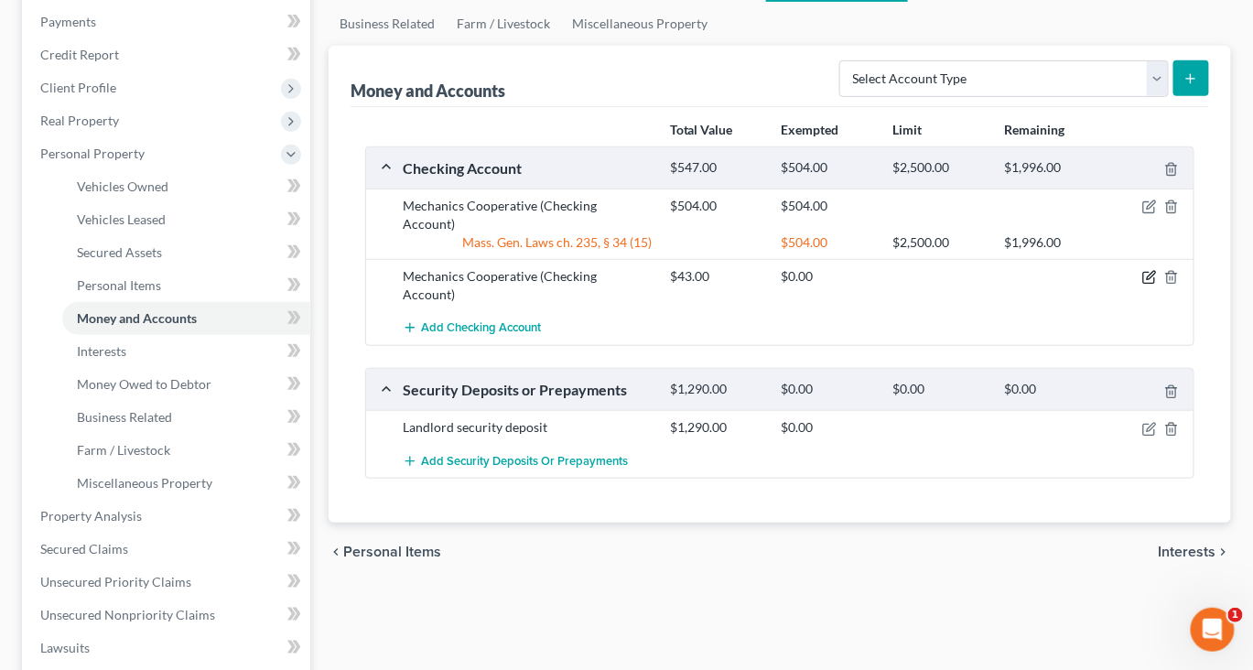
click at [1142, 285] on icon "button" at bounding box center [1149, 277] width 15 height 15
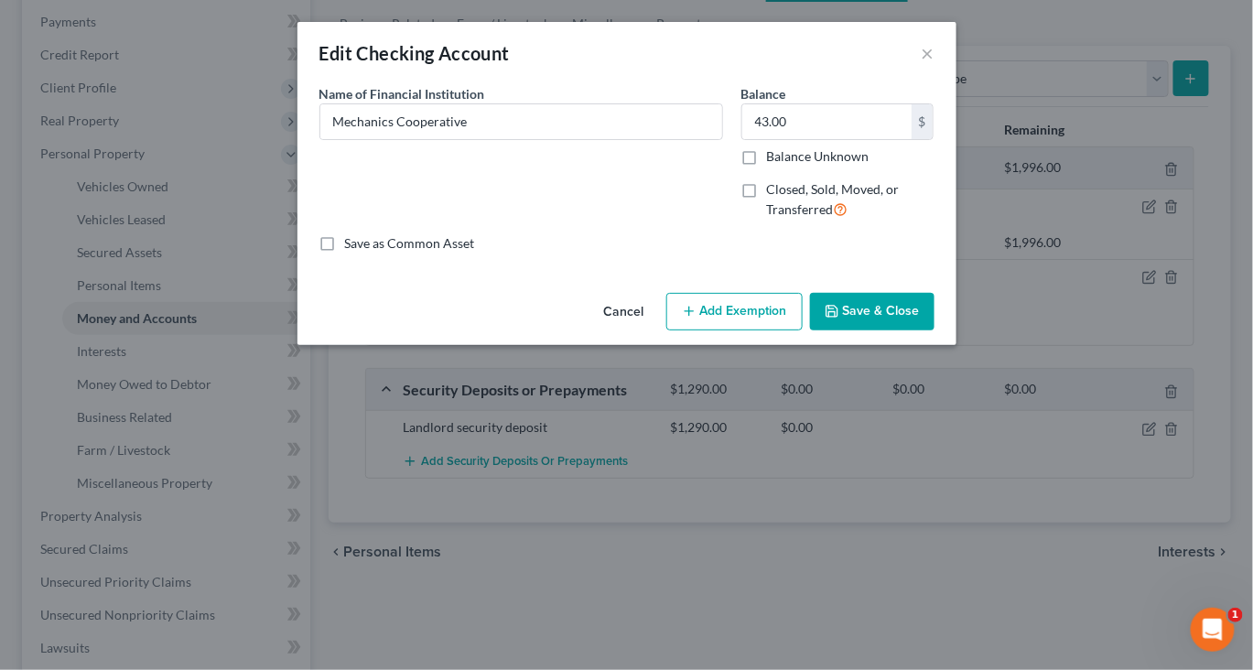
click at [777, 331] on button "Add Exemption" at bounding box center [734, 312] width 136 height 38
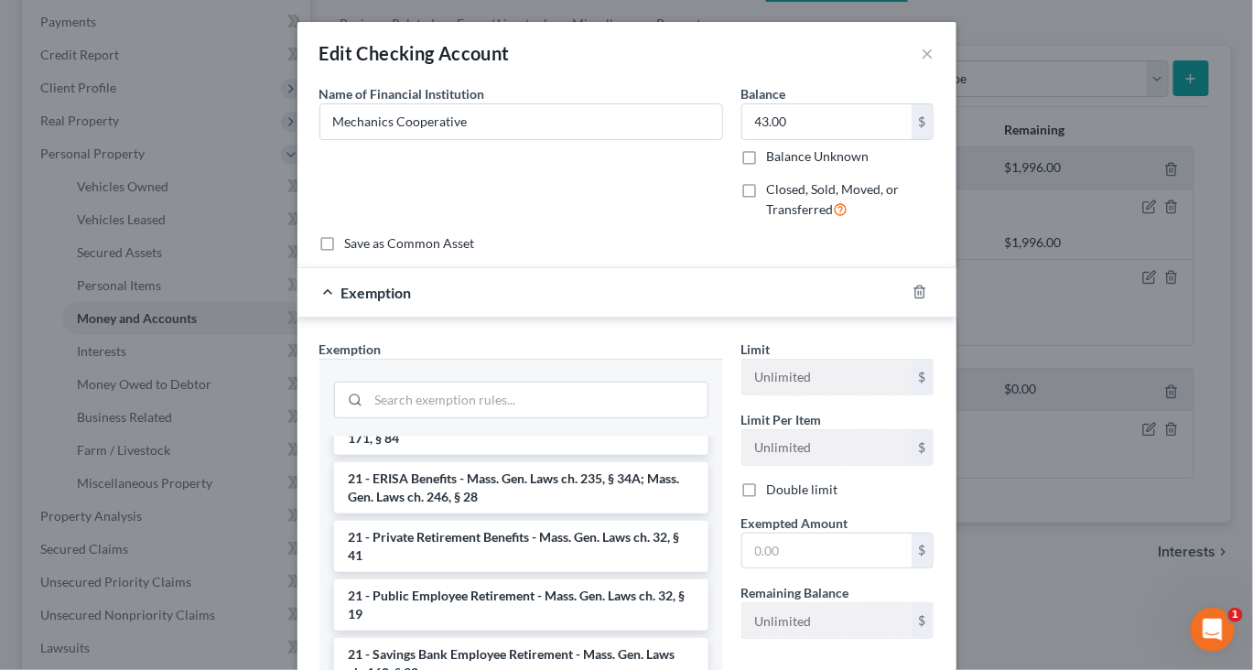
scroll to position [785, 0]
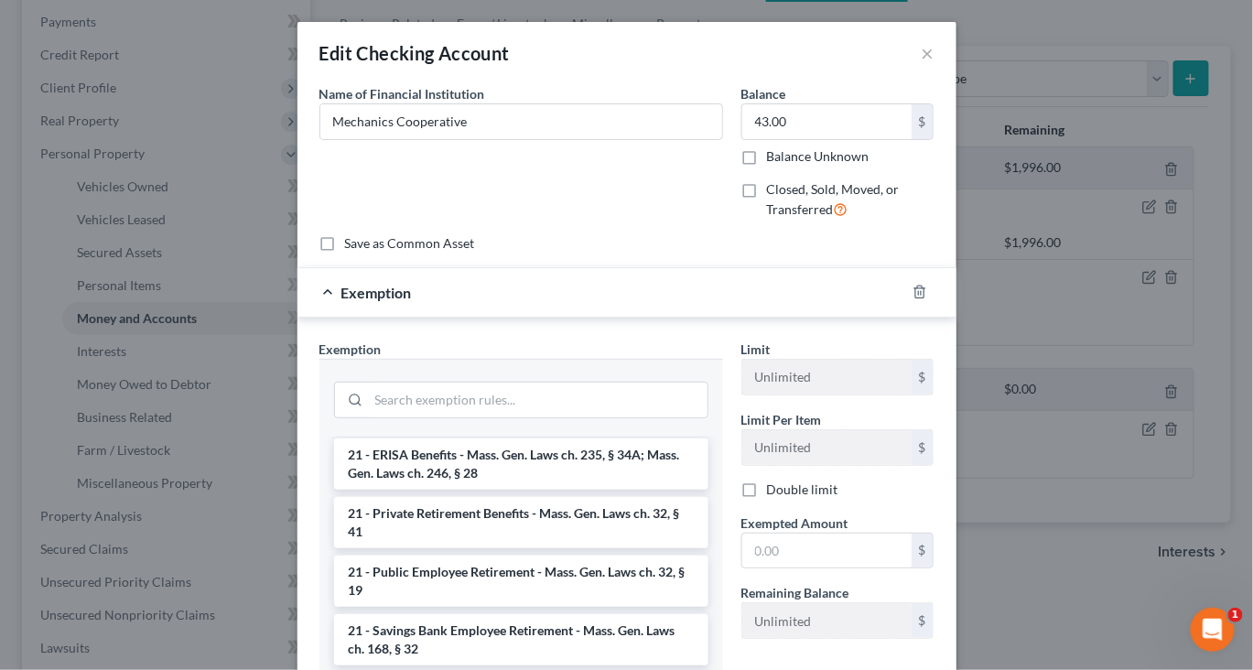
click at [583, 332] on li "17 - Bank Deposits - Mass. Gen. Laws ch. 235, § 34 (15)" at bounding box center [521, 315] width 374 height 33
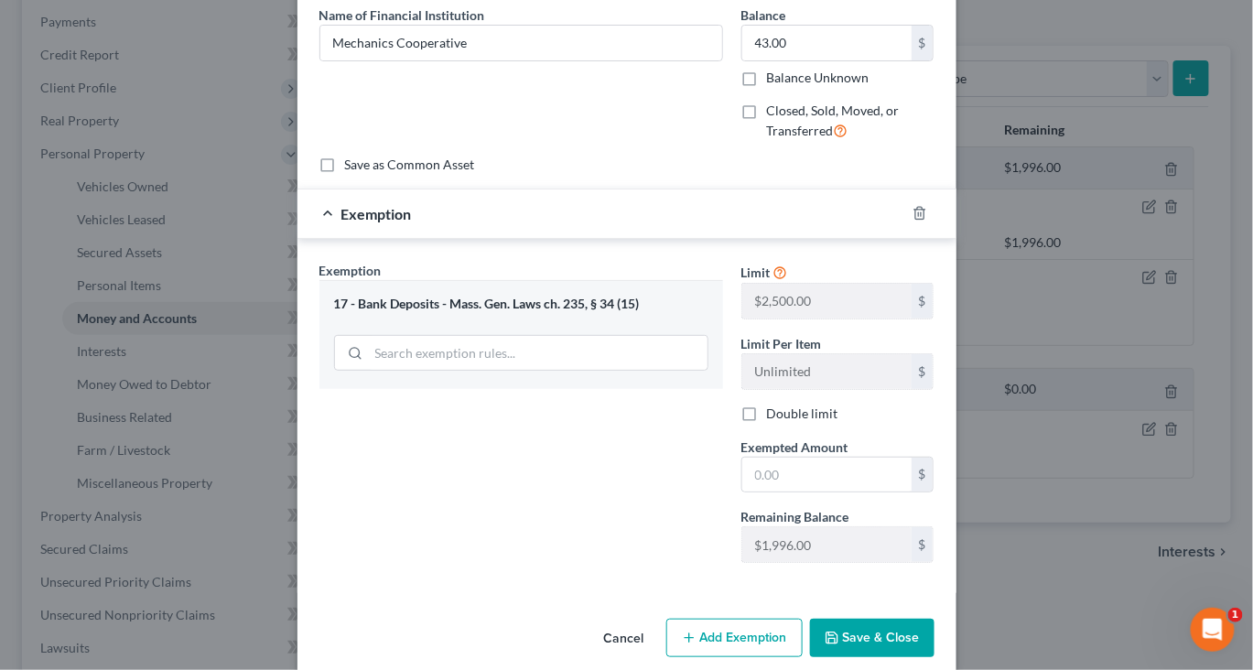
scroll to position [86, 0]
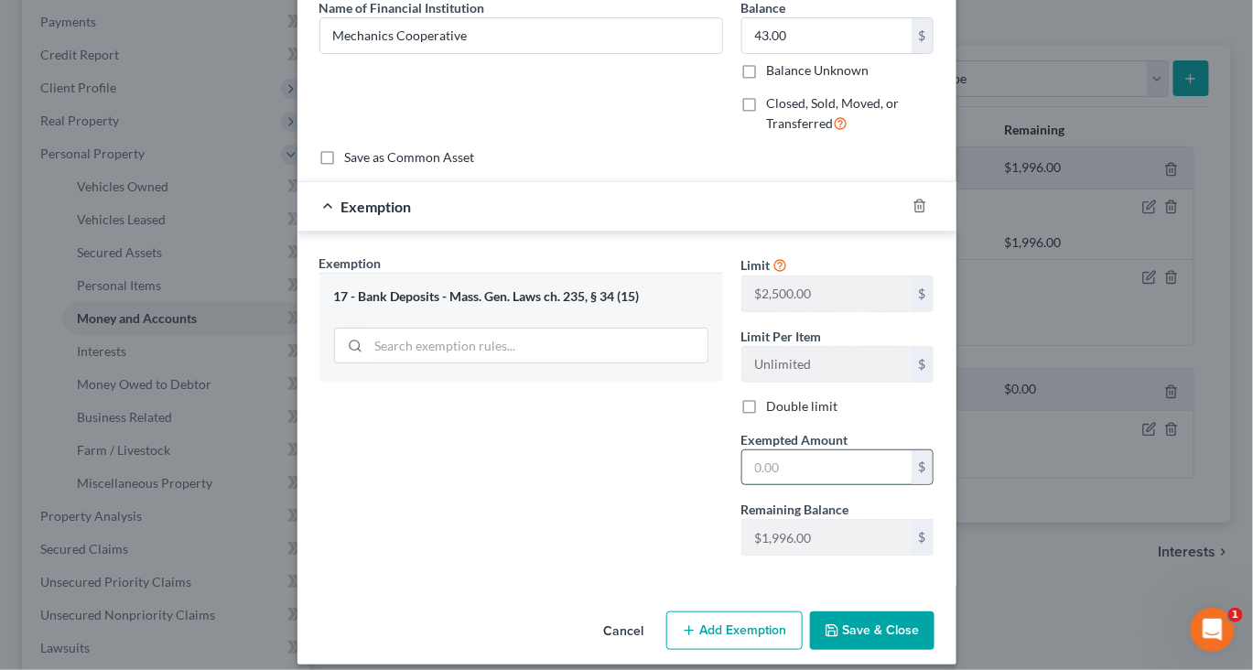
click at [836, 485] on input "text" at bounding box center [826, 467] width 169 height 35
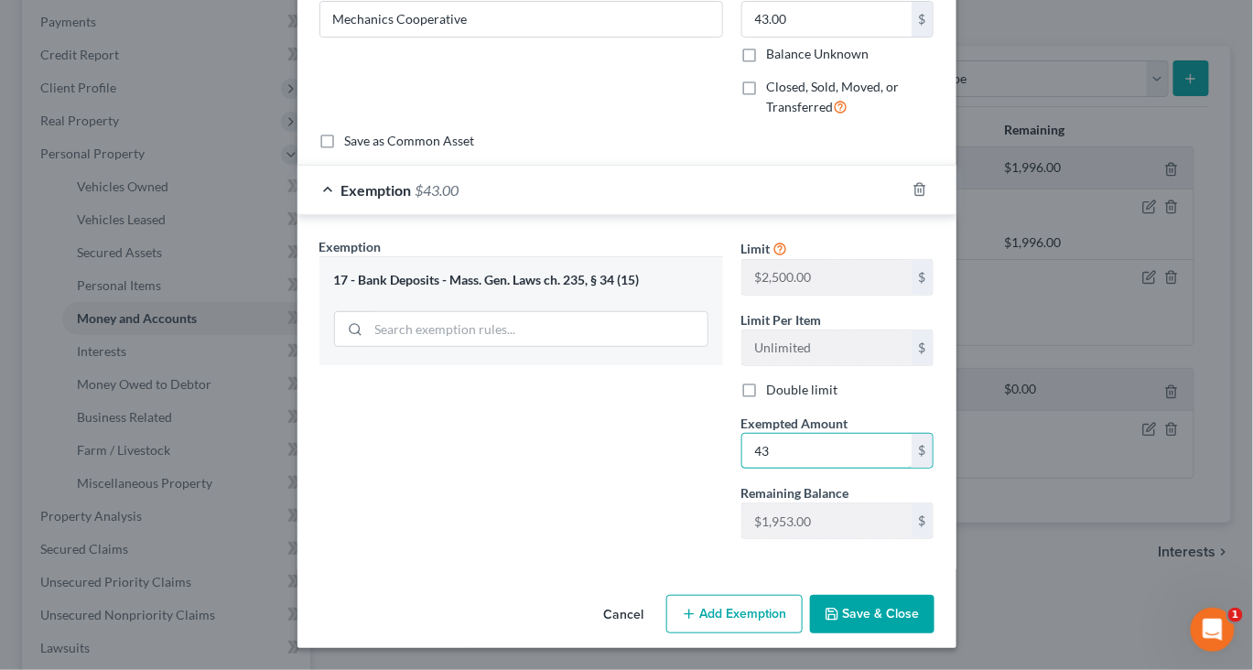
scroll to position [287, 0]
type input "43"
click at [934, 604] on button "Save & Close" at bounding box center [872, 614] width 124 height 38
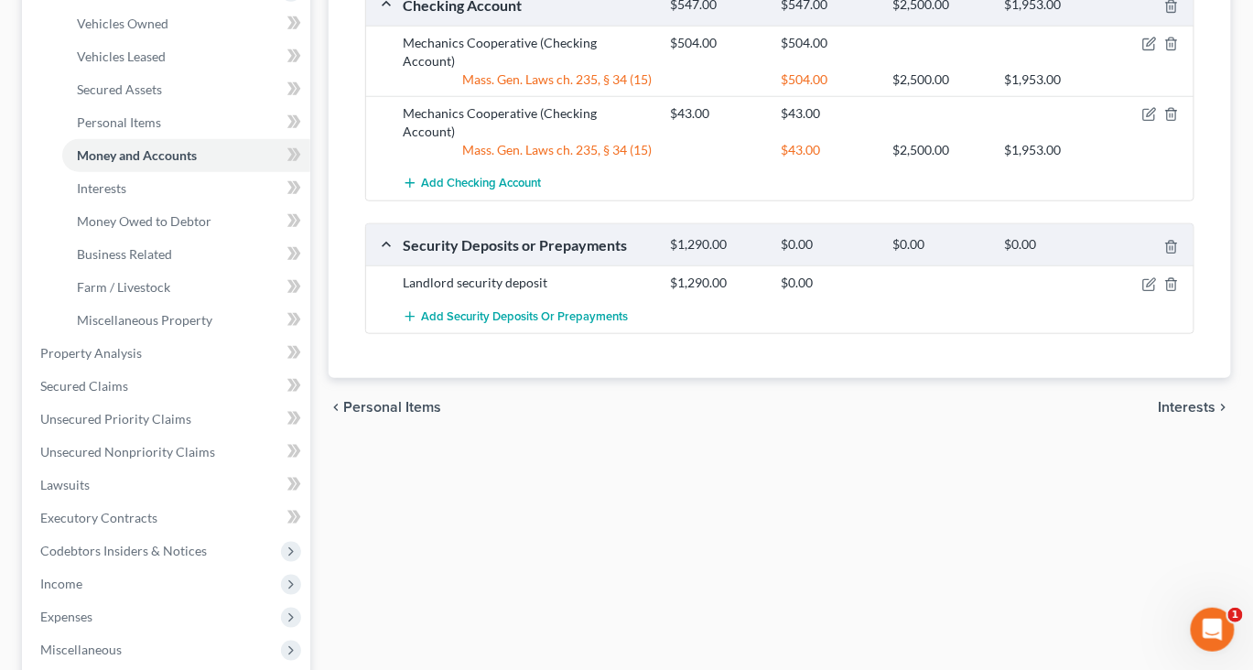
scroll to position [403, 0]
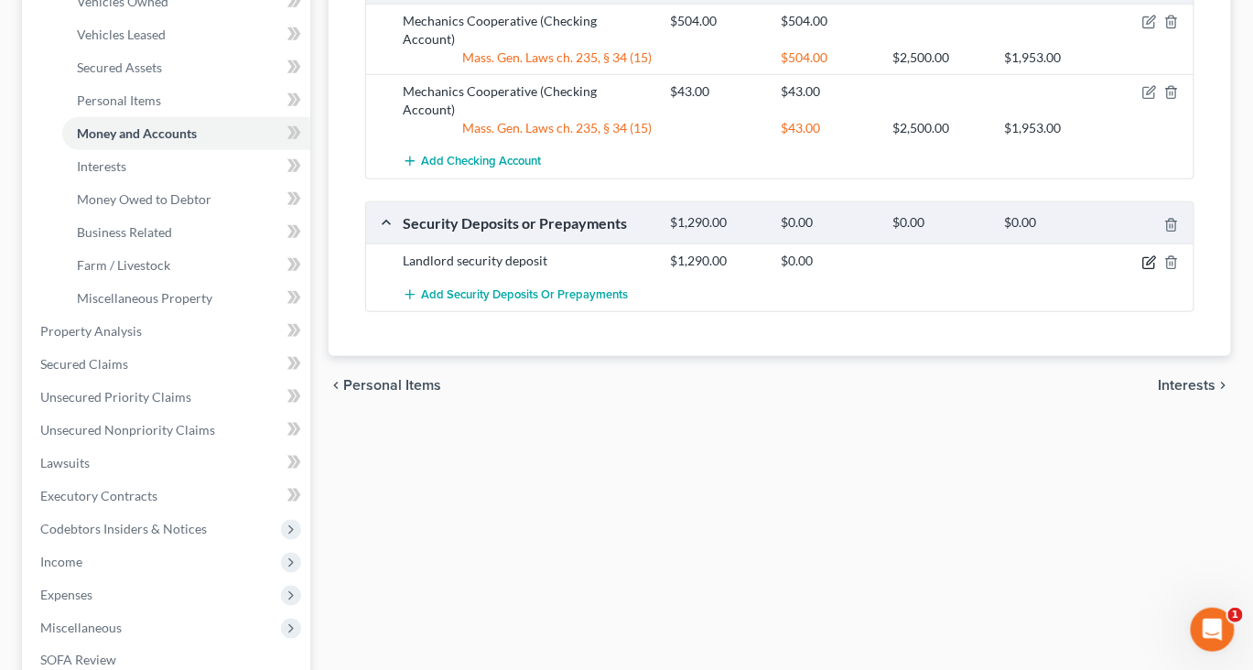
click at [1142, 270] on icon "button" at bounding box center [1149, 262] width 15 height 15
select select "3"
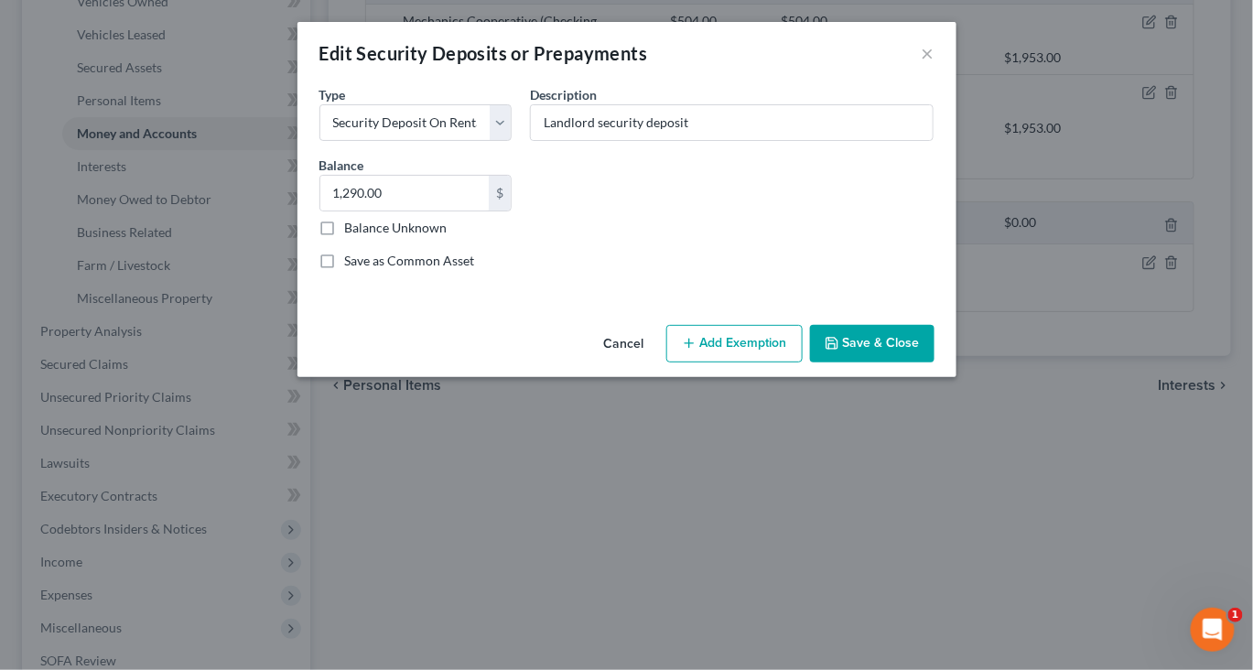
click at [785, 363] on button "Add Exemption" at bounding box center [734, 344] width 136 height 38
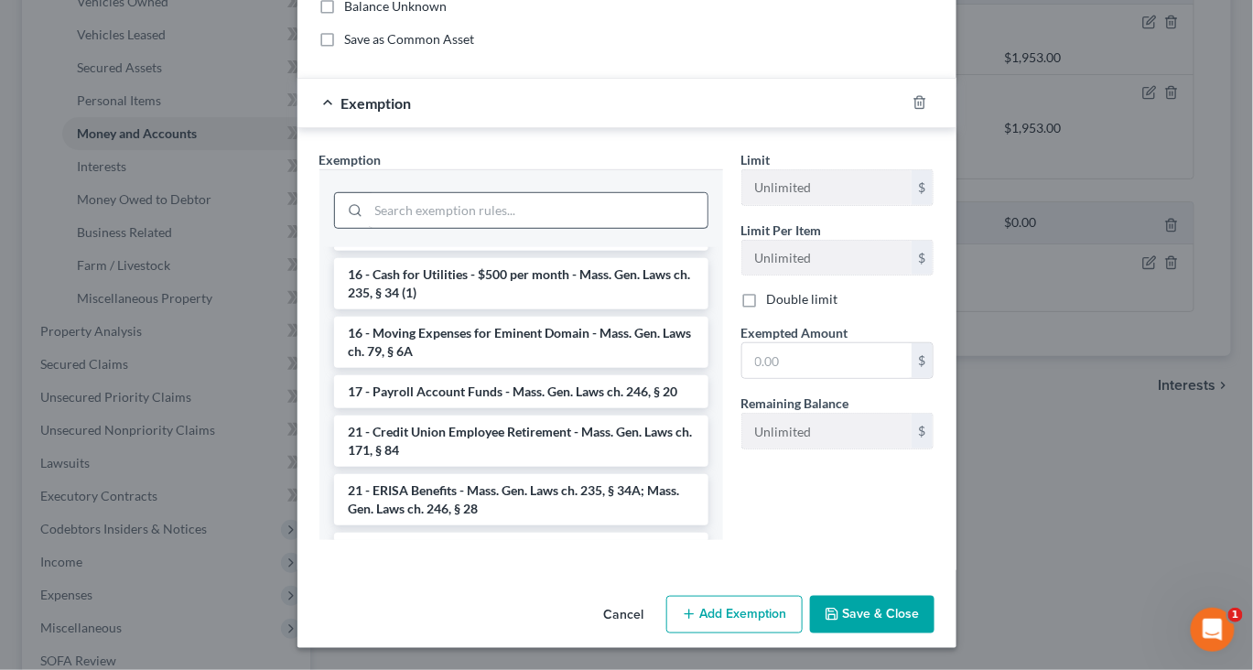
scroll to position [678, 0]
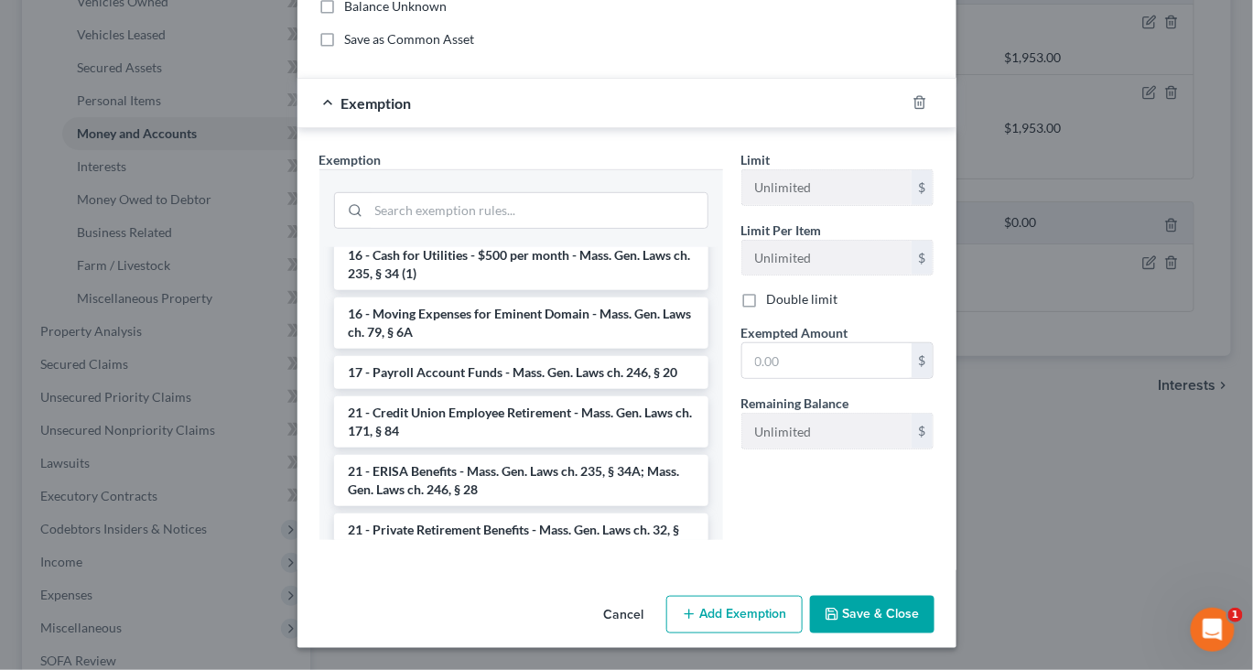
click at [584, 232] on li "14 - Wildcard - $1,000 plus up to $5,000 unused car, furniture, trade tools exe…" at bounding box center [521, 197] width 374 height 70
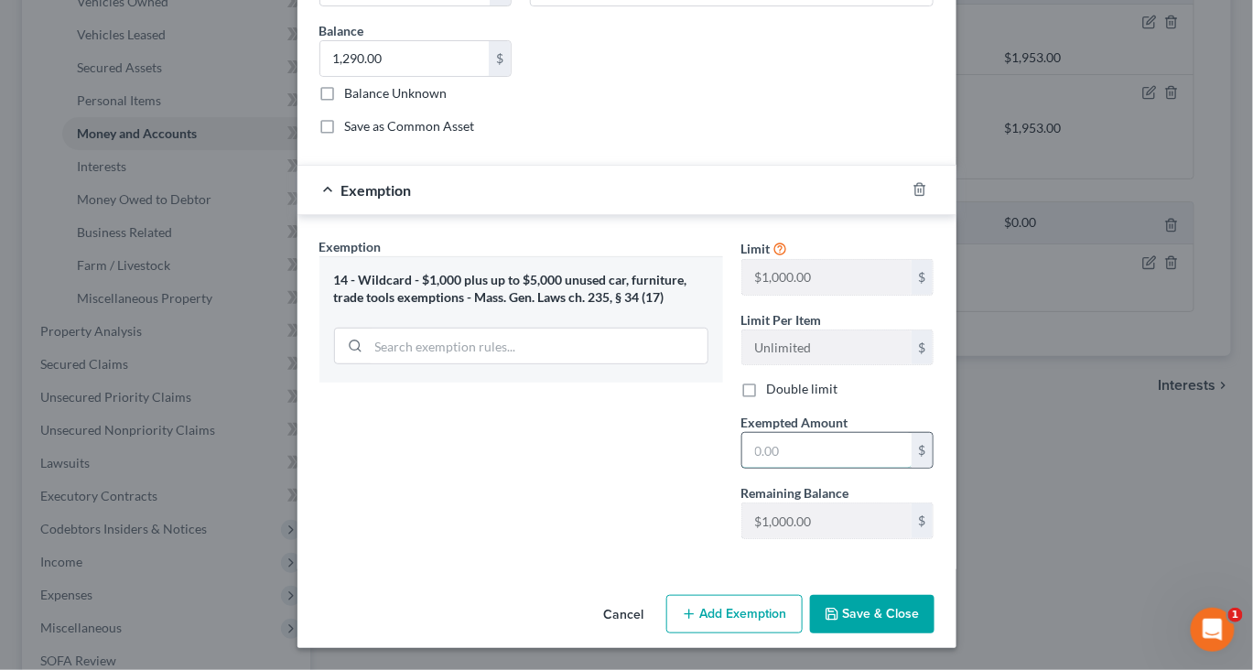
click at [828, 468] on input "text" at bounding box center [826, 450] width 169 height 35
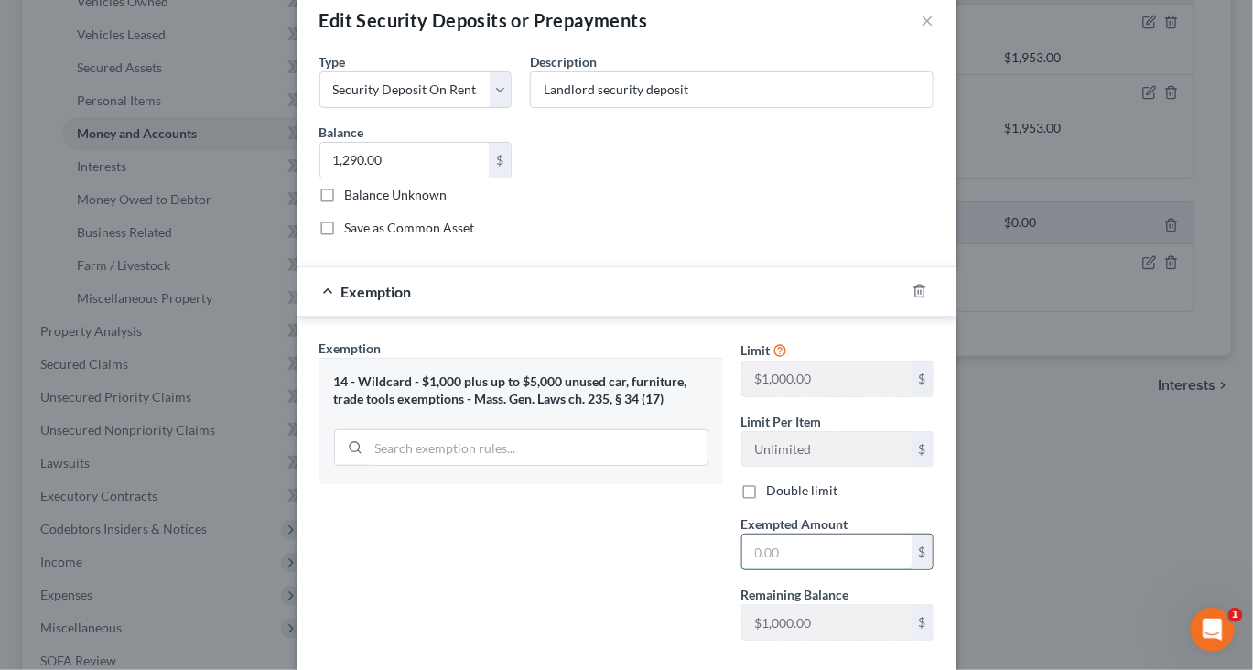
scroll to position [35, 0]
click at [732, 625] on div "Exemption Set must be selected for CA. Exemption * 14 - Wildcard - $1,000 plus …" at bounding box center [521, 495] width 422 height 317
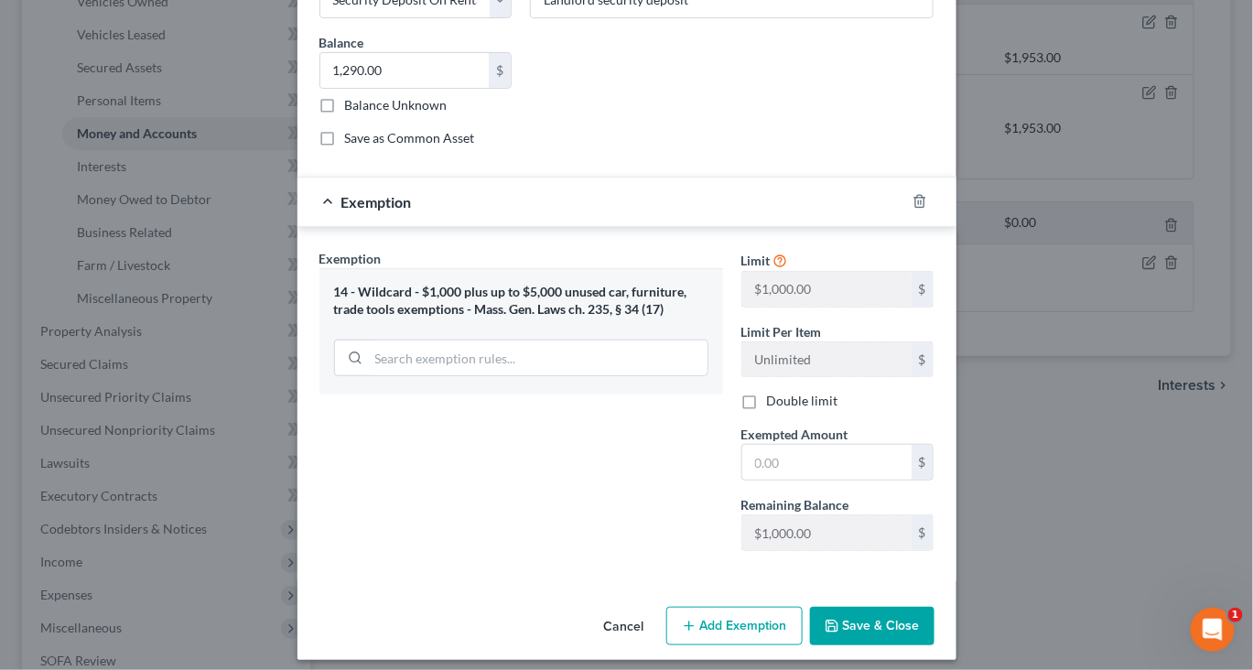
scroll to position [125, 0]
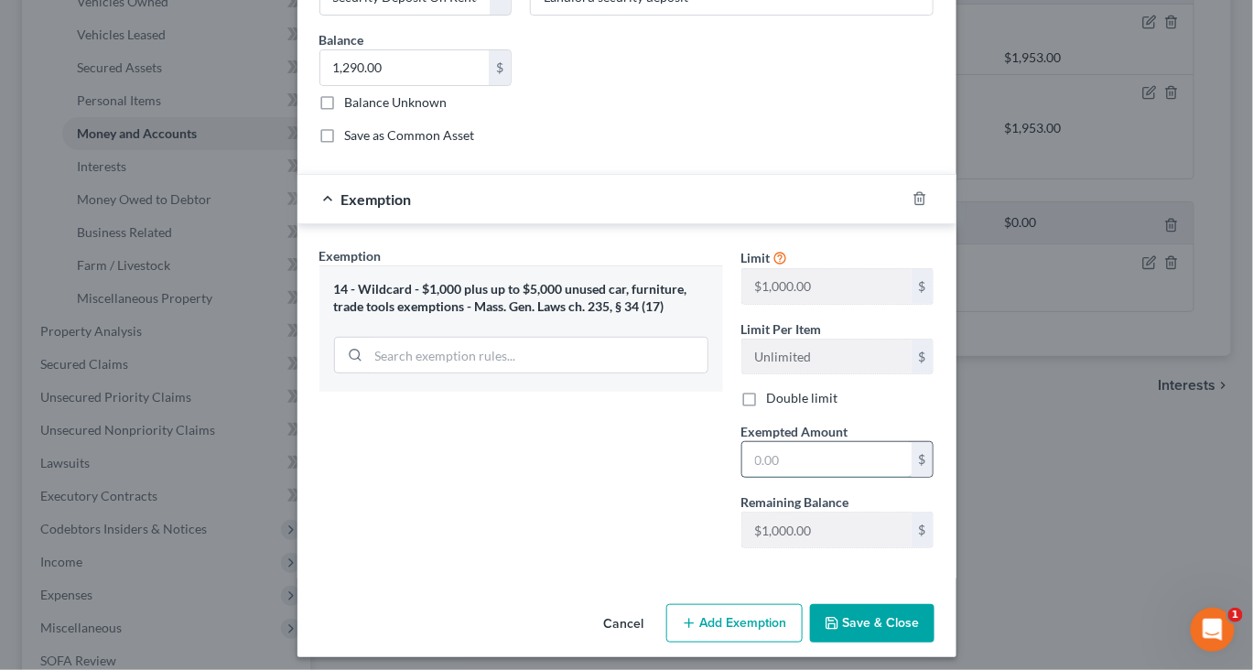
click at [804, 477] on input "text" at bounding box center [826, 459] width 169 height 35
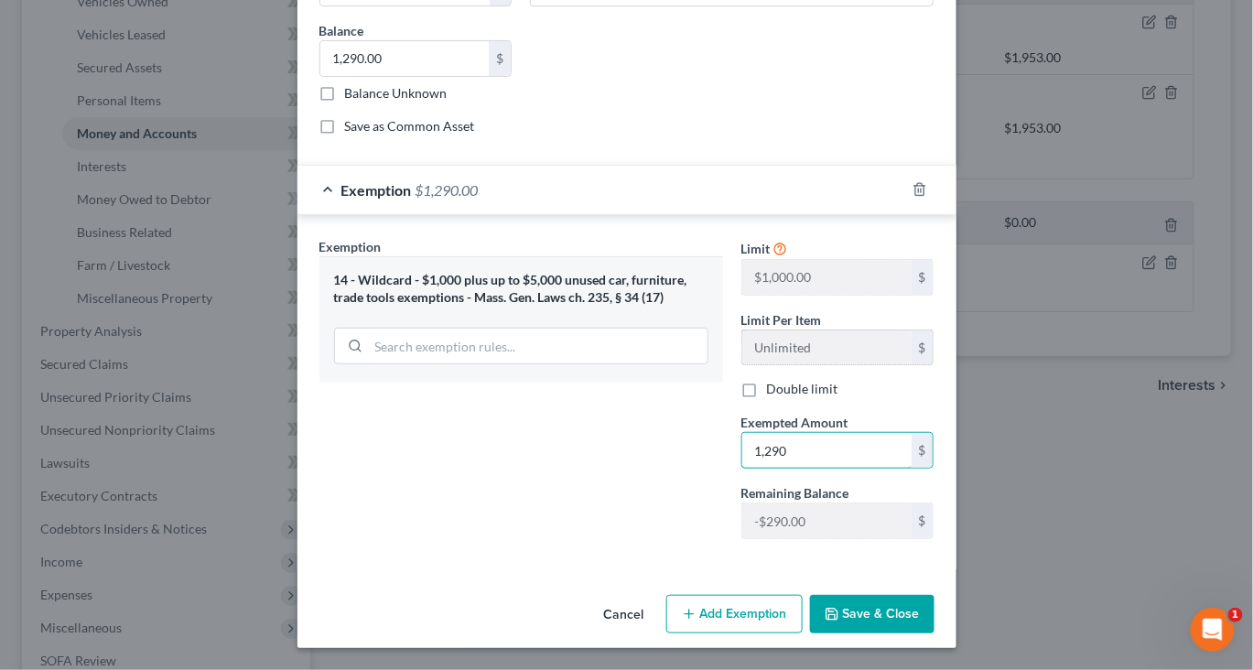
scroll to position [327, 0]
type input "1,290"
click at [929, 598] on button "Save & Close" at bounding box center [872, 614] width 124 height 38
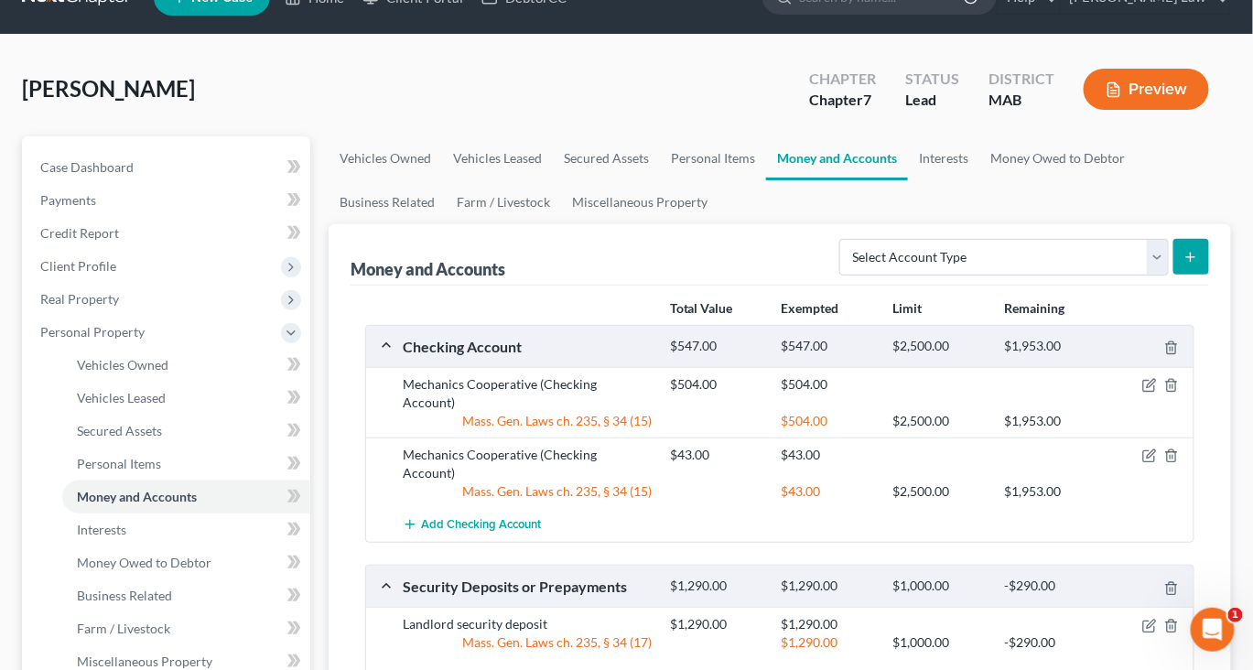
scroll to position [0, 0]
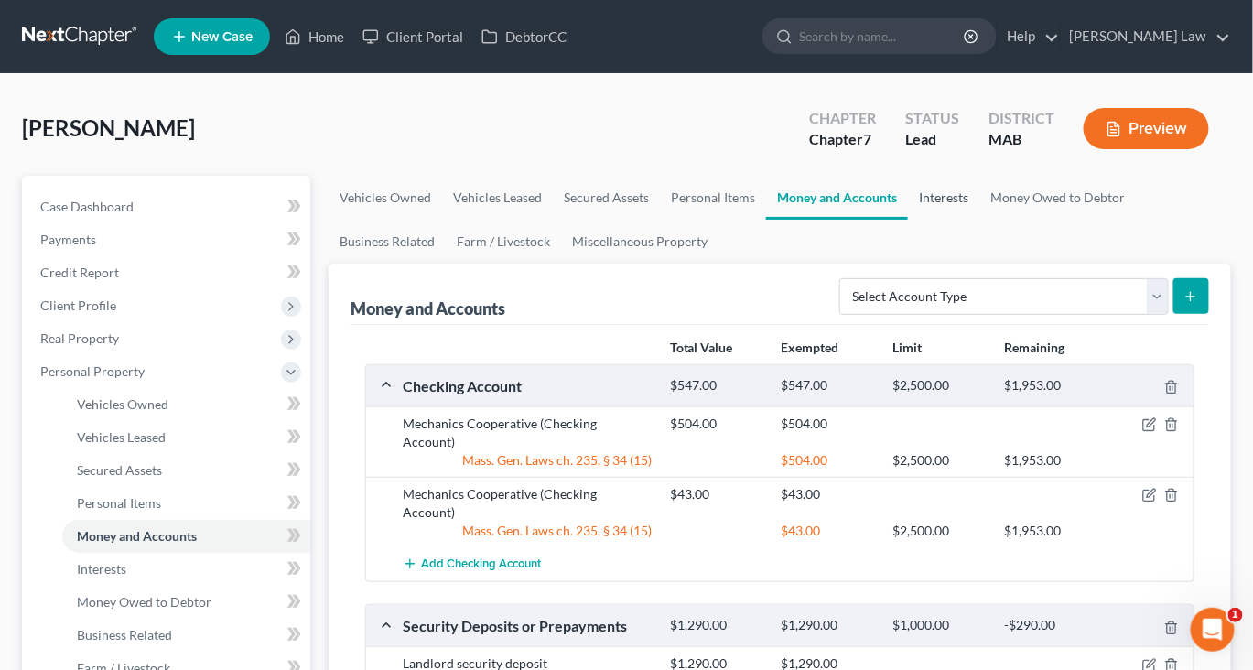
click at [979, 220] on link "Interests" at bounding box center [943, 198] width 71 height 44
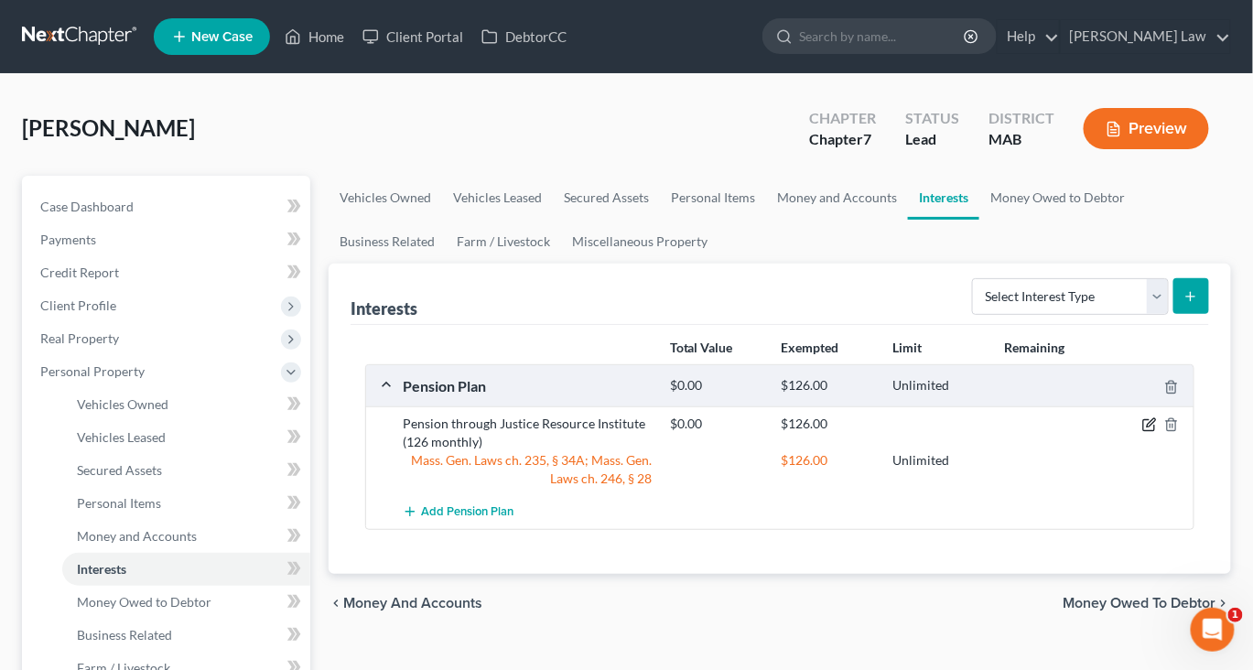
click at [1142, 432] on icon "button" at bounding box center [1149, 424] width 15 height 15
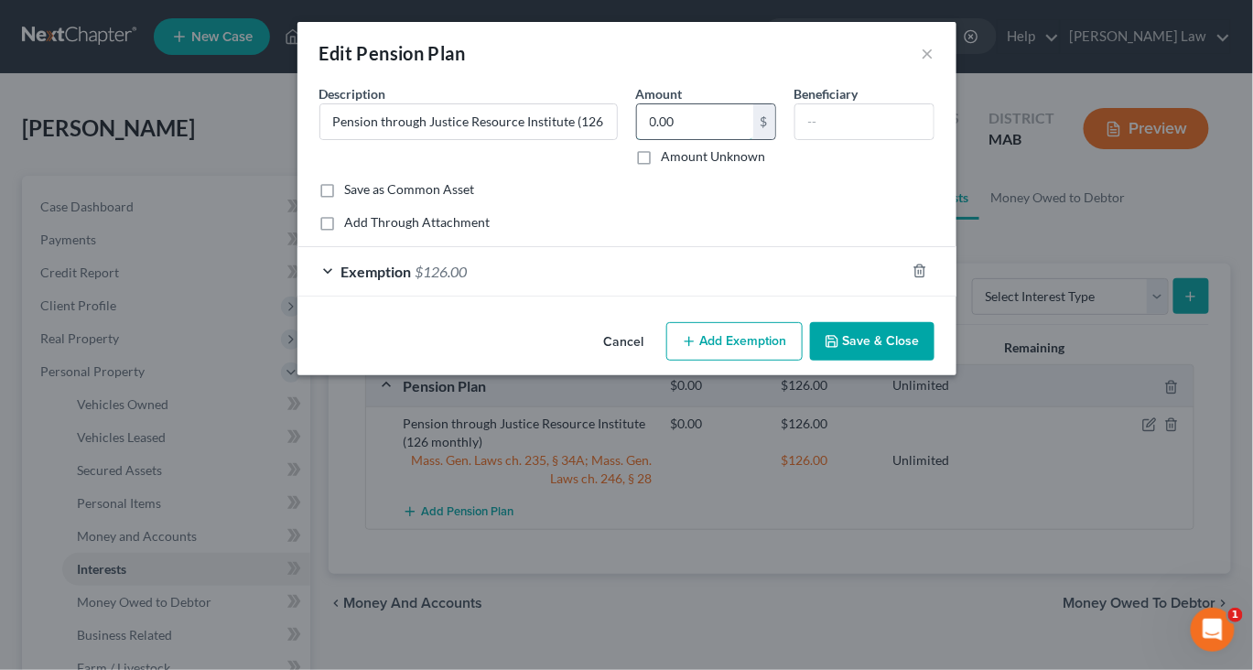
click at [715, 136] on input "0.00" at bounding box center [695, 121] width 116 height 35
type input "126"
click at [910, 361] on button "Save & Close" at bounding box center [872, 341] width 124 height 38
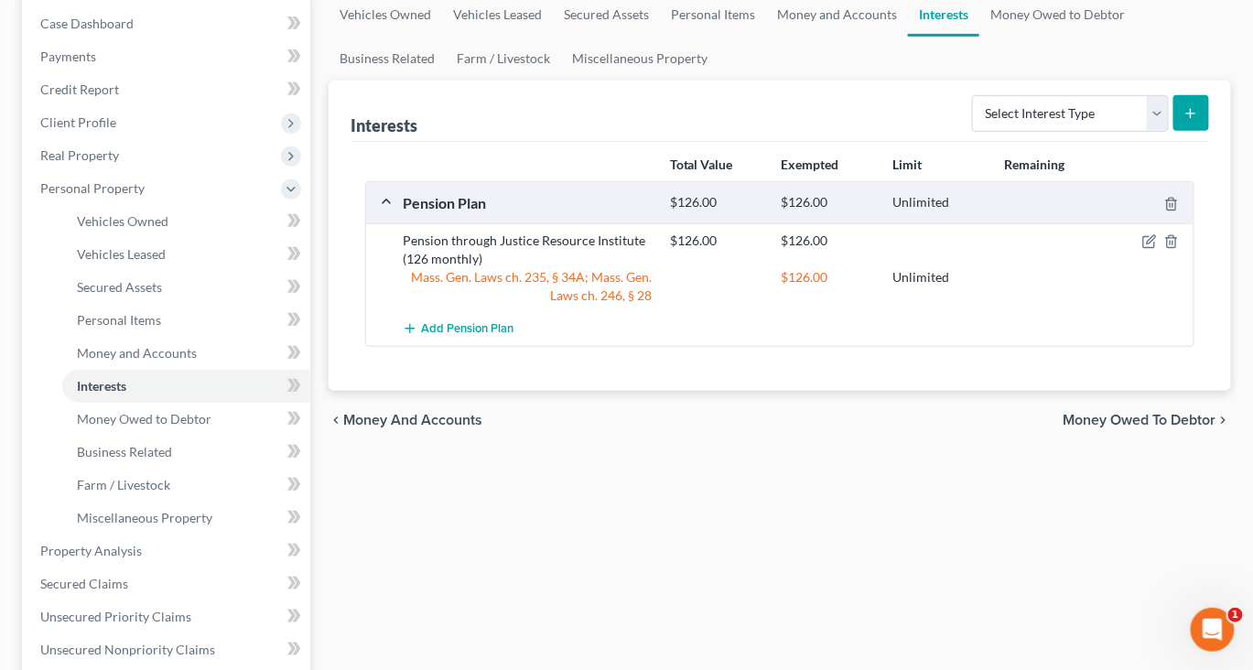
scroll to position [204, 0]
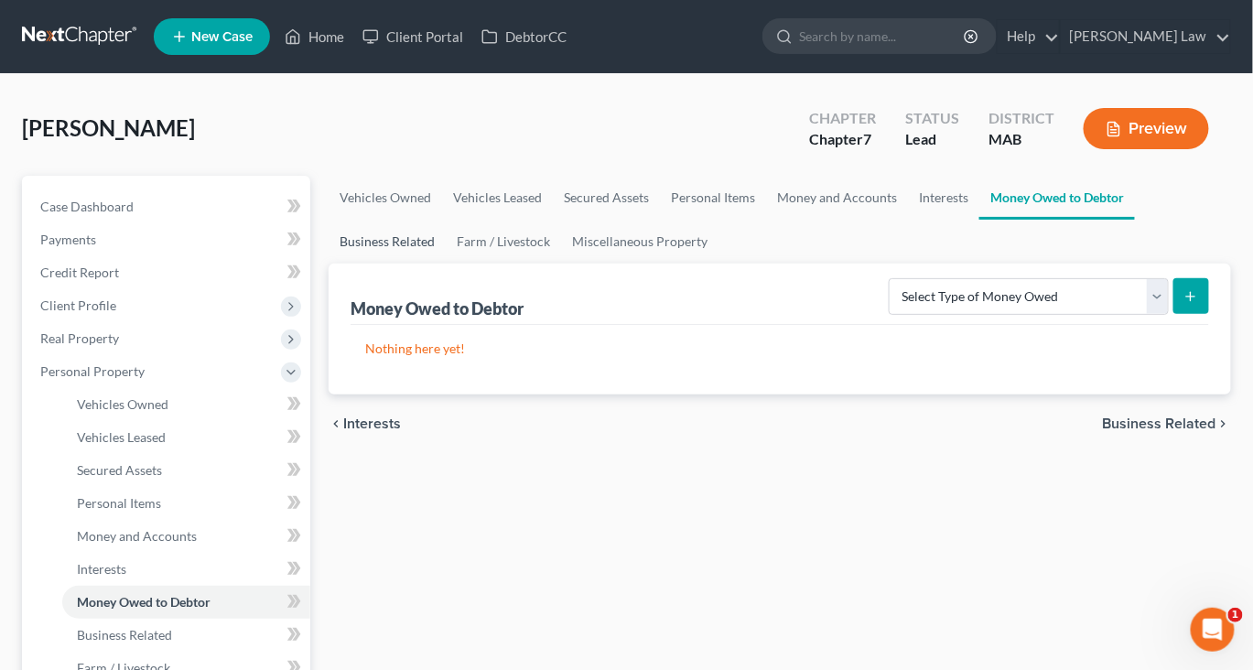
click at [446, 264] on link "Business Related" at bounding box center [387, 242] width 117 height 44
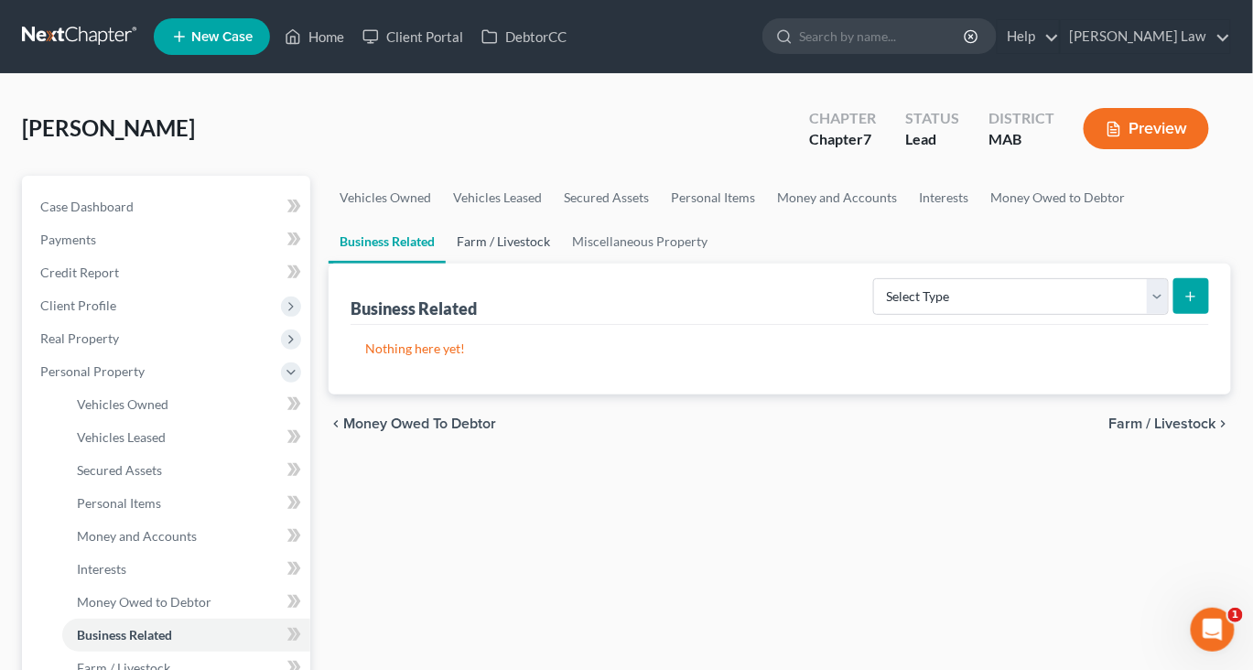
click at [561, 264] on link "Farm / Livestock" at bounding box center [503, 242] width 115 height 44
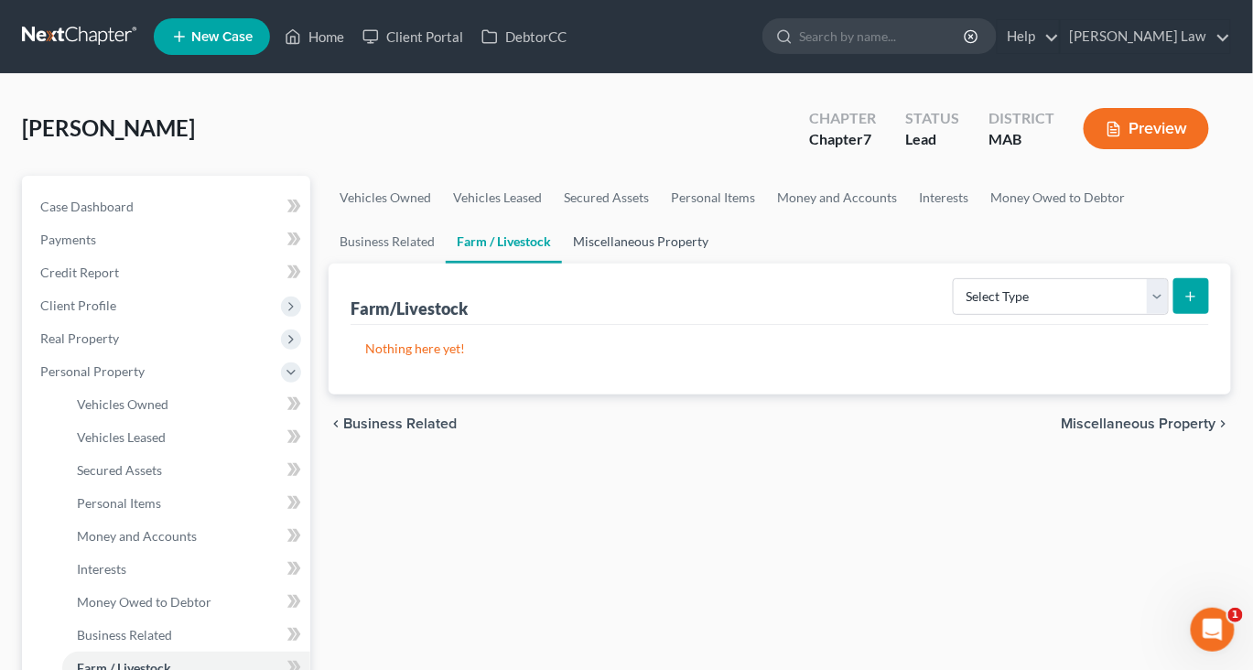
click at [719, 264] on link "Miscellaneous Property" at bounding box center [640, 242] width 157 height 44
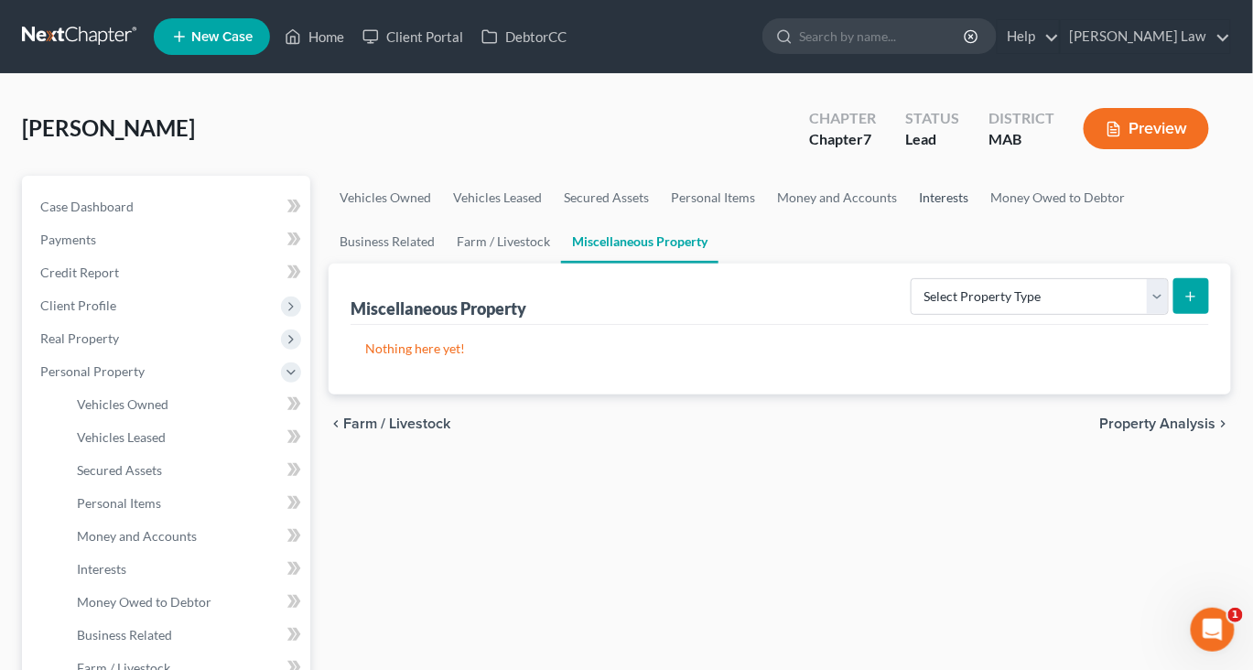
click at [979, 220] on link "Interests" at bounding box center [943, 198] width 71 height 44
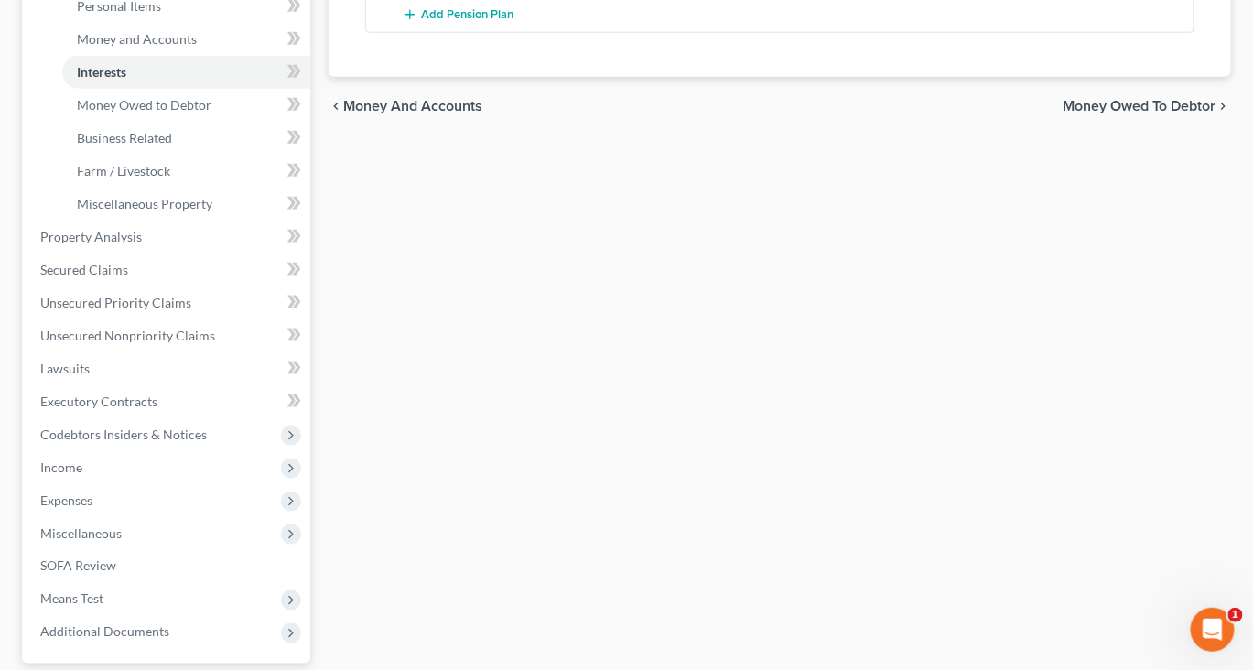
scroll to position [498, 0]
click at [124, 276] on span "Secured Claims" at bounding box center [84, 269] width 88 height 16
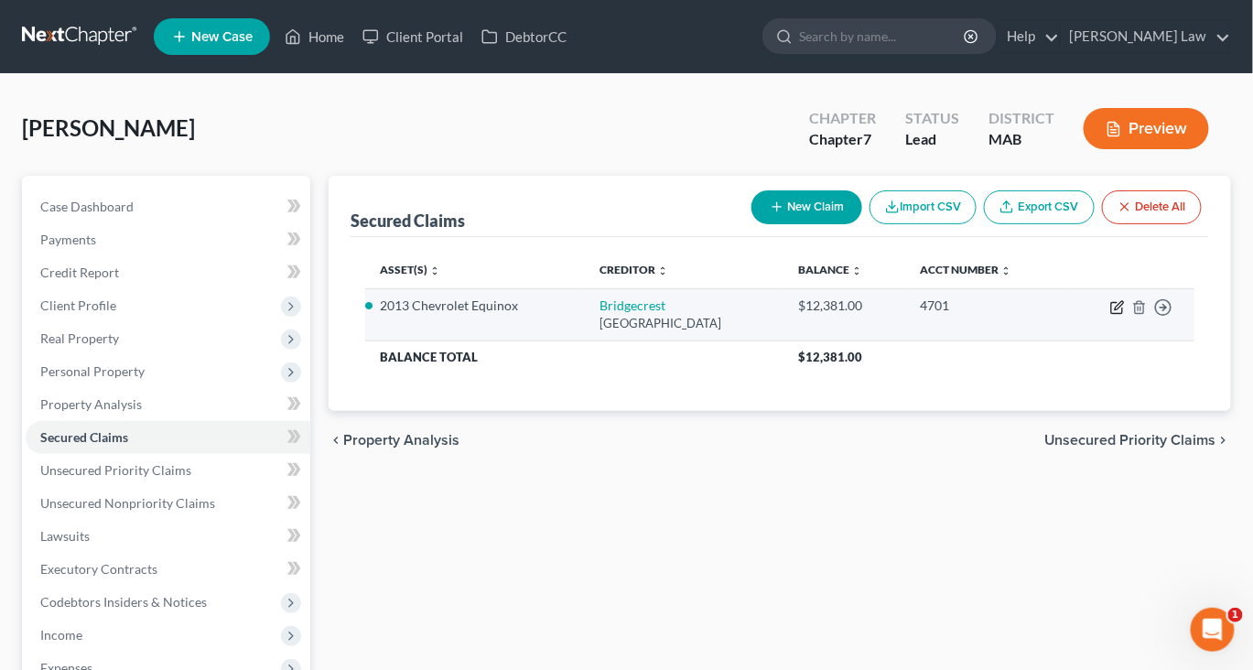
click at [1110, 315] on icon "button" at bounding box center [1117, 307] width 15 height 15
select select "3"
select select "2"
select select "0"
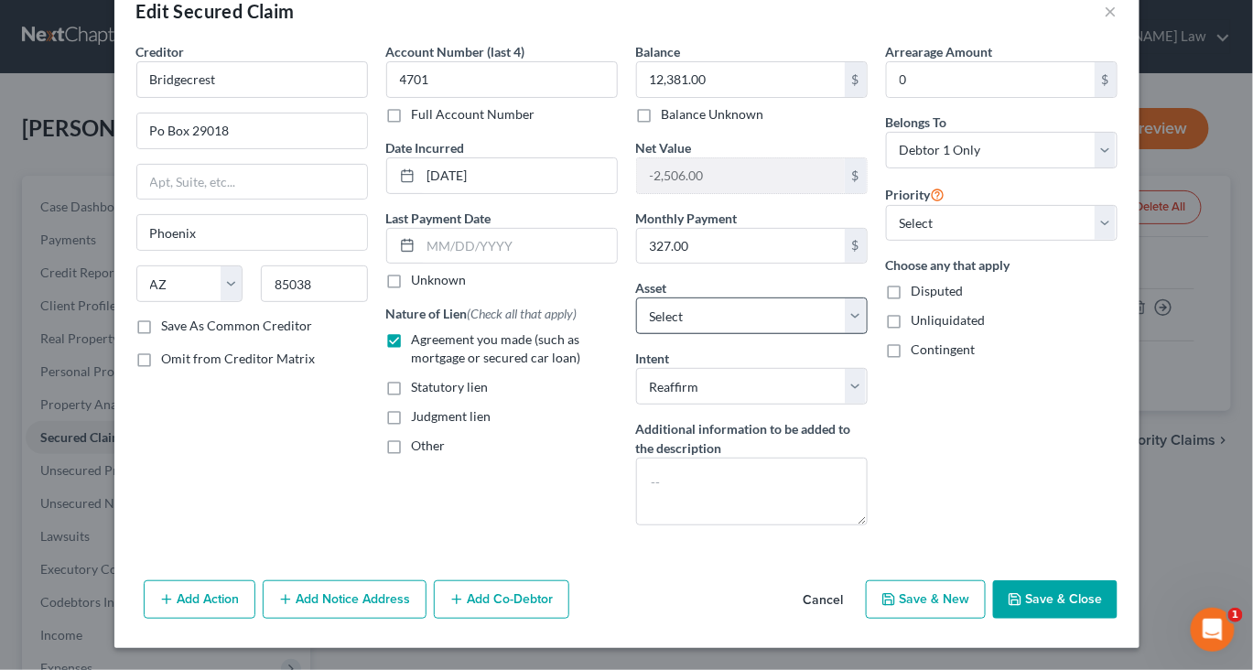
scroll to position [213, 0]
click at [1117, 595] on button "Save & Close" at bounding box center [1055, 599] width 124 height 38
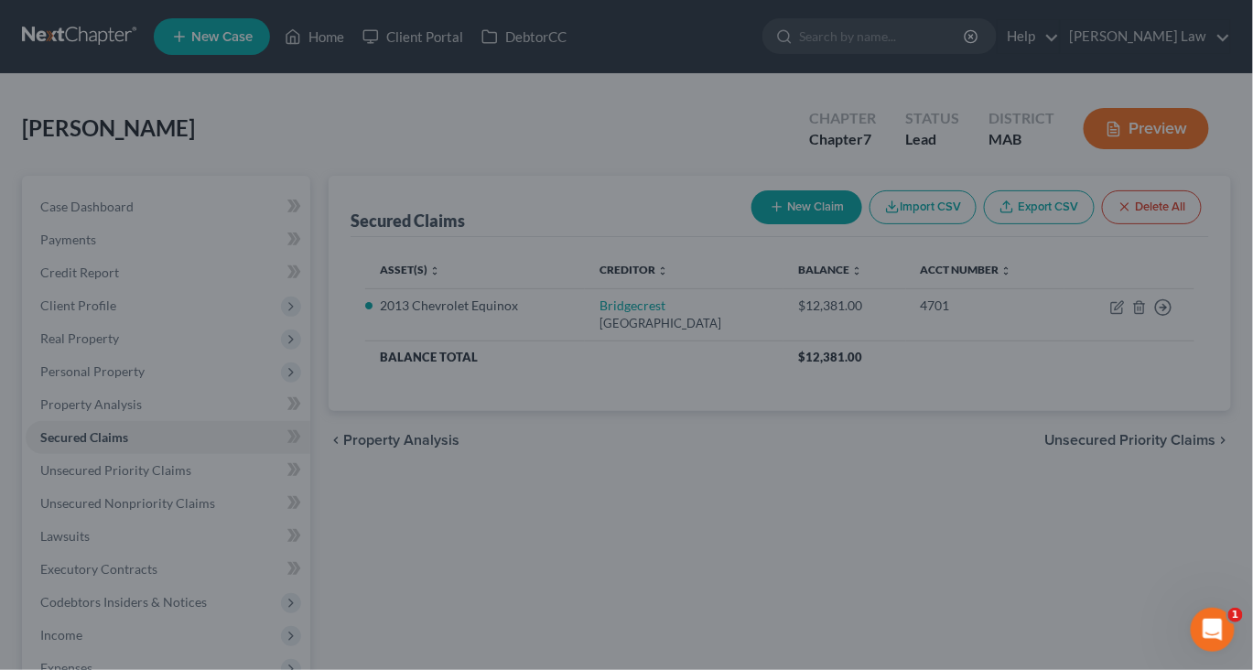
select select "7"
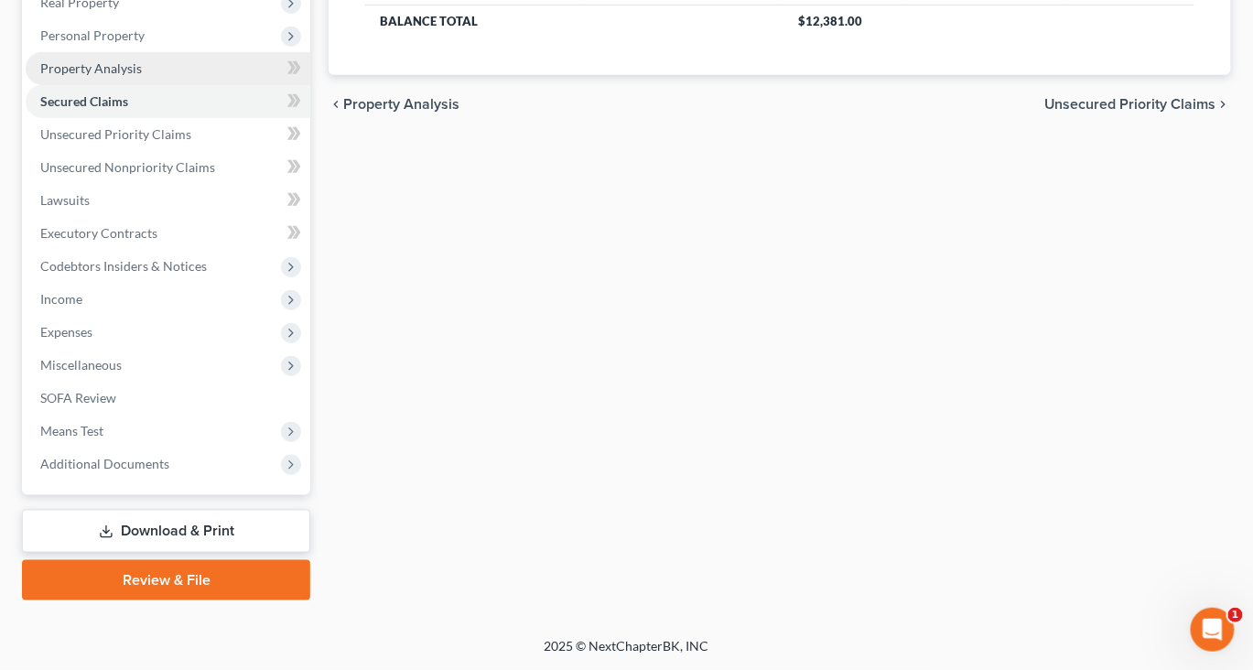
scroll to position [410, 0]
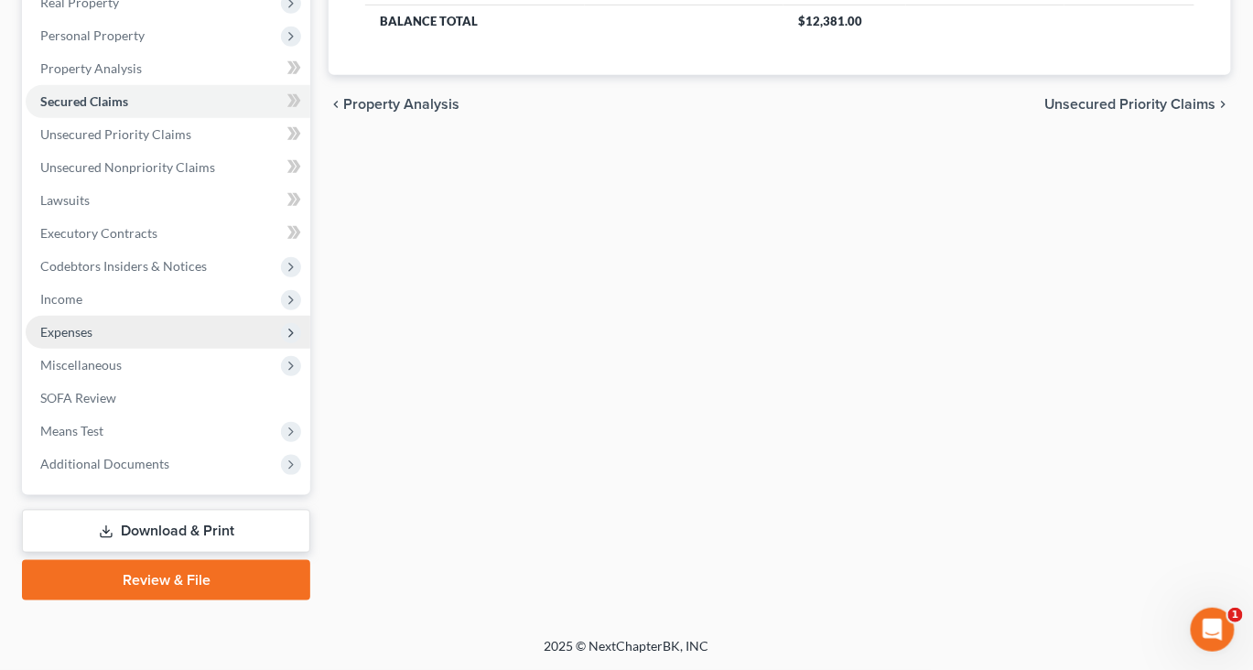
click at [130, 349] on span "Expenses" at bounding box center [168, 332] width 285 height 33
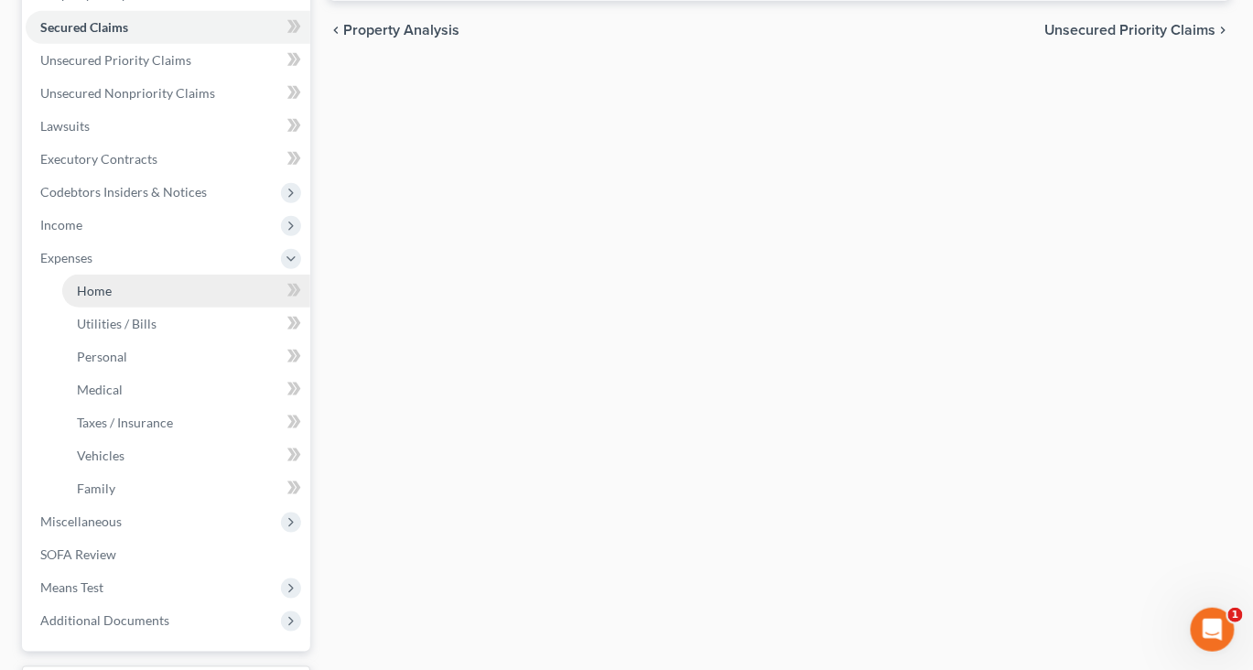
click at [112, 298] on span "Home" at bounding box center [94, 291] width 35 height 16
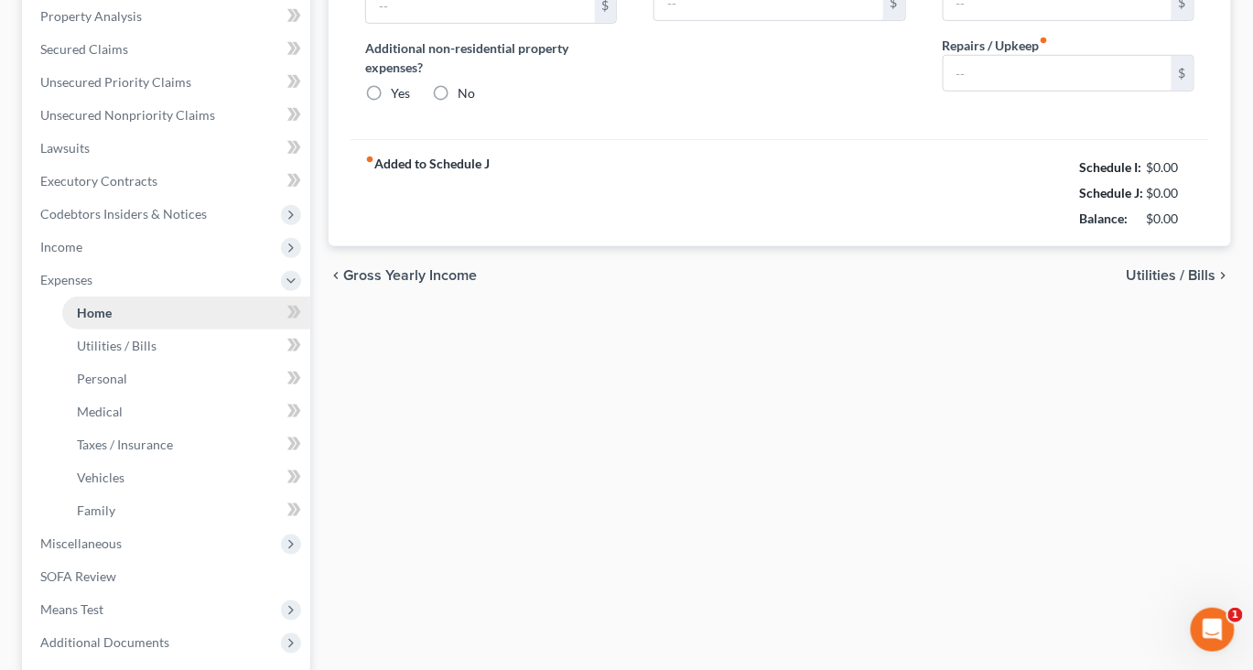
type input "480.00"
type input "0.00"
radio input "true"
type input "0.00"
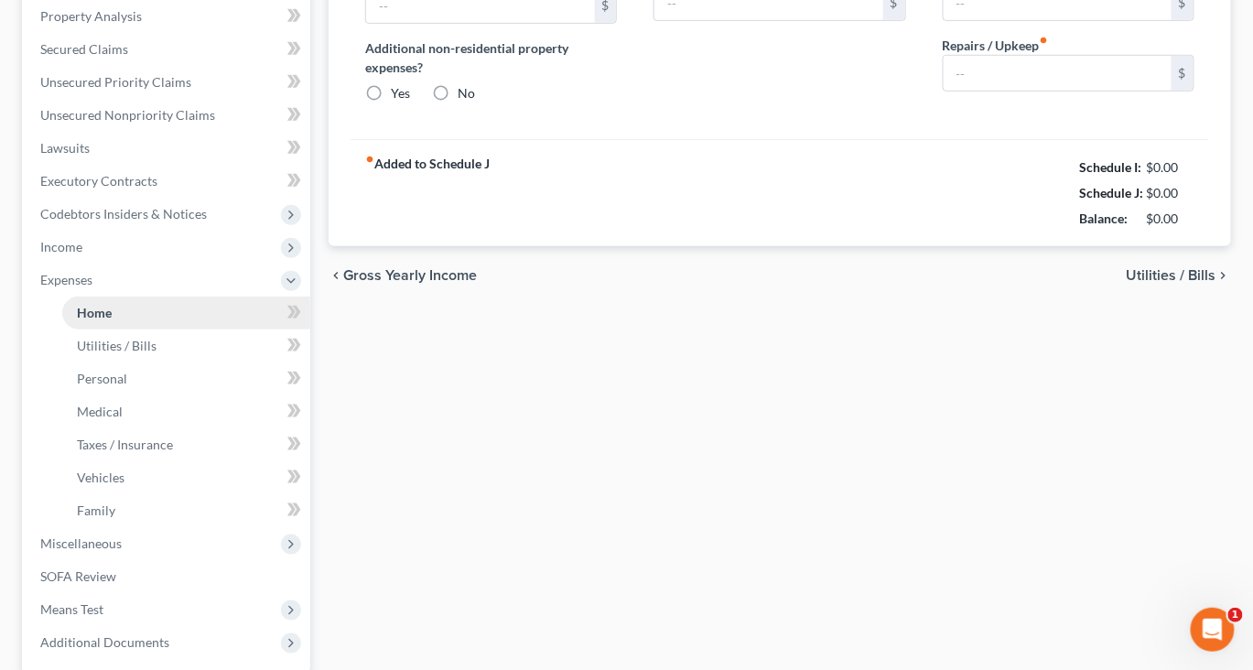
type input "0.00"
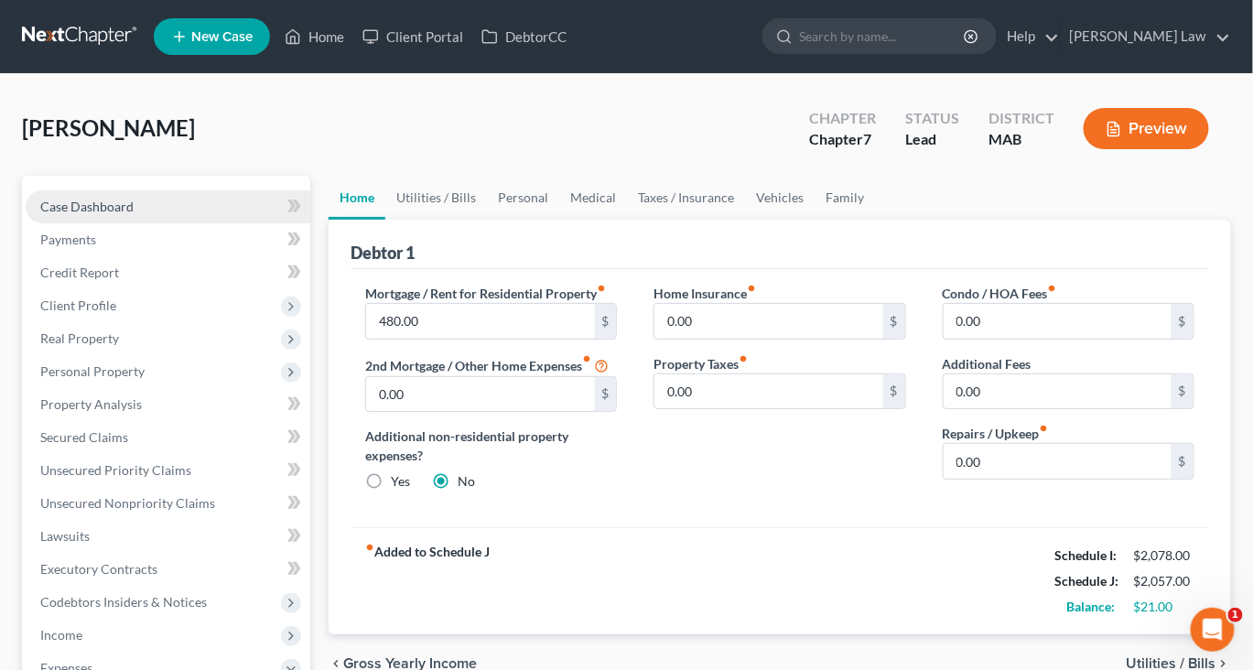
click at [119, 214] on span "Case Dashboard" at bounding box center [86, 207] width 93 height 16
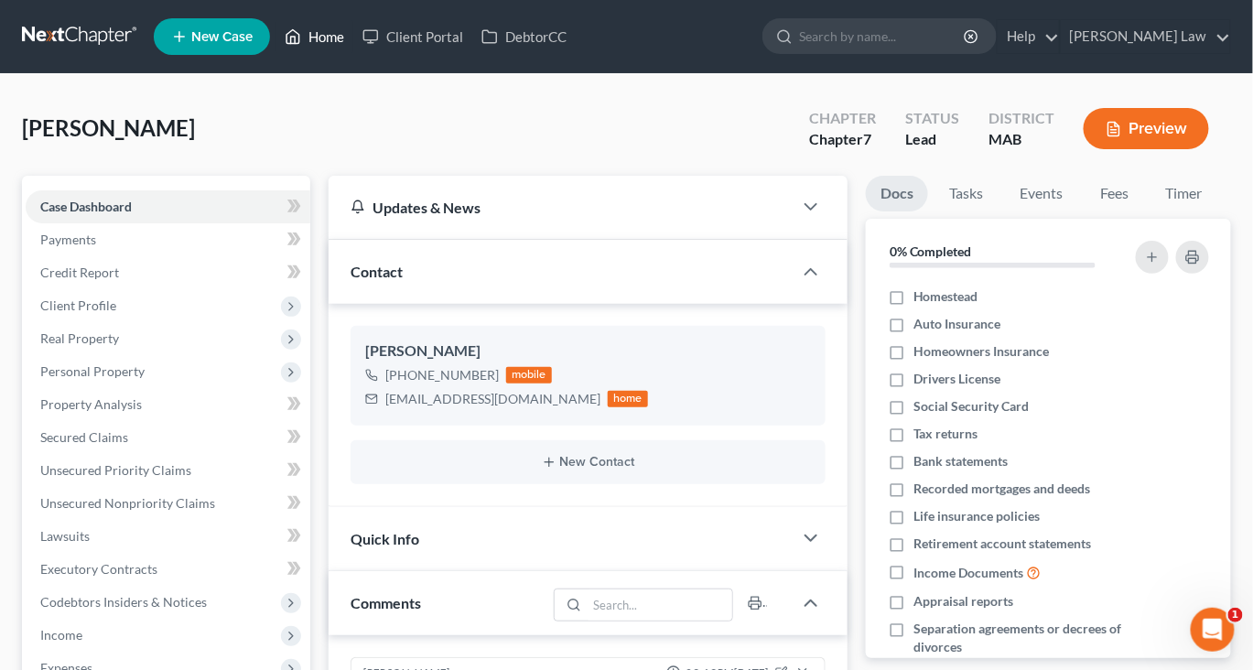
click at [353, 48] on link "Home" at bounding box center [314, 36] width 78 height 33
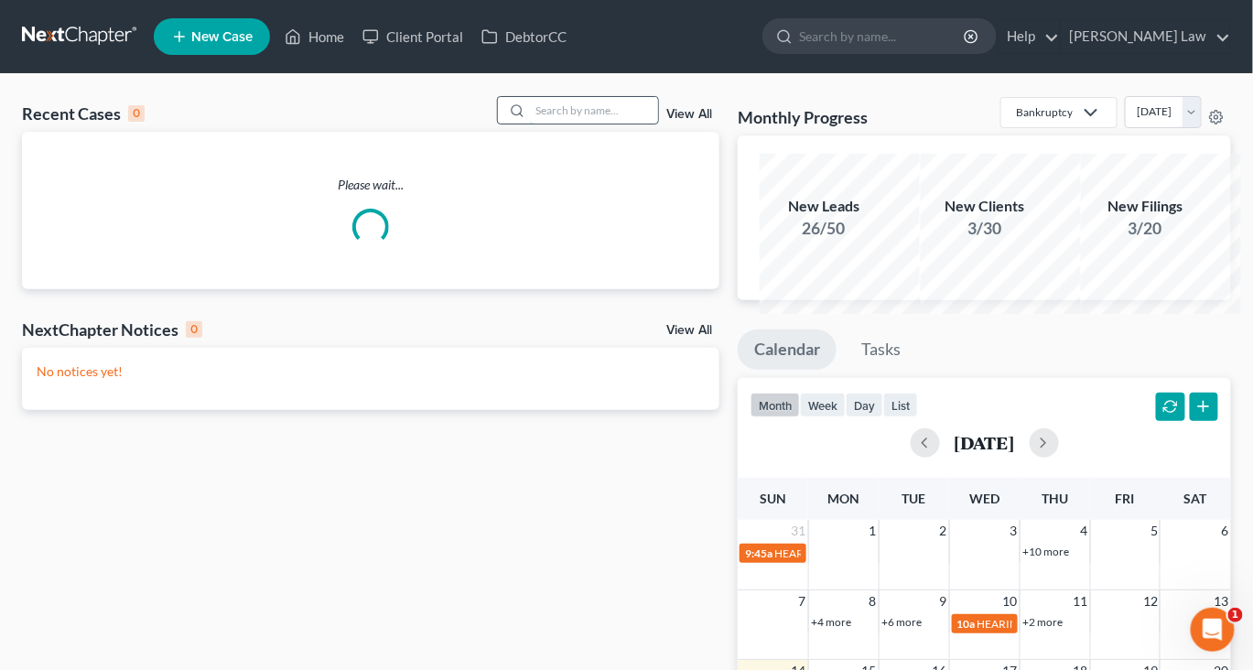
click at [543, 124] on input "search" at bounding box center [594, 110] width 128 height 27
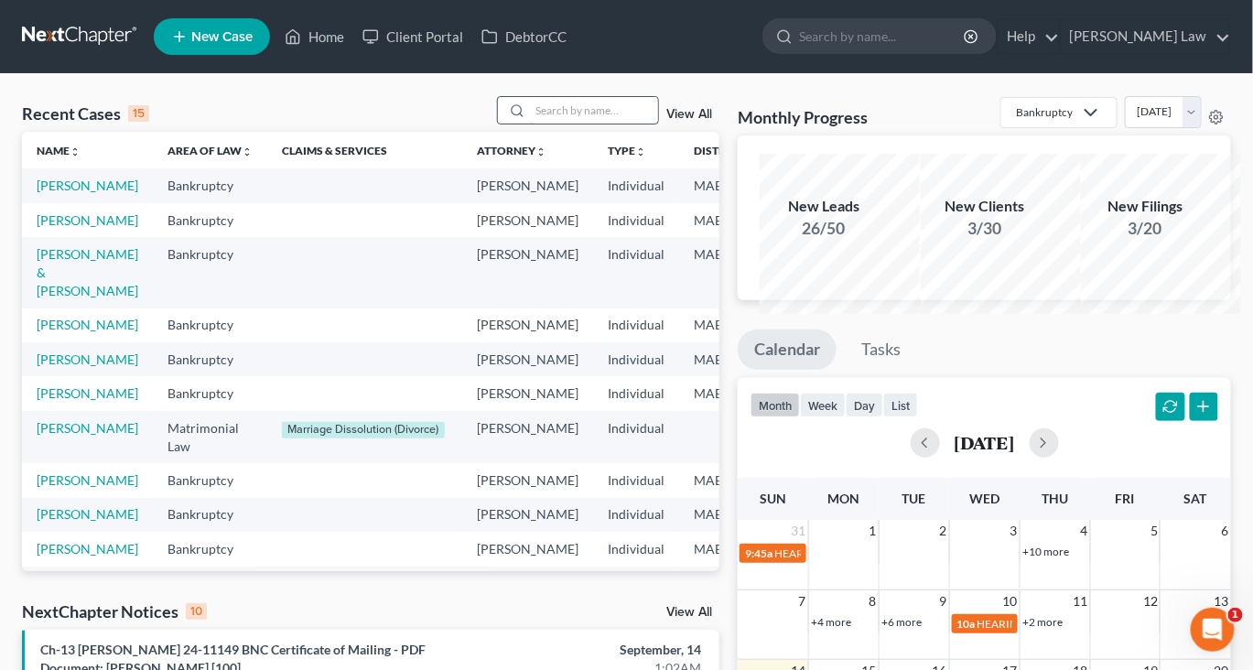
click at [530, 124] on input "search" at bounding box center [594, 110] width 128 height 27
type input "lamou"
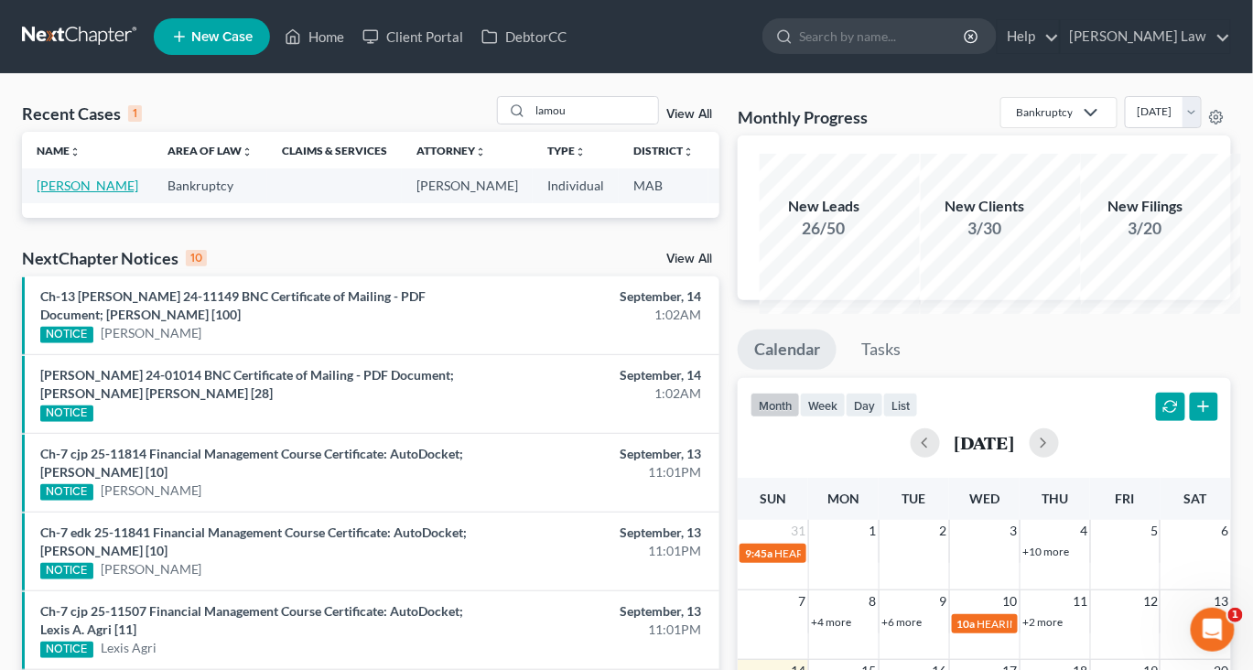
click at [98, 193] on link "[PERSON_NAME]" at bounding box center [88, 186] width 102 height 16
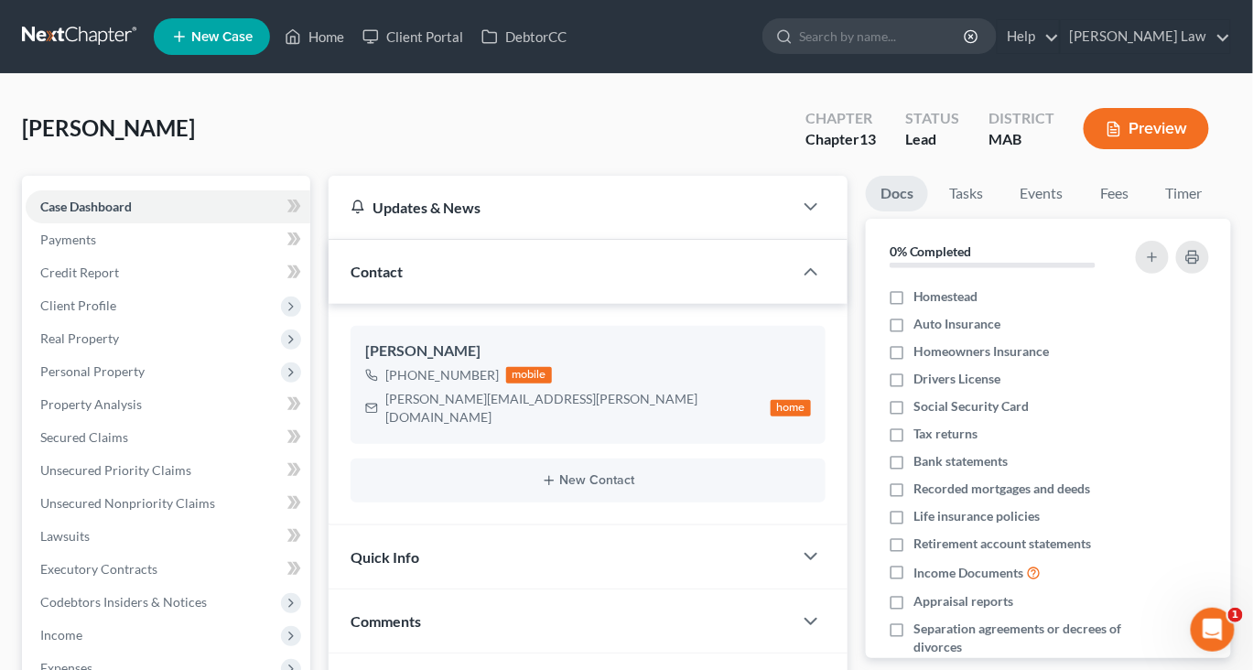
click at [1106, 137] on icon "button" at bounding box center [1114, 129] width 16 height 16
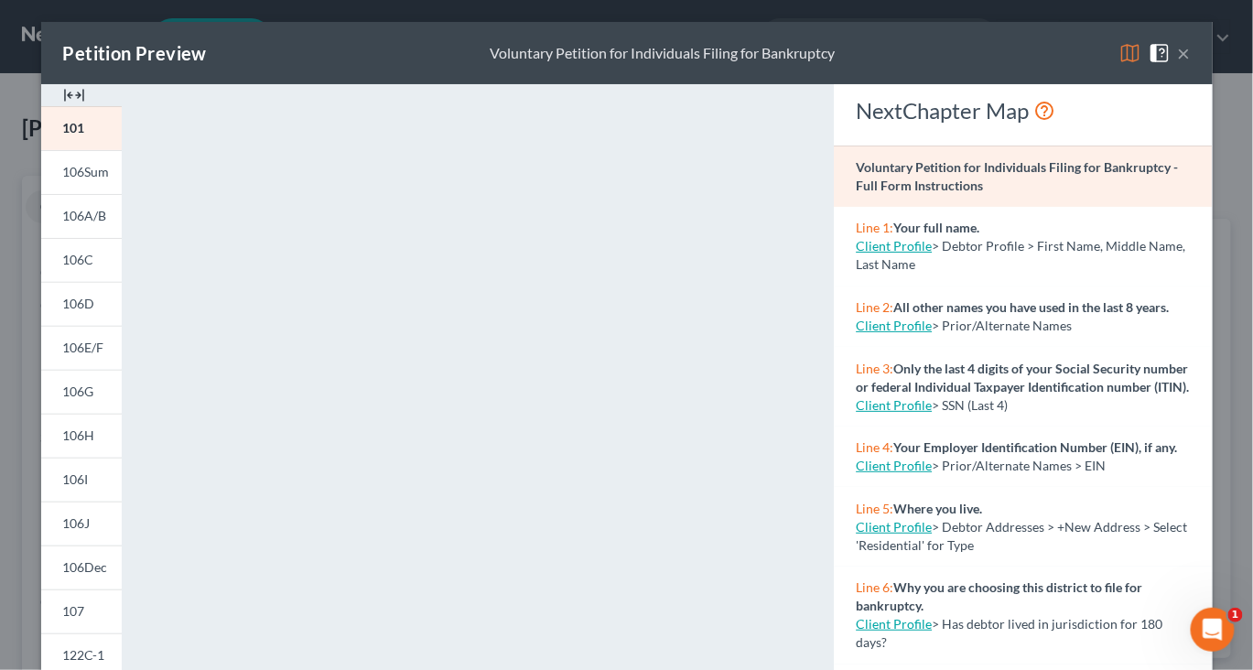
click at [63, 106] on img at bounding box center [74, 95] width 22 height 22
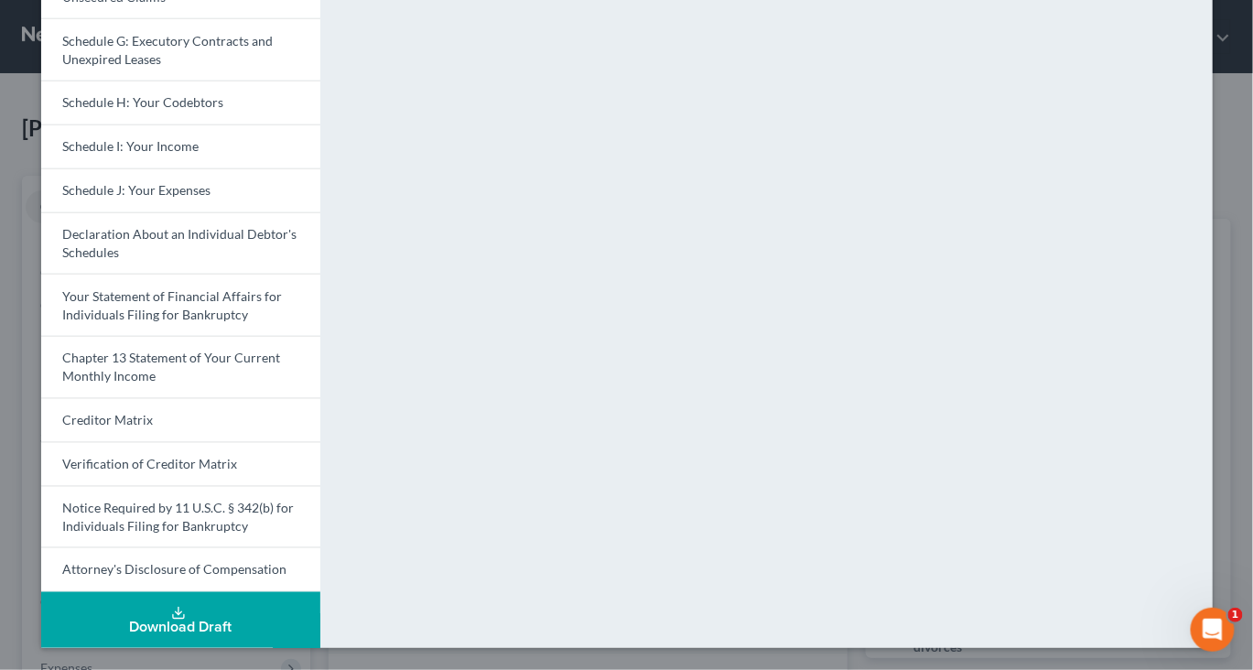
scroll to position [755, 0]
click at [171, 620] on div "Download Draft" at bounding box center [181, 627] width 250 height 15
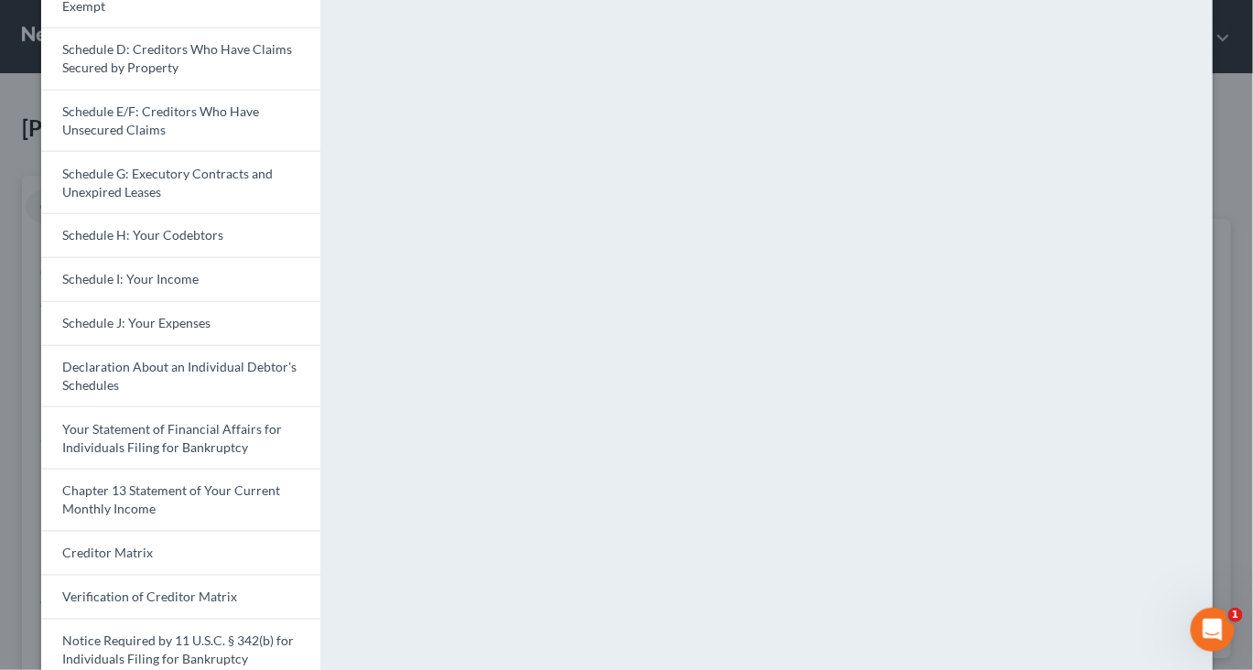
scroll to position [0, 0]
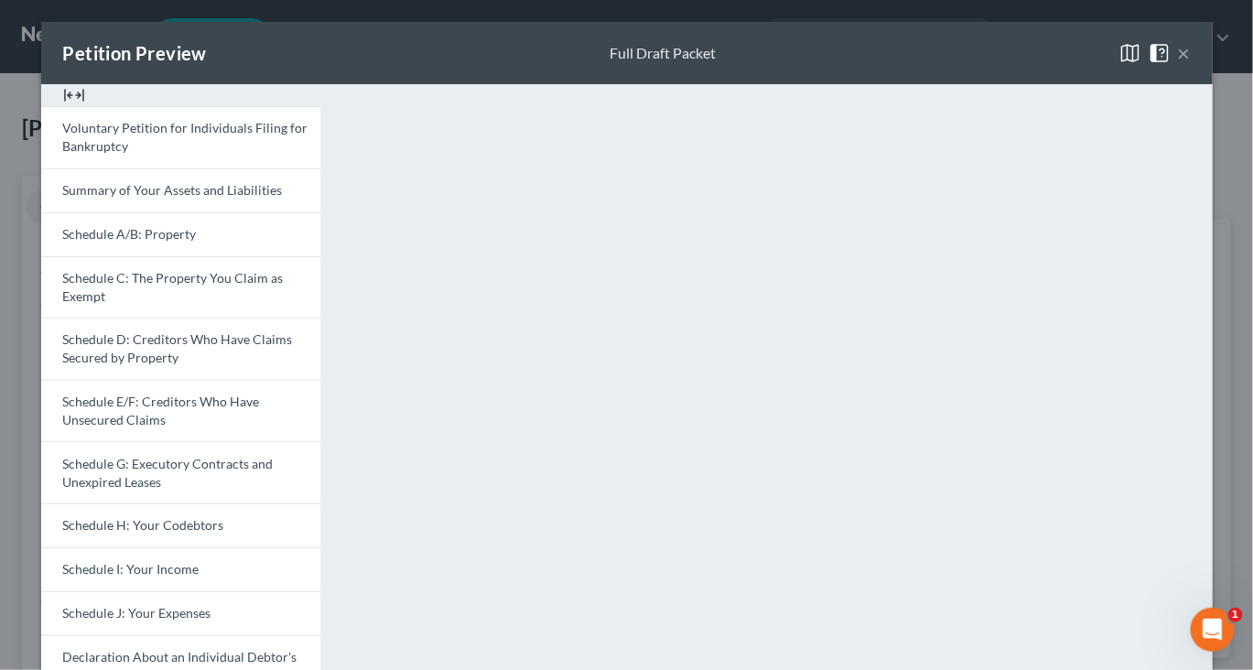
click at [1191, 64] on button "×" at bounding box center [1184, 53] width 13 height 22
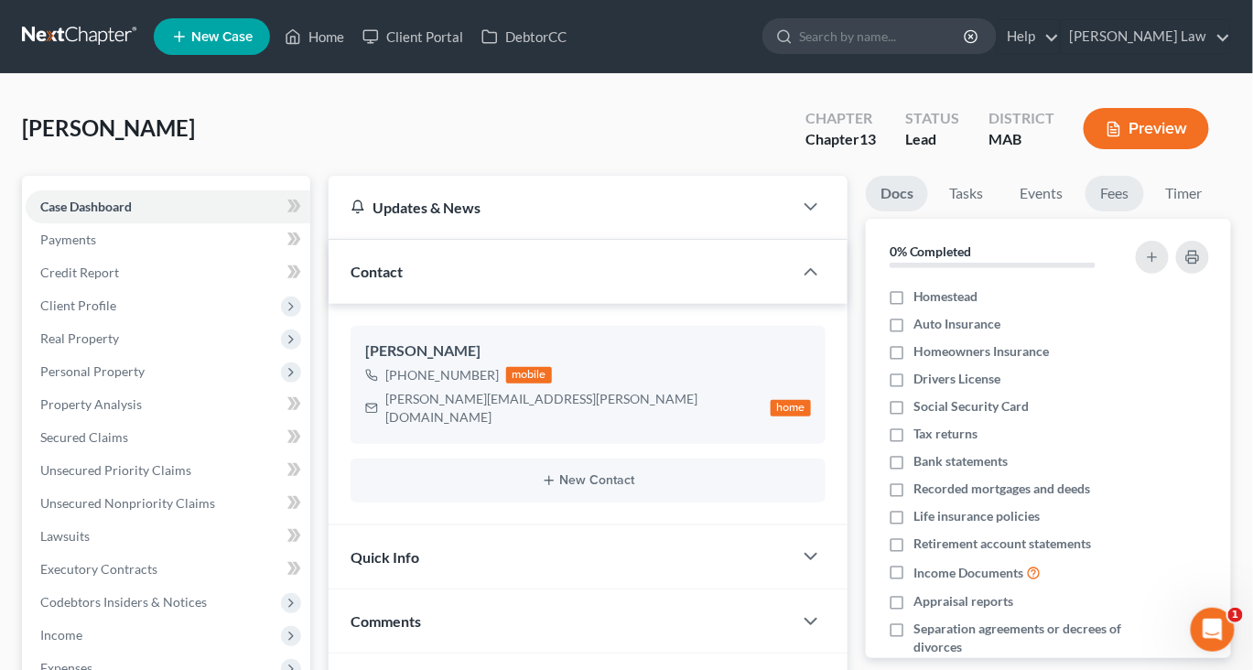
click at [1144, 211] on link "Fees" at bounding box center [1114, 194] width 59 height 36
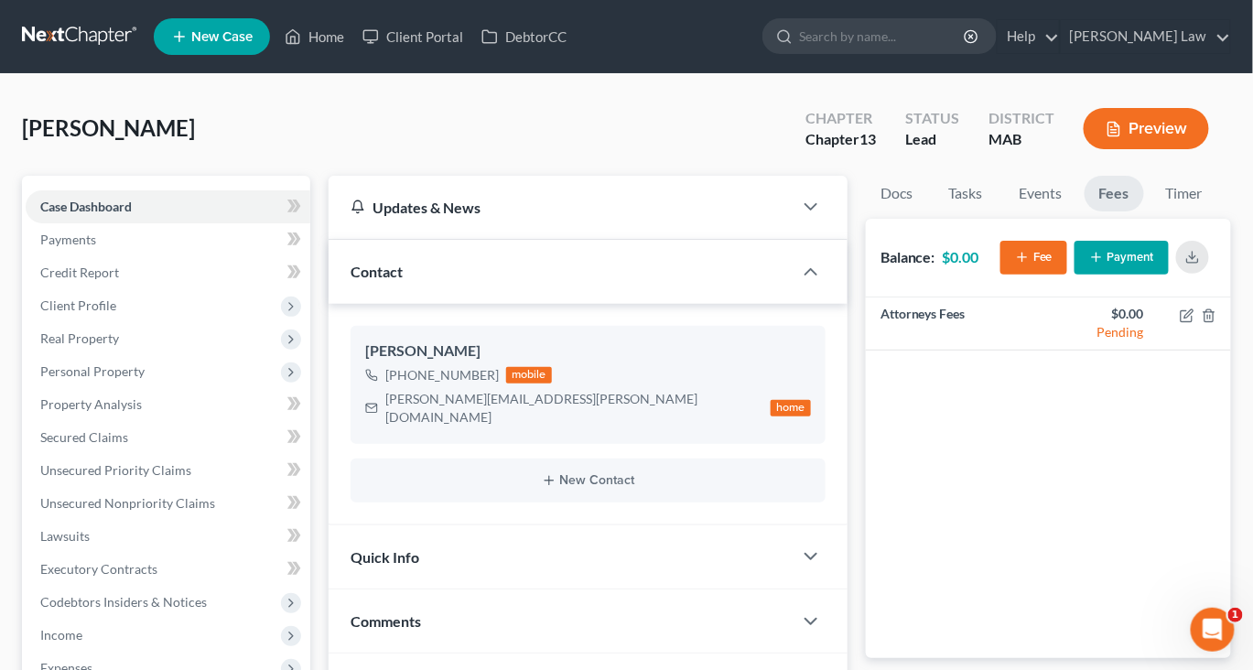
click at [1095, 275] on button "Payment" at bounding box center [1121, 258] width 94 height 34
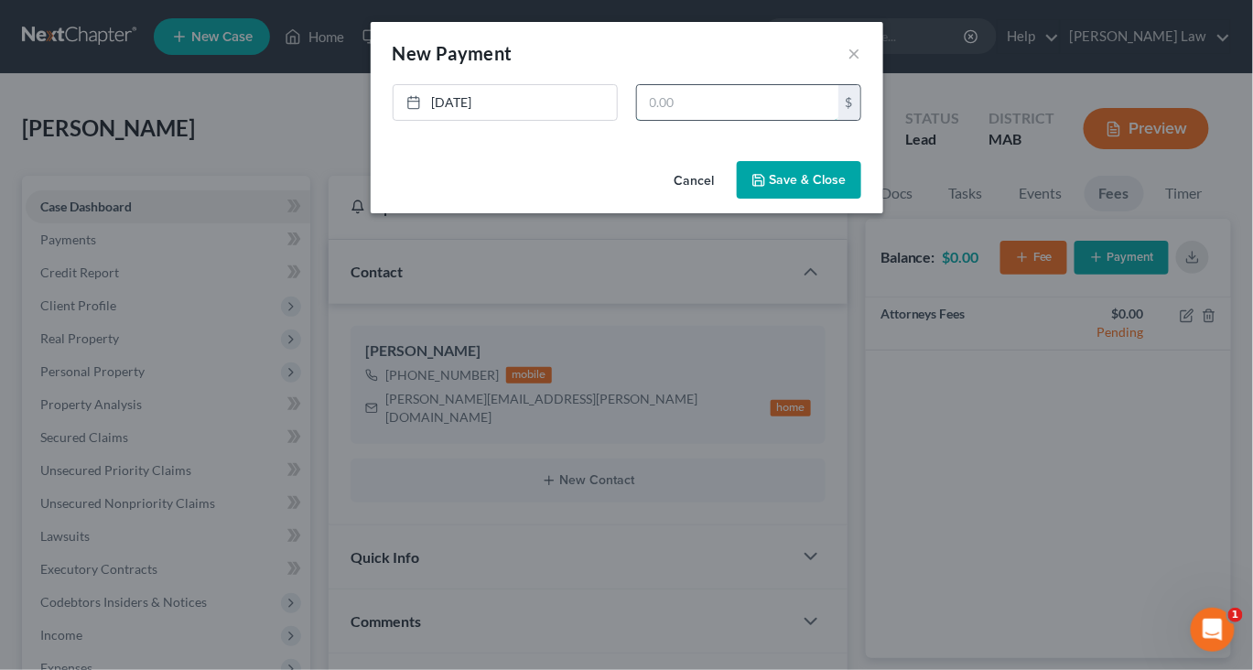
click at [793, 120] on input "text" at bounding box center [737, 102] width 201 height 35
type input "6"
type input "650"
click at [830, 200] on button "Save & Close" at bounding box center [799, 180] width 124 height 38
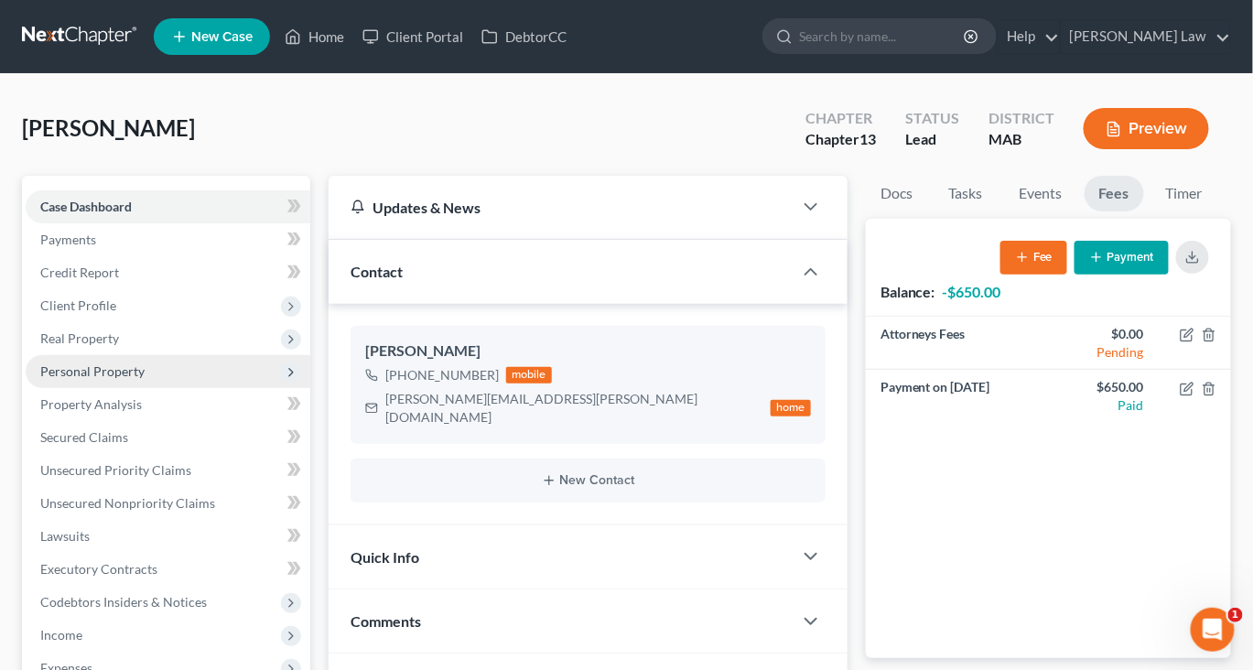
click at [137, 379] on span "Personal Property" at bounding box center [92, 371] width 104 height 16
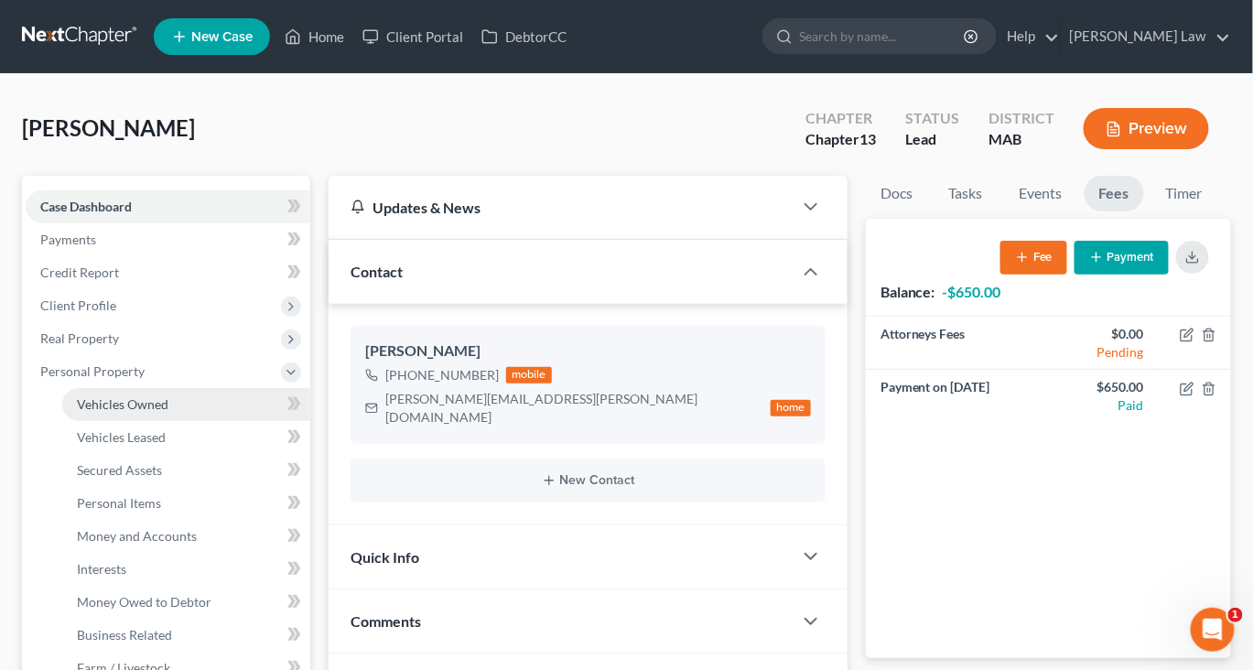
click at [113, 412] on span "Vehicles Owned" at bounding box center [123, 404] width 92 height 16
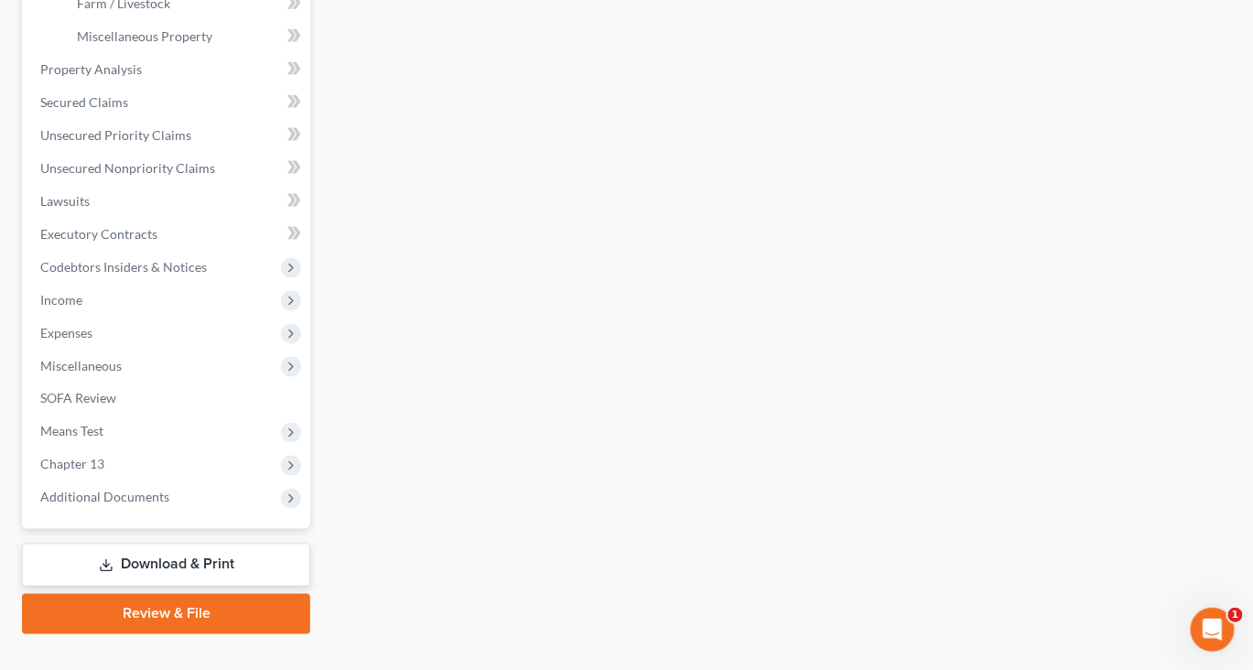
scroll to position [654, 0]
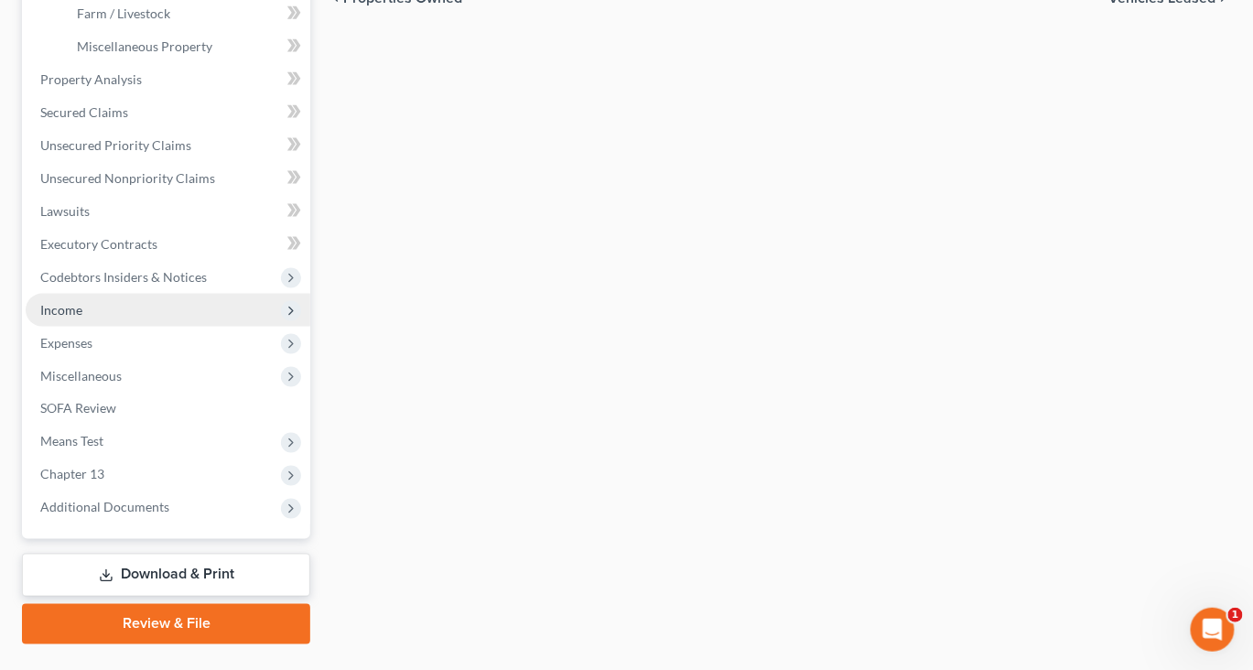
click at [82, 318] on span "Income" at bounding box center [61, 310] width 42 height 16
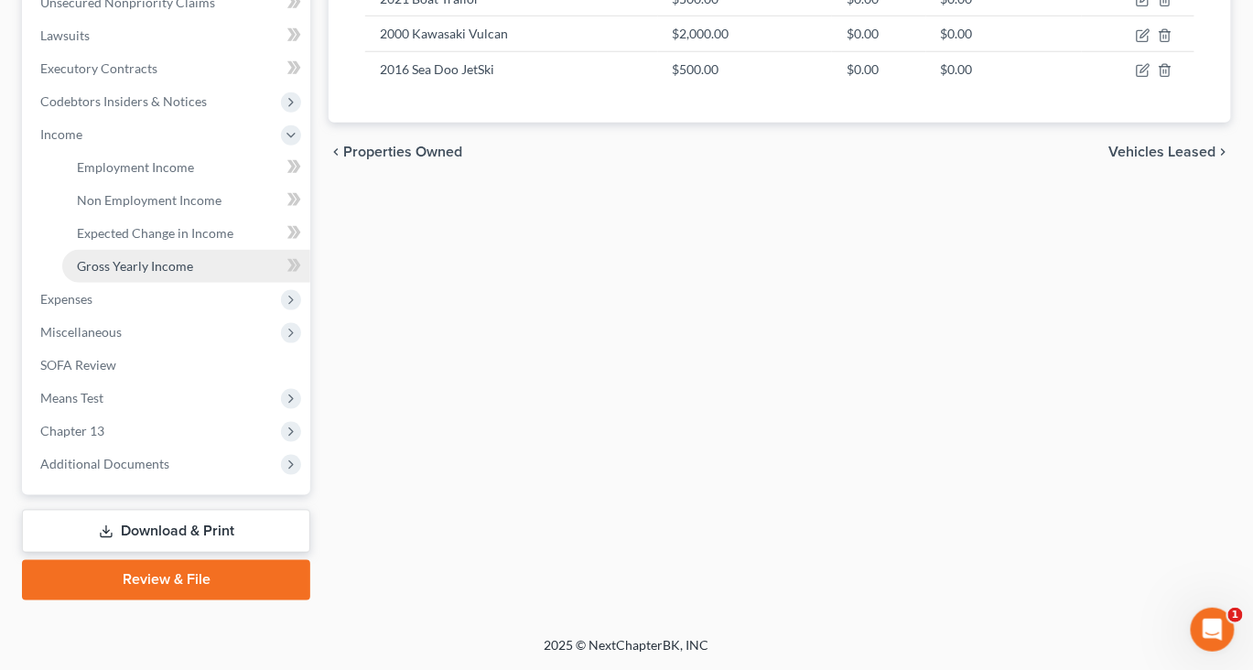
click at [173, 283] on link "Gross Yearly Income" at bounding box center [186, 266] width 248 height 33
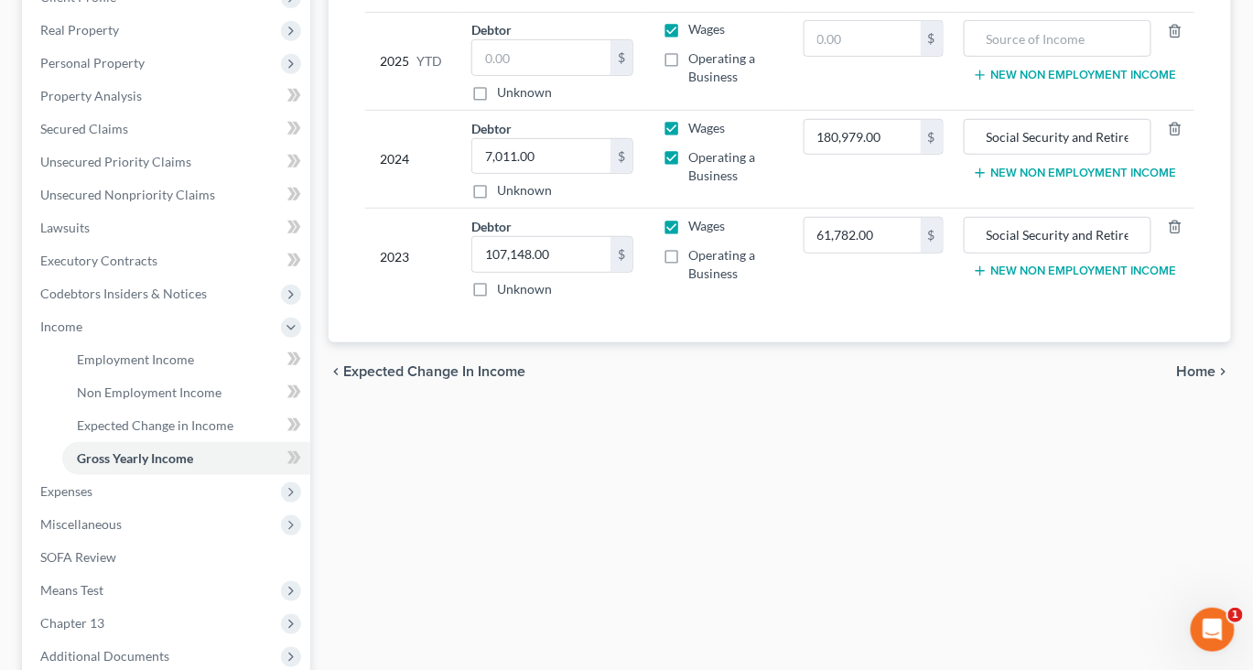
scroll to position [315, 0]
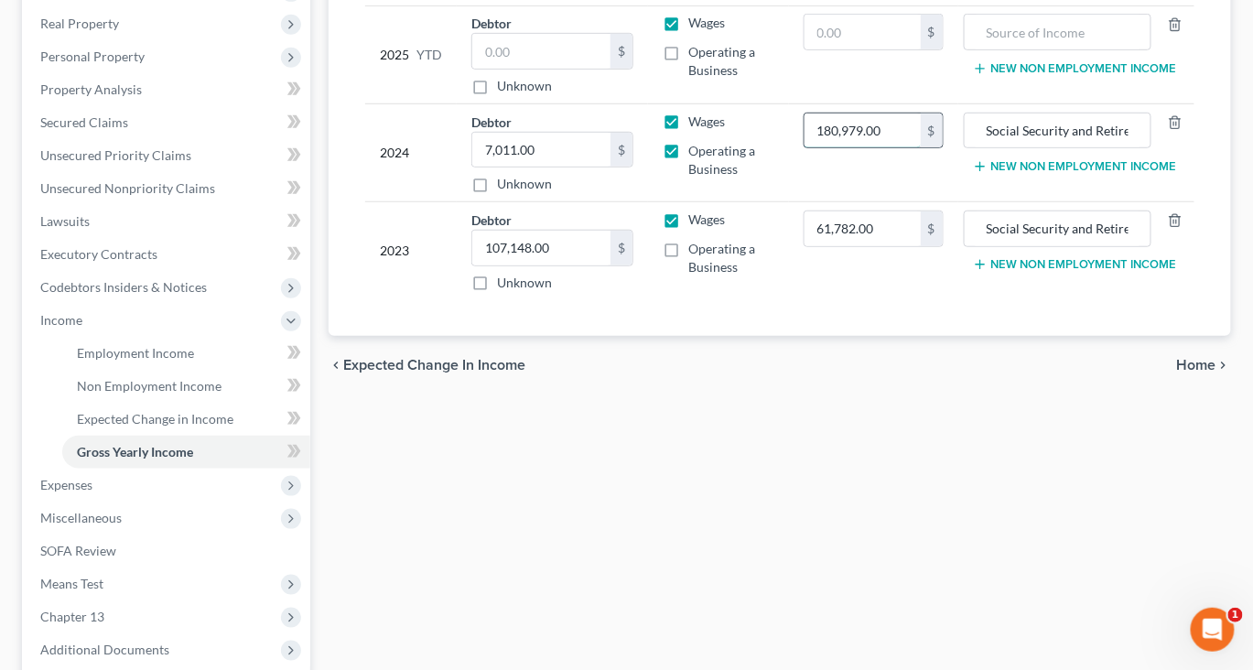
click at [895, 148] on input "180,979.00" at bounding box center [862, 130] width 116 height 35
click at [885, 148] on input "180,979.00" at bounding box center [862, 130] width 116 height 35
click at [216, 394] on span "Non Employment Income" at bounding box center [149, 386] width 145 height 16
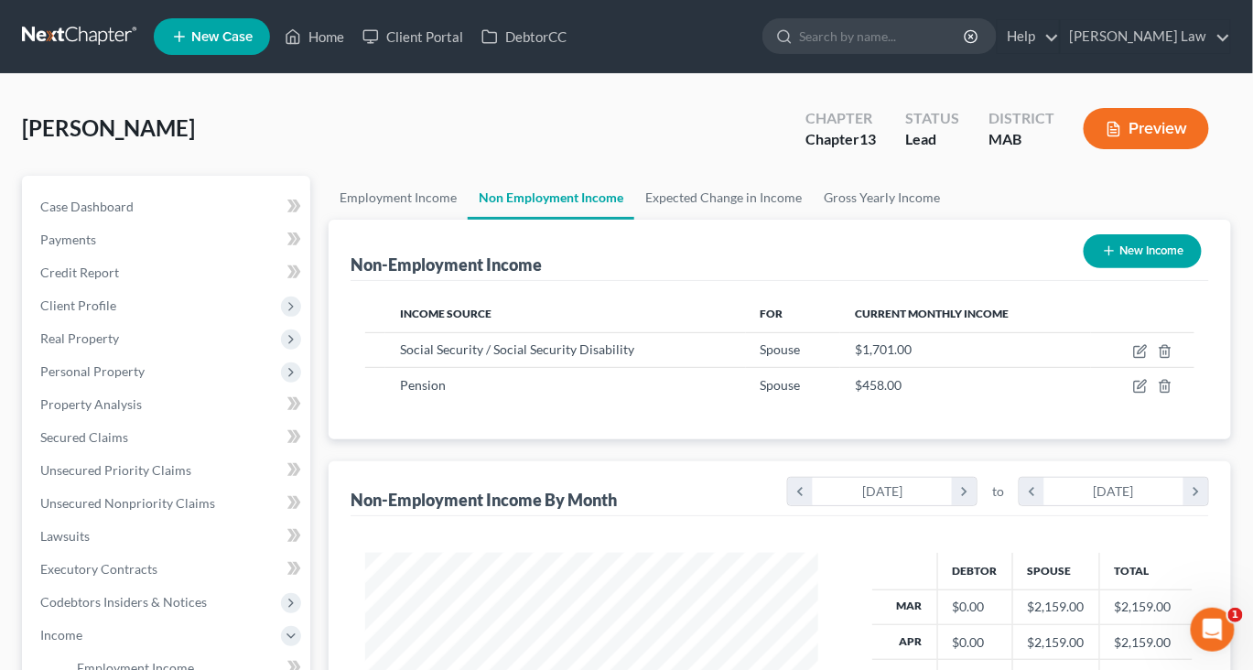
scroll to position [406, 489]
click at [1133, 359] on icon "button" at bounding box center [1140, 351] width 15 height 15
select select "4"
select select "0"
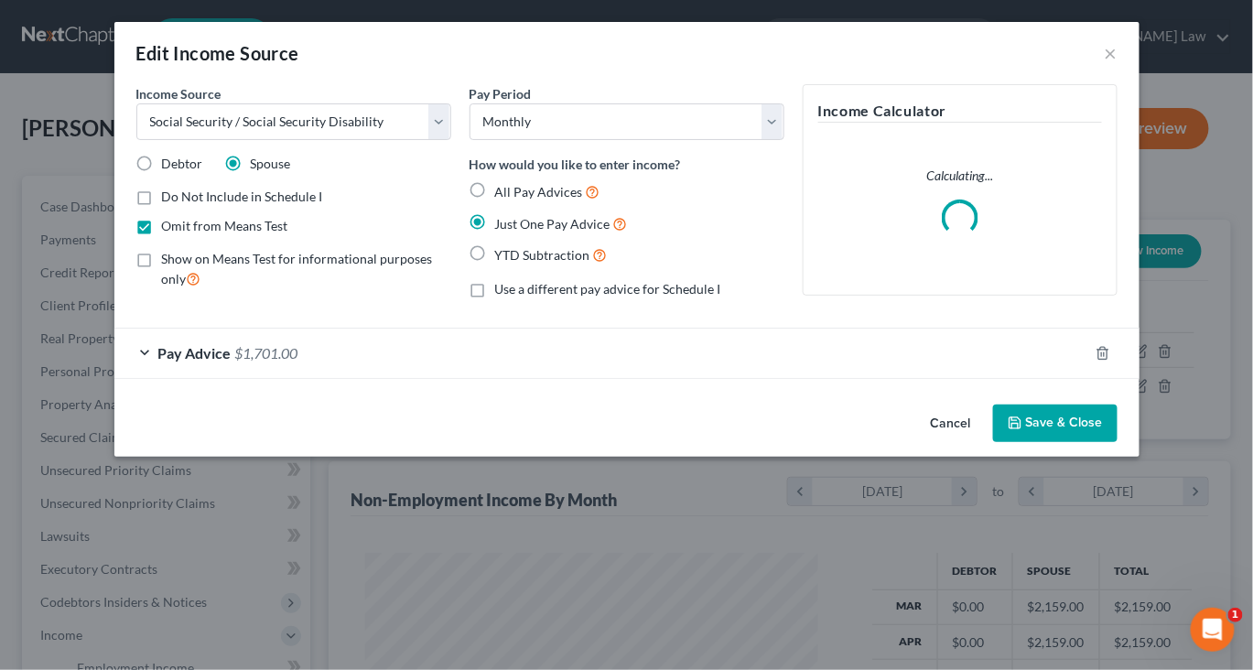
click at [1111, 443] on button "Save & Close" at bounding box center [1055, 423] width 124 height 38
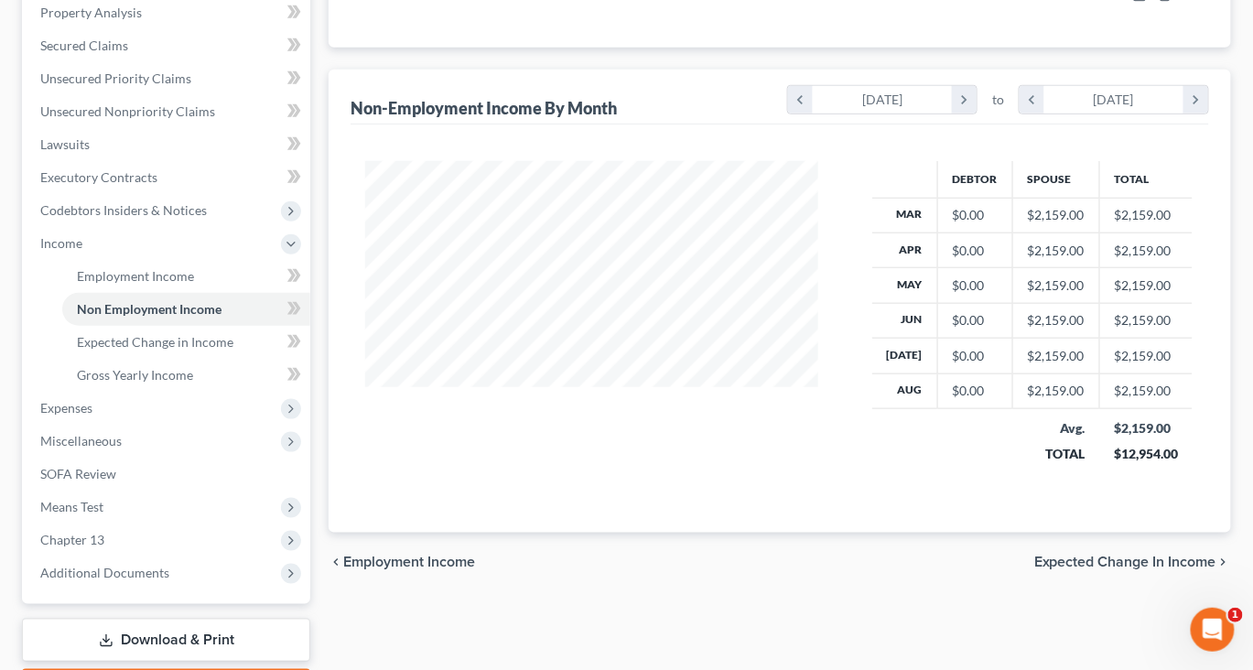
scroll to position [421, 0]
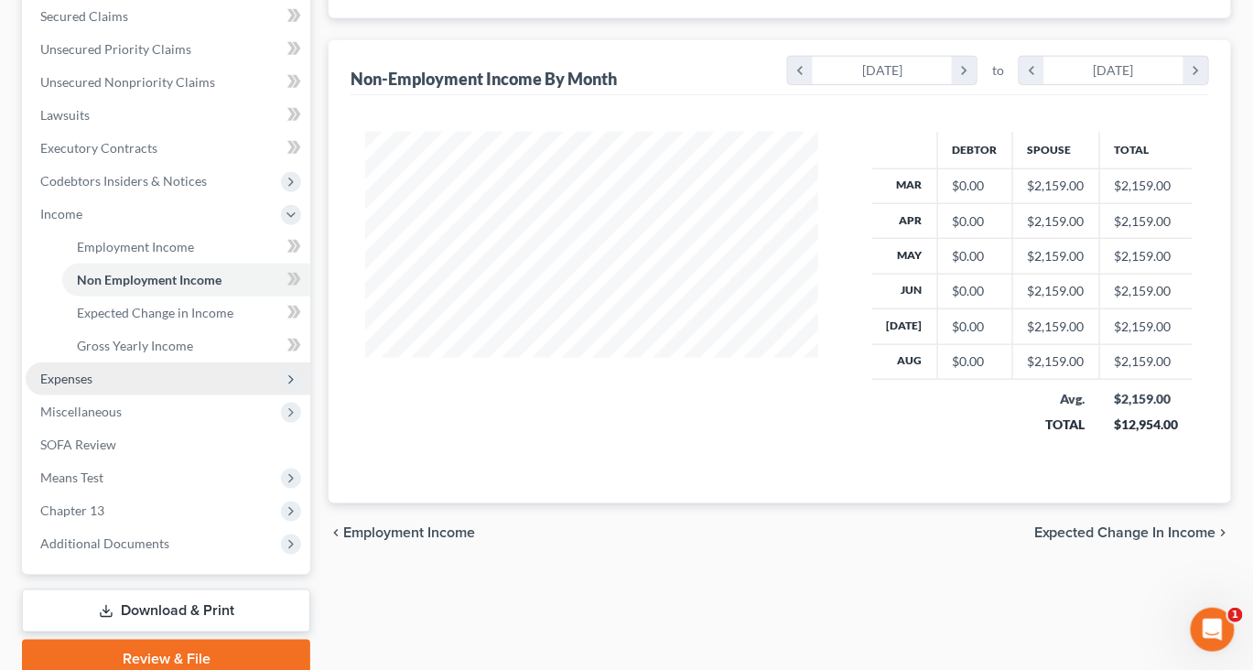
click at [136, 395] on span "Expenses" at bounding box center [168, 378] width 285 height 33
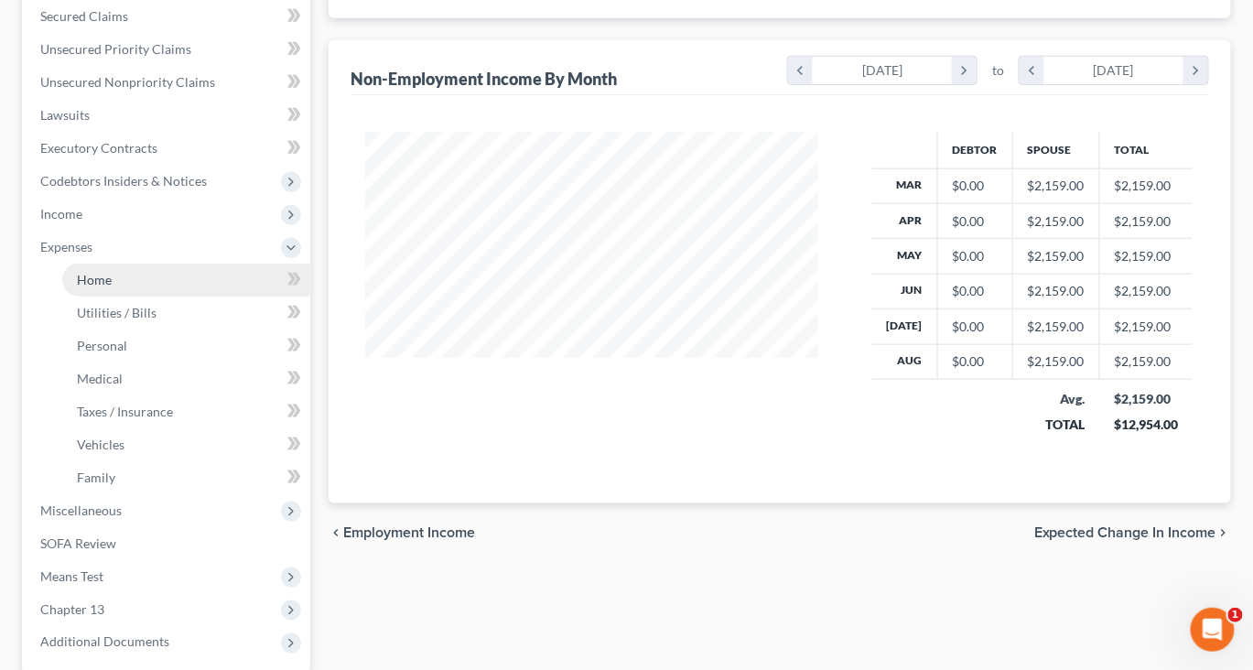
click at [94, 297] on link "Home" at bounding box center [186, 280] width 248 height 33
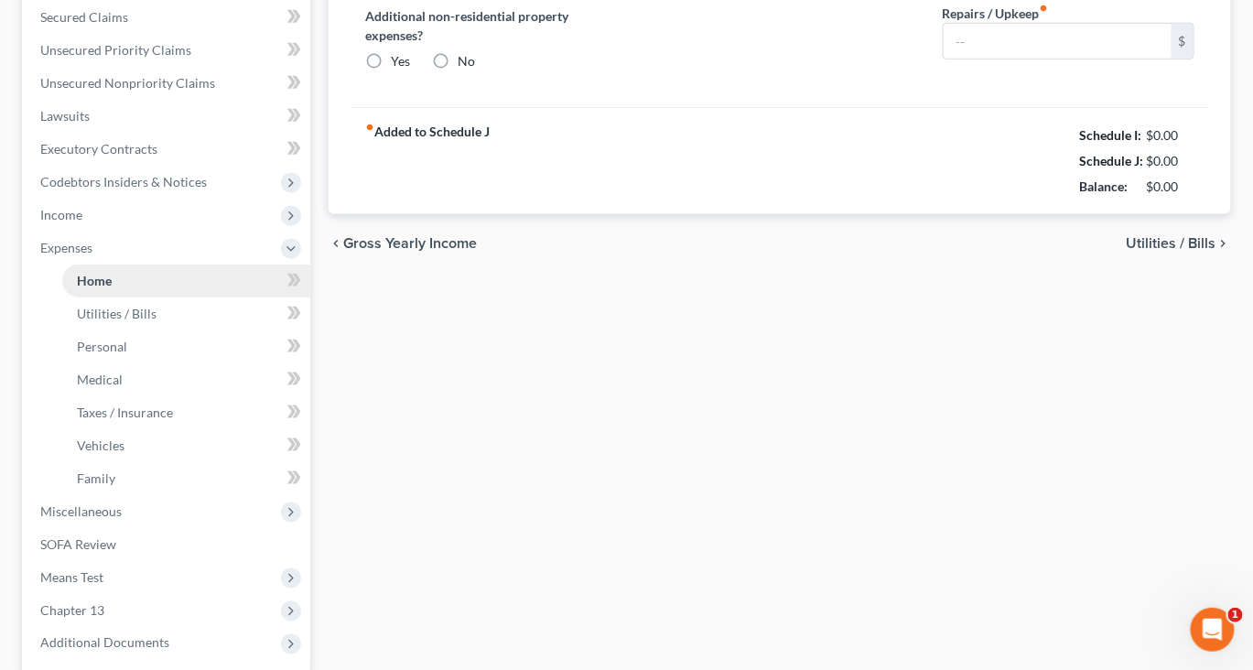
type input "2,654.00"
type input "0.00"
radio input "true"
type input "0.00"
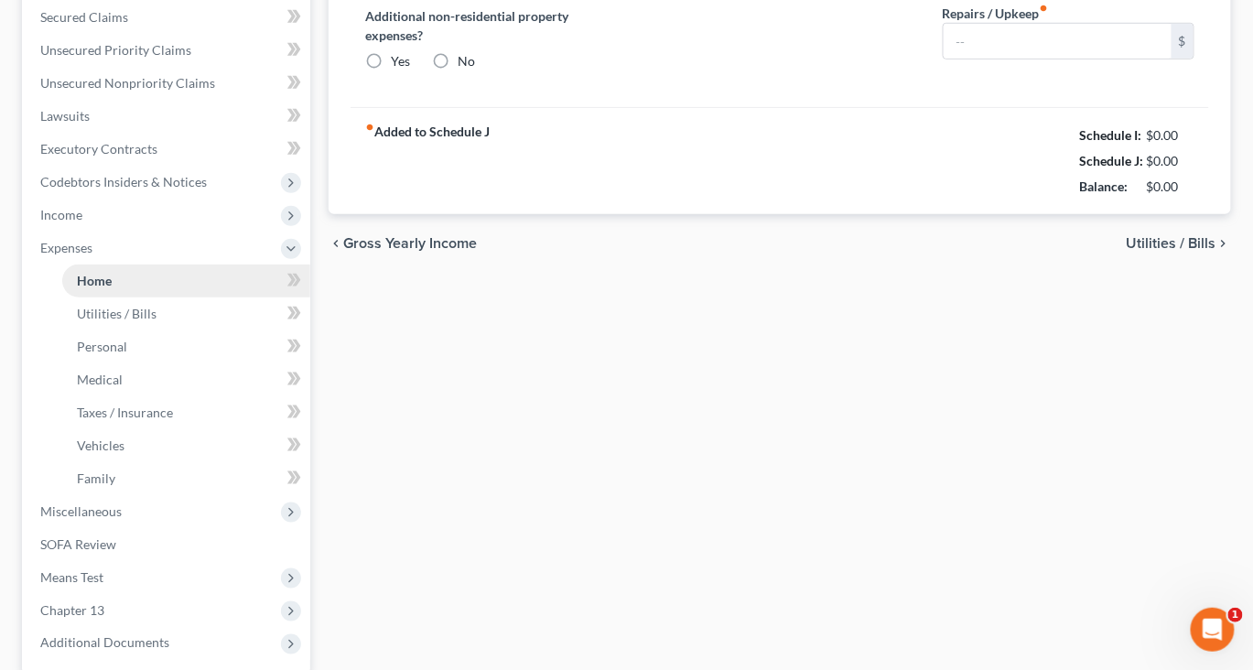
type input "0.00"
type input "250.00"
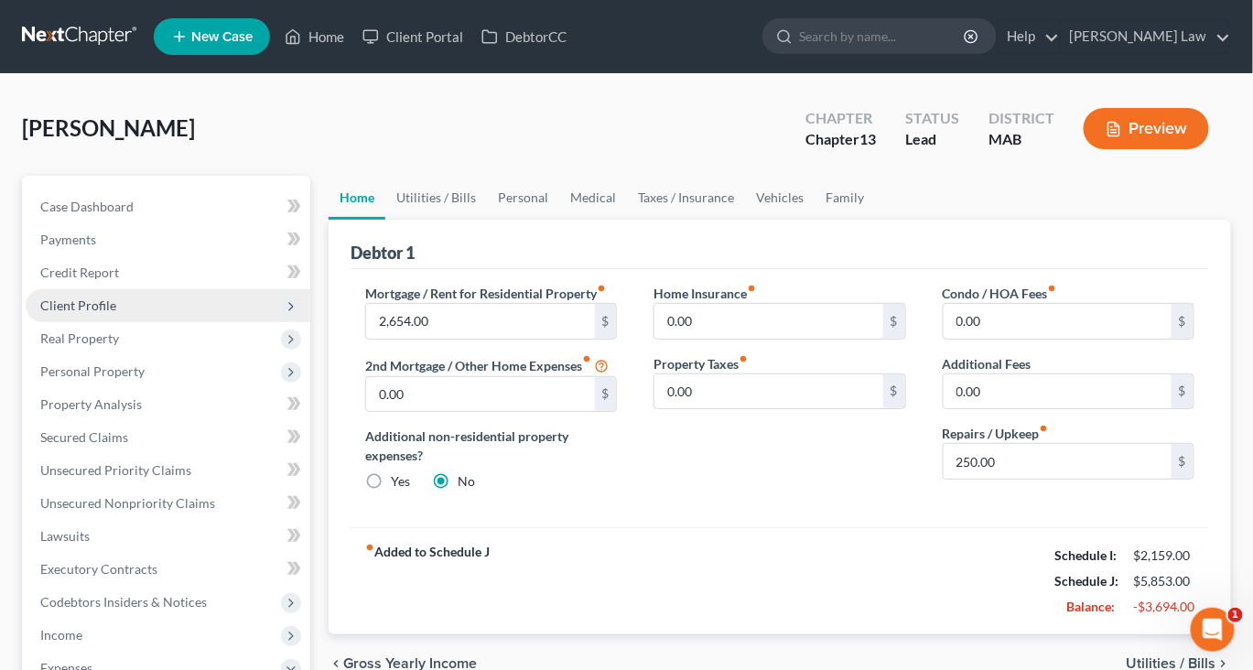
click at [116, 313] on span "Client Profile" at bounding box center [78, 305] width 76 height 16
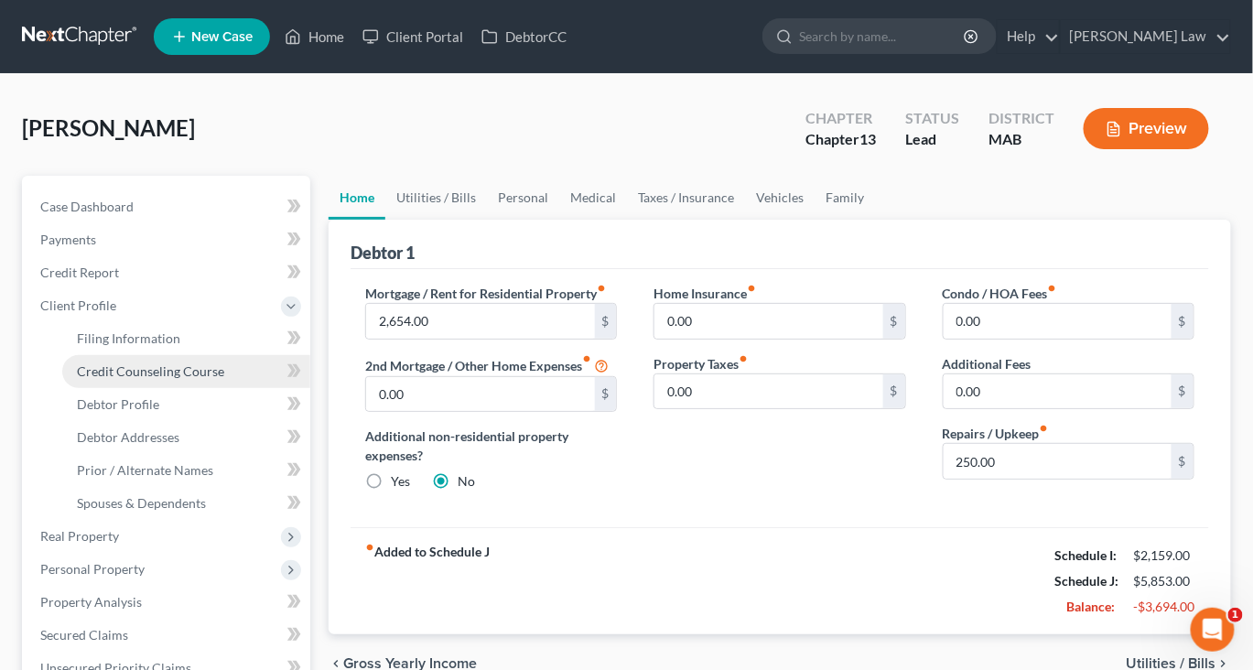
click at [159, 379] on span "Credit Counseling Course" at bounding box center [150, 371] width 147 height 16
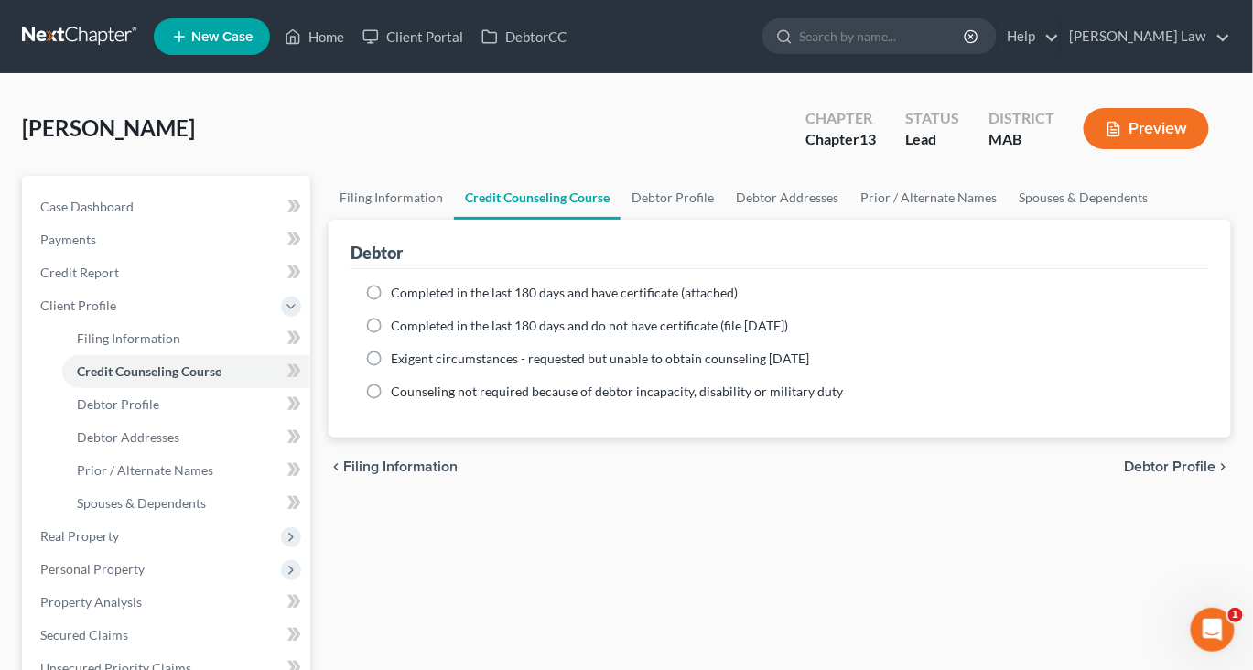
click at [392, 302] on label "Completed in the last 180 days and have certificate (attached)" at bounding box center [564, 293] width 347 height 18
click at [398, 296] on input "Completed in the last 180 days and have certificate (attached)" at bounding box center [404, 290] width 12 height 12
radio input "true"
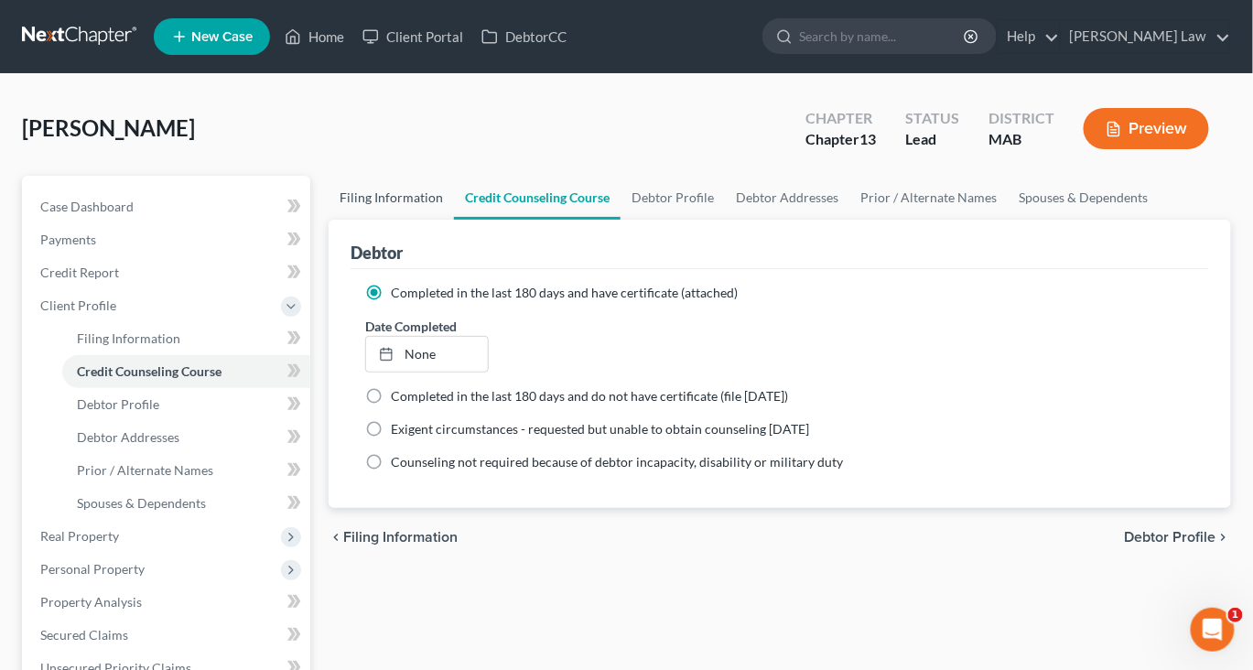
click at [415, 220] on link "Filing Information" at bounding box center [391, 198] width 125 height 44
select select "1"
select select "0"
select select "3"
select select "22"
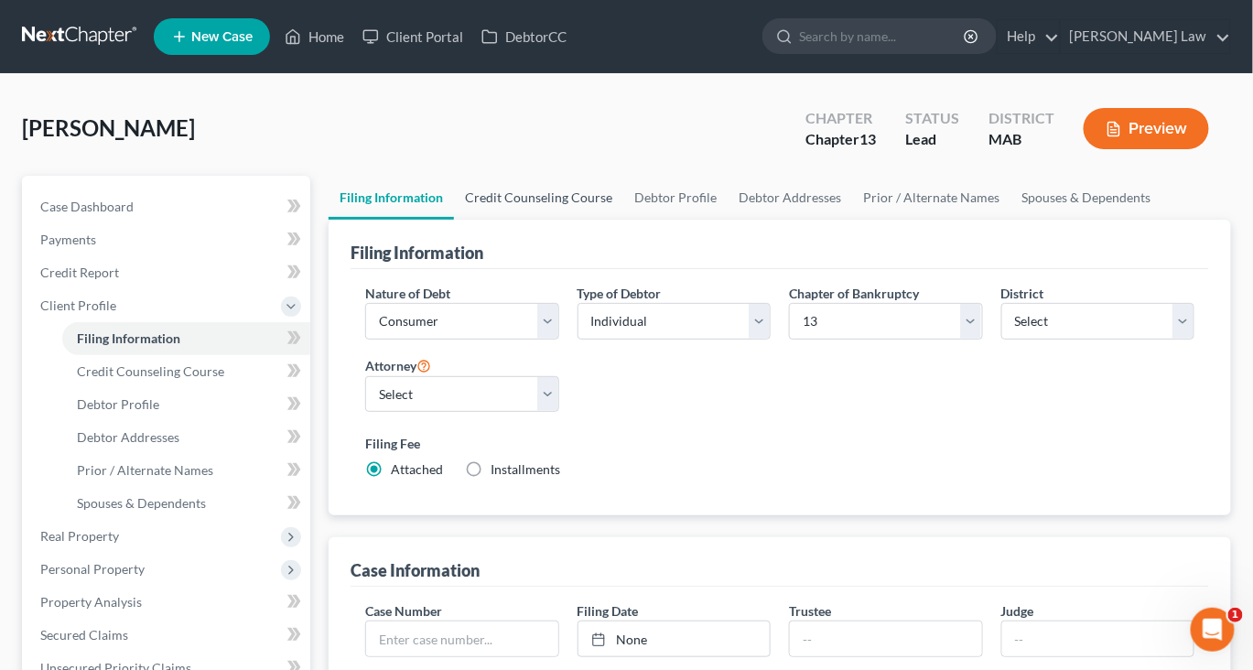
click at [570, 220] on link "Credit Counseling Course" at bounding box center [538, 198] width 169 height 44
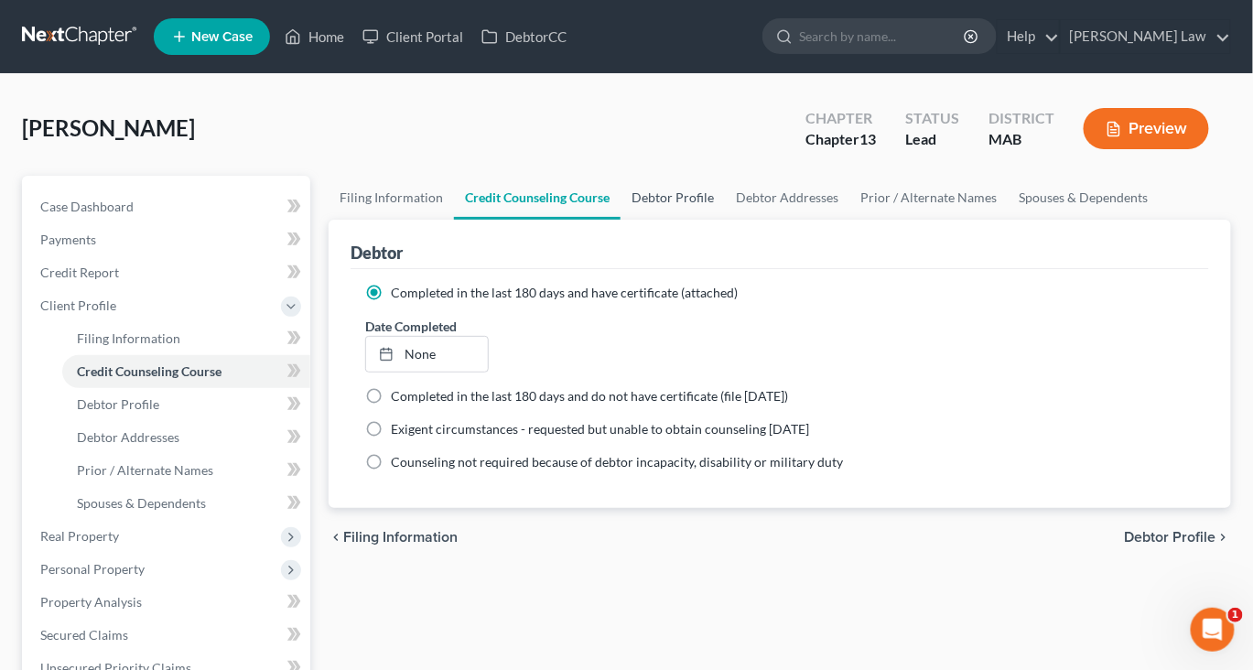
click at [725, 220] on link "Debtor Profile" at bounding box center [672, 198] width 104 height 44
select select "1"
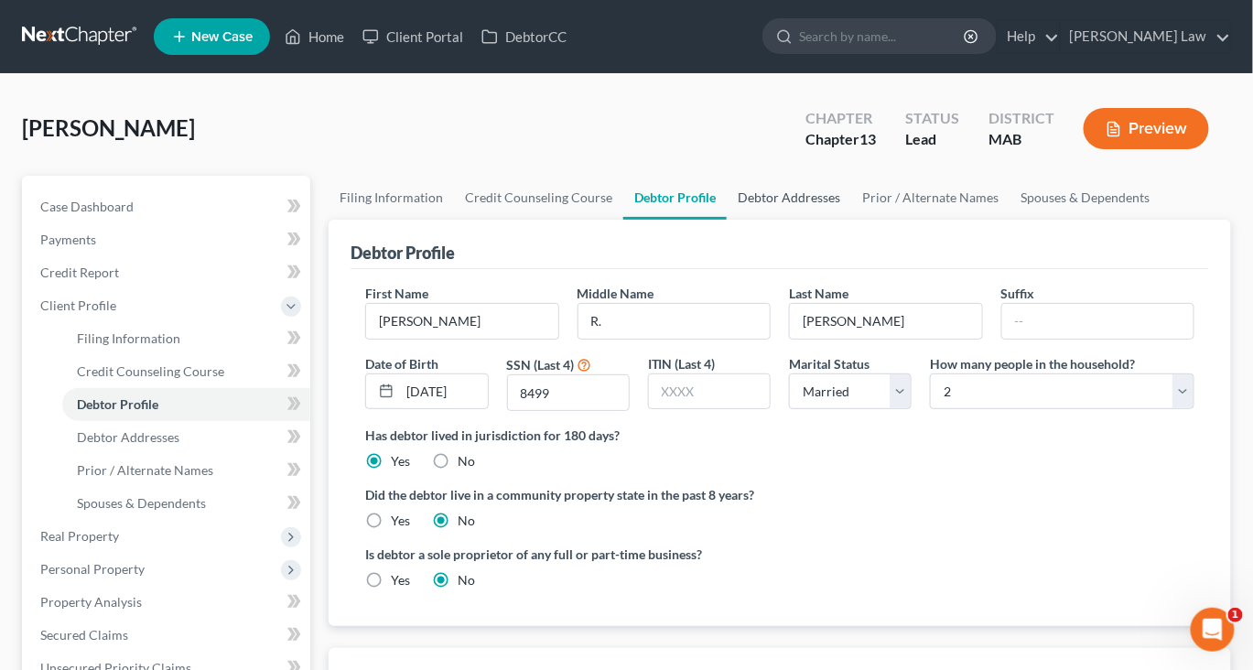
click at [851, 220] on link "Debtor Addresses" at bounding box center [789, 198] width 124 height 44
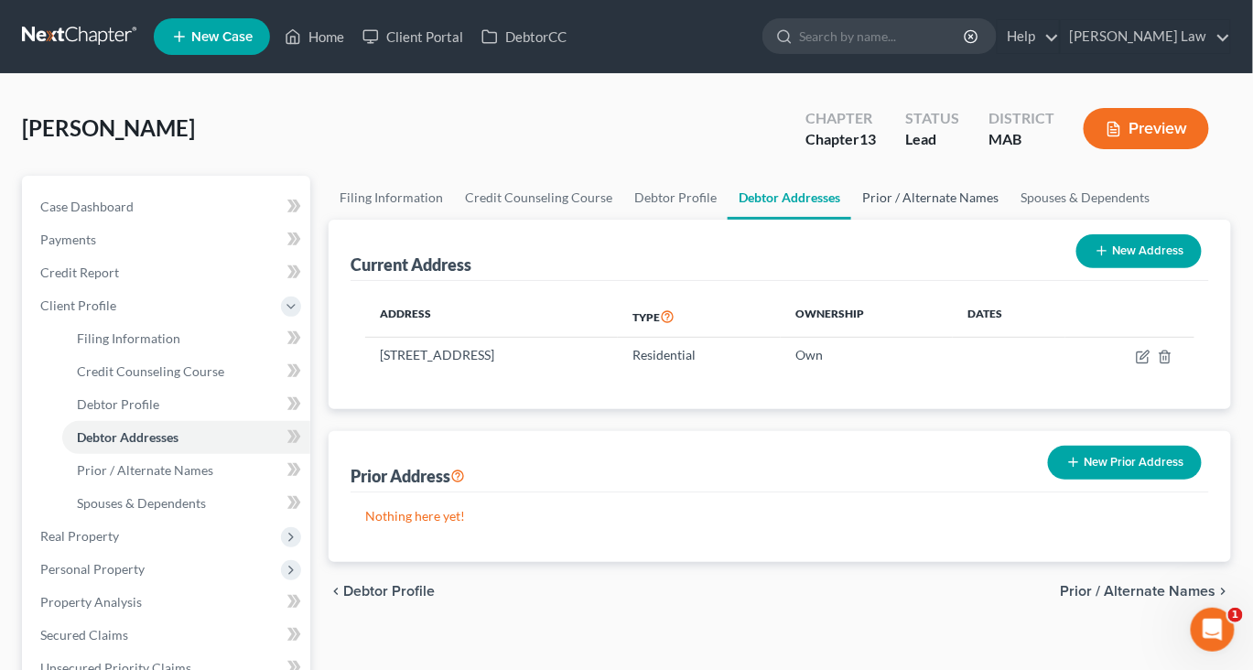
click at [1009, 220] on link "Prior / Alternate Names" at bounding box center [930, 198] width 158 height 44
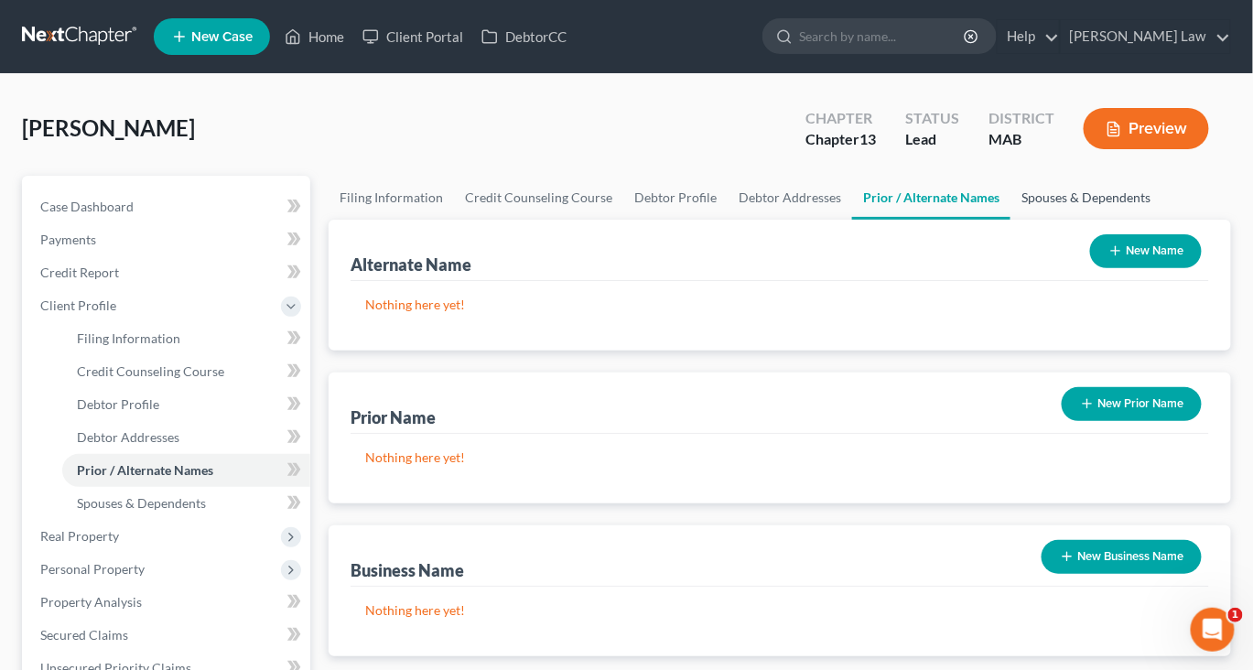
click at [1010, 220] on link "Spouses & Dependents" at bounding box center [1085, 198] width 151 height 44
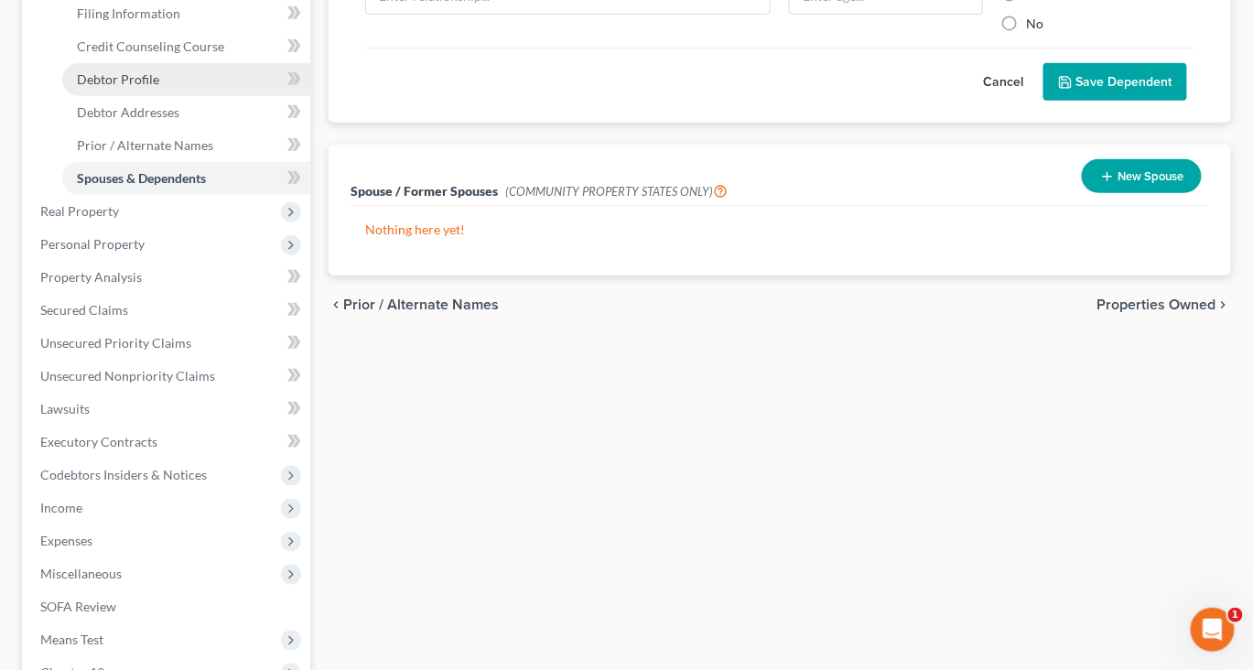
scroll to position [340, 0]
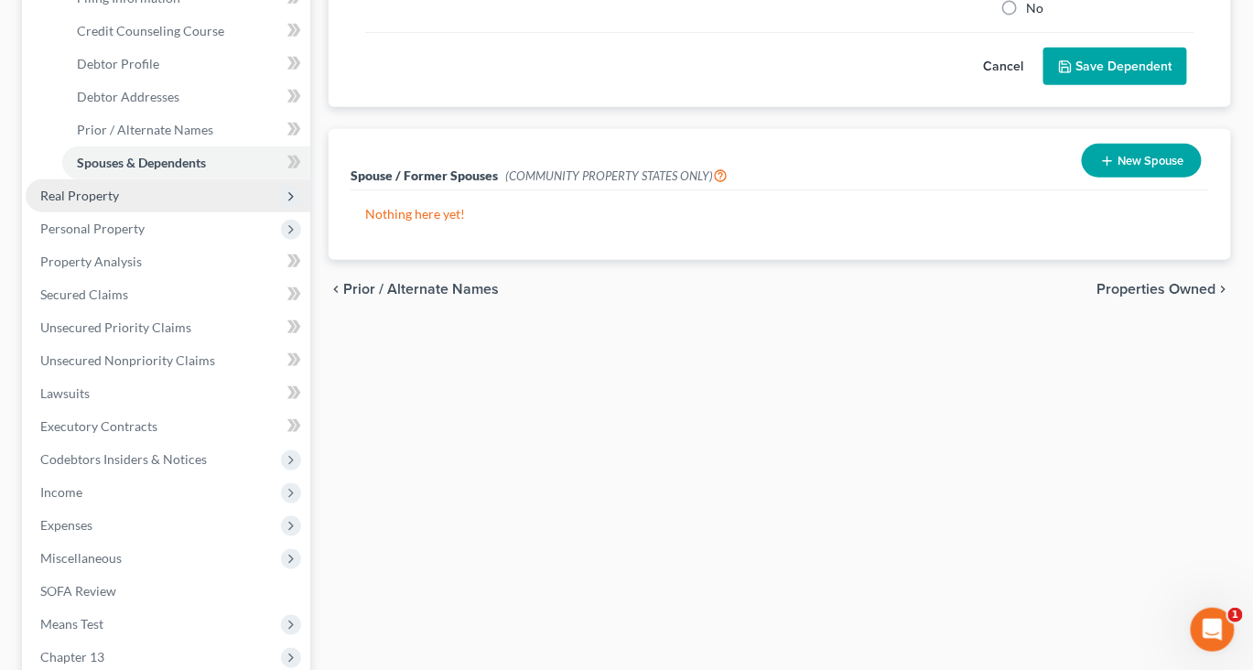
click at [119, 203] on span "Real Property" at bounding box center [79, 196] width 79 height 16
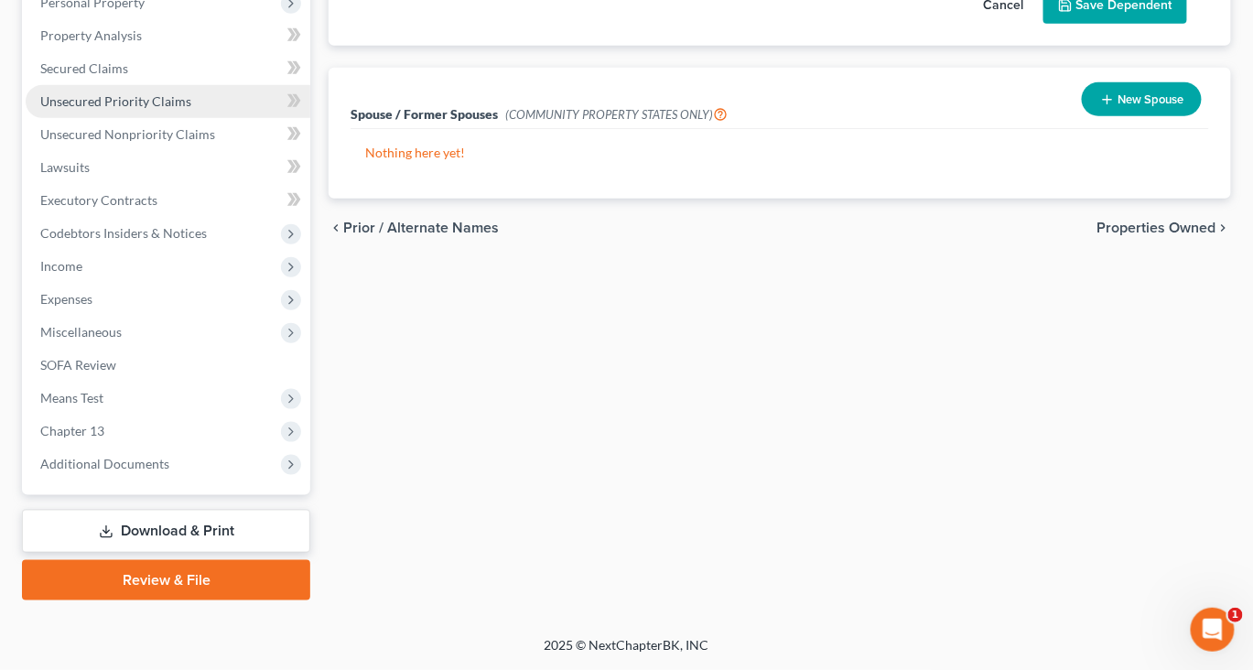
scroll to position [664, 0]
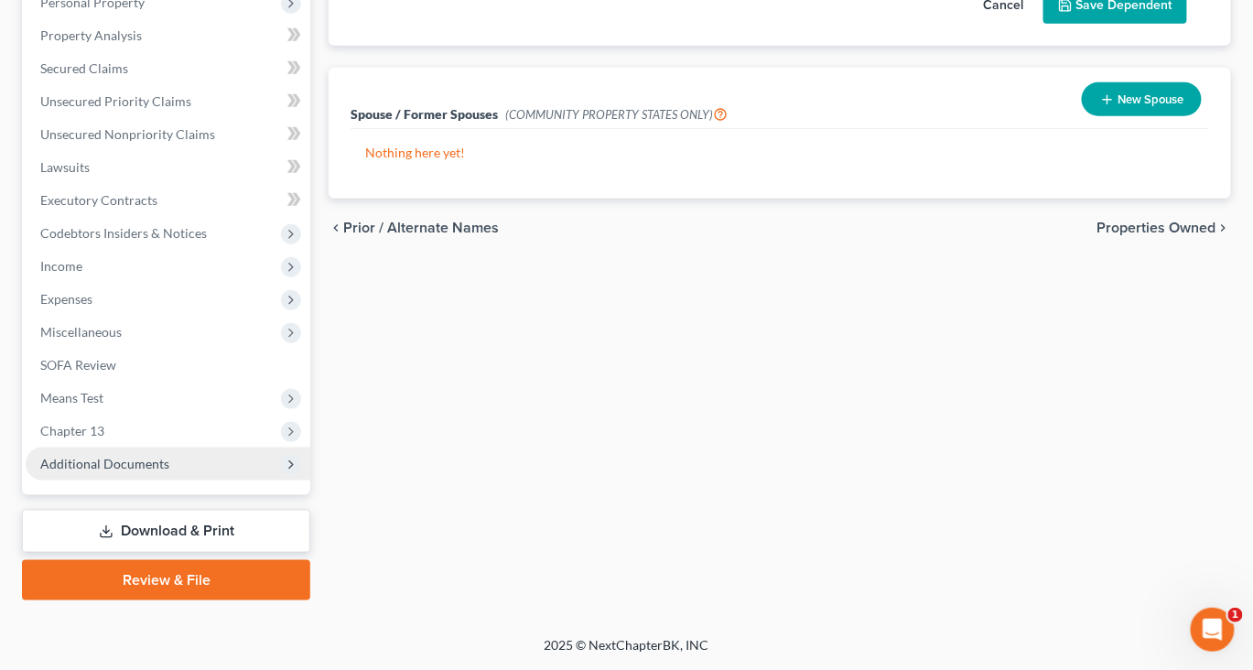
click at [169, 456] on span "Additional Documents" at bounding box center [104, 464] width 129 height 16
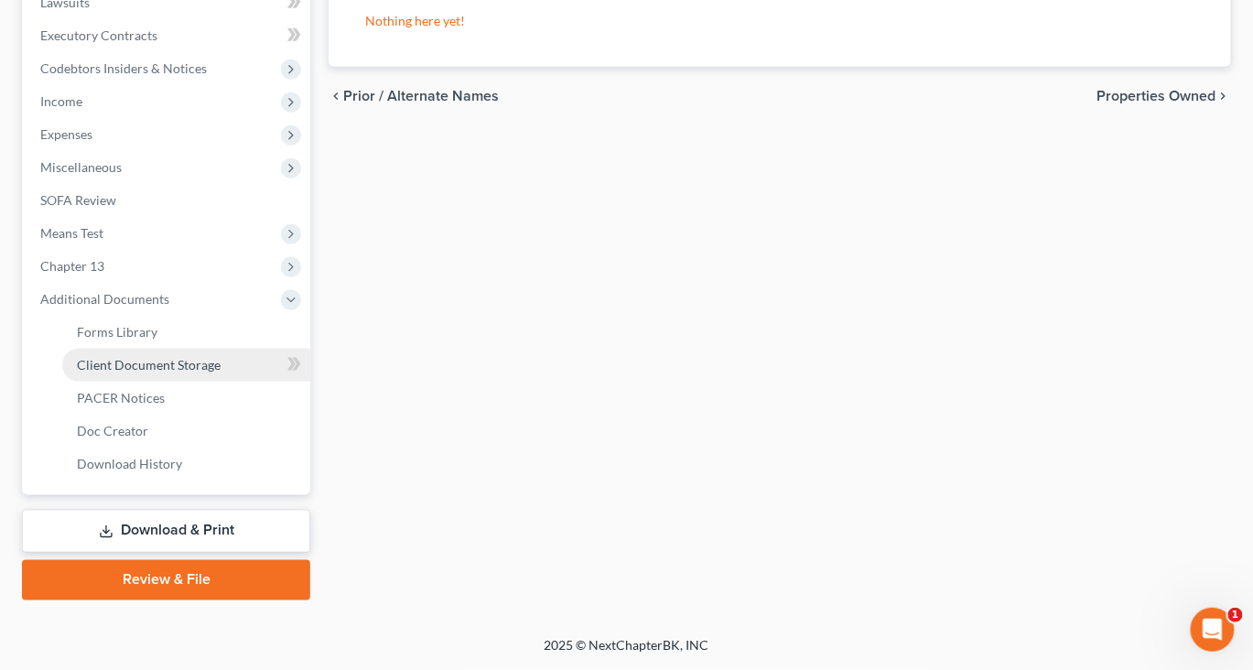
click at [221, 372] on span "Client Document Storage" at bounding box center [149, 365] width 144 height 16
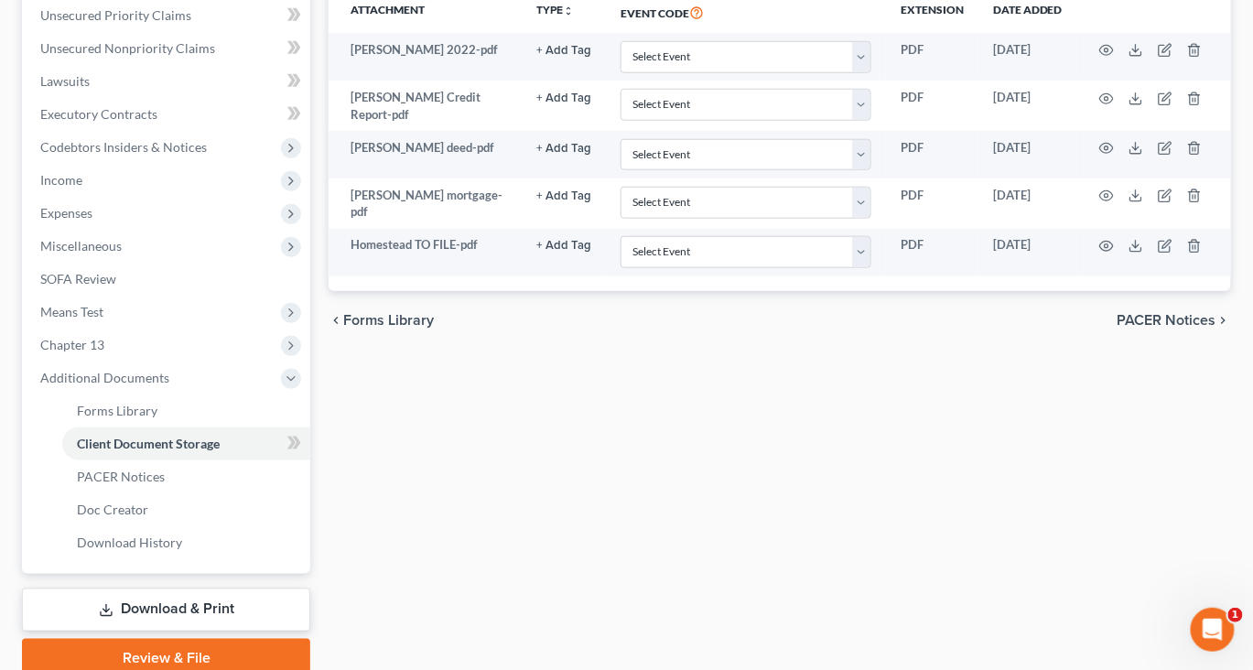
scroll to position [485, 0]
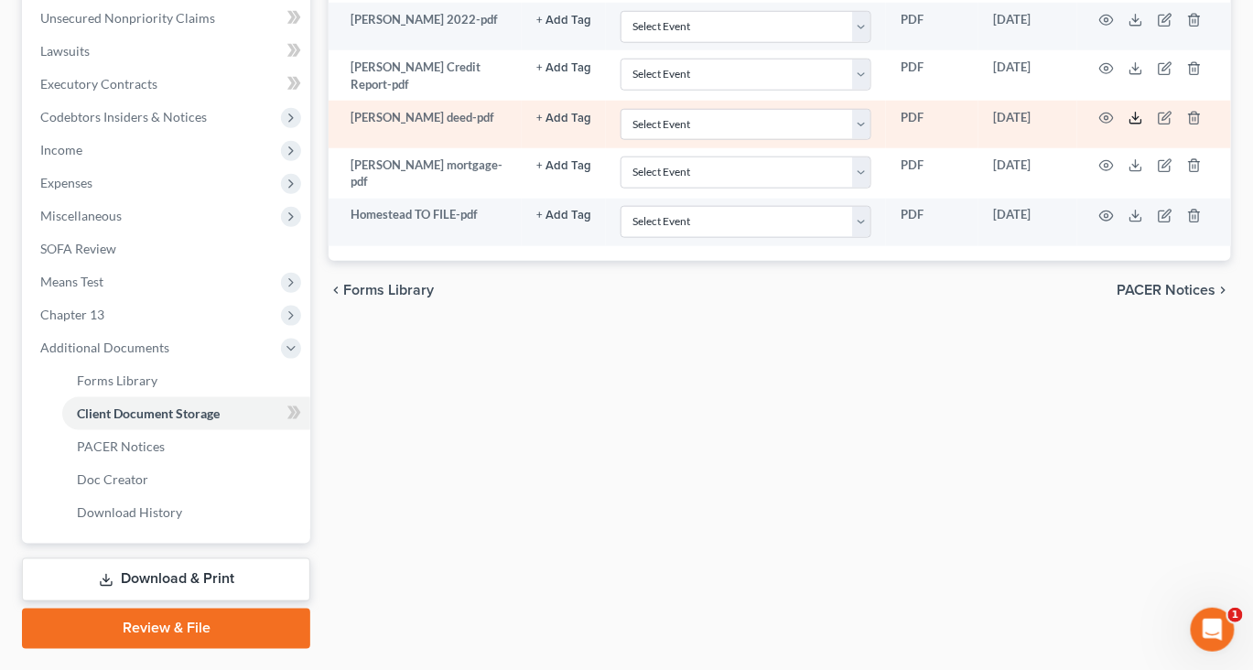
click at [1139, 120] on polyline at bounding box center [1136, 118] width 6 height 3
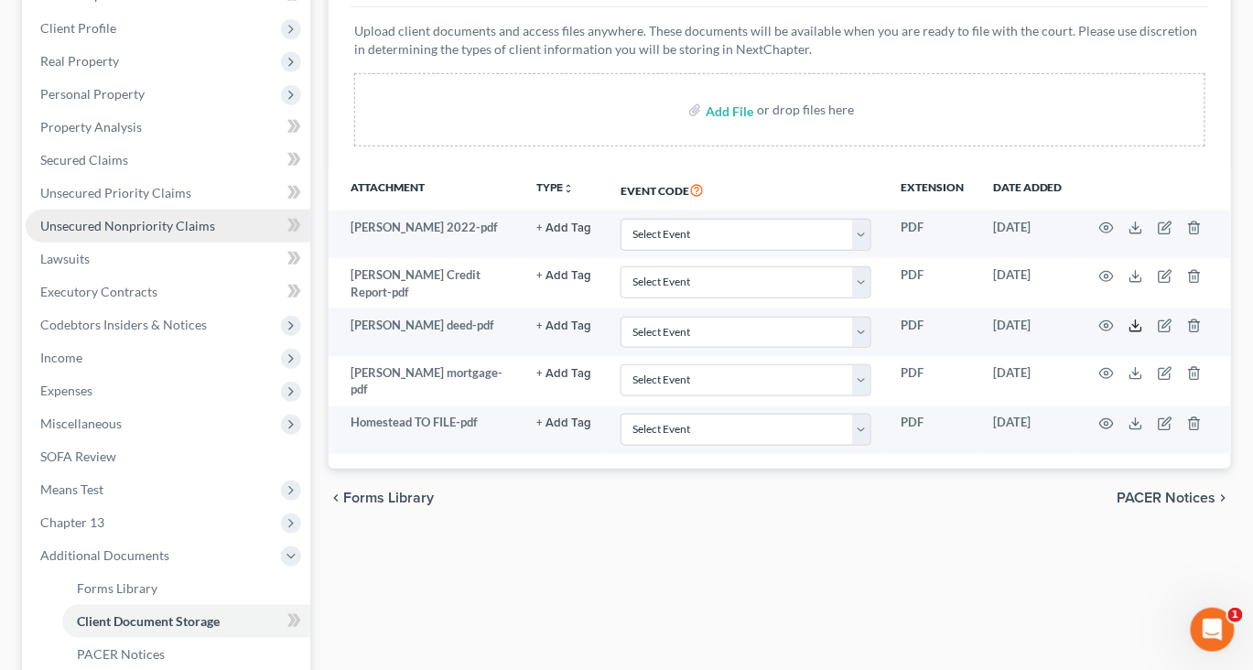
scroll to position [276, 0]
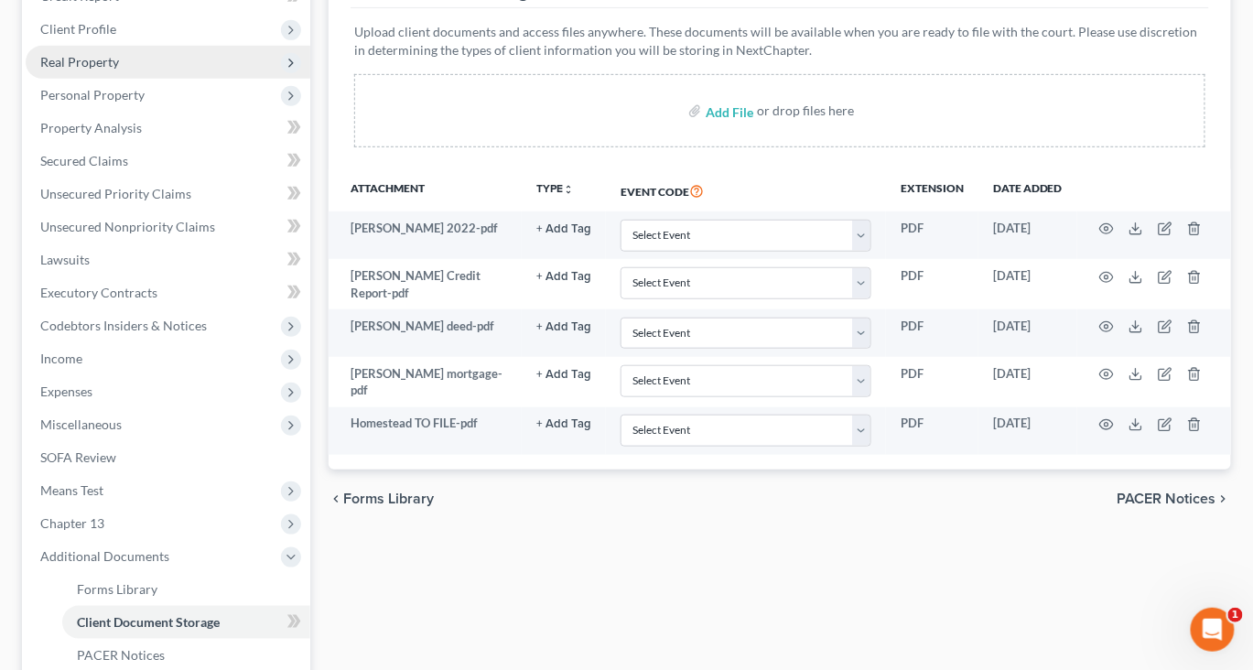
click at [119, 70] on span "Real Property" at bounding box center [79, 62] width 79 height 16
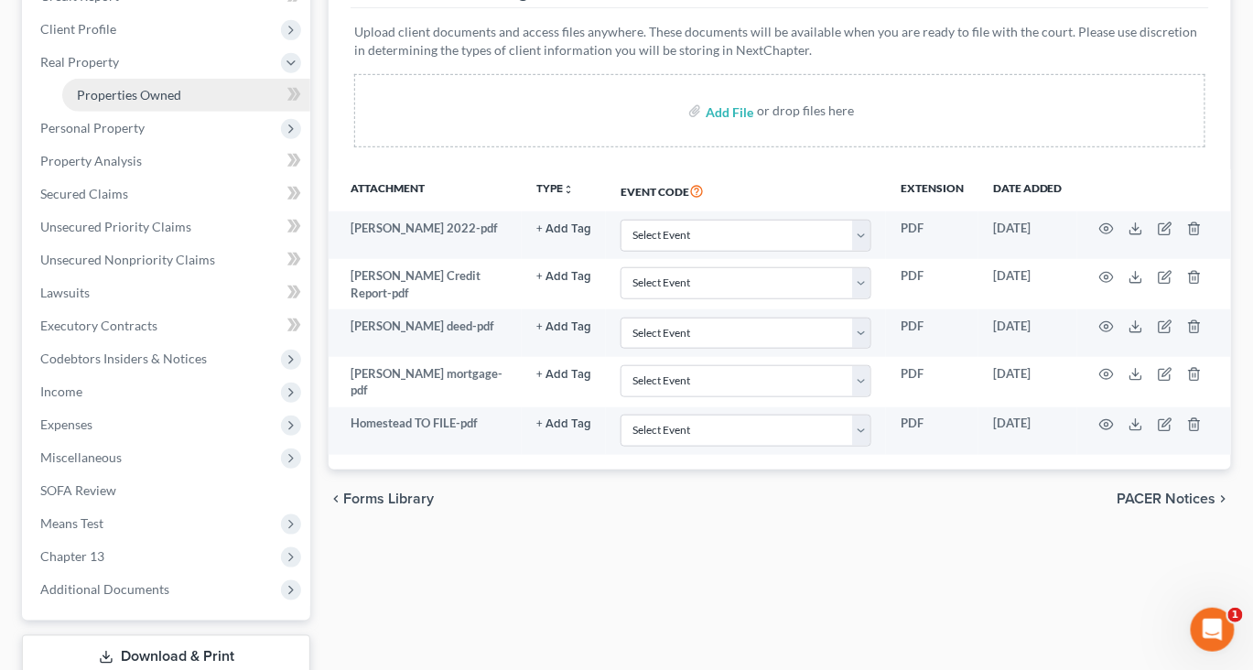
click at [178, 102] on span "Properties Owned" at bounding box center [129, 95] width 104 height 16
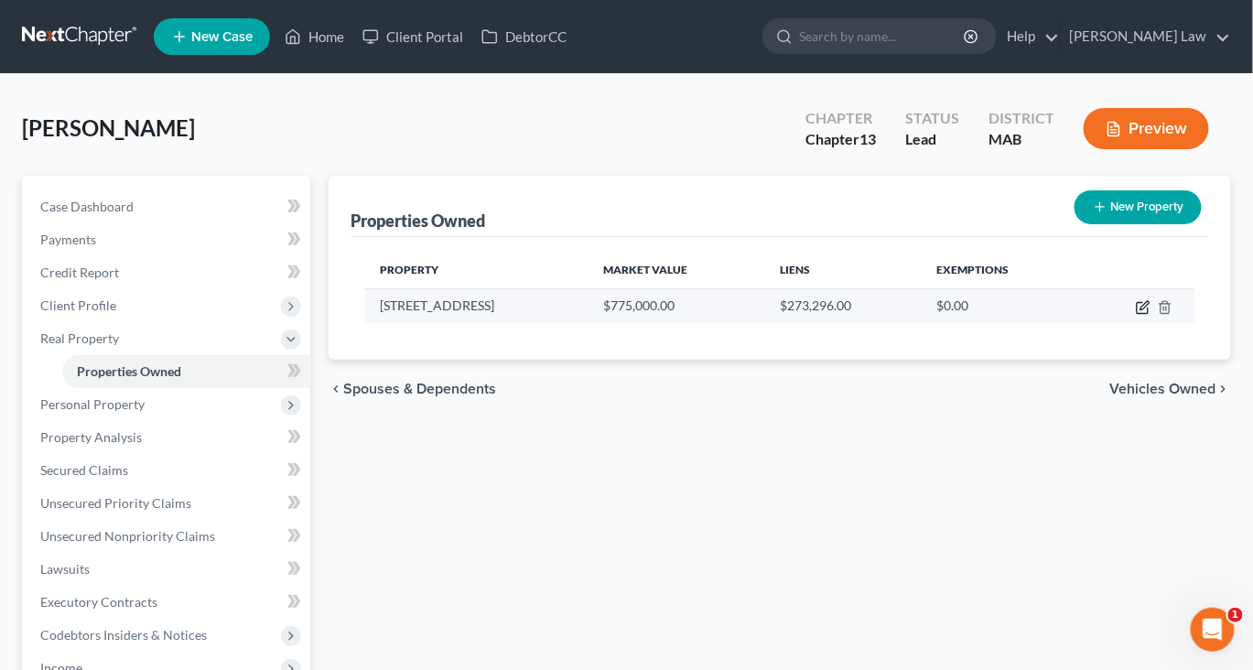
click at [1136, 315] on icon "button" at bounding box center [1143, 307] width 15 height 15
select select "22"
select select "11"
select select "3"
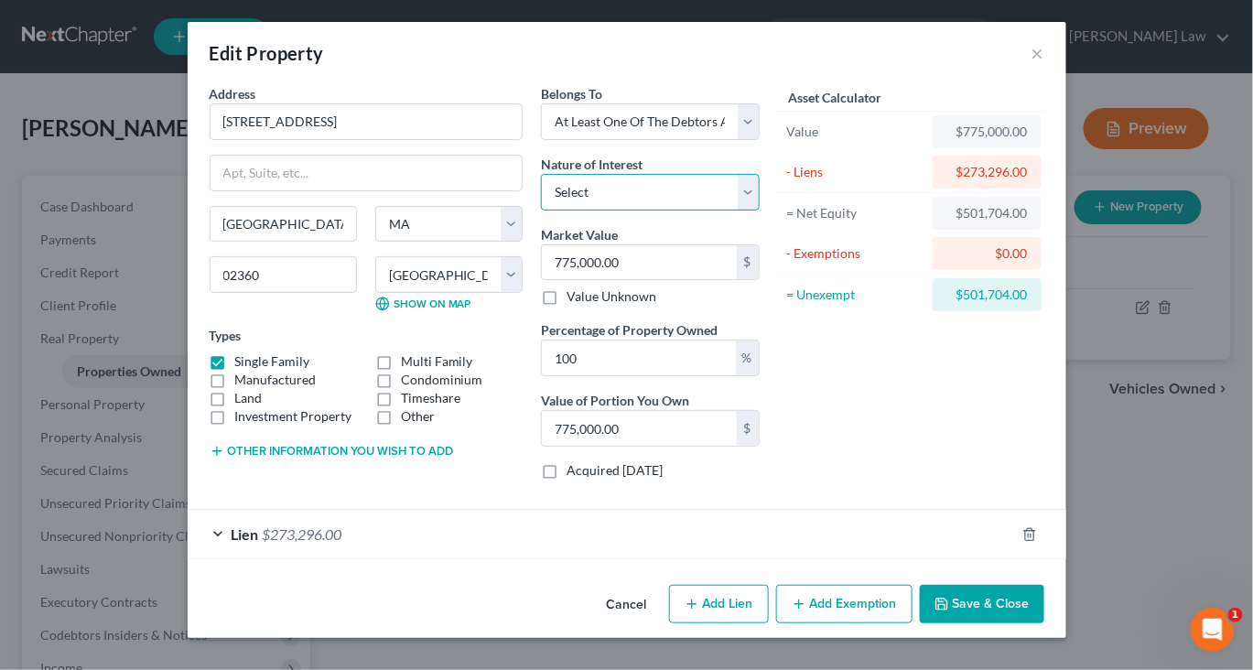
click at [760, 210] on select "Select Fee Simple Joint Tenant Life Estate Equitable Interest Future Interest T…" at bounding box center [650, 192] width 219 height 37
select select "5"
click at [541, 210] on select "Select Fee Simple Joint Tenant Life Estate Equitable Interest Future Interest T…" at bounding box center [650, 192] width 219 height 37
click at [881, 613] on button "Add Exemption" at bounding box center [844, 604] width 136 height 38
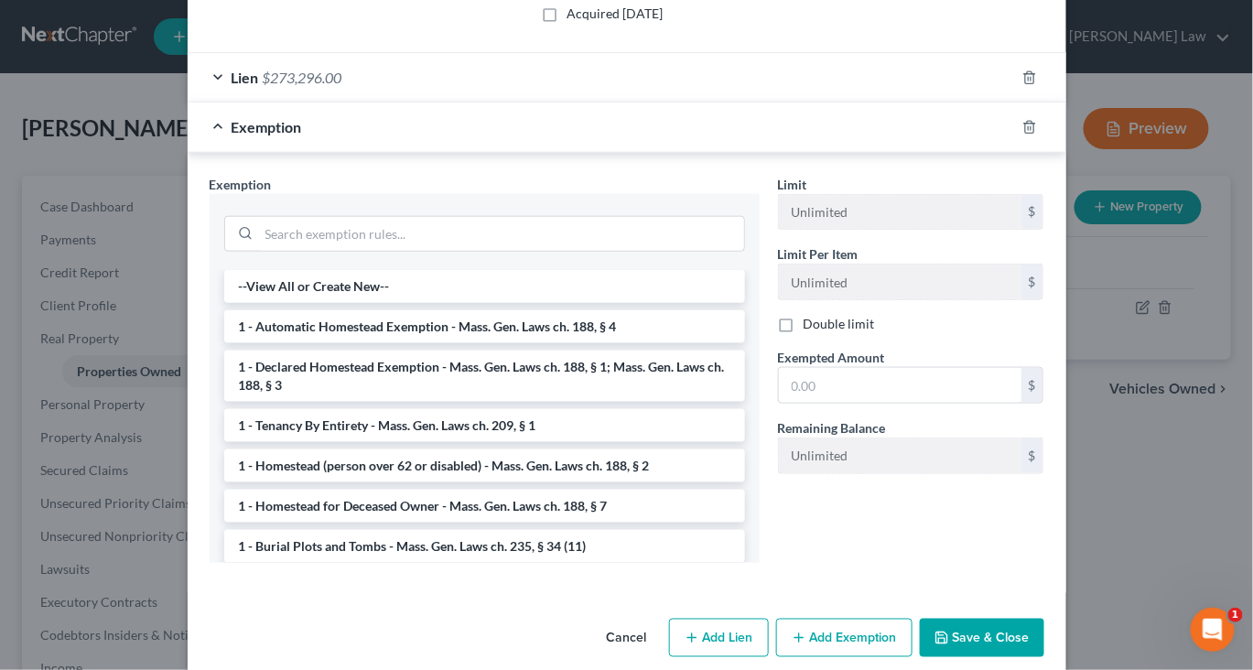
scroll to position [485, 0]
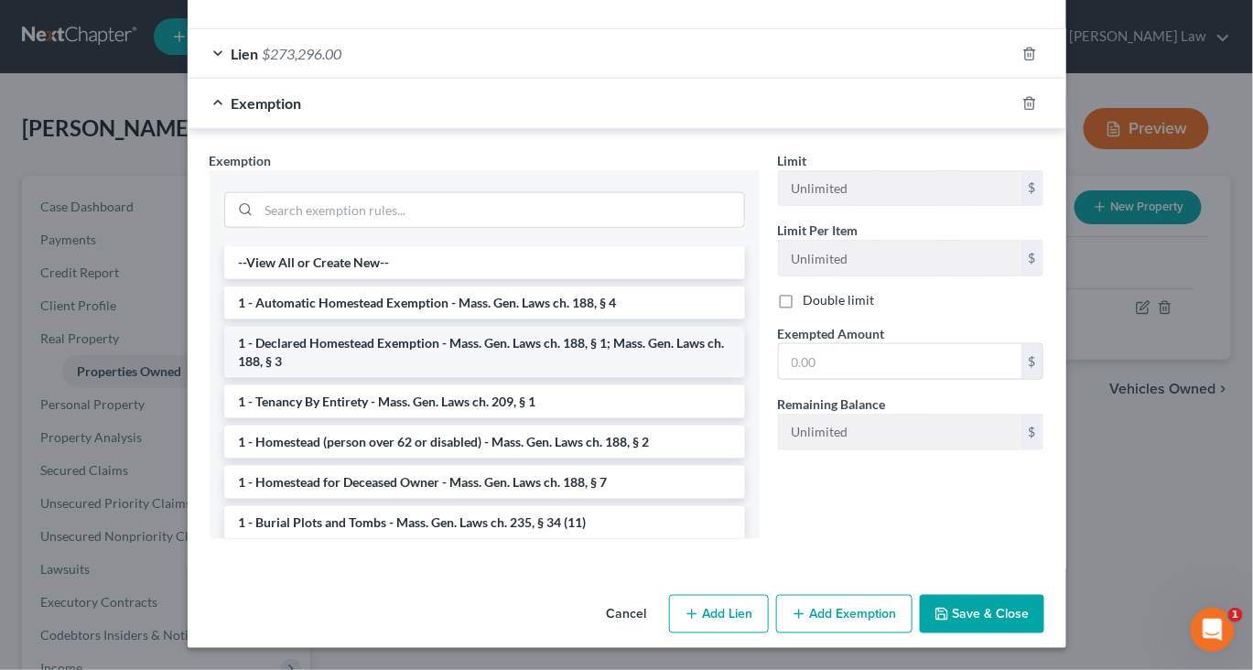
click at [652, 378] on li "1 - Declared Homestead Exemption - Mass. Gen. Laws ch. 188, § 1; Mass. Gen. Law…" at bounding box center [484, 352] width 521 height 51
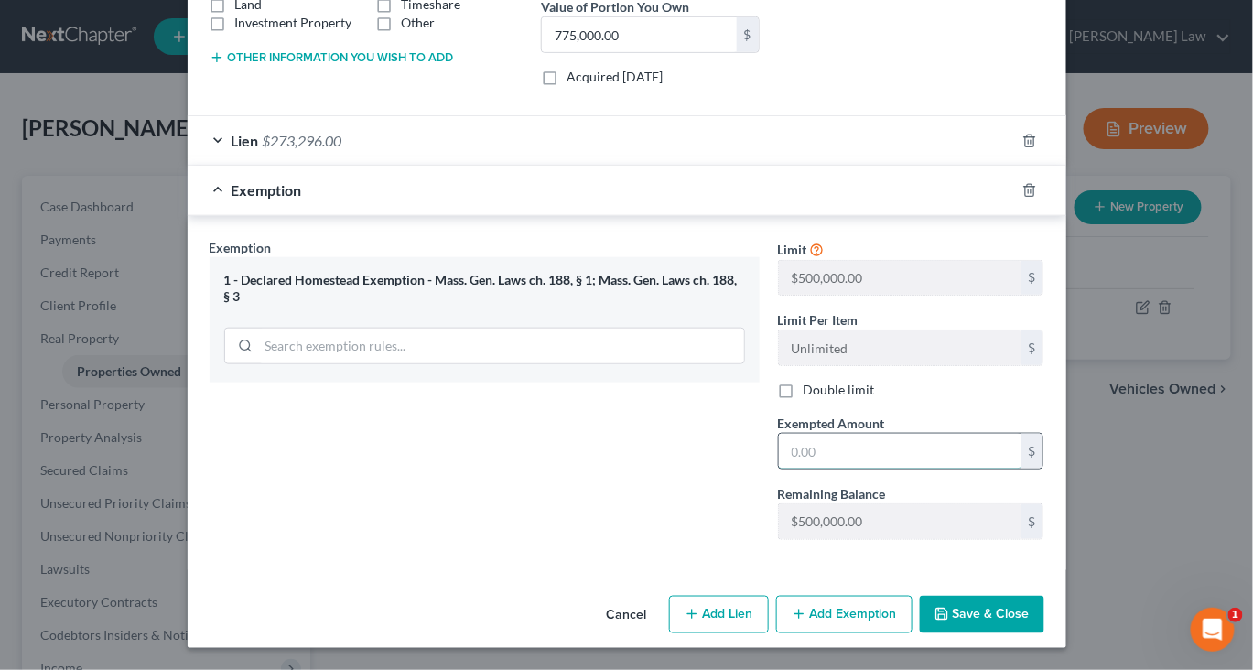
click at [881, 469] on input "text" at bounding box center [900, 451] width 243 height 35
type input "500,000"
click at [1044, 596] on button "Save & Close" at bounding box center [982, 615] width 124 height 38
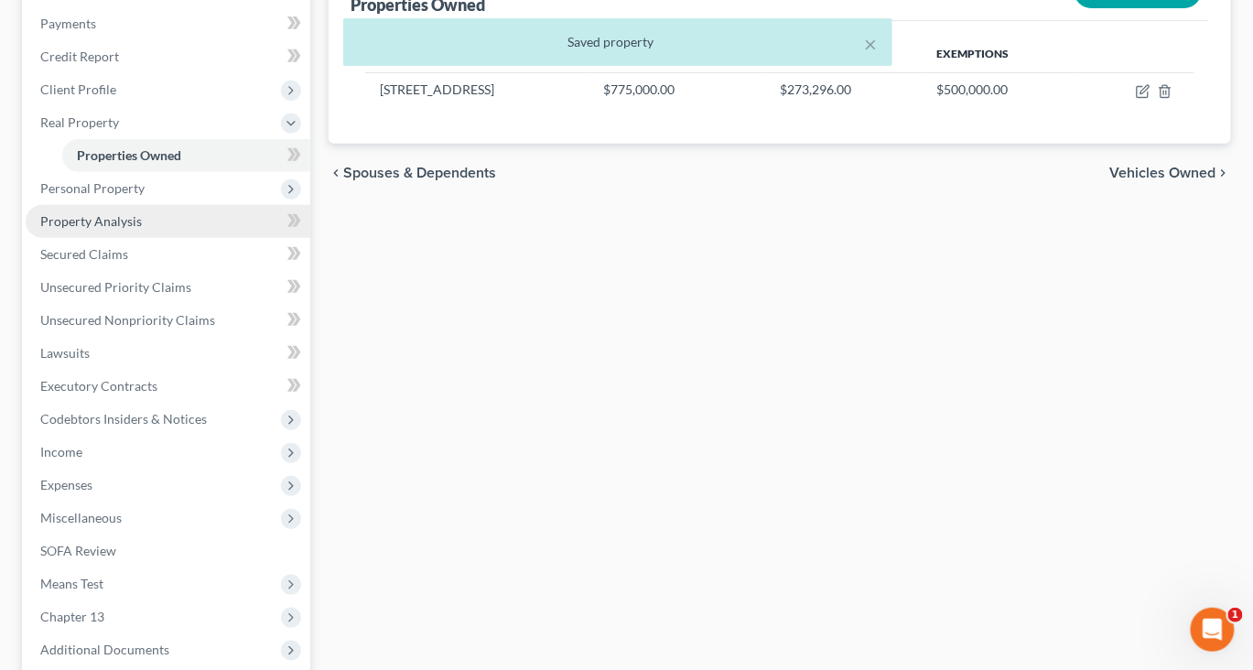
scroll to position [212, 0]
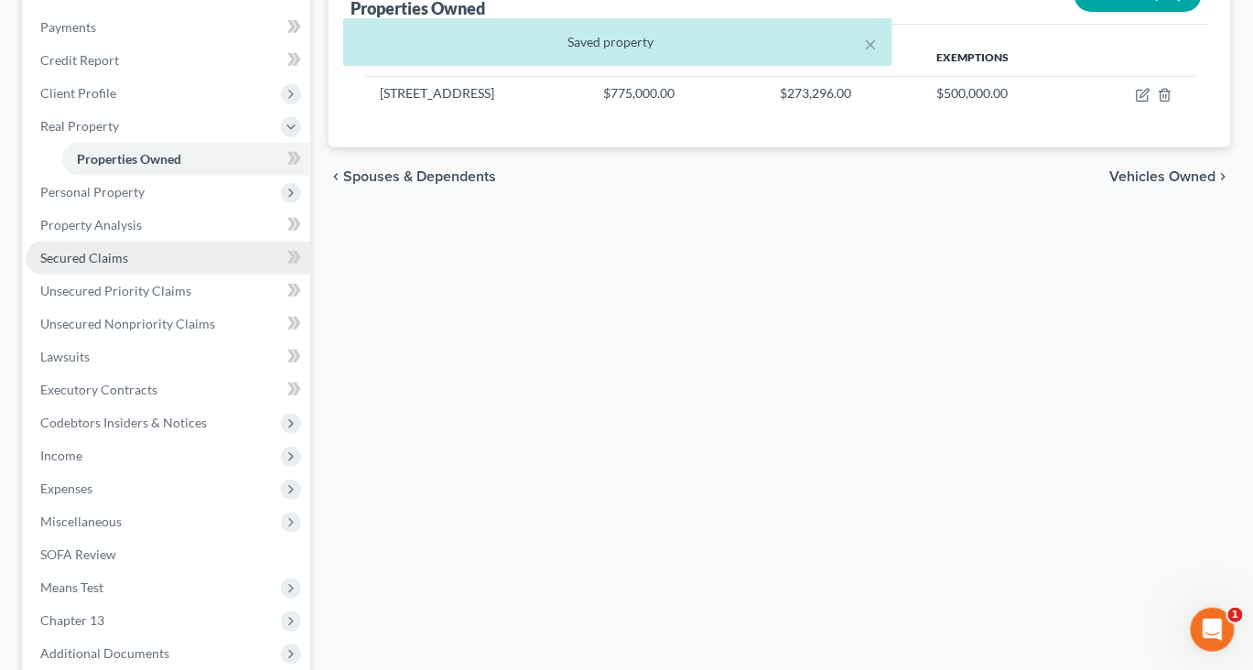
click at [128, 265] on span "Secured Claims" at bounding box center [84, 258] width 88 height 16
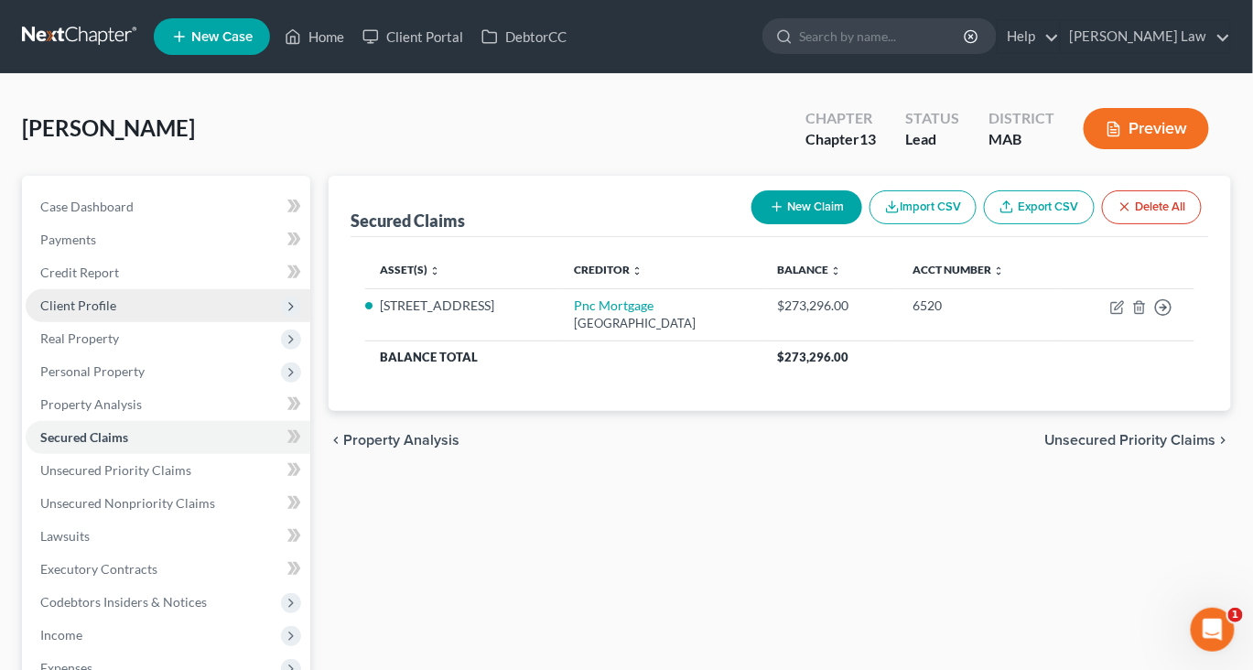
click at [113, 313] on span "Client Profile" at bounding box center [78, 305] width 76 height 16
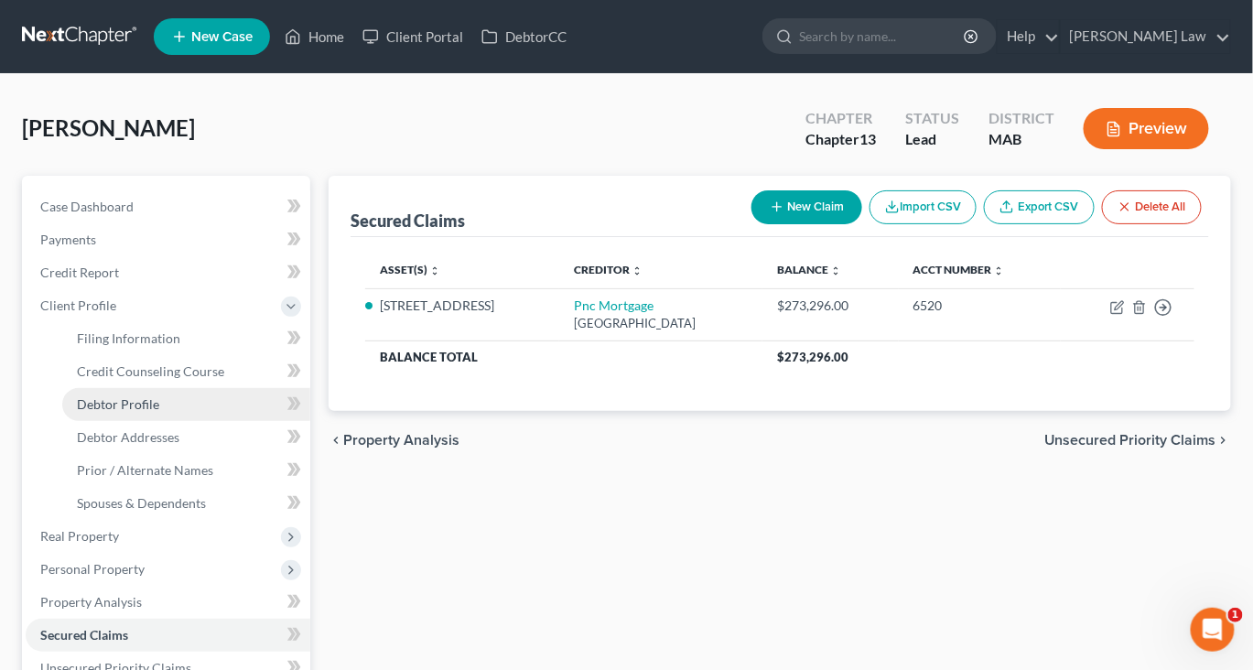
click at [155, 412] on span "Debtor Profile" at bounding box center [118, 404] width 82 height 16
select select "1"
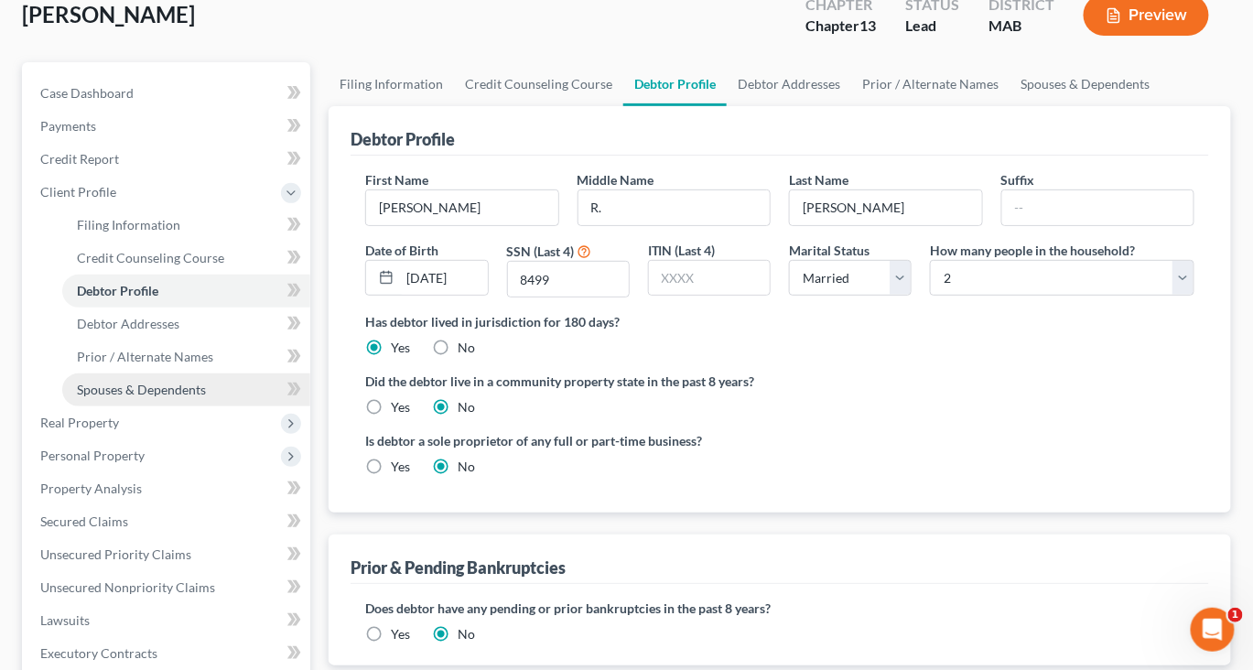
scroll to position [146, 0]
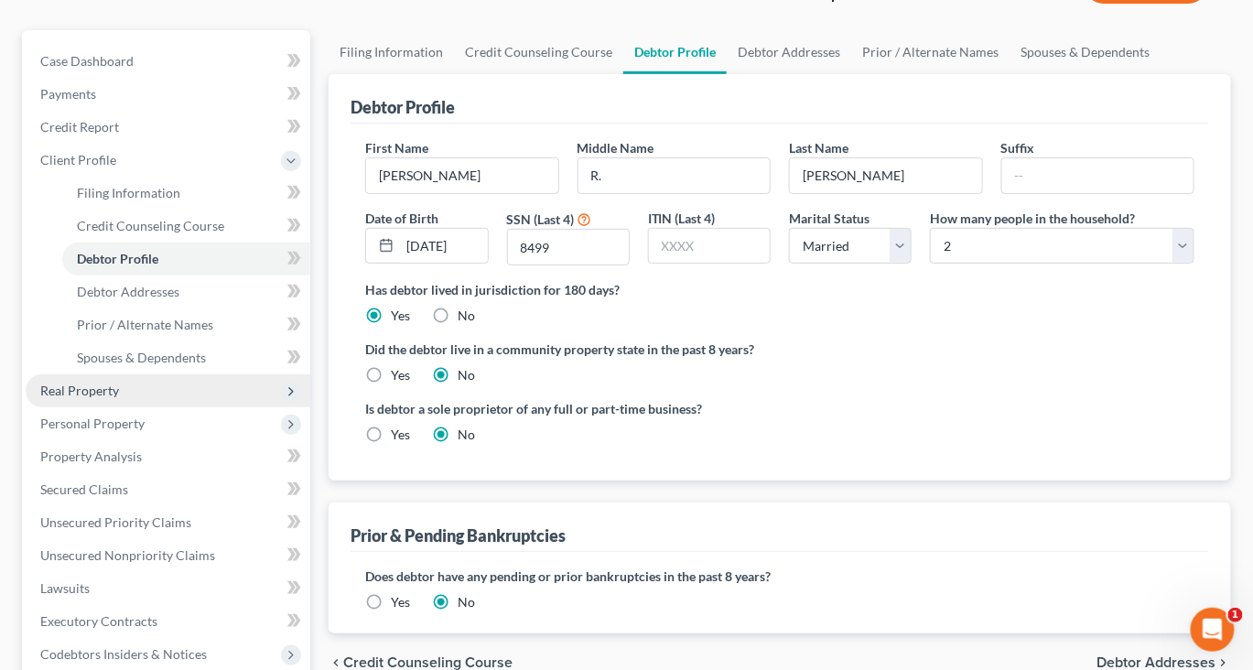
click at [115, 398] on span "Real Property" at bounding box center [79, 391] width 79 height 16
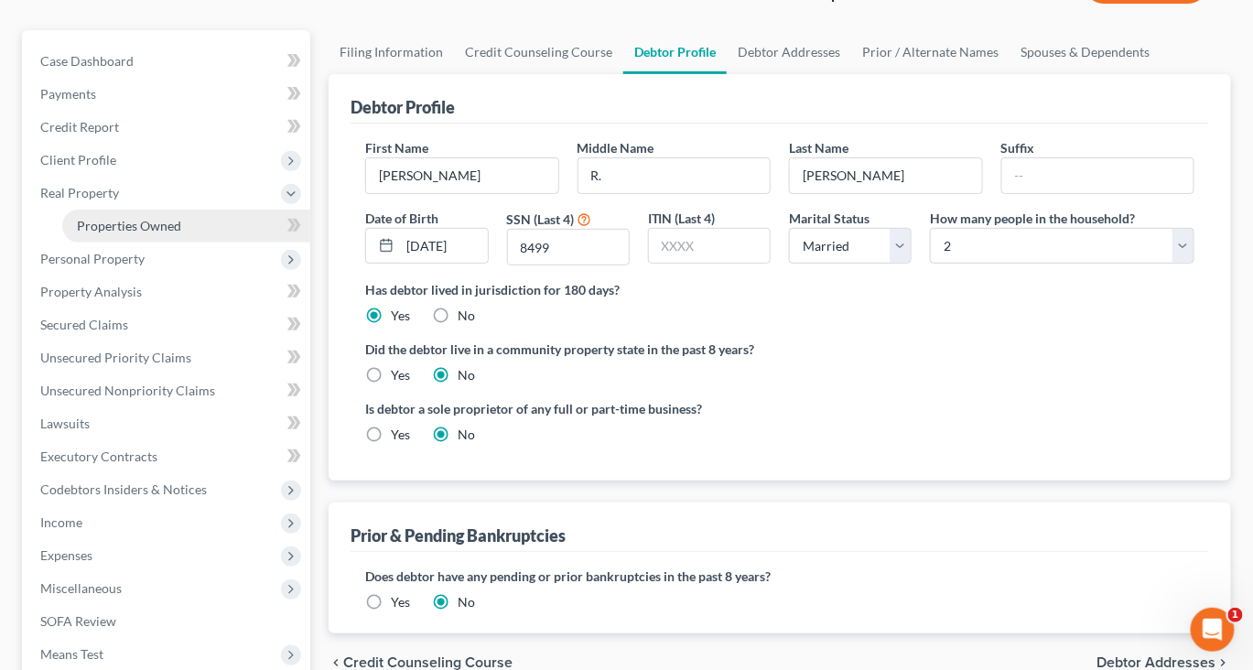
click at [153, 233] on span "Properties Owned" at bounding box center [129, 226] width 104 height 16
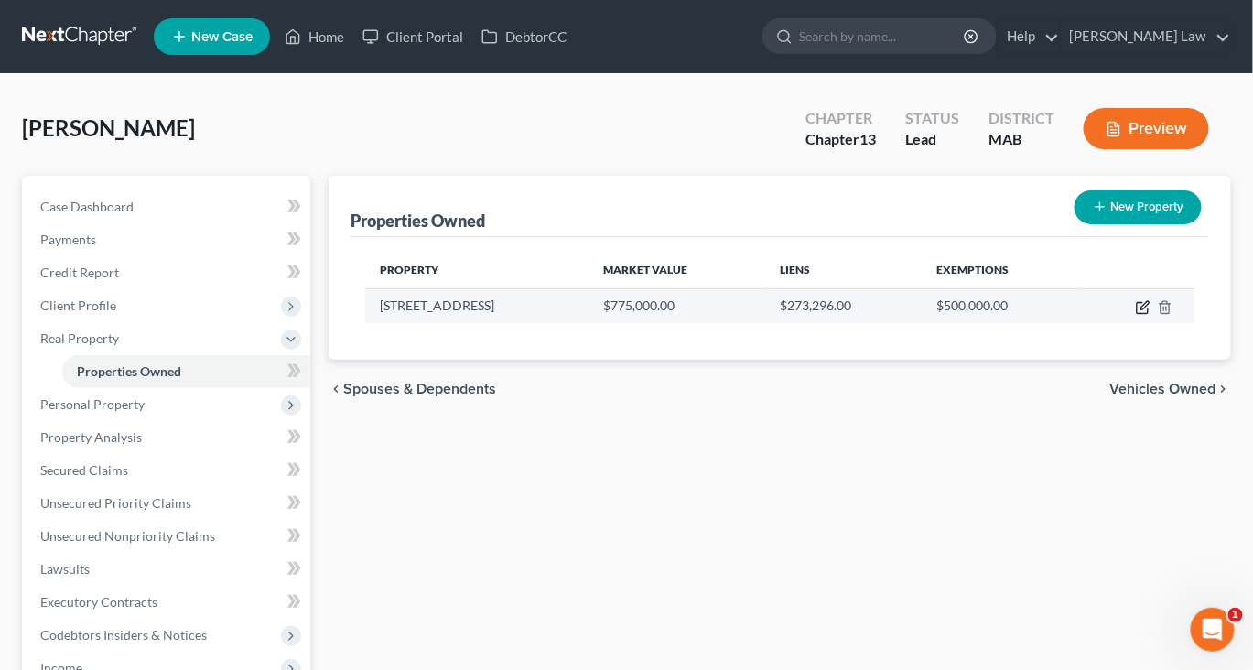
click at [1136, 315] on icon "button" at bounding box center [1143, 307] width 15 height 15
select select "22"
select select "11"
select select "3"
select select "5"
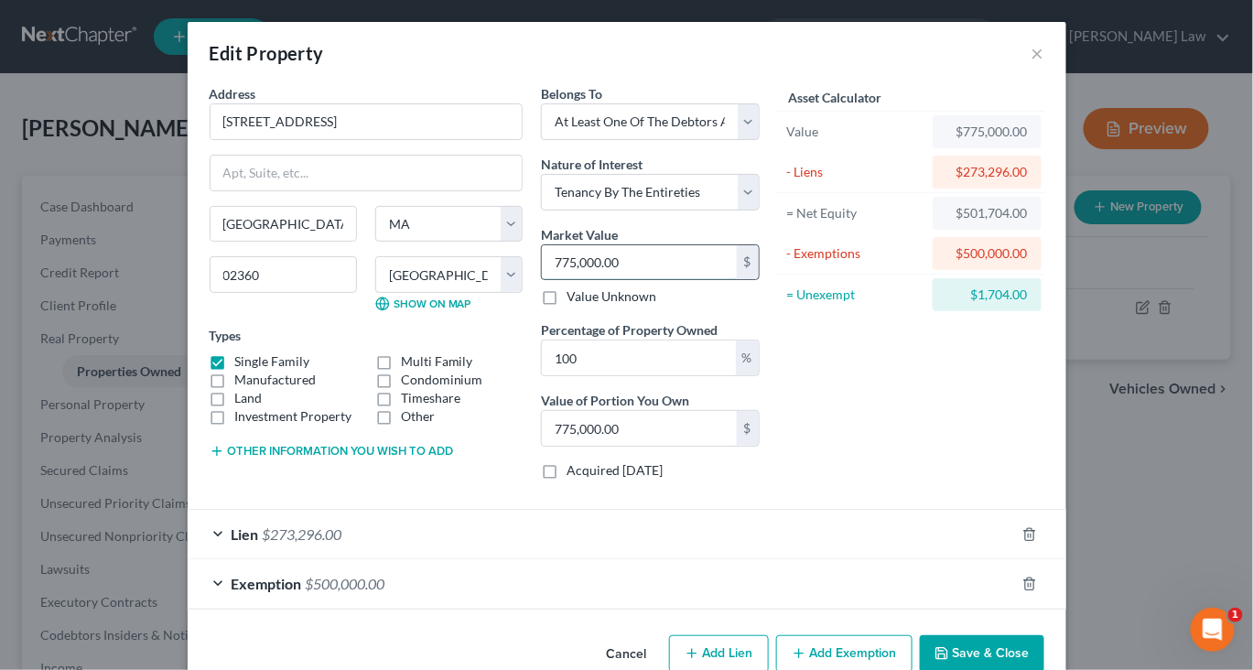
click at [661, 280] on input "775,000.00" at bounding box center [639, 262] width 195 height 35
type input "7"
type input "7.00"
type input "75"
type input "75.00"
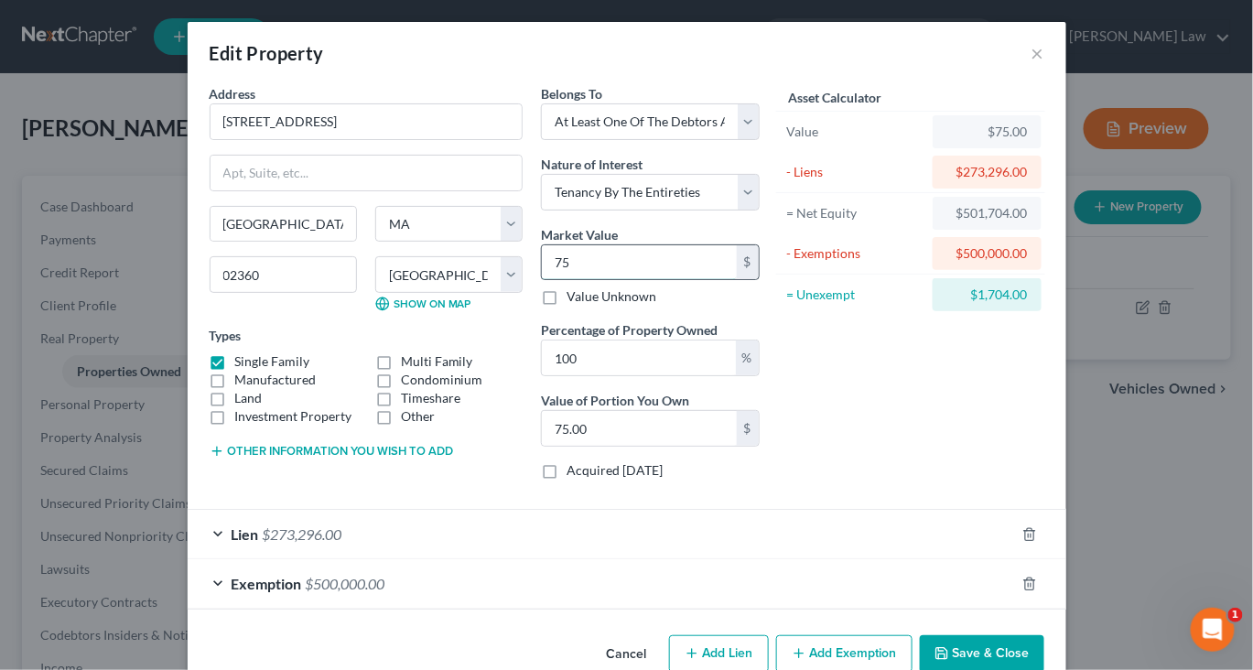
type input "750"
type input "750.00"
type input "7500"
type input "7,500.00"
type input "7,5000"
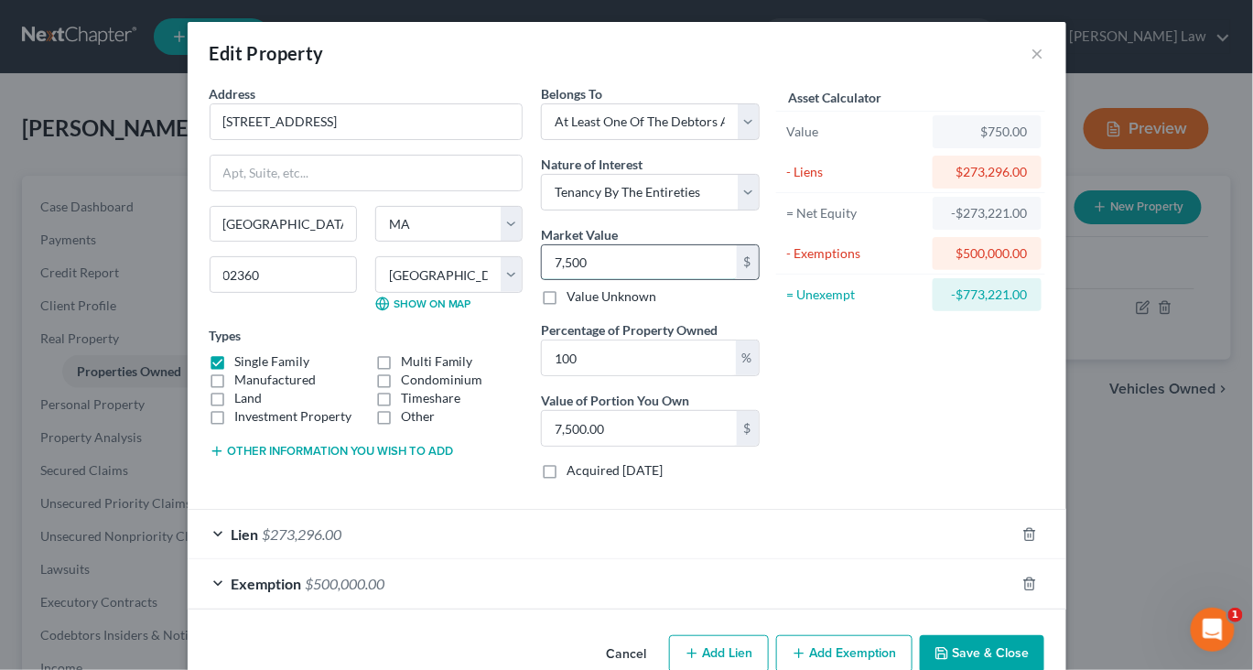
type input "75,000.00"
type input "75,0000"
type input "750,000.00"
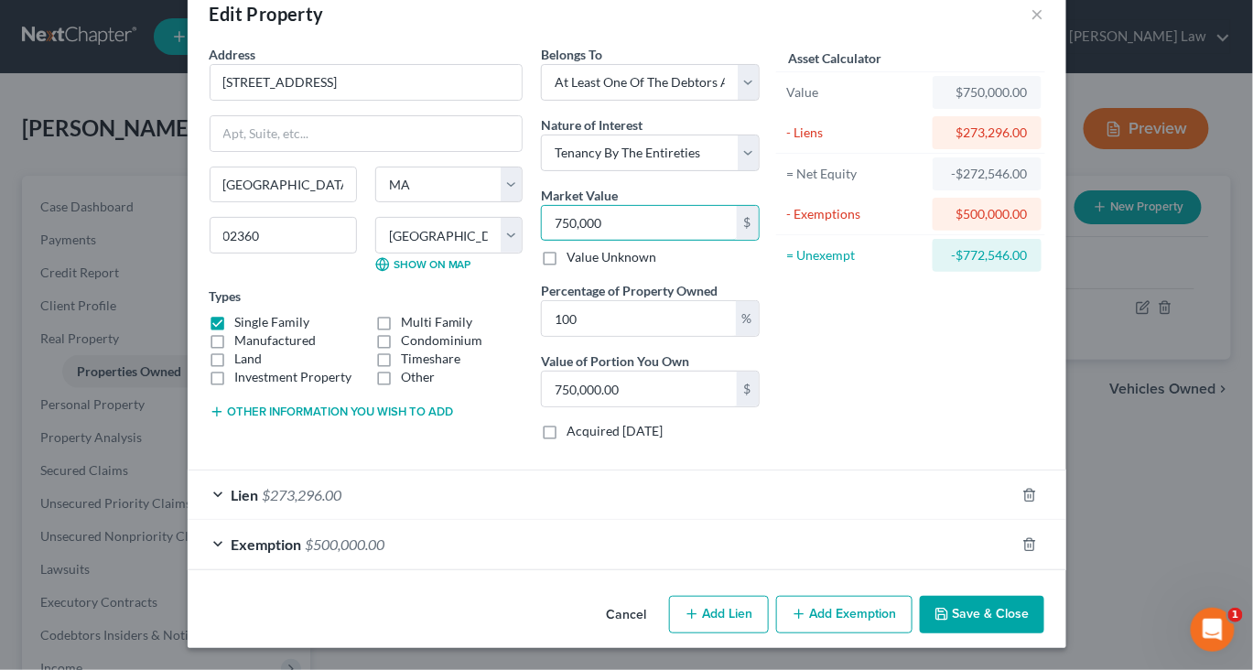
scroll to position [210, 0]
type input "750,000"
click at [1039, 602] on button "Save & Close" at bounding box center [982, 615] width 124 height 38
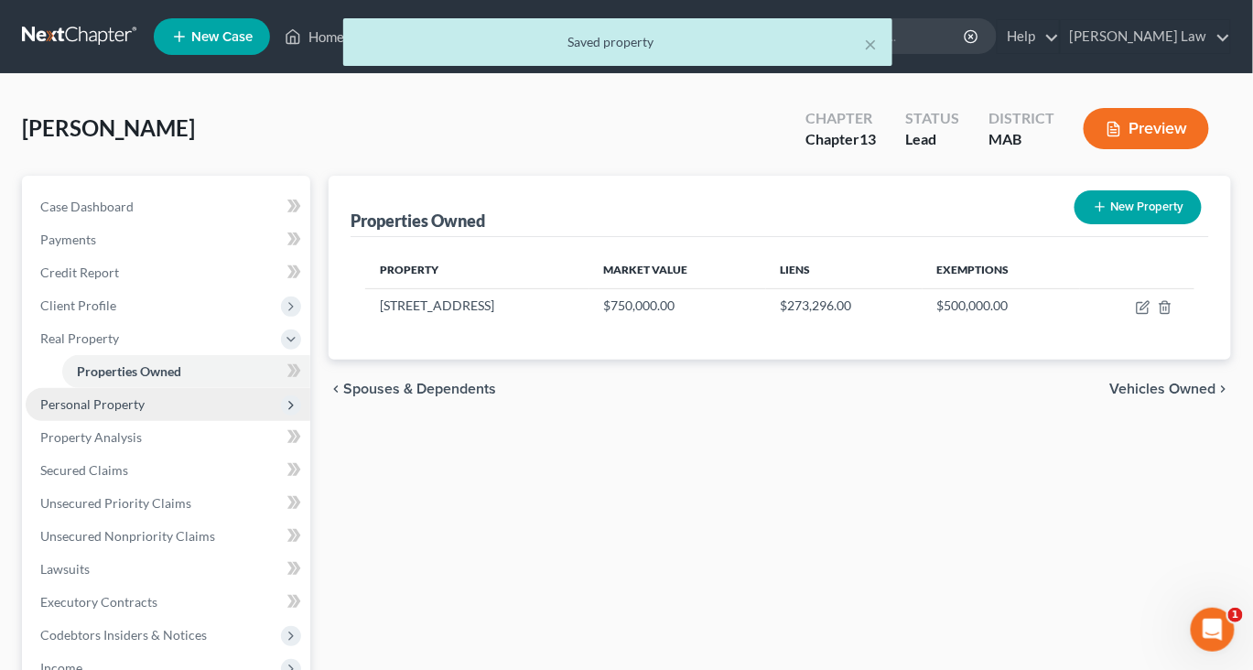
click at [145, 412] on span "Personal Property" at bounding box center [92, 404] width 104 height 16
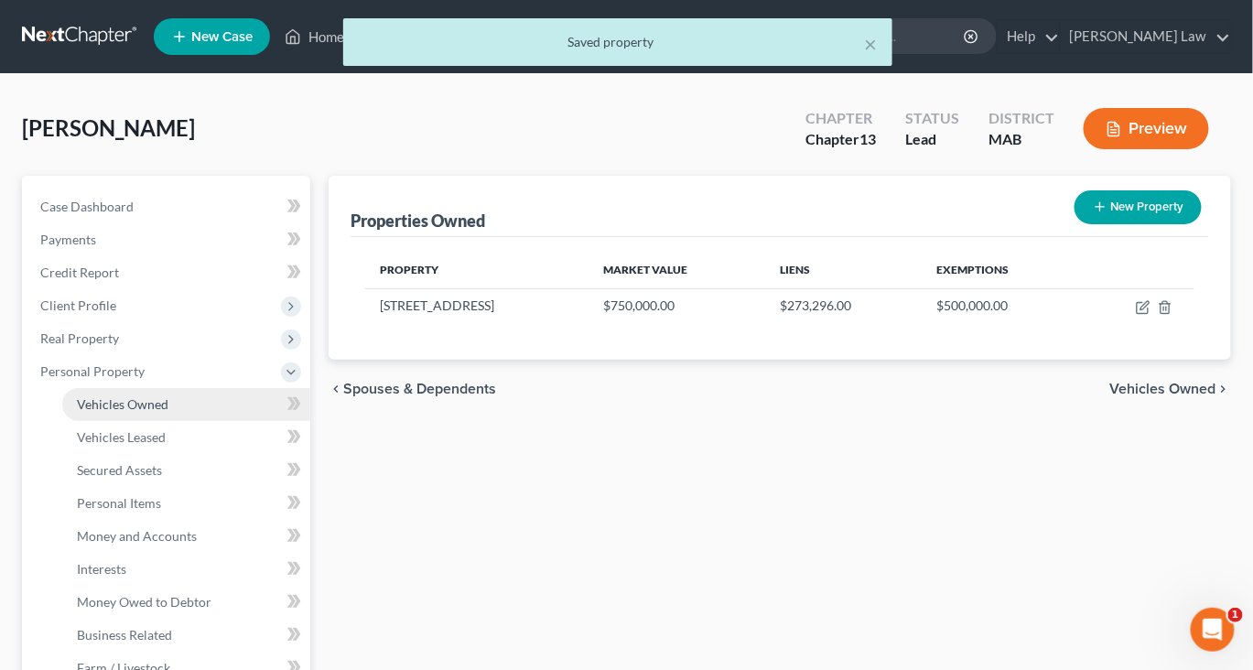
click at [160, 421] on link "Vehicles Owned" at bounding box center [186, 404] width 248 height 33
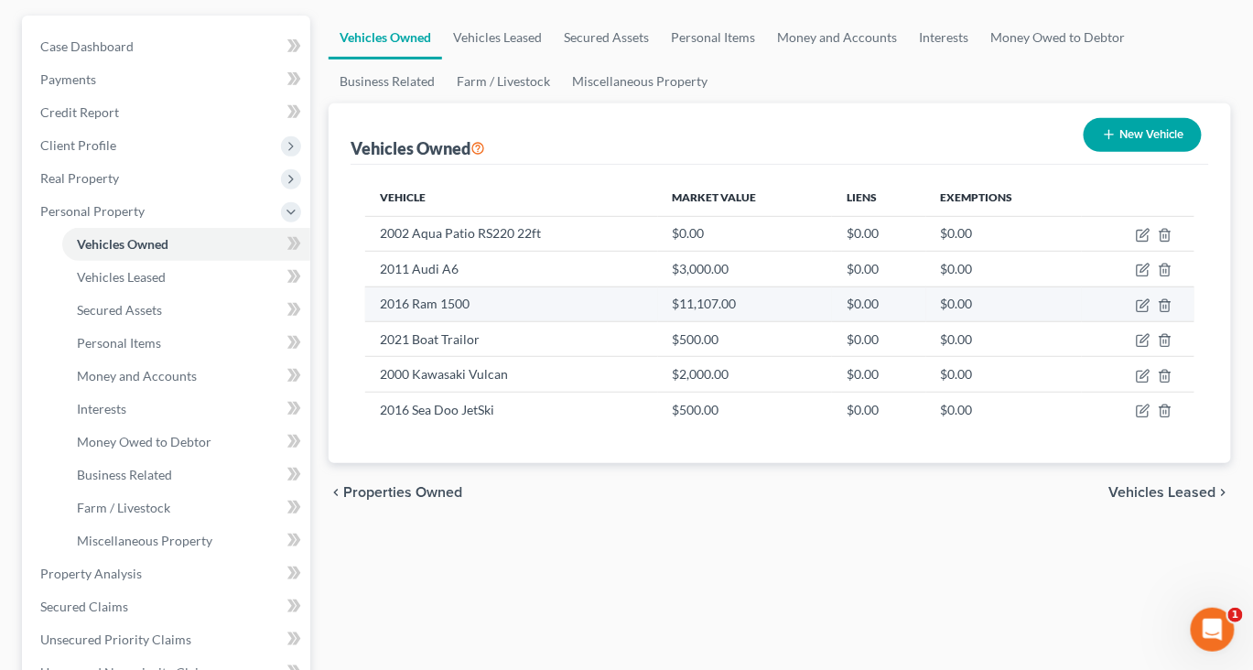
scroll to position [167, 0]
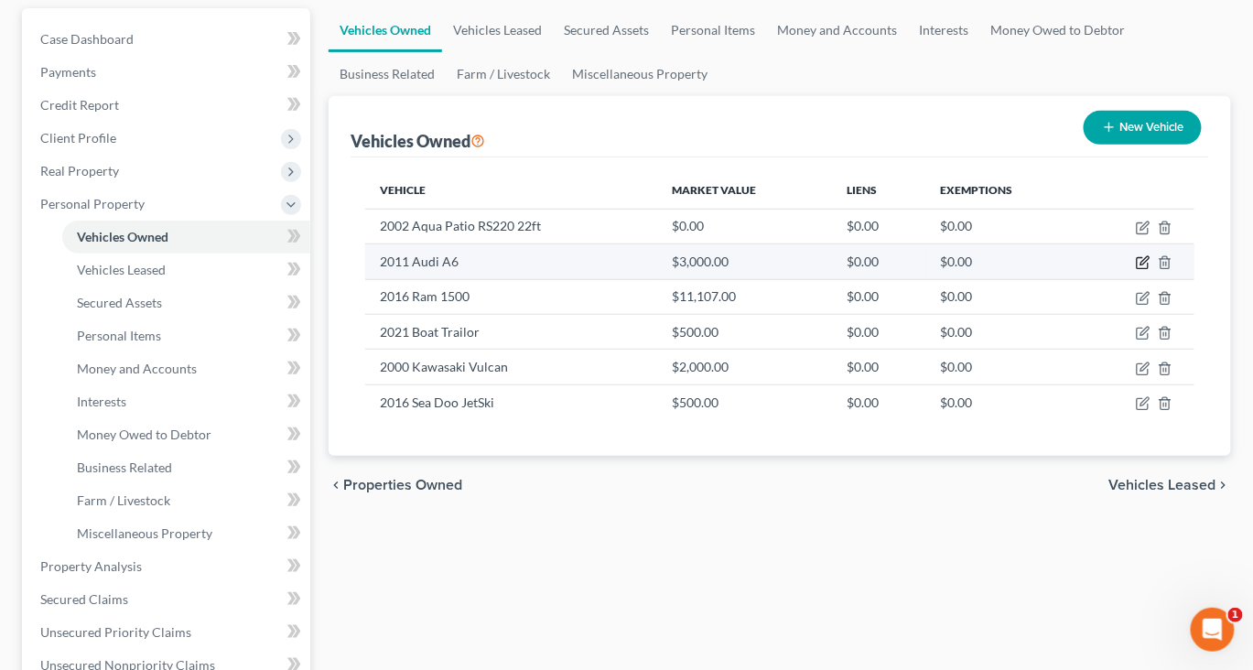
click at [1136, 270] on icon "button" at bounding box center [1143, 262] width 15 height 15
select select "0"
select select "15"
select select "0"
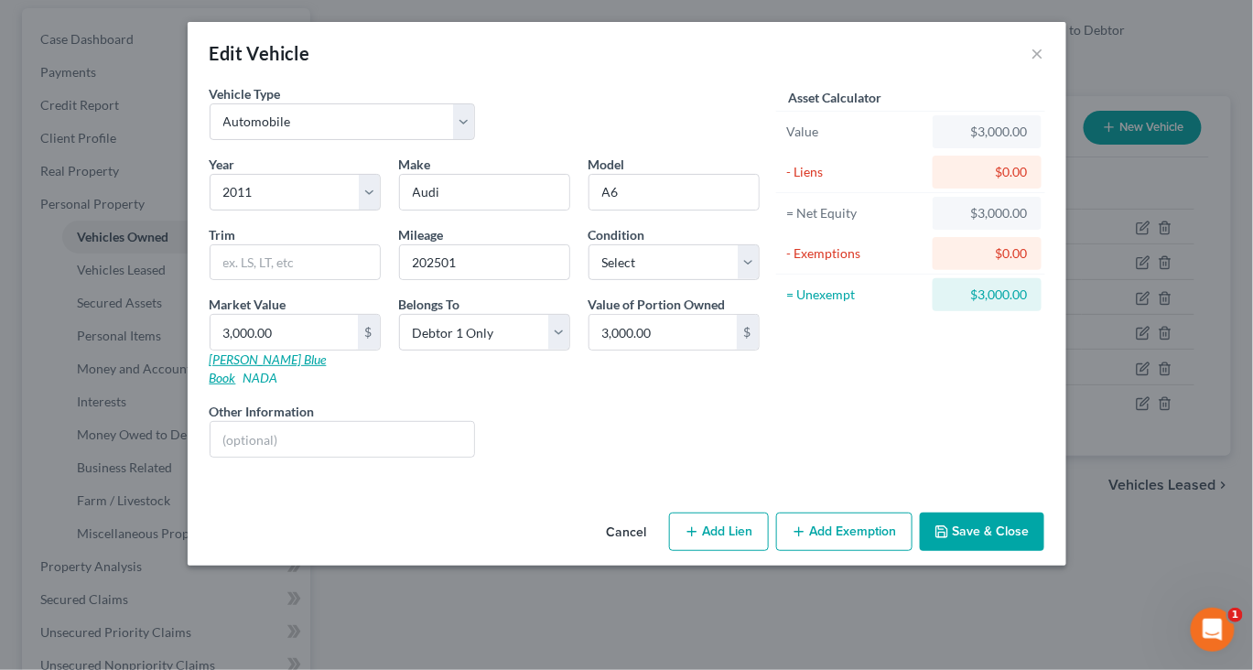
click at [210, 385] on link "[PERSON_NAME] Blue Book" at bounding box center [268, 368] width 117 height 34
click at [221, 350] on input "3,000.00" at bounding box center [283, 332] width 147 height 35
type input "2"
type input "2.00"
type input "24"
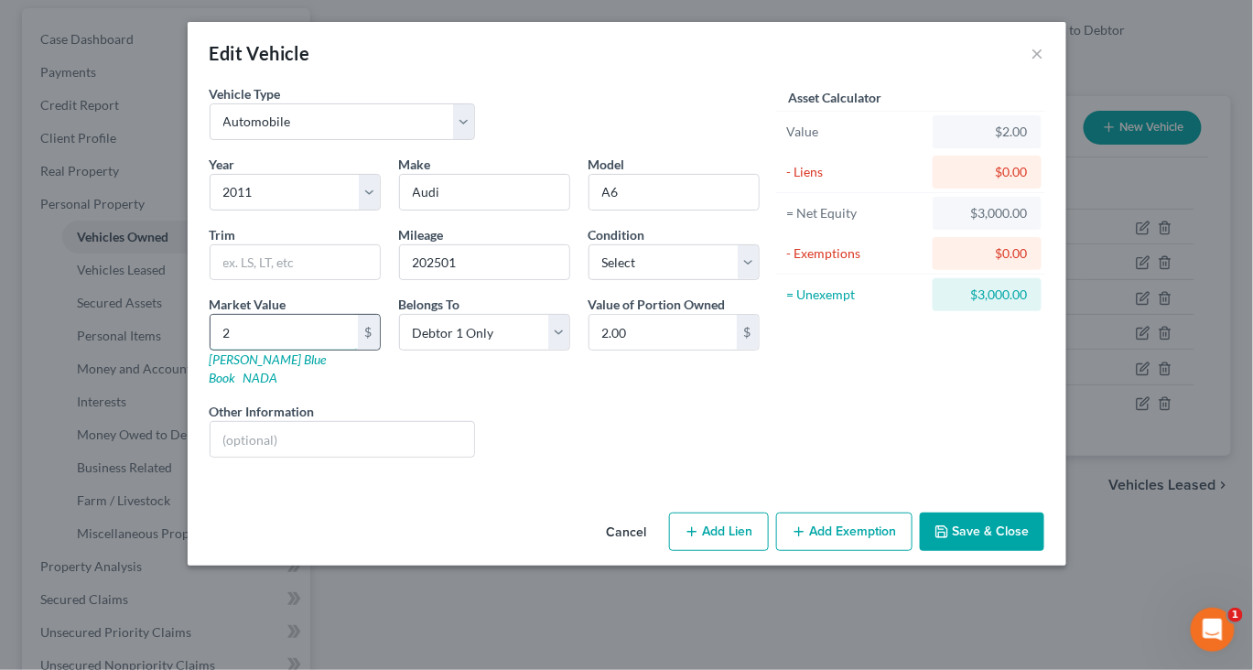
type input "24.00"
type input "244"
type input "244.00"
type input "2448"
type input "2,448.00"
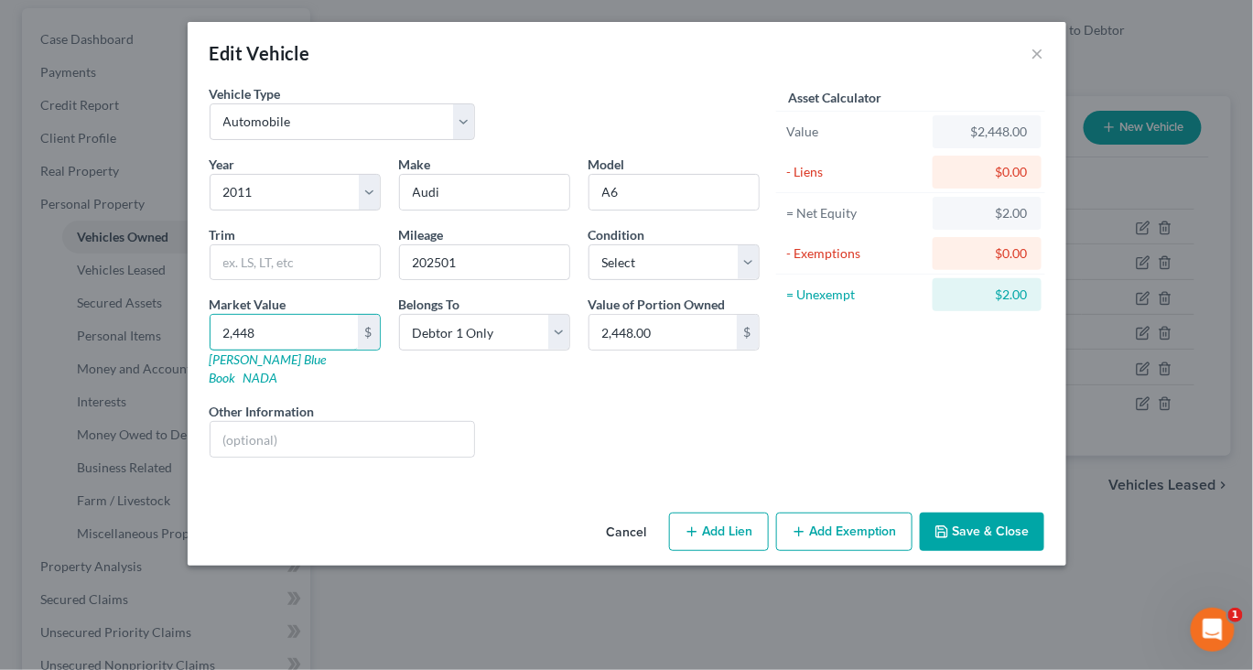
type input "2,448"
click at [893, 551] on button "Add Exemption" at bounding box center [844, 531] width 136 height 38
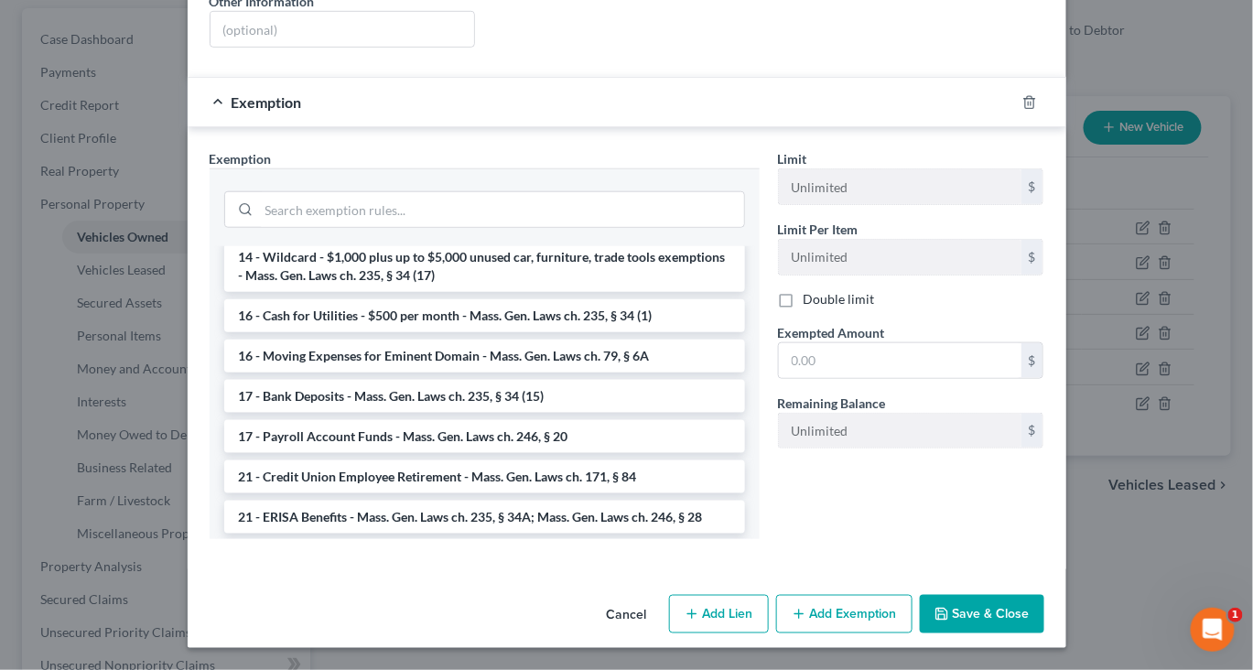
scroll to position [504, 0]
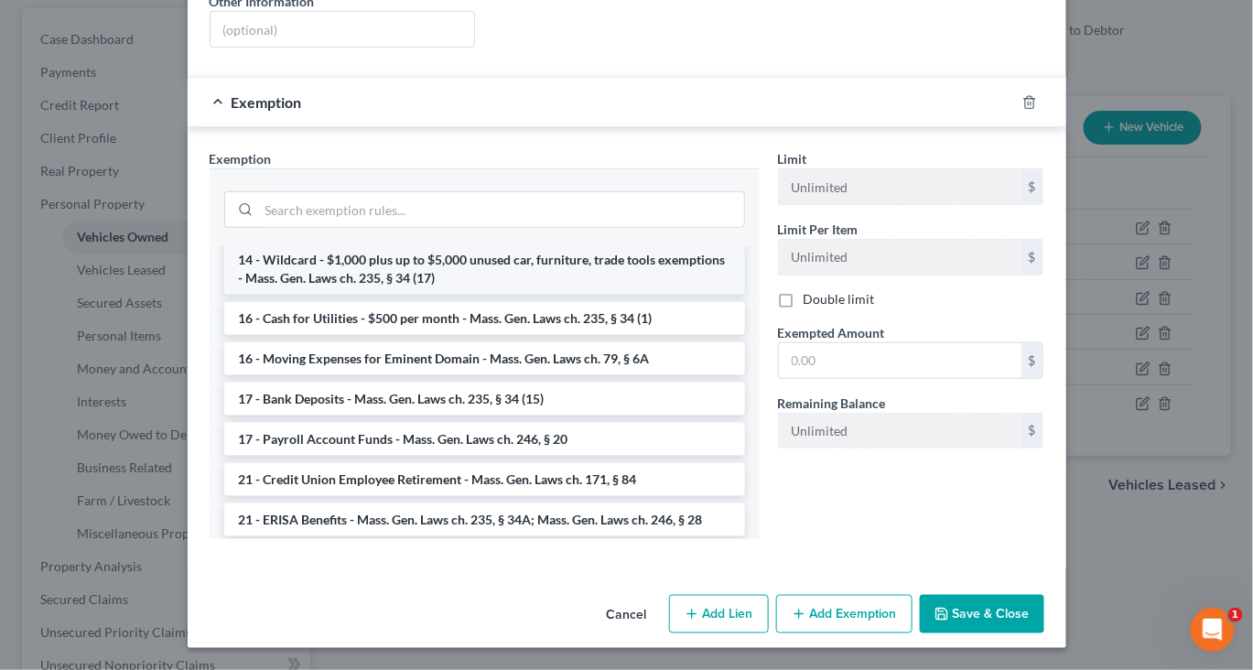
click at [678, 295] on li "14 - Wildcard - $1,000 plus up to $5,000 unused car, furniture, trade tools exe…" at bounding box center [484, 268] width 521 height 51
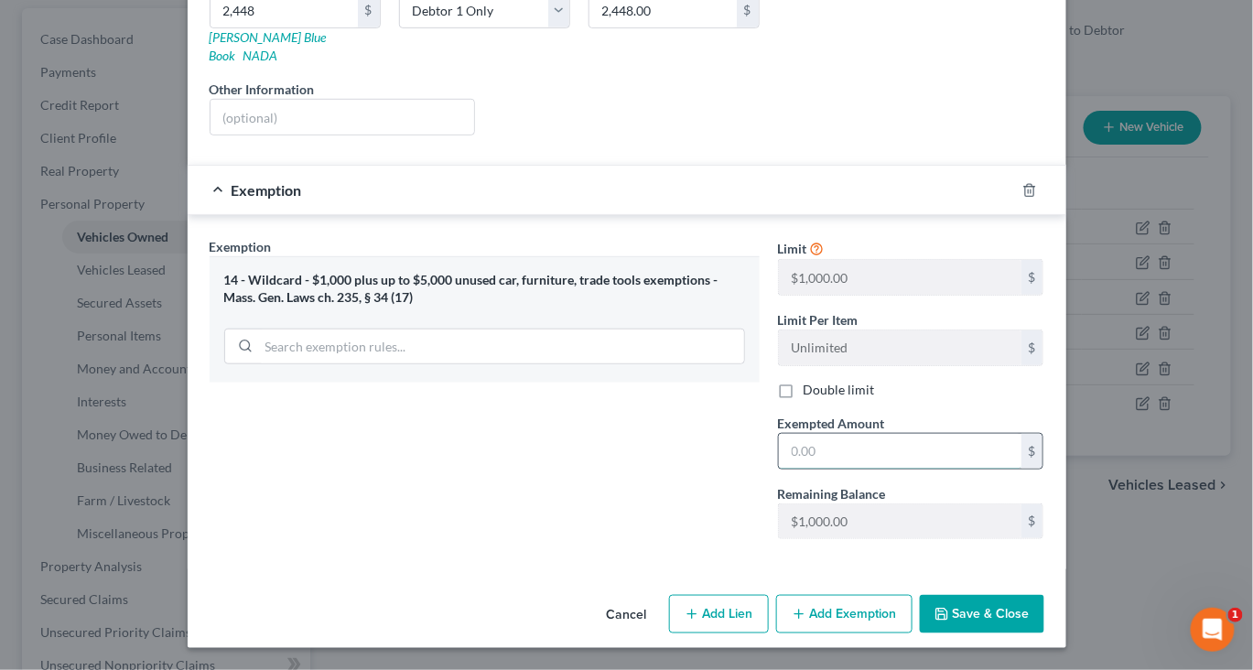
click at [862, 434] on input "text" at bounding box center [900, 451] width 243 height 35
type input "2,448"
click at [1044, 605] on button "Save & Close" at bounding box center [982, 614] width 124 height 38
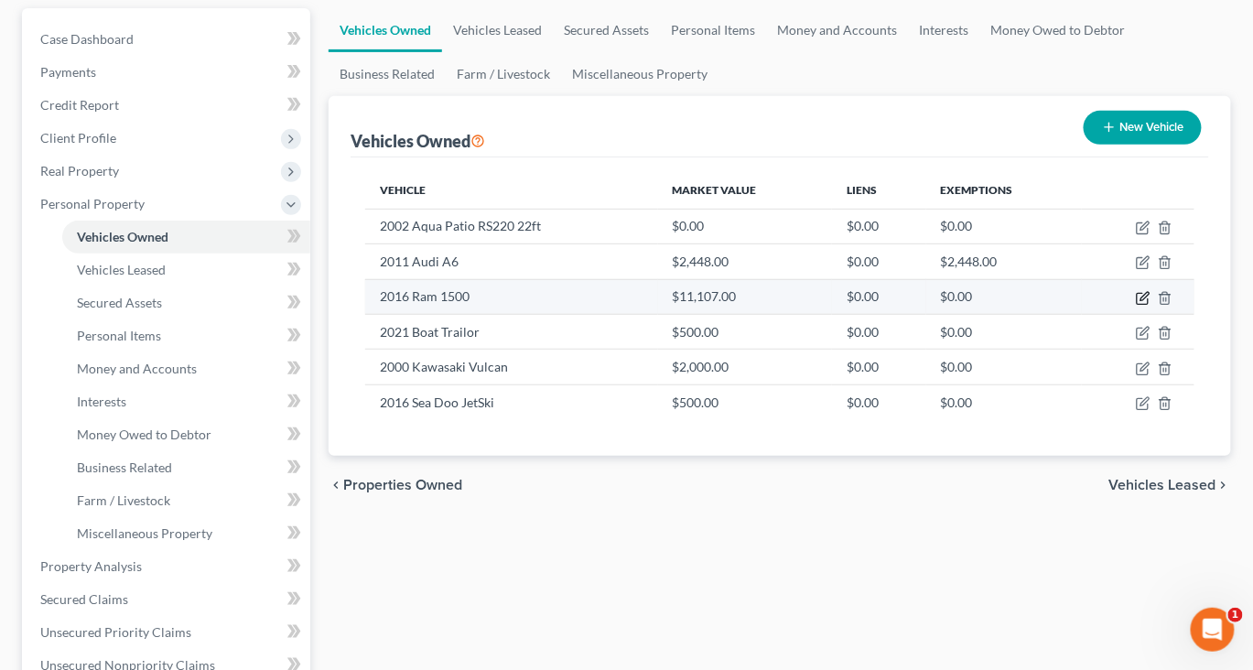
click at [1140, 300] on icon "button" at bounding box center [1144, 296] width 8 height 8
select select "0"
select select "10"
select select "0"
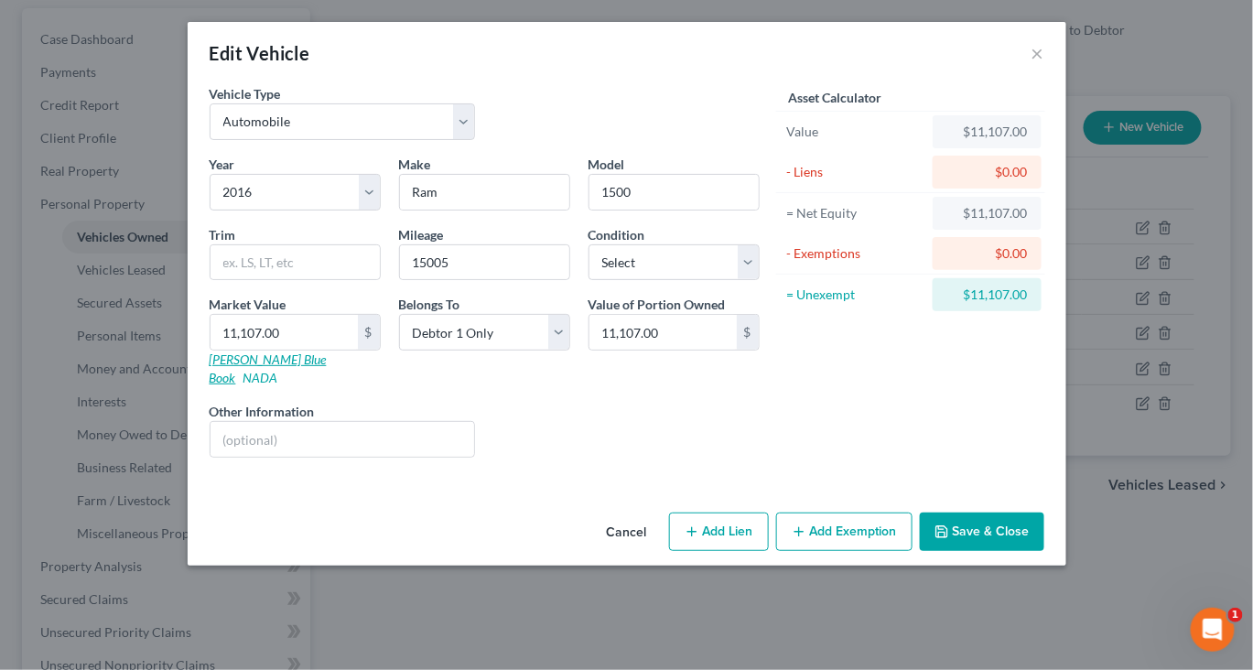
click at [210, 385] on link "[PERSON_NAME] Blue Book" at bounding box center [268, 368] width 117 height 34
click at [436, 280] on input "15005" at bounding box center [484, 262] width 169 height 35
type input "150055"
click at [210, 350] on input "11,107.00" at bounding box center [283, 332] width 147 height 35
type input "1"
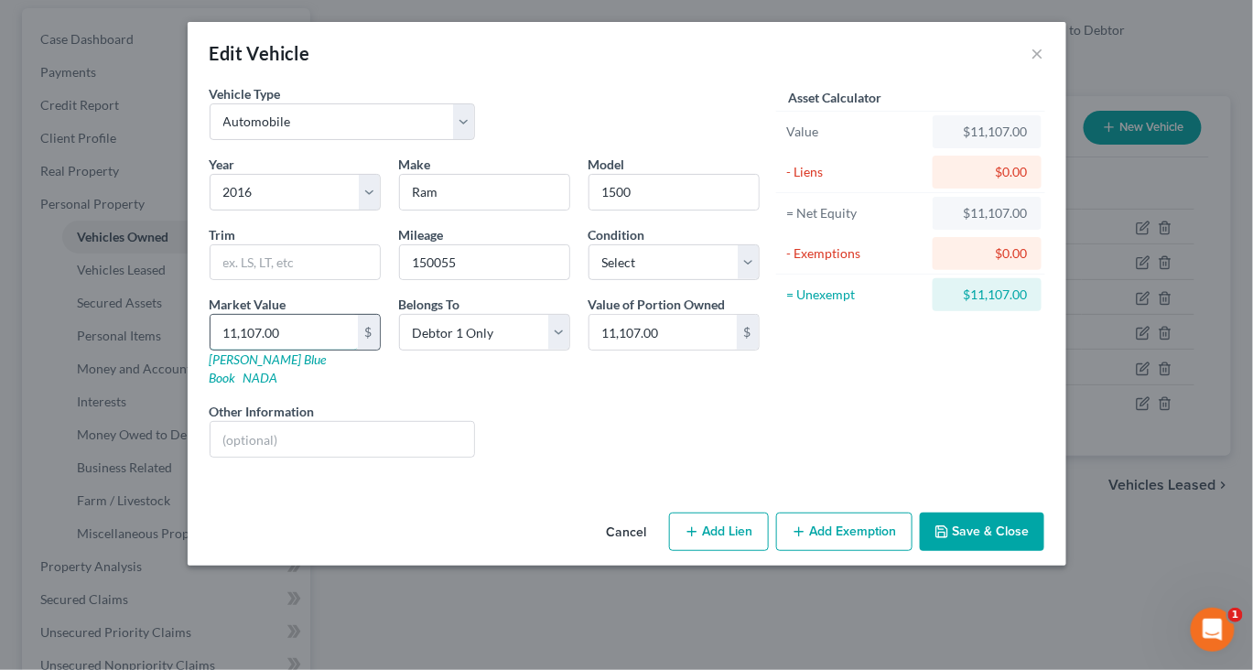
type input "1.00"
type input "10"
type input "10.00"
type input "103"
type input "103.00"
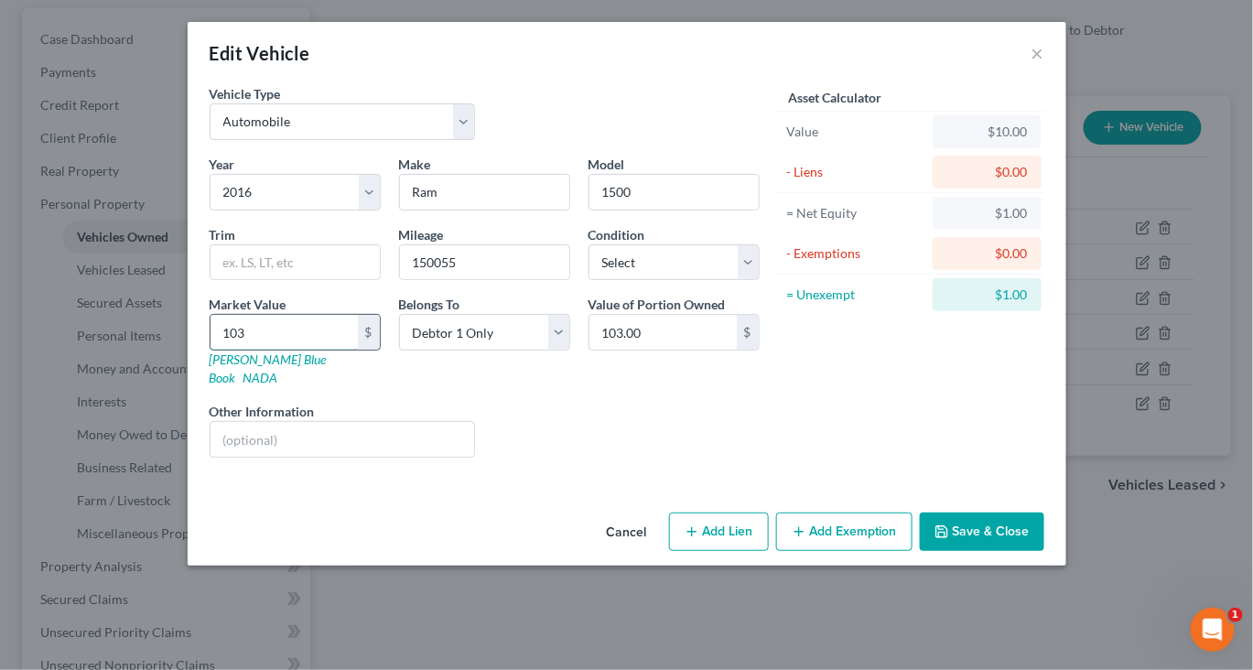
type input "1032"
type input "1,032.00"
type input "1,0321"
type input "10,321.00"
type input "10,321"
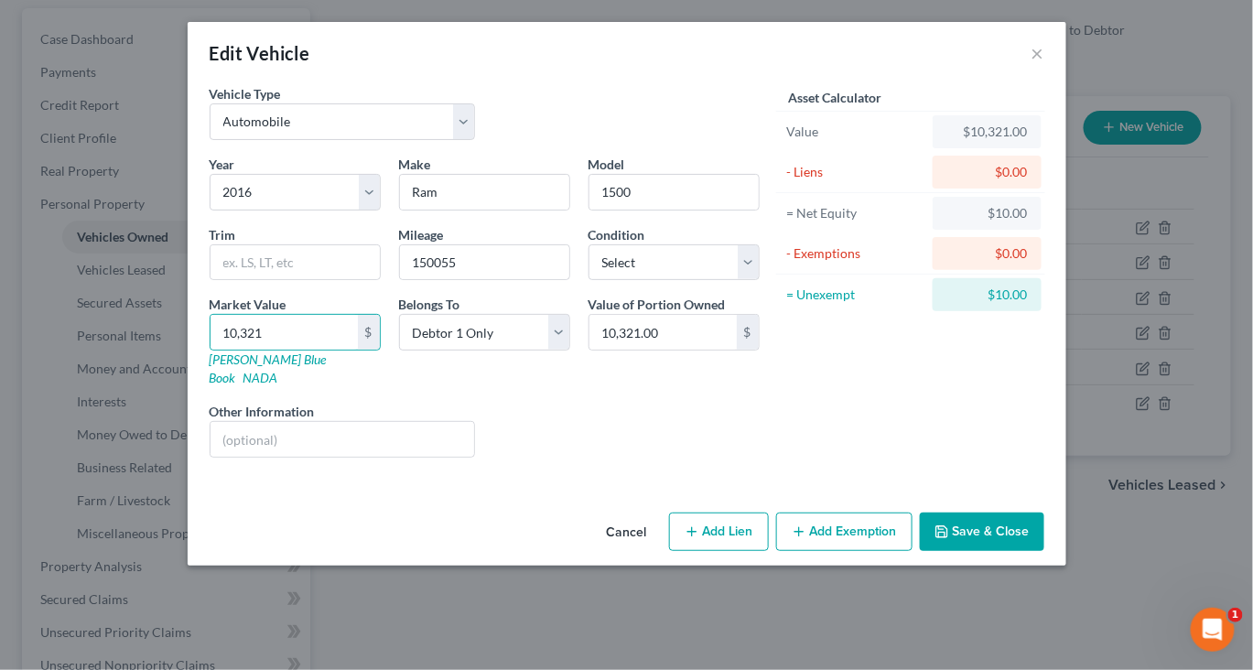
click at [866, 551] on button "Add Exemption" at bounding box center [844, 531] width 136 height 38
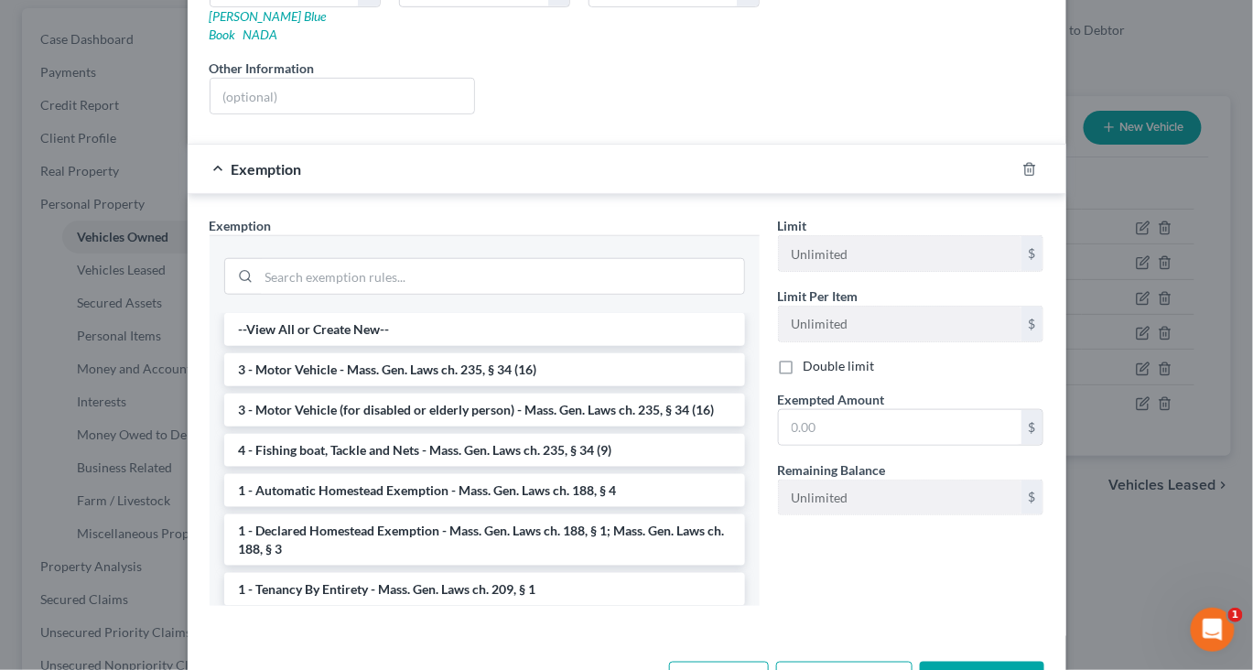
scroll to position [361, 0]
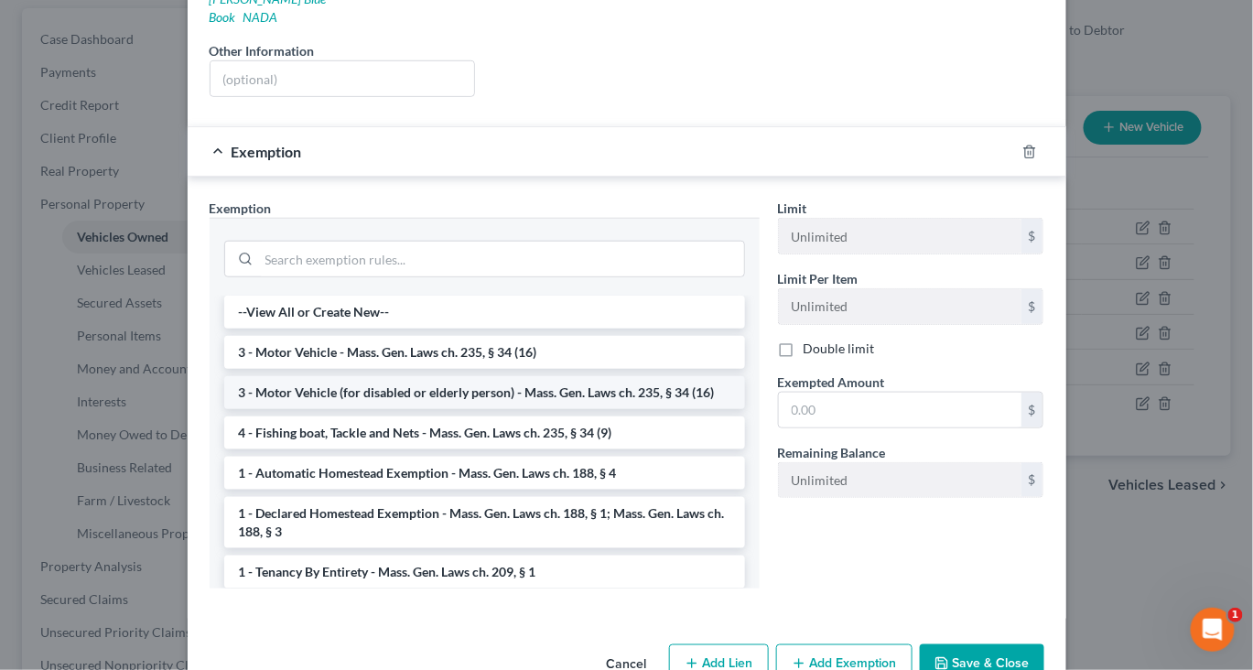
click at [607, 409] on li "3 - Motor Vehicle (for disabled or elderly person) - Mass. Gen. Laws ch. 235, §…" at bounding box center [484, 392] width 521 height 33
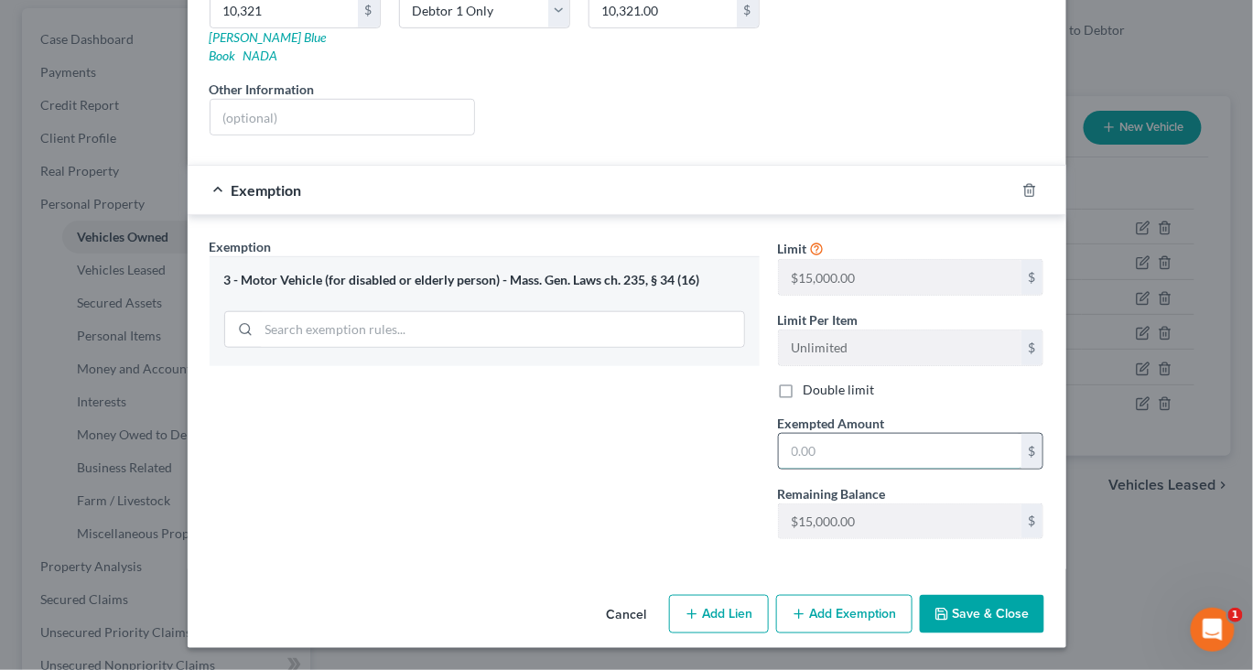
click at [915, 469] on input "text" at bounding box center [900, 451] width 243 height 35
type input "15,000"
click at [1044, 595] on button "Save & Close" at bounding box center [982, 614] width 124 height 38
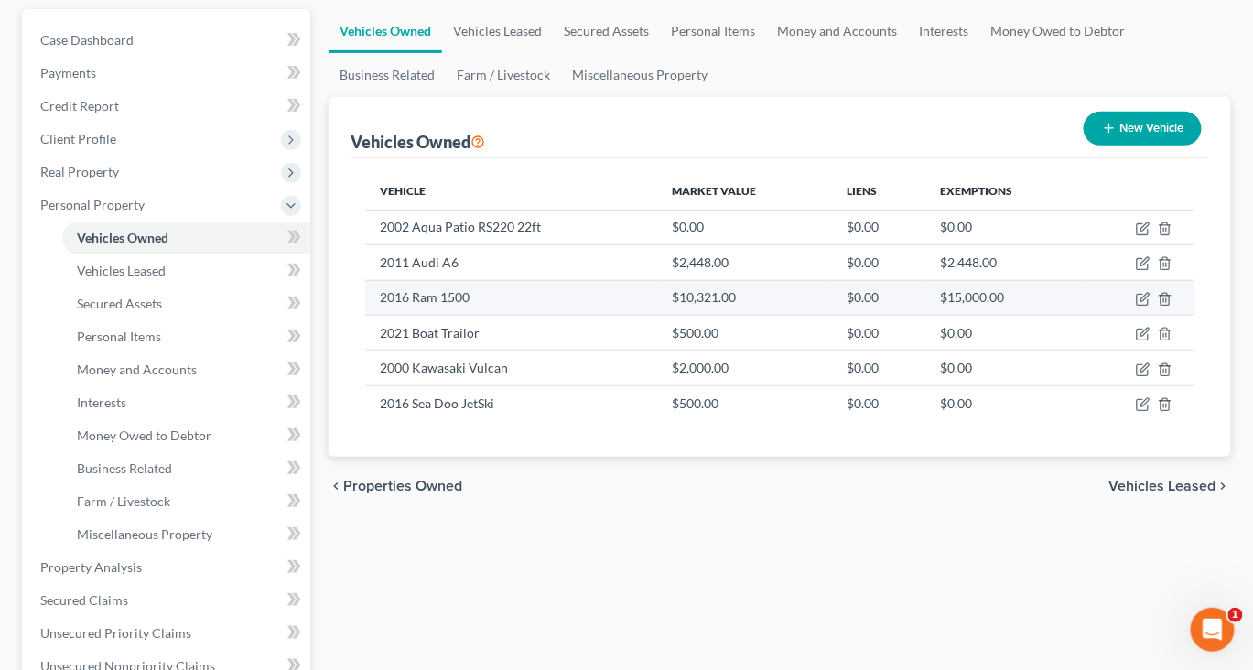
scroll to position [161, 0]
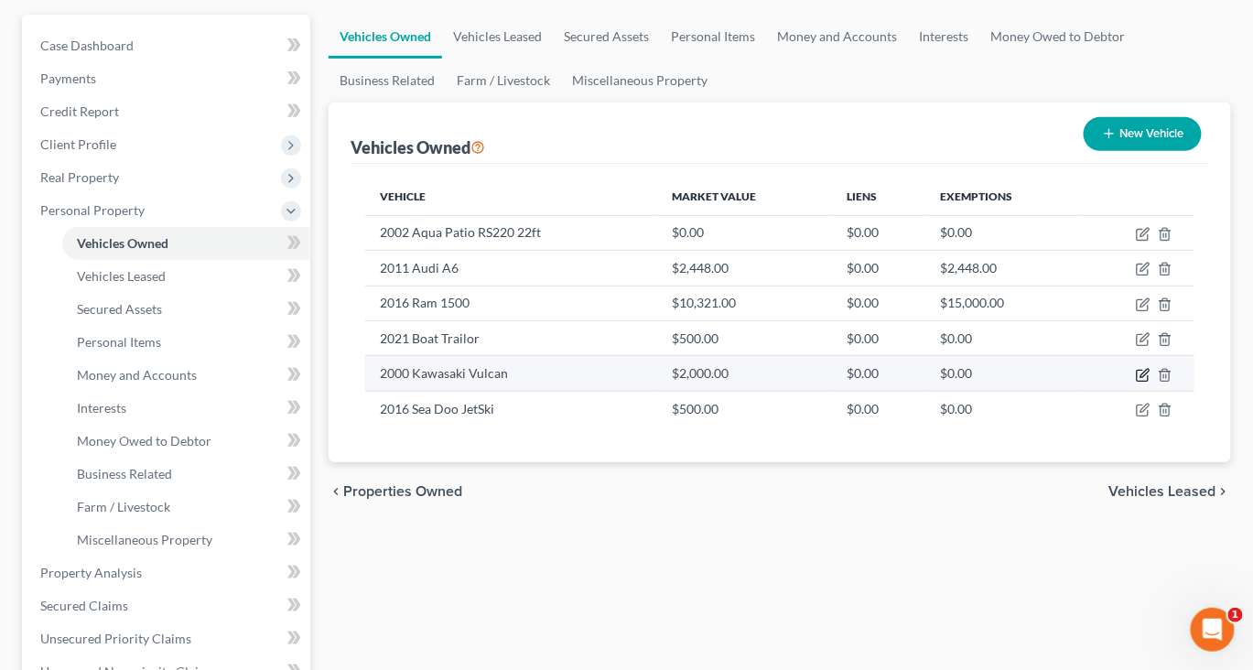
click at [1140, 377] on icon "button" at bounding box center [1144, 373] width 8 height 8
select select "0"
select select "26"
select select "0"
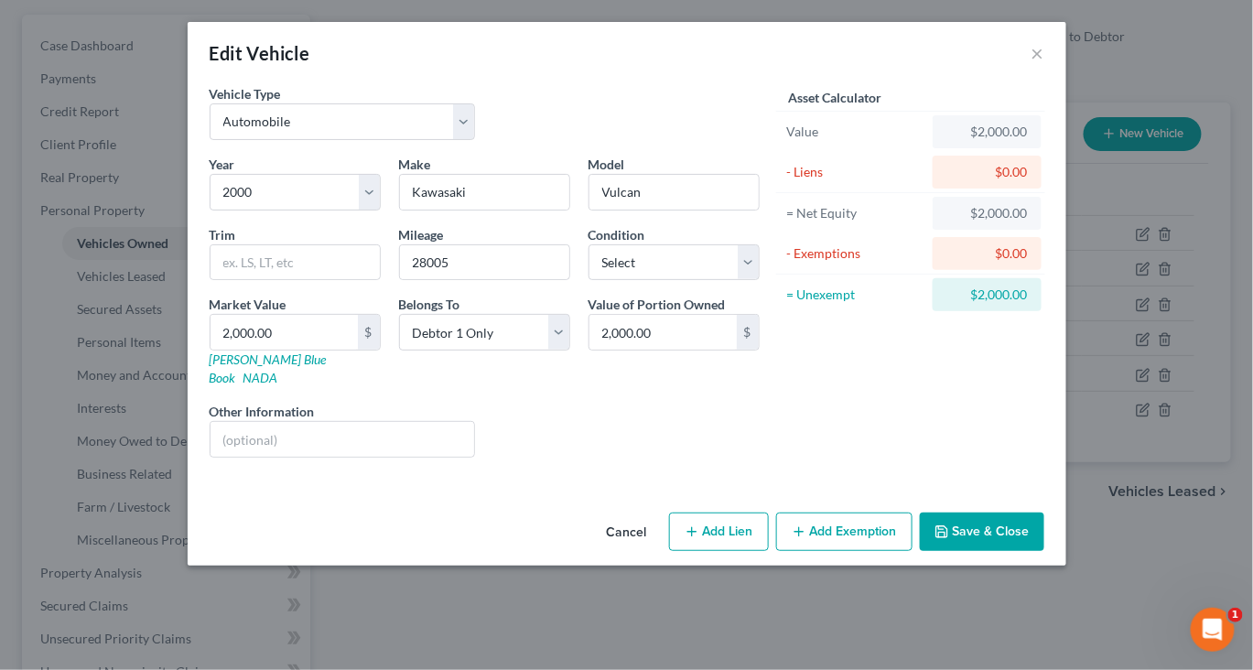
click at [877, 551] on button "Add Exemption" at bounding box center [844, 531] width 136 height 38
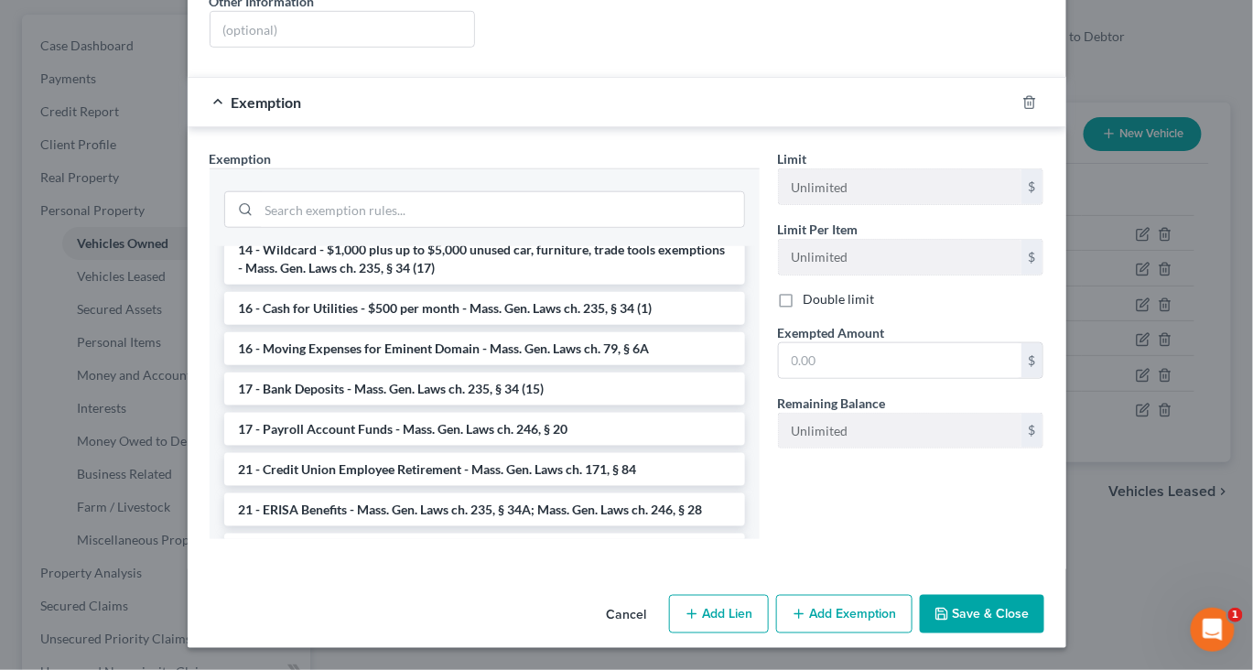
scroll to position [516, 0]
click at [592, 283] on li "14 - Wildcard - $1,000 plus up to $5,000 unused car, furniture, trade tools exe…" at bounding box center [484, 257] width 521 height 51
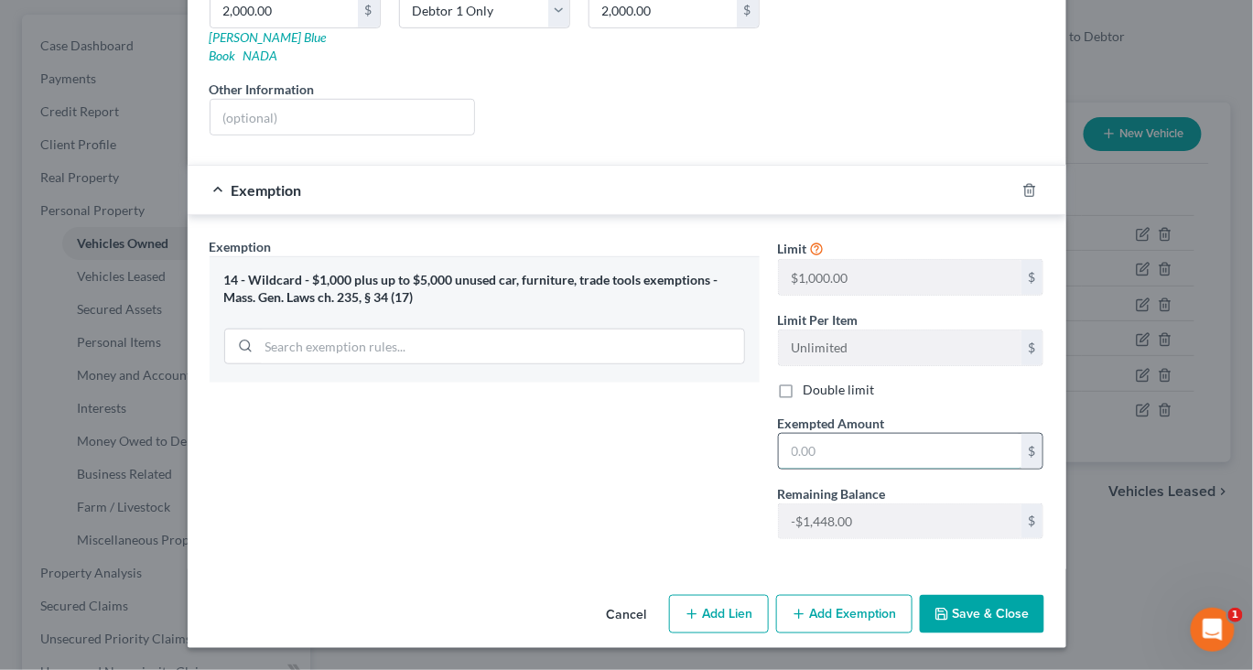
click at [842, 434] on input "text" at bounding box center [900, 451] width 243 height 35
type input "2,000"
click at [1044, 599] on button "Save & Close" at bounding box center [982, 614] width 124 height 38
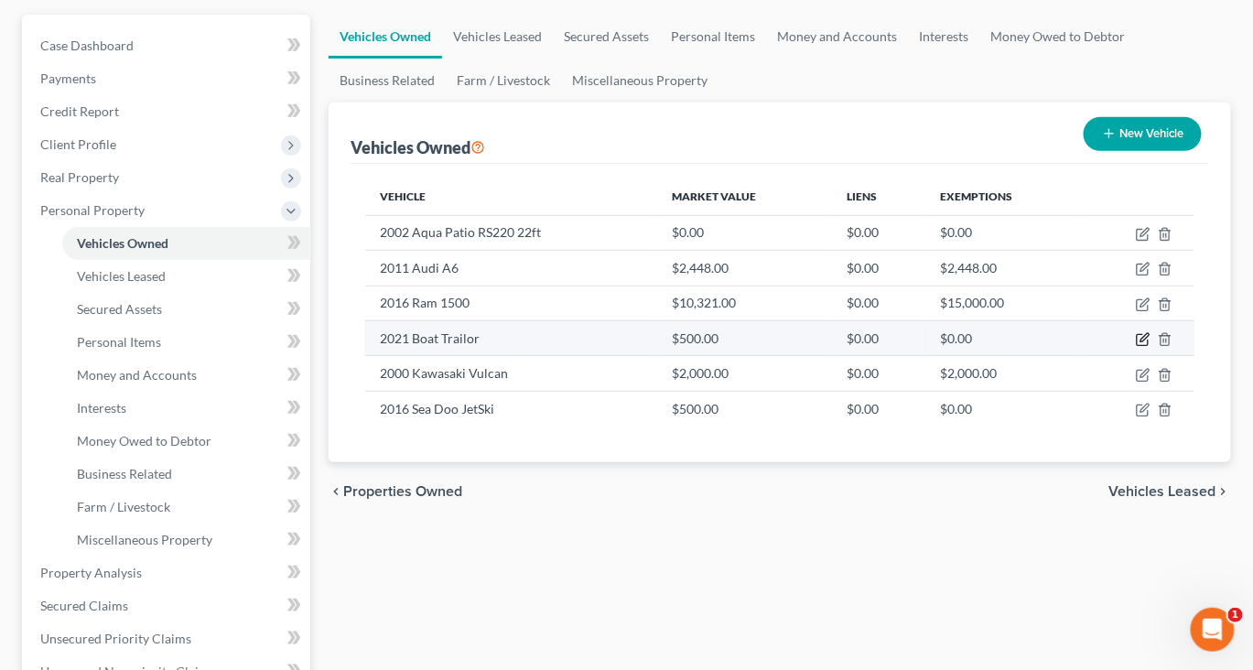
click at [1140, 341] on icon "button" at bounding box center [1144, 337] width 8 height 8
select select "2"
select select "5"
select select "0"
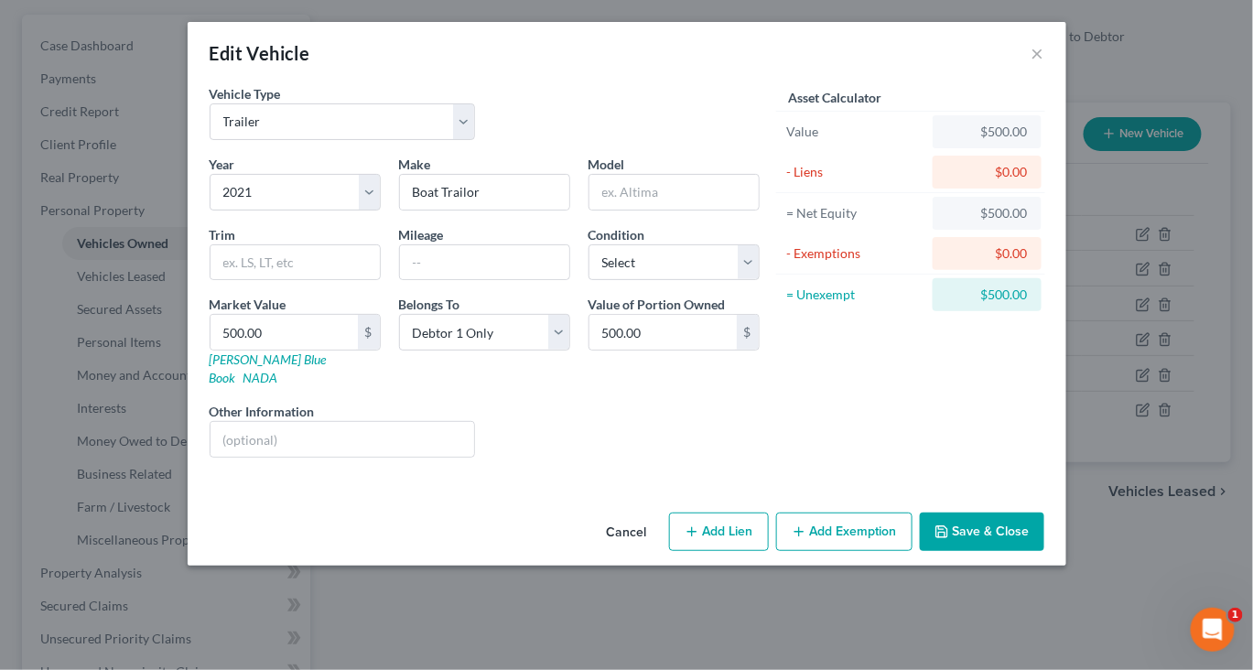
click at [893, 551] on button "Add Exemption" at bounding box center [844, 531] width 136 height 38
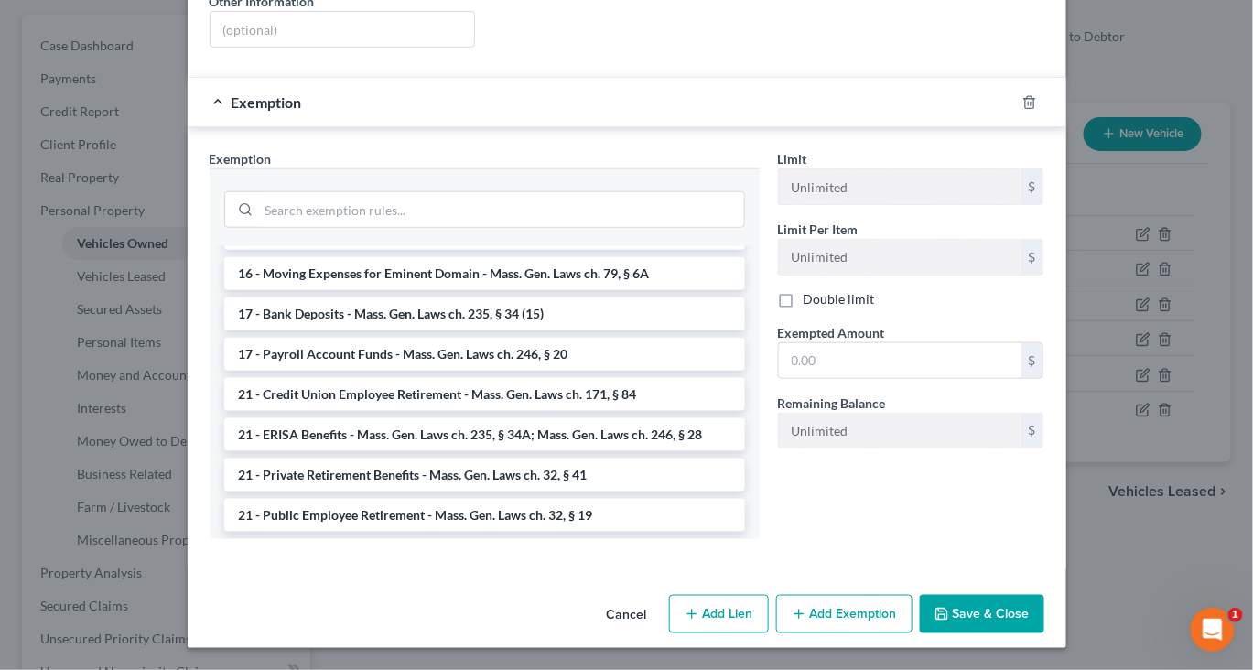
scroll to position [593, 0]
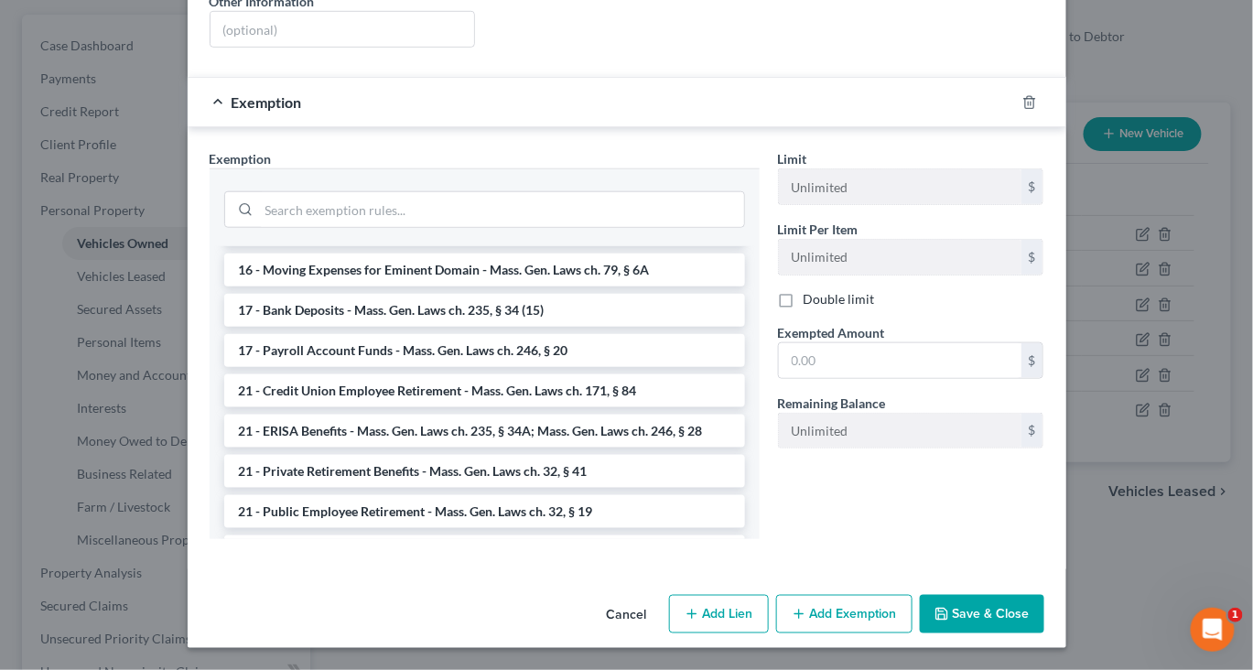
click at [608, 206] on li "14 - Wildcard - $1,000 plus up to $5,000 unused car, furniture, trade tools exe…" at bounding box center [484, 180] width 521 height 51
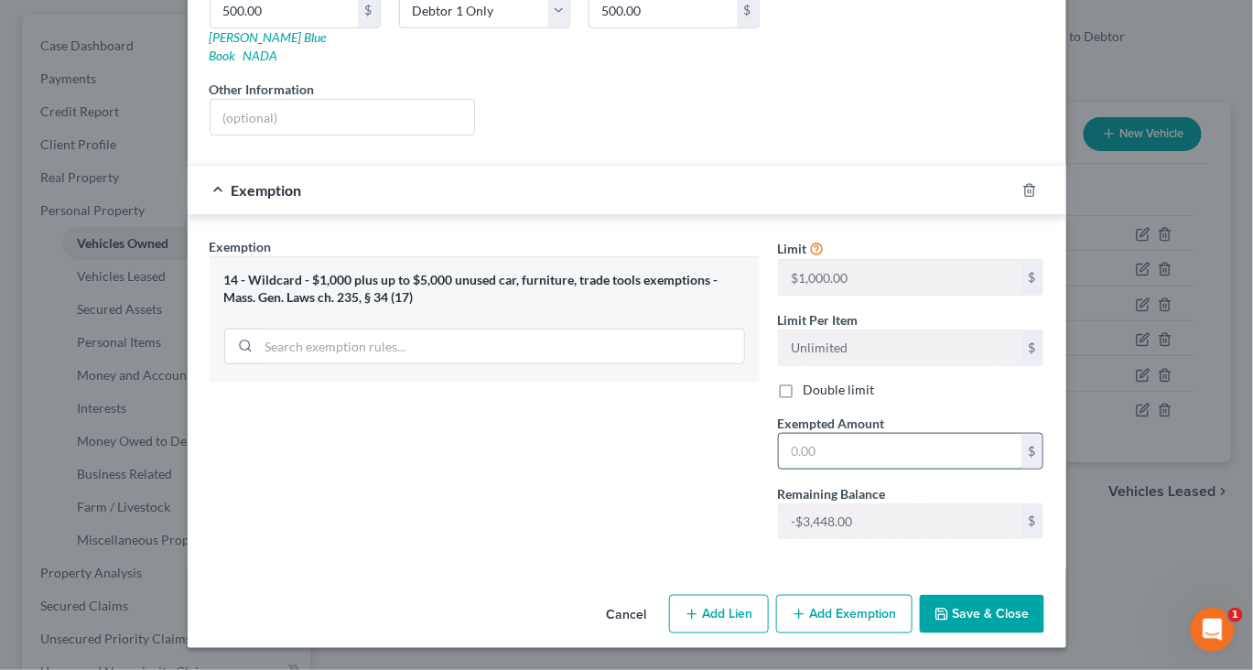
click at [868, 434] on input "text" at bounding box center [900, 451] width 243 height 35
type input "500"
click at [1044, 623] on button "Save & Close" at bounding box center [982, 614] width 124 height 38
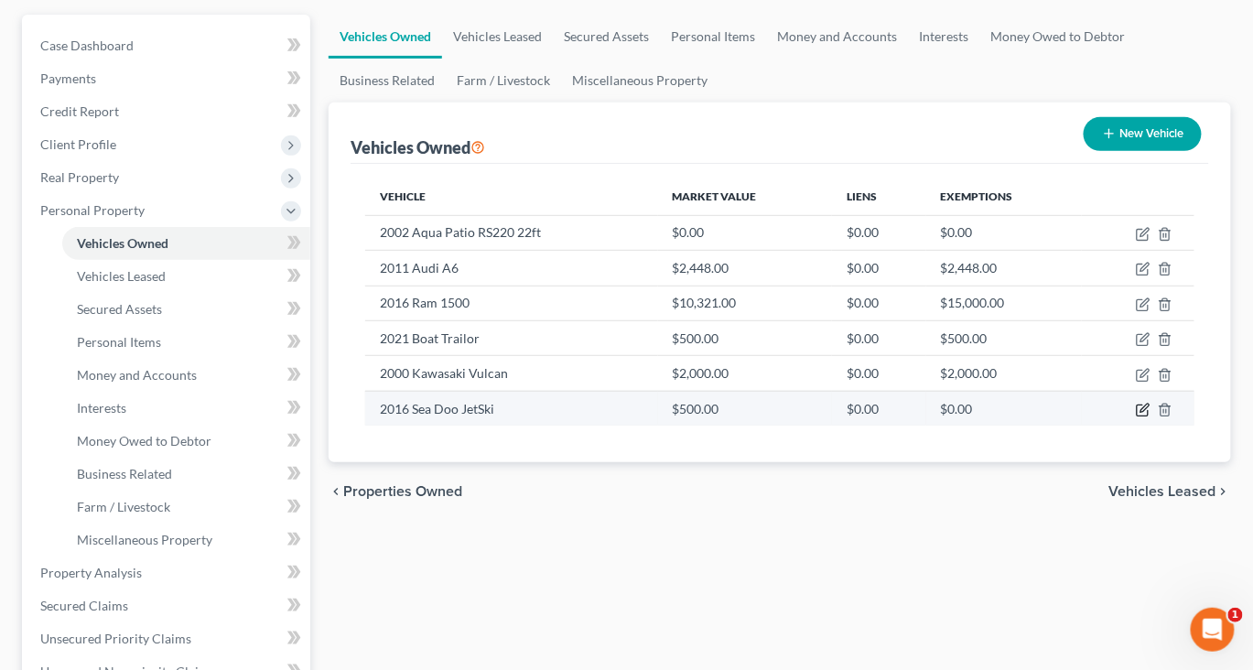
click at [1136, 417] on icon "button" at bounding box center [1143, 410] width 15 height 15
select select "0"
select select "10"
select select "0"
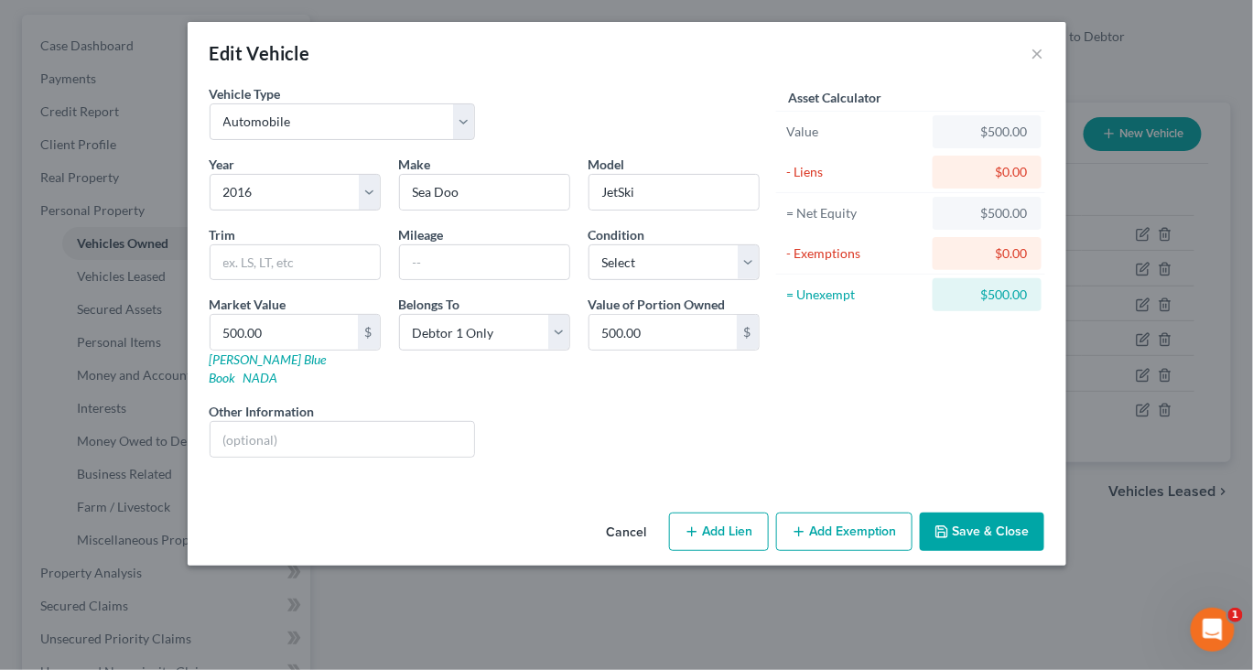
click at [869, 551] on button "Add Exemption" at bounding box center [844, 531] width 136 height 38
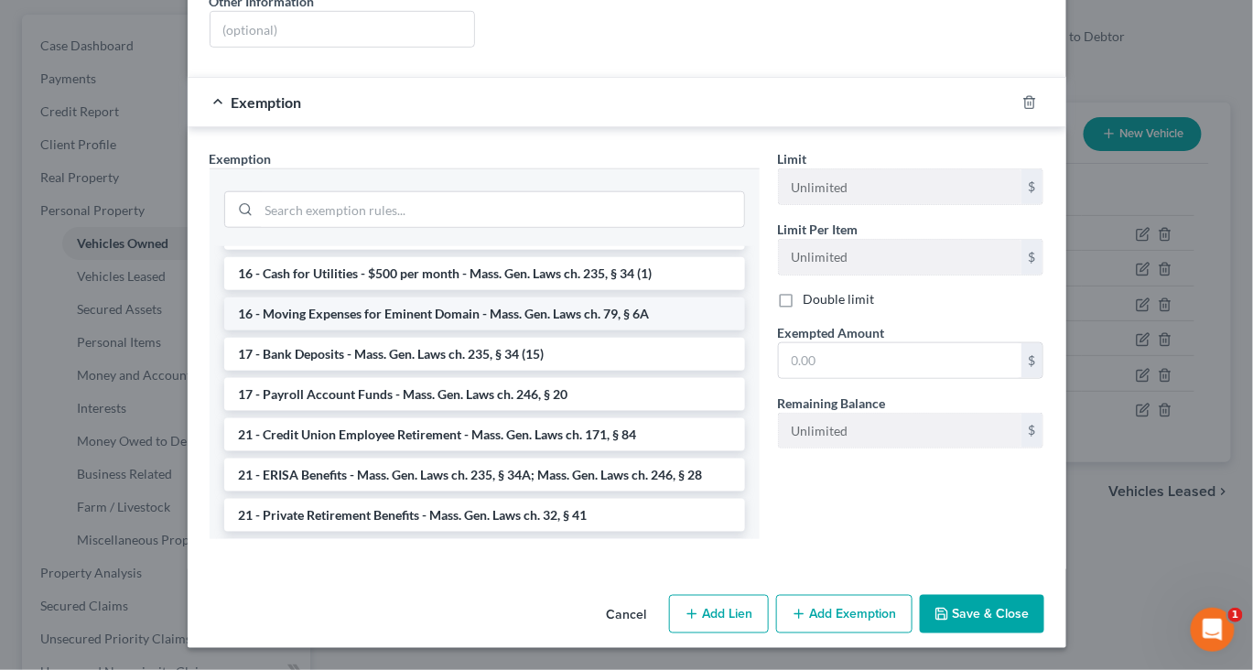
scroll to position [549, 0]
click at [639, 250] on li "14 - Wildcard - $1,000 plus up to $5,000 unused car, furniture, trade tools exe…" at bounding box center [484, 224] width 521 height 51
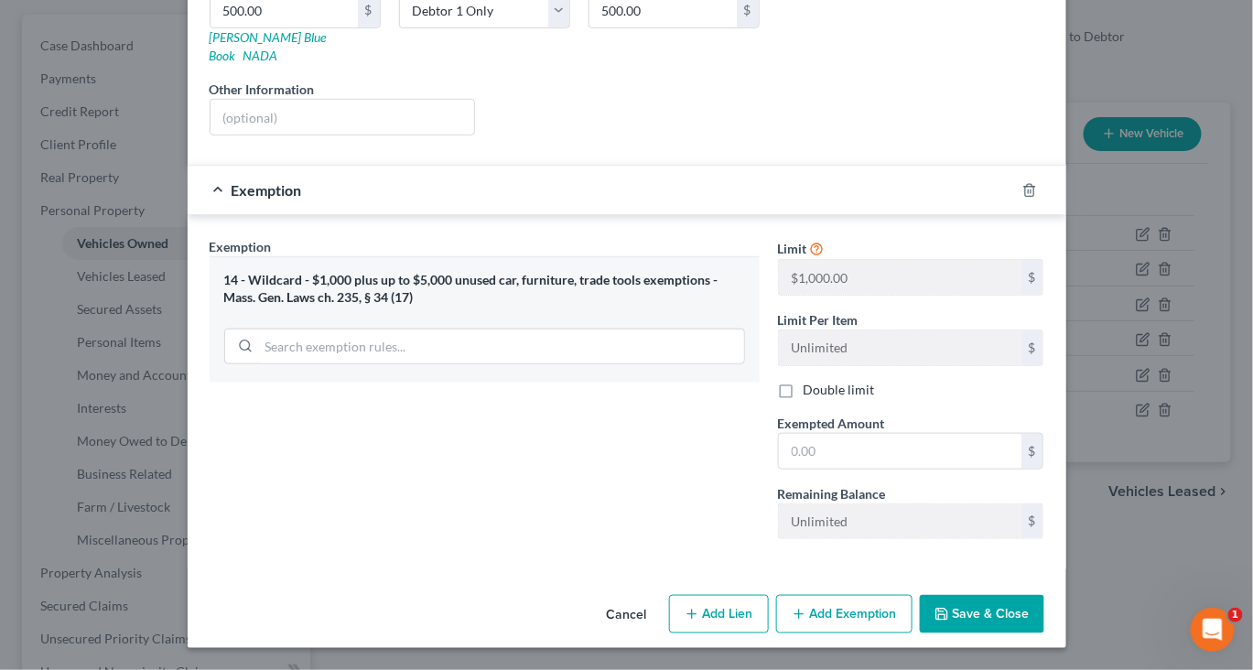
scroll to position [536, 0]
click at [921, 434] on input "text" at bounding box center [900, 451] width 243 height 35
type input "500"
click at [1044, 599] on button "Save & Close" at bounding box center [982, 614] width 124 height 38
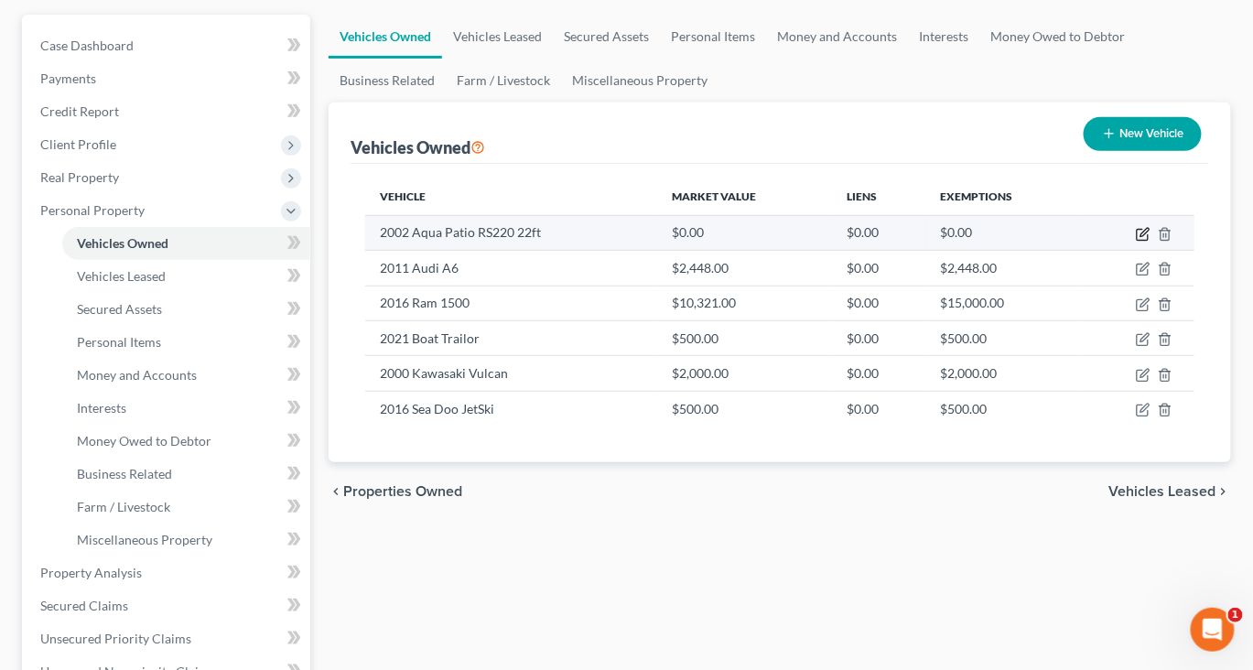
click at [1136, 242] on icon "button" at bounding box center [1143, 234] width 15 height 15
select select "0"
select select "24"
select select "0"
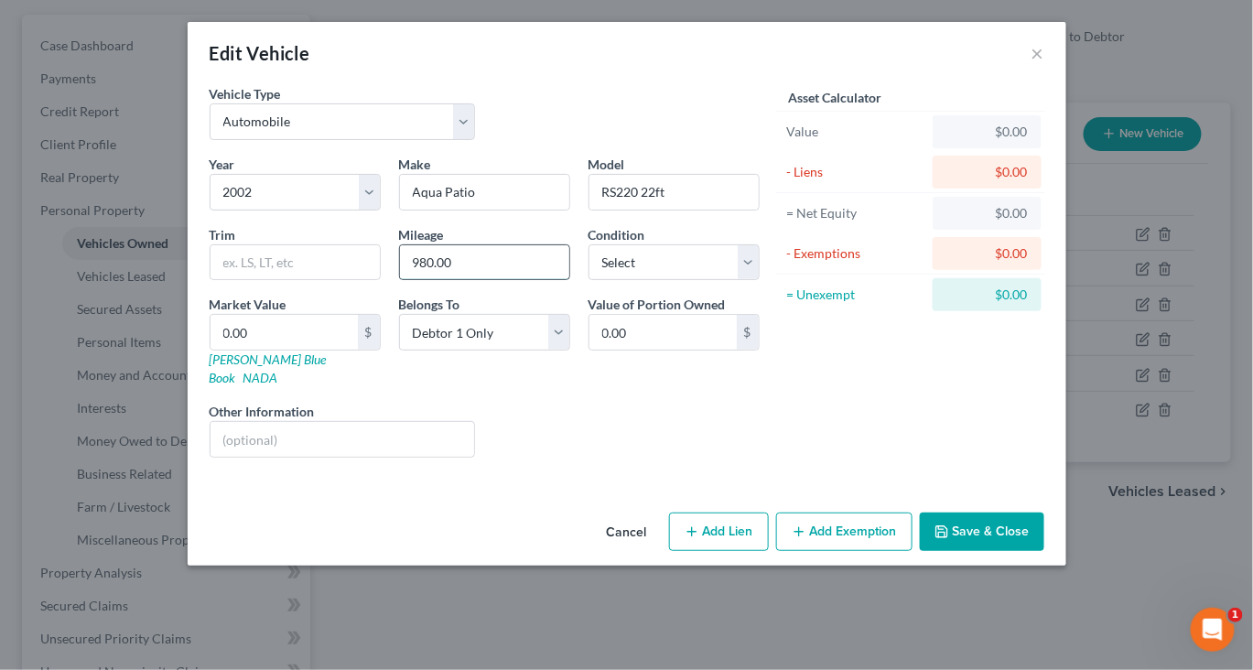
drag, startPoint x: 423, startPoint y: 329, endPoint x: 340, endPoint y: 327, distance: 82.4
click at [399, 281] on div "980.00" at bounding box center [484, 262] width 171 height 37
click at [210, 350] on input "0.00" at bounding box center [283, 332] width 147 height 35
type input "5"
type input "5.00"
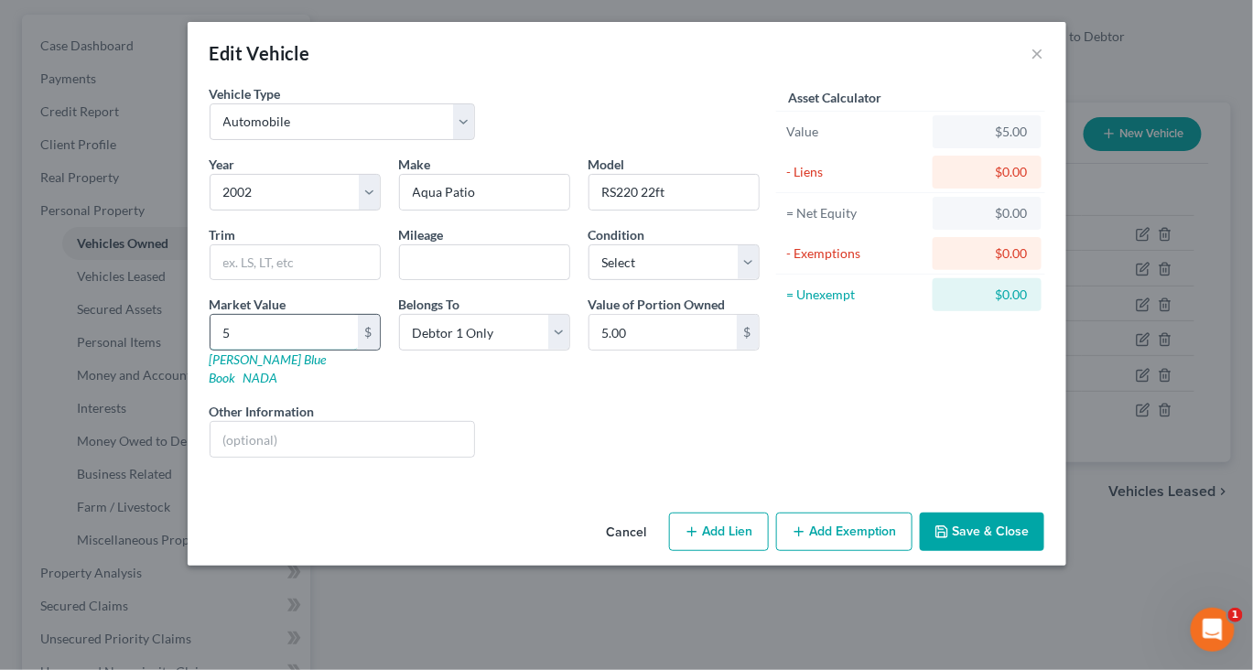
type input "50"
type input "50.00"
type input "500"
type input "500.00"
type input "5000"
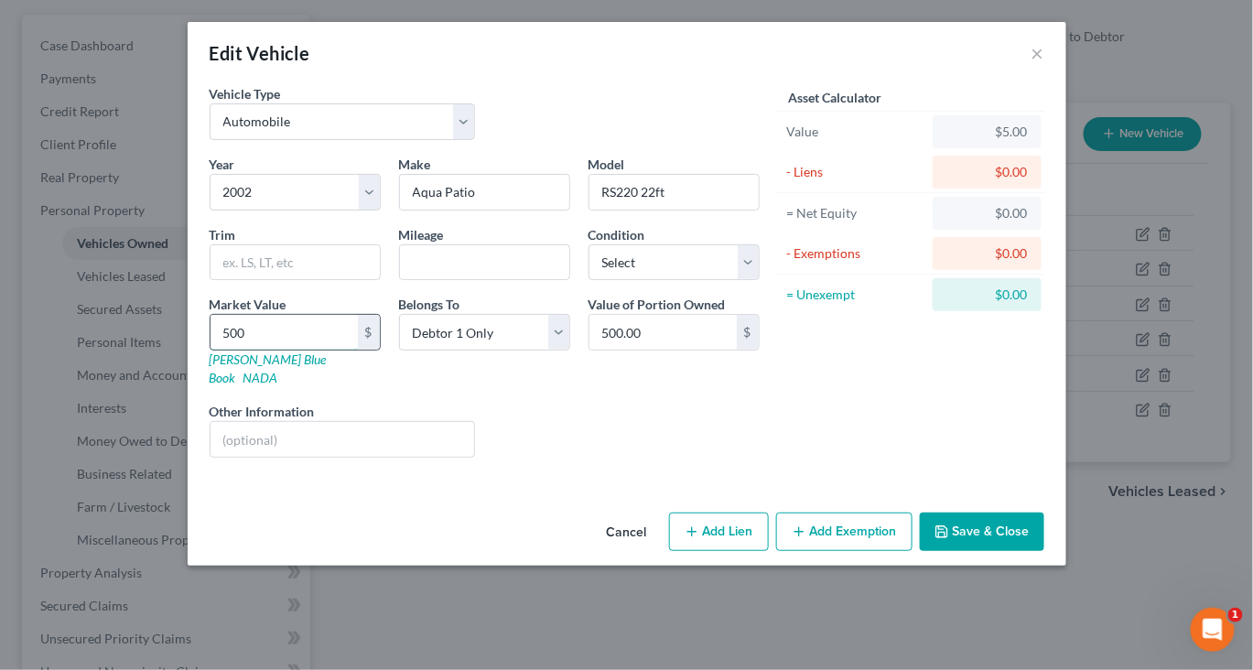
type input "5,000.00"
type input "5,000"
click at [877, 551] on button "Add Exemption" at bounding box center [844, 531] width 136 height 38
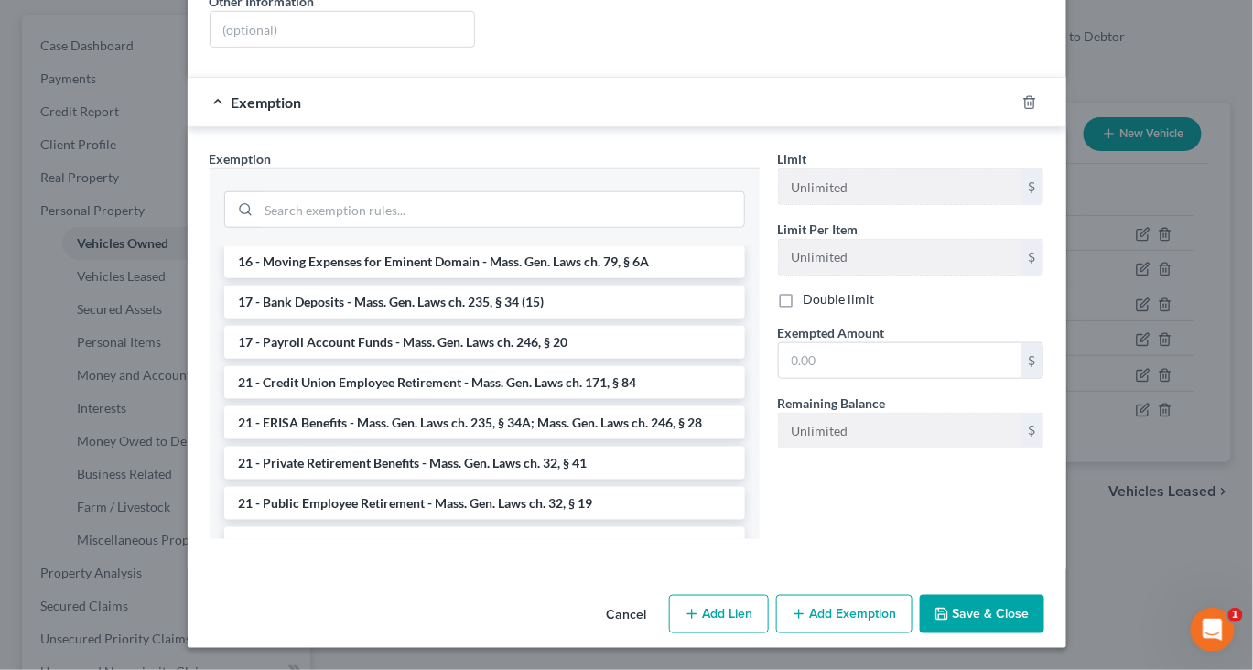
scroll to position [596, 0]
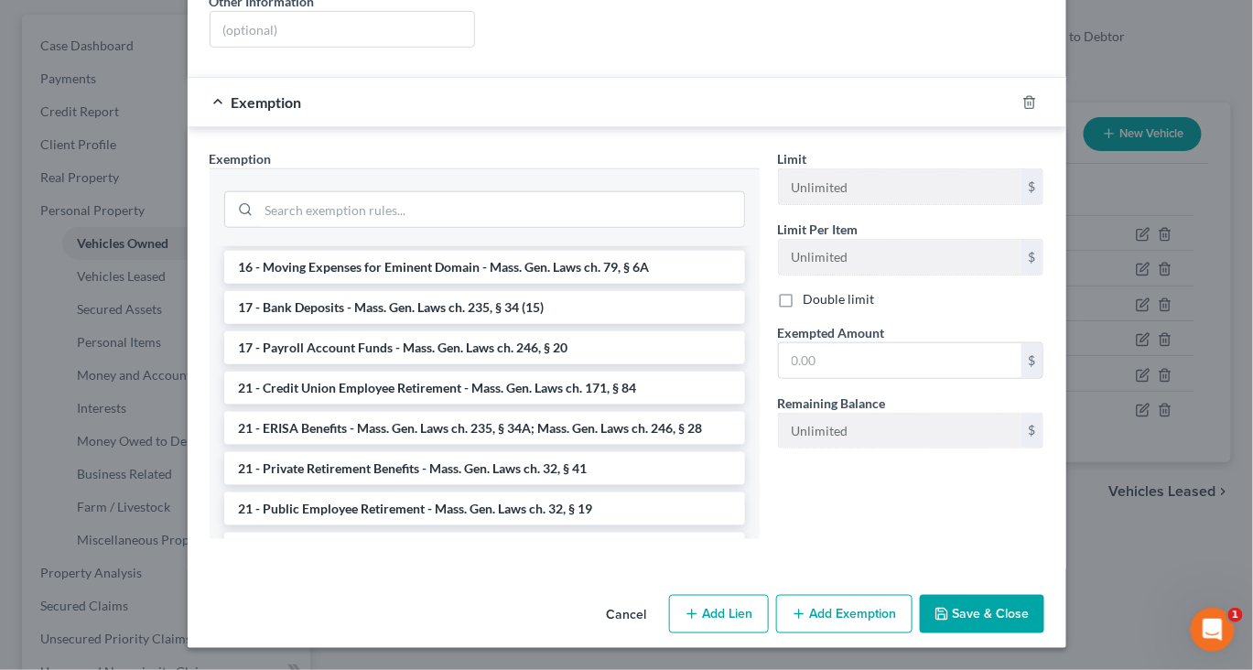
click at [467, 203] on li "14 - Wildcard - $1,000 plus up to $5,000 unused car, furniture, trade tools exe…" at bounding box center [484, 177] width 521 height 51
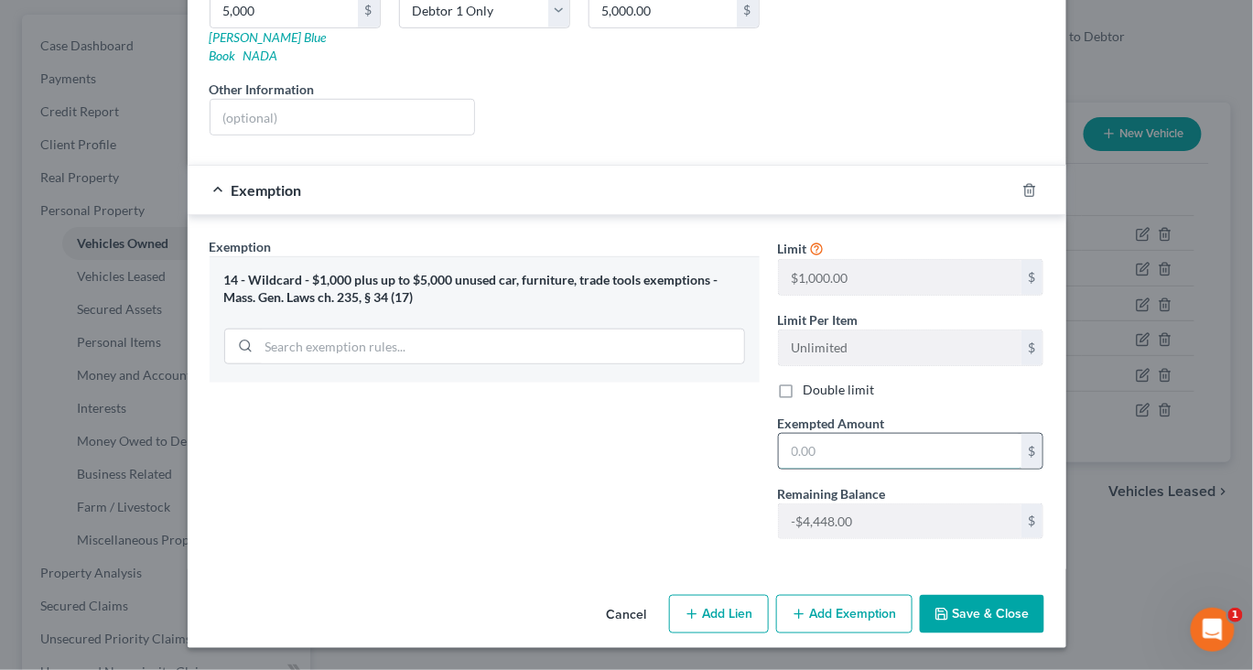
click at [878, 469] on input "text" at bounding box center [900, 451] width 243 height 35
type input "552"
click at [1044, 618] on button "Save & Close" at bounding box center [982, 614] width 124 height 38
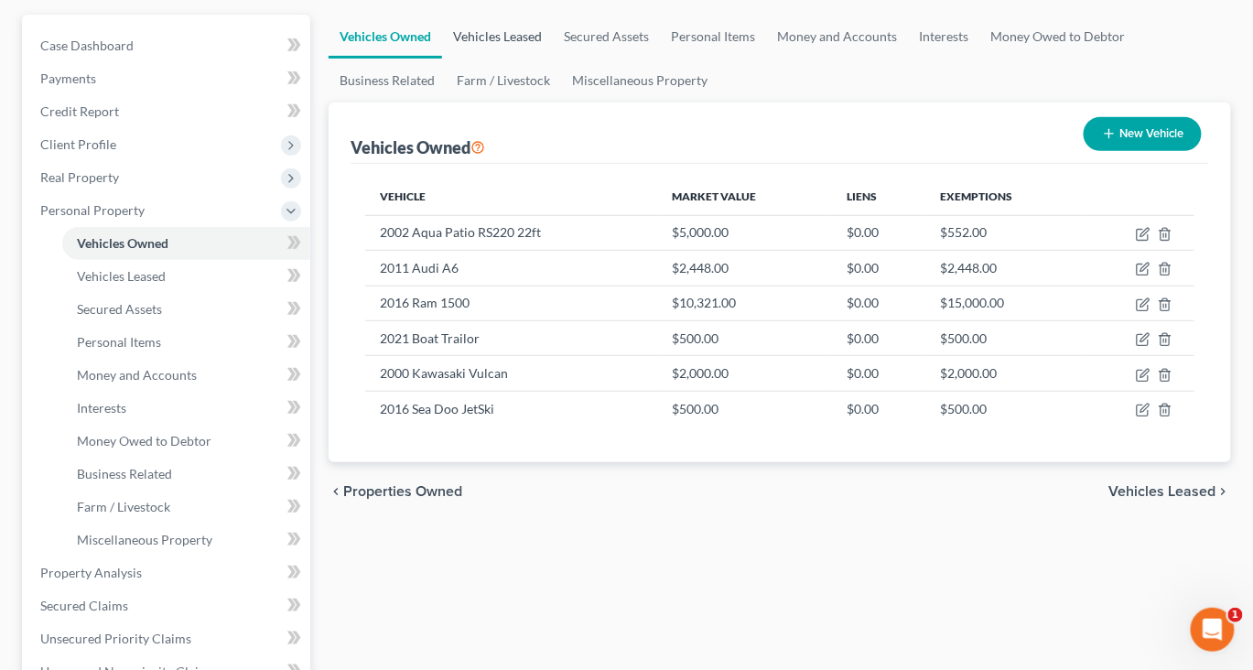
click at [551, 59] on link "Vehicles Leased" at bounding box center [497, 37] width 111 height 44
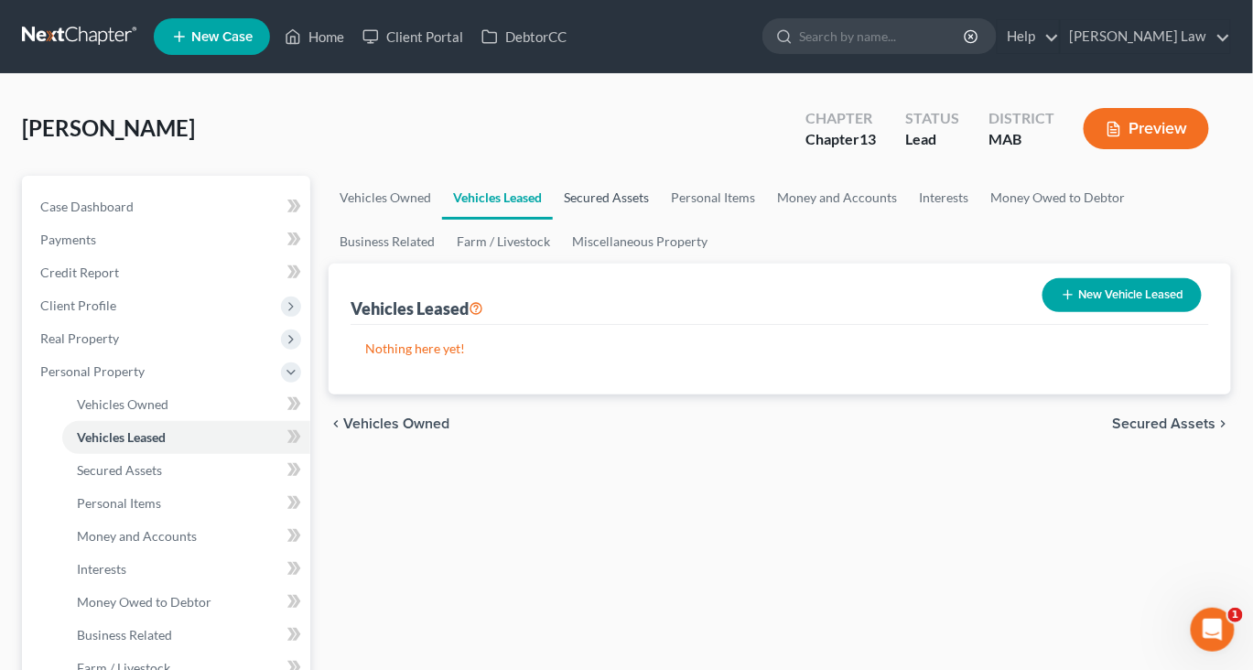
click at [660, 220] on link "Secured Assets" at bounding box center [606, 198] width 107 height 44
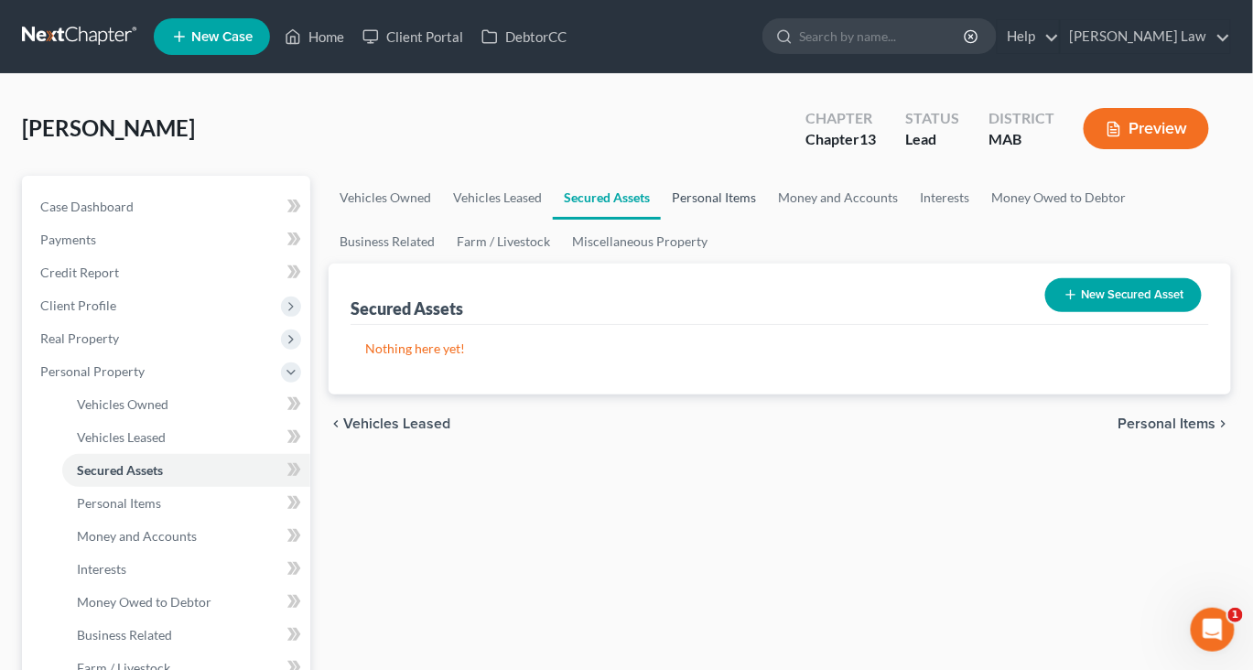
click at [767, 220] on link "Personal Items" at bounding box center [714, 198] width 106 height 44
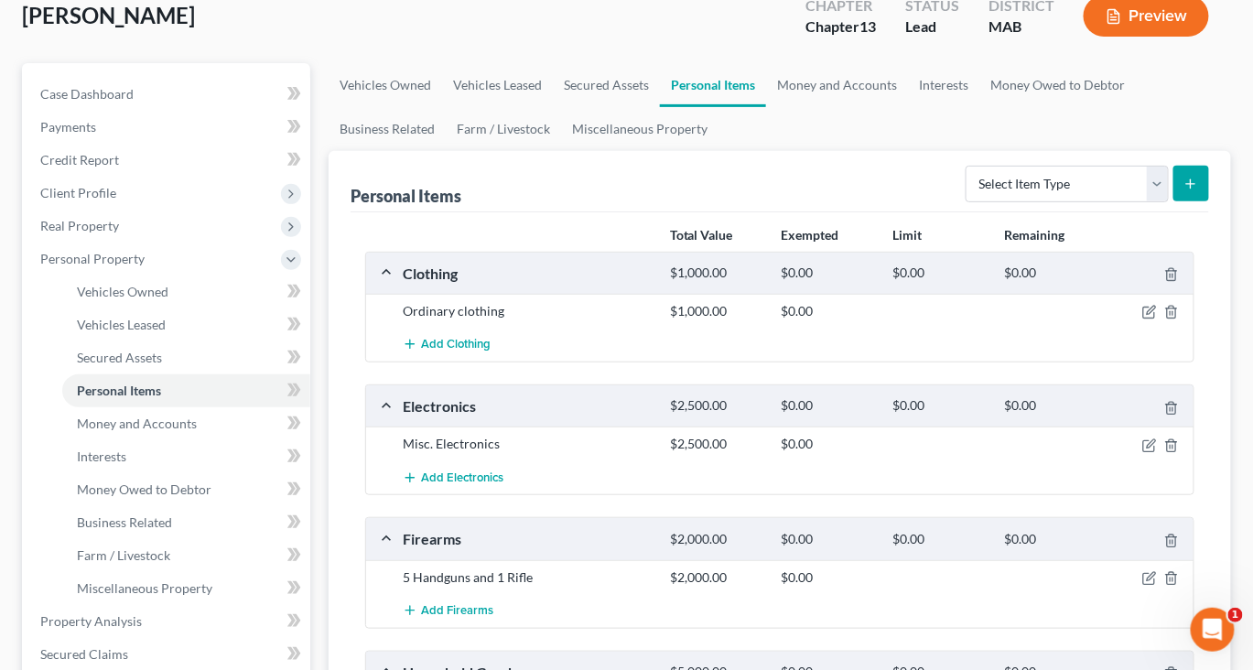
scroll to position [127, 0]
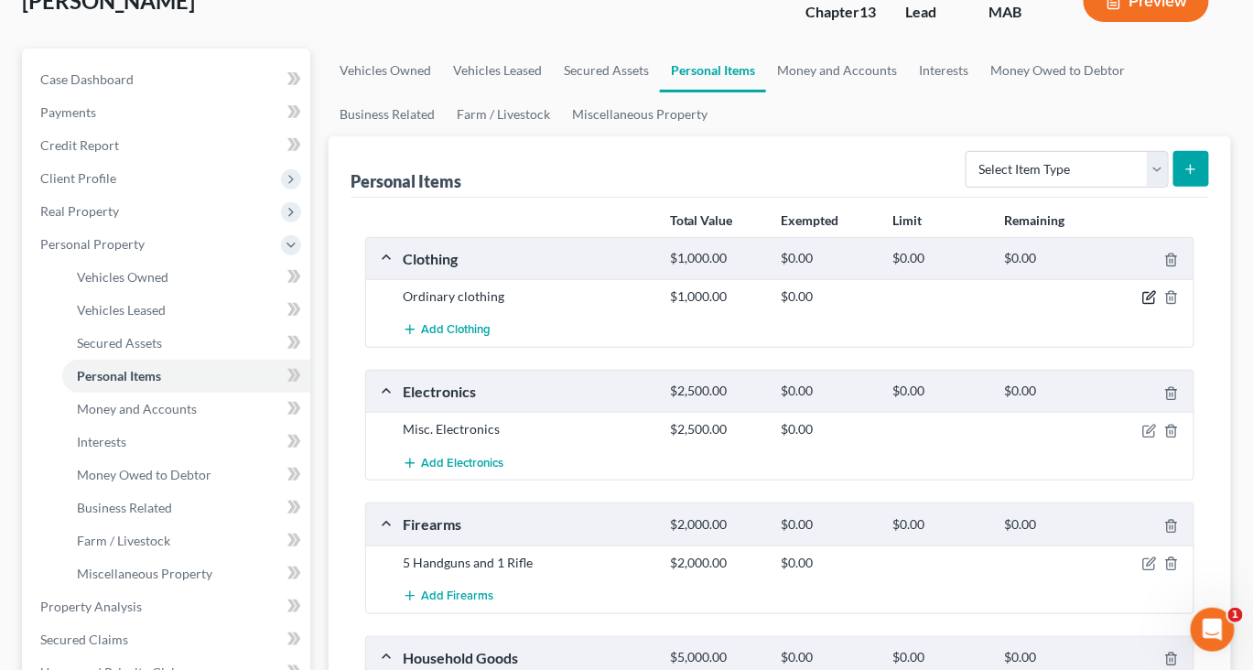
click at [1142, 305] on icon "button" at bounding box center [1149, 297] width 15 height 15
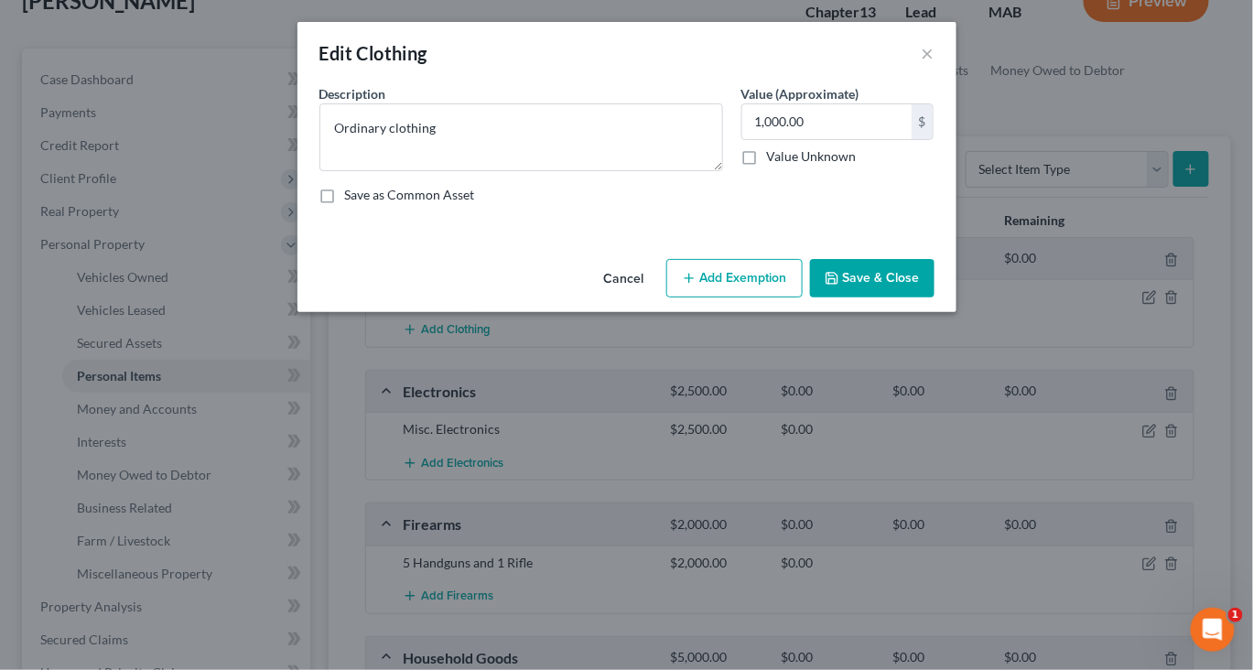
click at [760, 297] on button "Add Exemption" at bounding box center [734, 278] width 136 height 38
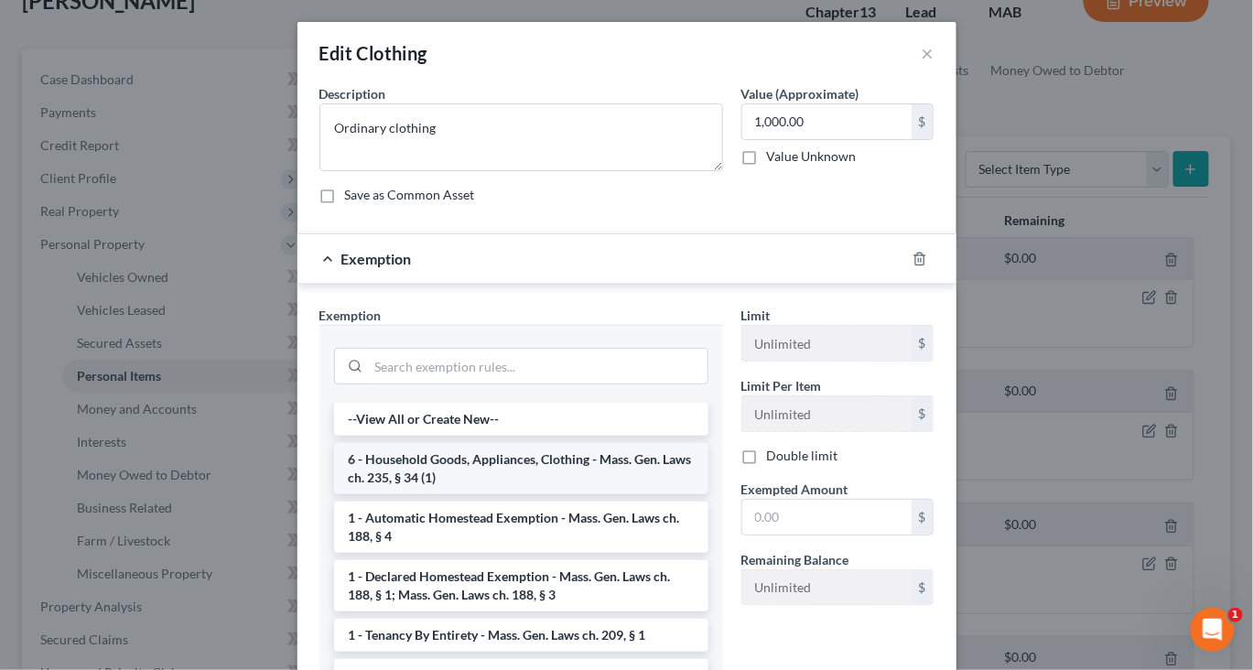
click at [464, 494] on li "6 - Household Goods, Appliances, Clothing - Mass. Gen. Laws ch. 235, § 34 (1)" at bounding box center [521, 468] width 374 height 51
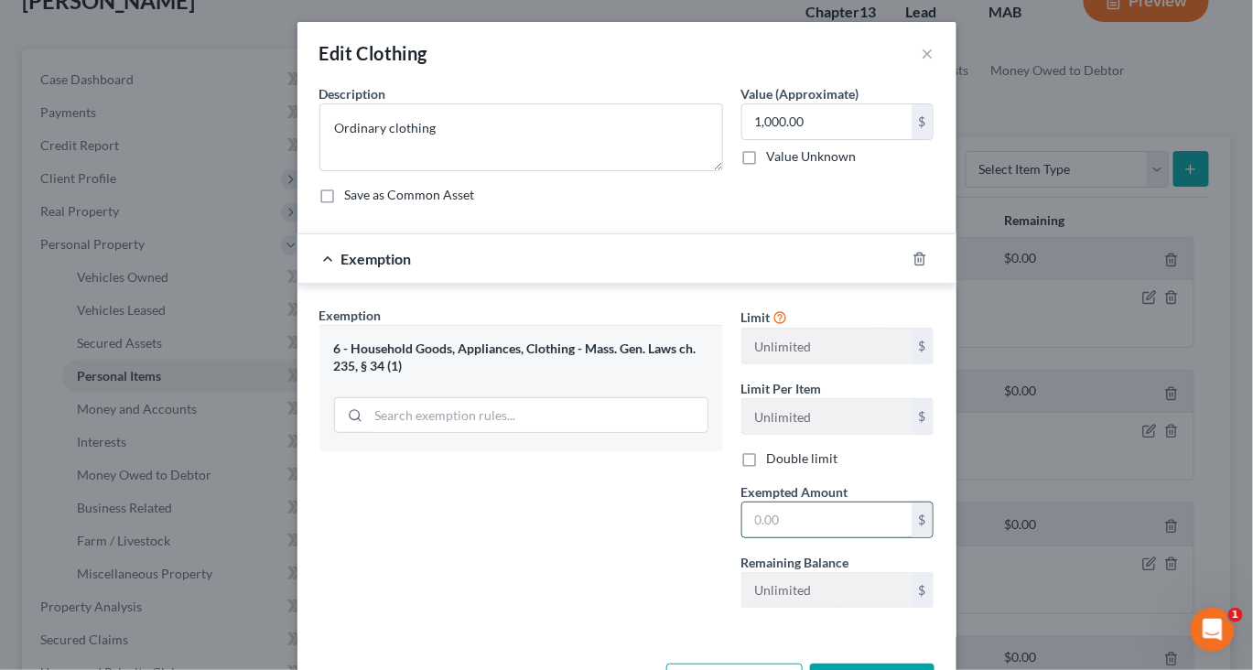
click at [845, 537] on input "text" at bounding box center [826, 519] width 169 height 35
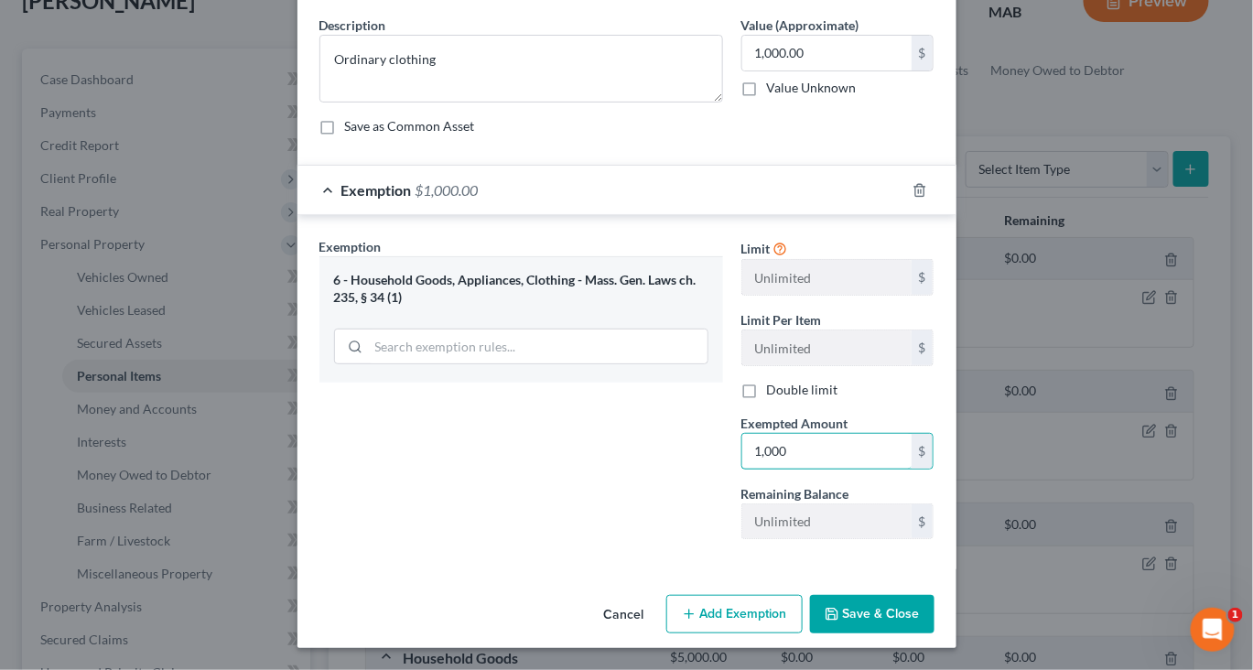
scroll to position [246, 0]
type input "1,000"
click at [924, 599] on button "Save & Close" at bounding box center [872, 614] width 124 height 38
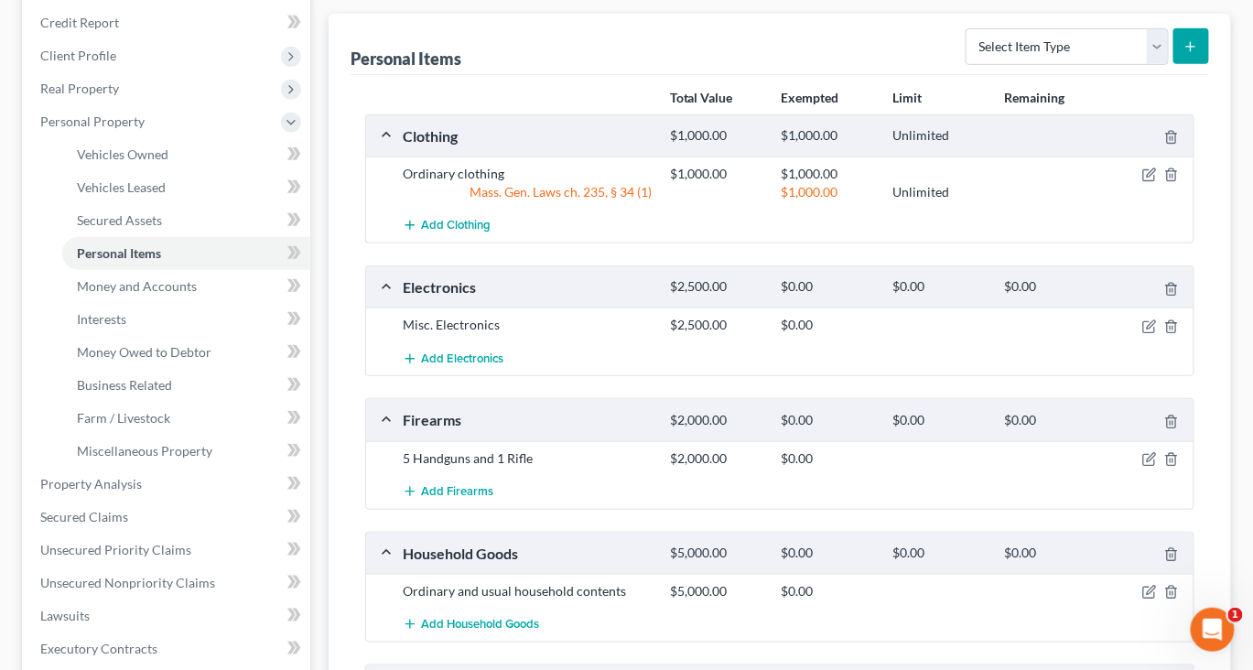
scroll to position [264, 0]
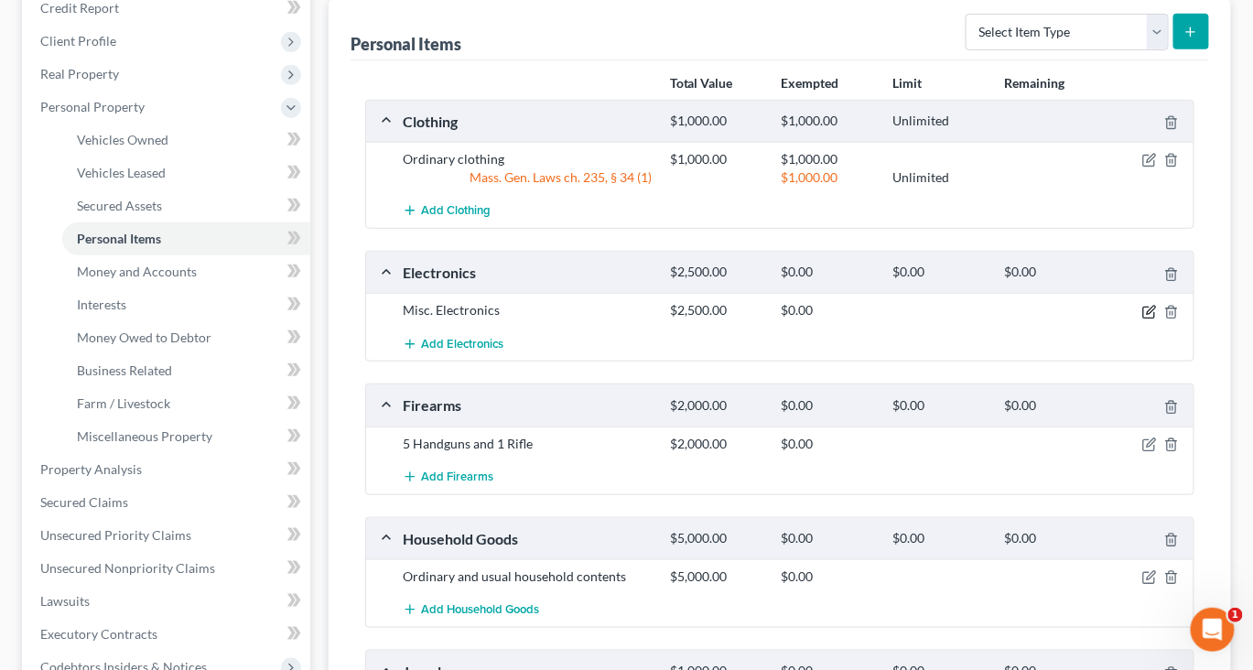
click at [1142, 319] on icon "button" at bounding box center [1149, 312] width 15 height 15
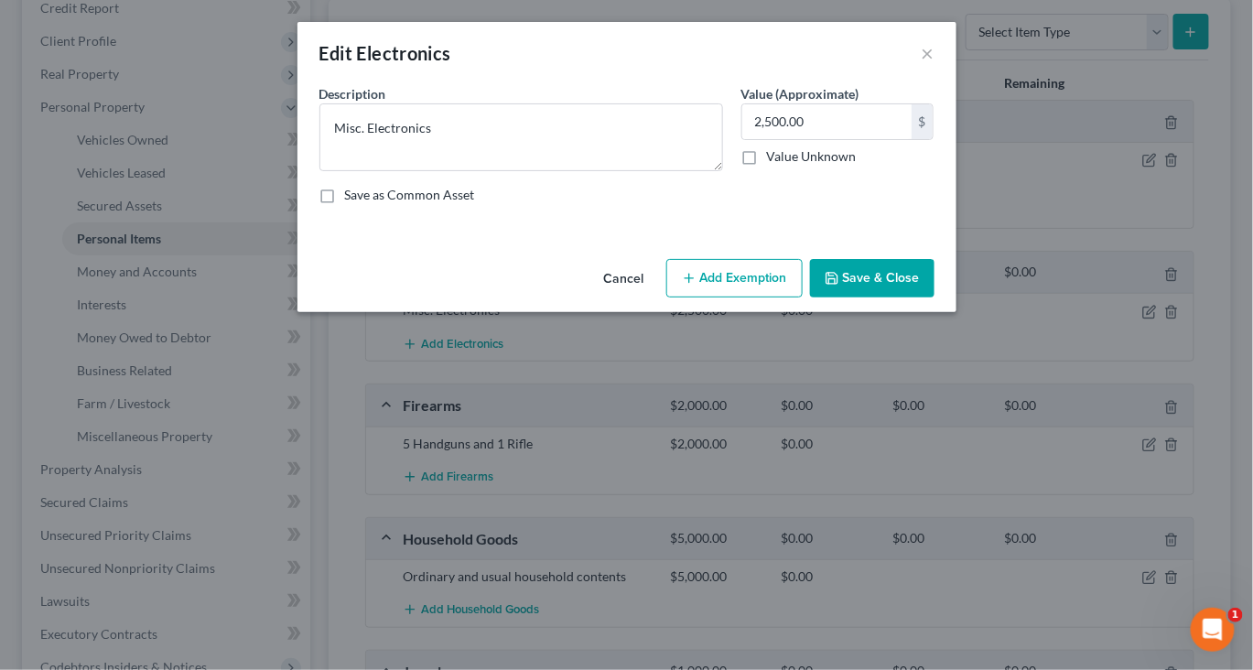
click at [732, 297] on button "Add Exemption" at bounding box center [734, 278] width 136 height 38
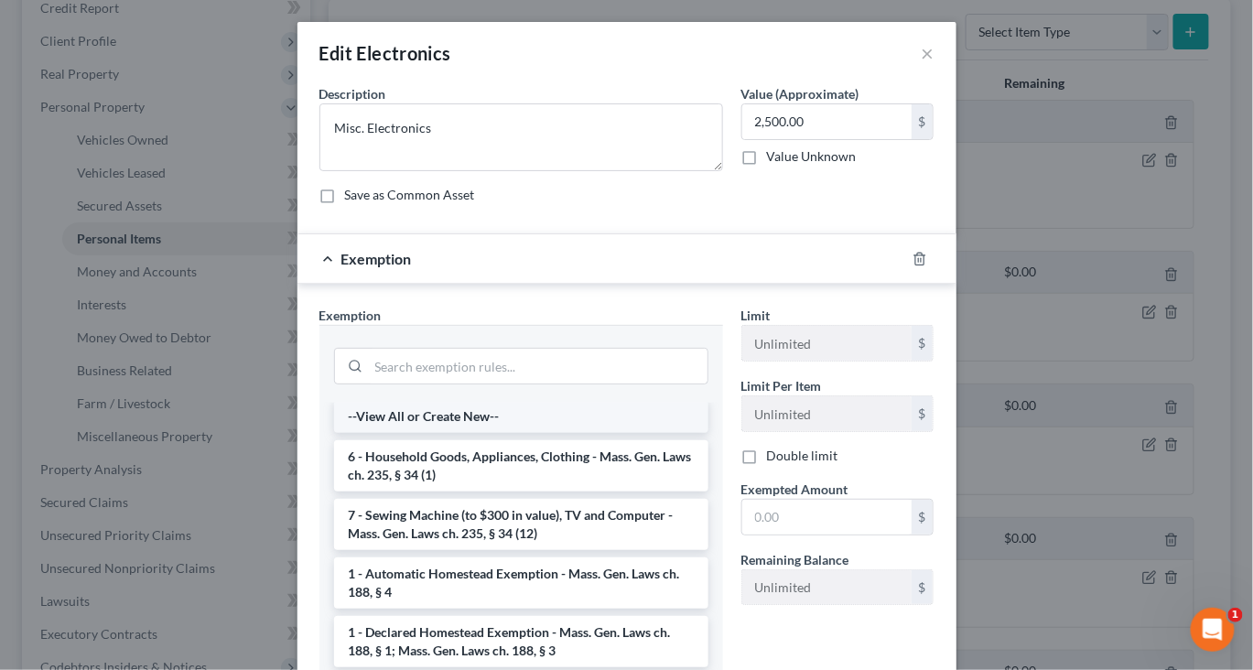
scroll to position [0, 0]
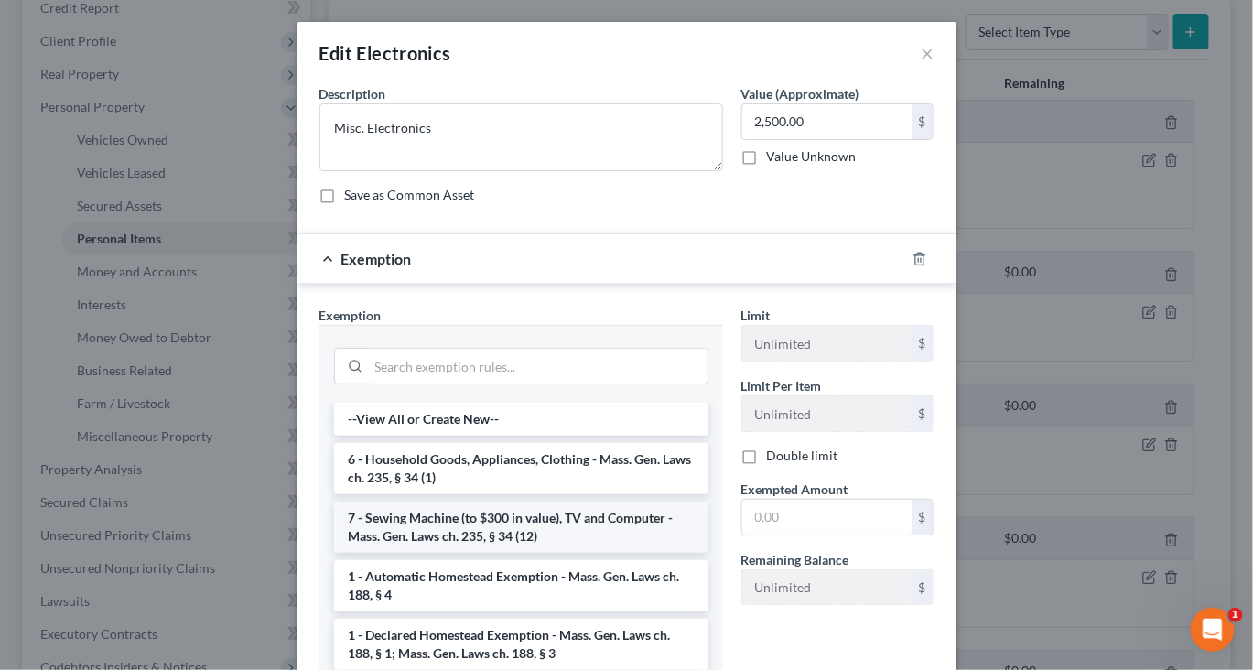
click at [495, 553] on li "7 - Sewing Machine (to $300 in value), TV and Computer - Mass. Gen. Laws ch. 23…" at bounding box center [521, 527] width 374 height 51
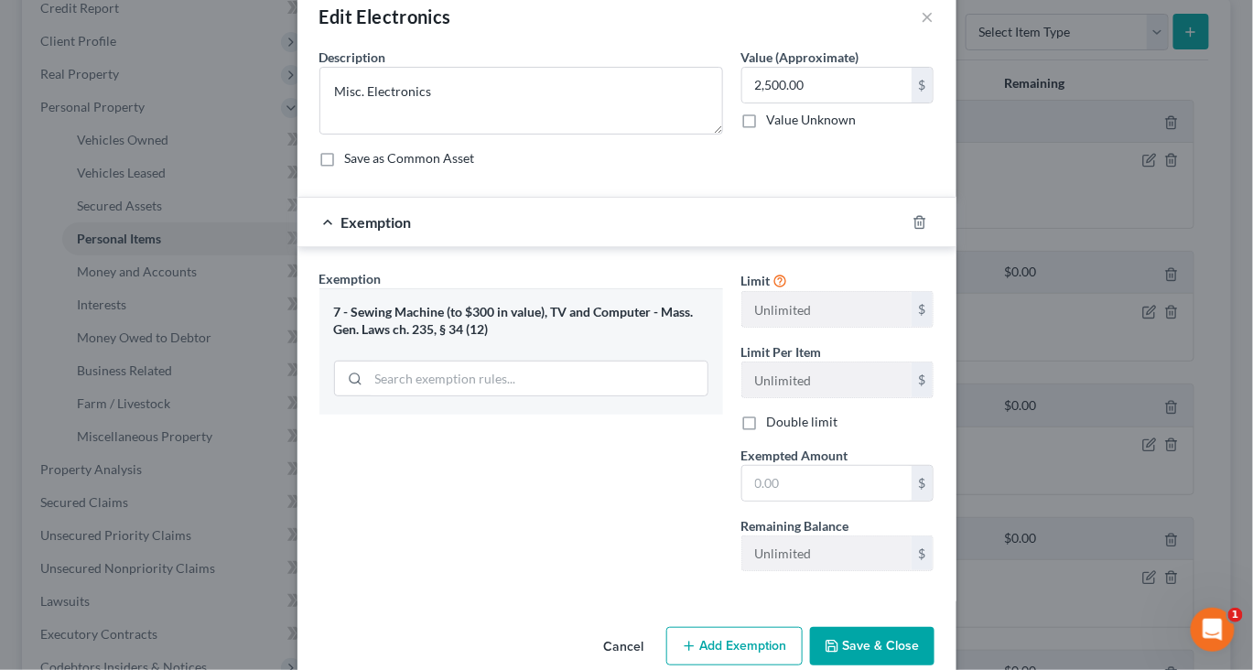
scroll to position [44, 0]
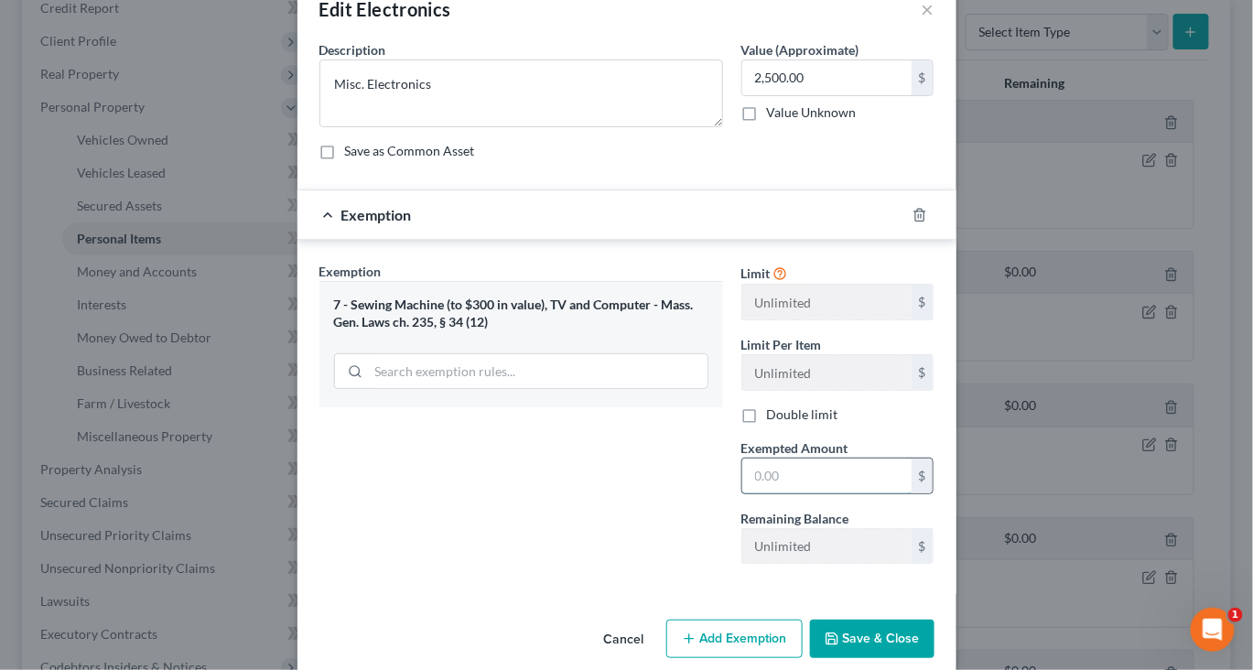
click at [844, 493] on input "text" at bounding box center [826, 475] width 169 height 35
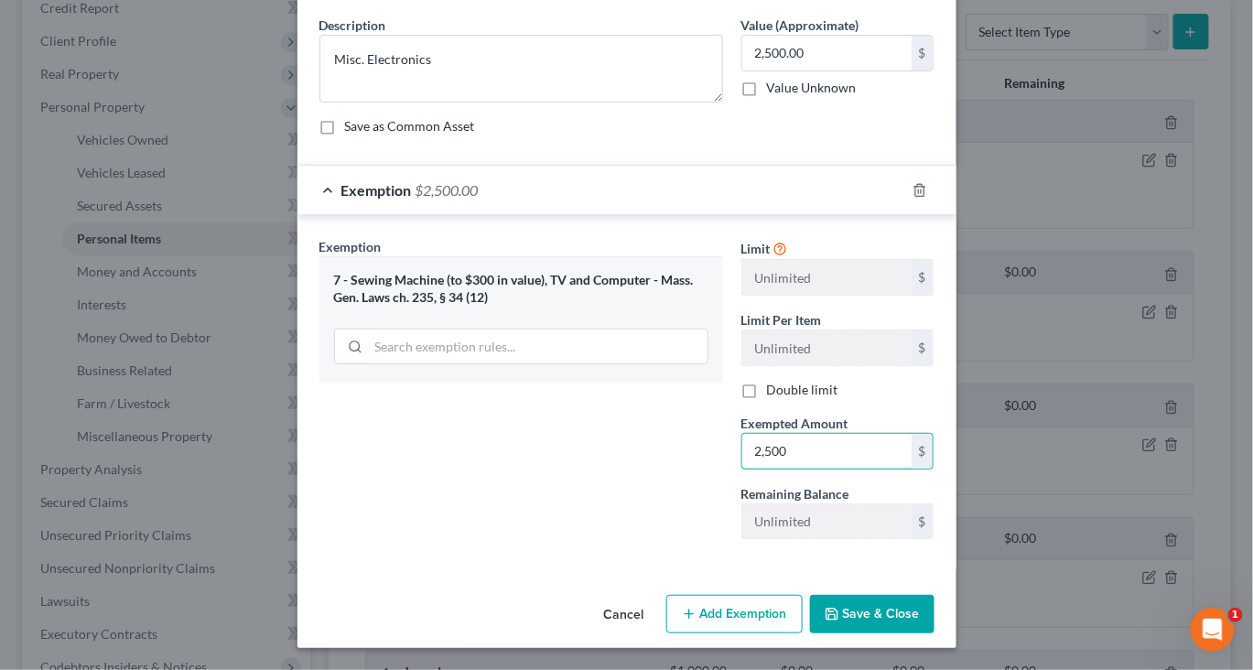
scroll to position [246, 0]
type input "2,500"
click at [934, 609] on button "Save & Close" at bounding box center [872, 614] width 124 height 38
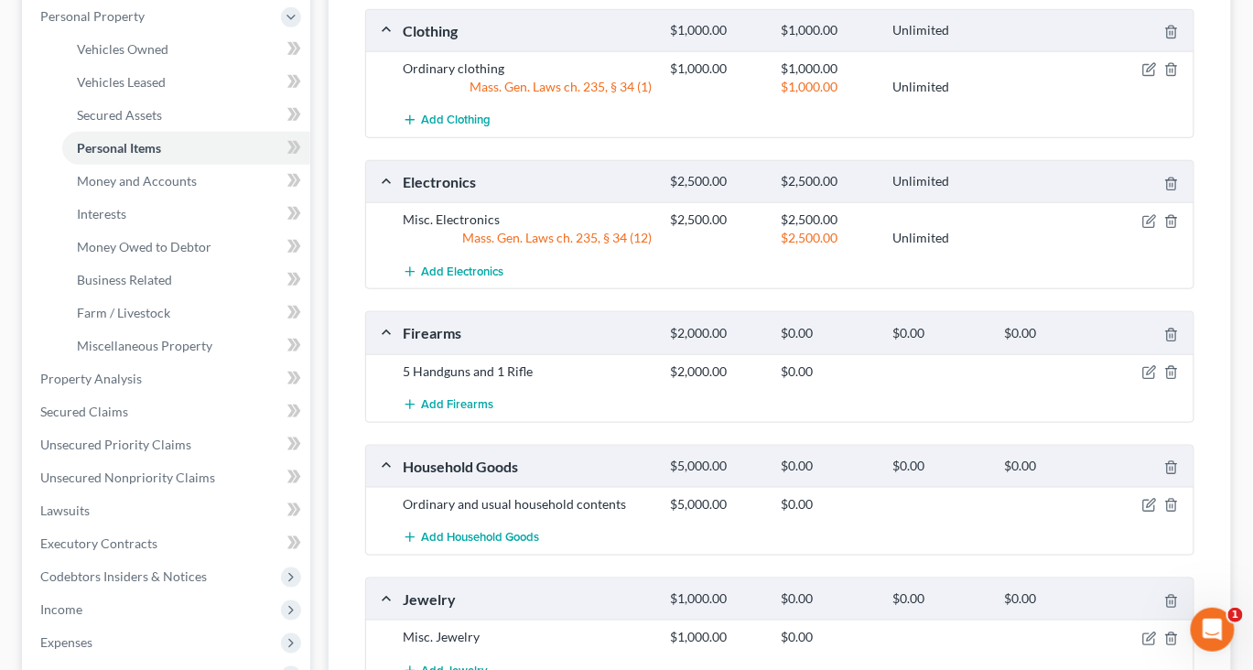
scroll to position [393, 0]
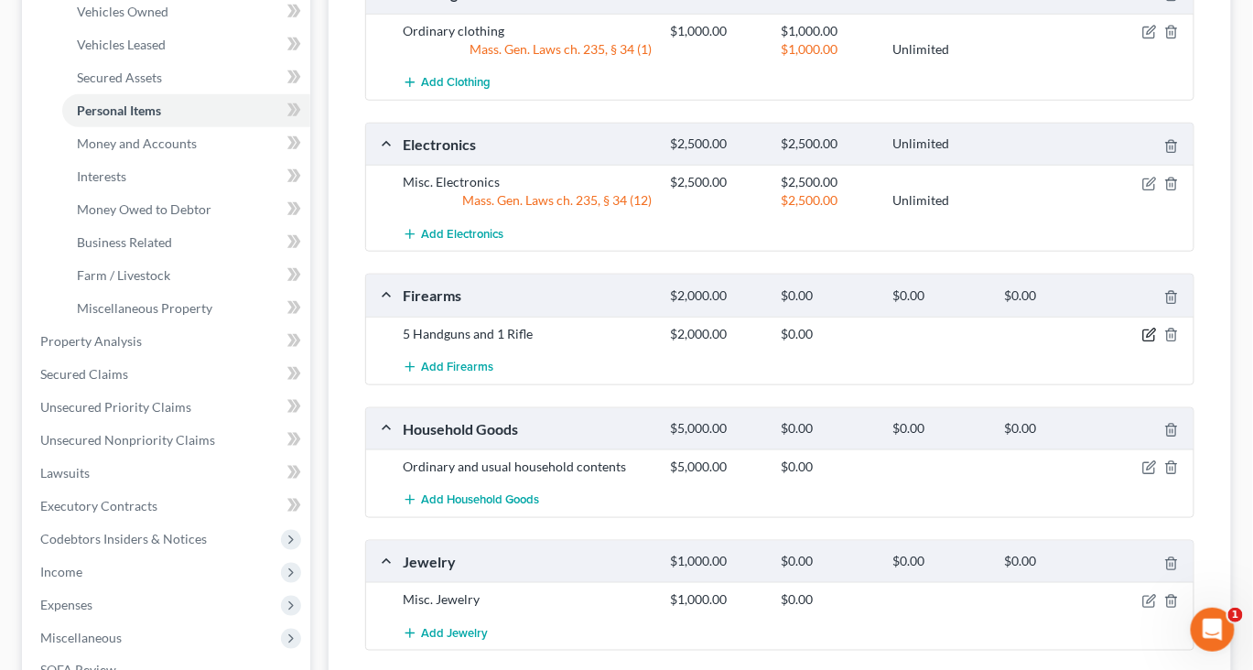
click at [1147, 337] on icon "button" at bounding box center [1151, 333] width 8 height 8
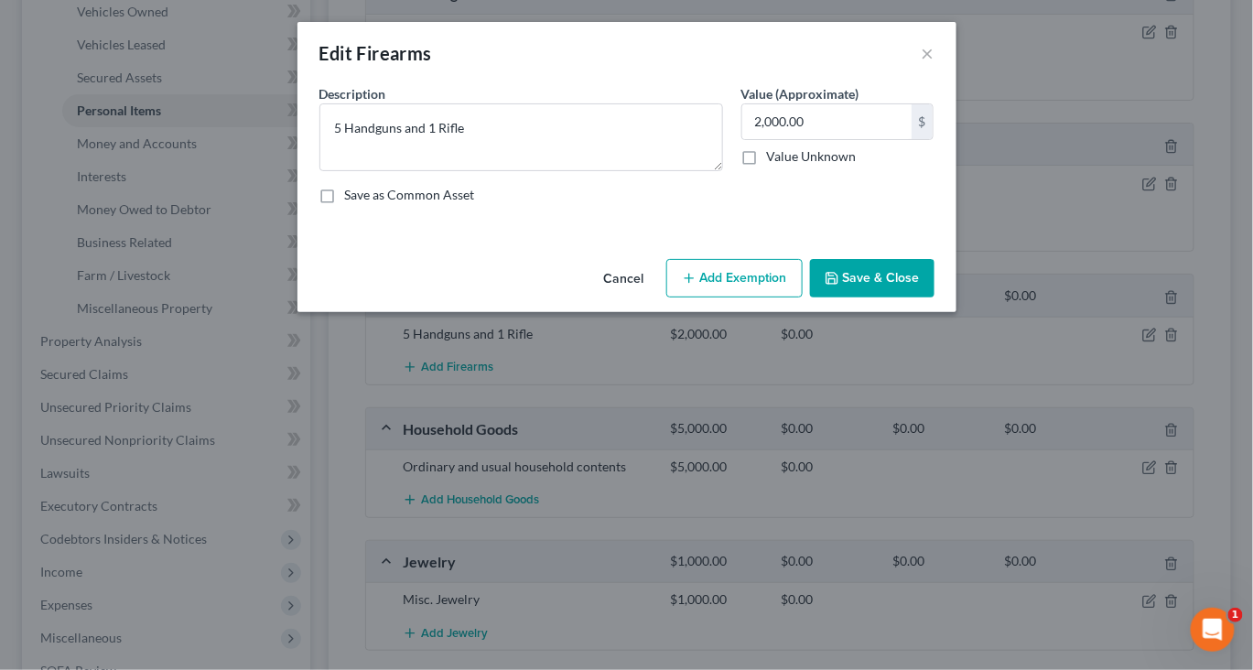
click at [927, 297] on button "Save & Close" at bounding box center [872, 278] width 124 height 38
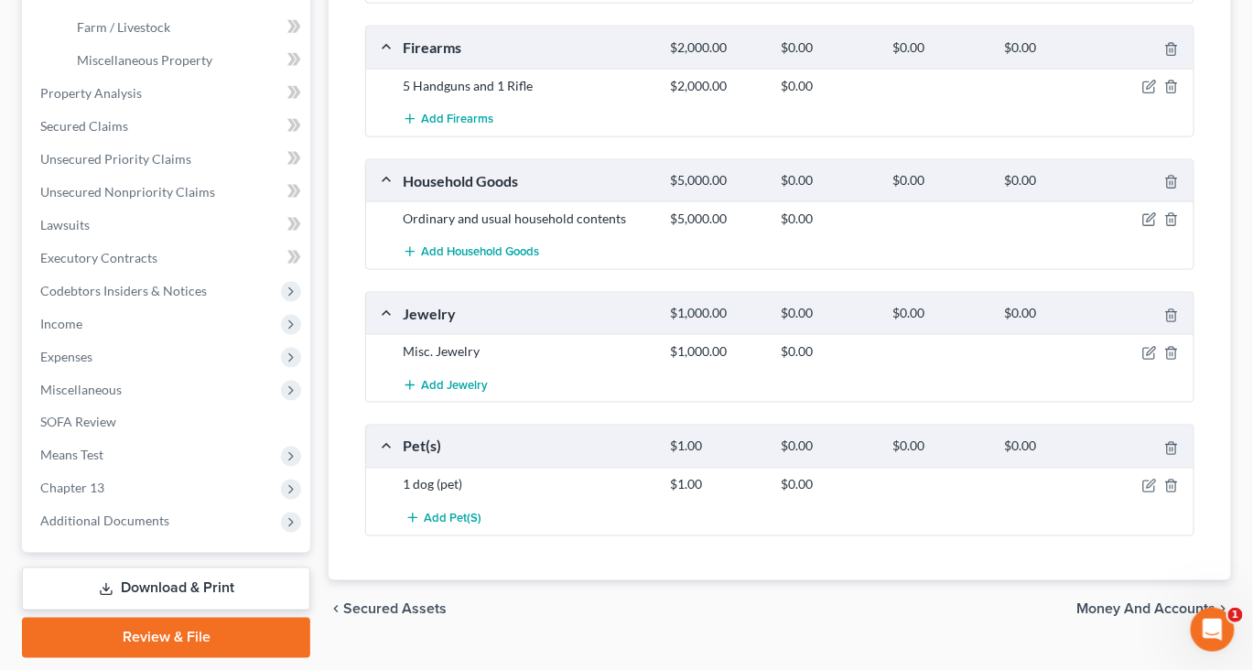
scroll to position [647, 0]
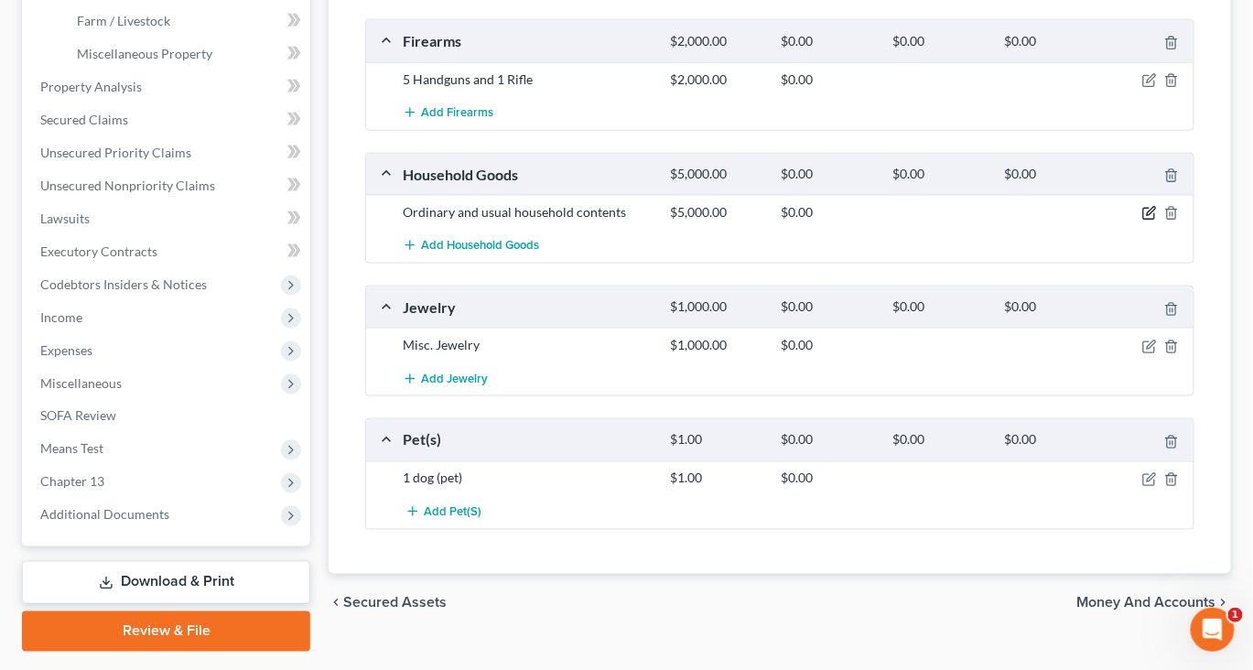
click at [1142, 221] on icon "button" at bounding box center [1149, 213] width 15 height 15
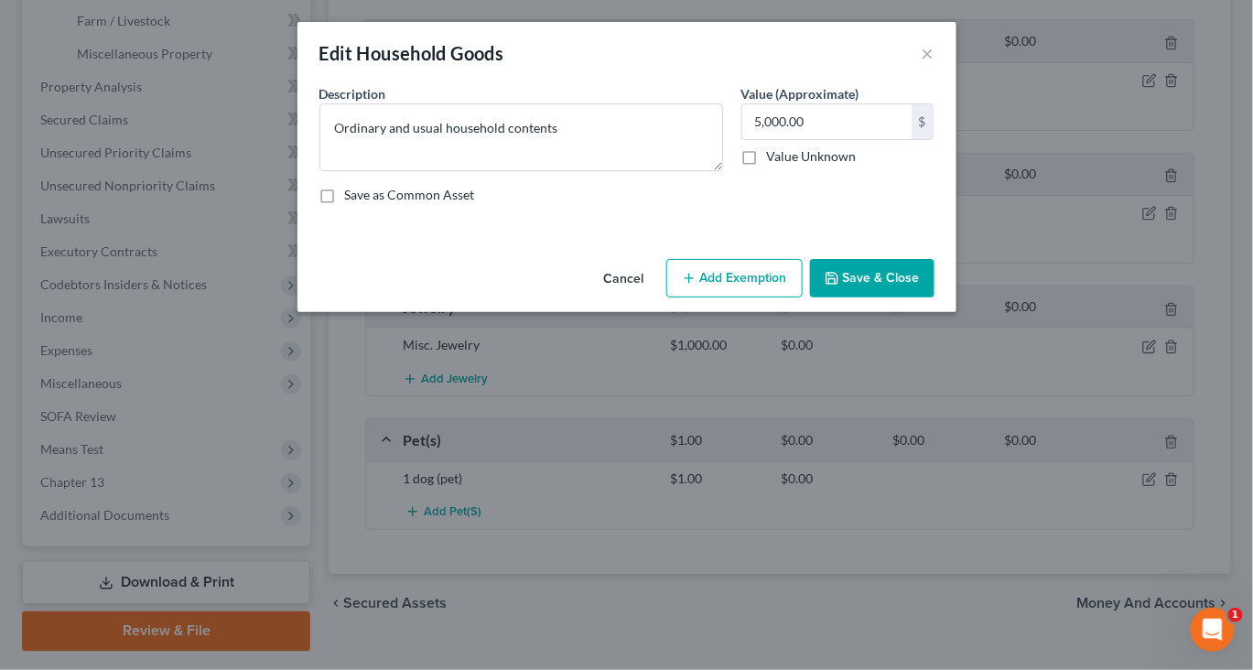
click at [792, 297] on button "Add Exemption" at bounding box center [734, 278] width 136 height 38
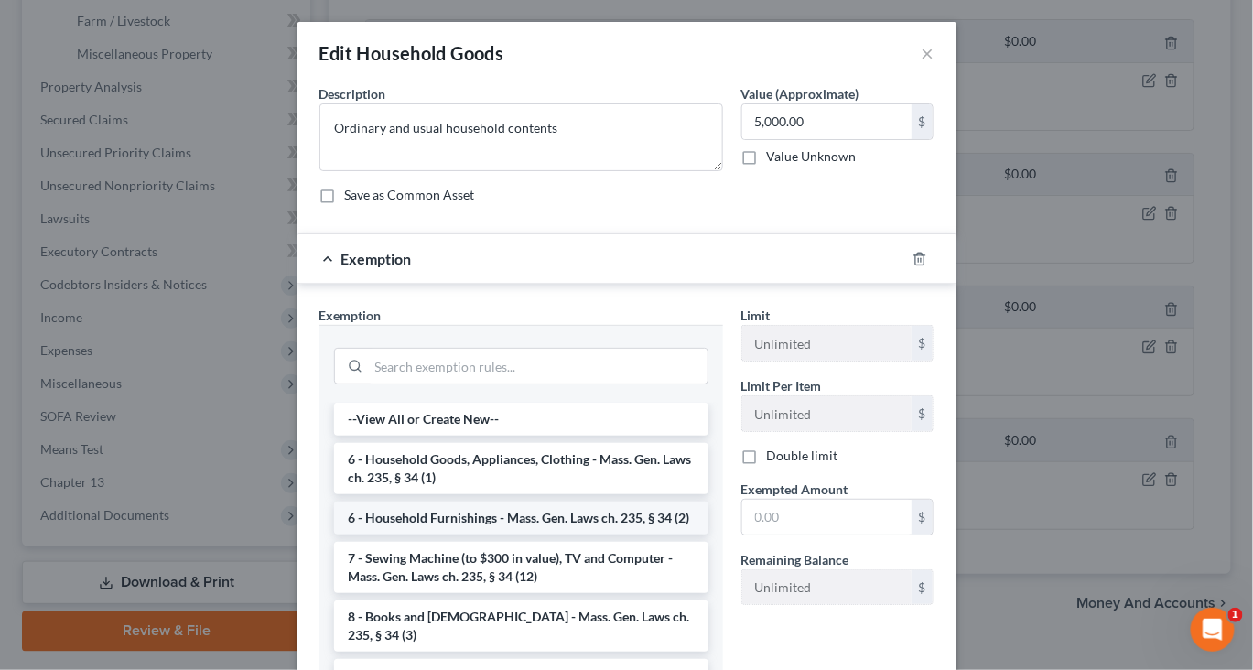
click at [506, 534] on li "6 - Household Furnishings - Mass. Gen. Laws ch. 235, § 34 (2)" at bounding box center [521, 518] width 374 height 33
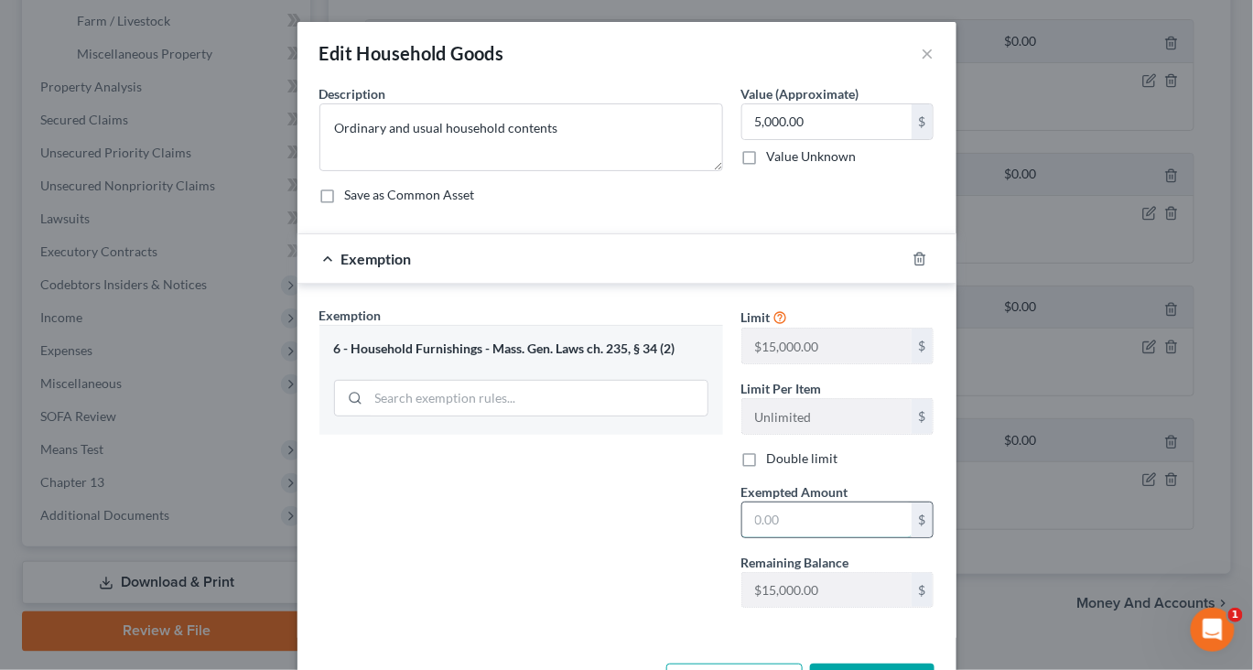
click at [809, 537] on input "text" at bounding box center [826, 519] width 169 height 35
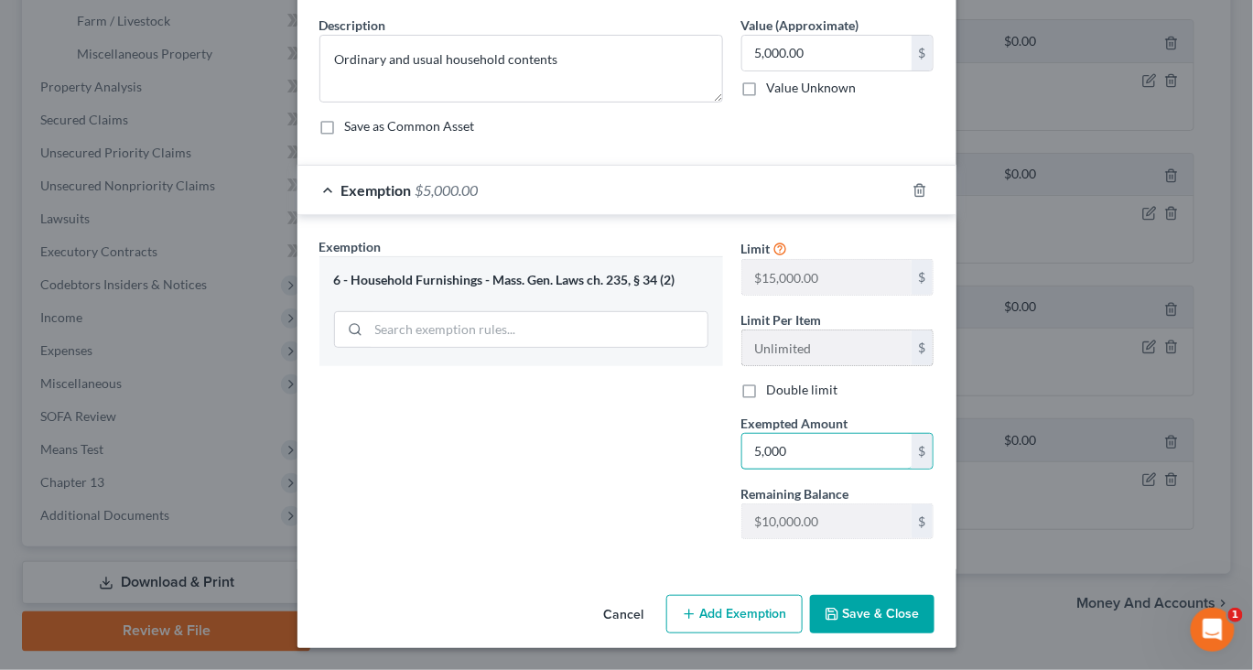
scroll to position [246, 0]
type input "5,000"
click at [934, 595] on button "Save & Close" at bounding box center [872, 614] width 124 height 38
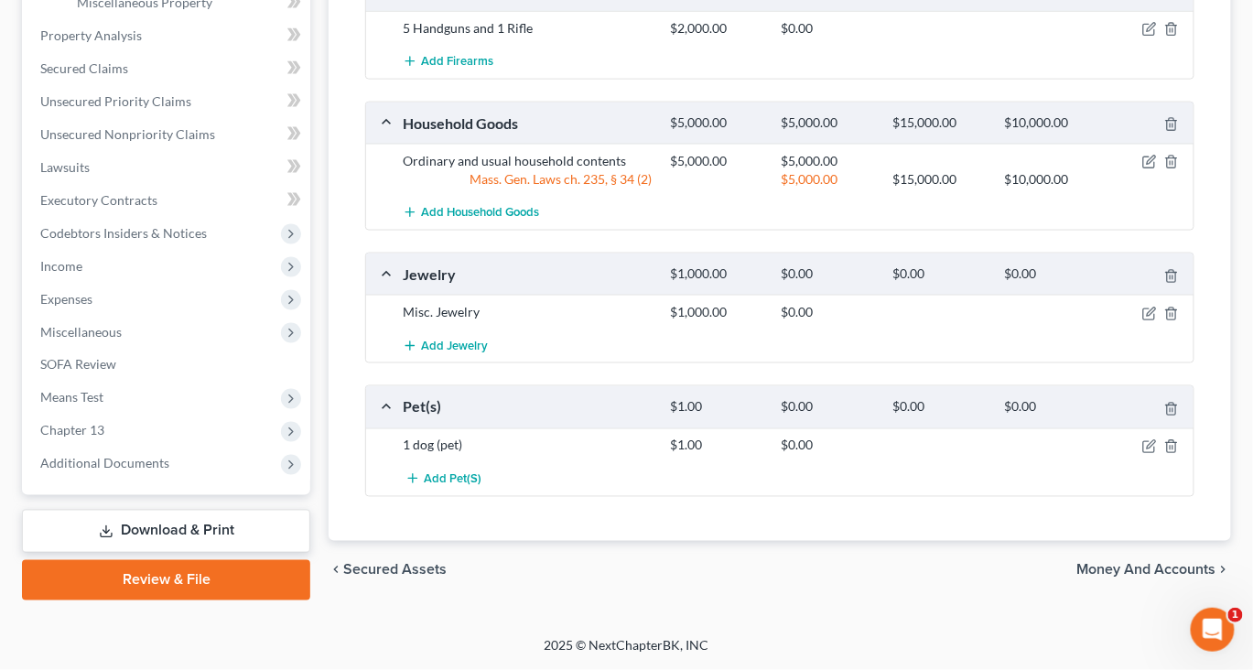
scroll to position [728, 0]
click at [1142, 321] on icon "button" at bounding box center [1149, 314] width 15 height 15
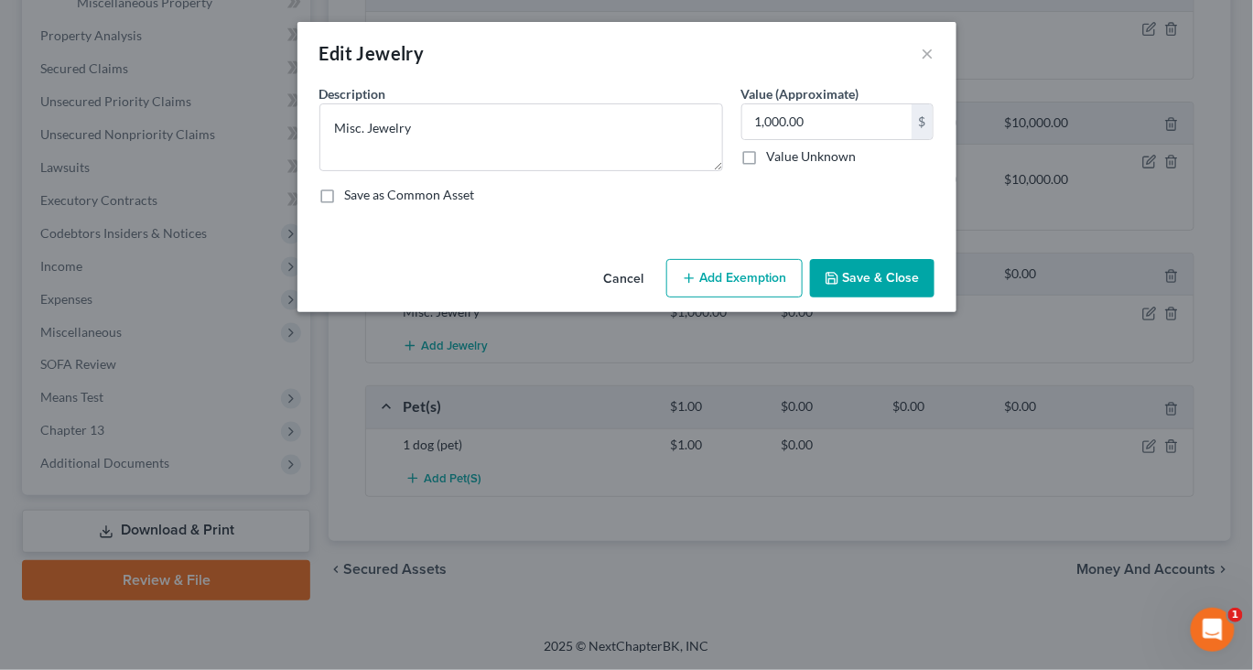
click at [775, 297] on button "Add Exemption" at bounding box center [734, 278] width 136 height 38
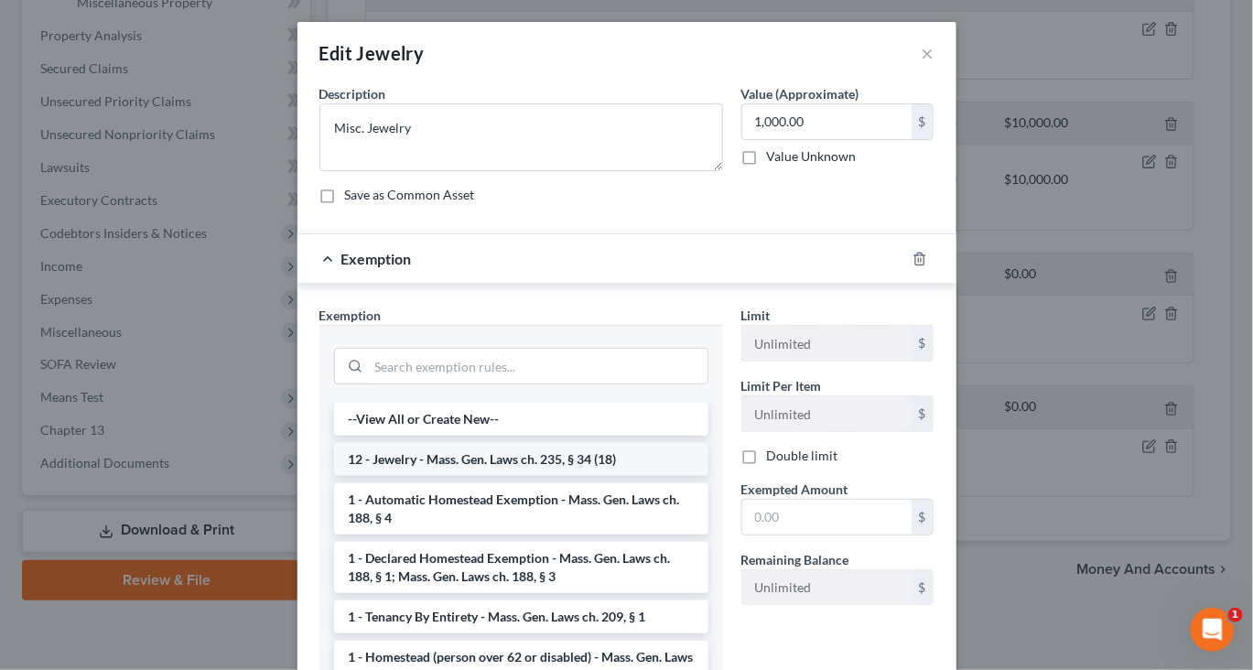
click at [547, 476] on li "12 - Jewelry - Mass. Gen. Laws ch. 235, § 34 (18)" at bounding box center [521, 459] width 374 height 33
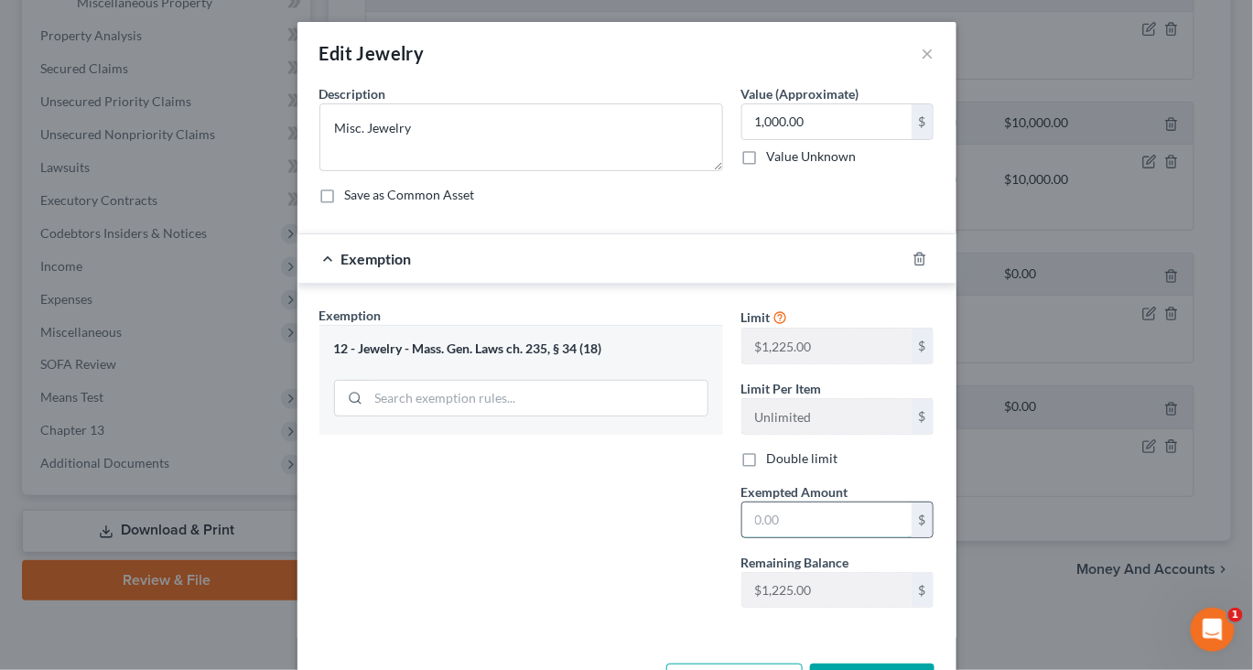
click at [800, 537] on input "text" at bounding box center [826, 519] width 169 height 35
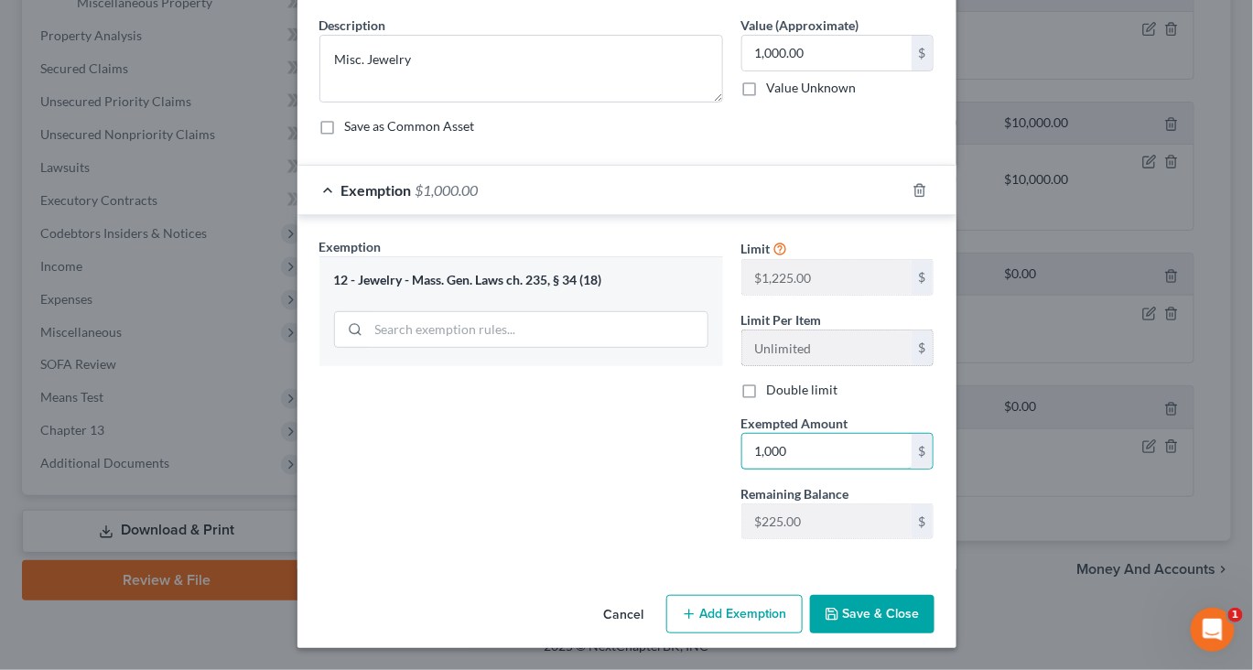
scroll to position [232, 0]
type input "1,000"
click at [923, 604] on button "Save & Close" at bounding box center [872, 614] width 124 height 38
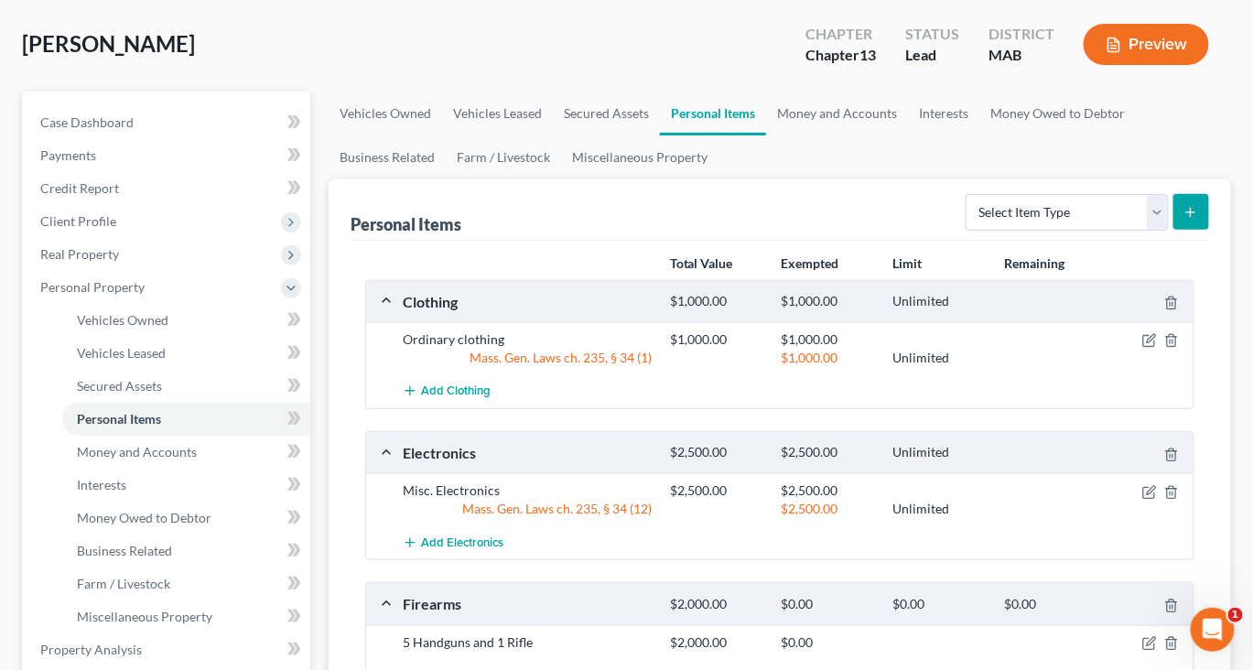
scroll to position [0, 0]
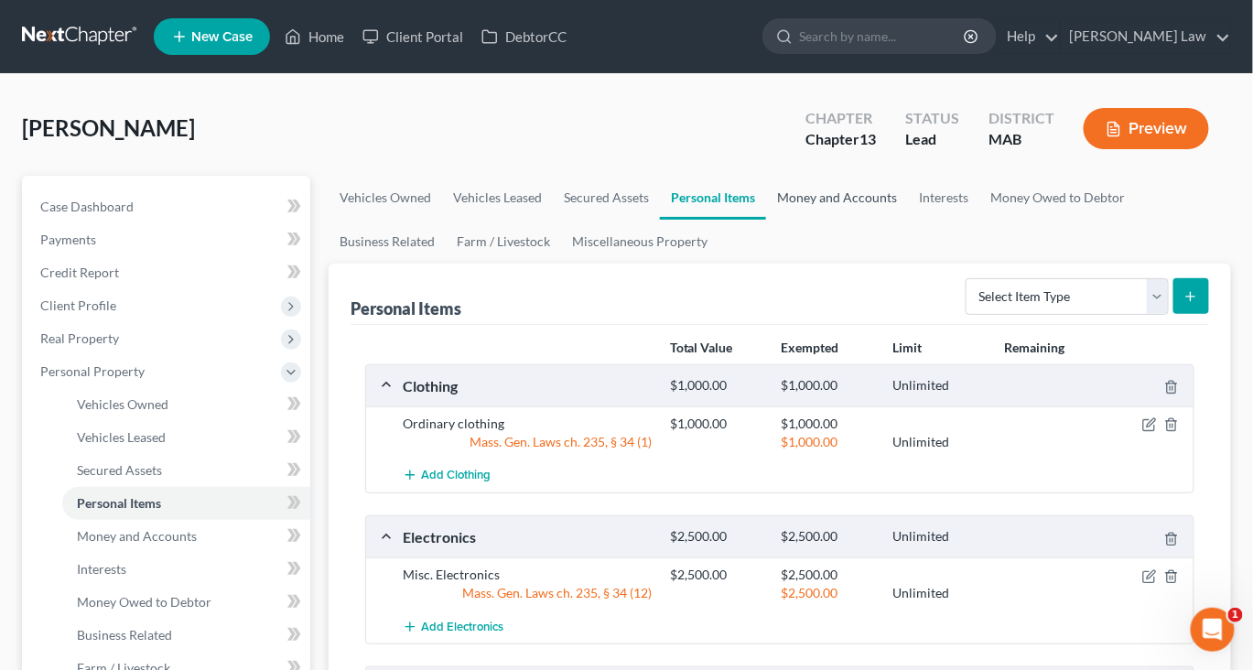
click at [908, 220] on link "Money and Accounts" at bounding box center [837, 198] width 142 height 44
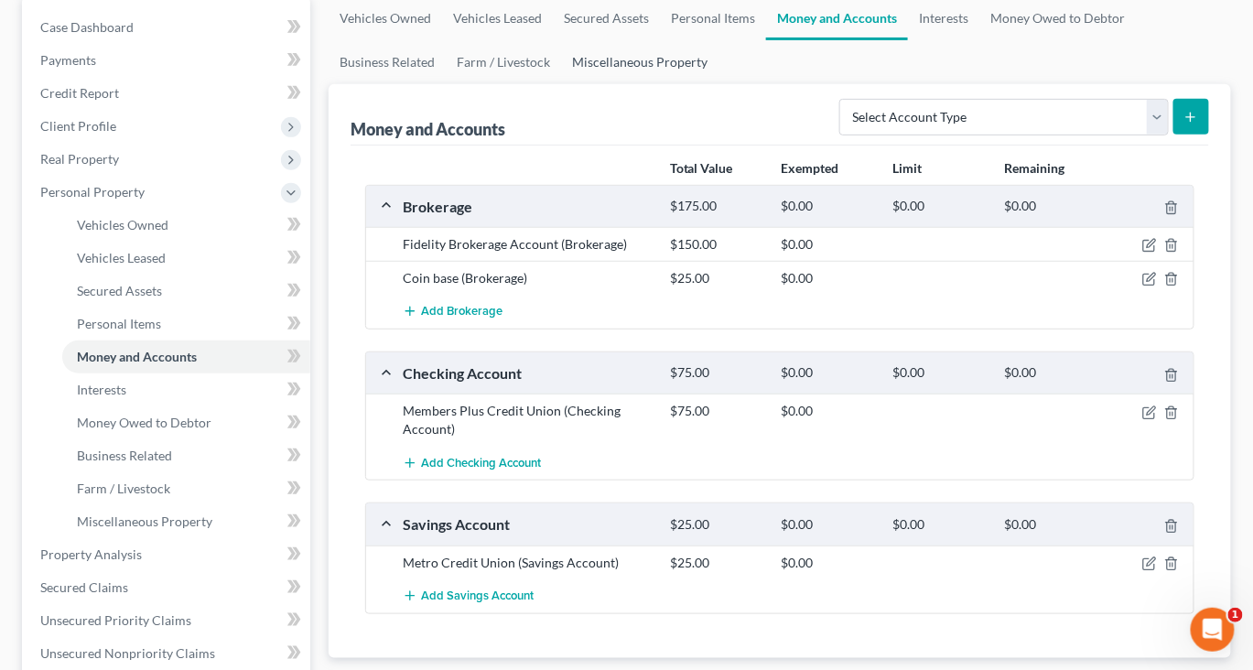
scroll to position [221, 0]
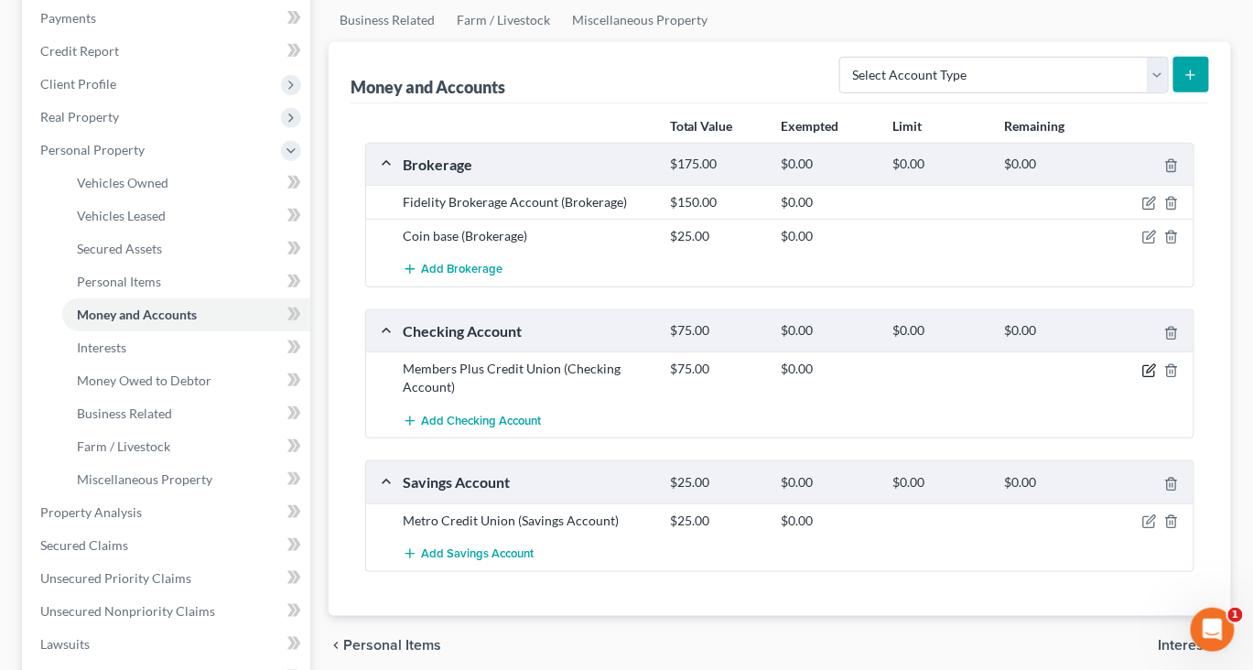
click at [1142, 378] on icon "button" at bounding box center [1149, 370] width 15 height 15
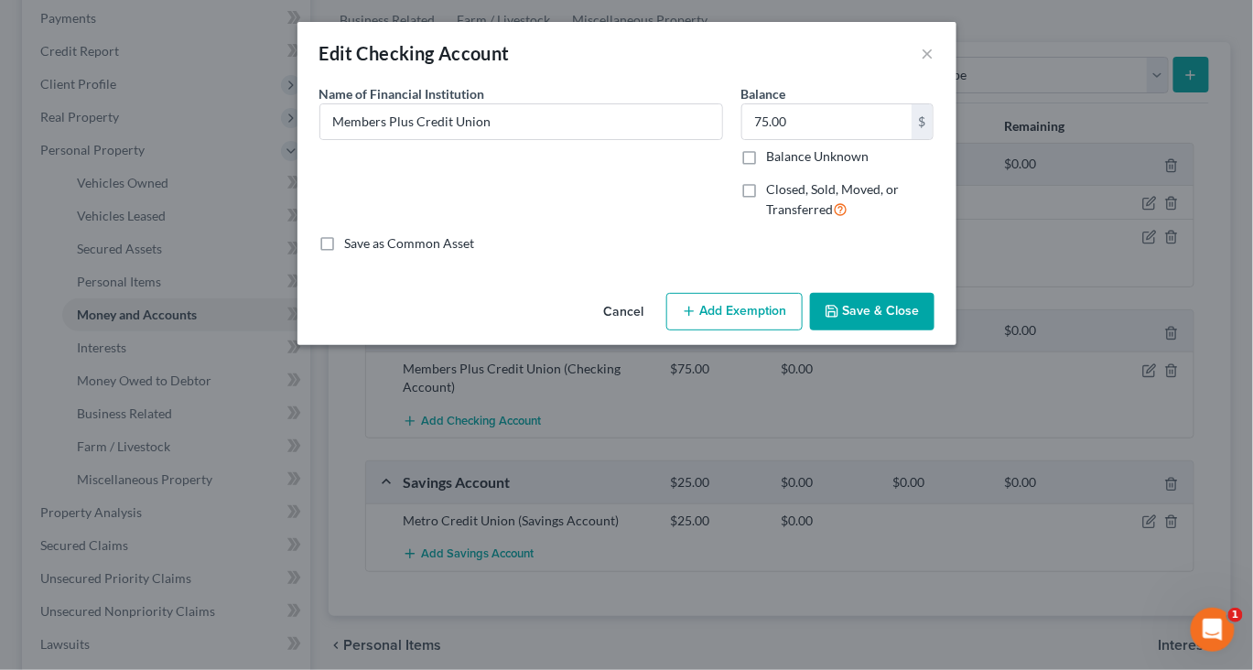
click at [755, 331] on button "Add Exemption" at bounding box center [734, 312] width 136 height 38
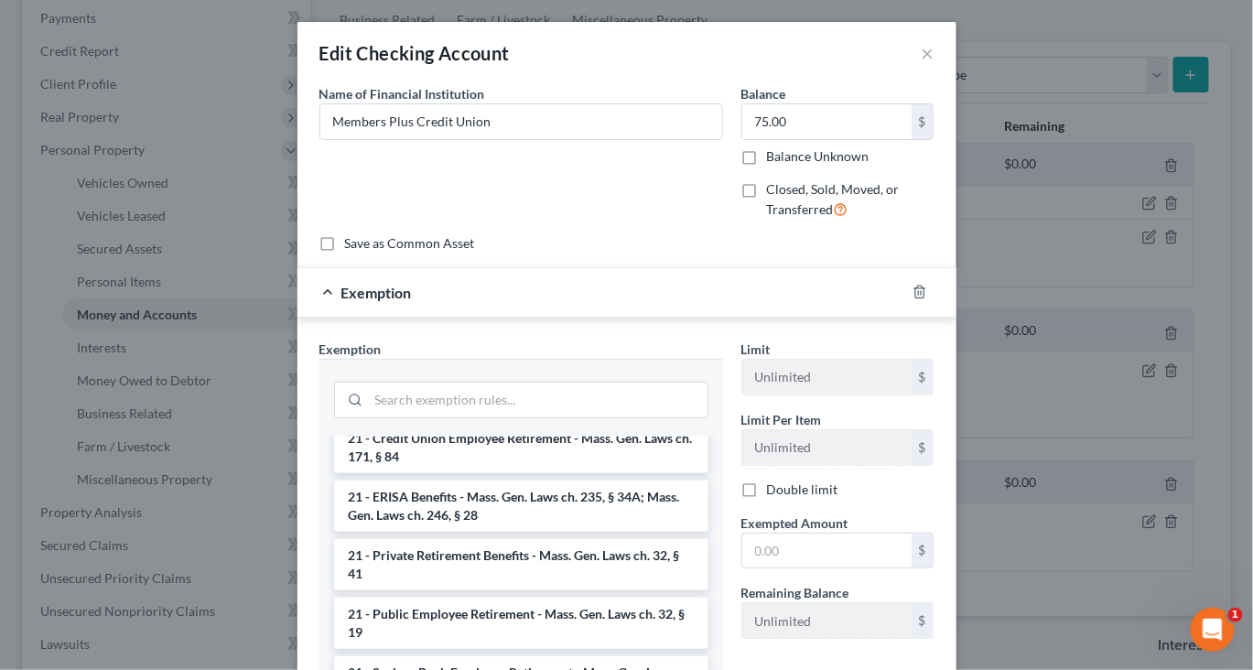
scroll to position [772, 0]
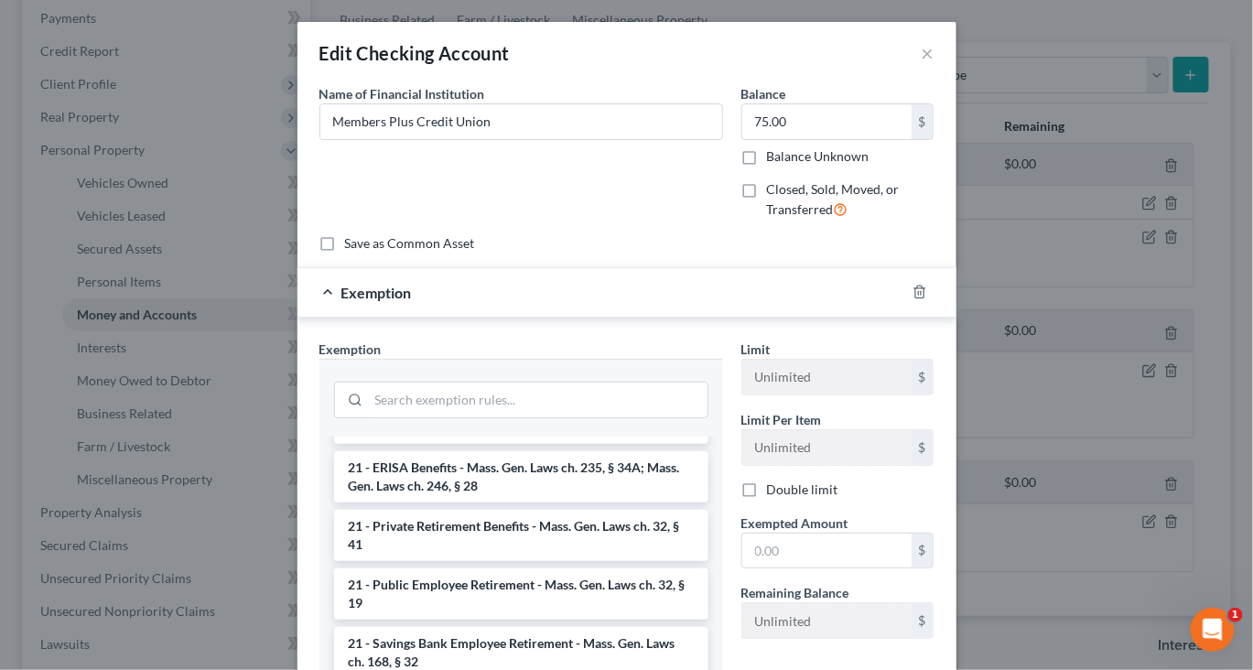
click at [521, 345] on li "17 - Bank Deposits - Mass. Gen. Laws ch. 235, § 34 (15)" at bounding box center [521, 328] width 374 height 33
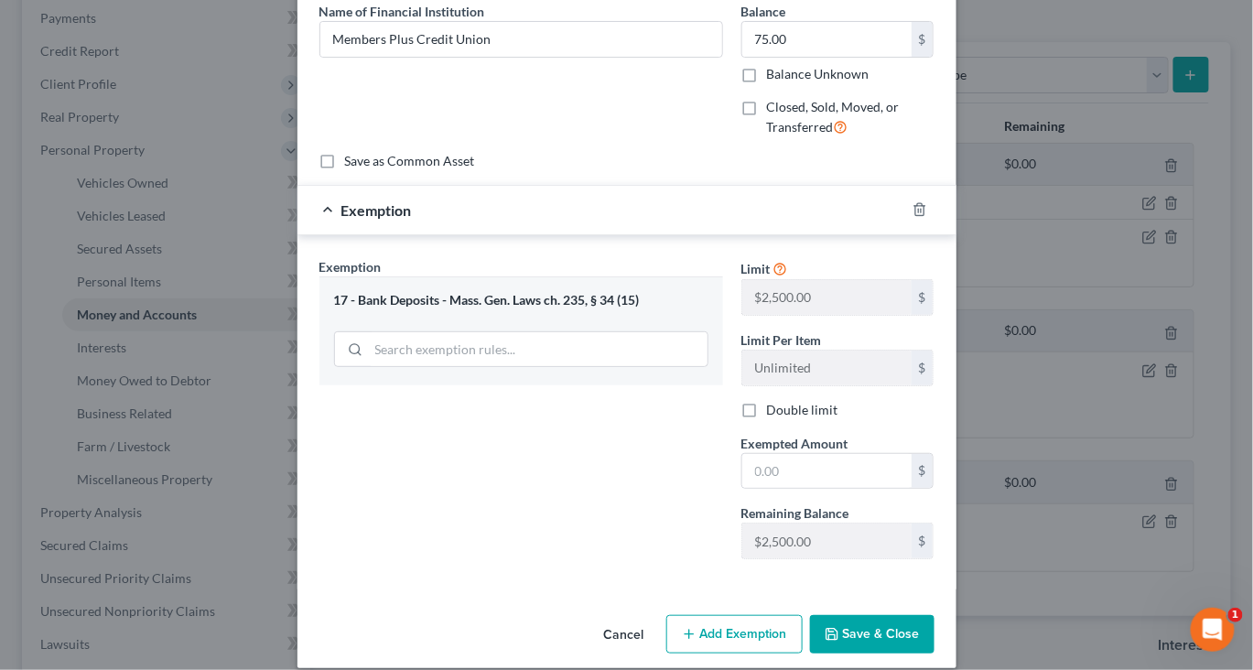
scroll to position [168, 0]
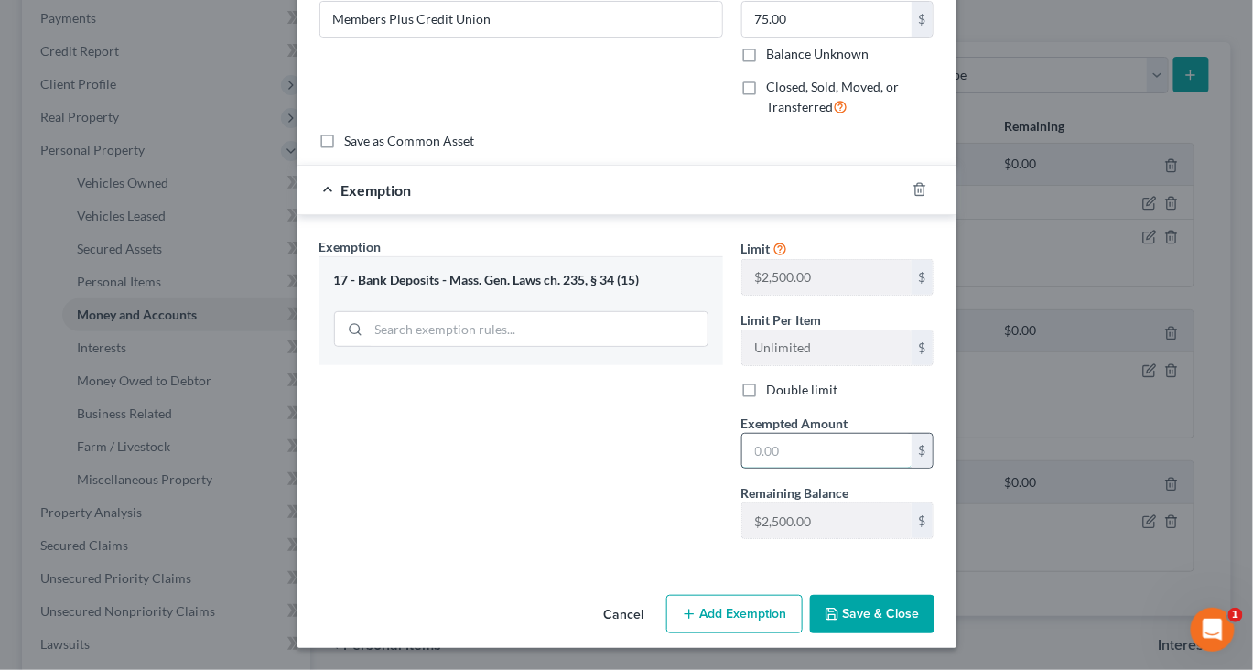
click at [812, 469] on input "text" at bounding box center [826, 451] width 169 height 35
type input "75"
click at [837, 609] on icon "button" at bounding box center [831, 614] width 11 height 11
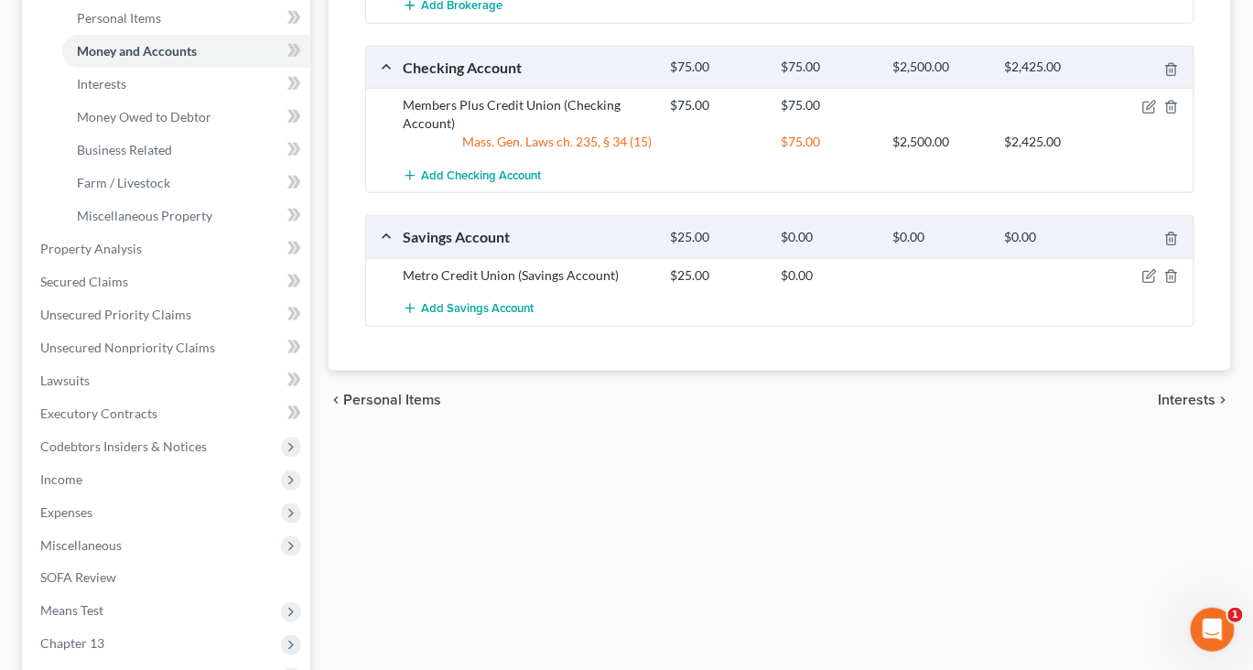
scroll to position [498, 0]
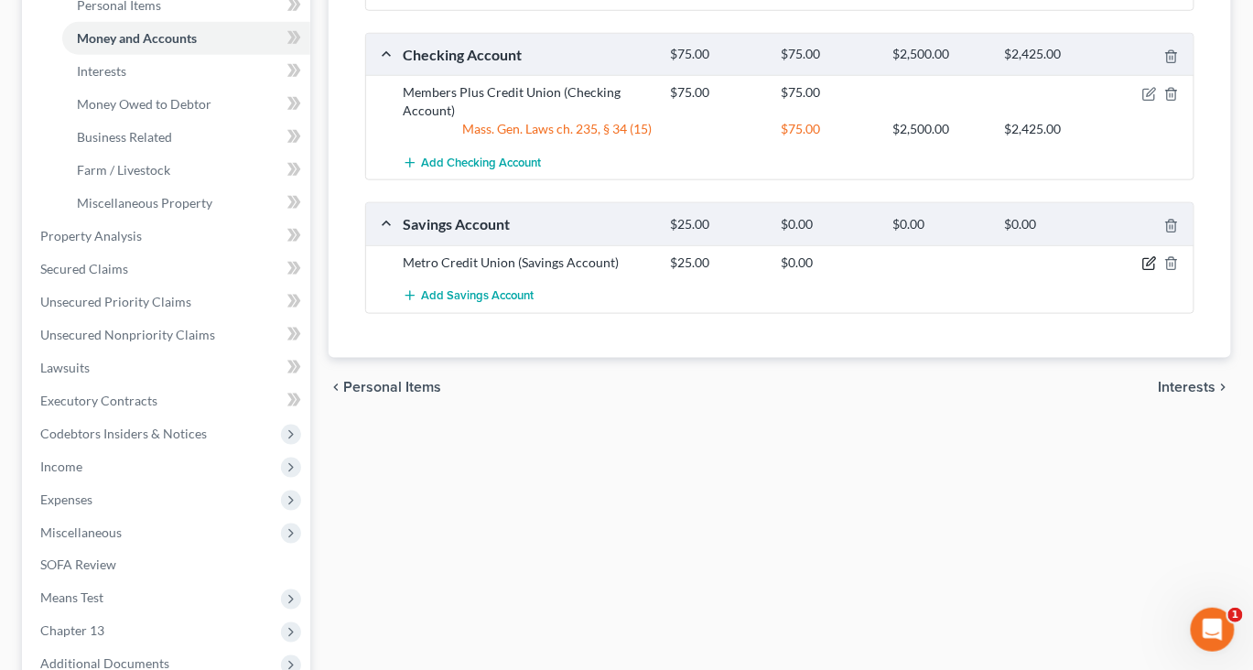
click at [1142, 271] on icon "button" at bounding box center [1149, 263] width 15 height 15
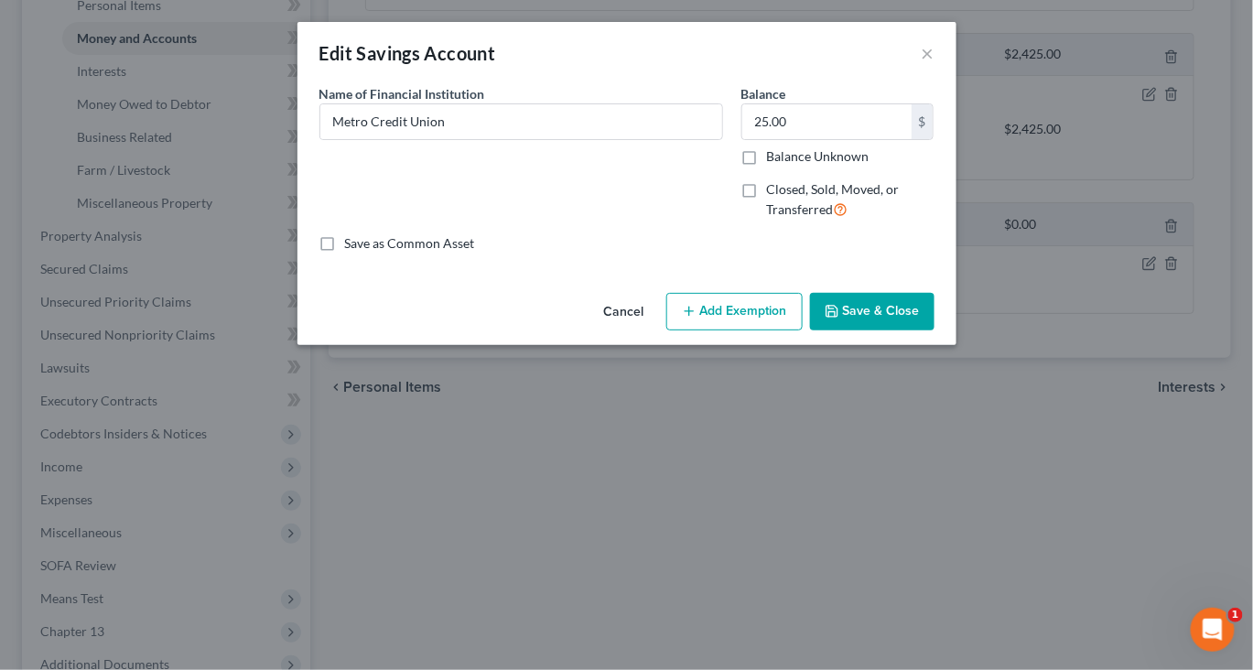
click at [750, 331] on button "Add Exemption" at bounding box center [734, 312] width 136 height 38
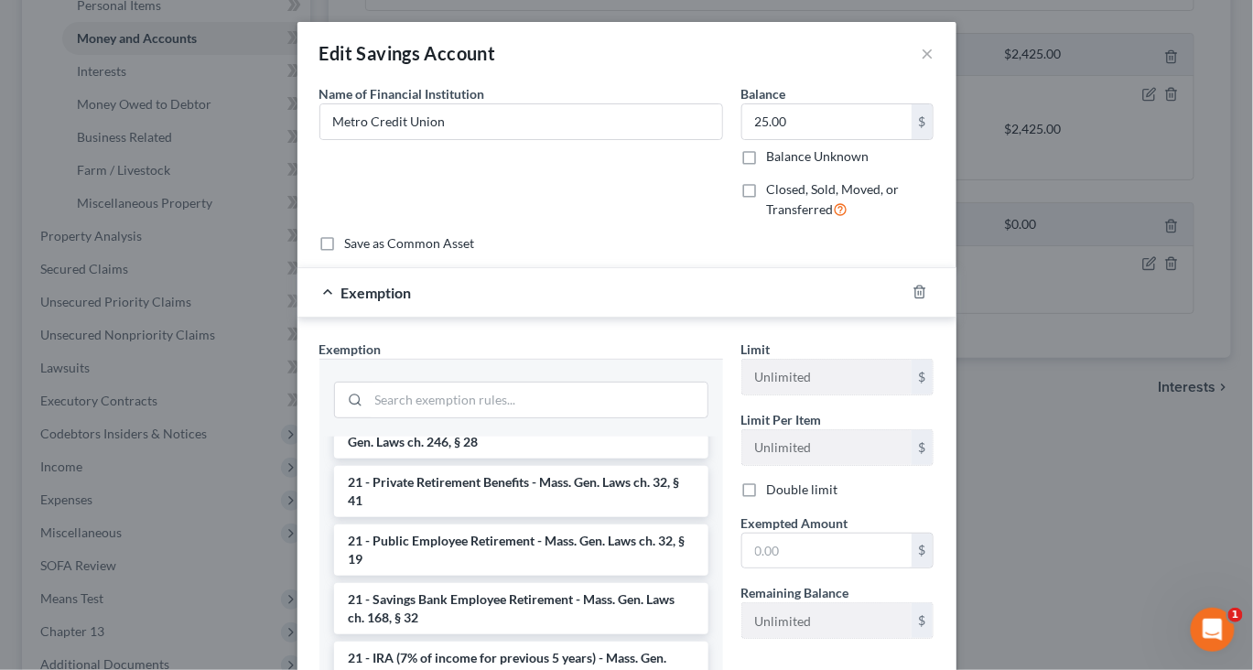
scroll to position [790, 0]
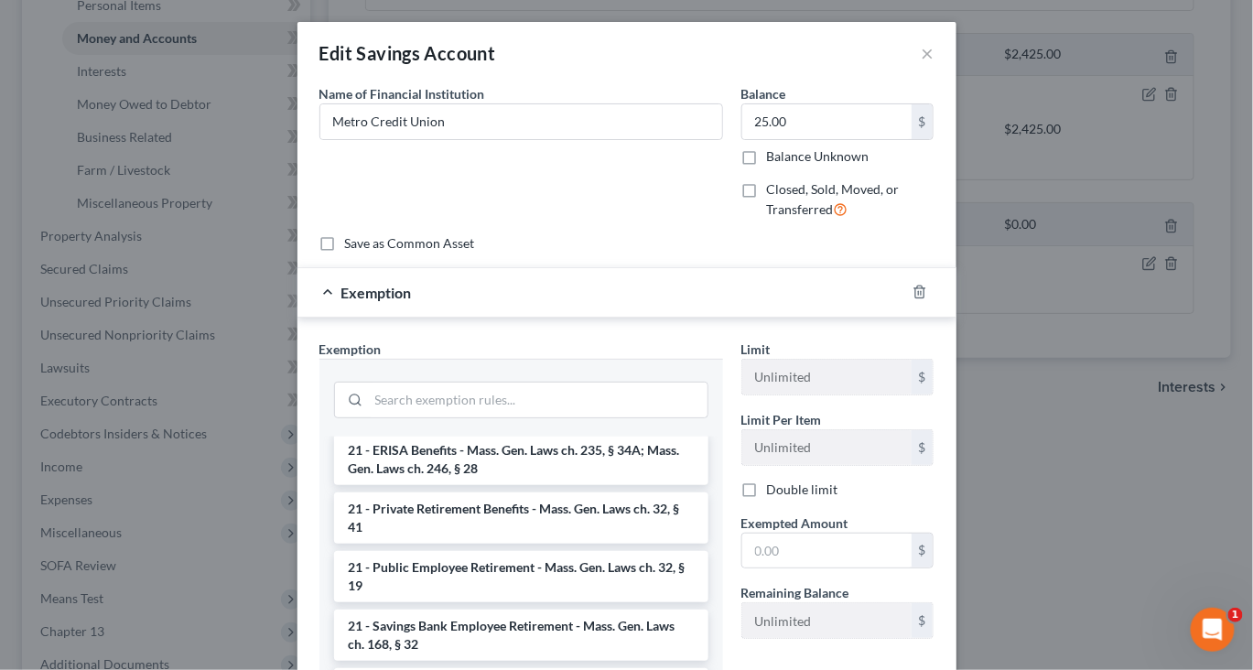
click at [500, 328] on li "17 - Bank Deposits - Mass. Gen. Laws ch. 235, § 34 (15)" at bounding box center [521, 311] width 374 height 33
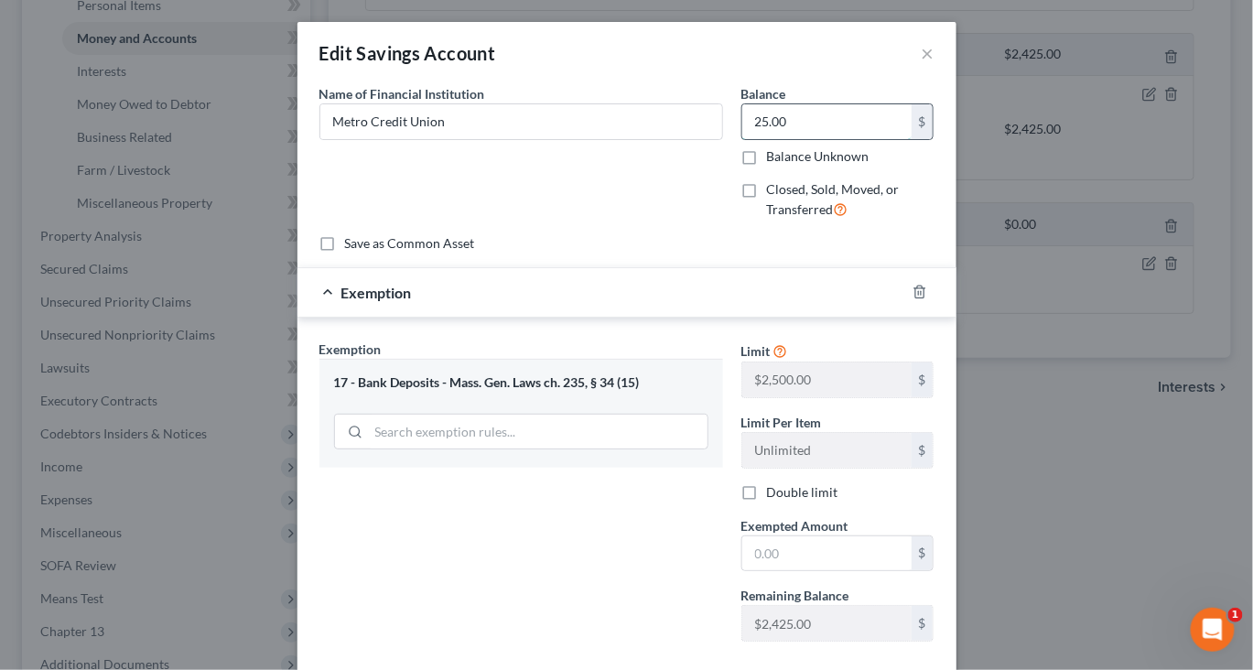
click at [890, 139] on input "25.00" at bounding box center [826, 121] width 169 height 35
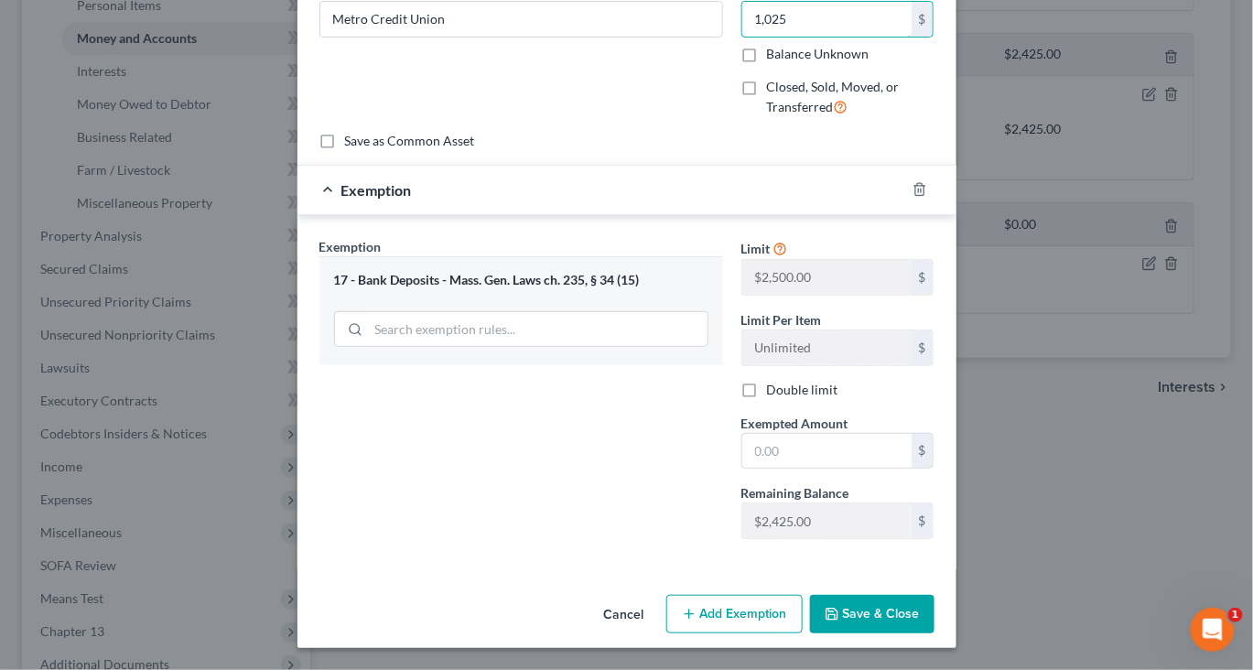
scroll to position [287, 0]
type input "1,025"
click at [853, 434] on input "text" at bounding box center [826, 451] width 169 height 35
type input "1,025"
click at [919, 595] on button "Save & Close" at bounding box center [872, 614] width 124 height 38
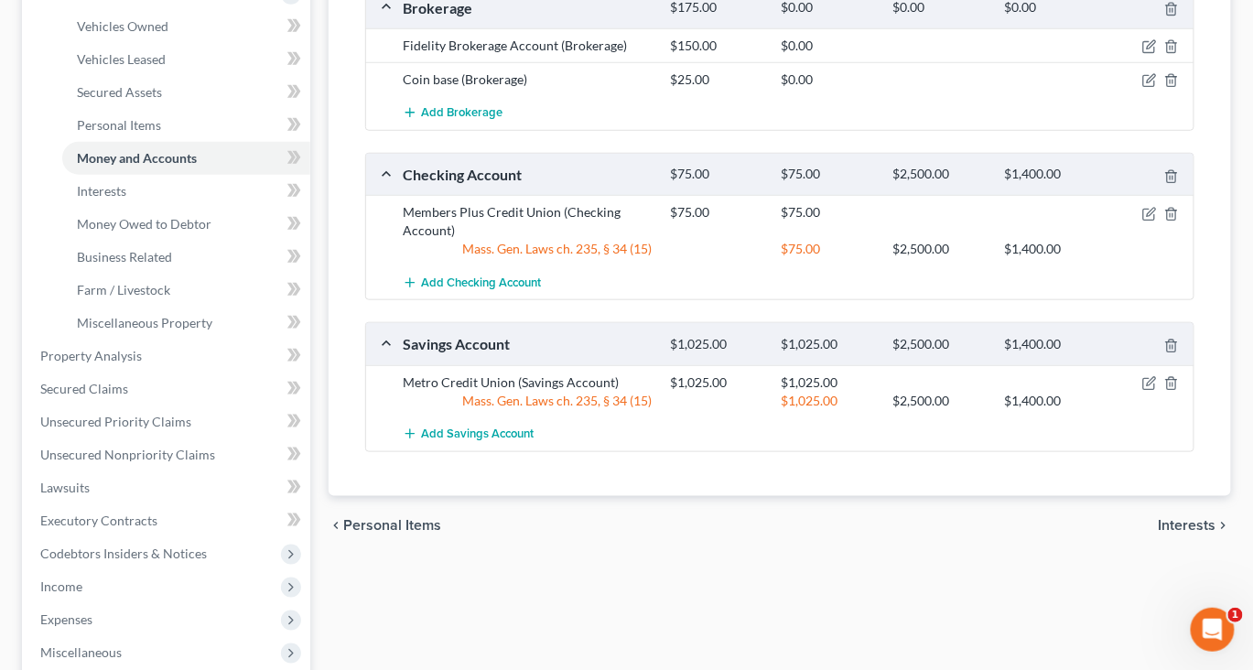
scroll to position [361, 0]
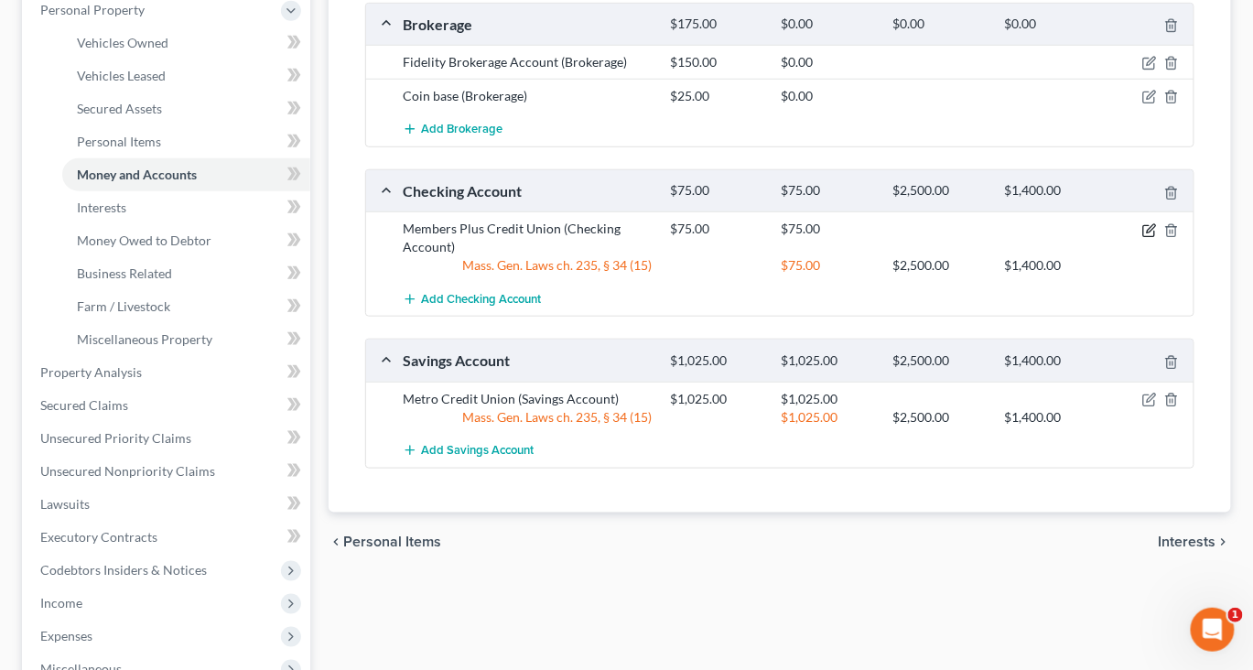
click at [1147, 232] on icon "button" at bounding box center [1151, 228] width 8 height 8
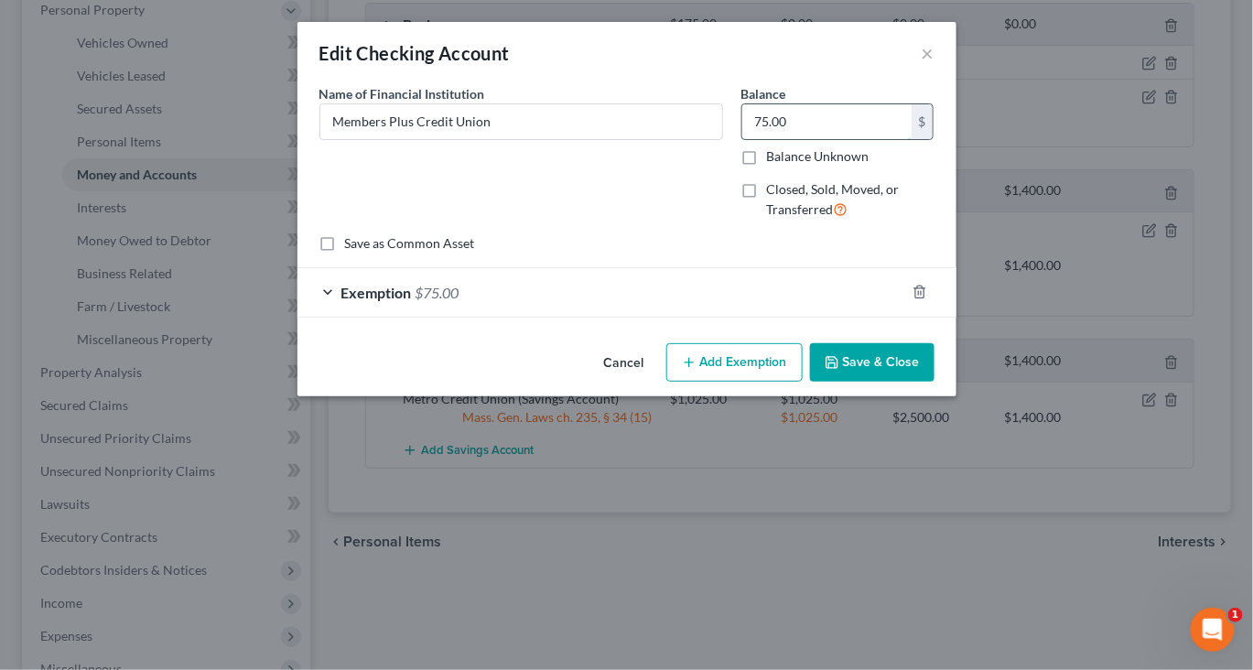
click at [895, 139] on input "75.00" at bounding box center [826, 121] width 169 height 35
type input "775"
click at [750, 382] on button "Add Exemption" at bounding box center [734, 362] width 136 height 38
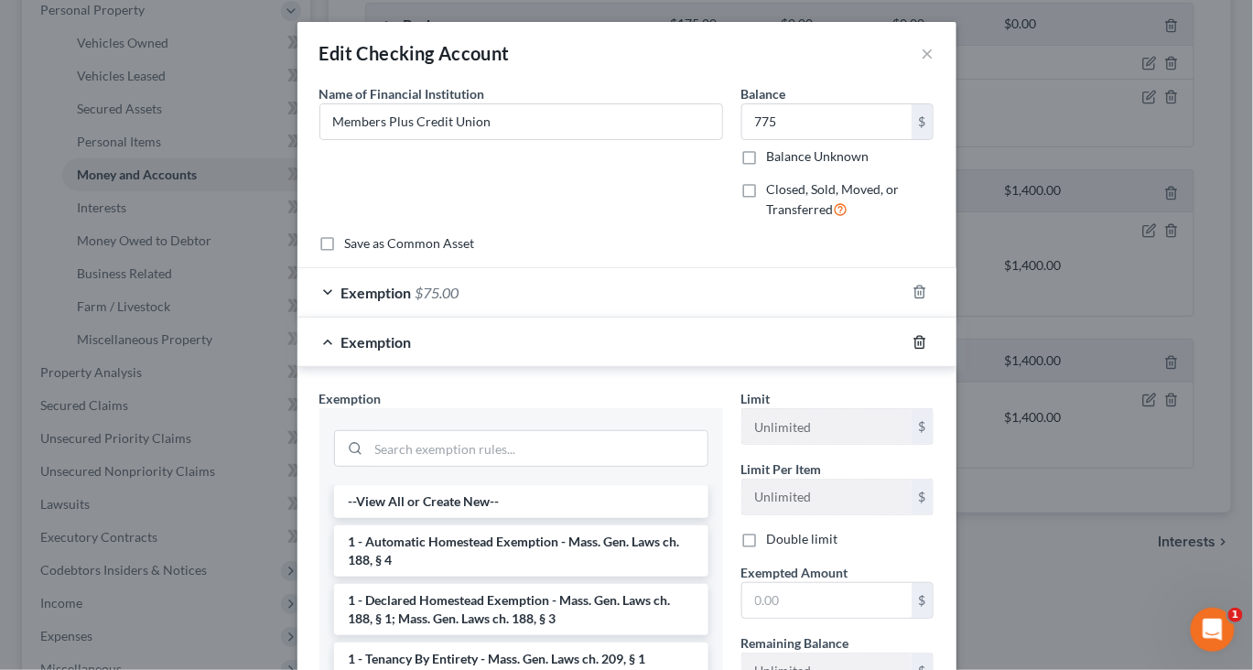
click at [927, 350] on icon "button" at bounding box center [919, 342] width 15 height 15
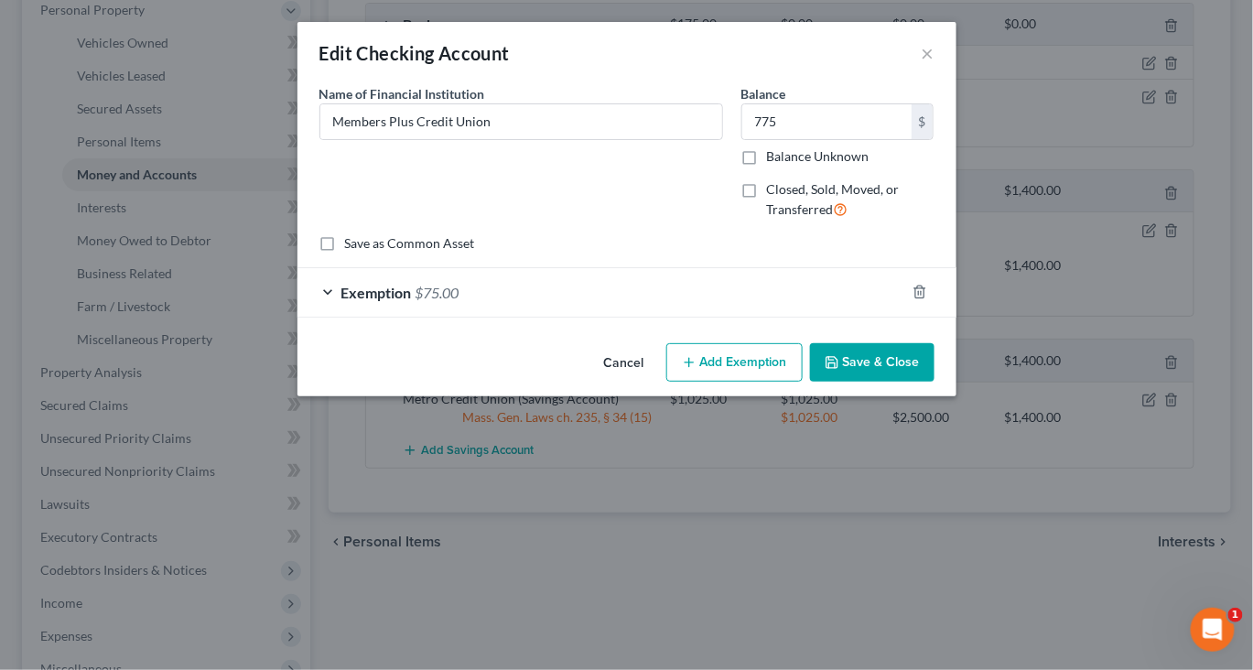
click at [845, 317] on div "Exemption $75.00" at bounding box center [601, 292] width 608 height 49
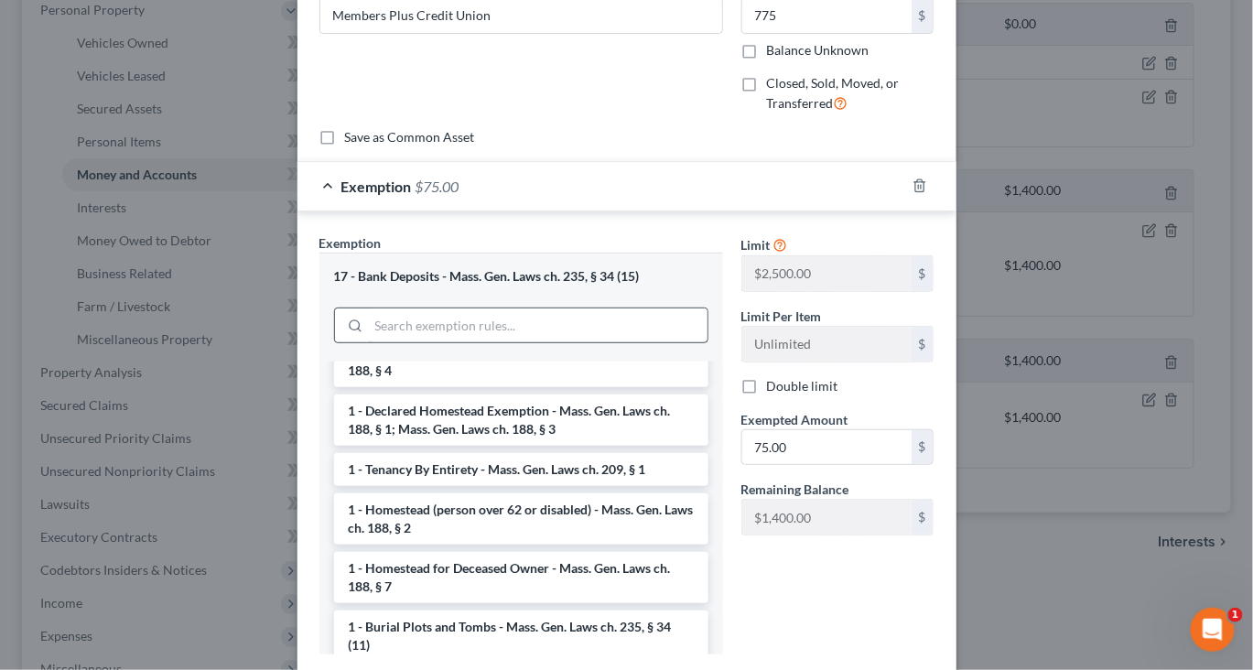
scroll to position [73, 0]
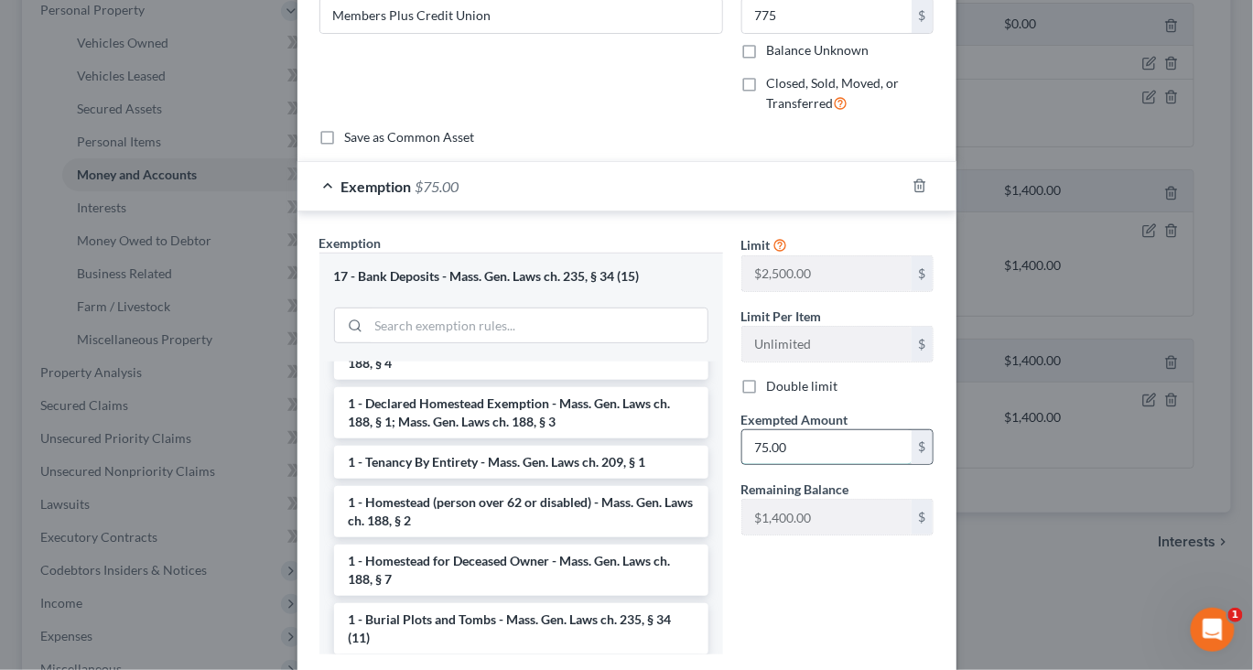
click at [825, 465] on input "75.00" at bounding box center [826, 447] width 169 height 35
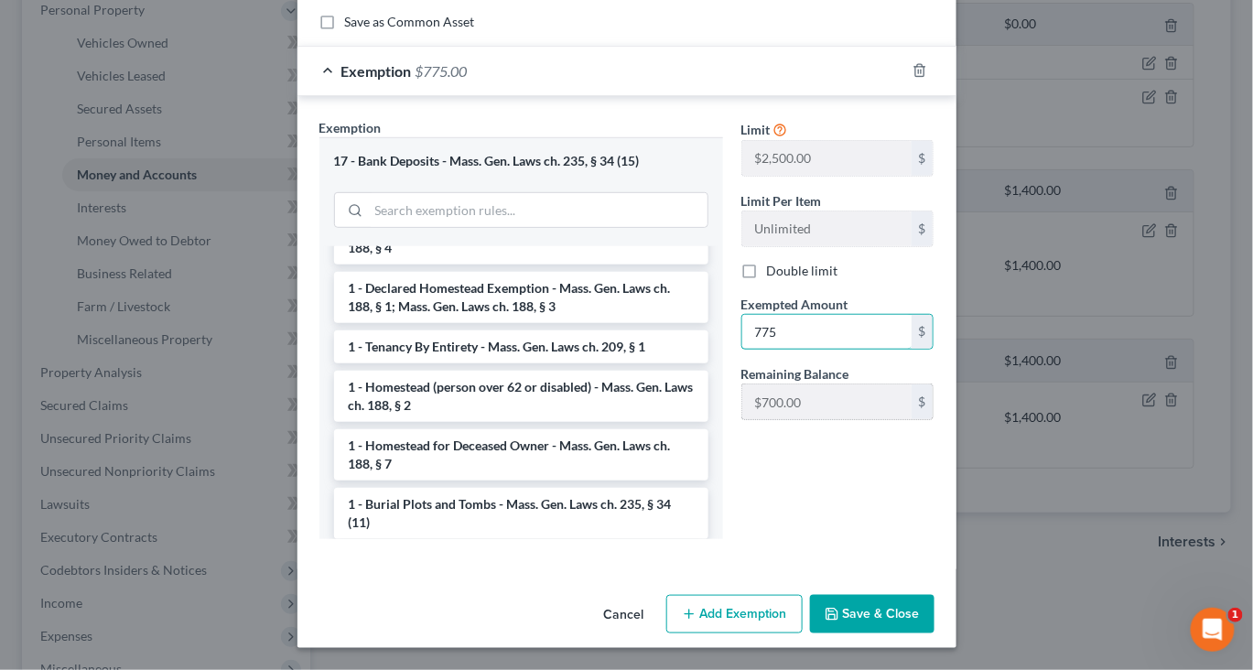
scroll to position [439, 0]
type input "775"
click at [924, 595] on button "Save & Close" at bounding box center [872, 614] width 124 height 38
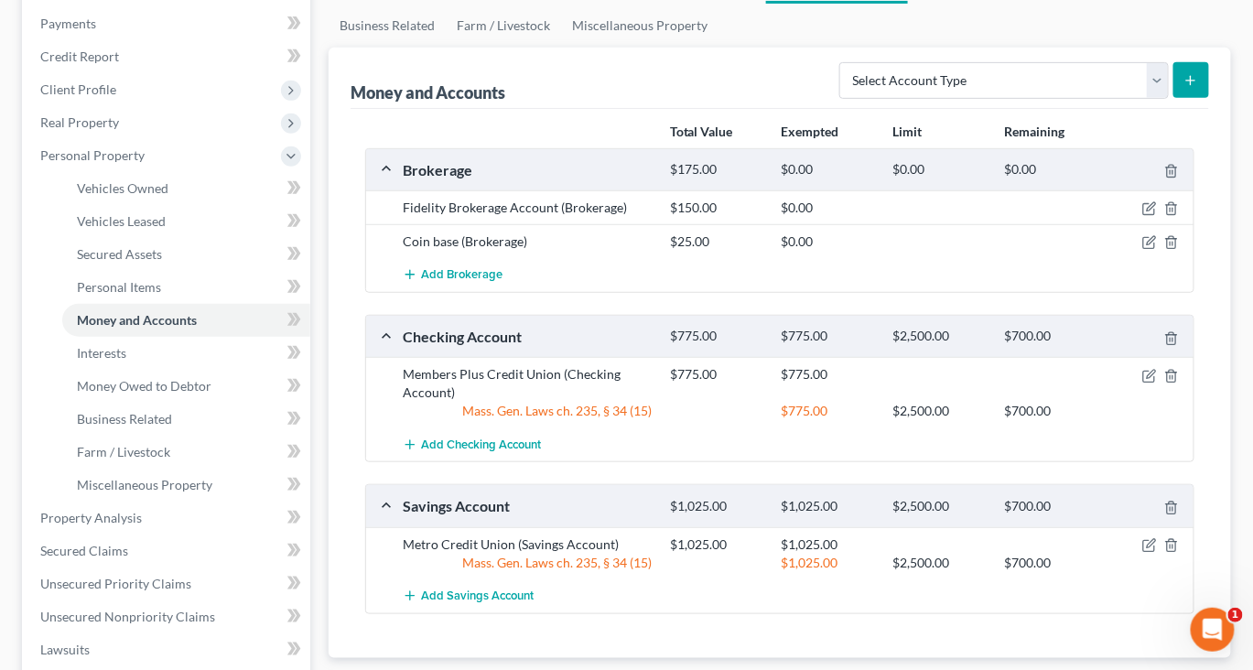
scroll to position [0, 0]
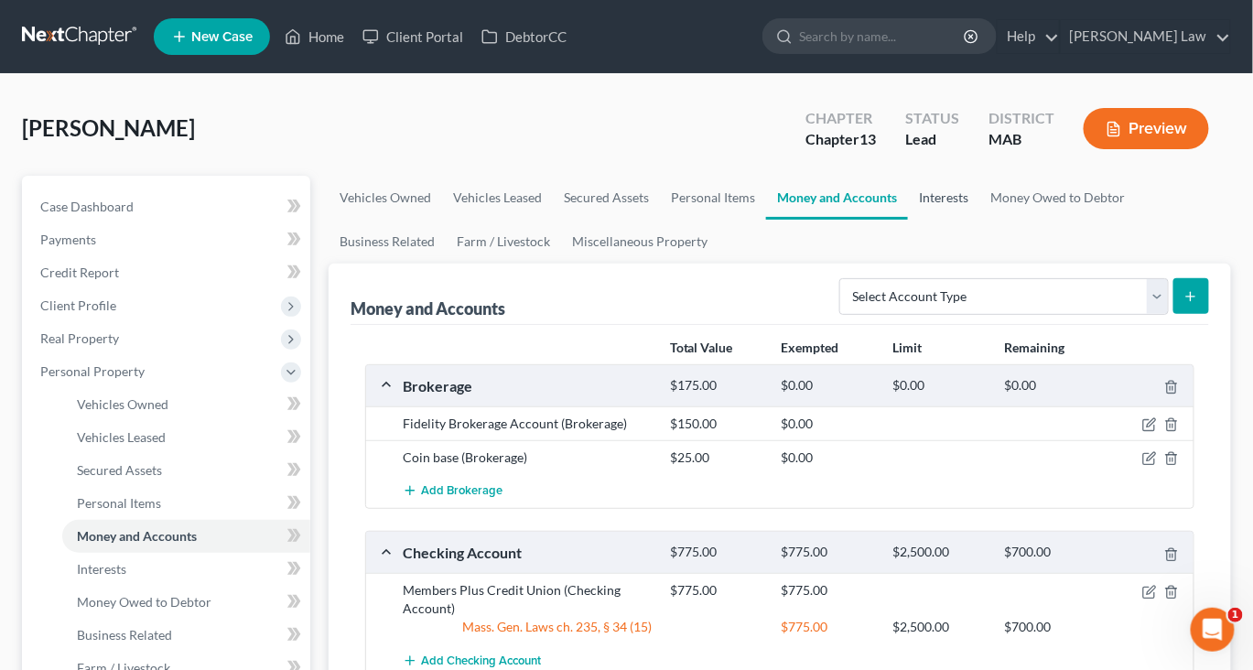
click at [979, 220] on link "Interests" at bounding box center [943, 198] width 71 height 44
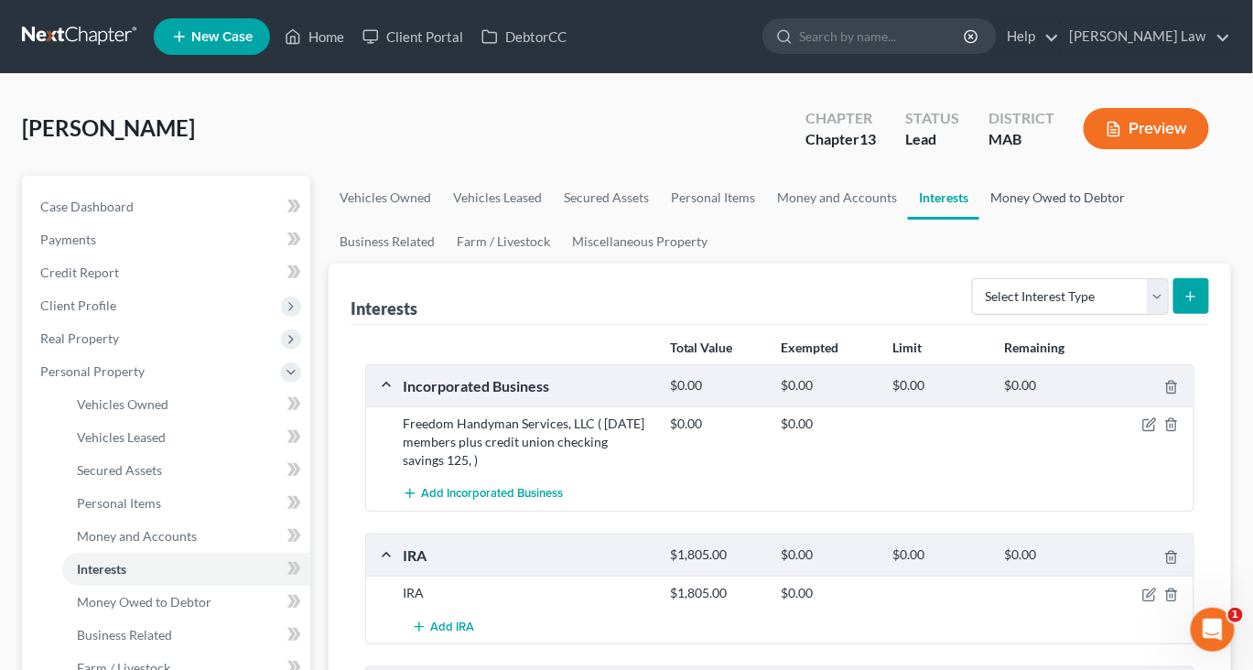
click at [979, 220] on link "Money Owed to Debtor" at bounding box center [1057, 198] width 156 height 44
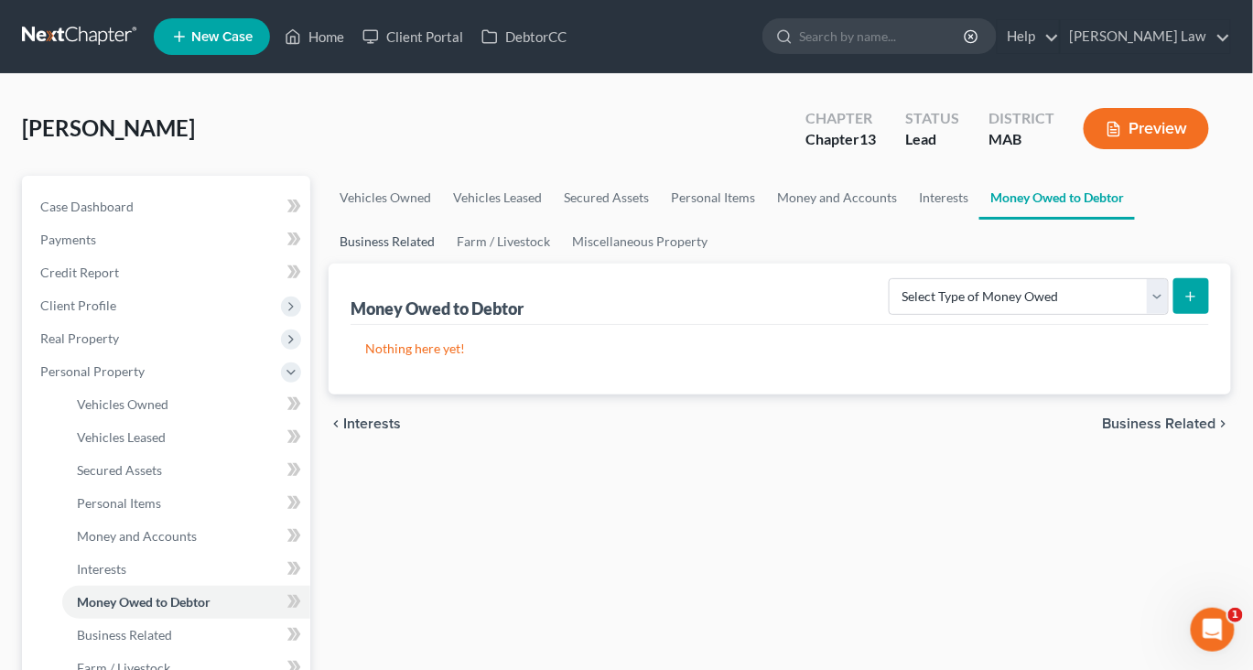
click at [446, 264] on link "Business Related" at bounding box center [387, 242] width 117 height 44
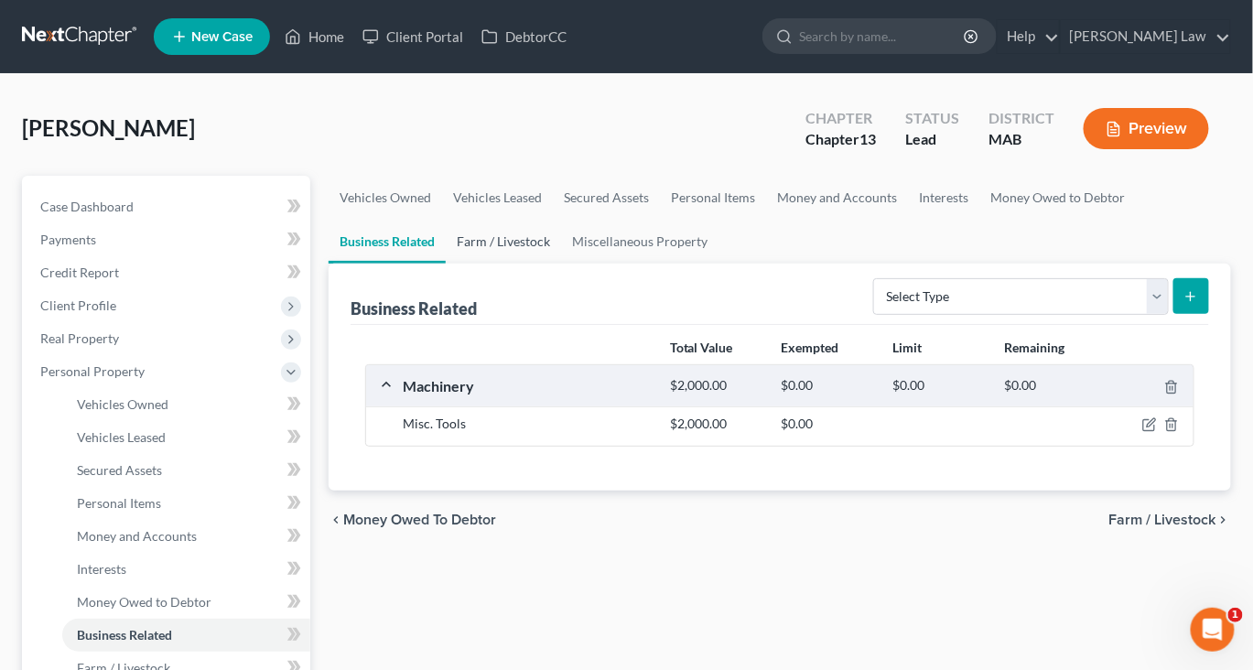
click at [561, 264] on link "Farm / Livestock" at bounding box center [503, 242] width 115 height 44
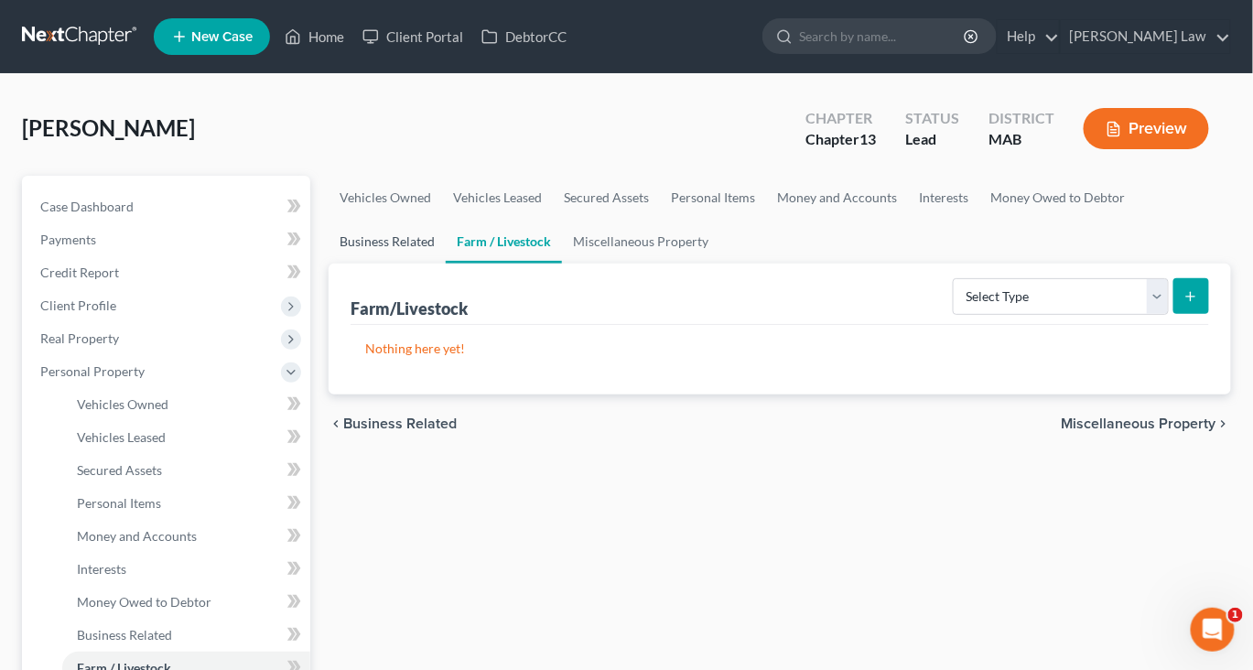
click at [446, 264] on link "Business Related" at bounding box center [387, 242] width 117 height 44
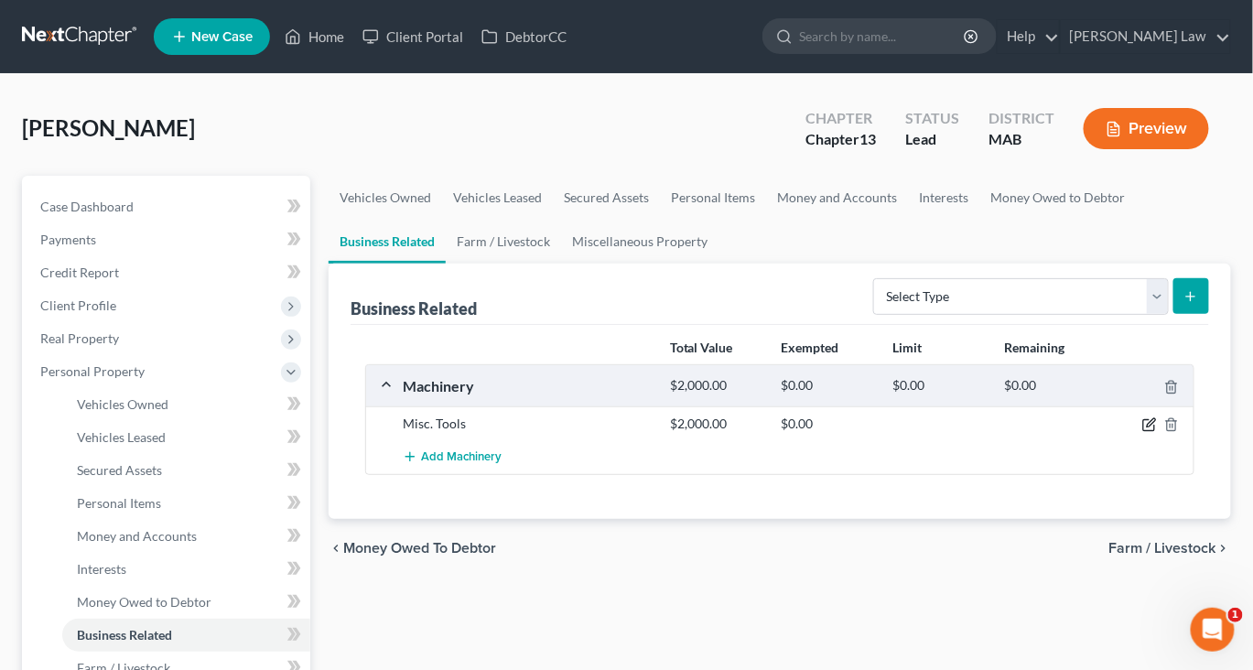
click at [1147, 427] on icon "button" at bounding box center [1151, 423] width 8 height 8
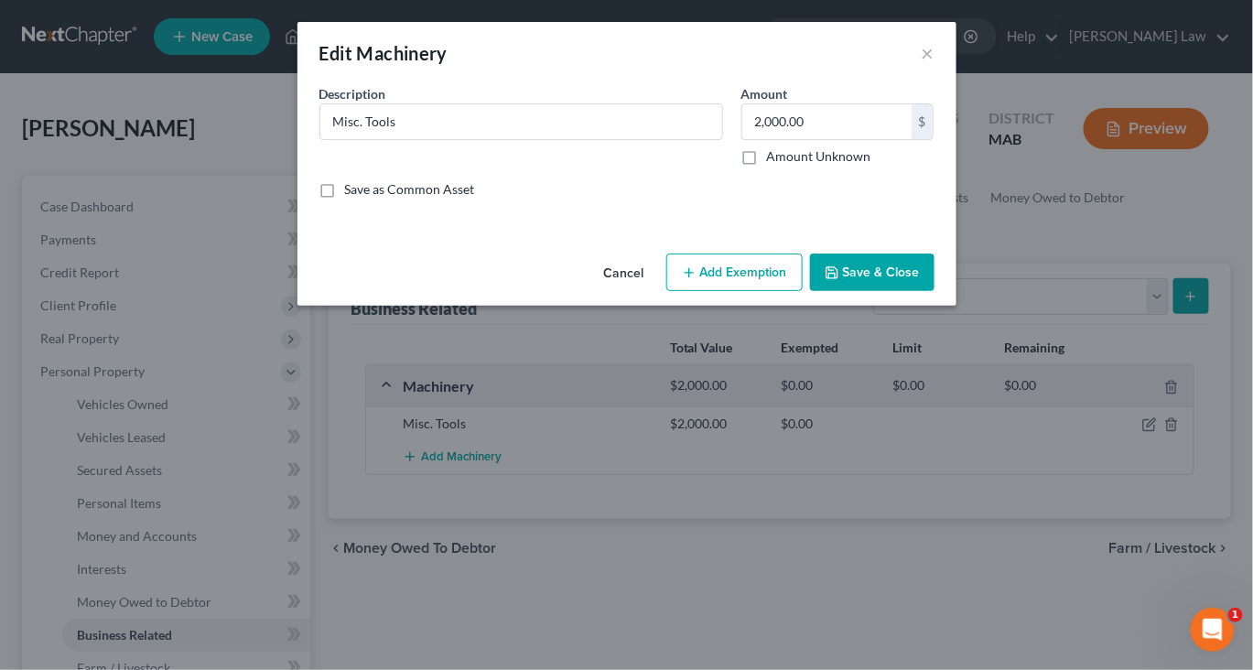
click at [764, 292] on button "Add Exemption" at bounding box center [734, 272] width 136 height 38
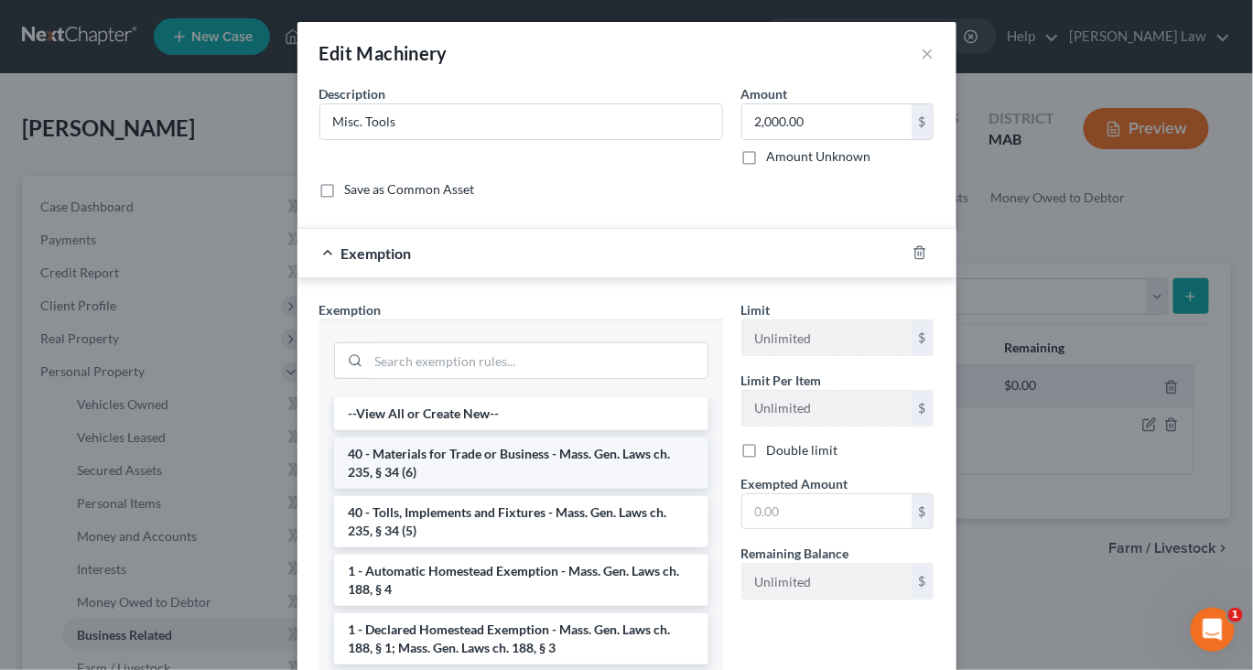
click at [576, 489] on li "40 - Materials for Trade or Business - Mass. Gen. Laws ch. 235, § 34 (6)" at bounding box center [521, 462] width 374 height 51
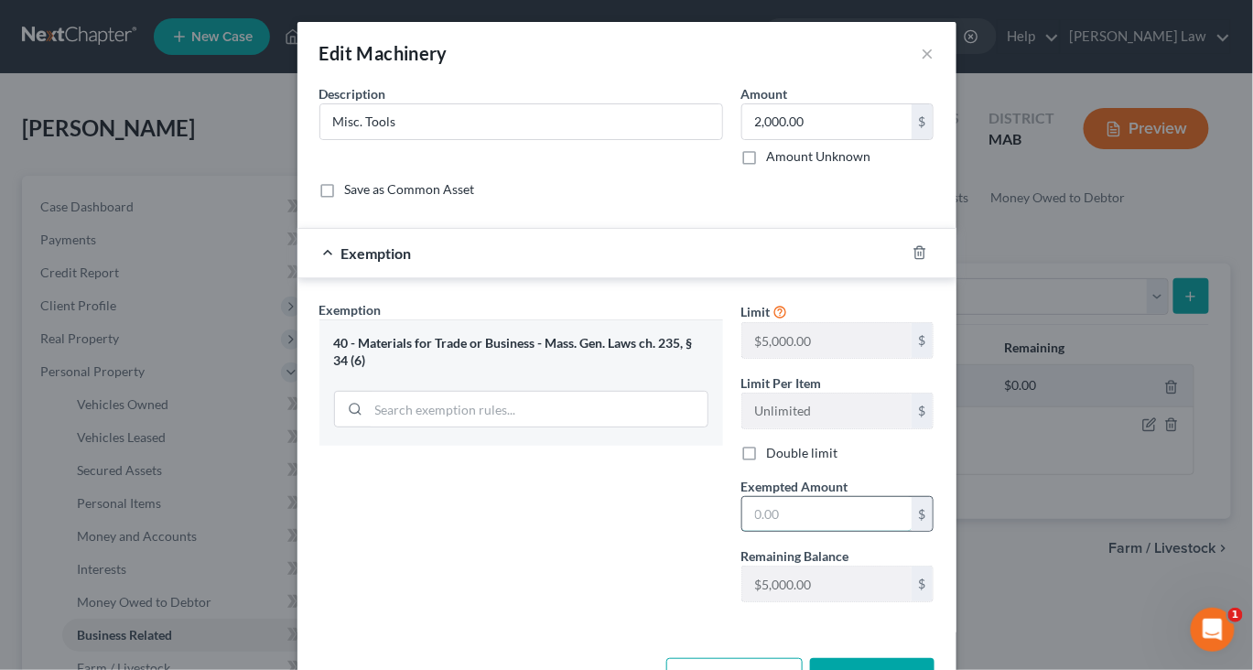
click at [803, 532] on input "text" at bounding box center [826, 514] width 169 height 35
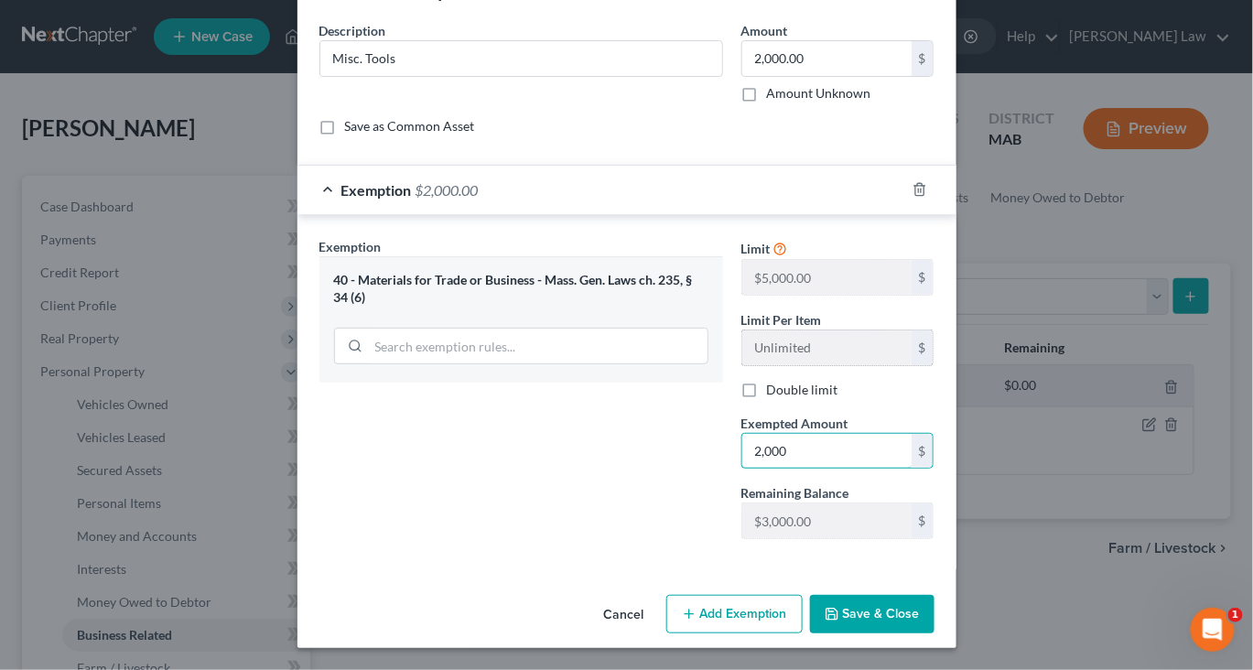
scroll to position [239, 0]
type input "2,000"
click at [922, 596] on button "Save & Close" at bounding box center [872, 614] width 124 height 38
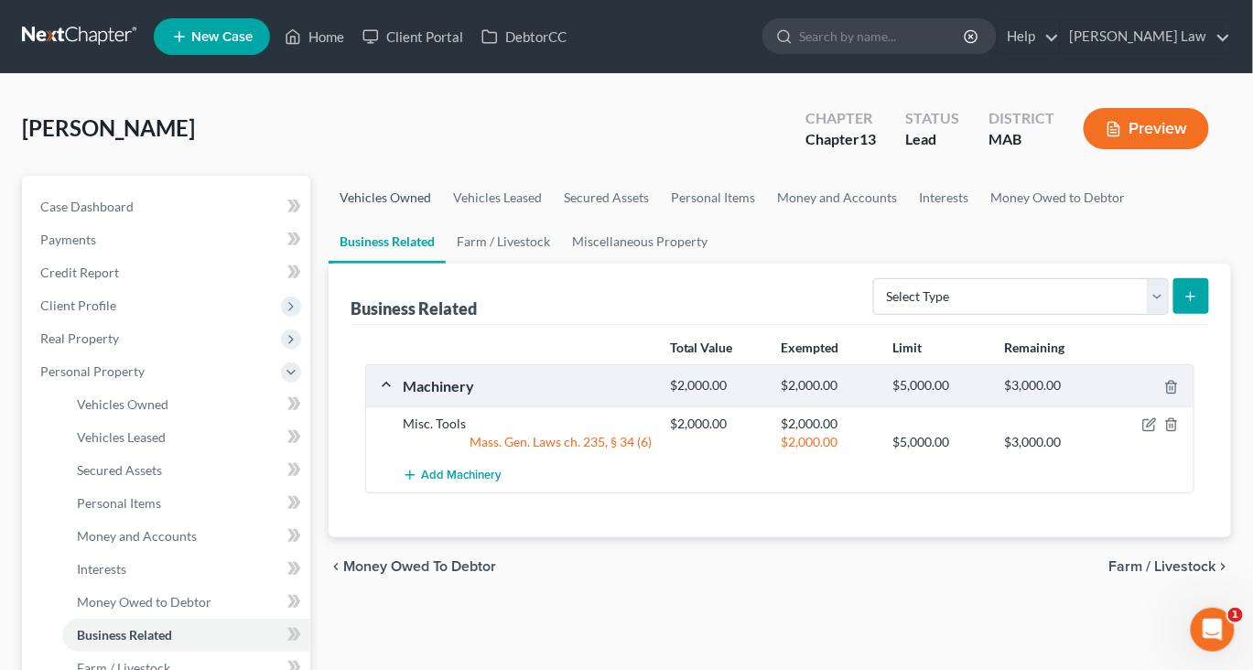
click at [408, 220] on link "Vehicles Owned" at bounding box center [385, 198] width 113 height 44
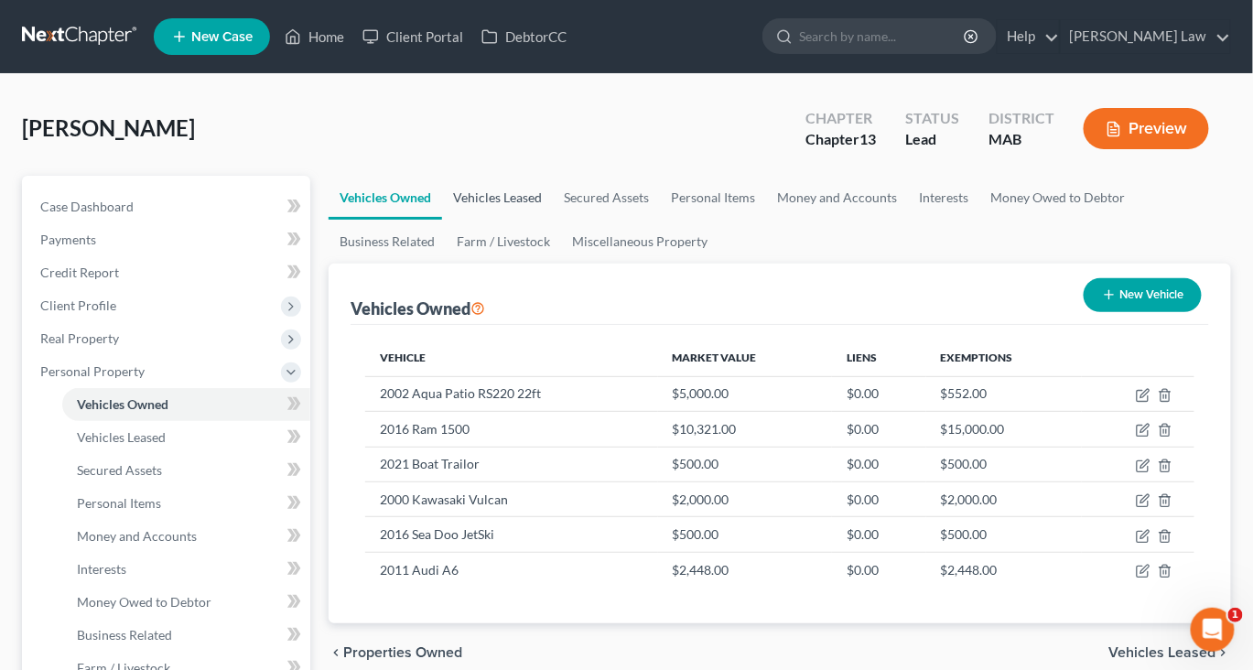
click at [553, 220] on link "Vehicles Leased" at bounding box center [497, 198] width 111 height 44
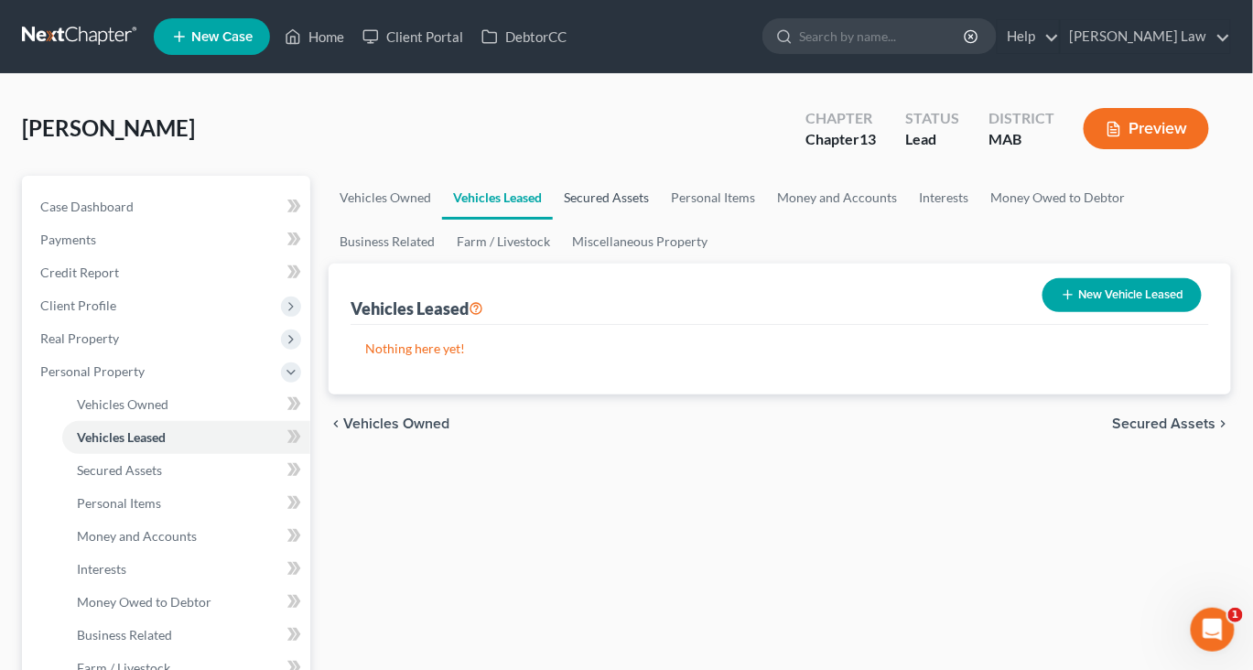
click at [656, 220] on link "Secured Assets" at bounding box center [606, 198] width 107 height 44
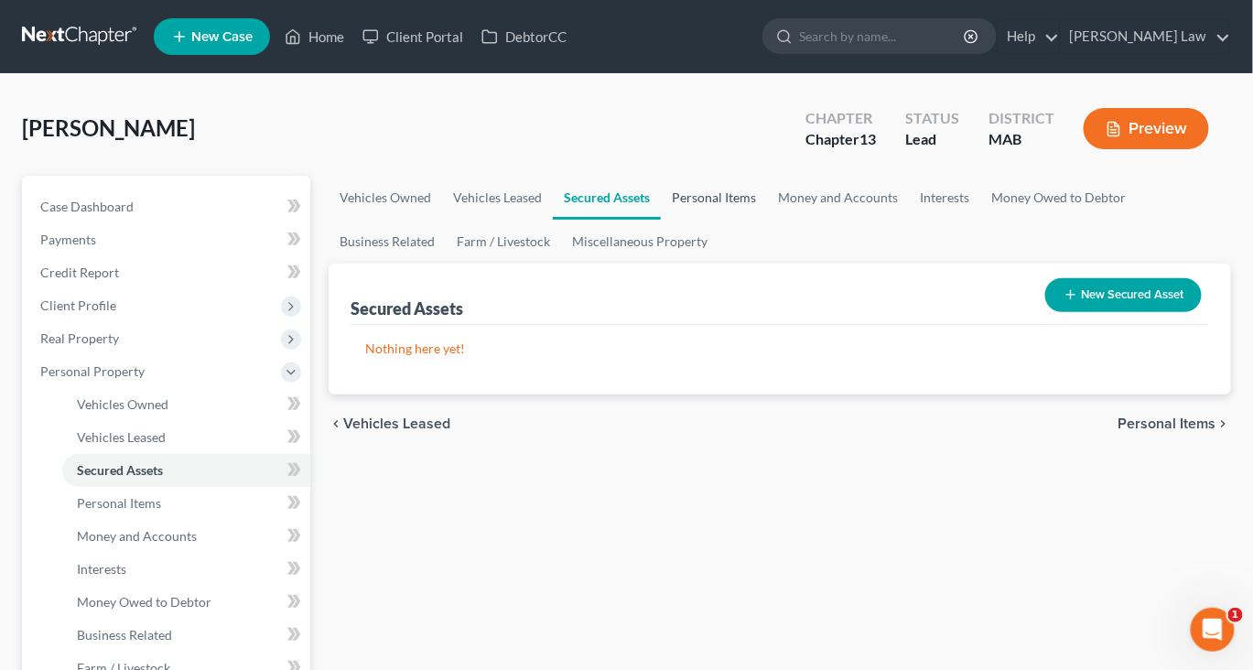
click at [767, 220] on link "Personal Items" at bounding box center [714, 198] width 106 height 44
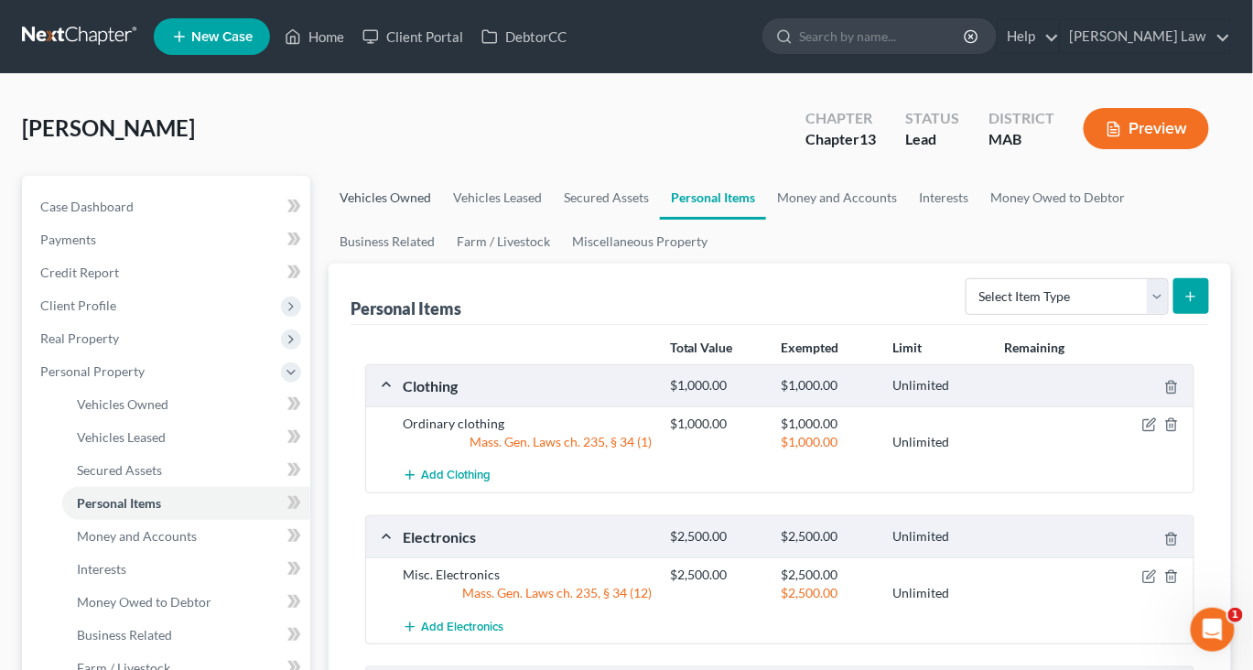
click at [415, 220] on link "Vehicles Owned" at bounding box center [385, 198] width 113 height 44
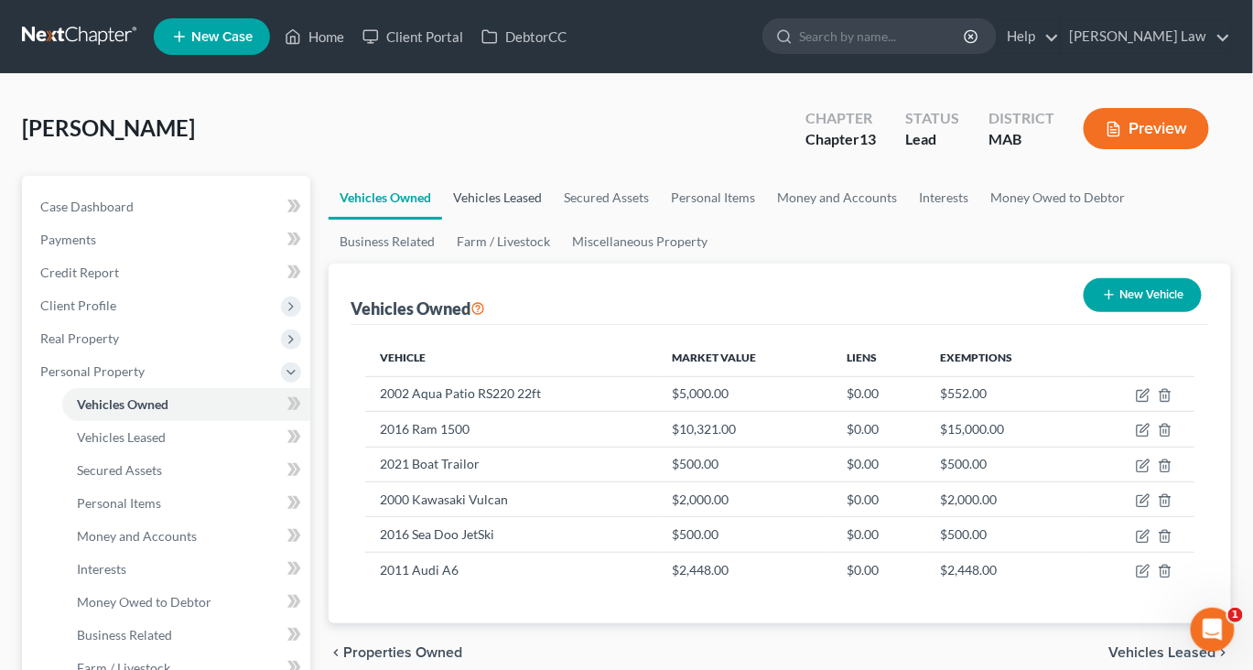
click at [546, 220] on link "Vehicles Leased" at bounding box center [497, 198] width 111 height 44
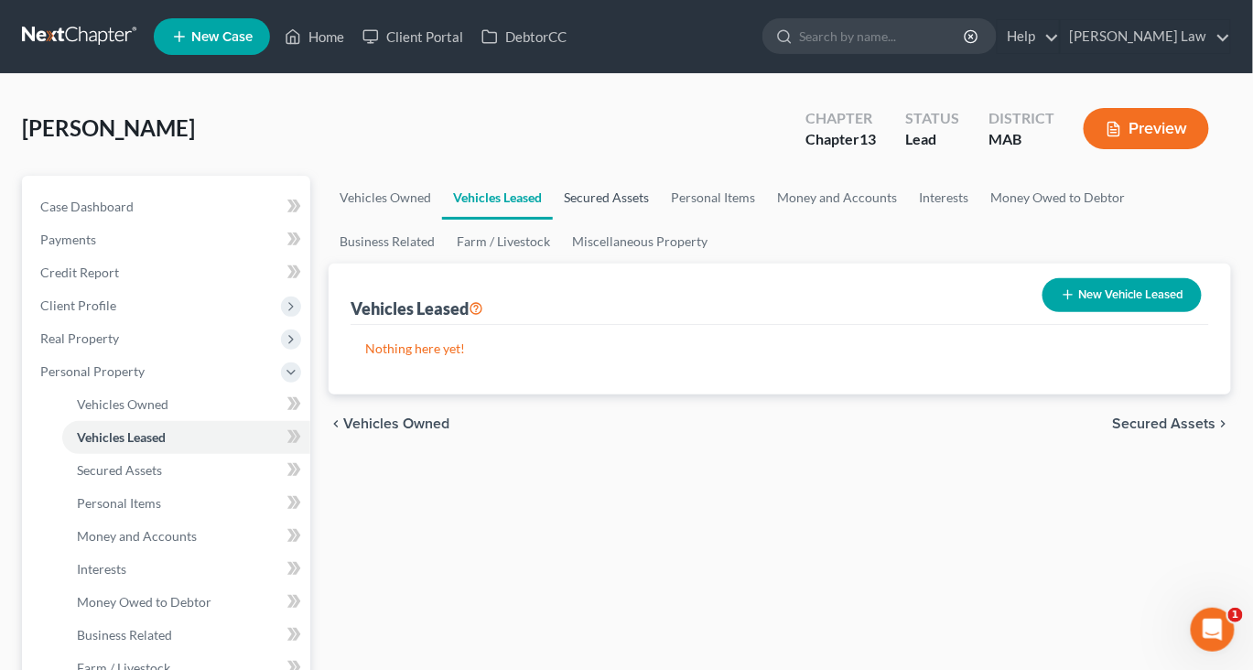
click at [660, 220] on link "Secured Assets" at bounding box center [606, 198] width 107 height 44
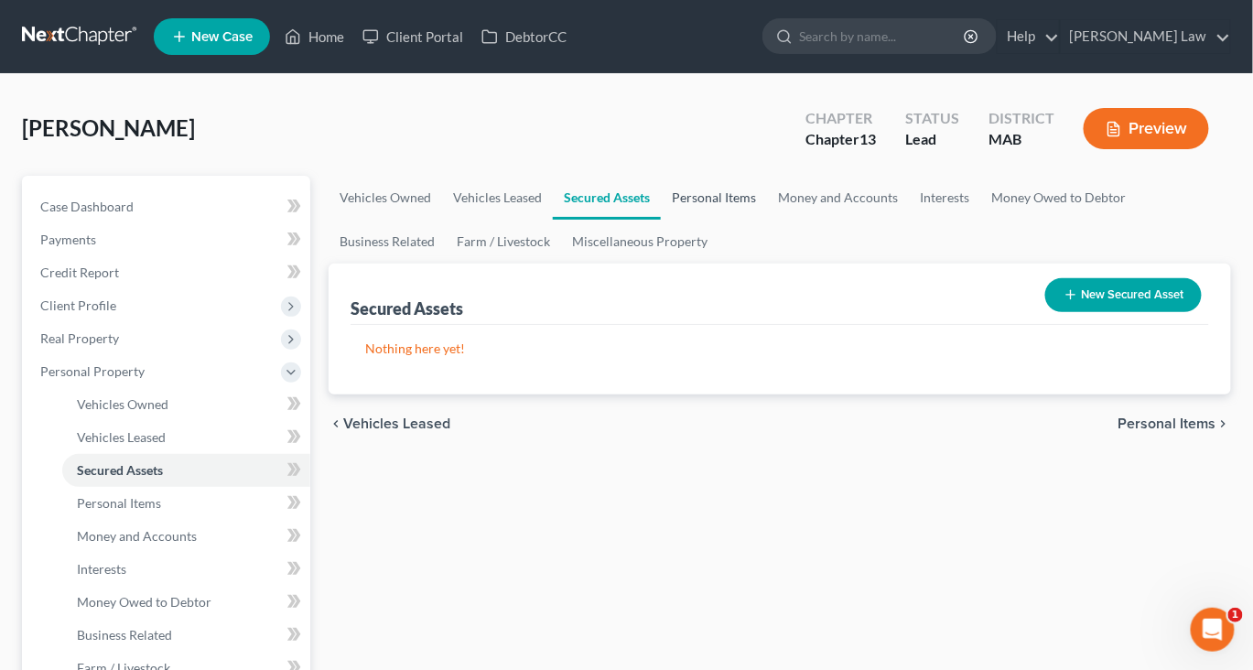
click at [767, 220] on link "Personal Items" at bounding box center [714, 198] width 106 height 44
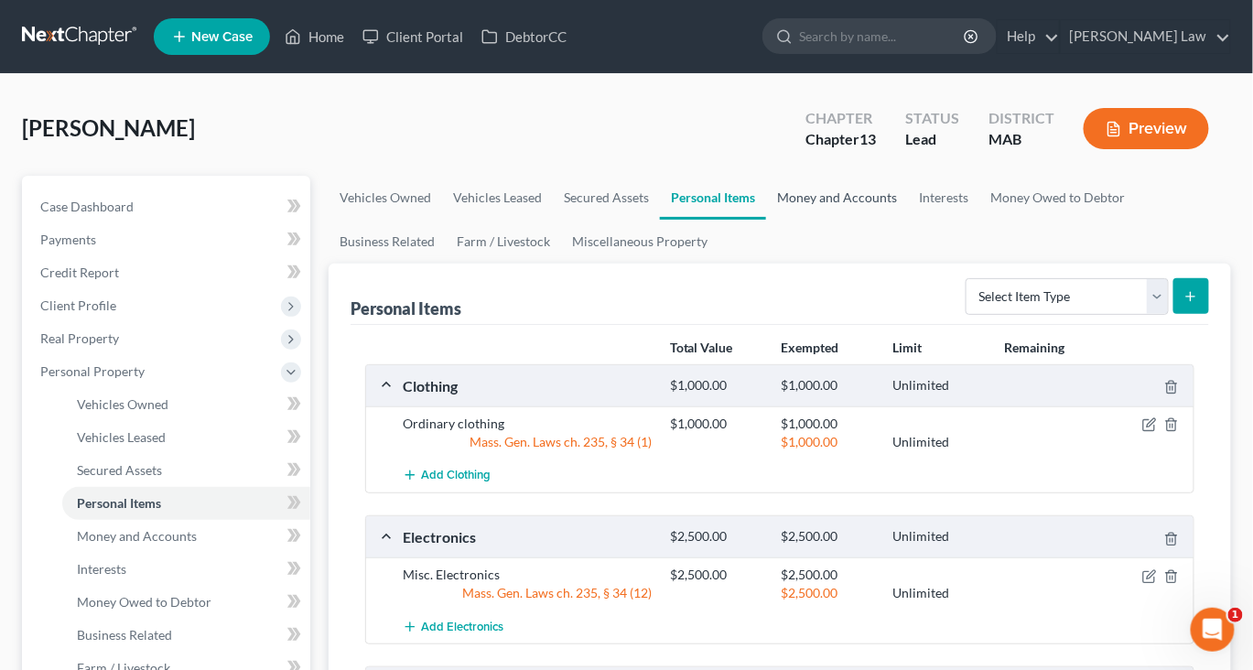
click at [904, 220] on link "Money and Accounts" at bounding box center [837, 198] width 142 height 44
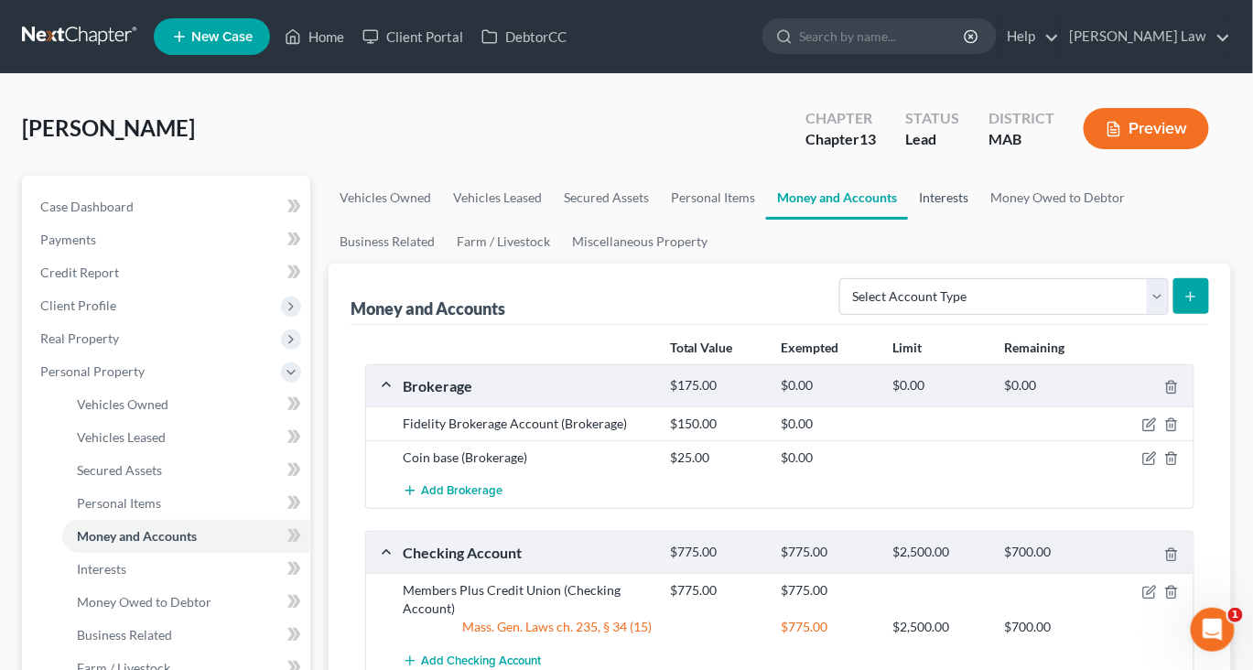
click at [979, 220] on link "Interests" at bounding box center [943, 198] width 71 height 44
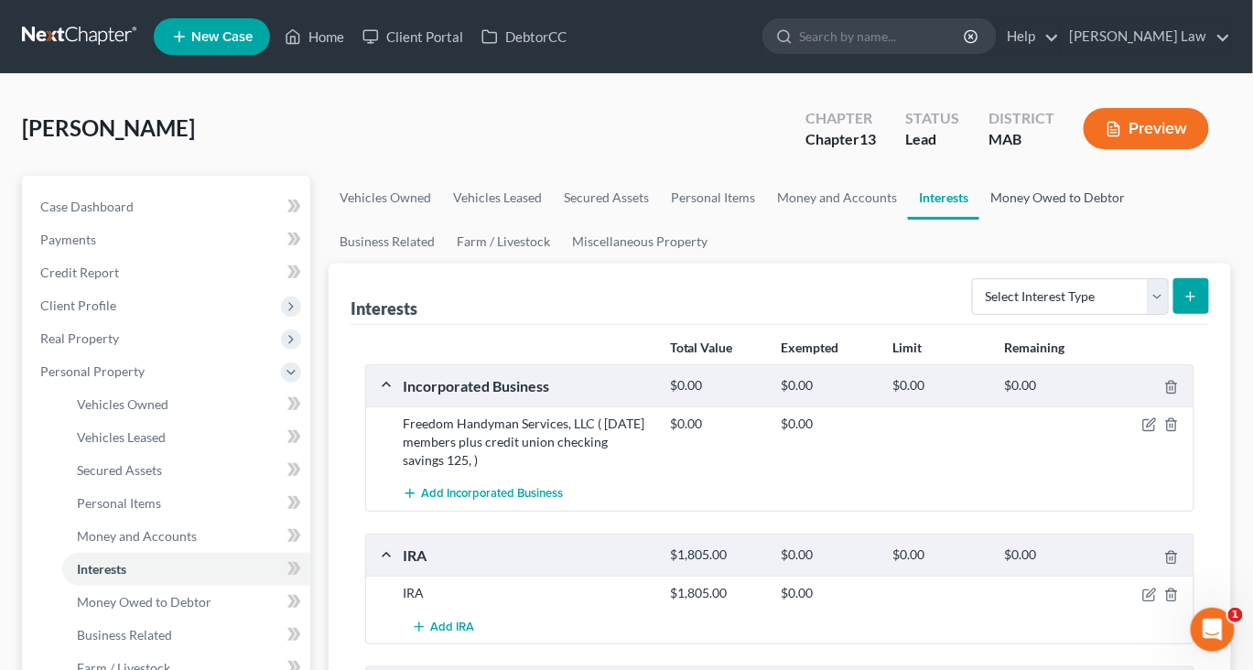
click at [979, 220] on link "Money Owed to Debtor" at bounding box center [1057, 198] width 156 height 44
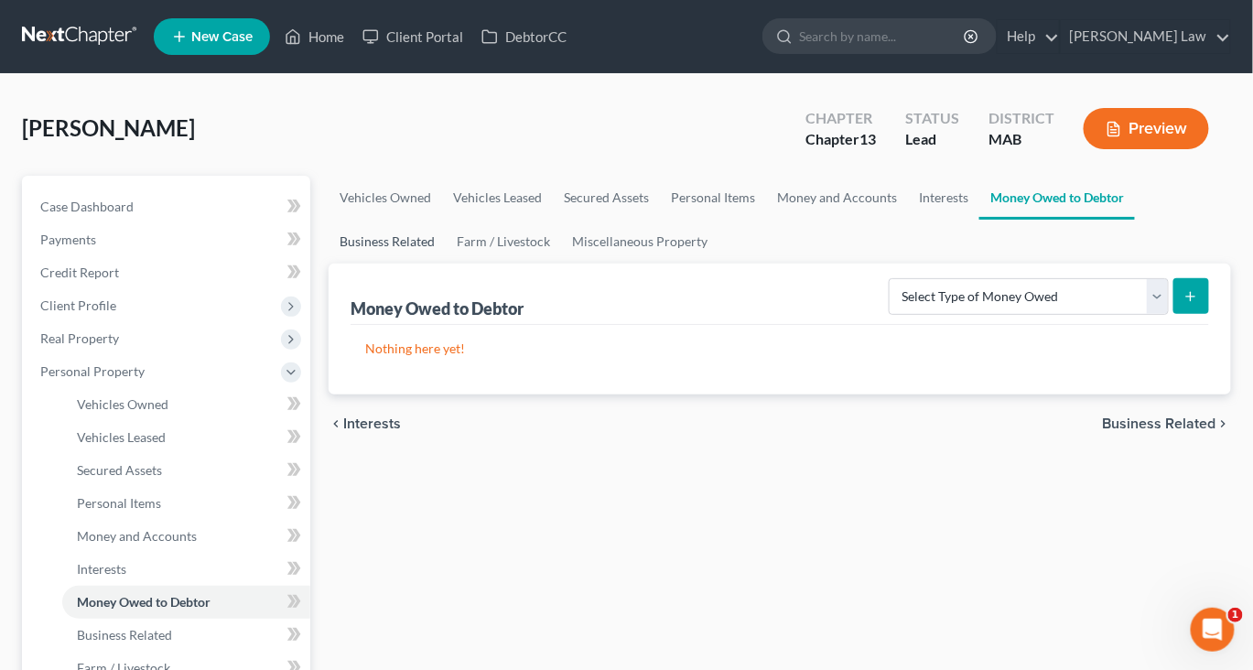
click at [446, 264] on link "Business Related" at bounding box center [387, 242] width 117 height 44
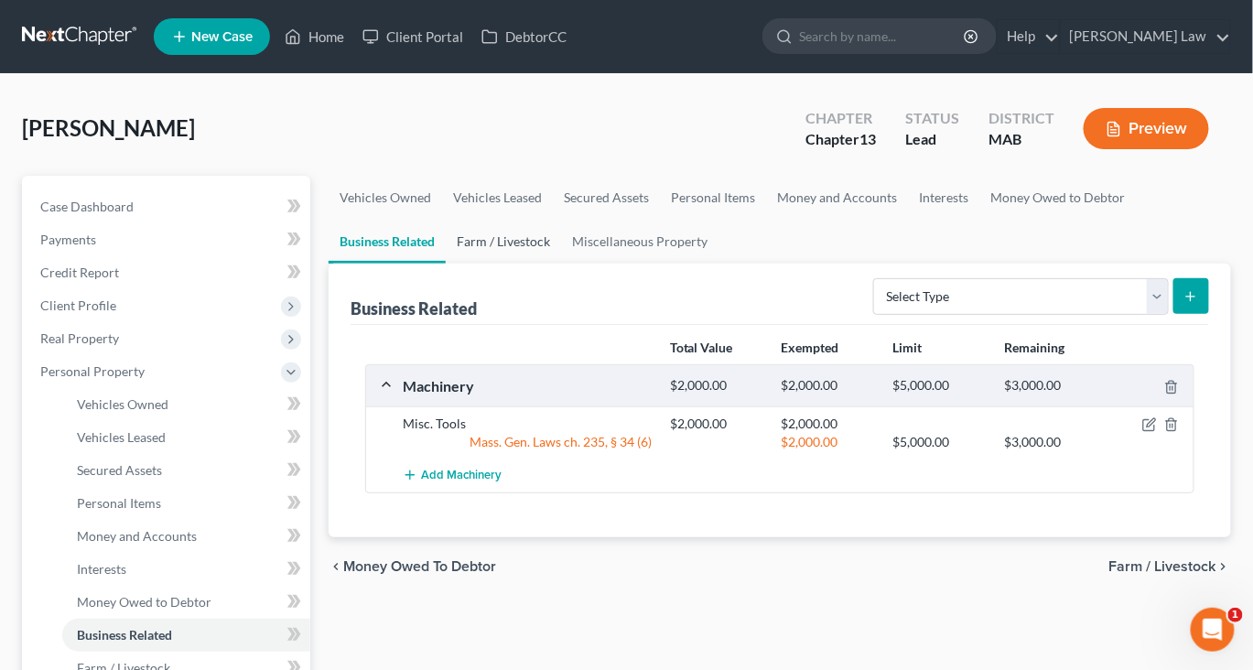
click at [561, 264] on link "Farm / Livestock" at bounding box center [503, 242] width 115 height 44
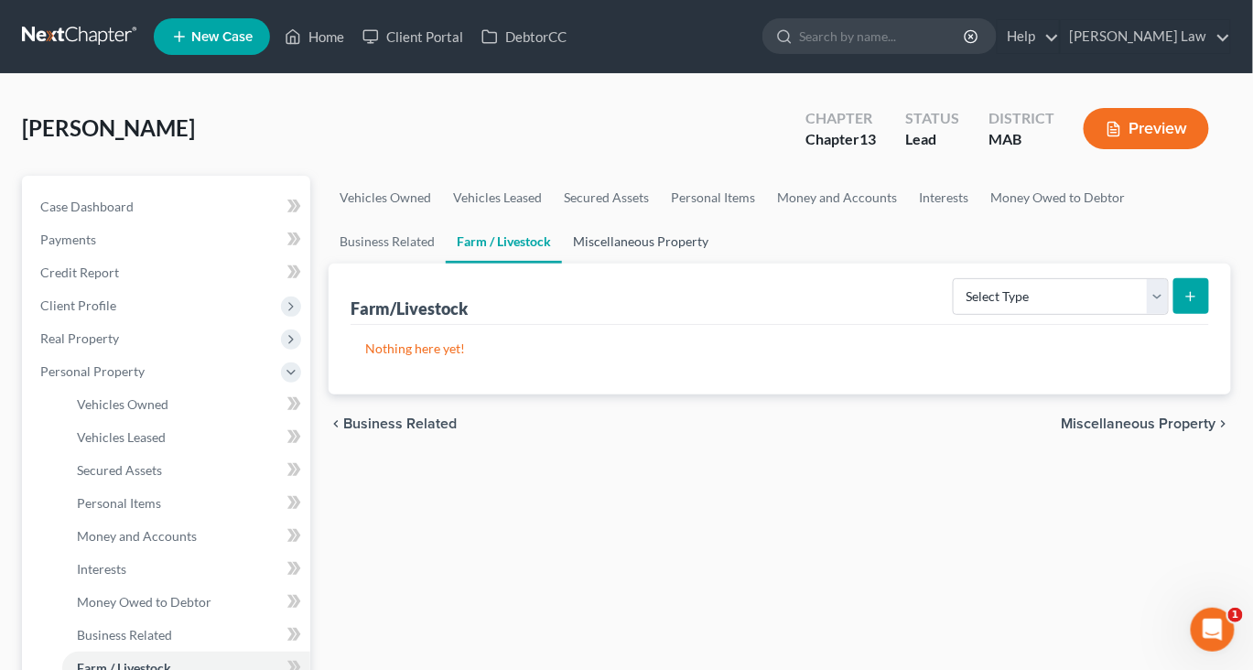
click at [719, 264] on link "Miscellaneous Property" at bounding box center [640, 242] width 157 height 44
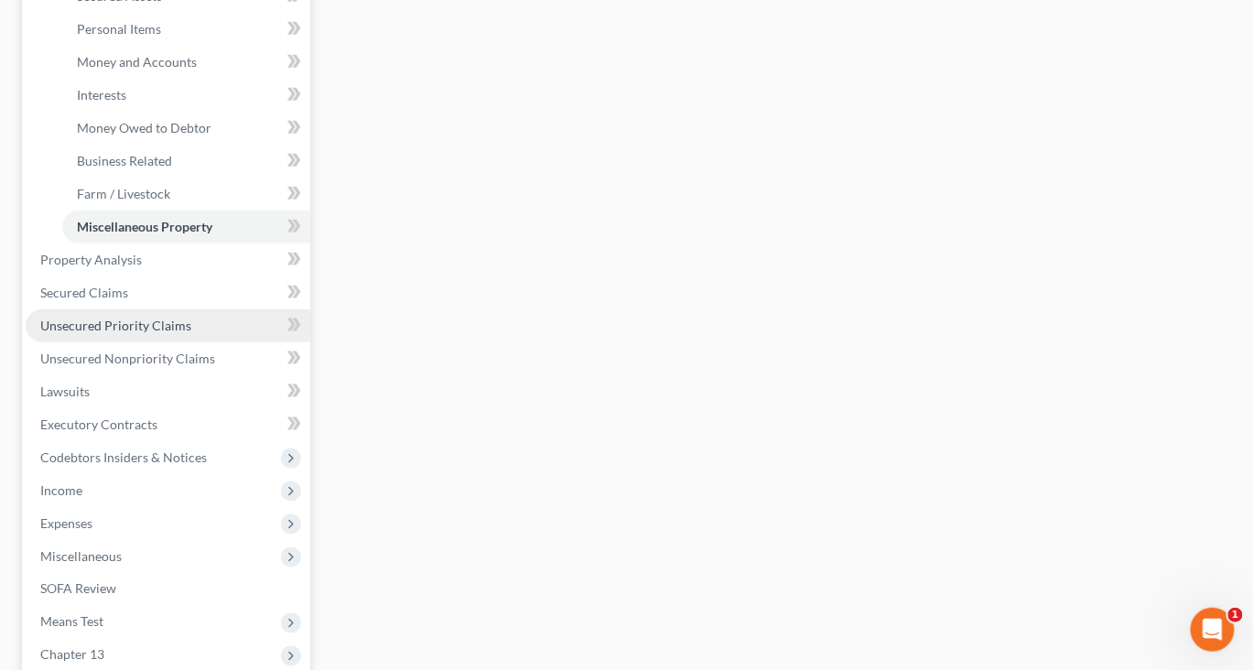
click at [136, 333] on span "Unsecured Priority Claims" at bounding box center [115, 326] width 151 height 16
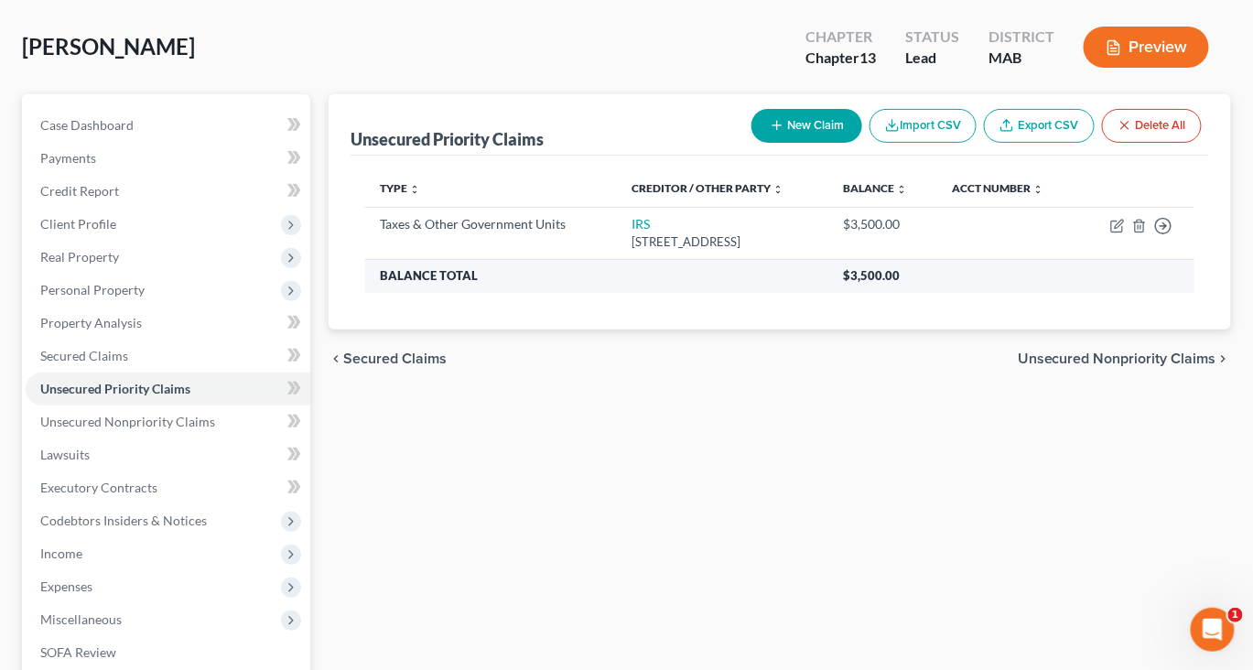
scroll to position [84, 0]
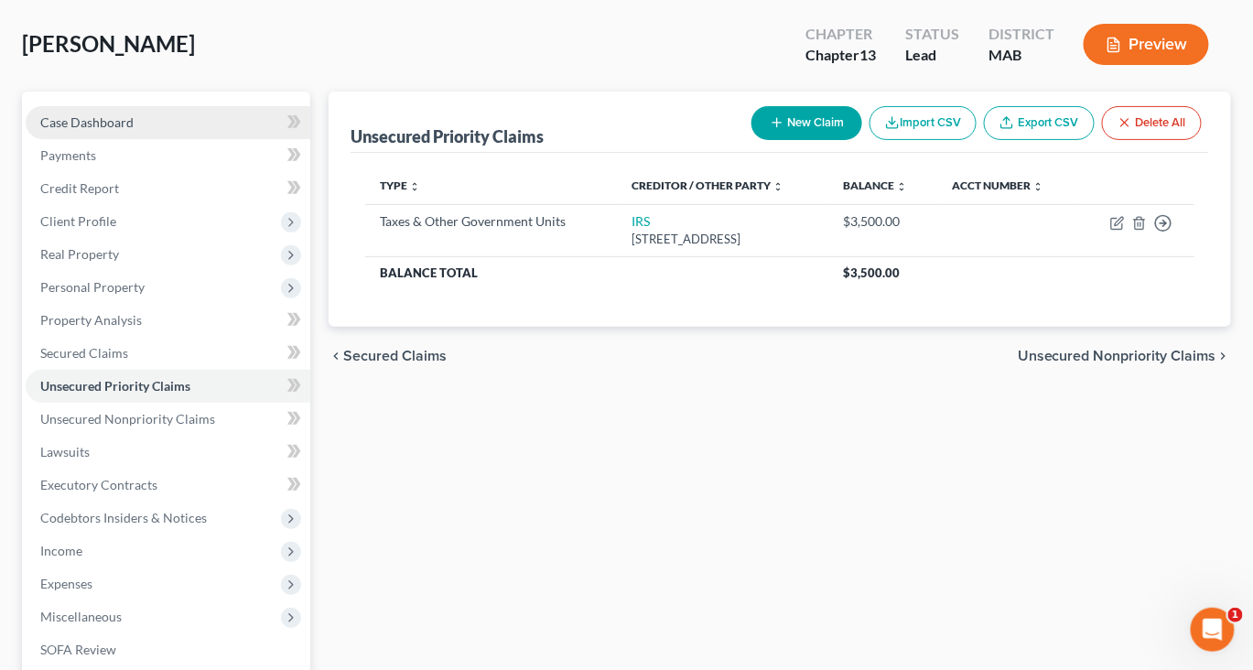
click at [134, 130] on span "Case Dashboard" at bounding box center [86, 122] width 93 height 16
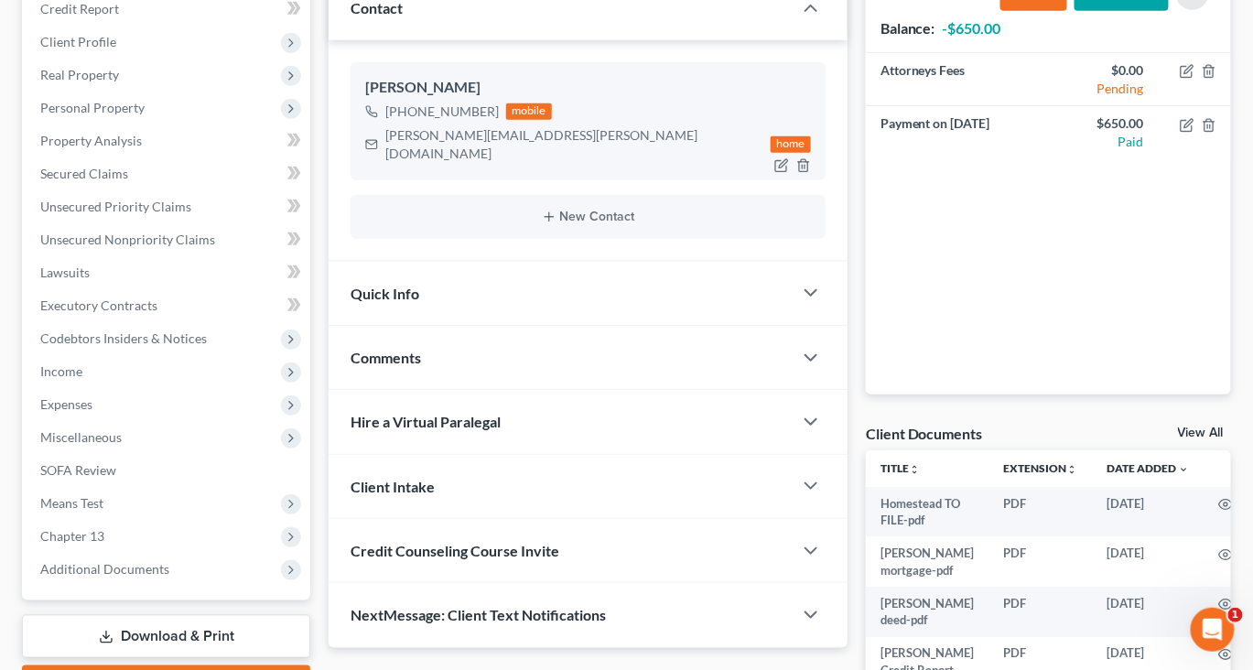
scroll to position [234, 0]
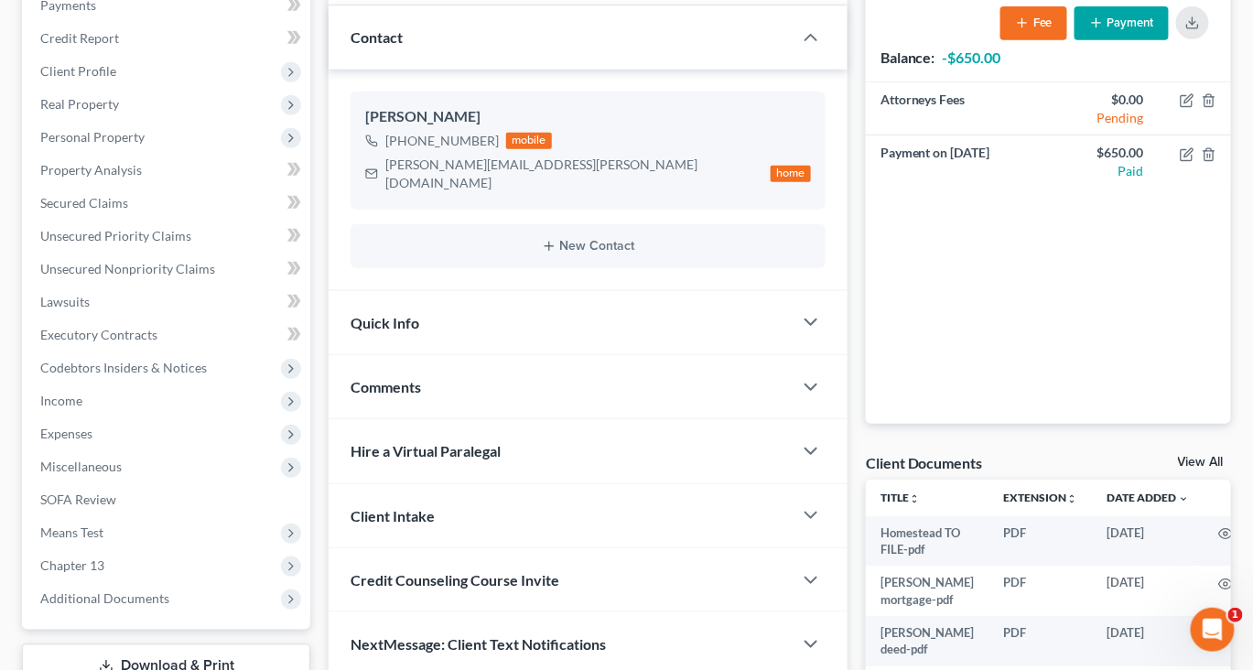
click at [415, 395] on span "Comments" at bounding box center [386, 386] width 70 height 17
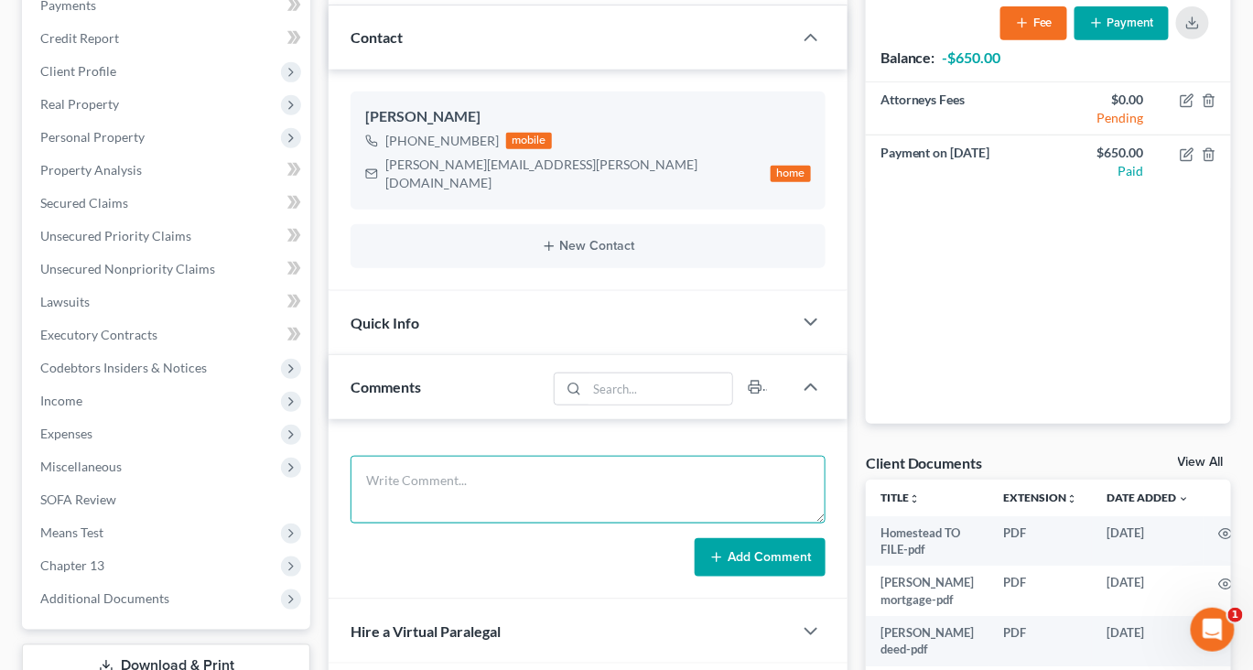
click at [444, 523] on textarea at bounding box center [588, 490] width 475 height 68
type textarea "I"
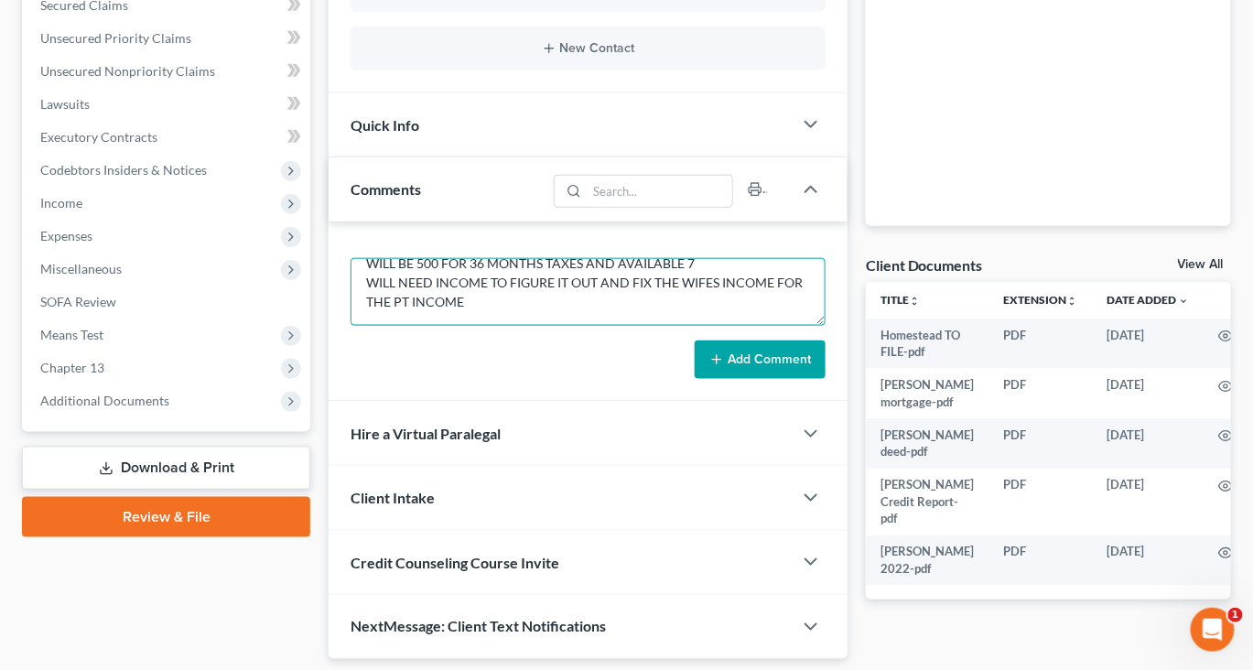
scroll to position [480, 0]
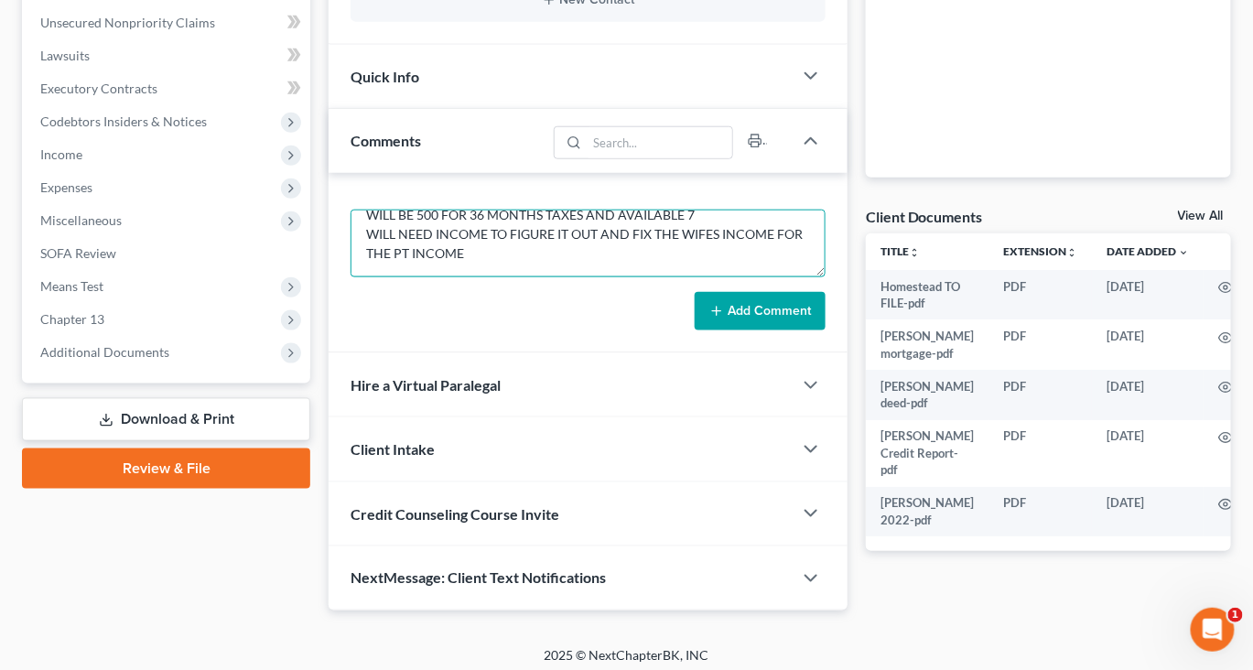
type textarea "MET CLIENT HAD HIM SIGN NEEDS TO DO THE CLASS WE ARE FILING SKEL SO WE CAN FIGU…"
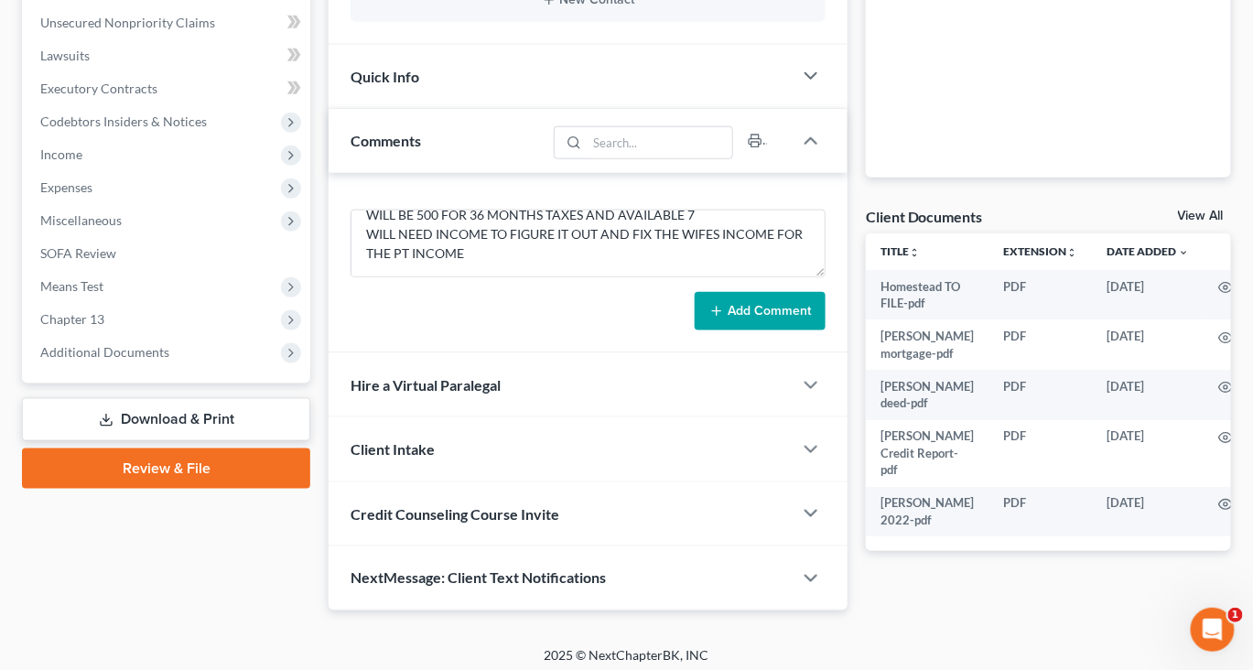
click at [729, 330] on button "Add Comment" at bounding box center [760, 311] width 131 height 38
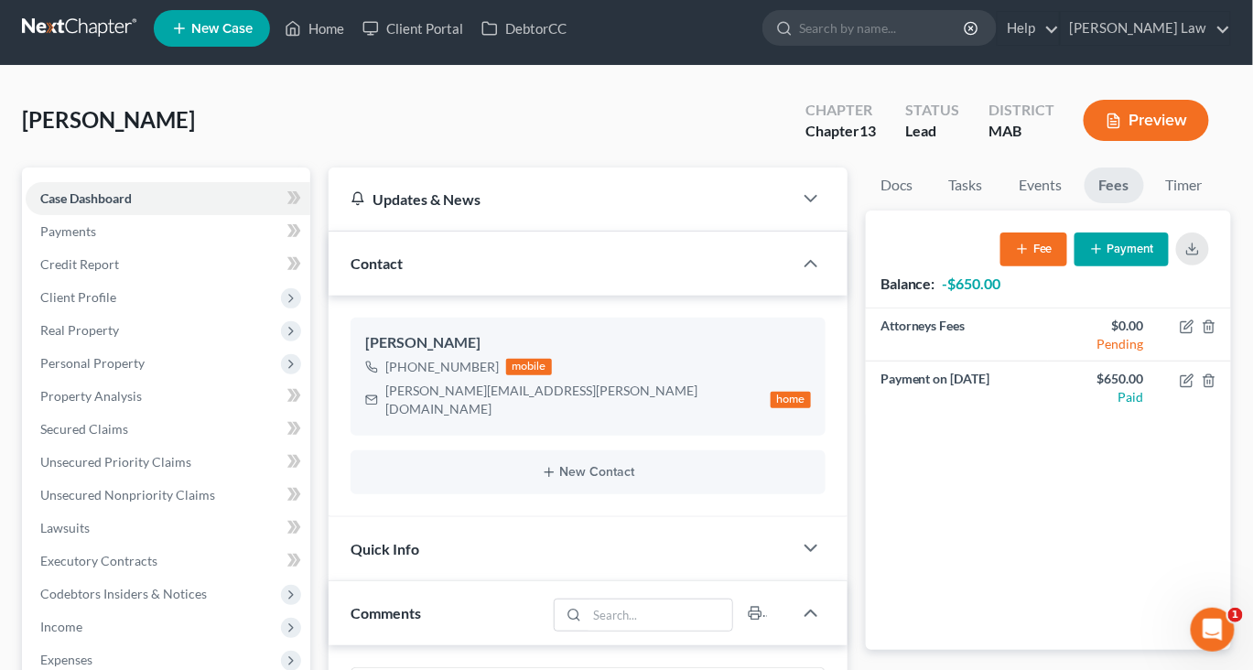
scroll to position [0, 0]
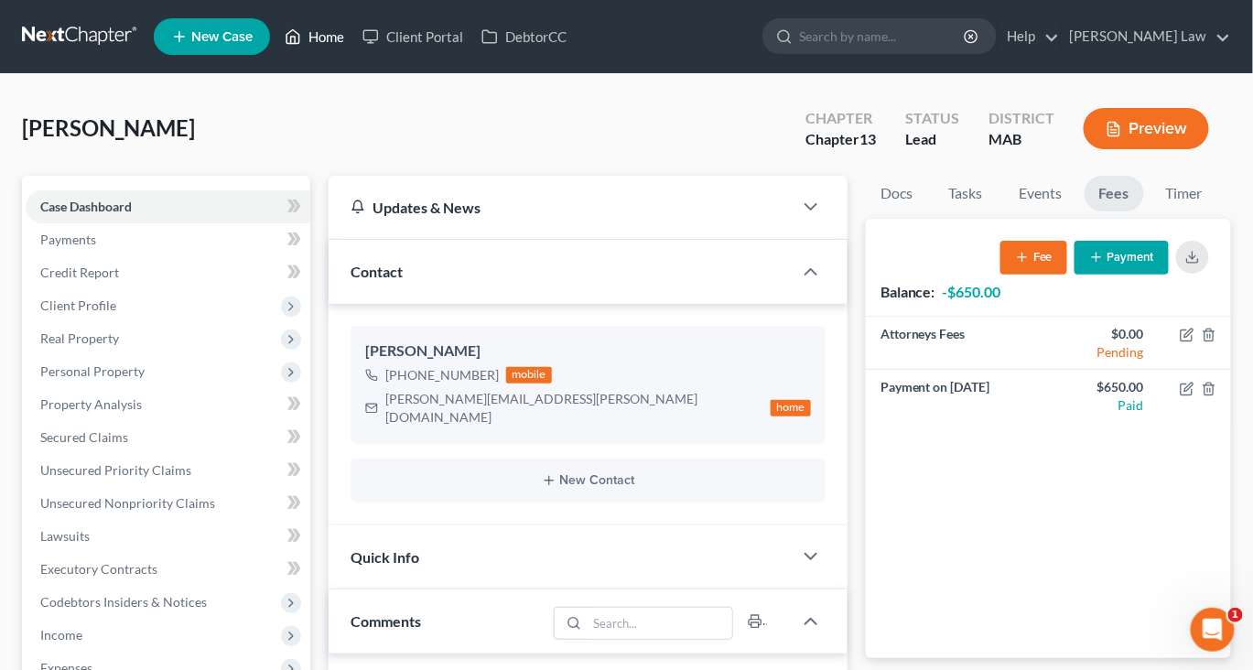
click at [353, 45] on link "Home" at bounding box center [314, 36] width 78 height 33
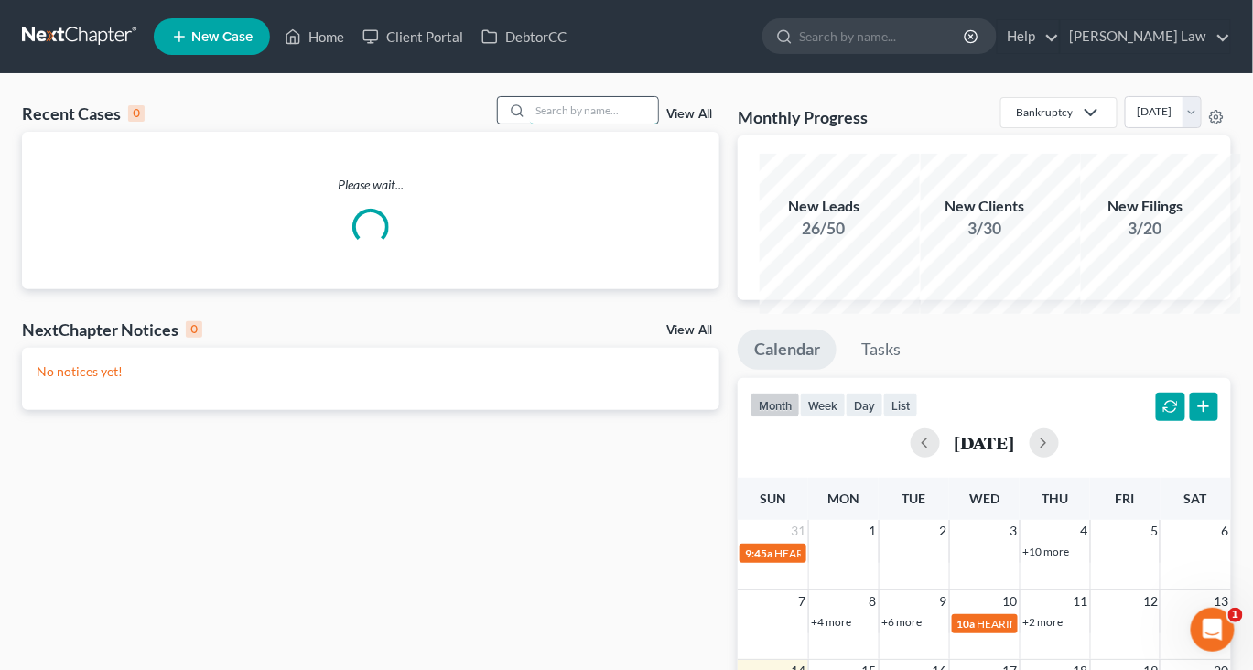
click at [537, 124] on input "search" at bounding box center [594, 110] width 128 height 27
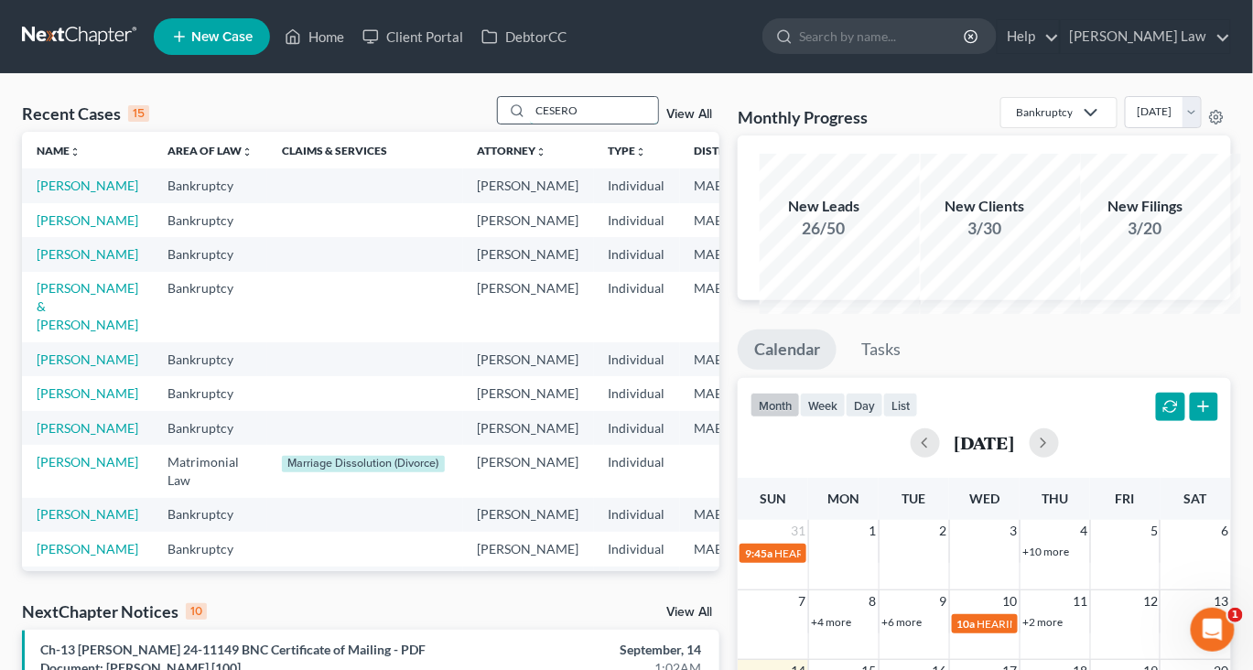
type input "CESERO"
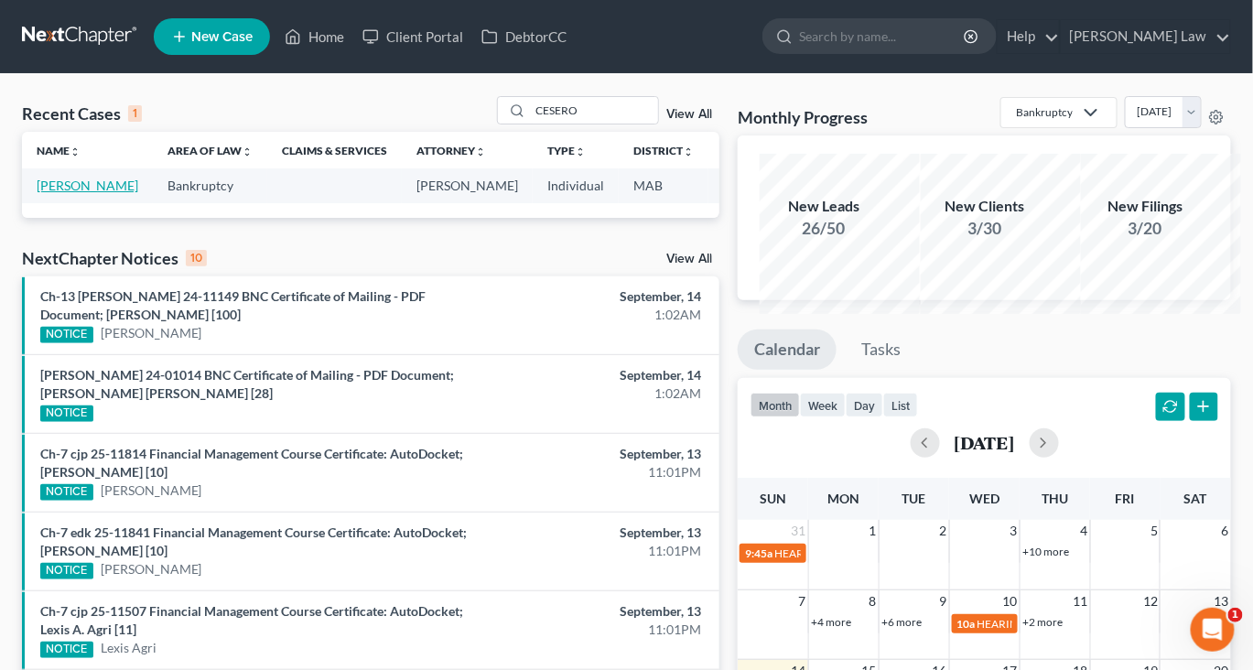
click at [84, 193] on link "[PERSON_NAME]" at bounding box center [88, 186] width 102 height 16
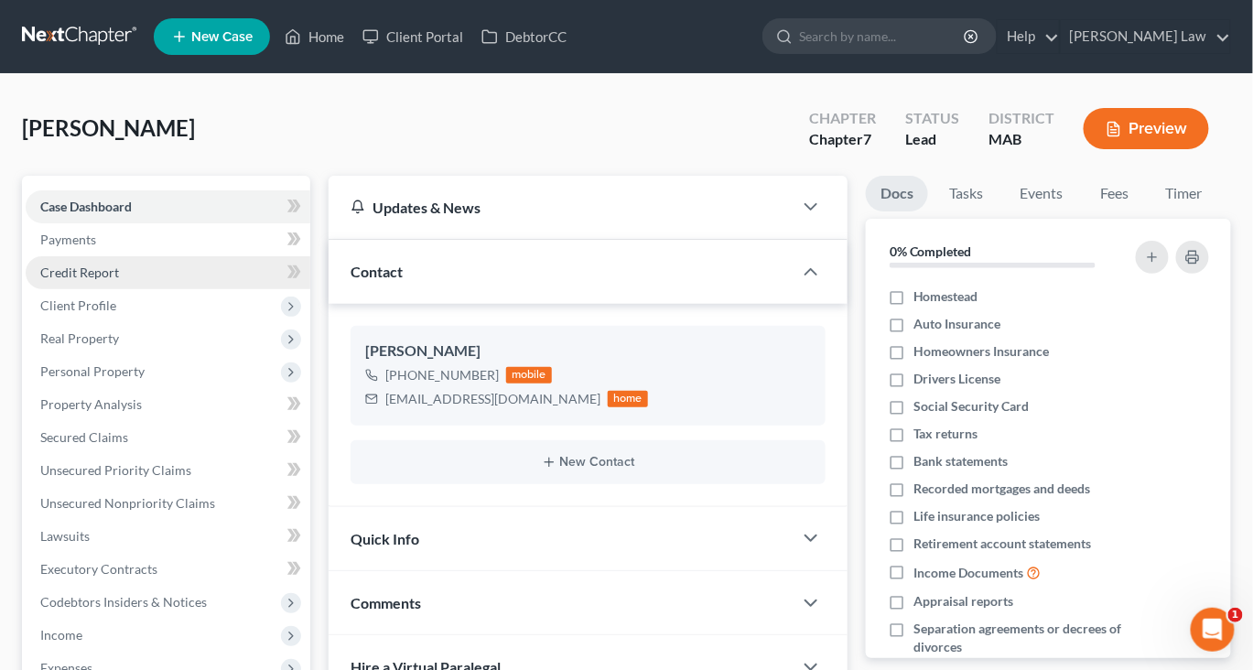
click at [159, 289] on link "Credit Report" at bounding box center [168, 272] width 285 height 33
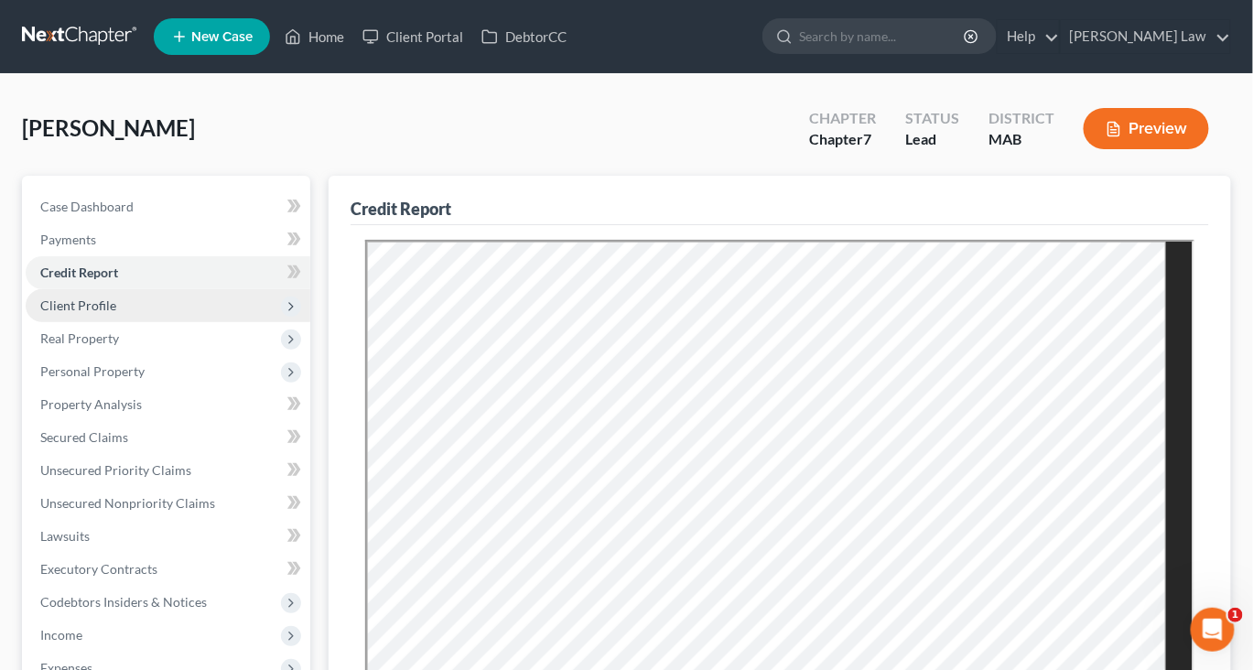
click at [116, 313] on span "Client Profile" at bounding box center [78, 305] width 76 height 16
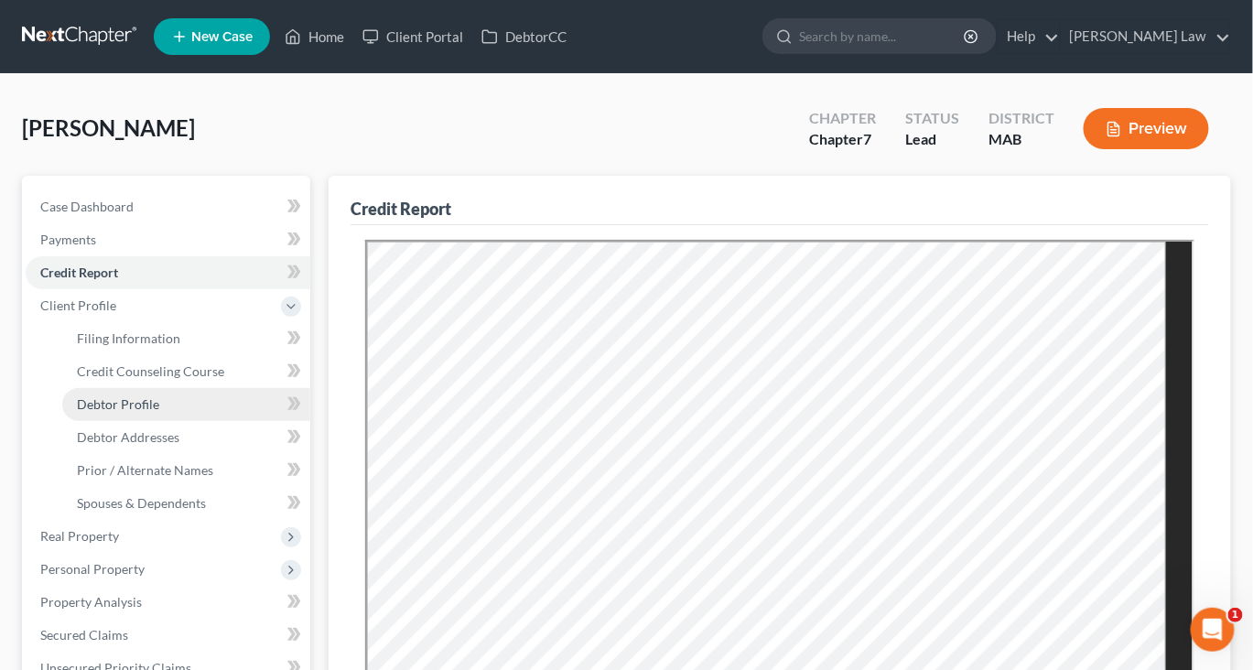
click at [146, 412] on span "Debtor Profile" at bounding box center [118, 404] width 82 height 16
select select "0"
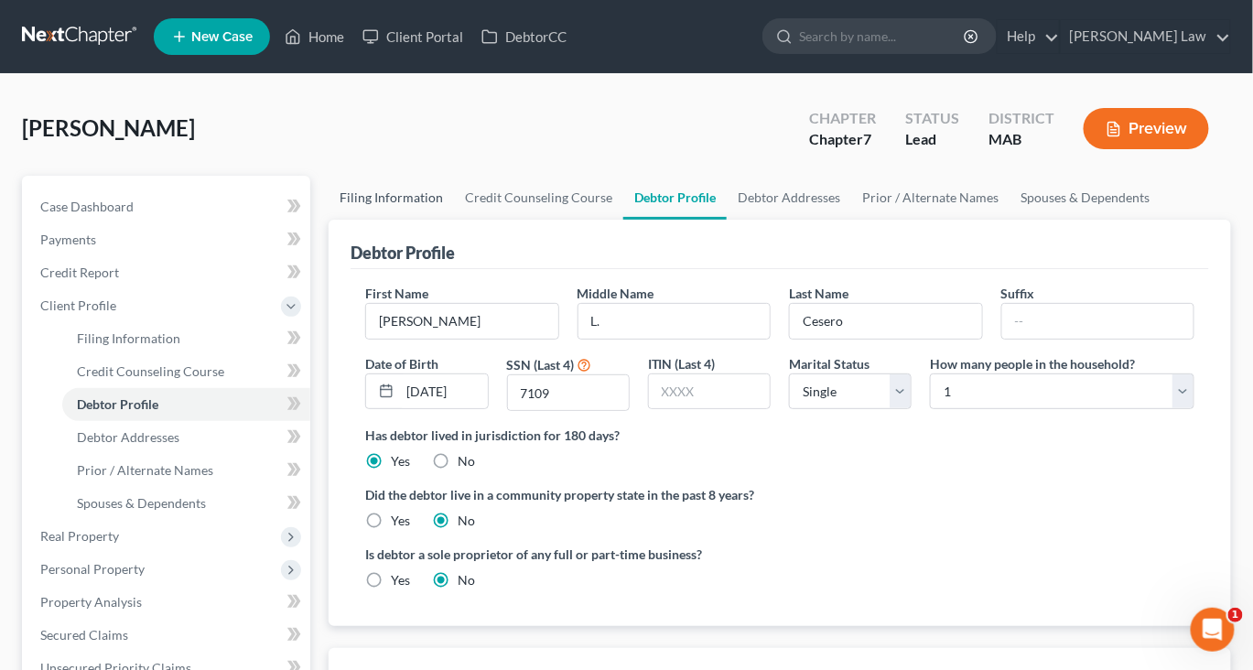
click at [410, 220] on link "Filing Information" at bounding box center [391, 198] width 125 height 44
select select "1"
select select "0"
select select "39"
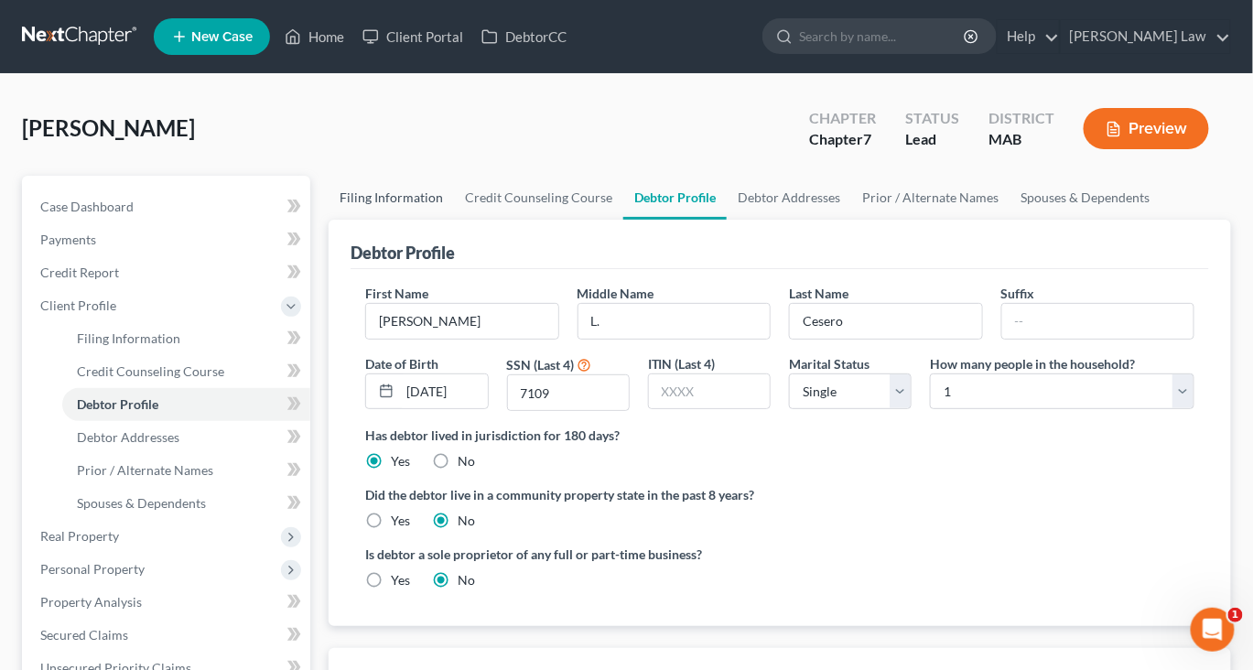
select select "0"
select select "22"
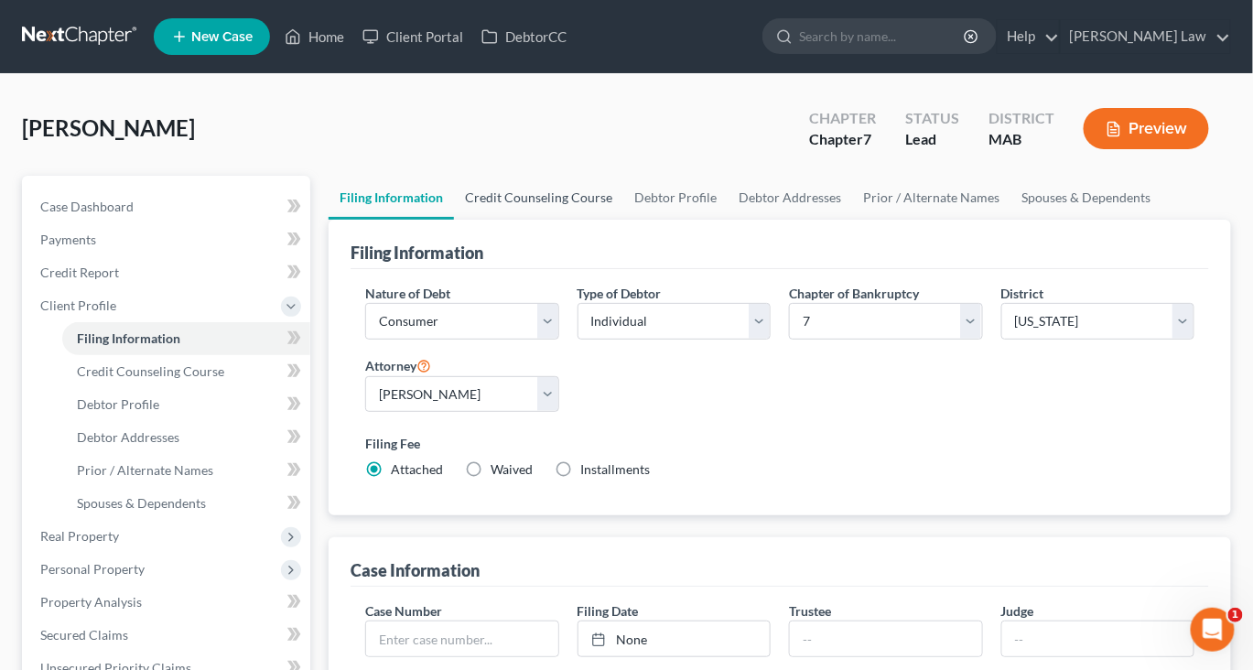
click at [563, 220] on link "Credit Counseling Course" at bounding box center [538, 198] width 169 height 44
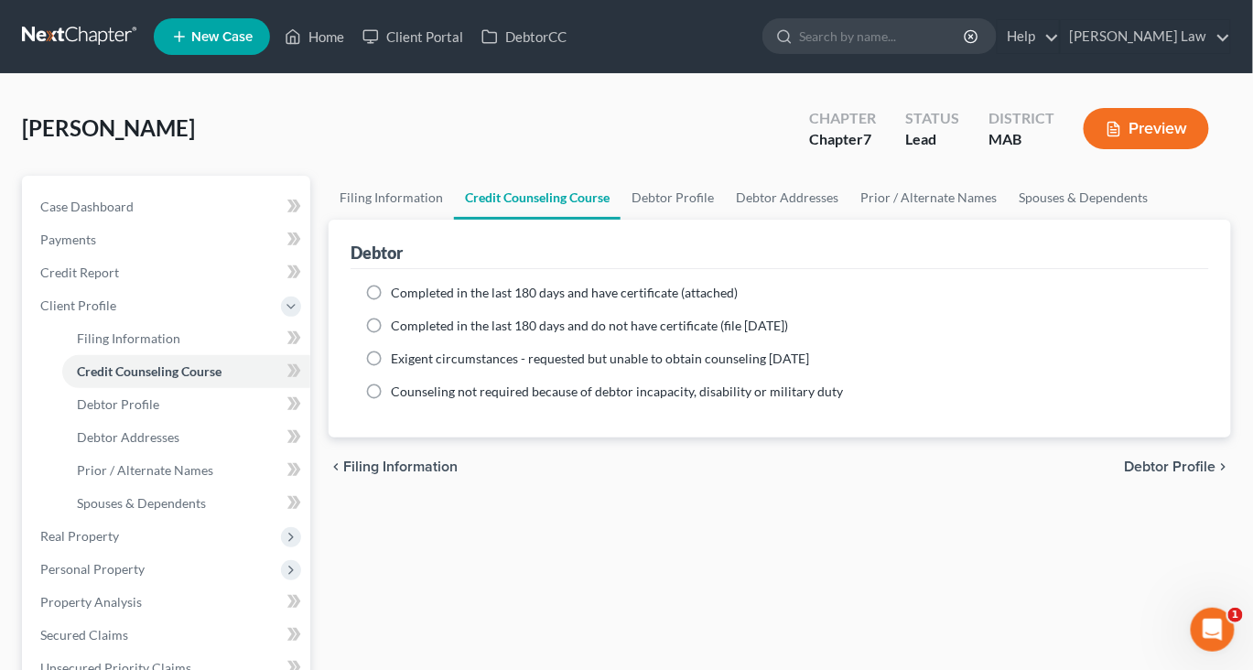
click at [391, 302] on label "Completed in the last 180 days and have certificate (attached)" at bounding box center [564, 293] width 347 height 18
click at [398, 296] on input "Completed in the last 180 days and have certificate (attached)" at bounding box center [404, 290] width 12 height 12
radio input "true"
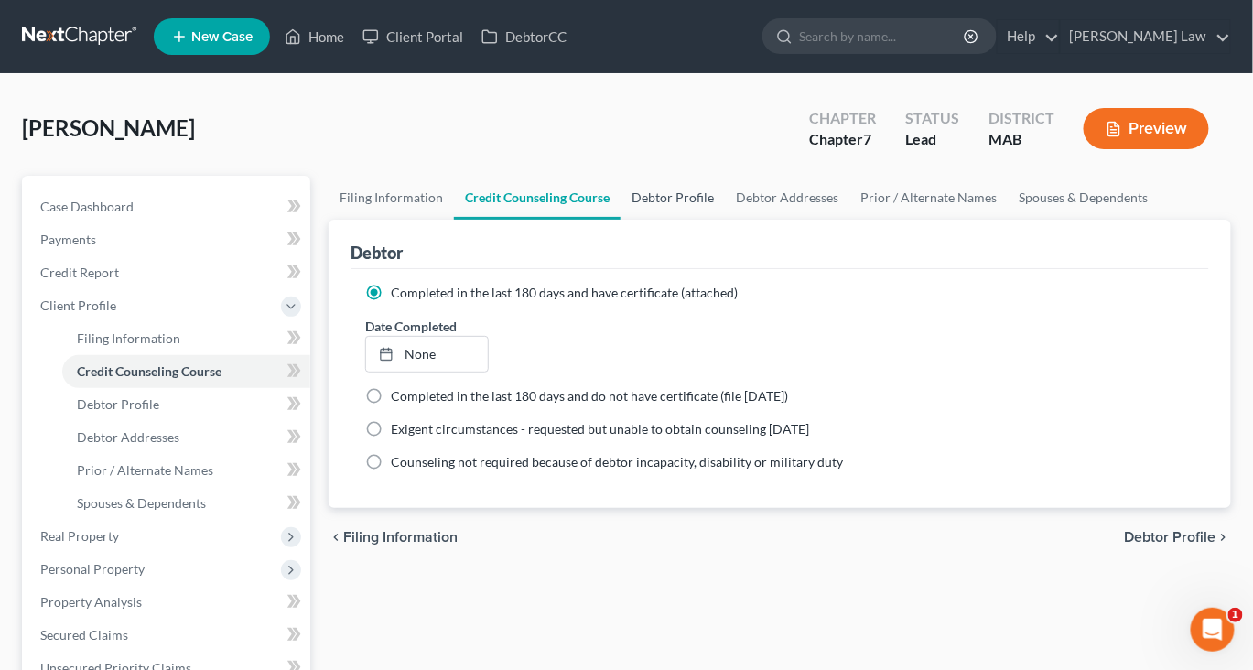
click at [725, 220] on link "Debtor Profile" at bounding box center [672, 198] width 104 height 44
select select "0"
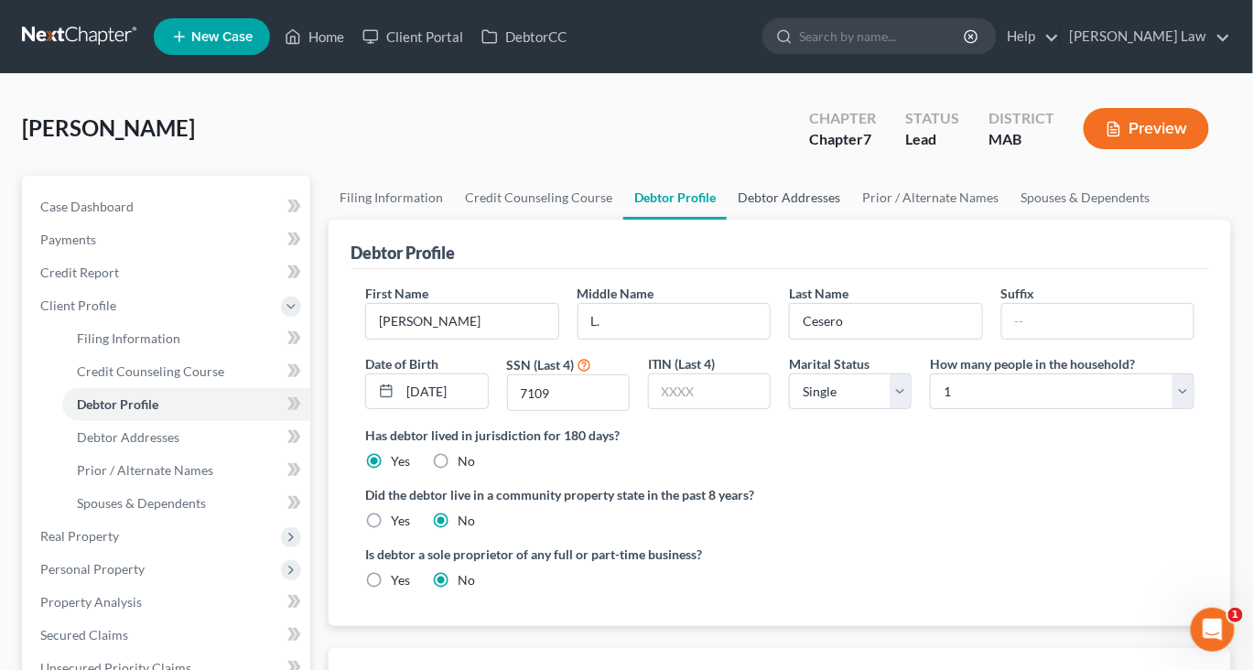
click at [851, 220] on link "Debtor Addresses" at bounding box center [789, 198] width 124 height 44
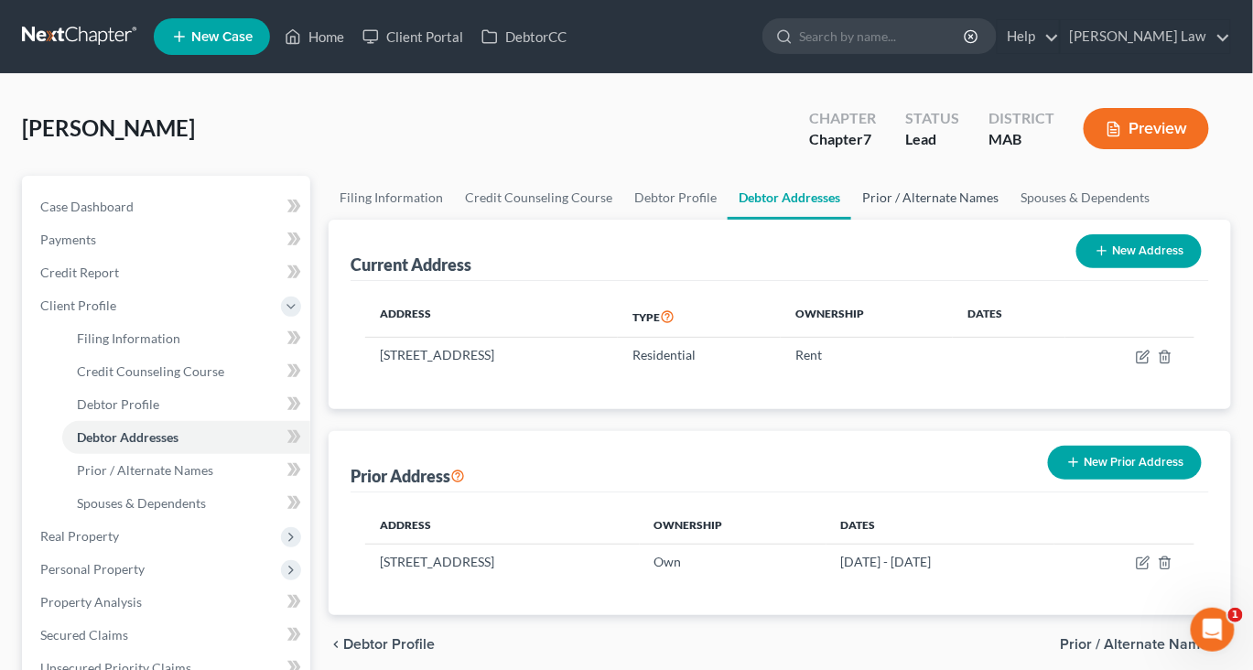
click at [1009, 220] on link "Prior / Alternate Names" at bounding box center [930, 198] width 158 height 44
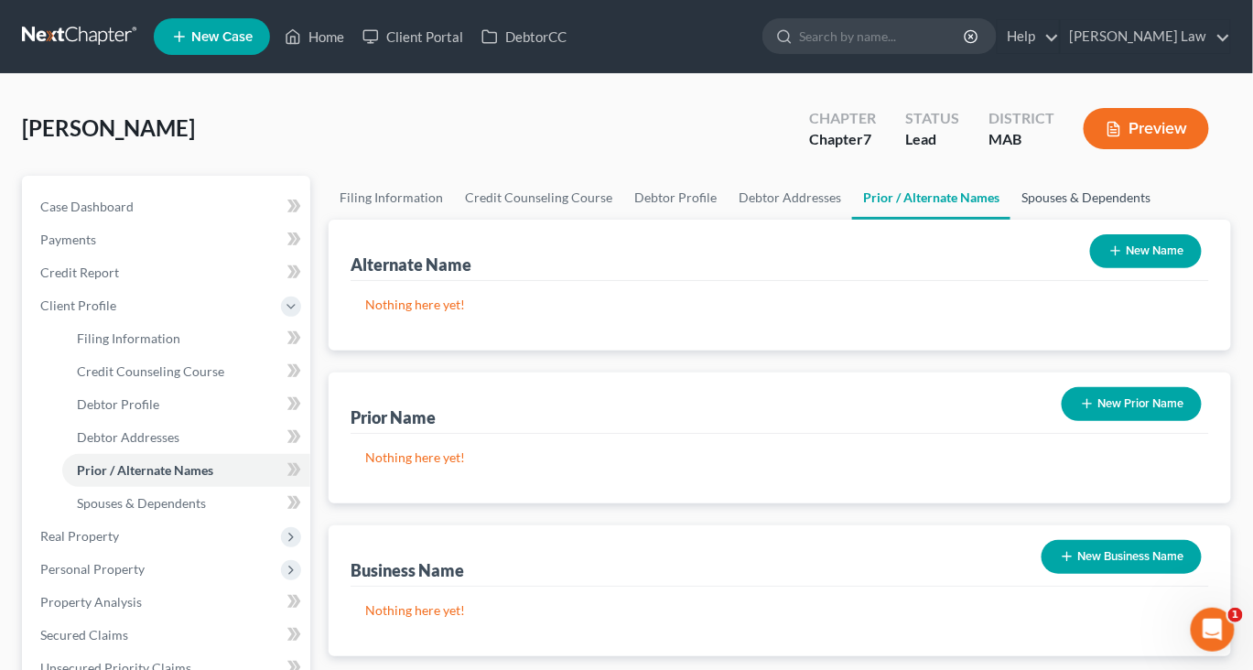
click at [1010, 220] on link "Spouses & Dependents" at bounding box center [1085, 198] width 151 height 44
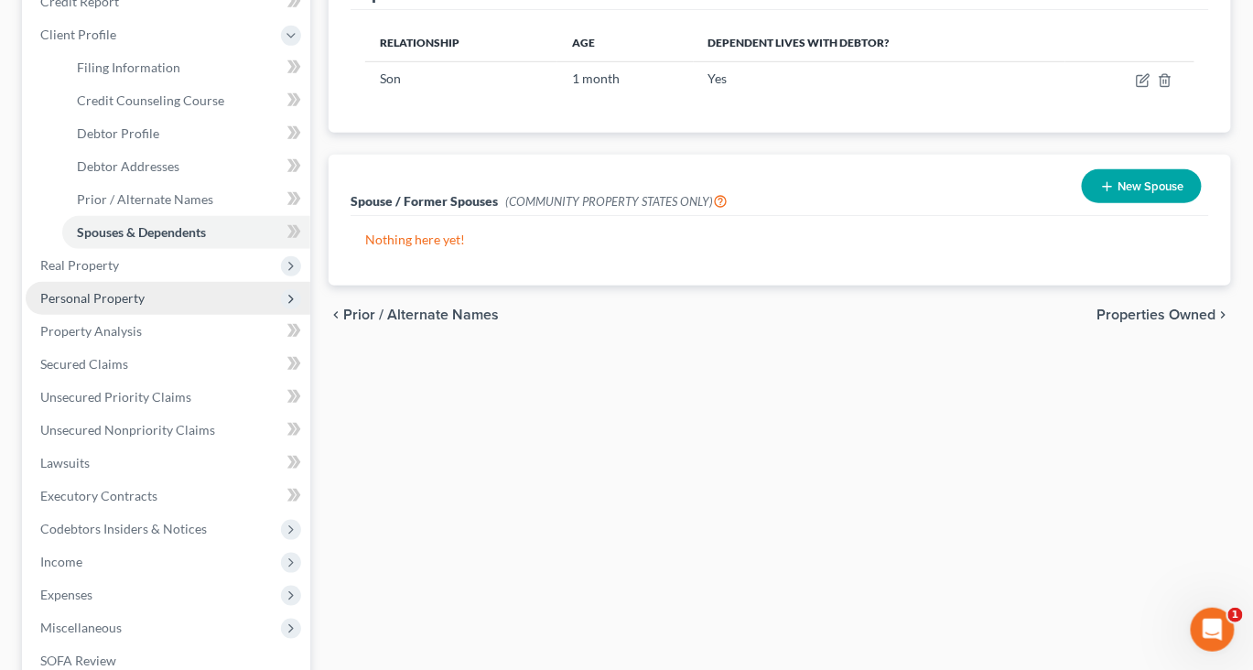
scroll to position [277, 0]
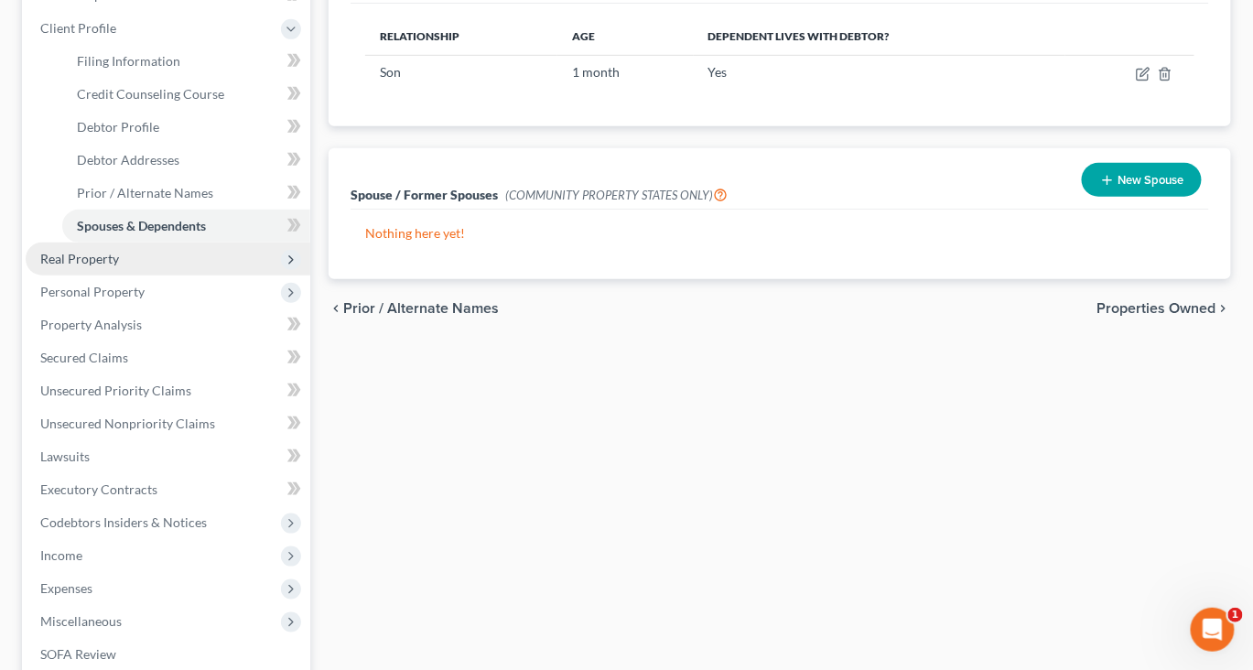
click at [119, 266] on span "Real Property" at bounding box center [79, 259] width 79 height 16
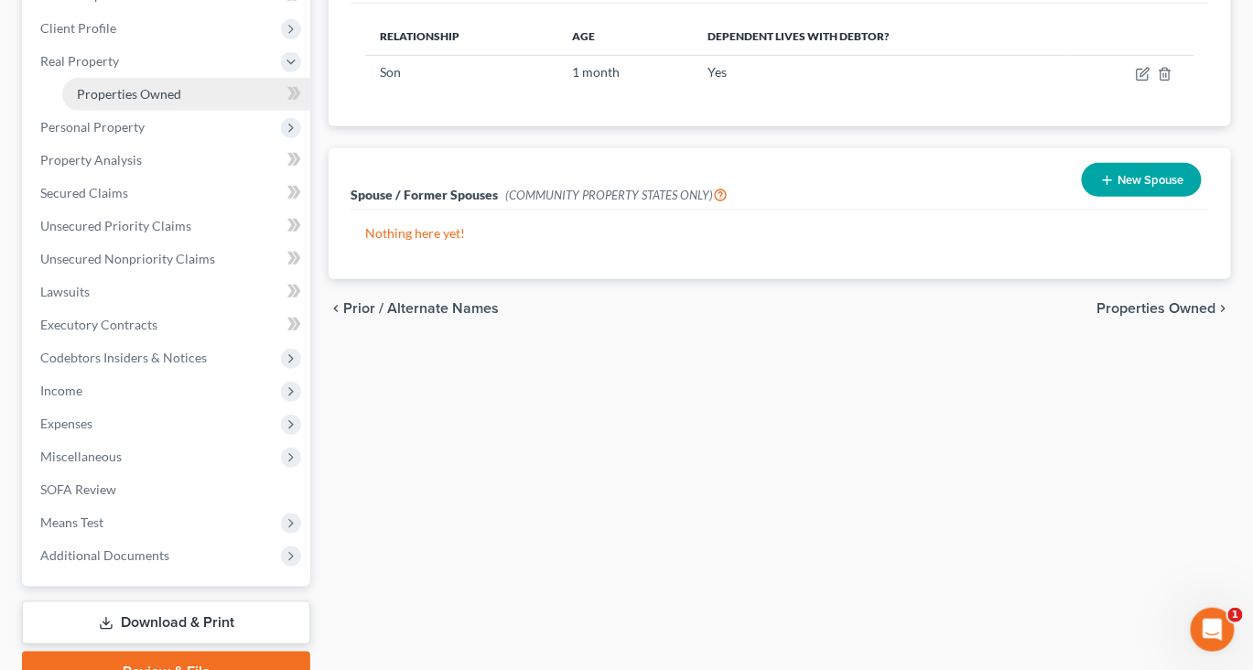
click at [180, 102] on span "Properties Owned" at bounding box center [129, 94] width 104 height 16
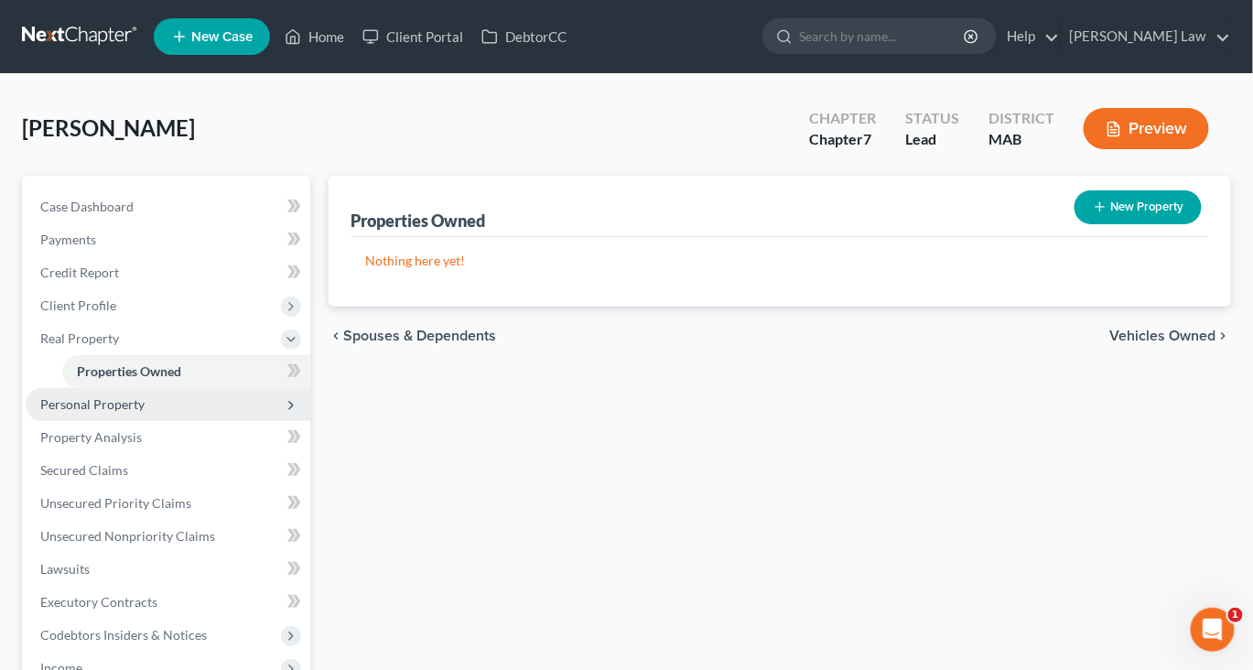
click at [102, 421] on span "Personal Property" at bounding box center [168, 404] width 285 height 33
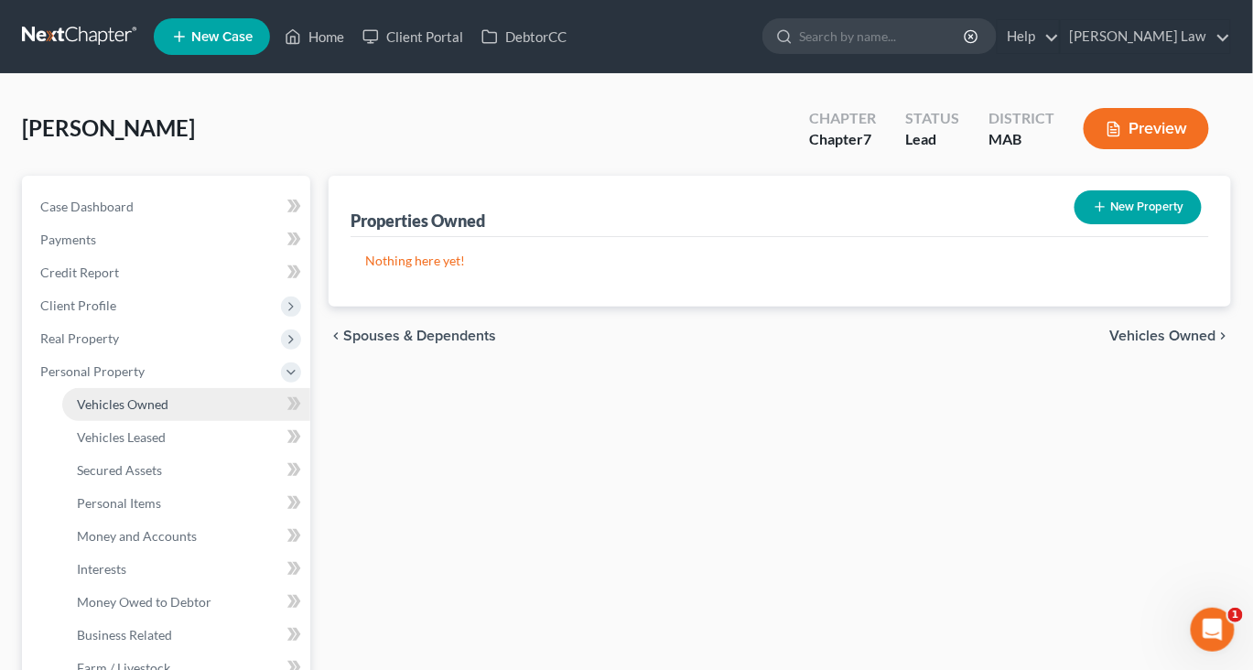
click at [159, 412] on span "Vehicles Owned" at bounding box center [123, 404] width 92 height 16
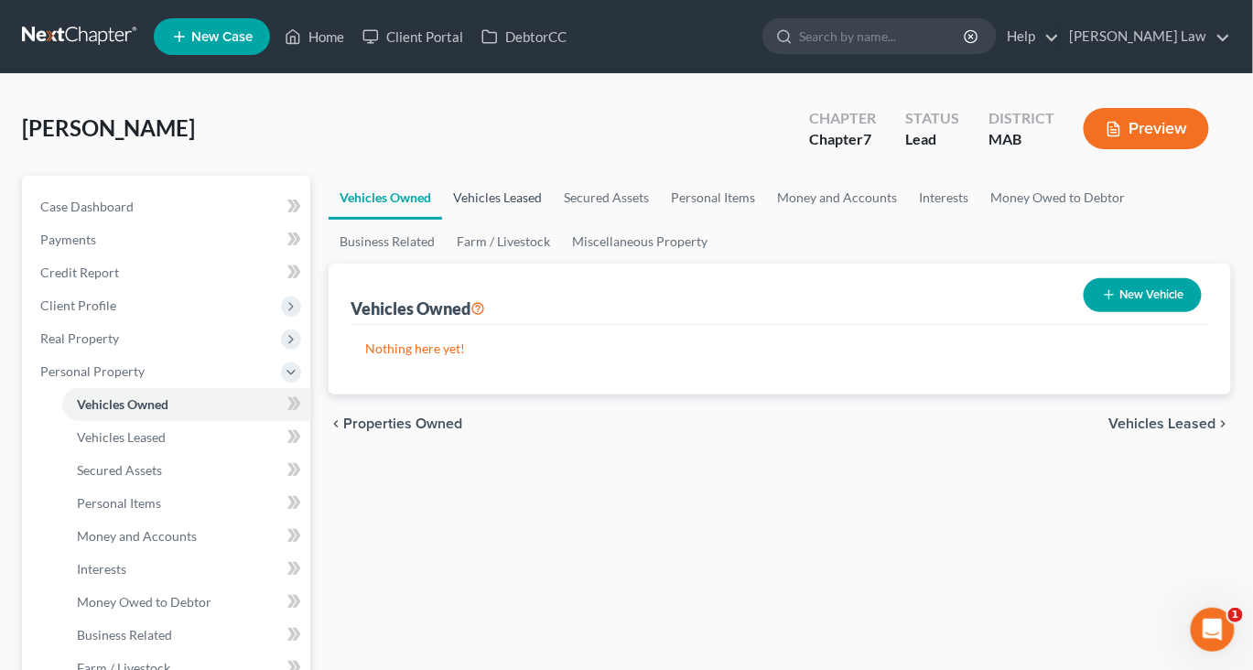
click at [547, 220] on link "Vehicles Leased" at bounding box center [497, 198] width 111 height 44
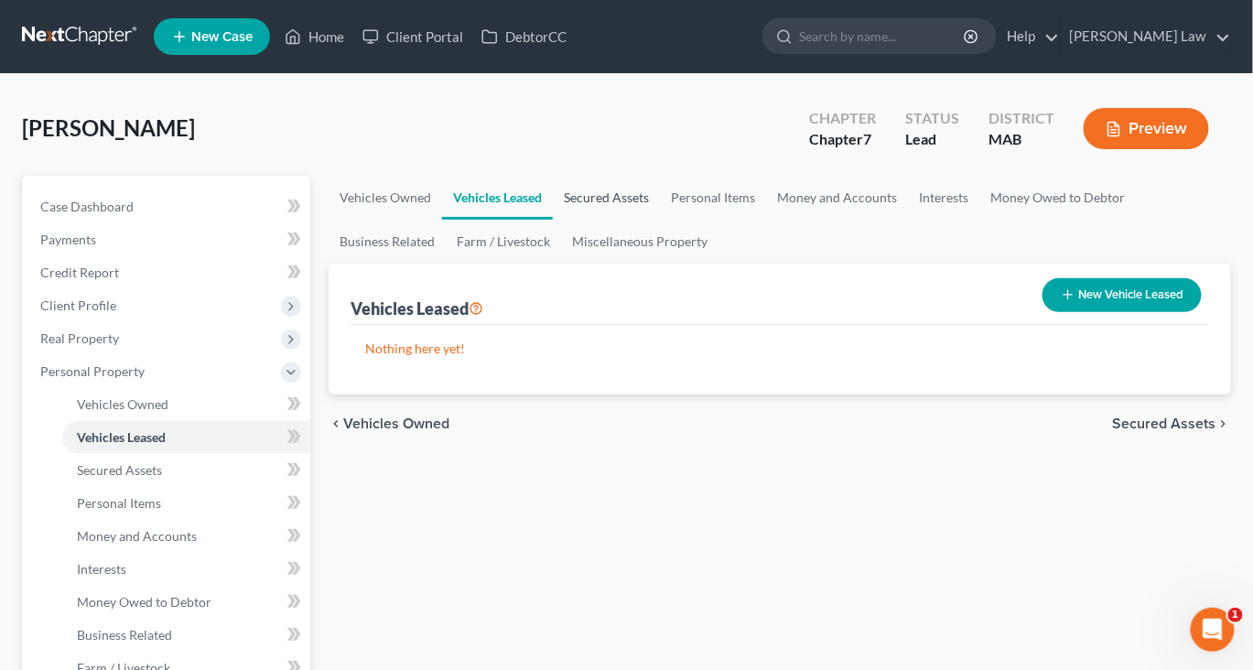
click at [656, 220] on link "Secured Assets" at bounding box center [606, 198] width 107 height 44
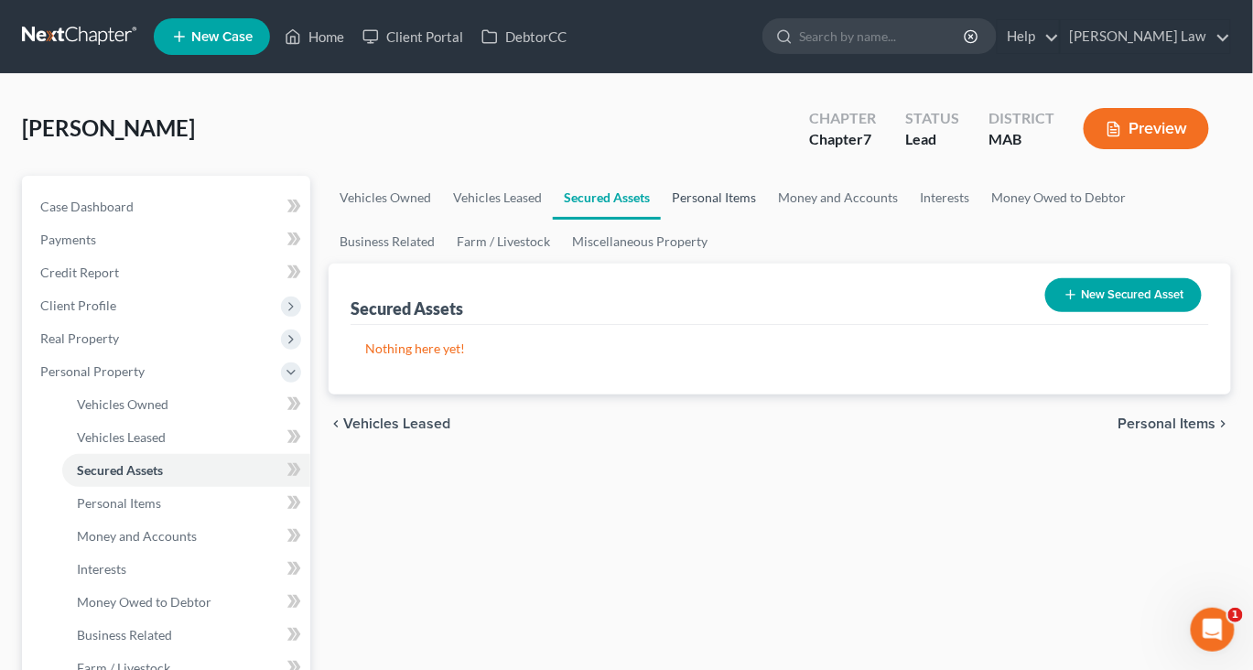
click at [767, 220] on link "Personal Items" at bounding box center [714, 198] width 106 height 44
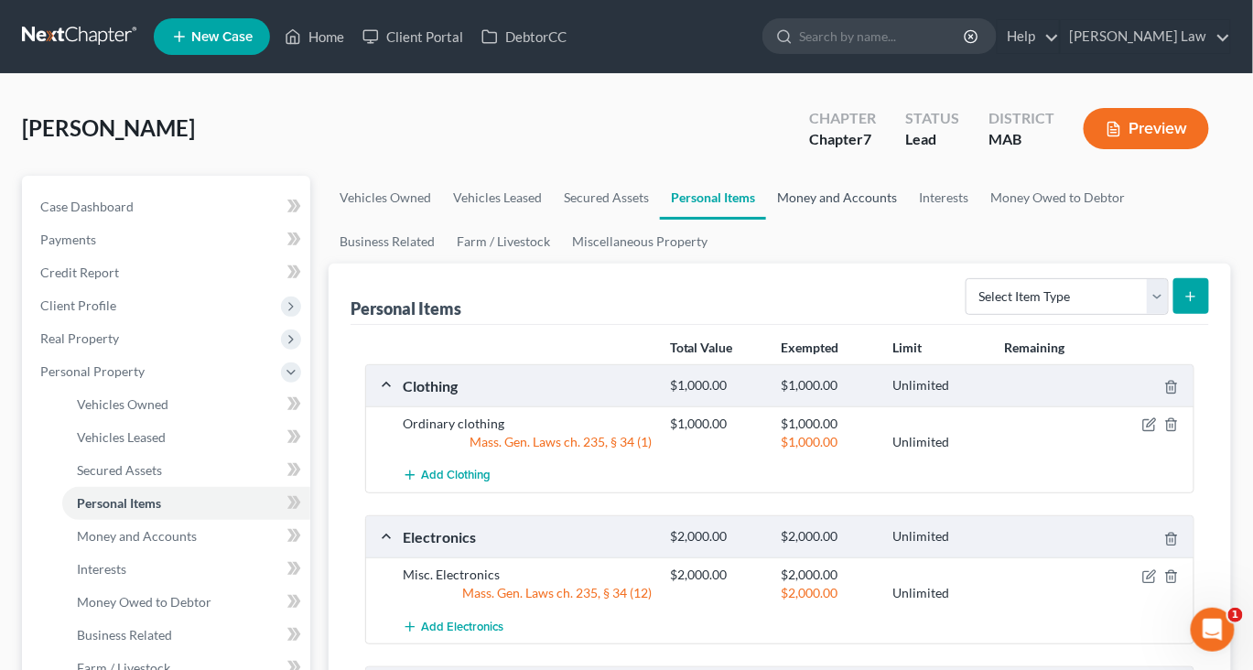
click at [908, 220] on link "Money and Accounts" at bounding box center [837, 198] width 142 height 44
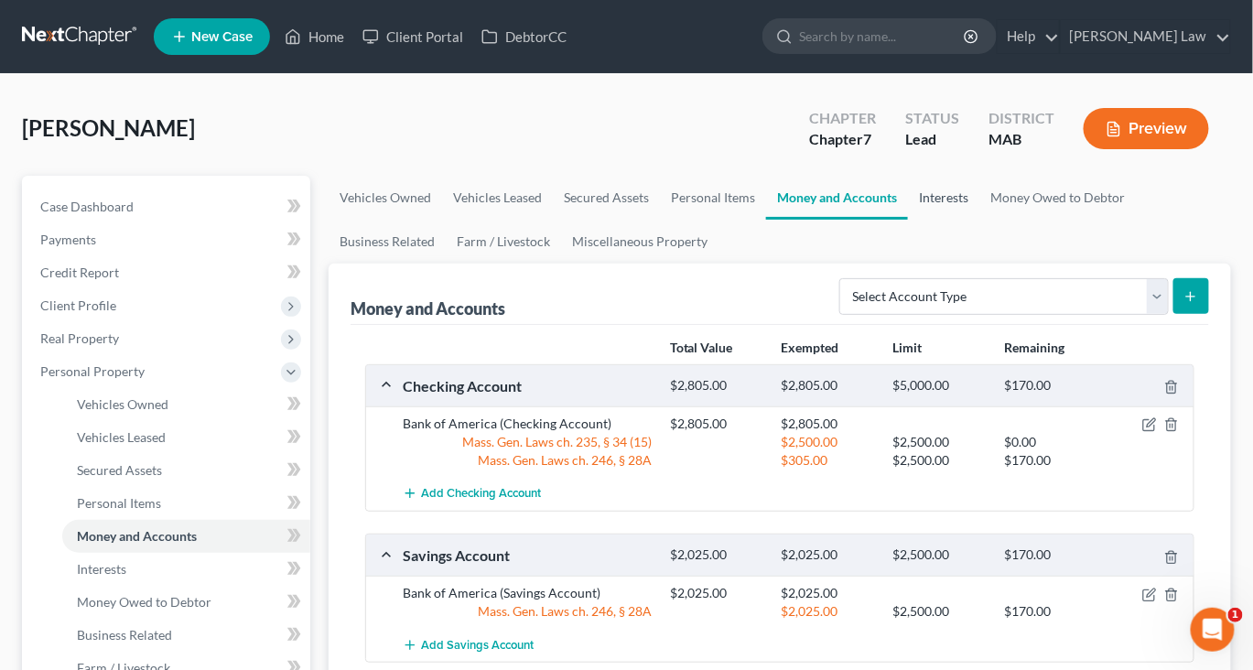
click at [979, 220] on link "Interests" at bounding box center [943, 198] width 71 height 44
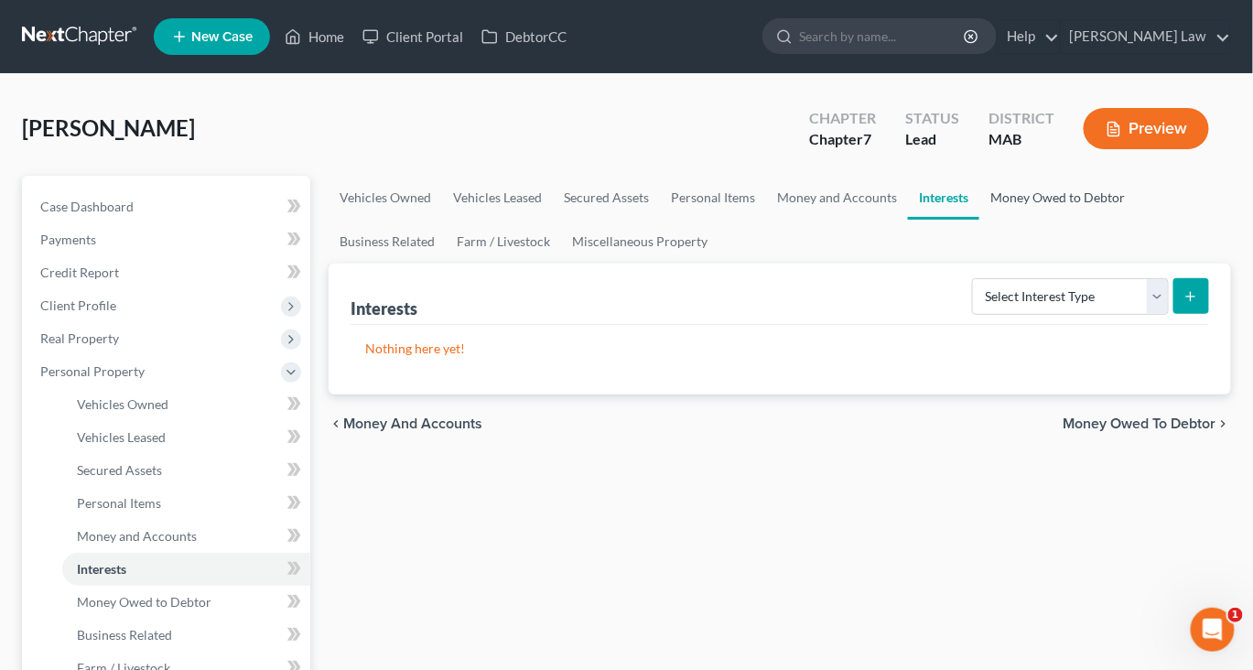
click at [979, 220] on link "Money Owed to Debtor" at bounding box center [1057, 198] width 156 height 44
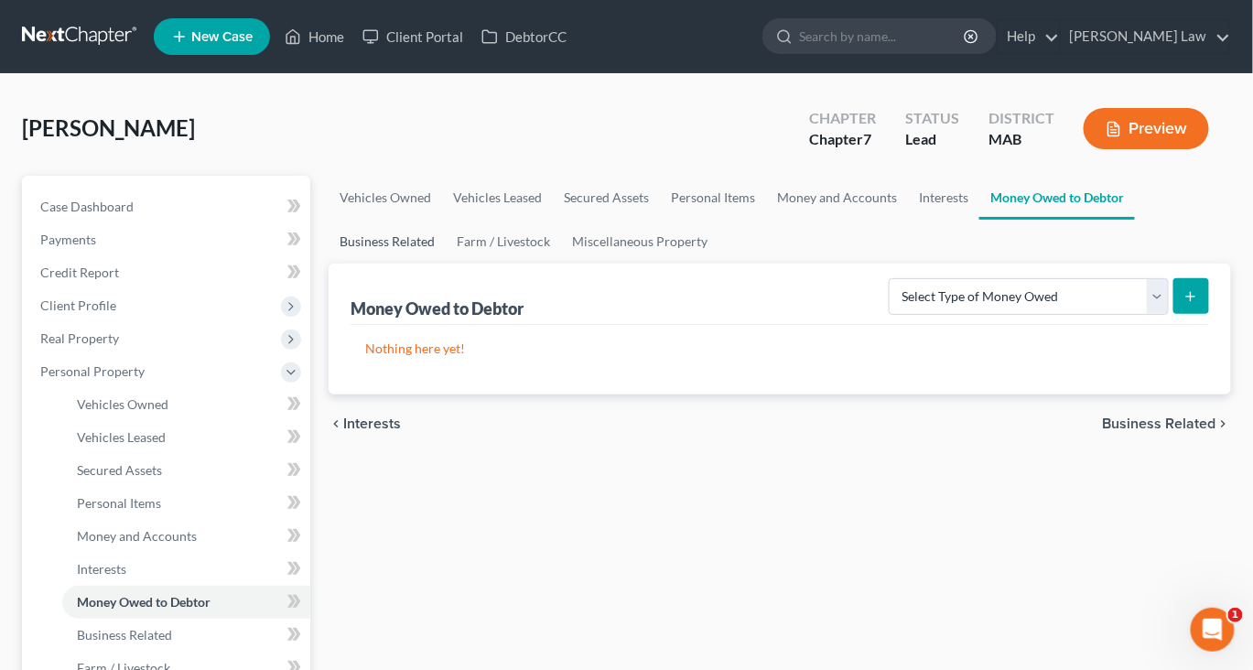
click at [446, 264] on link "Business Related" at bounding box center [387, 242] width 117 height 44
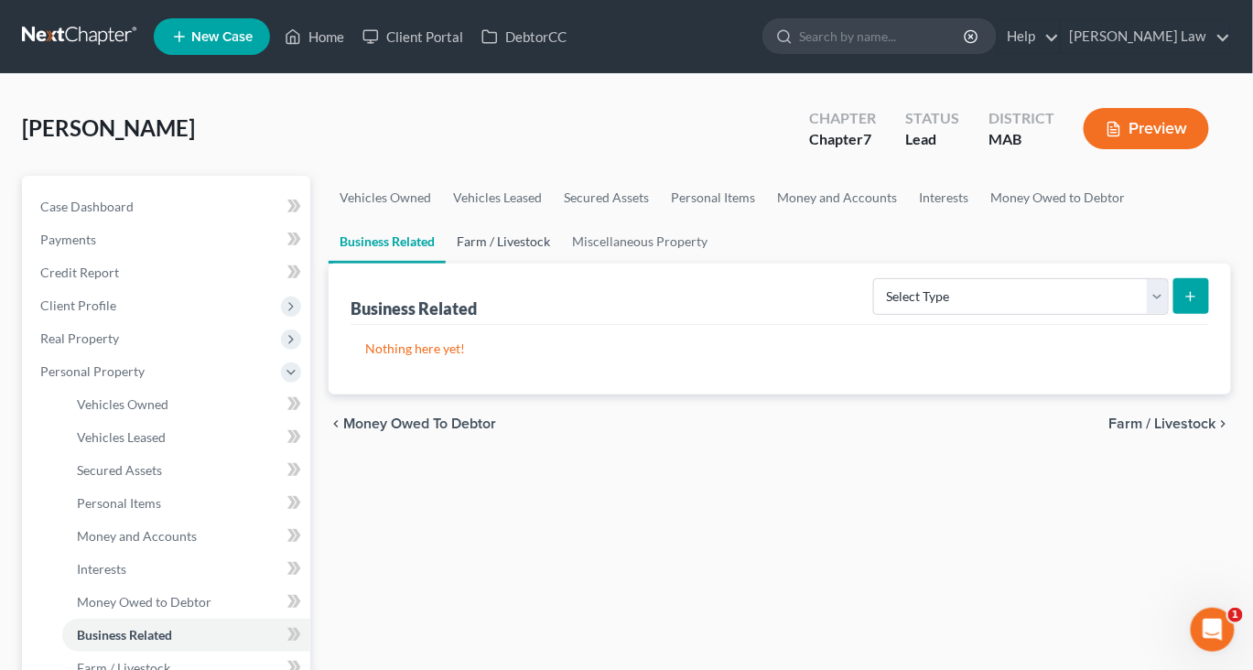
click at [561, 264] on link "Farm / Livestock" at bounding box center [503, 242] width 115 height 44
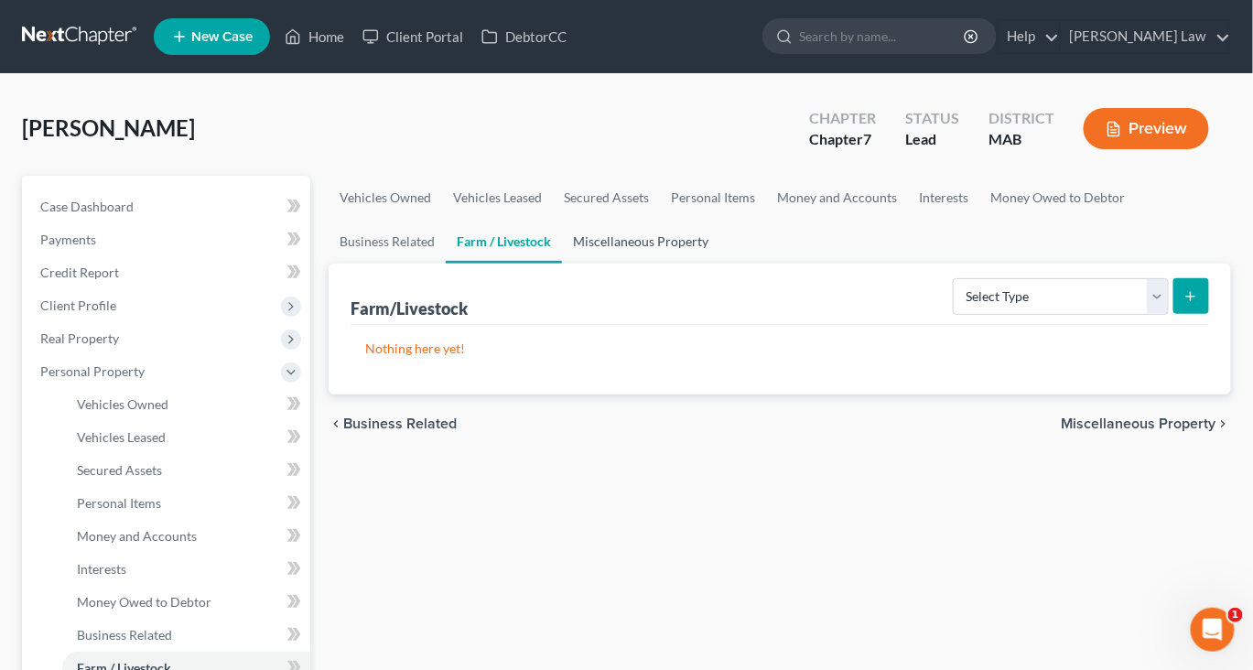
click at [719, 264] on link "Miscellaneous Property" at bounding box center [640, 242] width 157 height 44
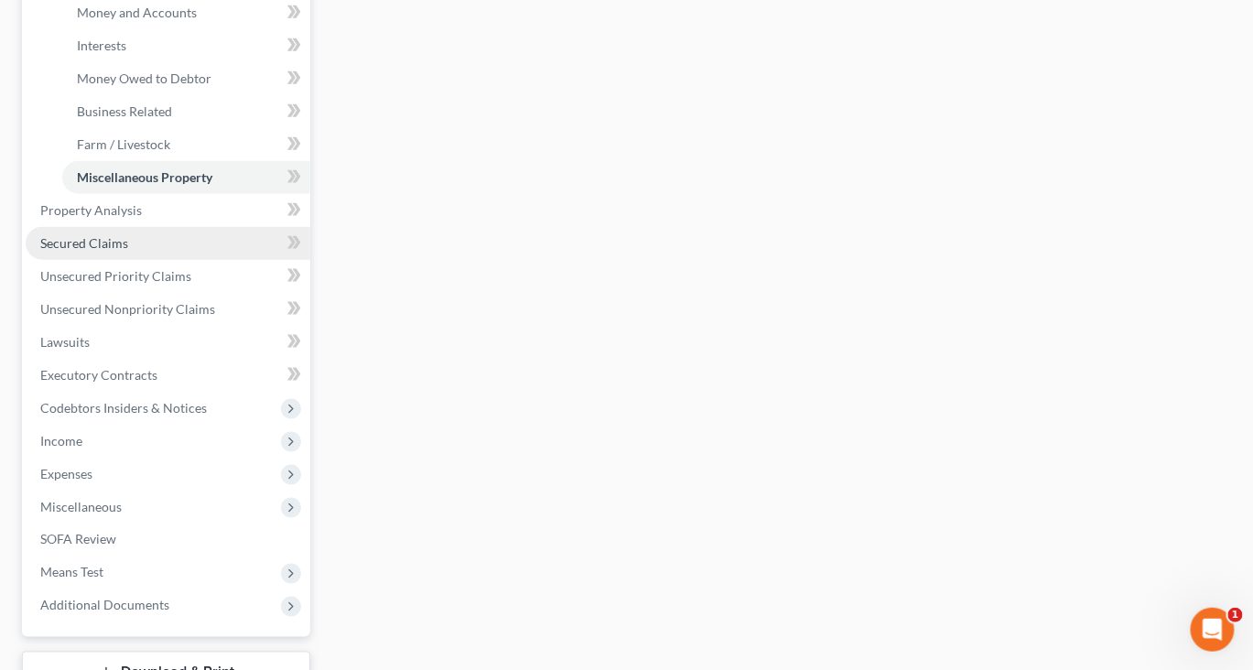
click at [128, 251] on span "Secured Claims" at bounding box center [84, 243] width 88 height 16
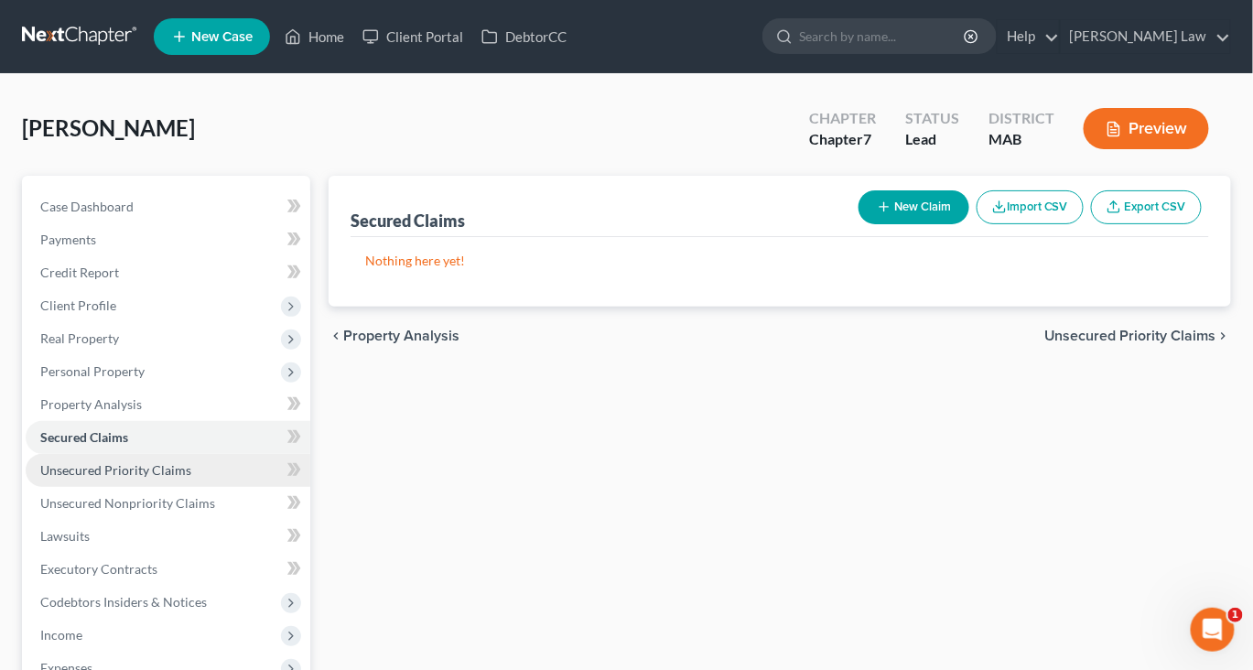
click at [164, 478] on span "Unsecured Priority Claims" at bounding box center [115, 470] width 151 height 16
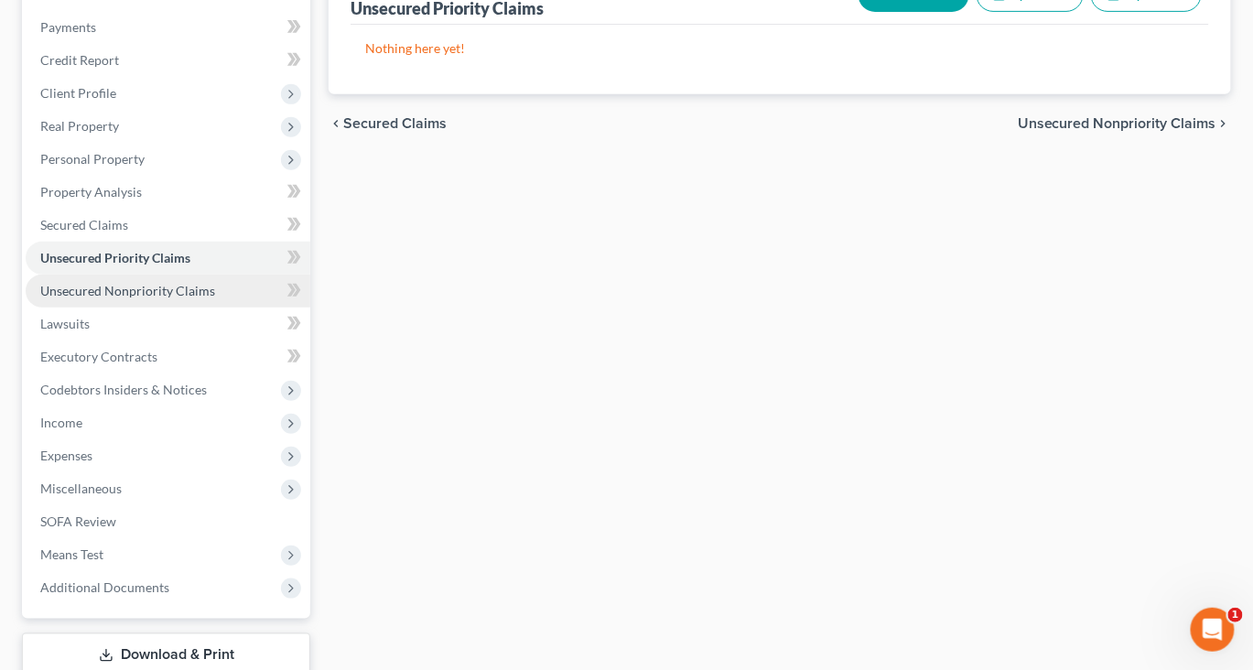
click at [205, 298] on span "Unsecured Nonpriority Claims" at bounding box center [127, 291] width 175 height 16
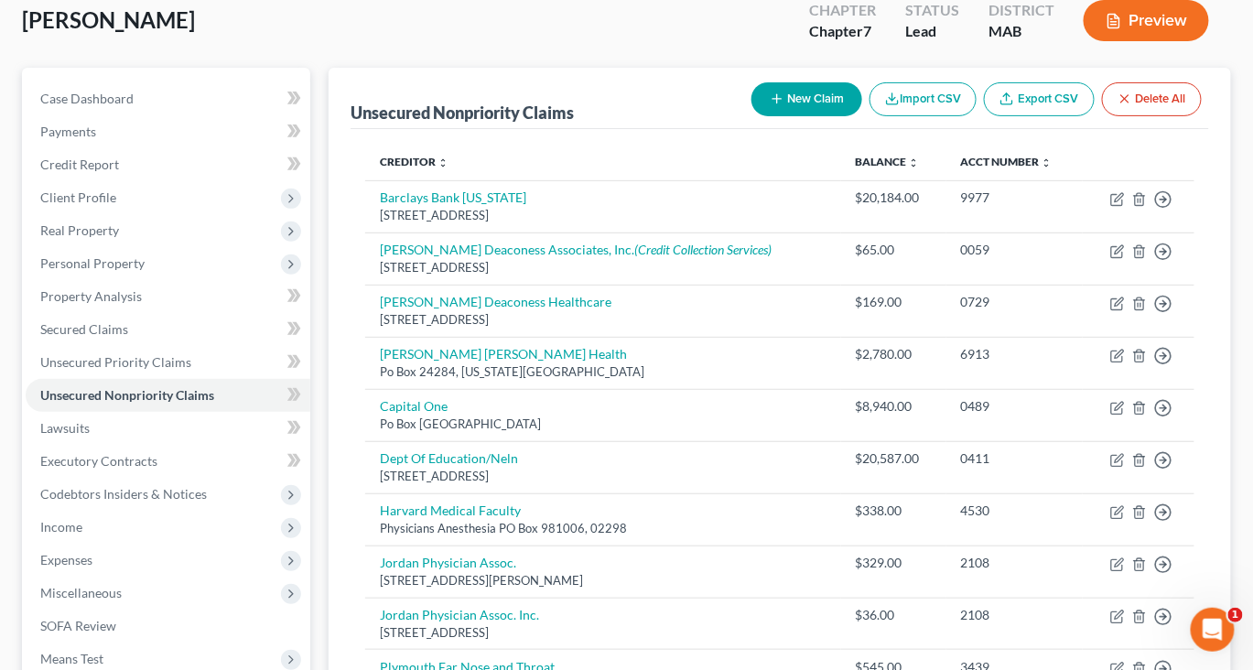
scroll to position [87, 0]
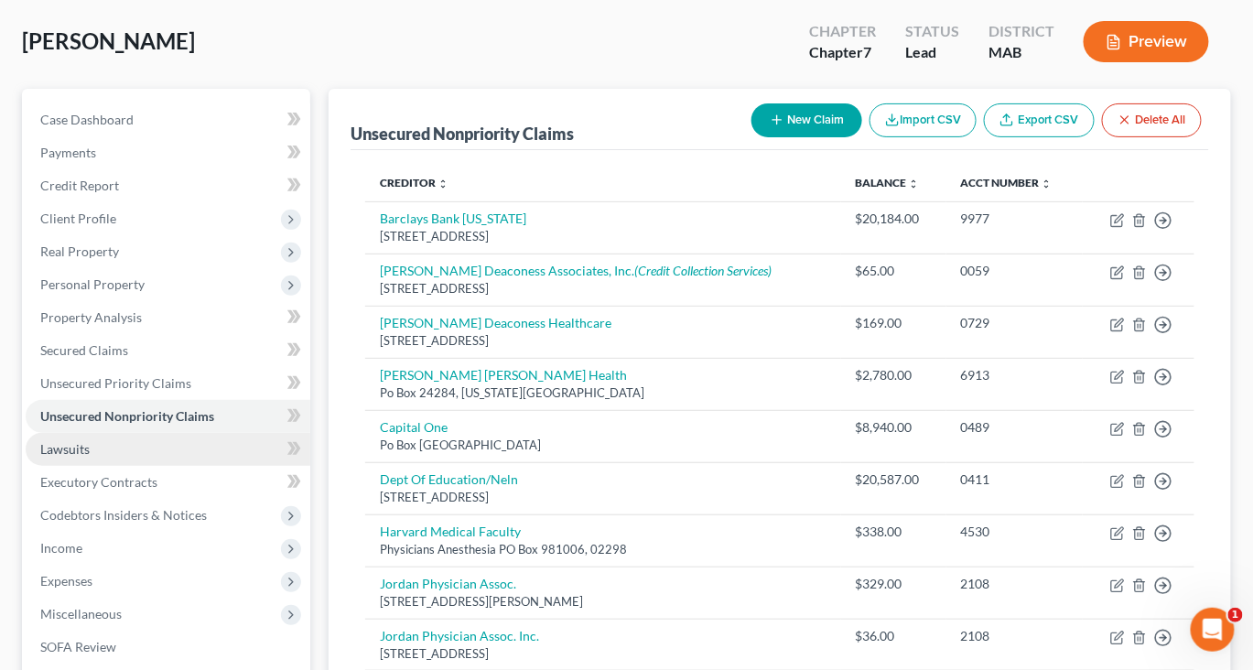
click at [137, 466] on link "Lawsuits" at bounding box center [168, 449] width 285 height 33
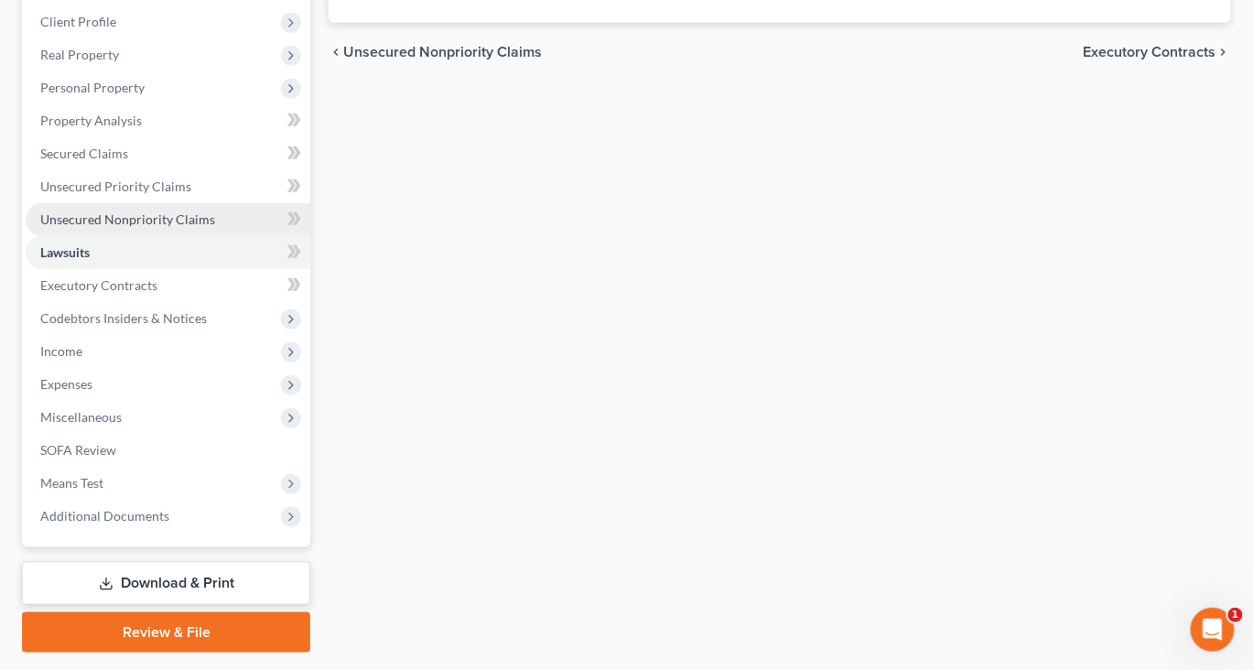
scroll to position [320, 0]
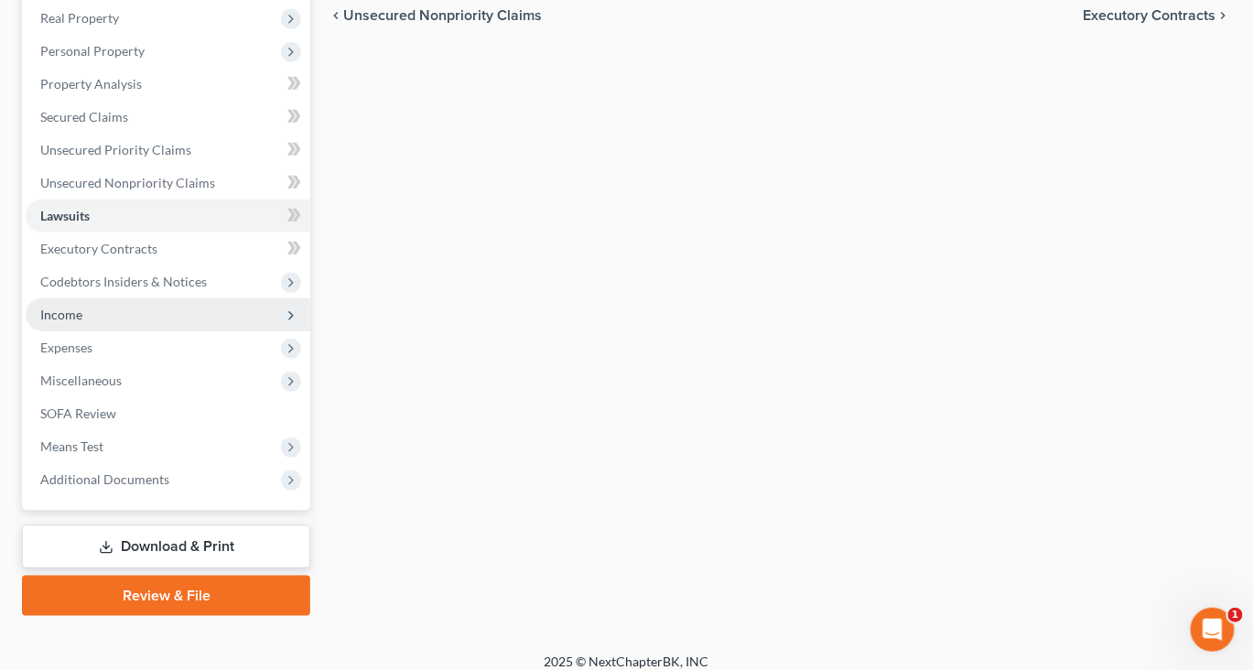
click at [75, 322] on span "Income" at bounding box center [61, 315] width 42 height 16
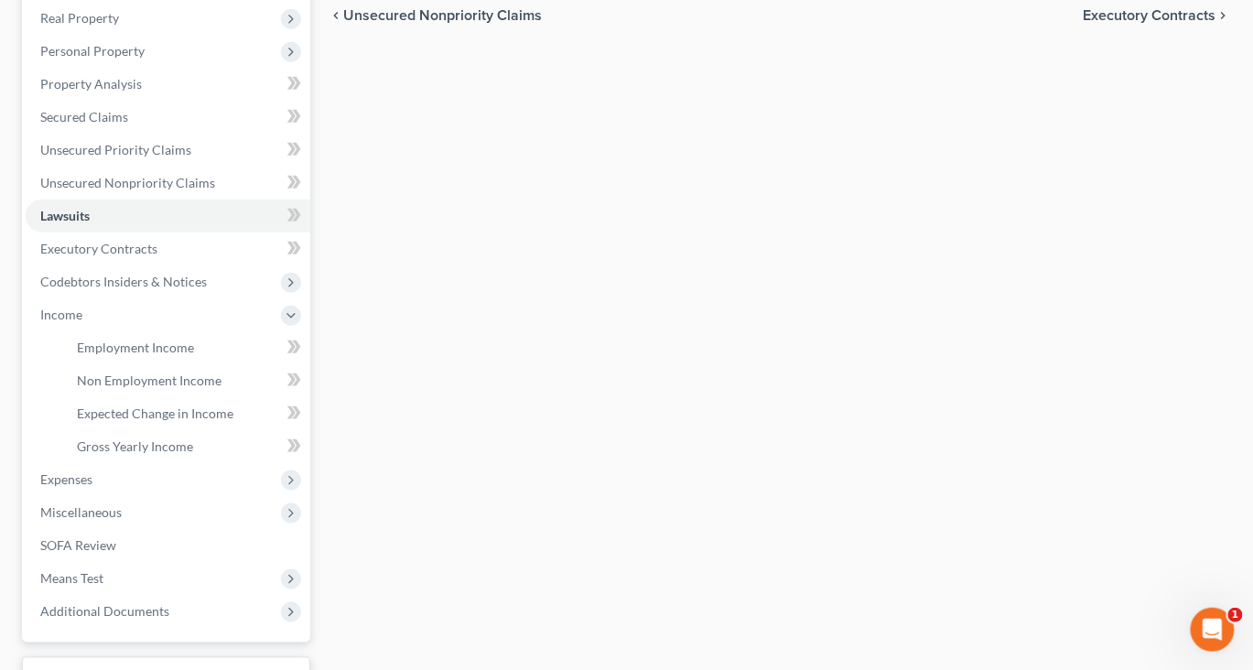
scroll to position [311, 0]
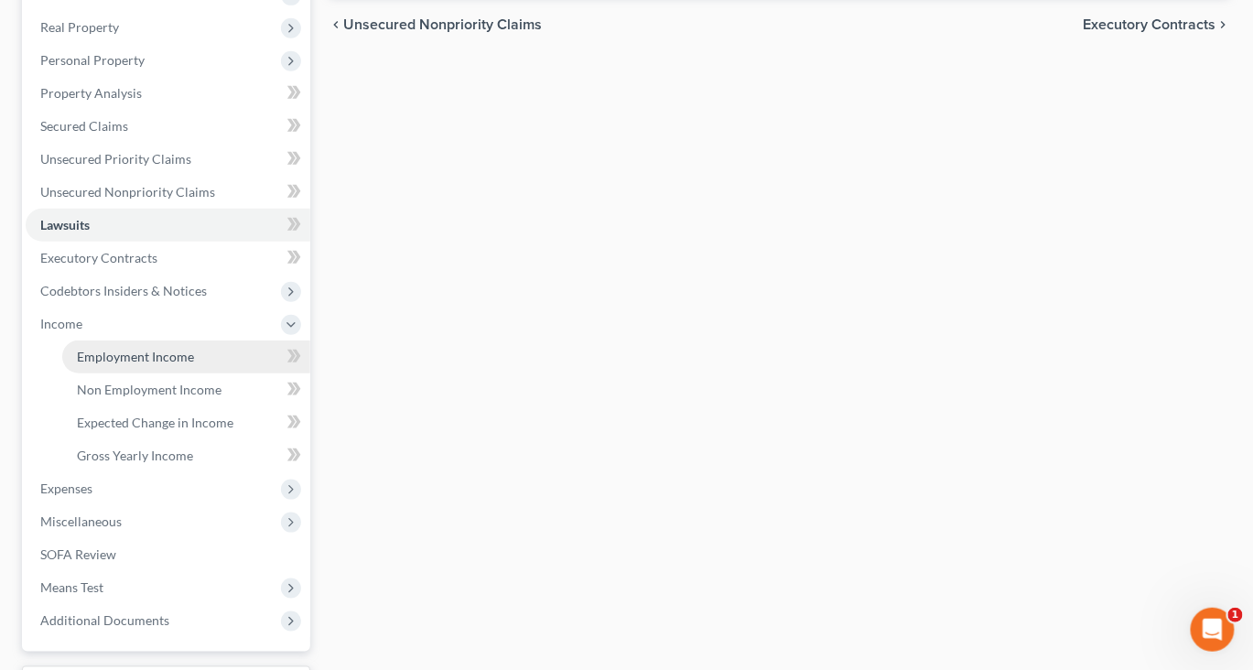
click at [191, 364] on span "Employment Income" at bounding box center [135, 357] width 117 height 16
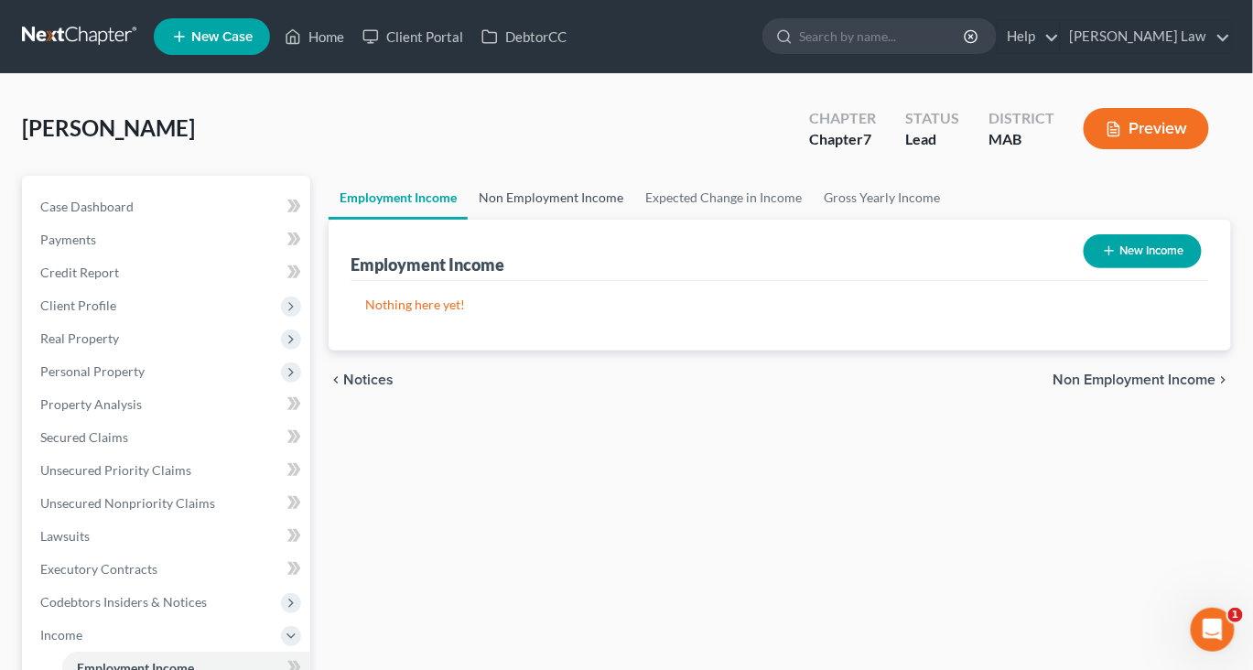
click at [571, 220] on link "Non Employment Income" at bounding box center [551, 198] width 167 height 44
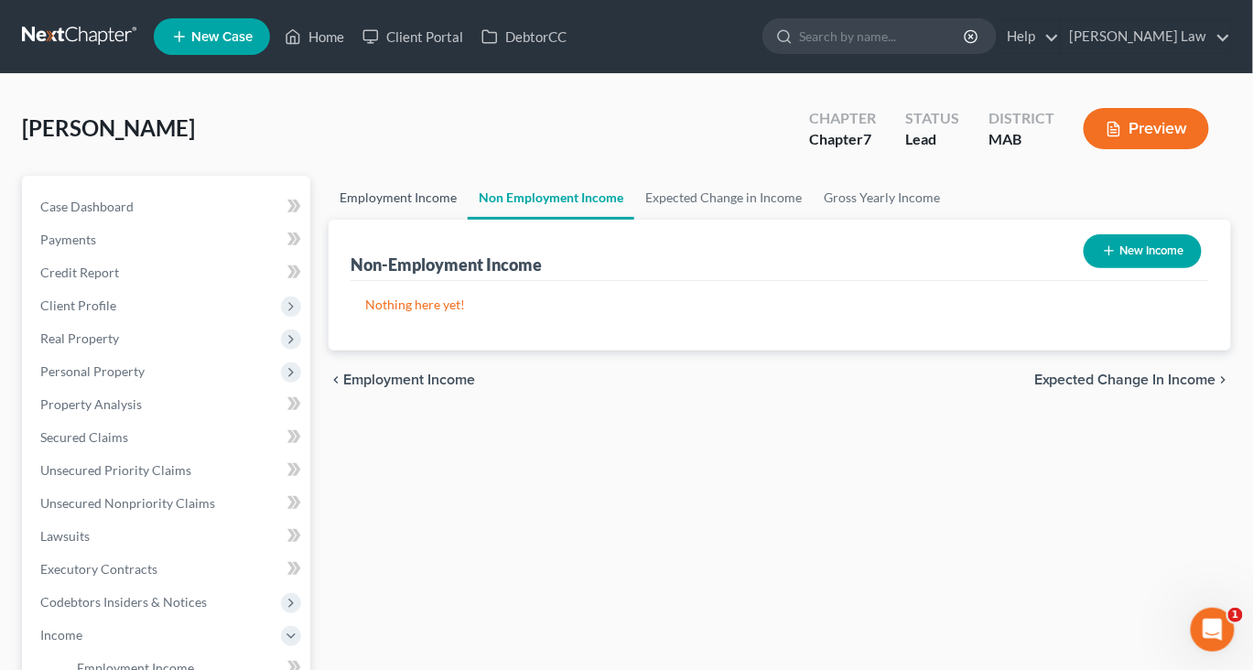
click at [404, 220] on link "Employment Income" at bounding box center [398, 198] width 139 height 44
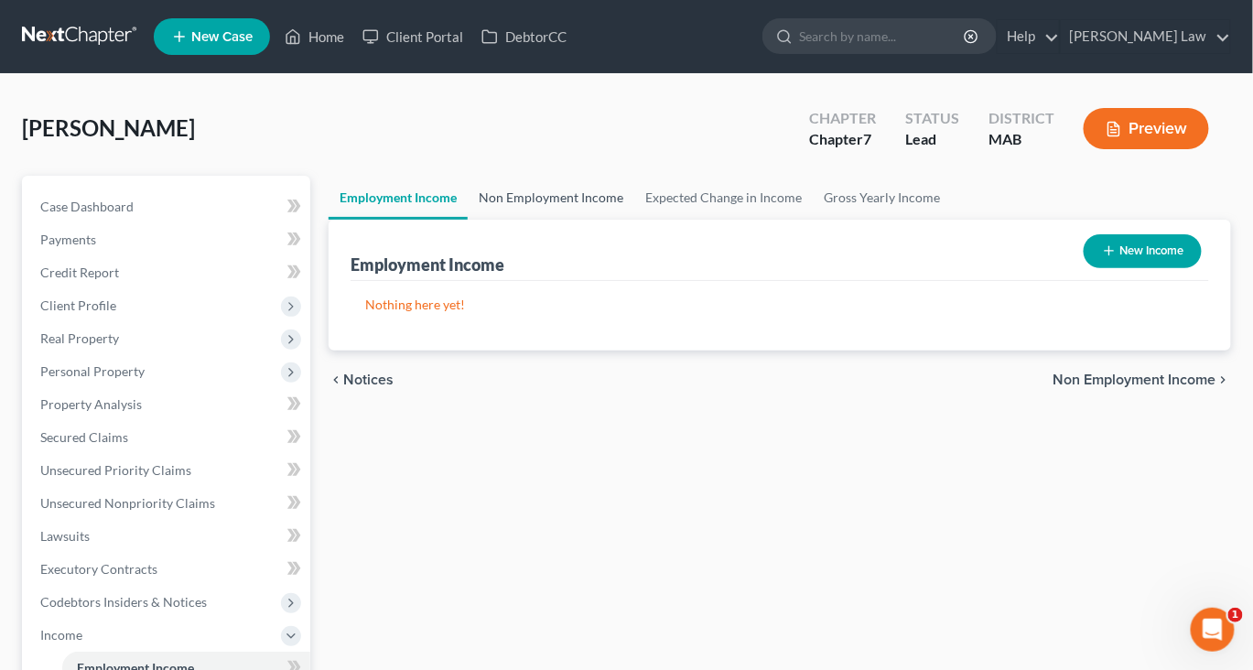
click at [599, 220] on link "Non Employment Income" at bounding box center [551, 198] width 167 height 44
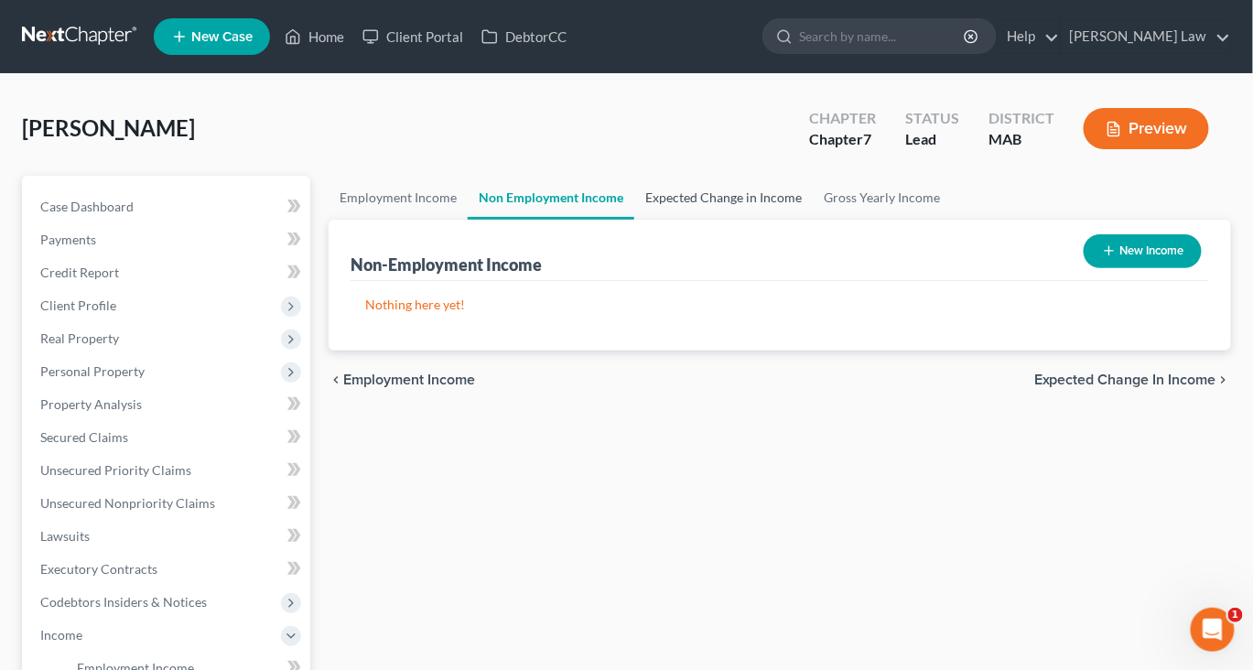
click at [759, 220] on link "Expected Change in Income" at bounding box center [723, 198] width 178 height 44
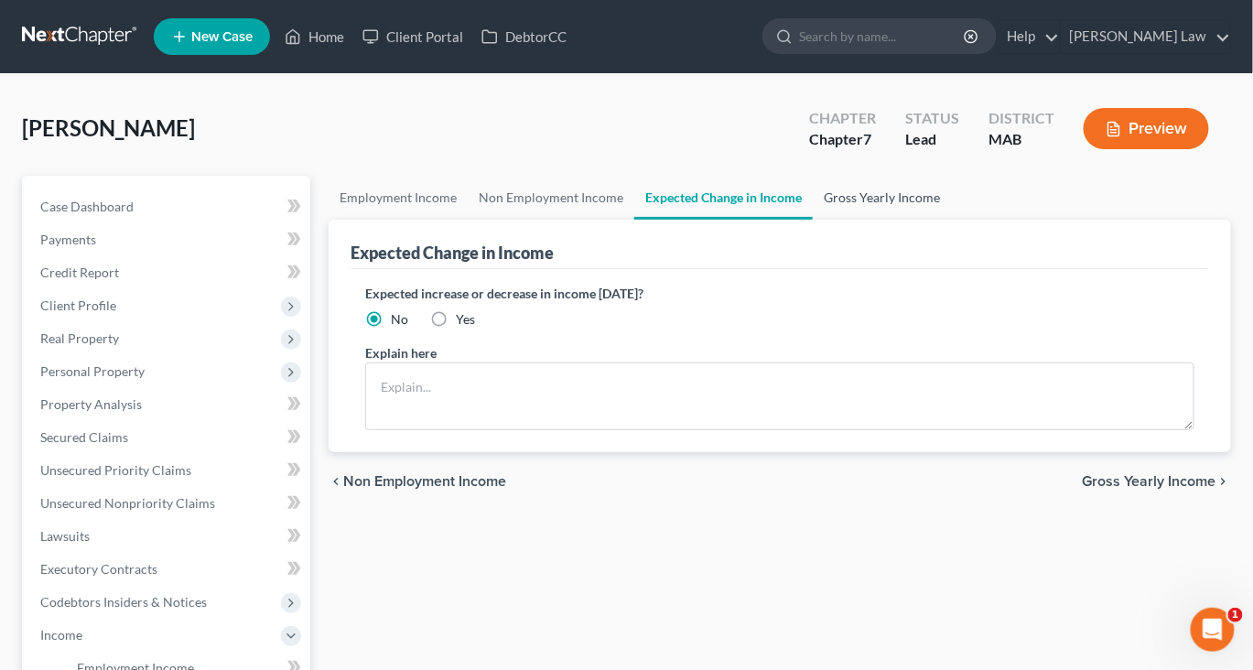
click at [951, 220] on link "Gross Yearly Income" at bounding box center [882, 198] width 138 height 44
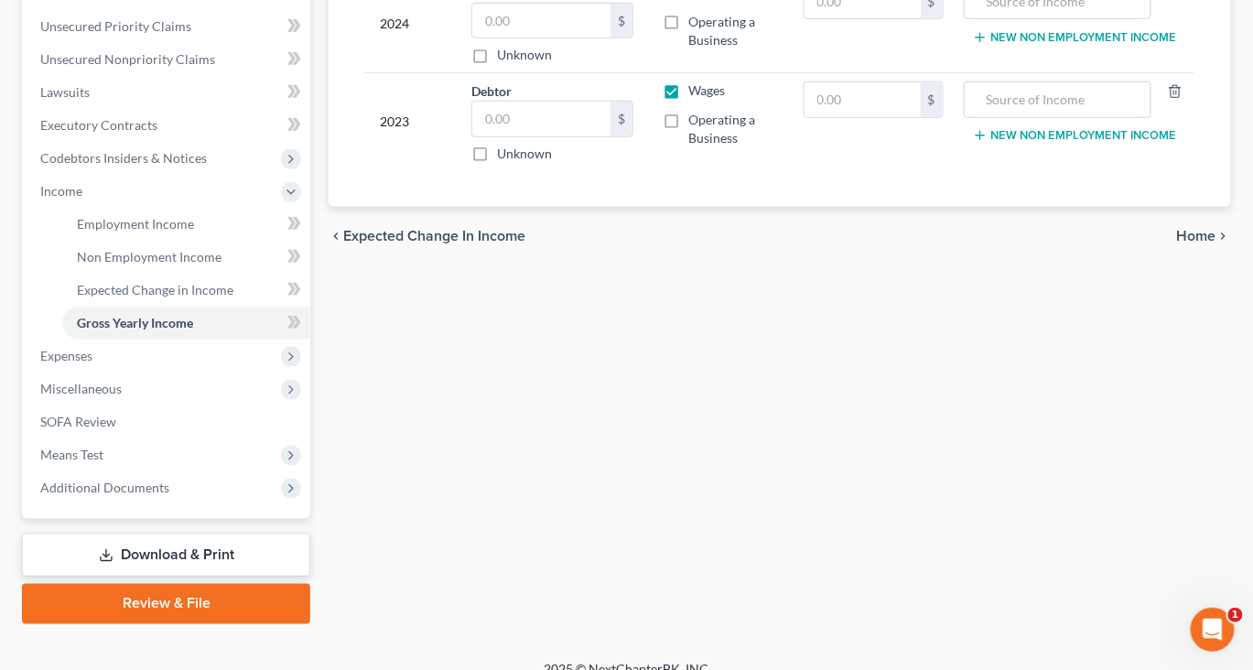
scroll to position [468, 0]
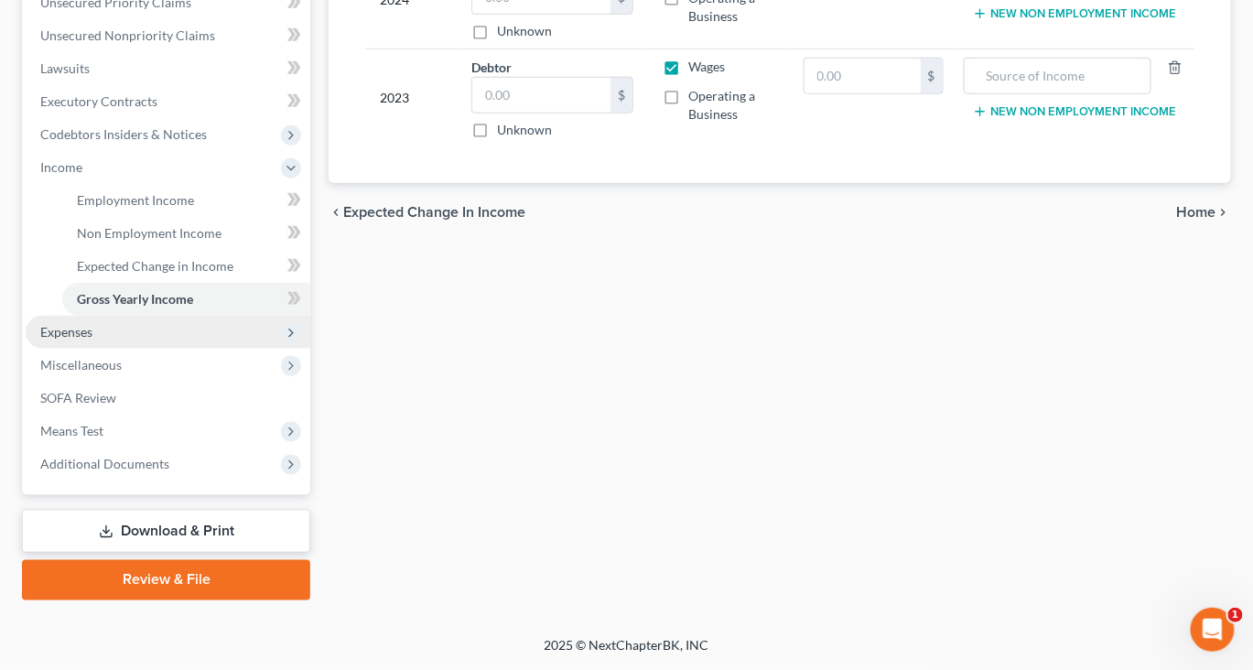
click at [88, 340] on span "Expenses" at bounding box center [66, 332] width 52 height 16
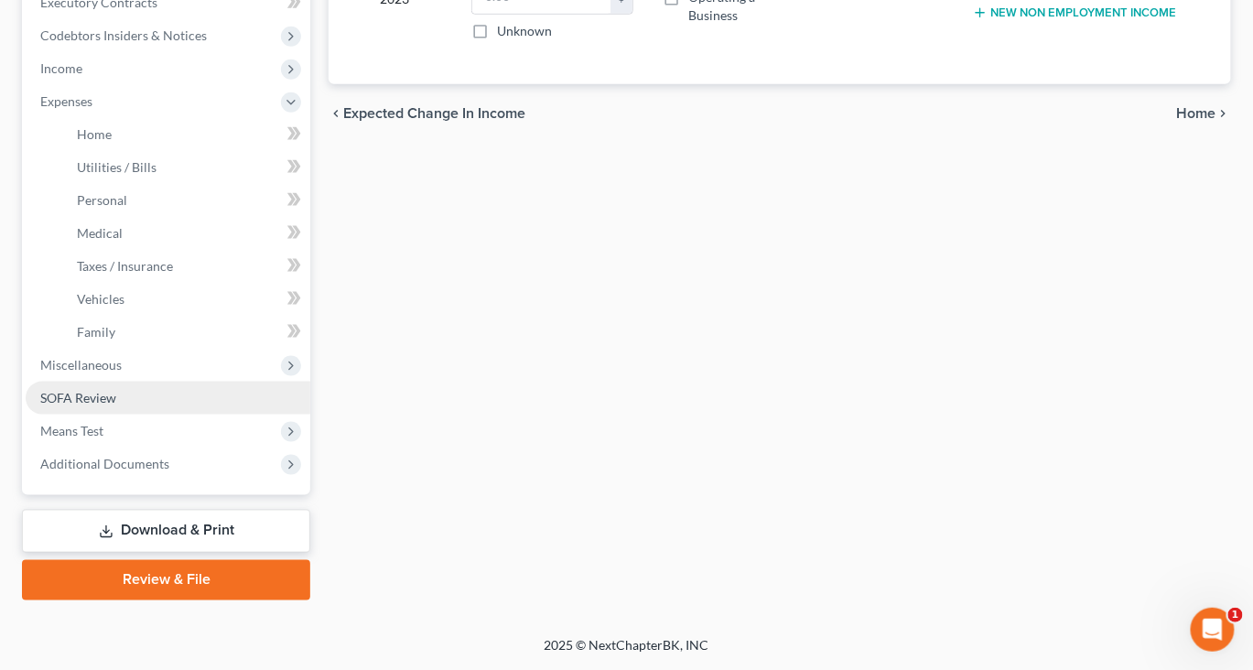
scroll to position [786, 0]
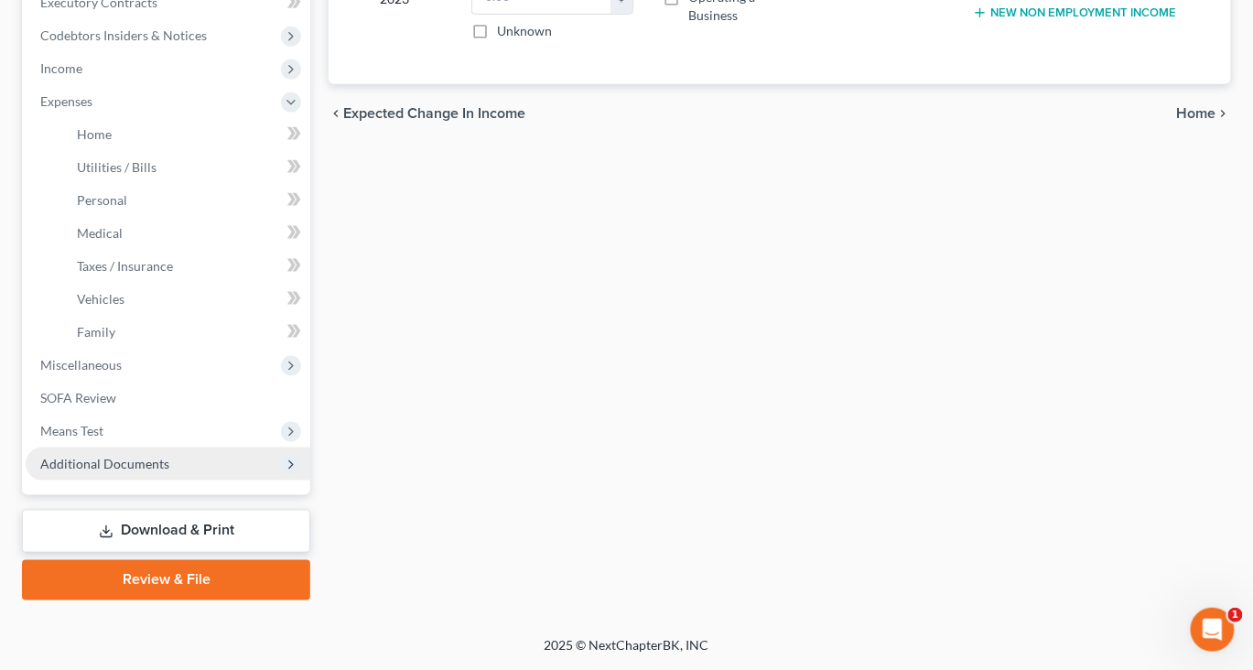
click at [146, 480] on span "Additional Documents" at bounding box center [168, 464] width 285 height 33
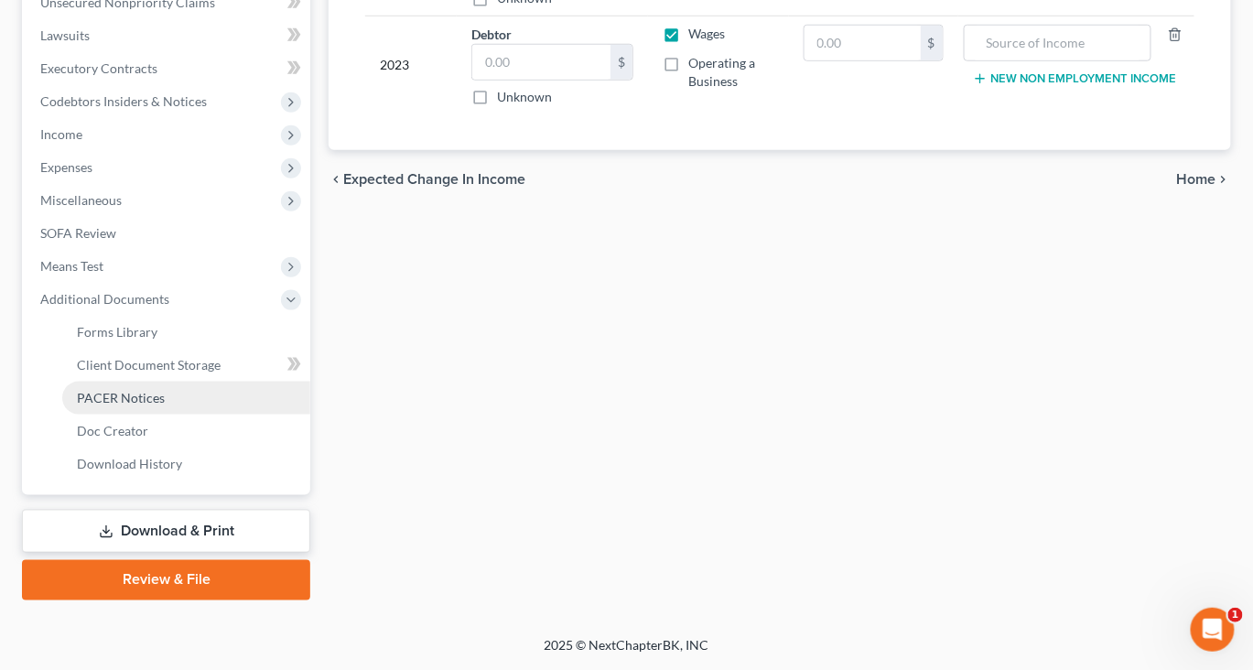
click at [165, 390] on span "PACER Notices" at bounding box center [121, 398] width 88 height 16
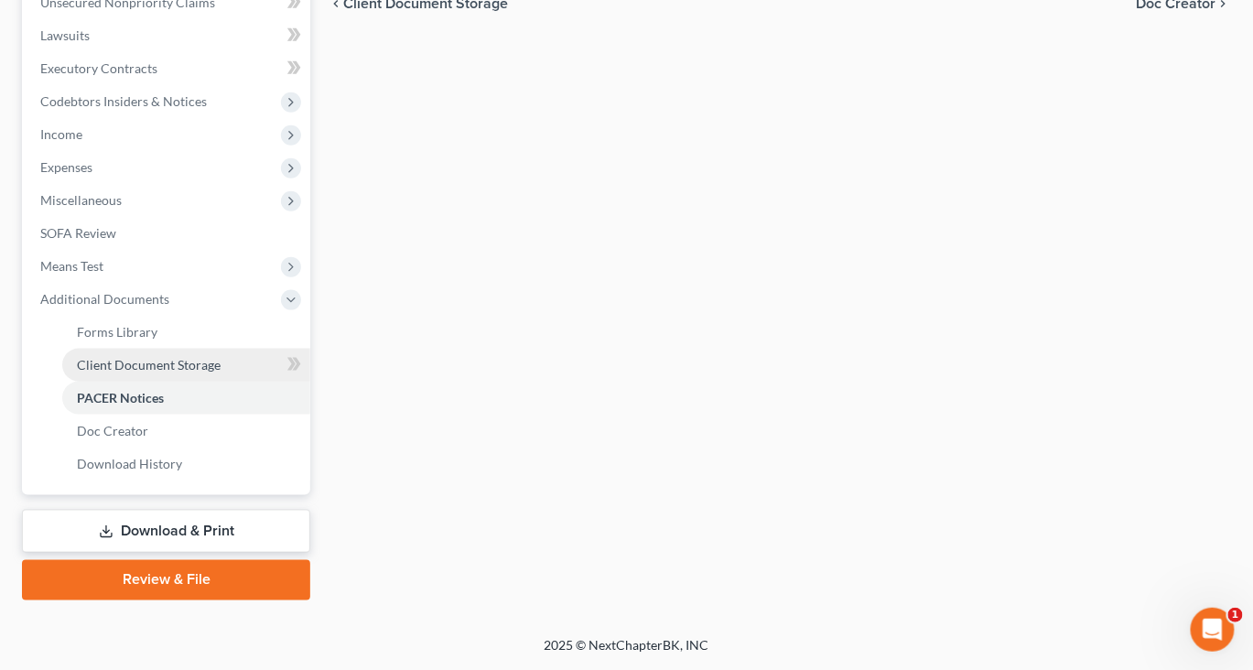
click at [174, 372] on span "Client Document Storage" at bounding box center [149, 365] width 144 height 16
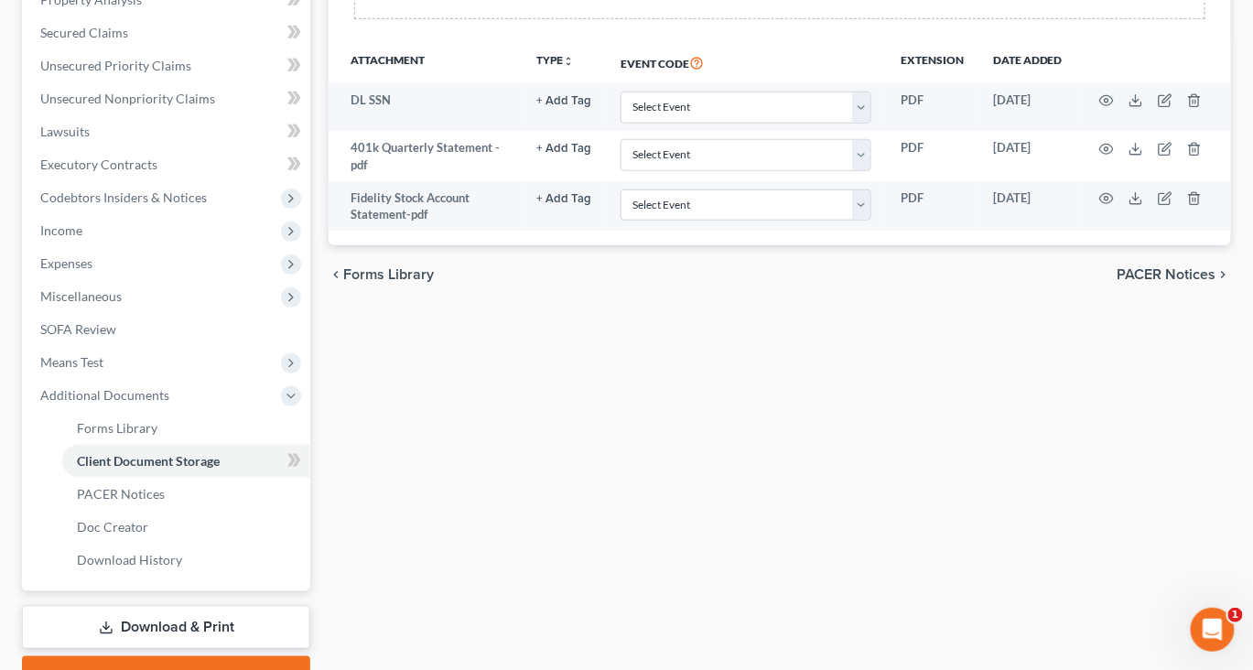
scroll to position [405, 20]
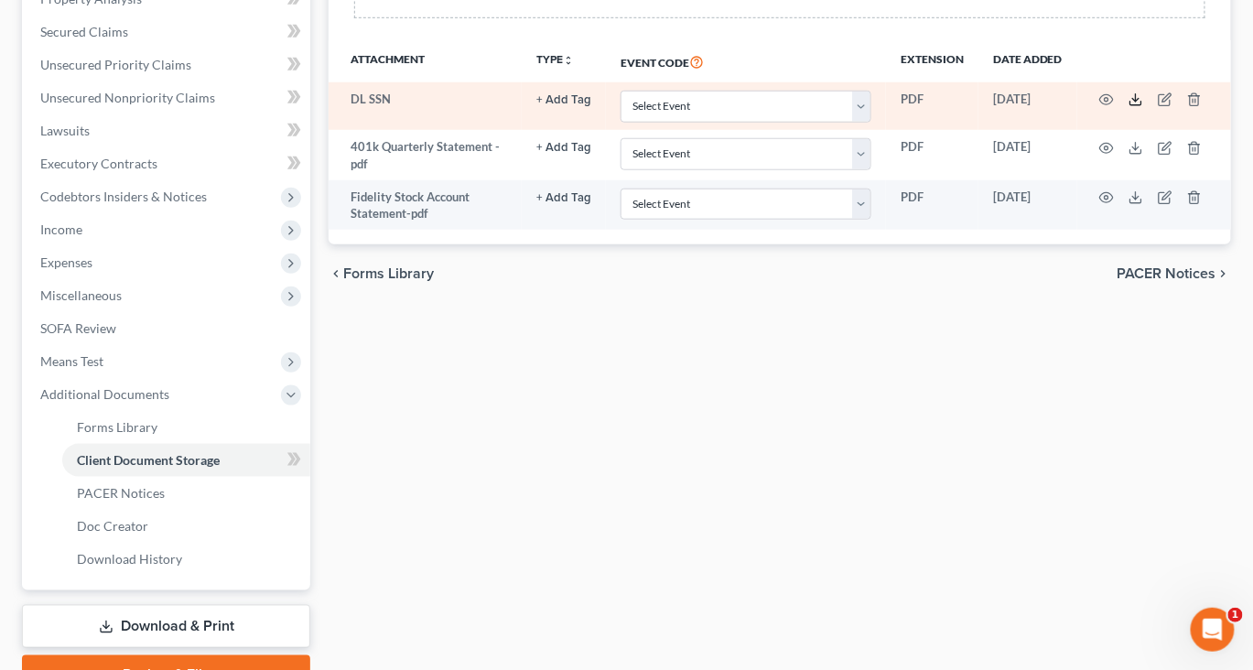
click at [1143, 107] on icon at bounding box center [1135, 99] width 15 height 15
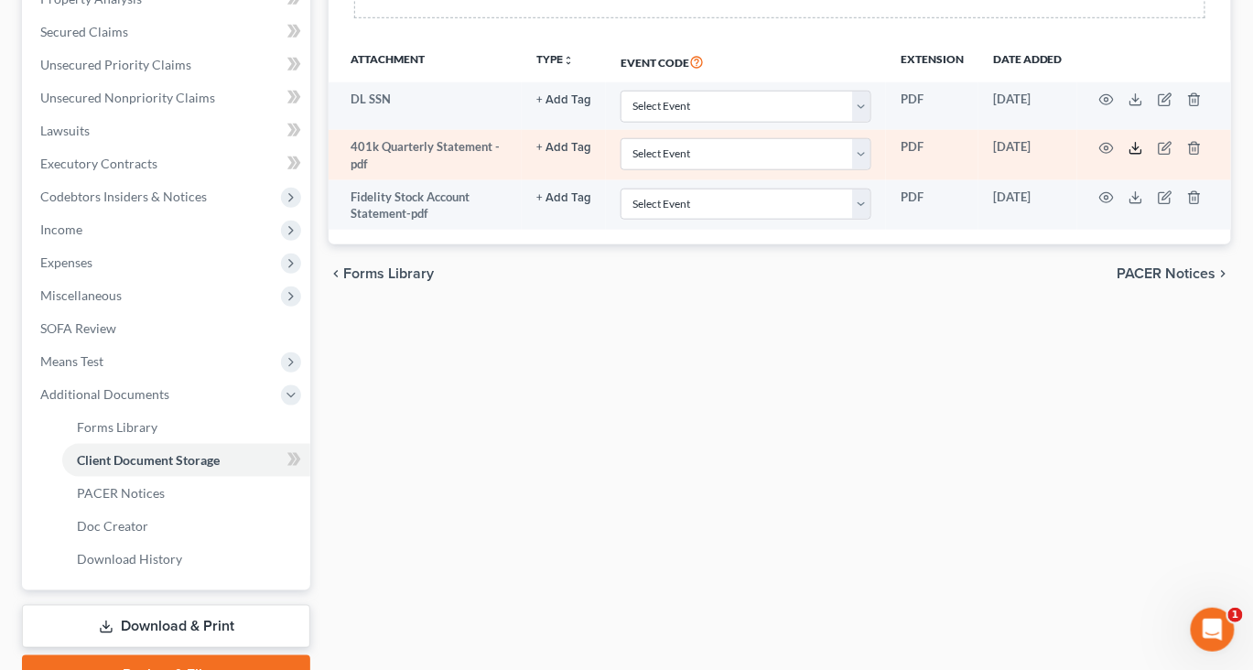
click at [1136, 150] on line at bounding box center [1136, 146] width 0 height 7
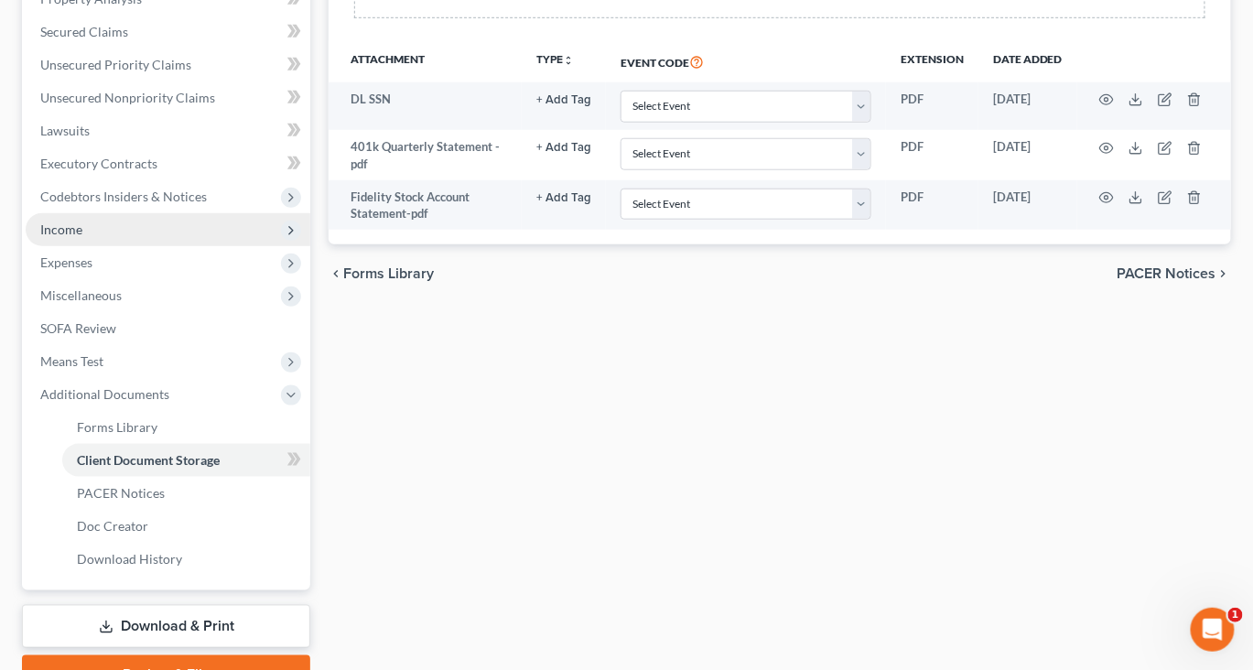
click at [96, 246] on span "Income" at bounding box center [168, 229] width 285 height 33
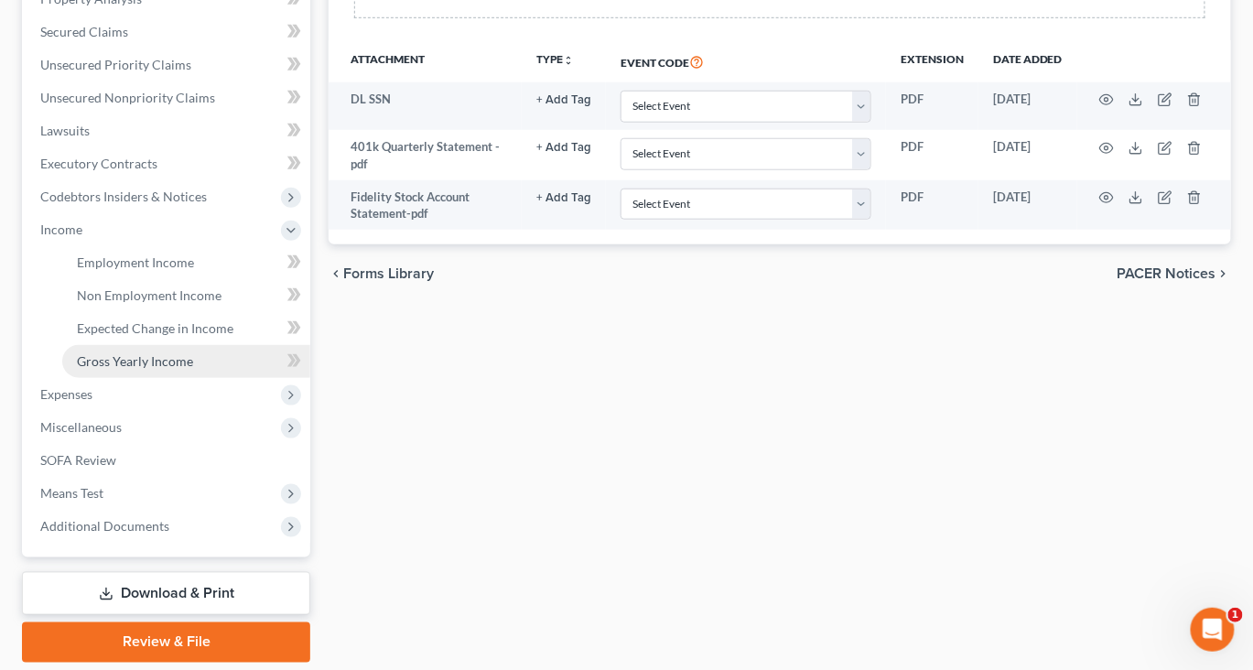
click at [156, 369] on span "Gross Yearly Income" at bounding box center [135, 361] width 116 height 16
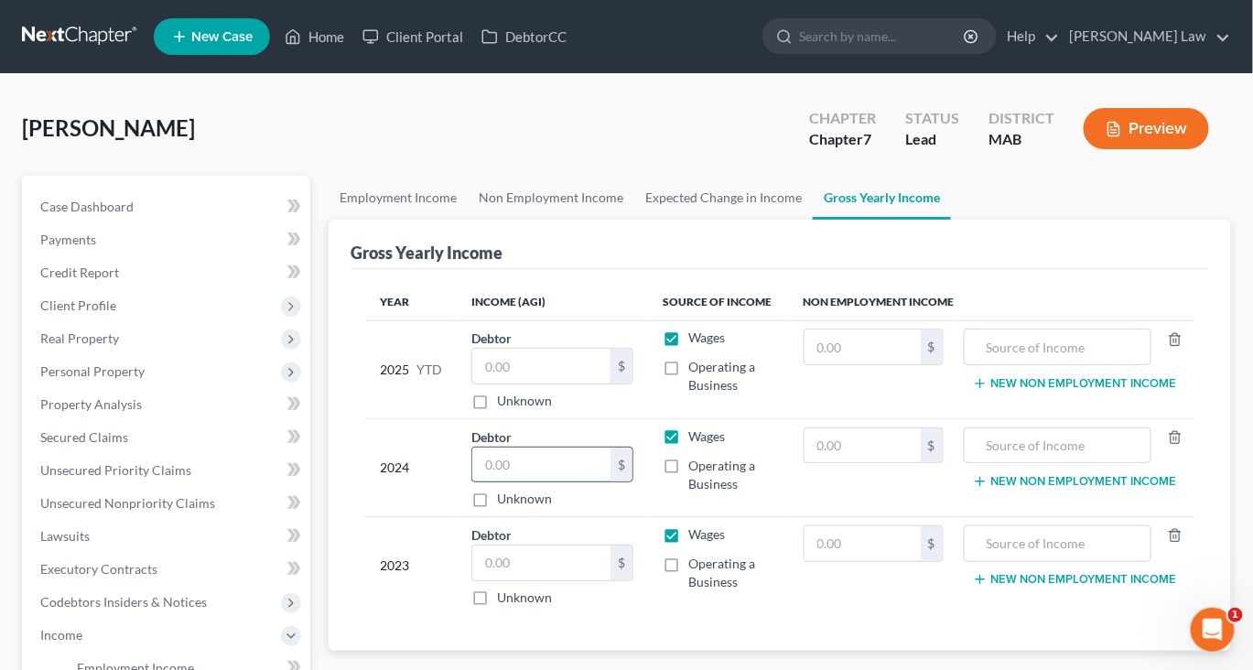
click at [597, 482] on input "text" at bounding box center [541, 465] width 138 height 35
type input "72,485"
click at [134, 214] on span "Case Dashboard" at bounding box center [86, 207] width 93 height 16
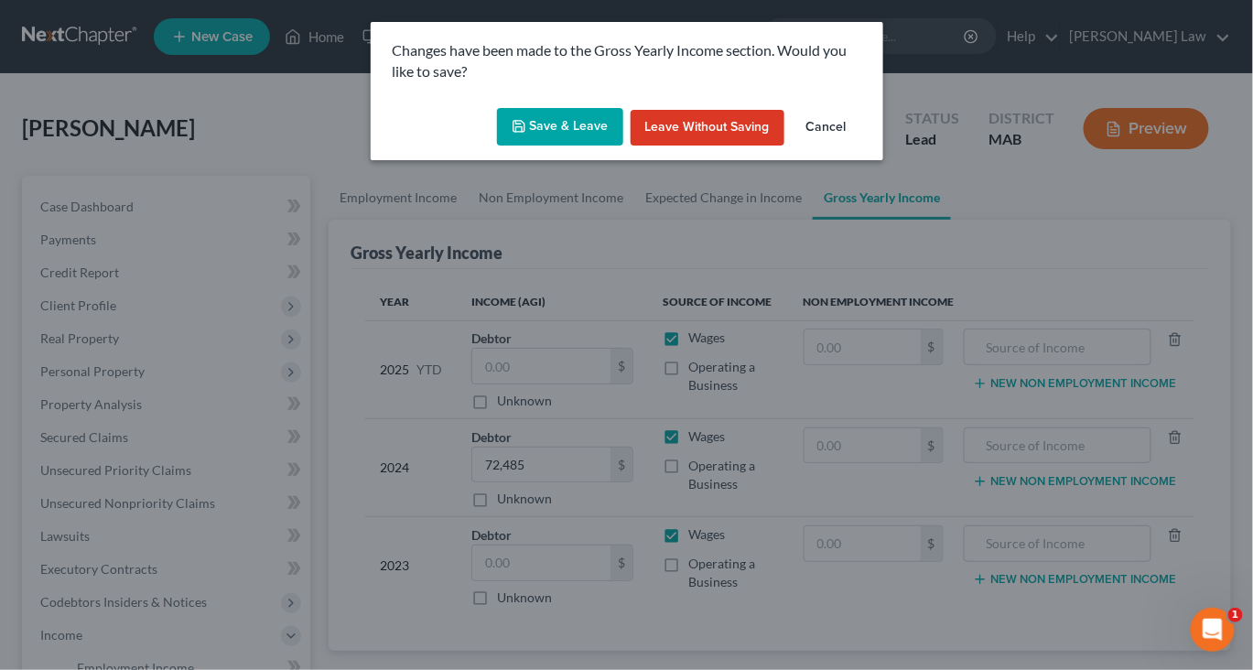
click at [580, 146] on button "Save & Leave" at bounding box center [560, 127] width 126 height 38
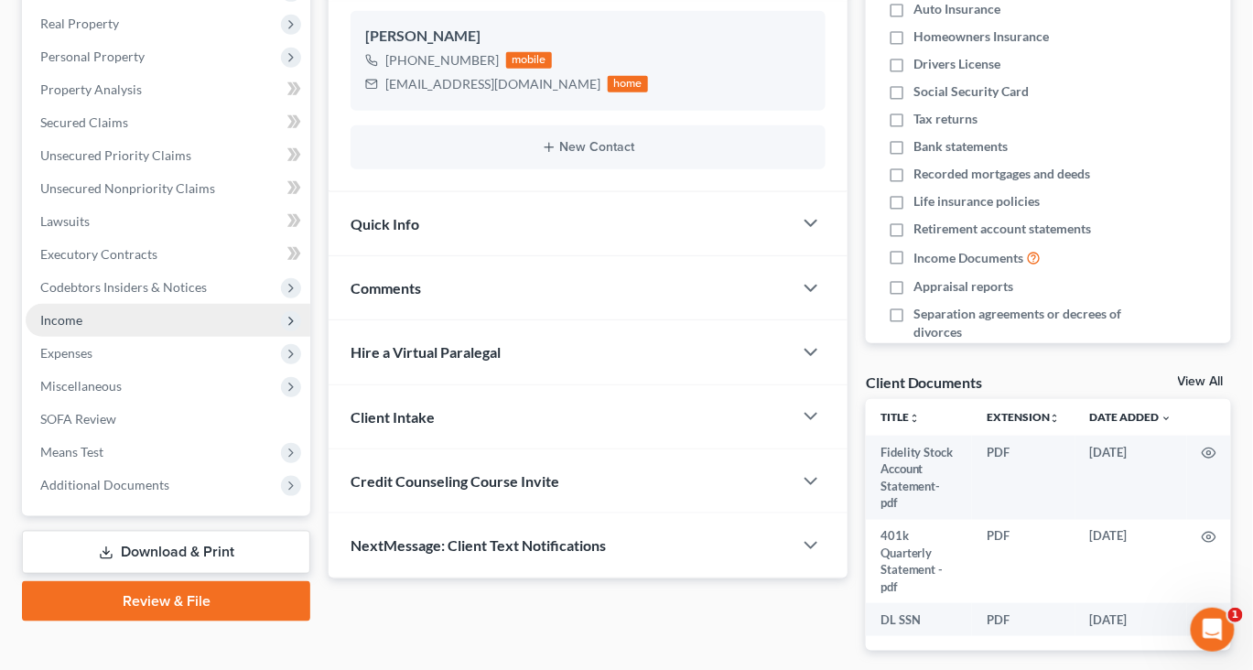
scroll to position [318, 0]
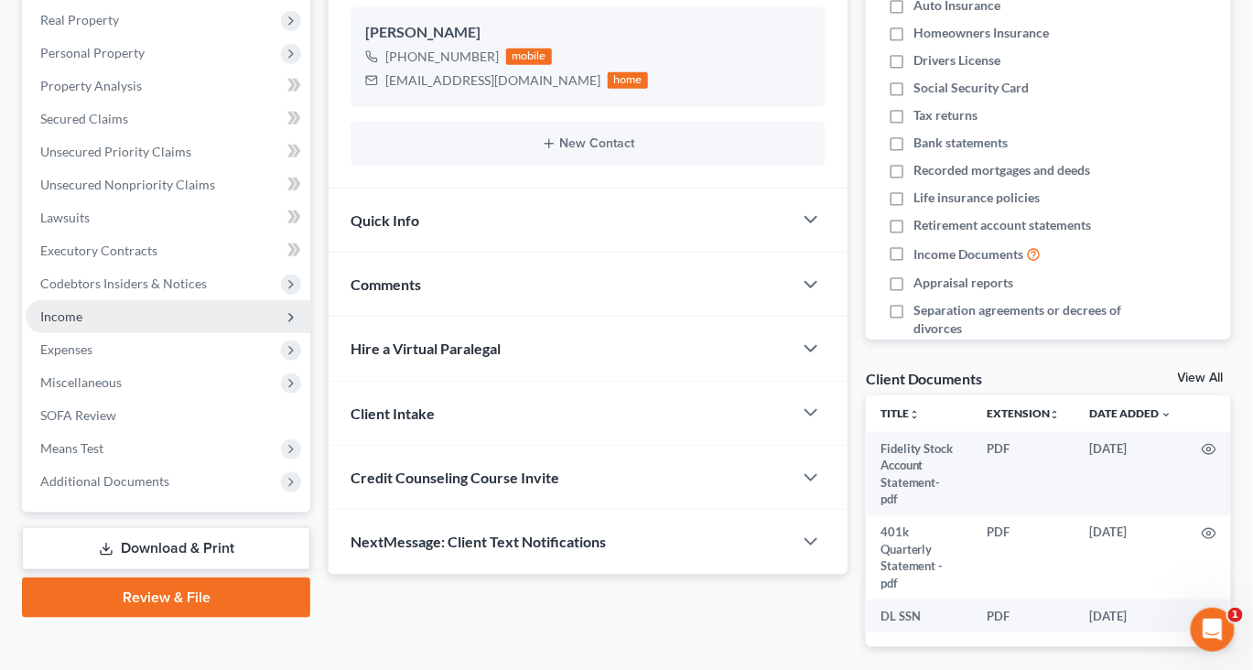
click at [102, 333] on span "Income" at bounding box center [168, 316] width 285 height 33
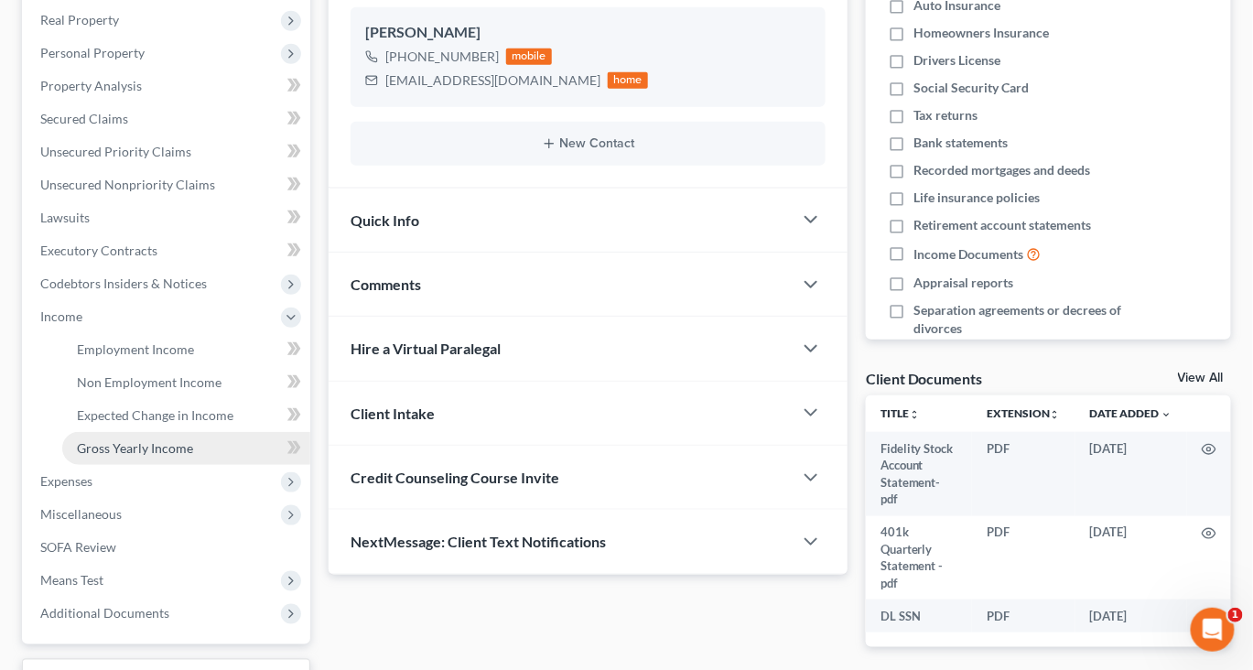
click at [156, 456] on span "Gross Yearly Income" at bounding box center [135, 448] width 116 height 16
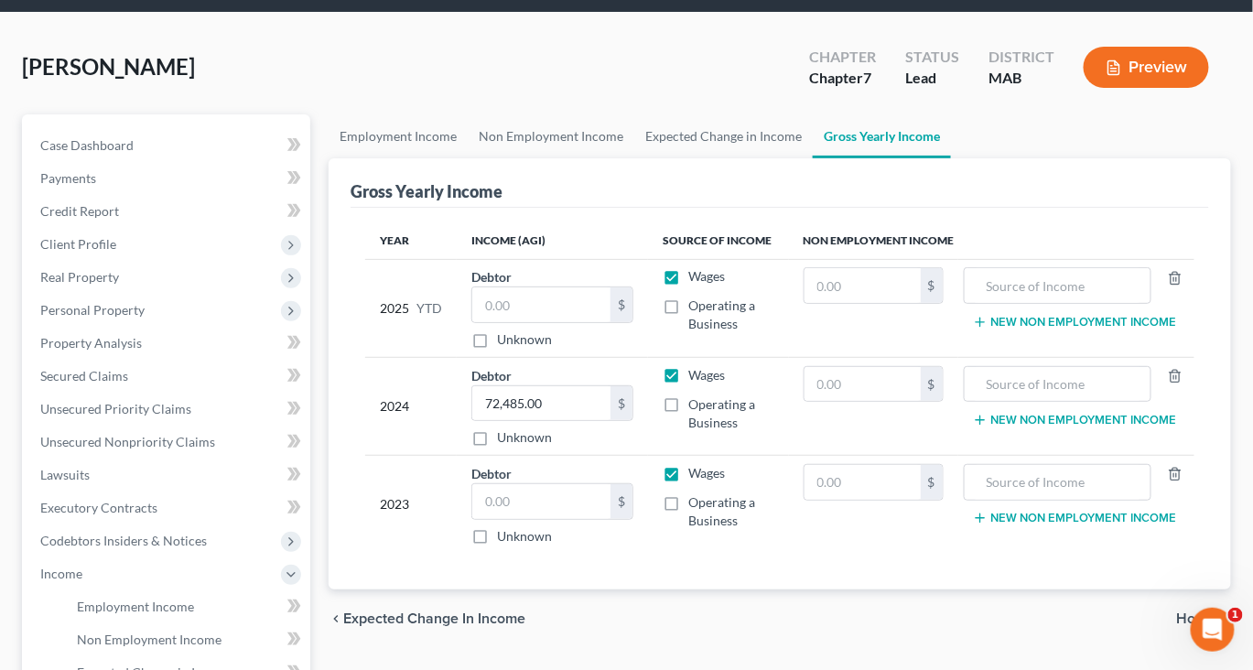
scroll to position [106, 0]
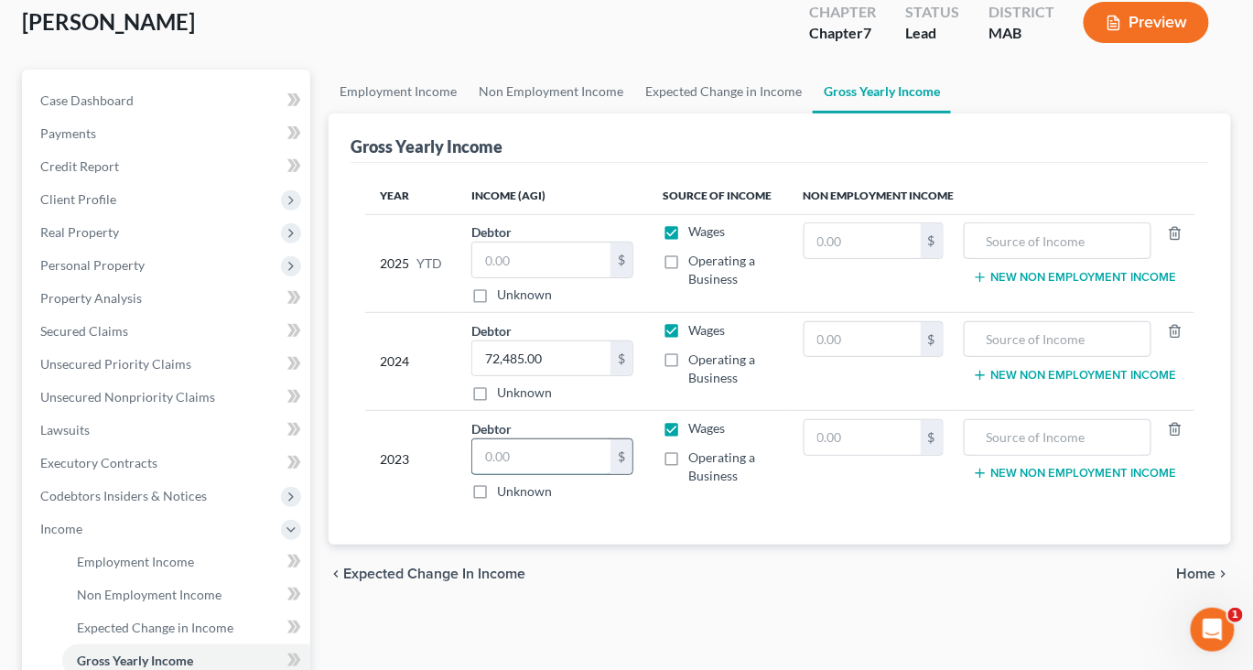
click at [556, 474] on input "text" at bounding box center [541, 456] width 138 height 35
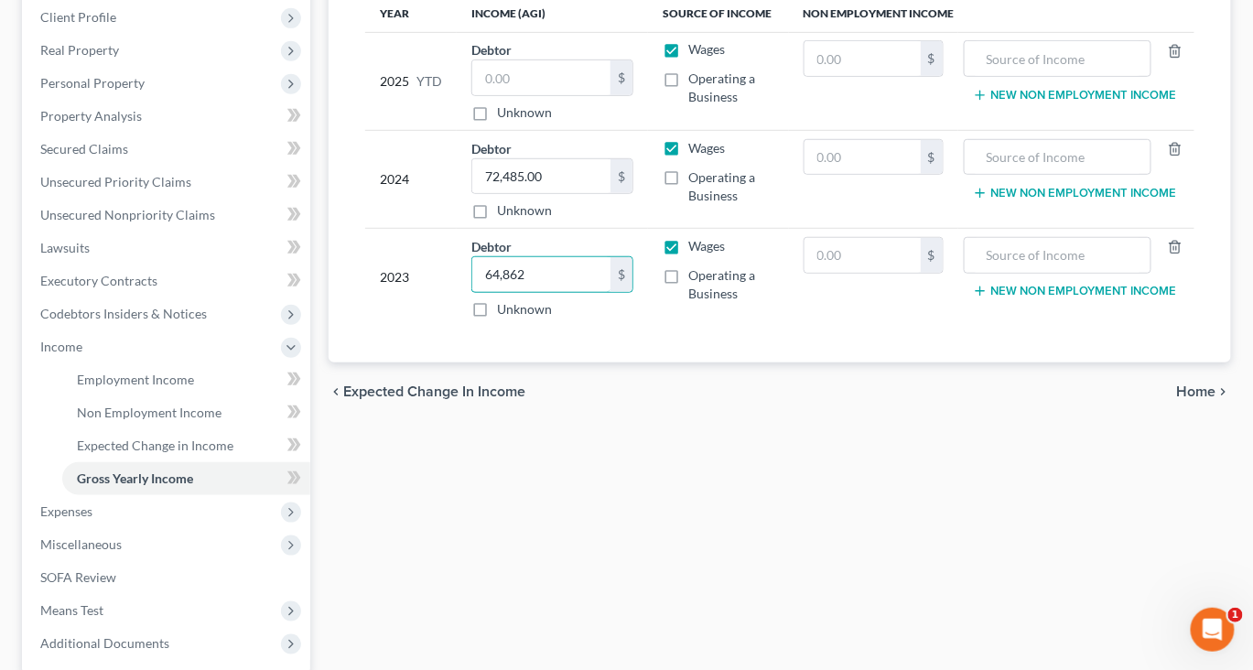
scroll to position [275, 0]
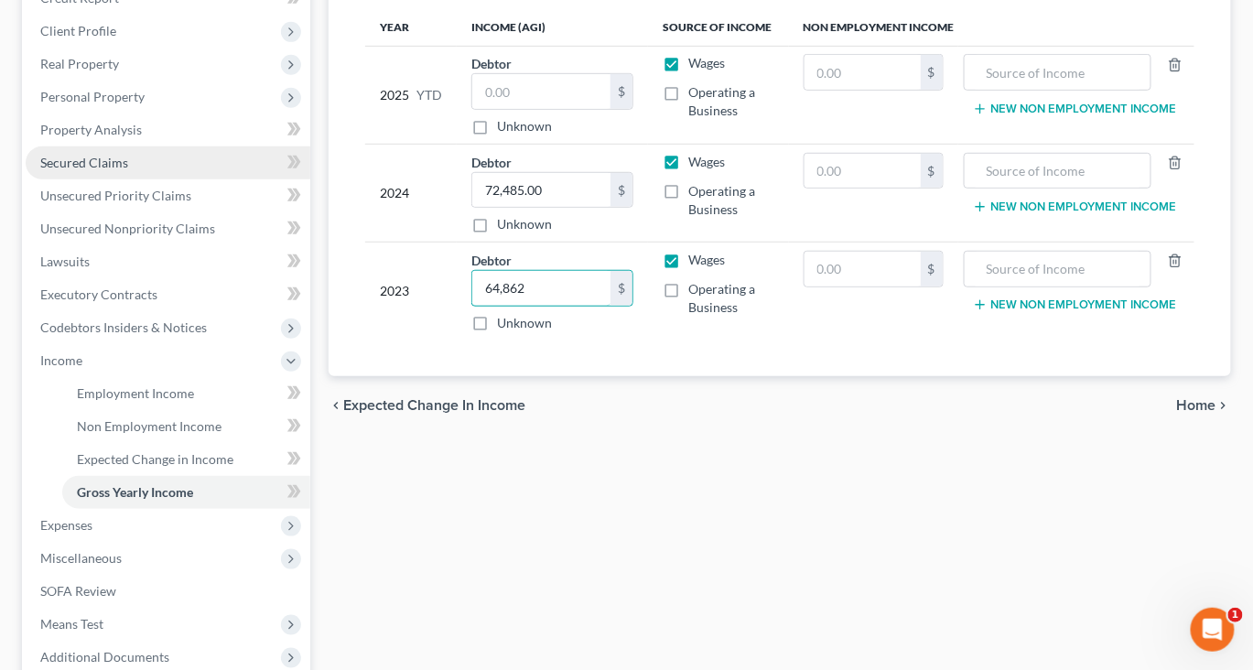
type input "64,862"
click at [128, 170] on span "Secured Claims" at bounding box center [84, 163] width 88 height 16
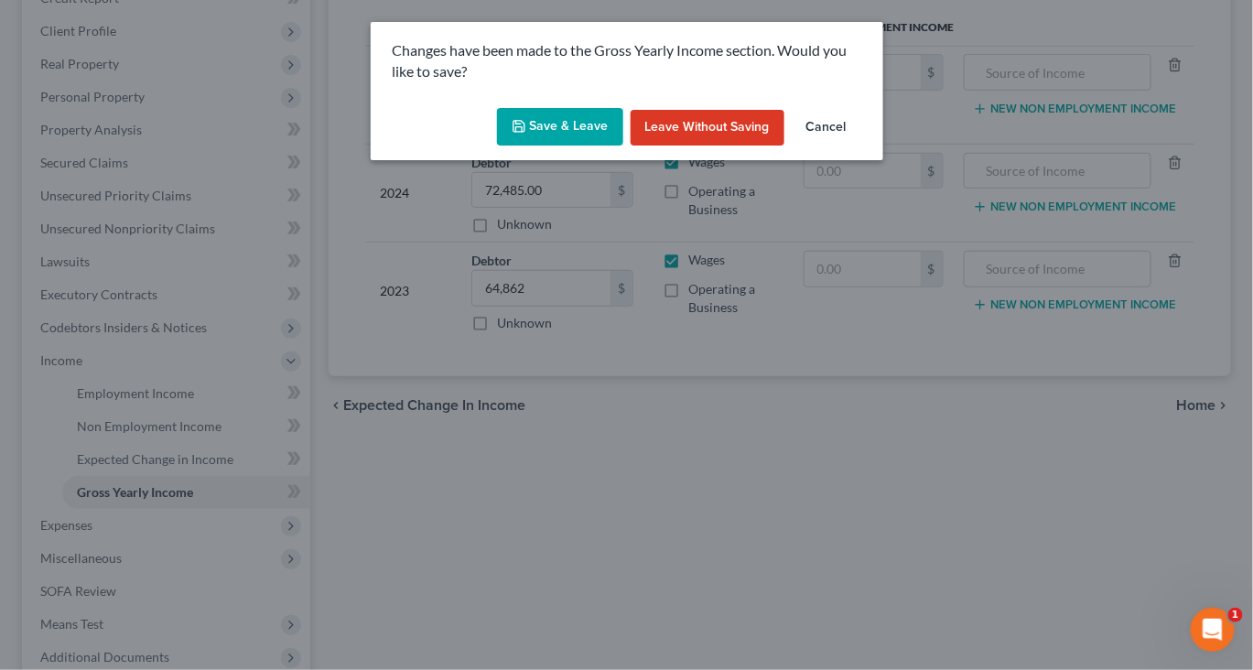
click at [502, 146] on button "Save & Leave" at bounding box center [560, 127] width 126 height 38
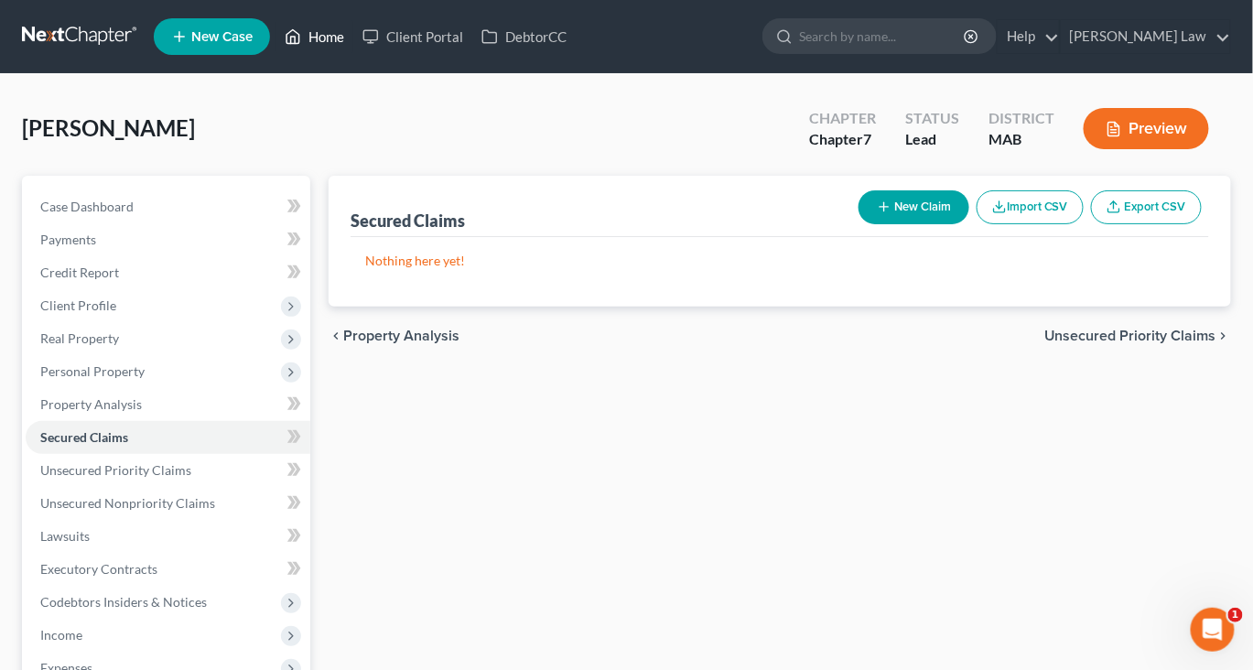
click at [353, 53] on link "Home" at bounding box center [314, 36] width 78 height 33
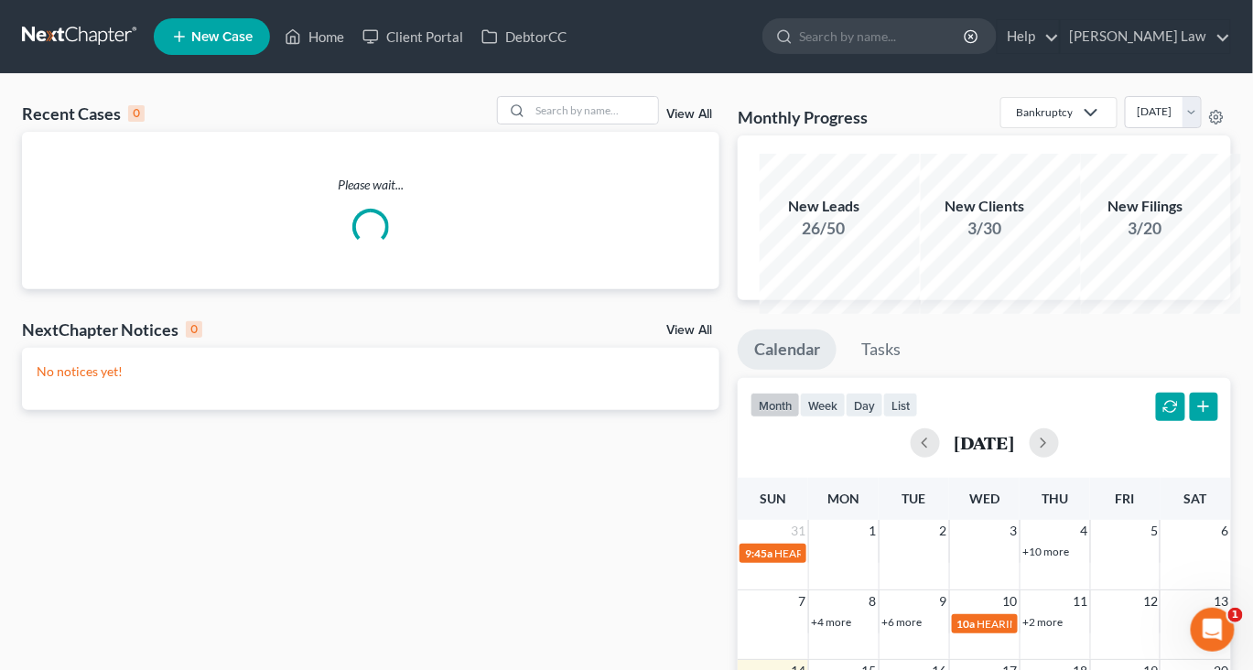
click at [526, 118] on div "Recent Cases 0 View All Please wait... NextChapter Notices 0 View All No notice…" at bounding box center [626, 531] width 1253 height 914
click at [530, 124] on input "search" at bounding box center [594, 110] width 128 height 27
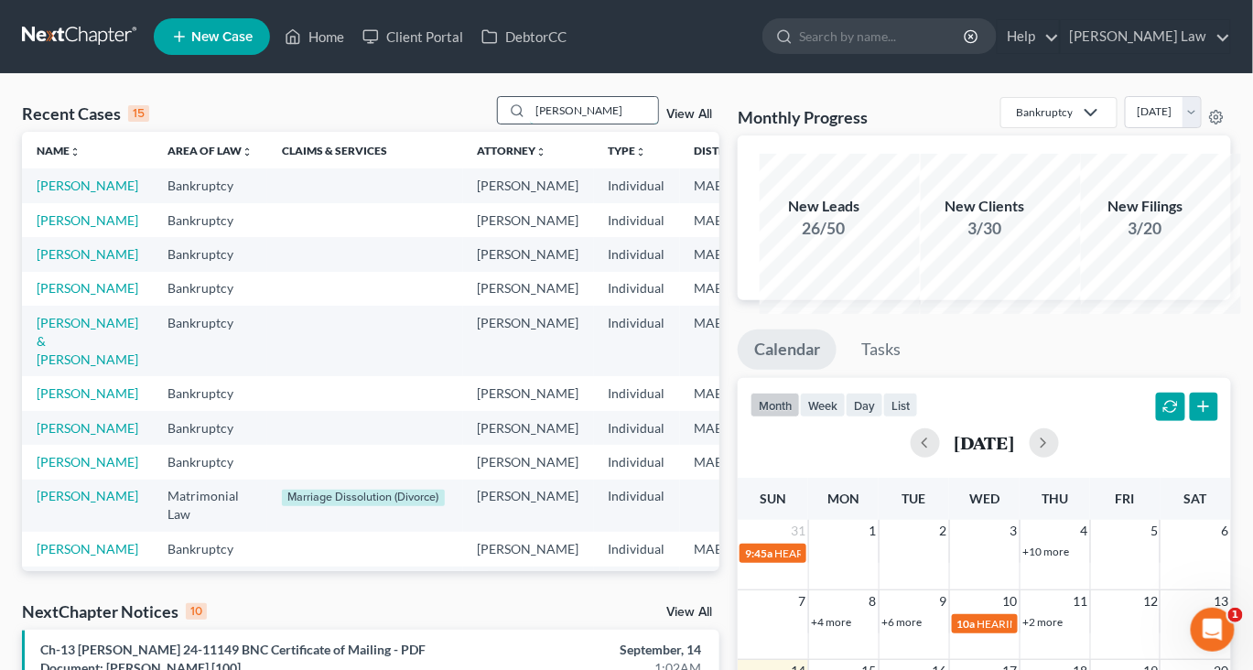
type input "[PERSON_NAME]"
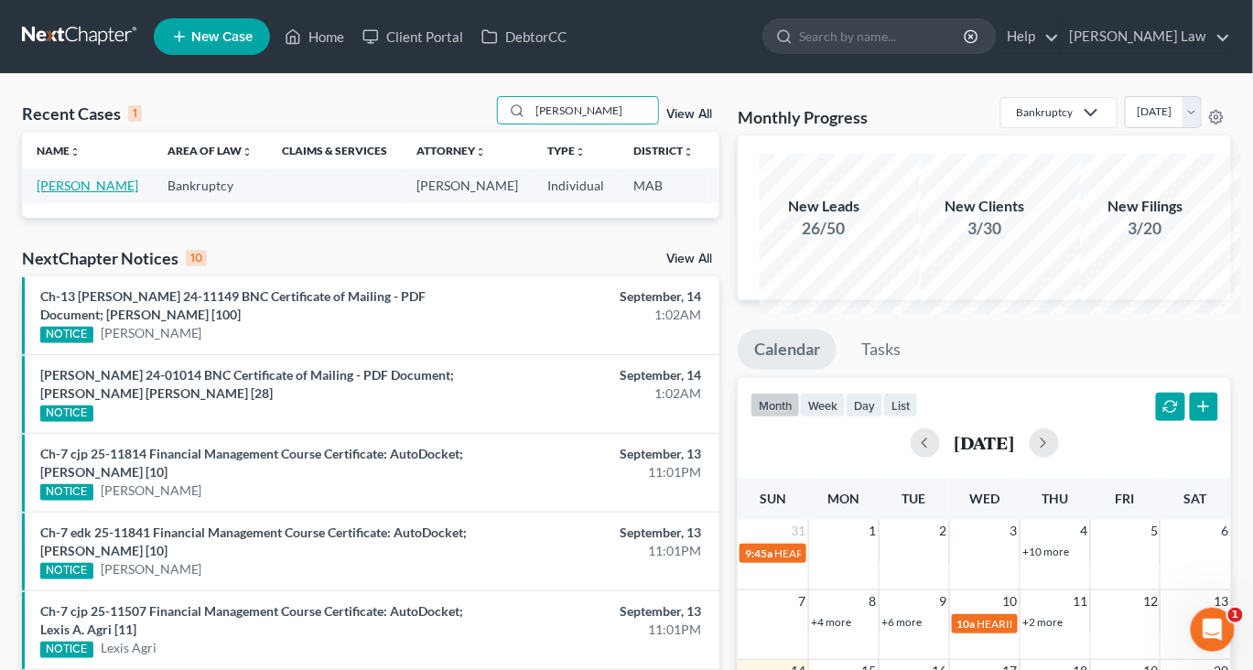
click at [69, 193] on link "[PERSON_NAME]" at bounding box center [88, 186] width 102 height 16
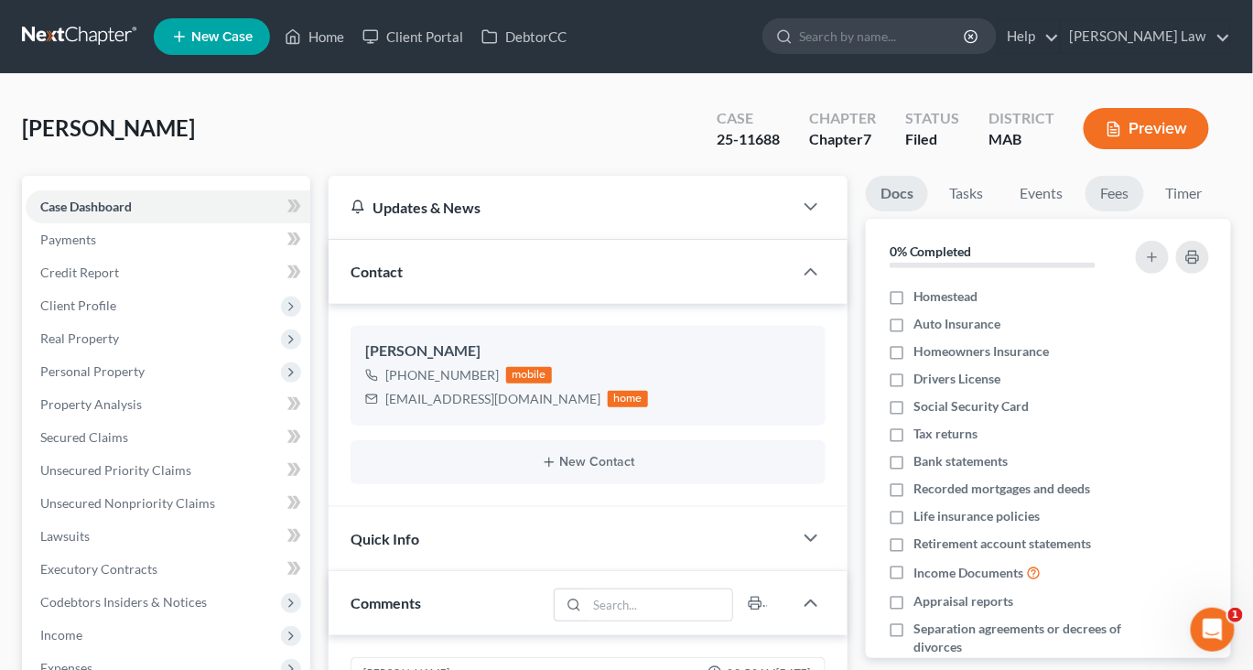
click at [1144, 211] on link "Fees" at bounding box center [1114, 194] width 59 height 36
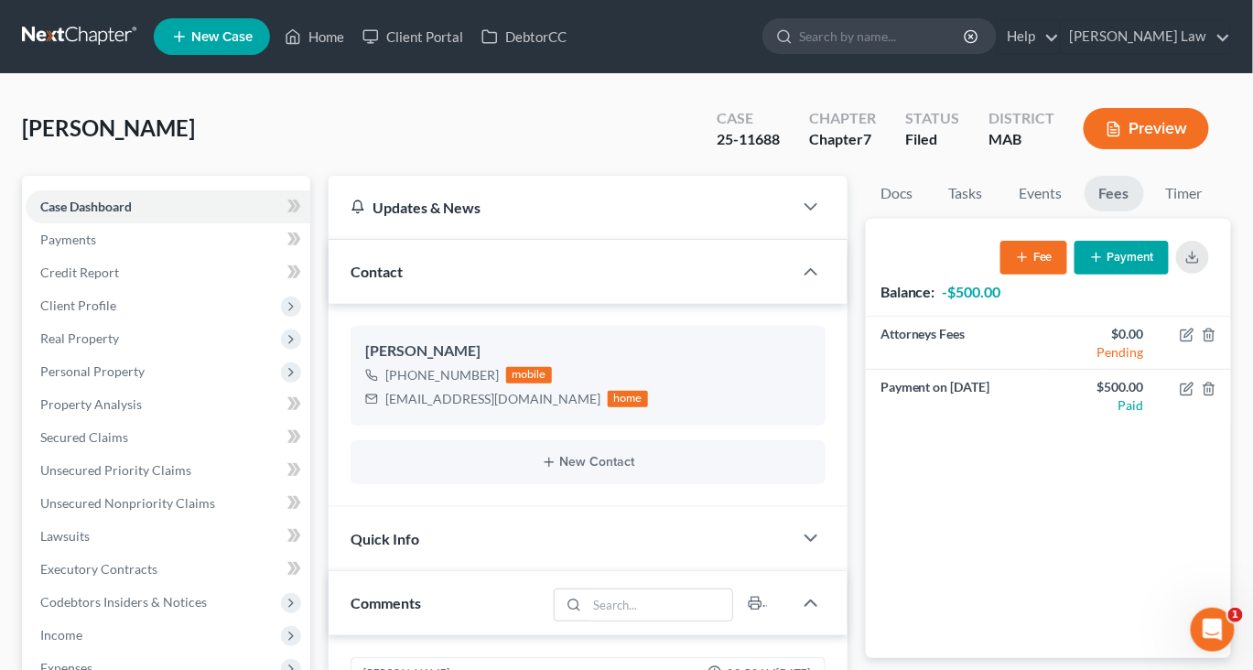
click at [1078, 275] on button "Payment" at bounding box center [1121, 258] width 94 height 34
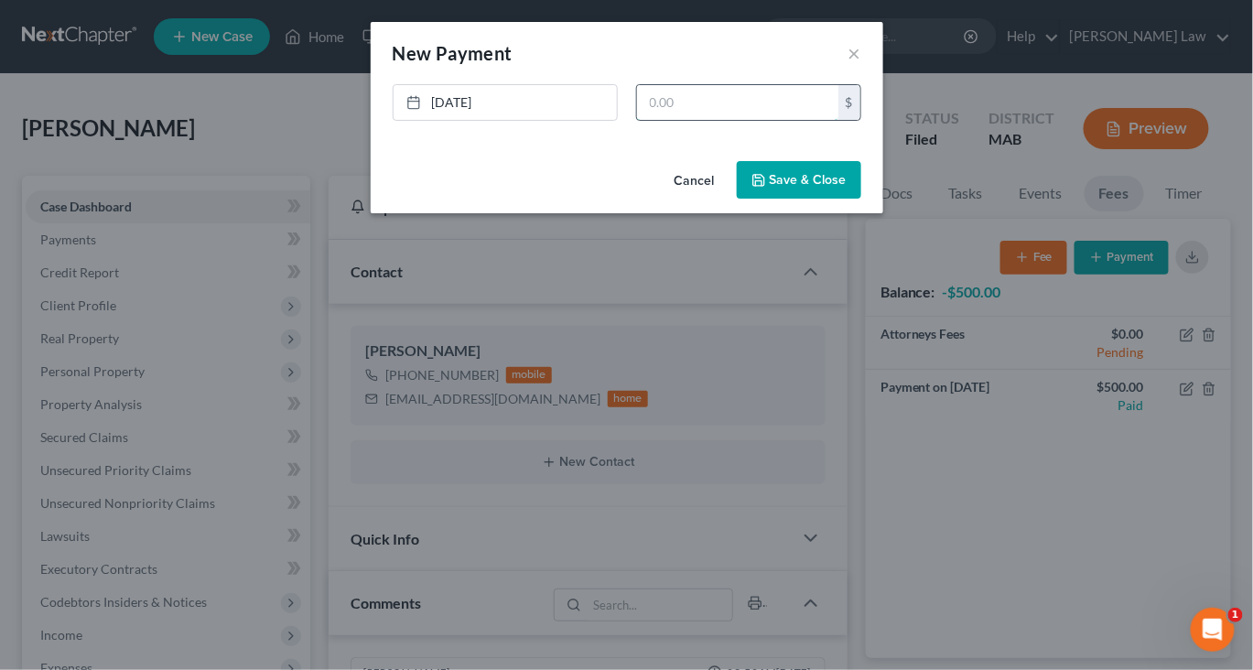
click at [797, 120] on input "text" at bounding box center [737, 102] width 201 height 35
type input "500"
click at [861, 200] on button "Save & Close" at bounding box center [799, 180] width 124 height 38
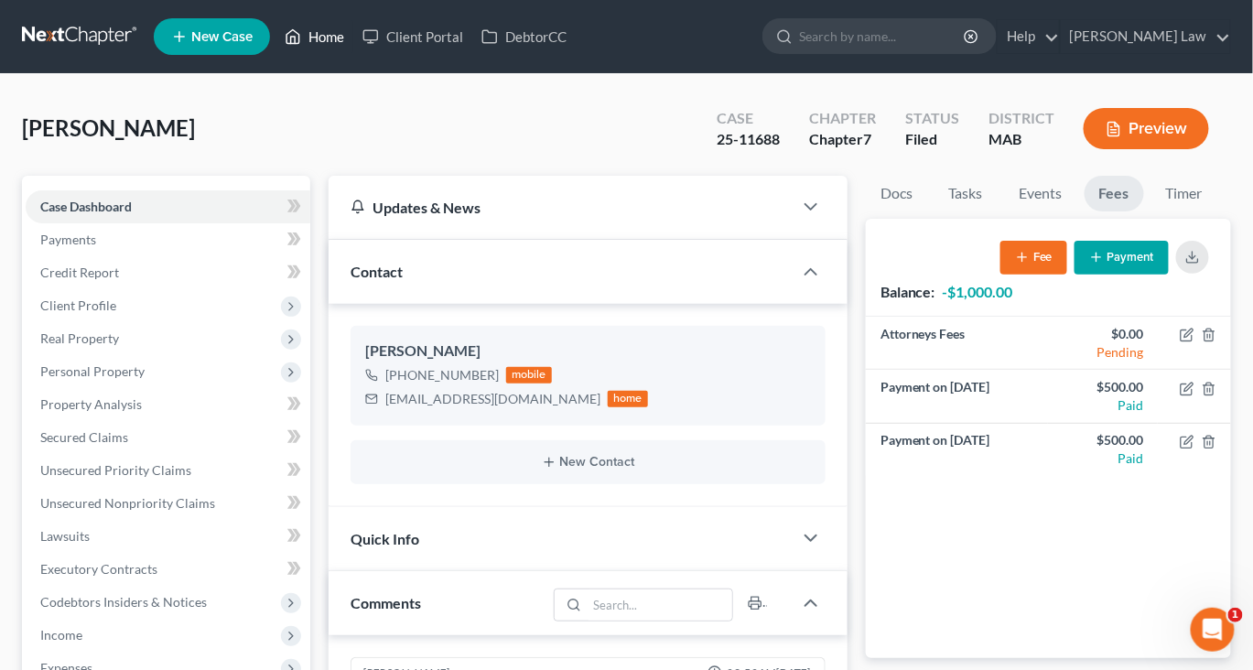
click at [353, 39] on link "Home" at bounding box center [314, 36] width 78 height 33
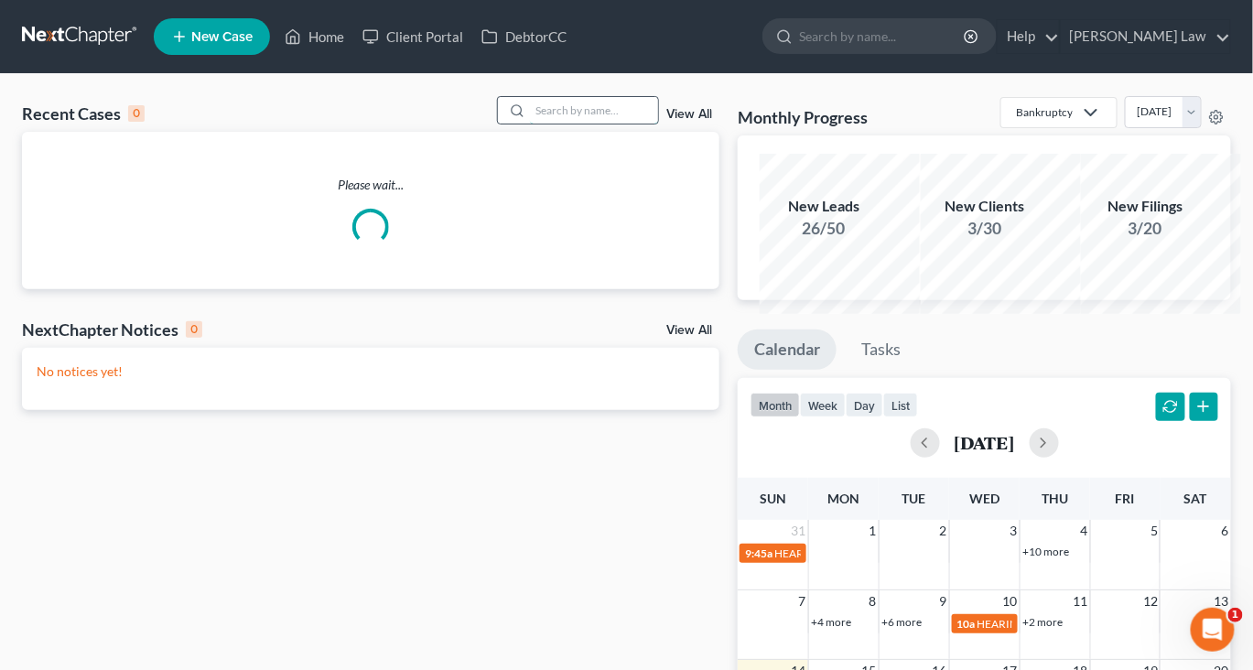
click at [547, 124] on input "search" at bounding box center [594, 110] width 128 height 27
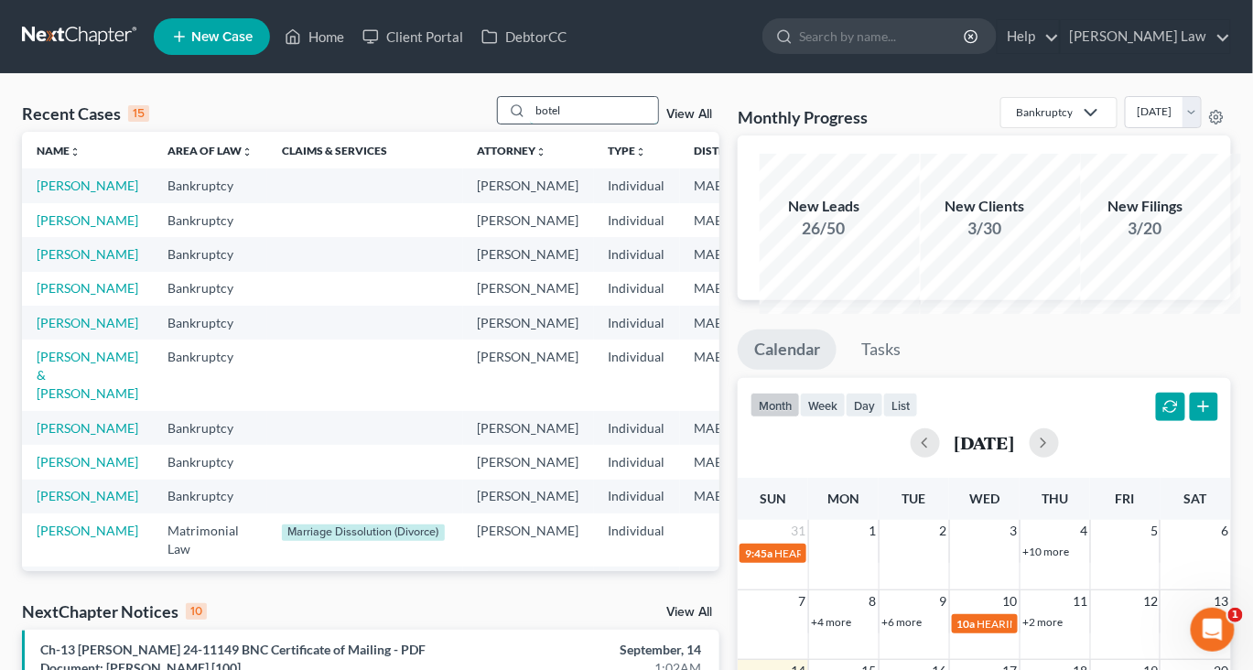
type input "botel"
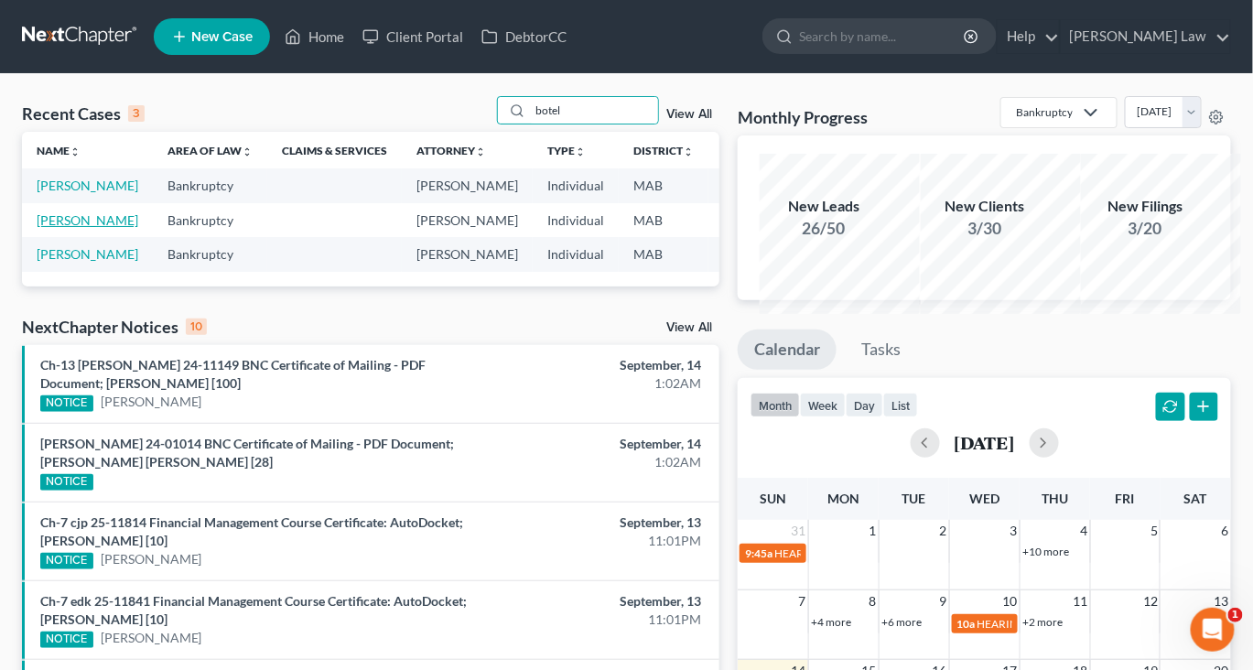
click at [61, 228] on link "[PERSON_NAME]" at bounding box center [88, 220] width 102 height 16
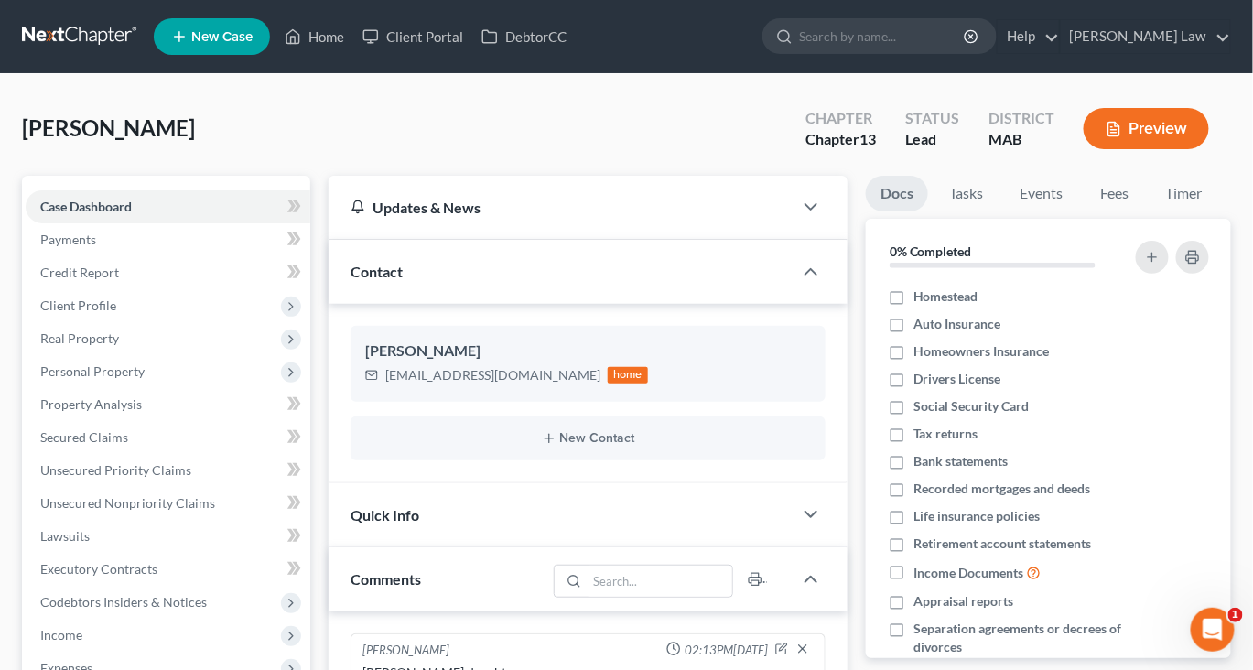
scroll to position [182, 0]
click at [1144, 211] on link "Fees" at bounding box center [1114, 194] width 59 height 36
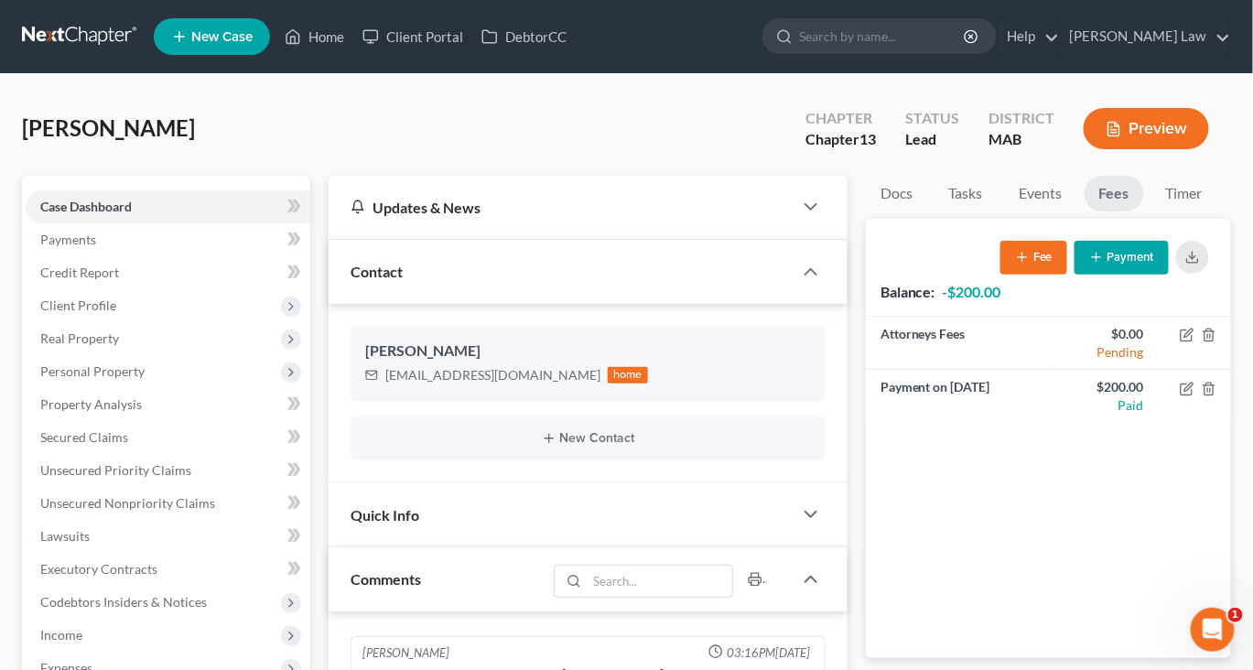
click at [1078, 275] on button "Payment" at bounding box center [1121, 258] width 94 height 34
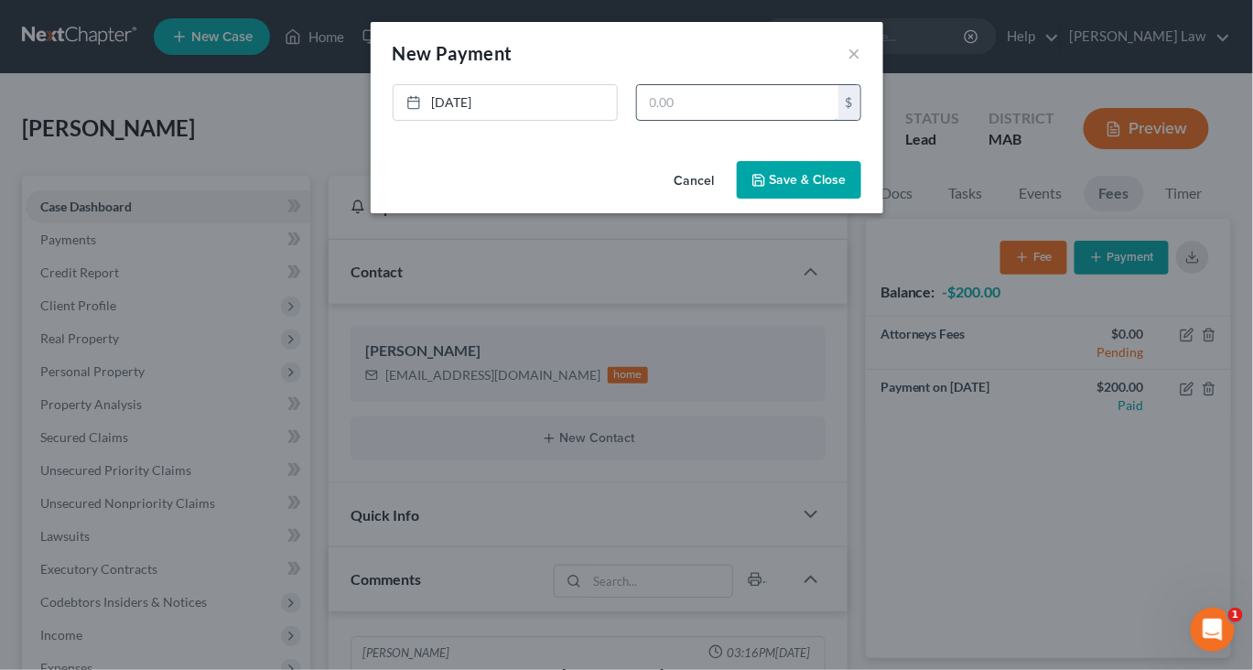
click at [691, 120] on input "text" at bounding box center [737, 102] width 201 height 35
type input "200"
click at [825, 200] on button "Save & Close" at bounding box center [799, 180] width 124 height 38
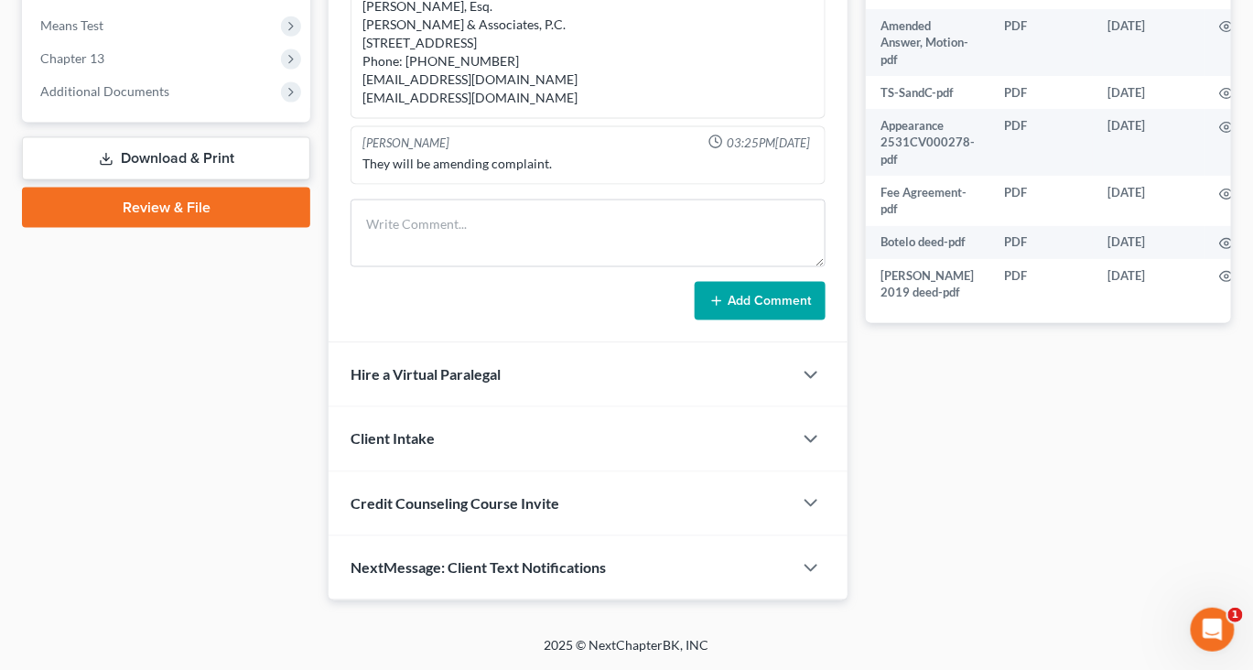
scroll to position [1080, 0]
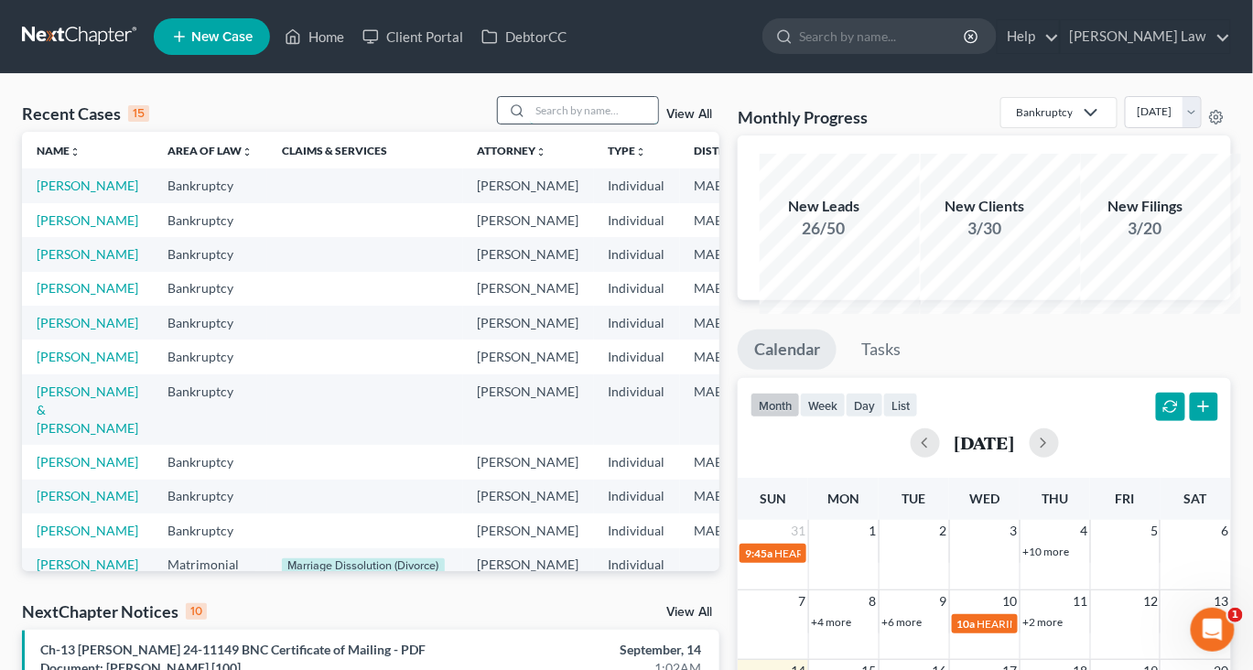
click at [530, 122] on input "search" at bounding box center [594, 110] width 128 height 27
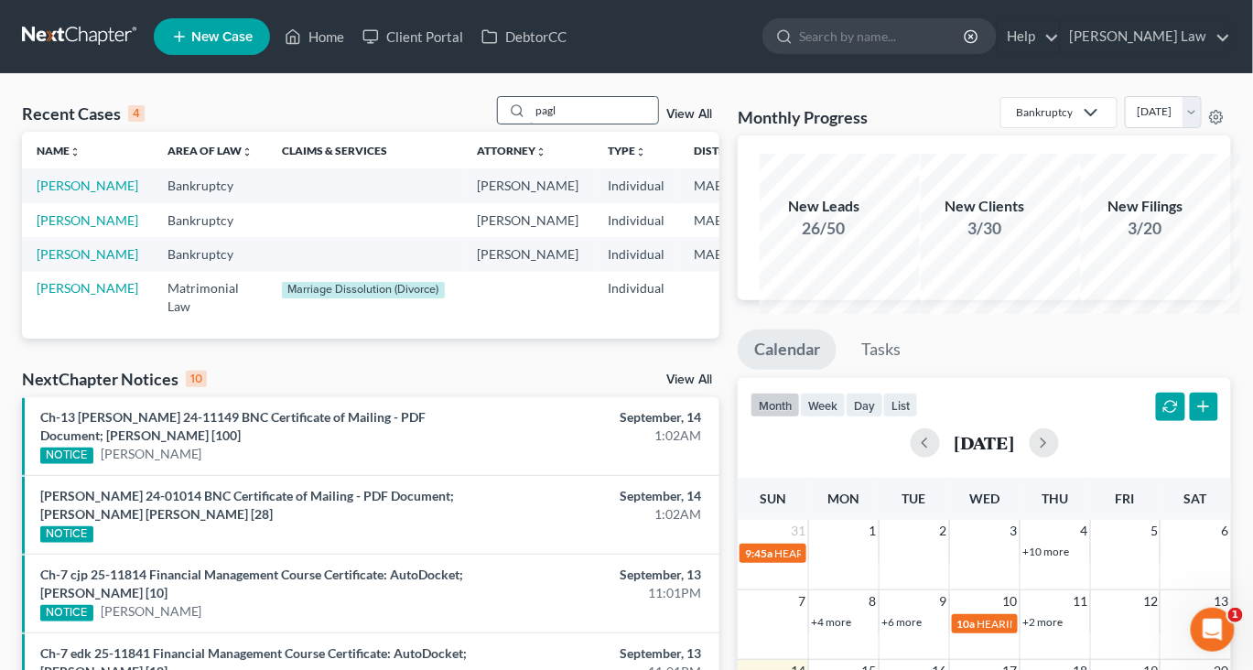
type input "pagl"
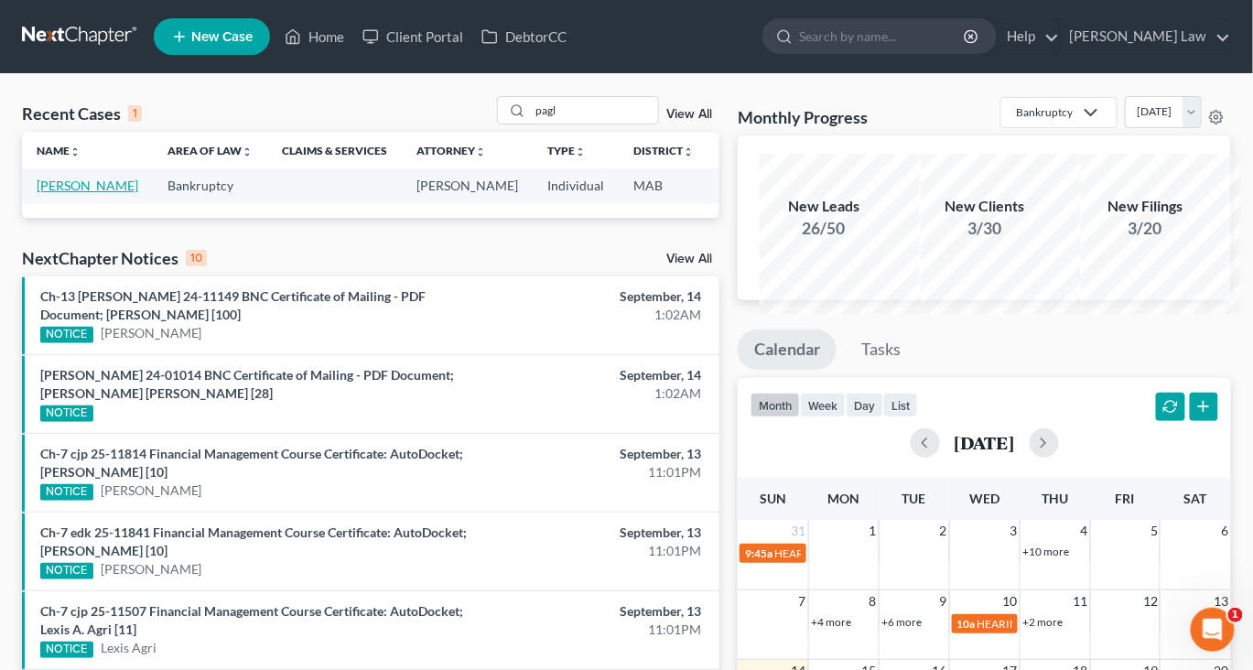
click at [67, 193] on link "Pagliaro, John" at bounding box center [88, 186] width 102 height 16
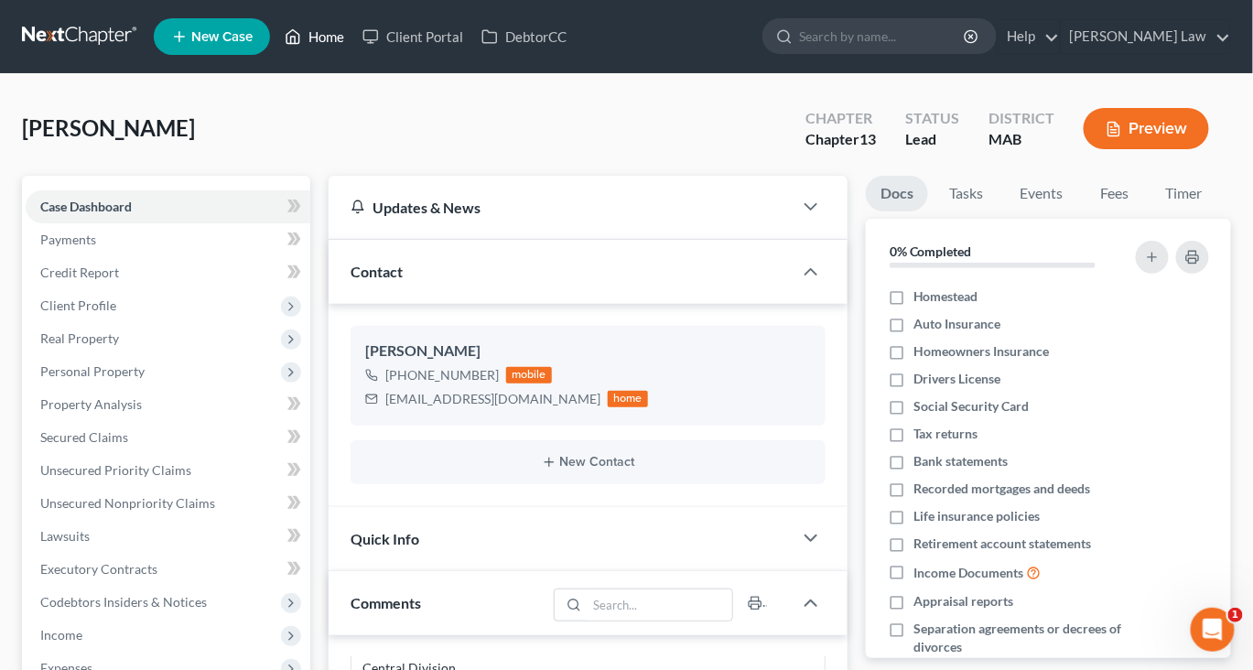
click at [353, 39] on link "Home" at bounding box center [314, 36] width 78 height 33
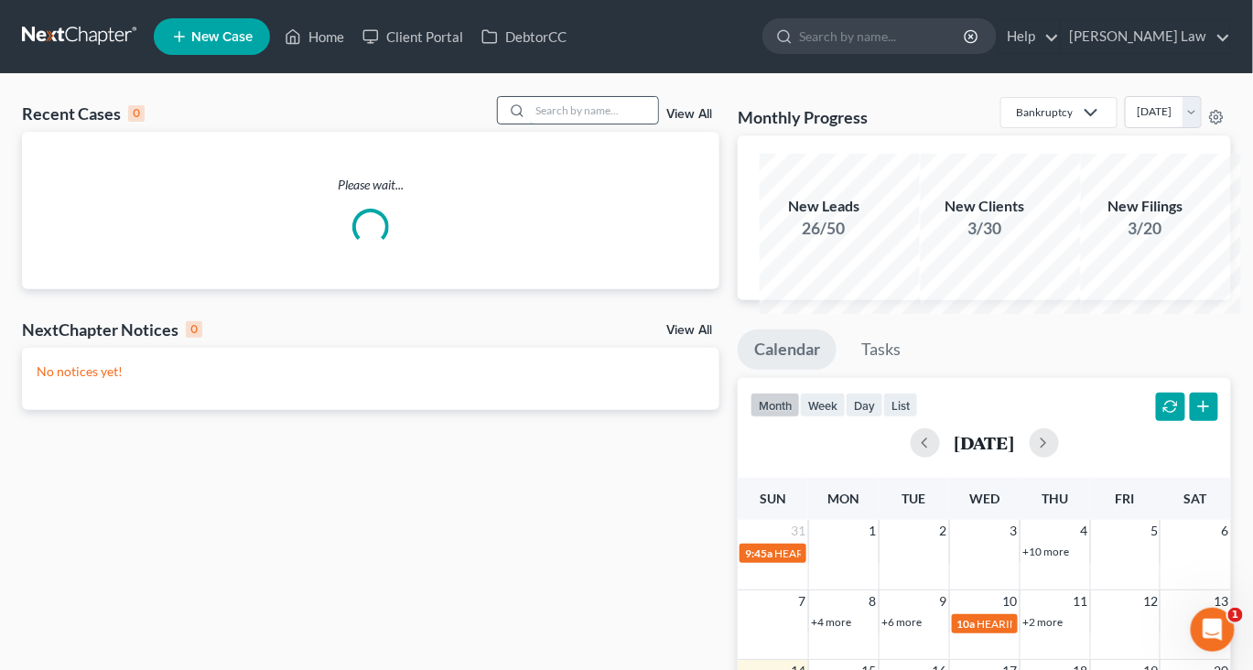
click at [562, 124] on input "search" at bounding box center [594, 110] width 128 height 27
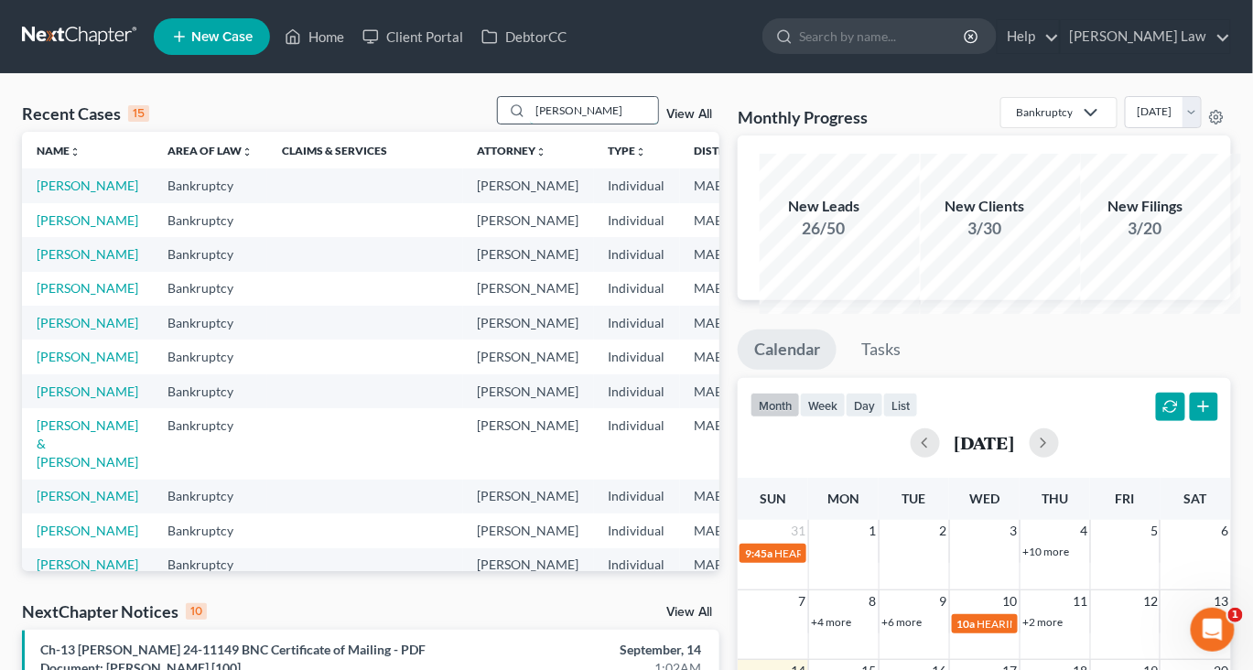
type input "valant"
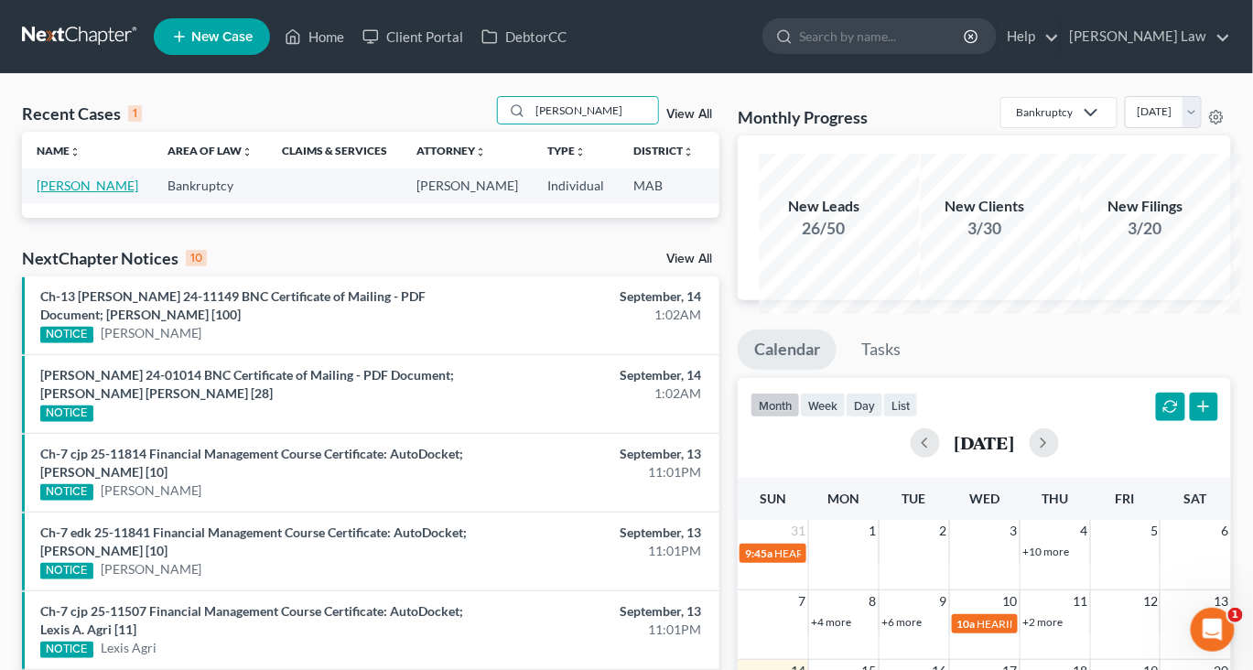
click at [69, 193] on link "Valant, Jayne" at bounding box center [88, 186] width 102 height 16
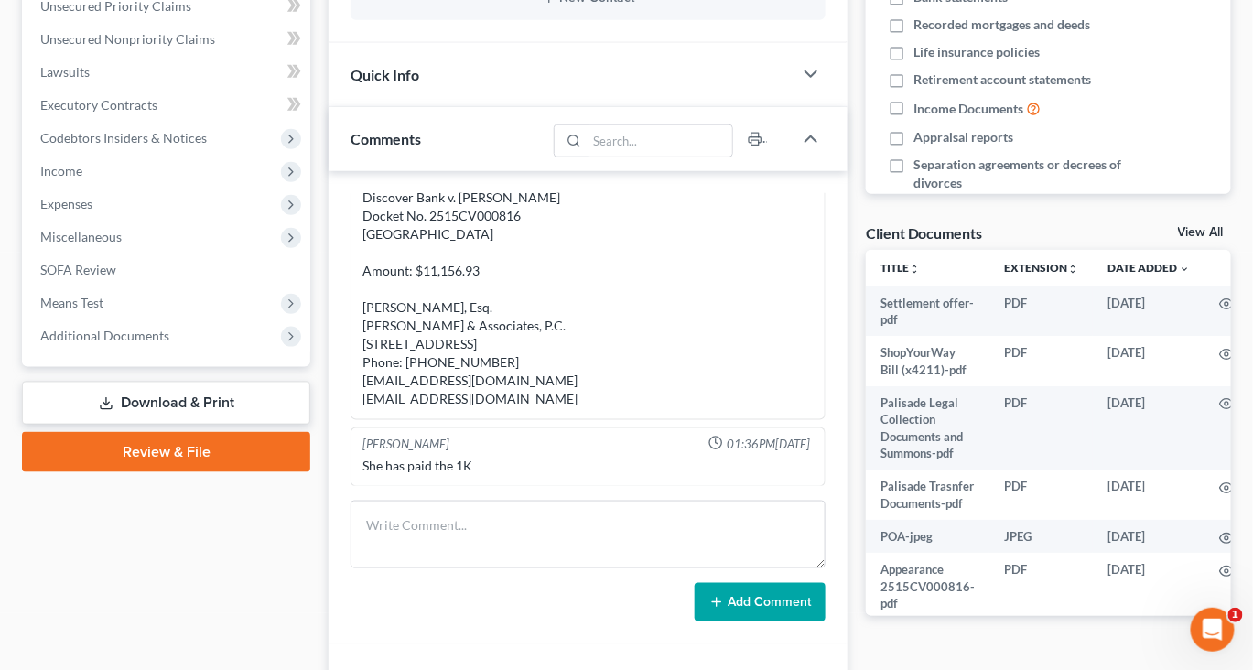
scroll to position [466, 0]
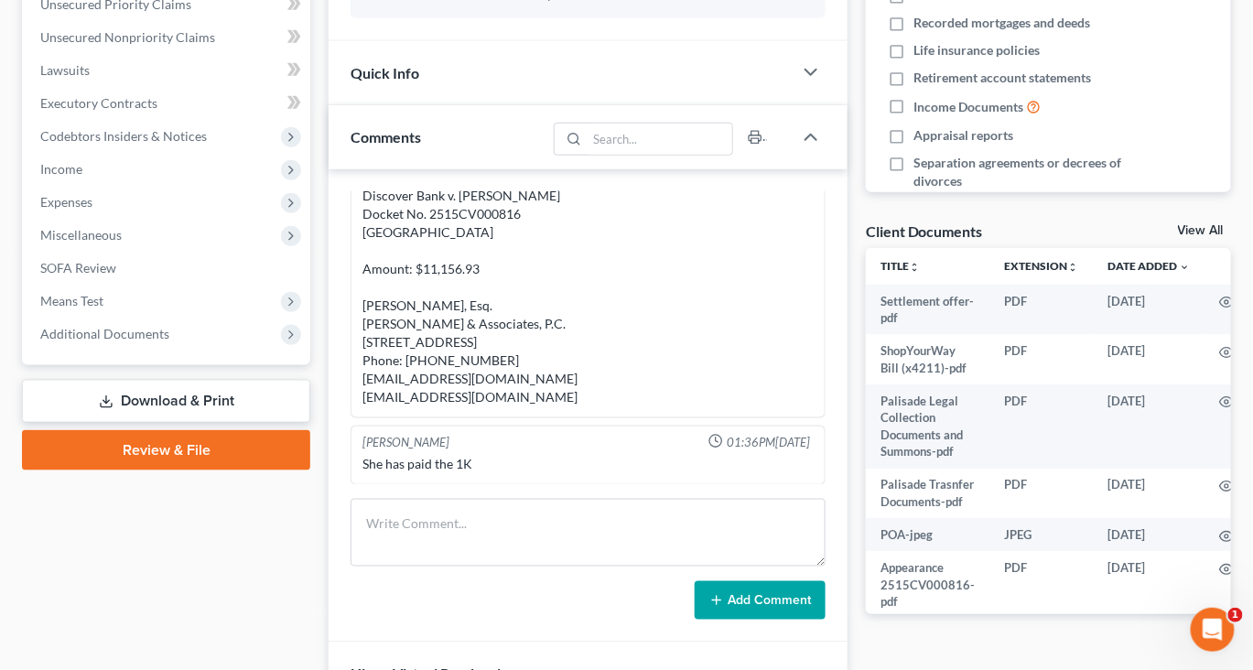
click at [1178, 237] on link "View All" at bounding box center [1201, 230] width 46 height 13
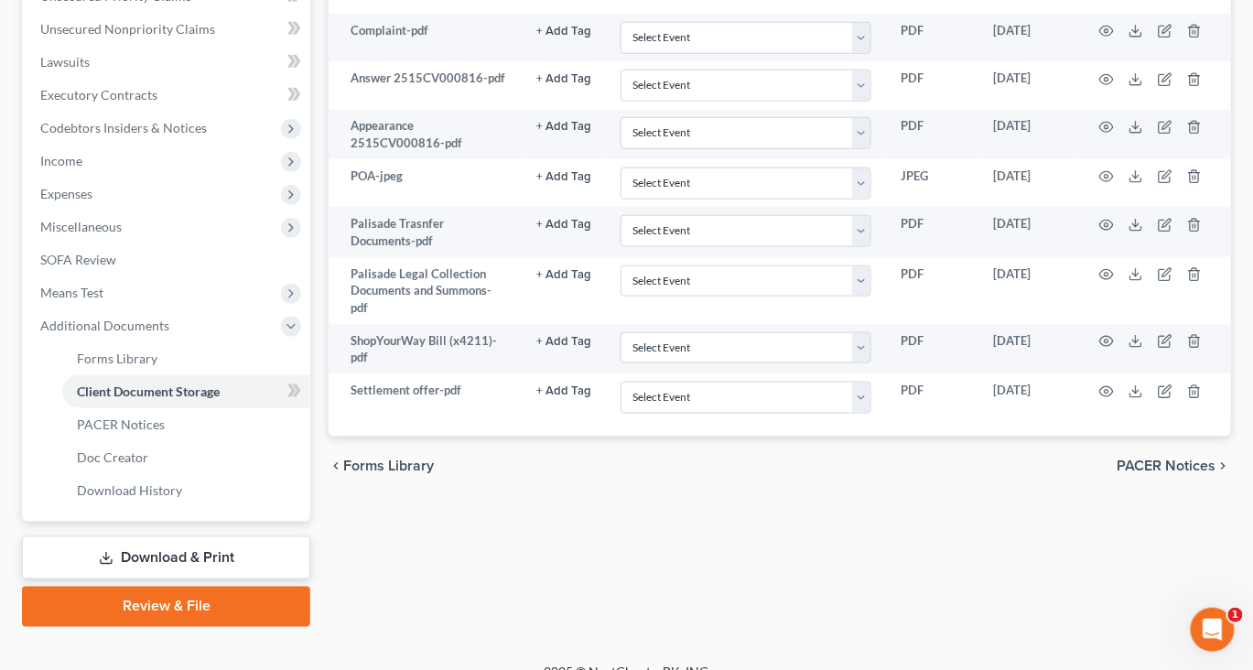
scroll to position [482, 3]
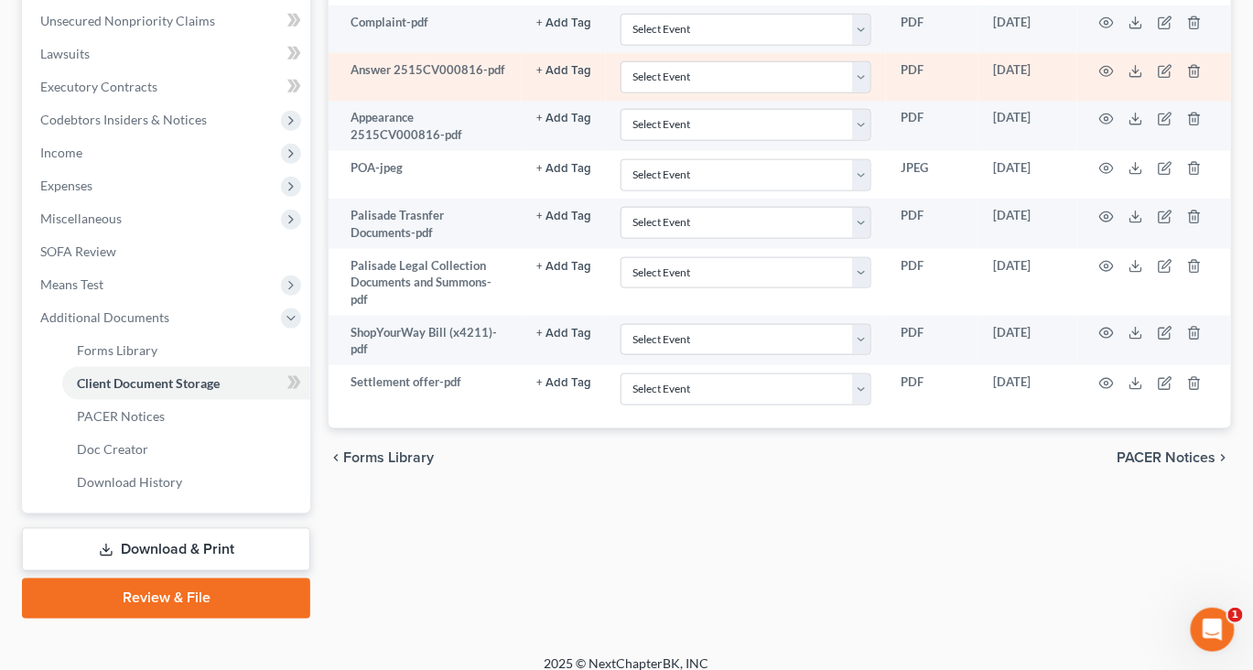
click at [1187, 101] on td at bounding box center [1154, 77] width 154 height 48
click at [1143, 79] on icon at bounding box center [1135, 71] width 15 height 15
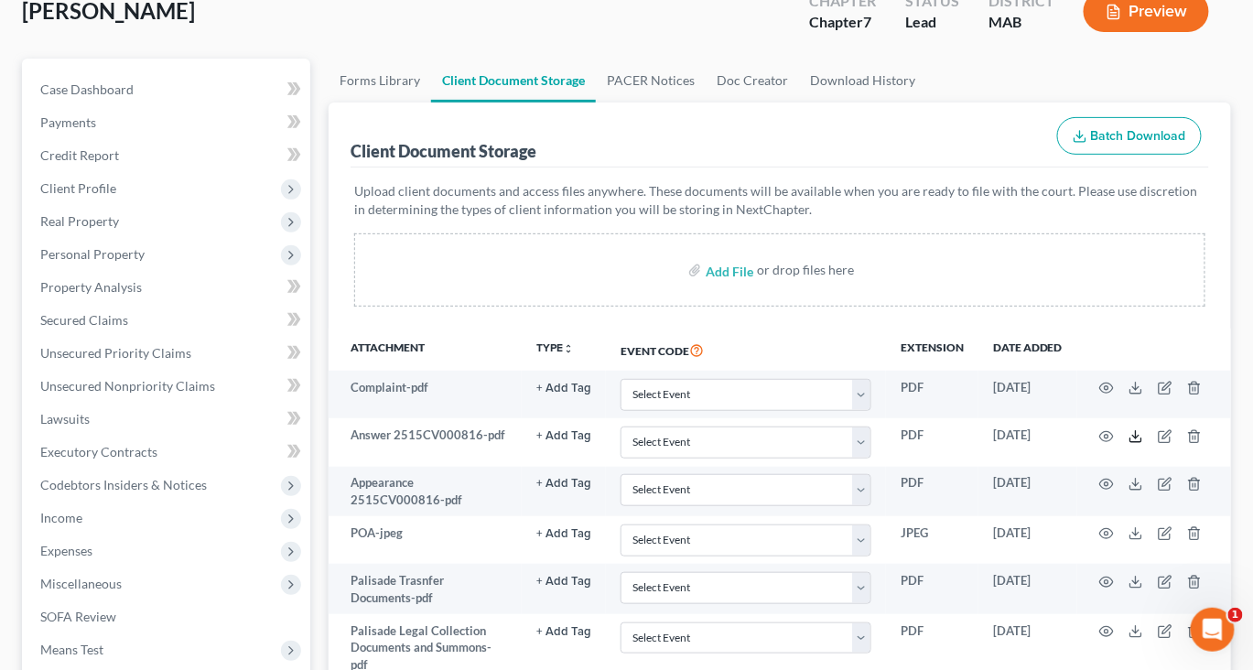
scroll to position [113, 3]
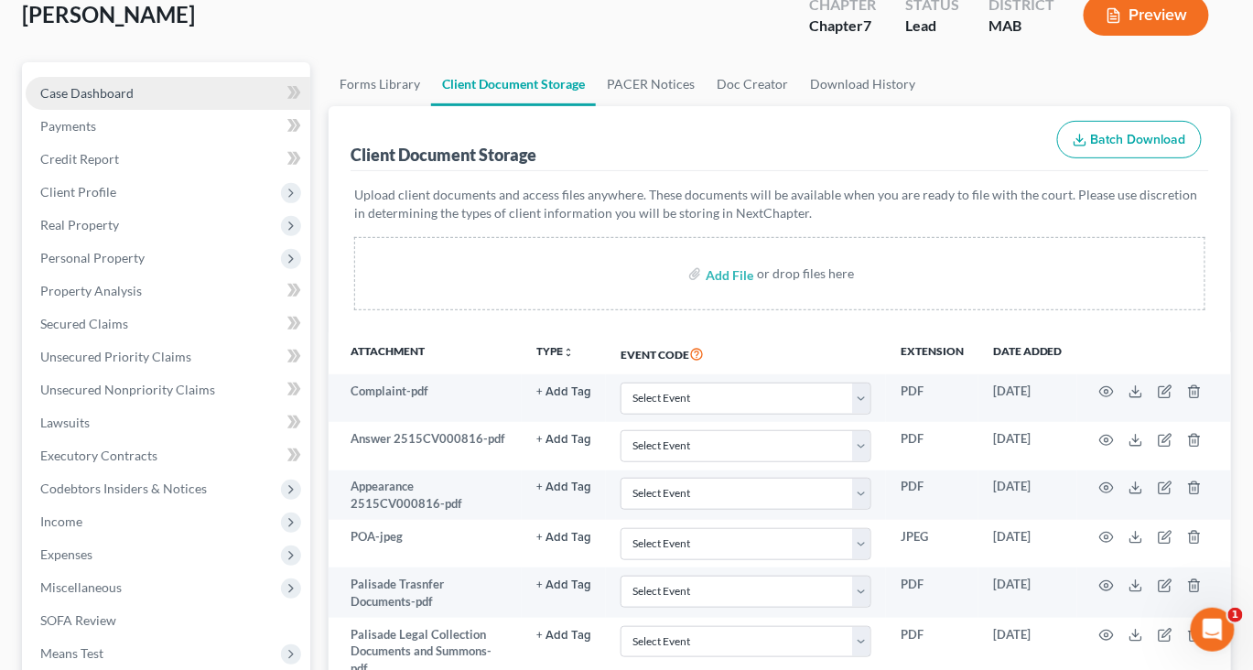
click at [104, 101] on span "Case Dashboard" at bounding box center [86, 93] width 93 height 16
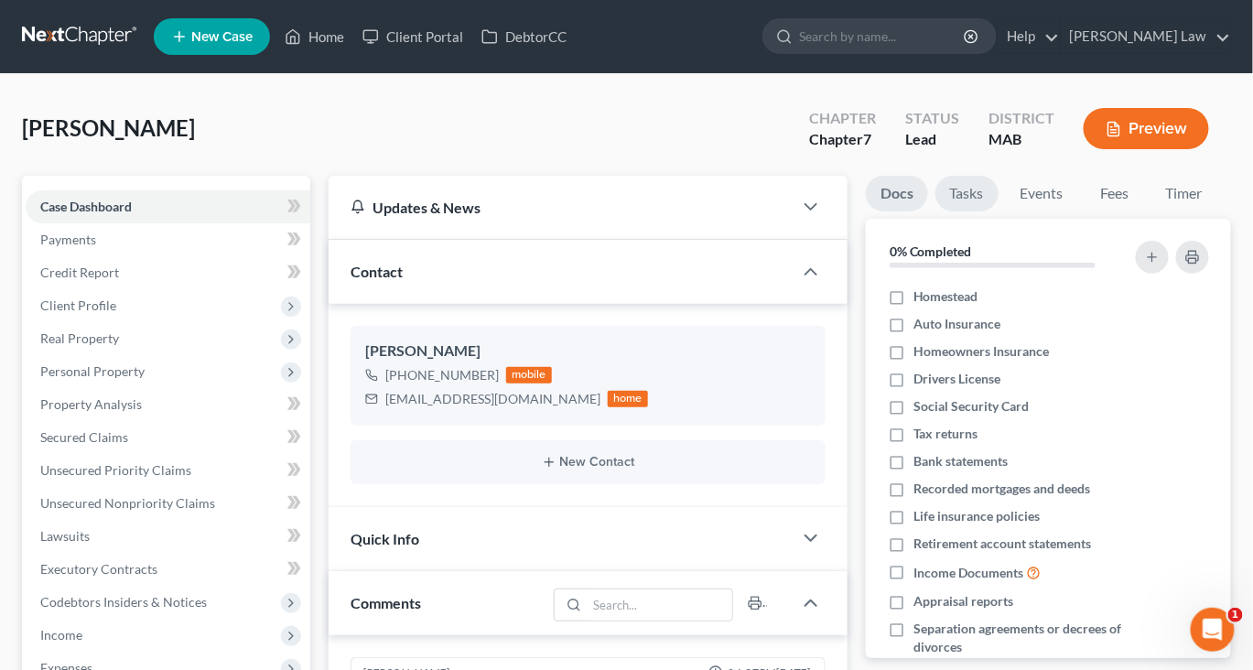
scroll to position [63, 0]
click at [1144, 211] on link "Fees" at bounding box center [1114, 194] width 59 height 36
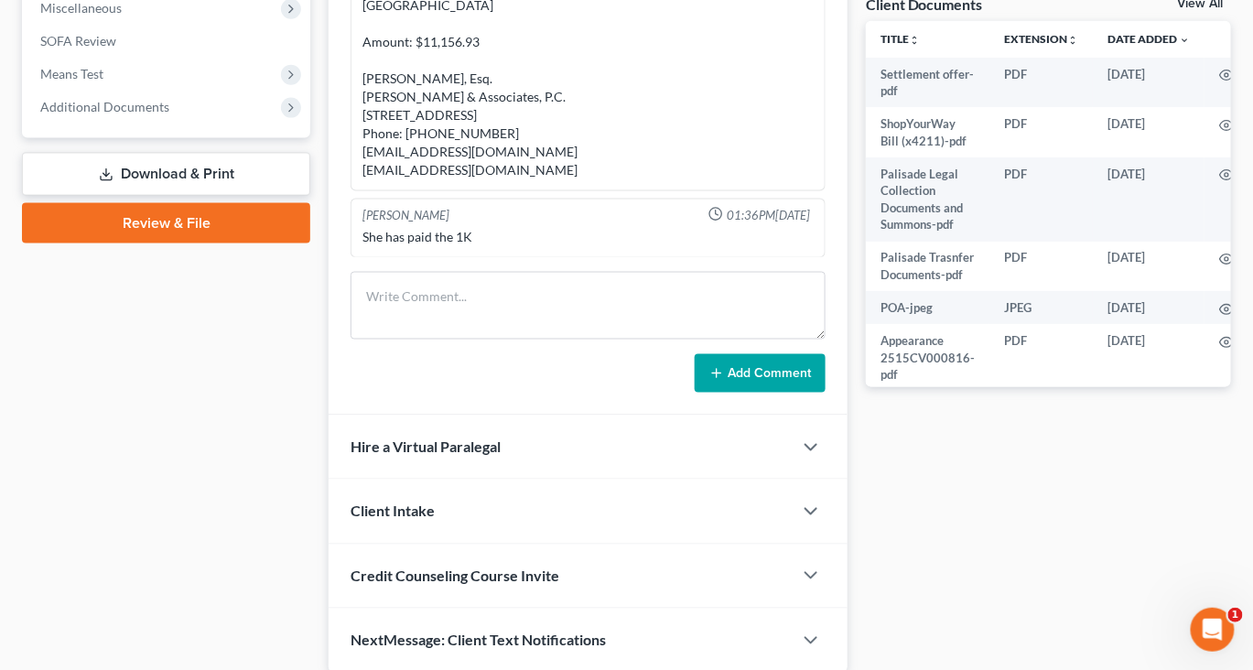
scroll to position [765, 0]
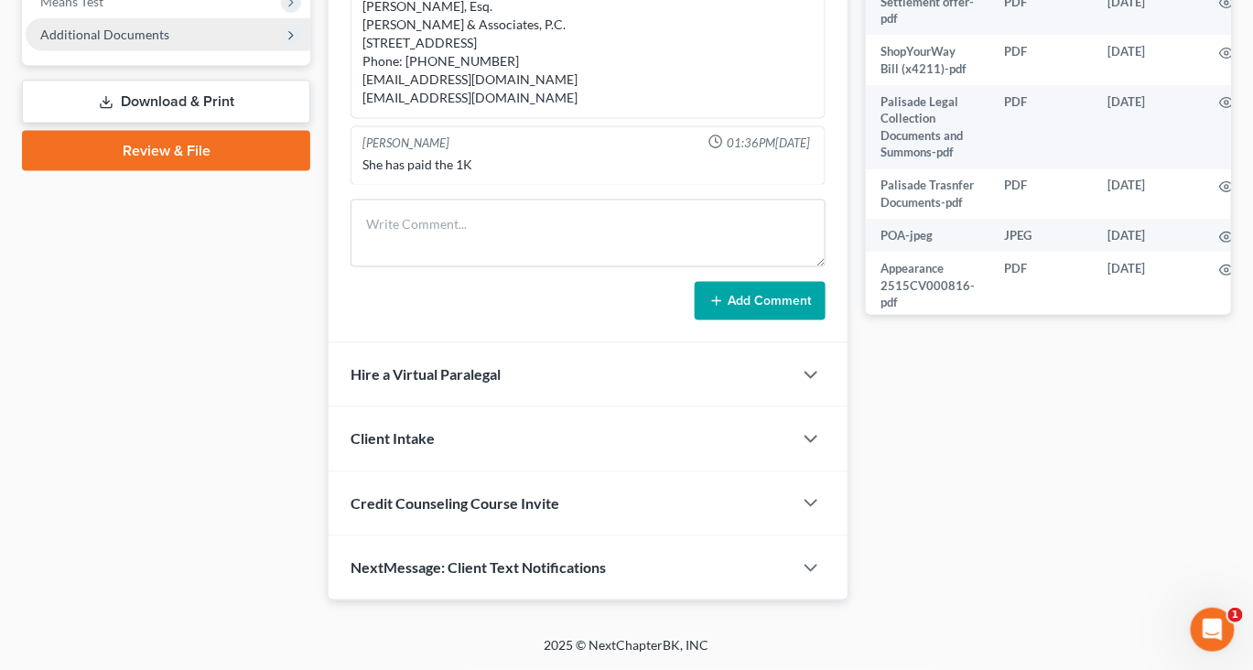
click at [169, 42] on span "Additional Documents" at bounding box center [104, 35] width 129 height 16
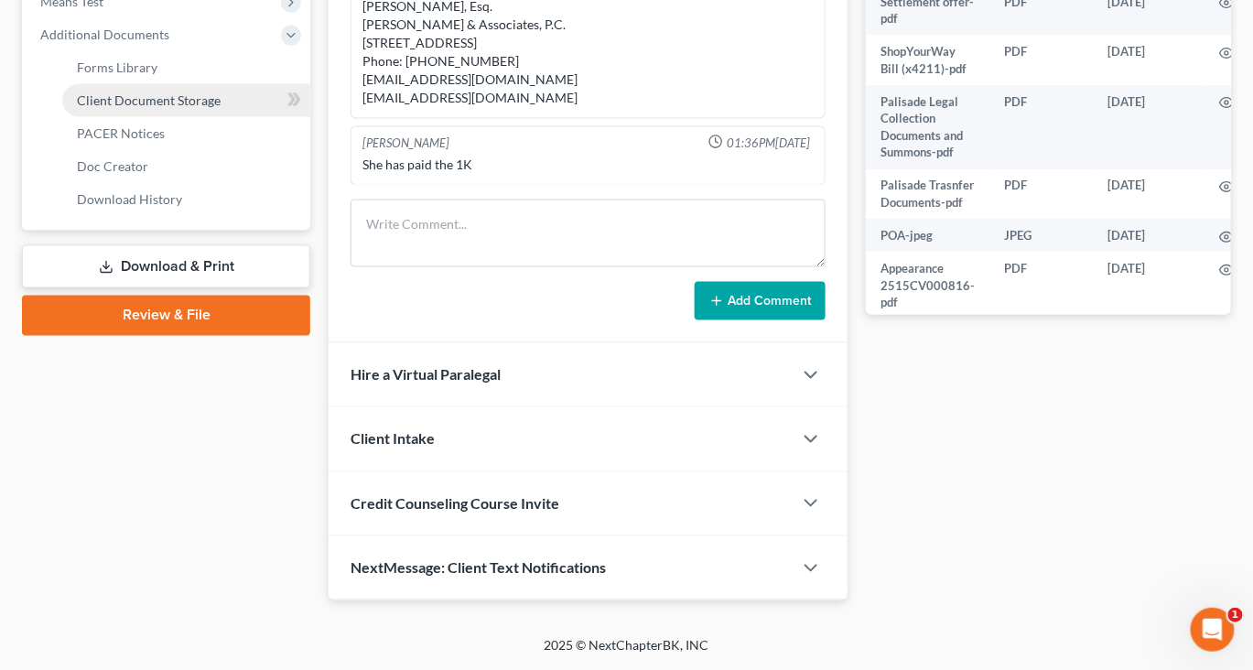
click at [221, 108] on span "Client Document Storage" at bounding box center [149, 100] width 144 height 16
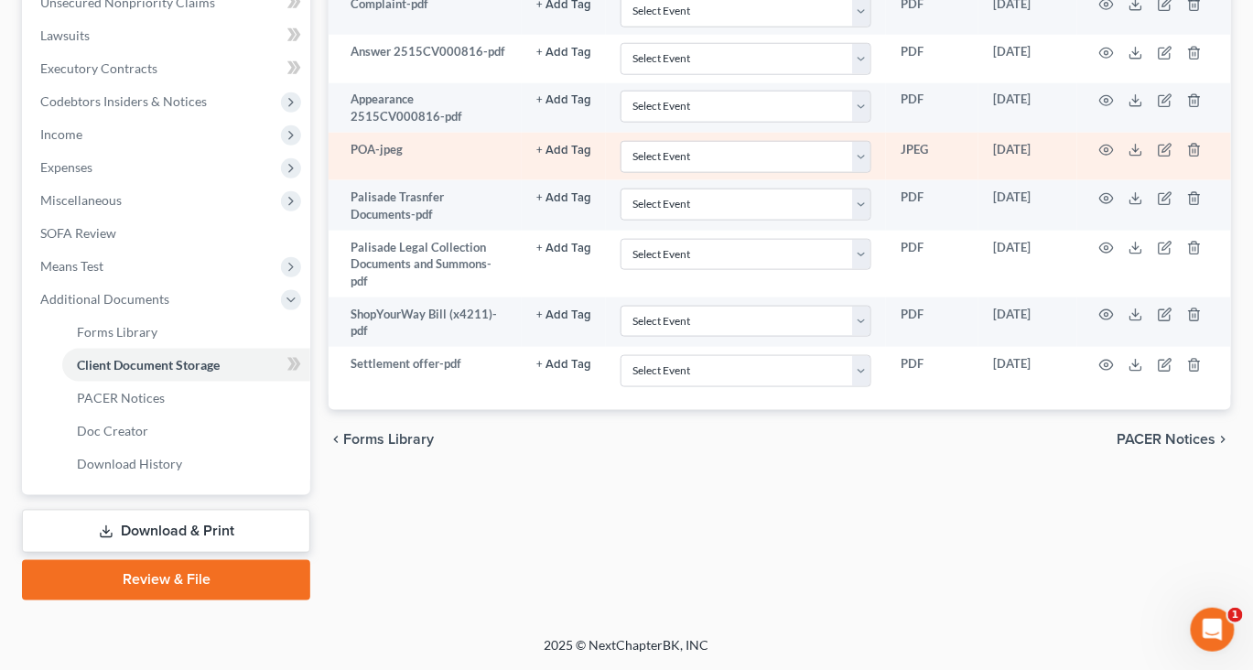
scroll to position [527, 0]
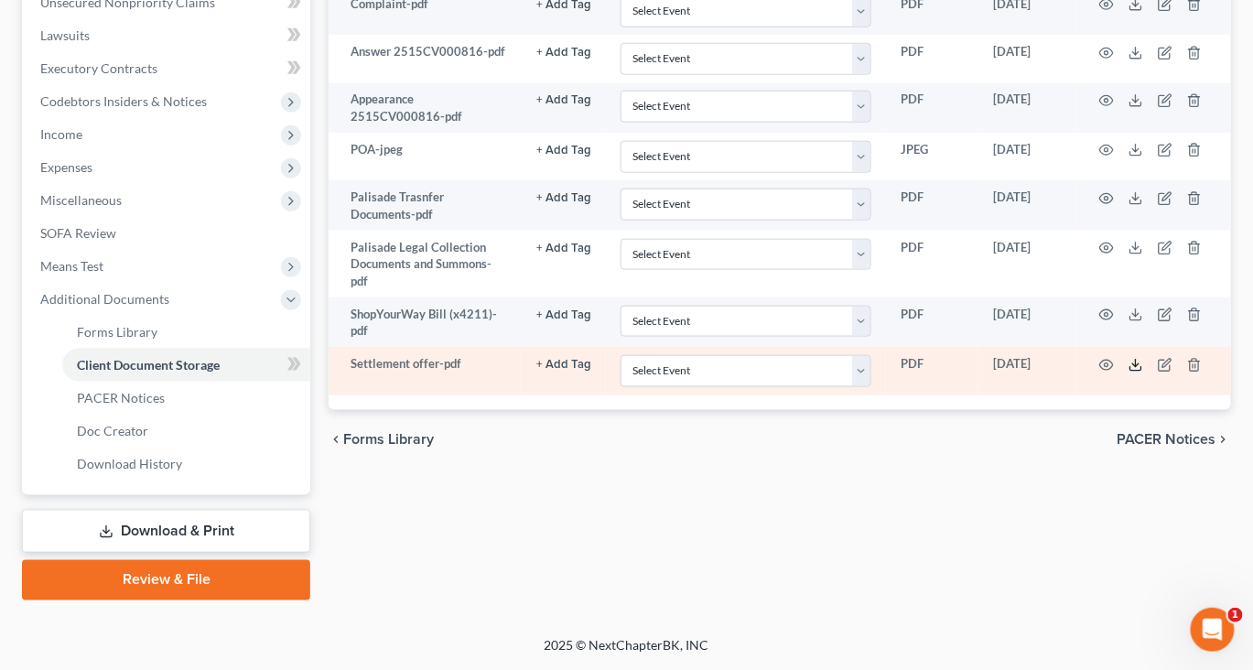
click at [1143, 372] on icon at bounding box center [1135, 365] width 15 height 15
